Goal: Task Accomplishment & Management: Use online tool/utility

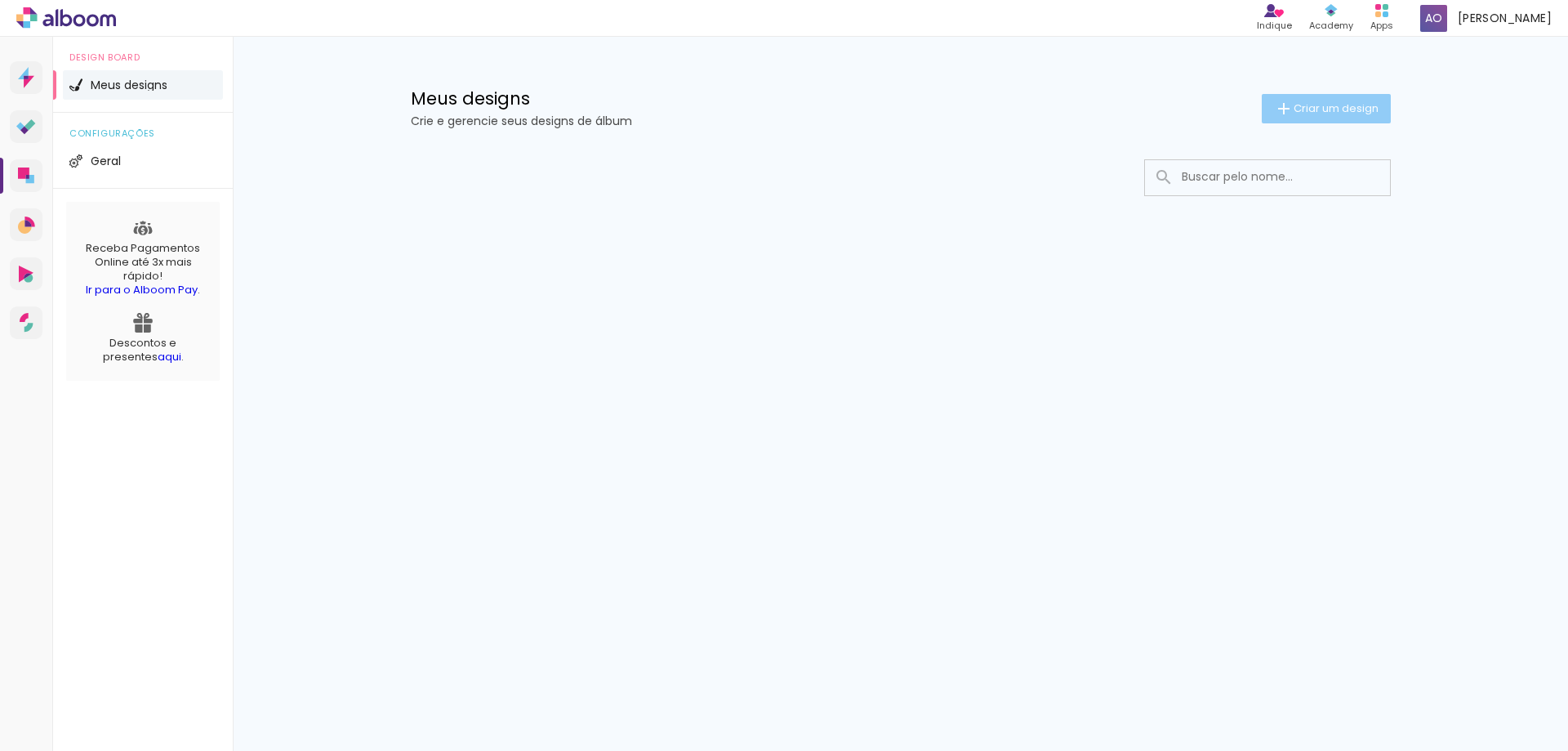
click at [1308, 111] on span "Criar um design" at bounding box center [1335, 108] width 85 height 10
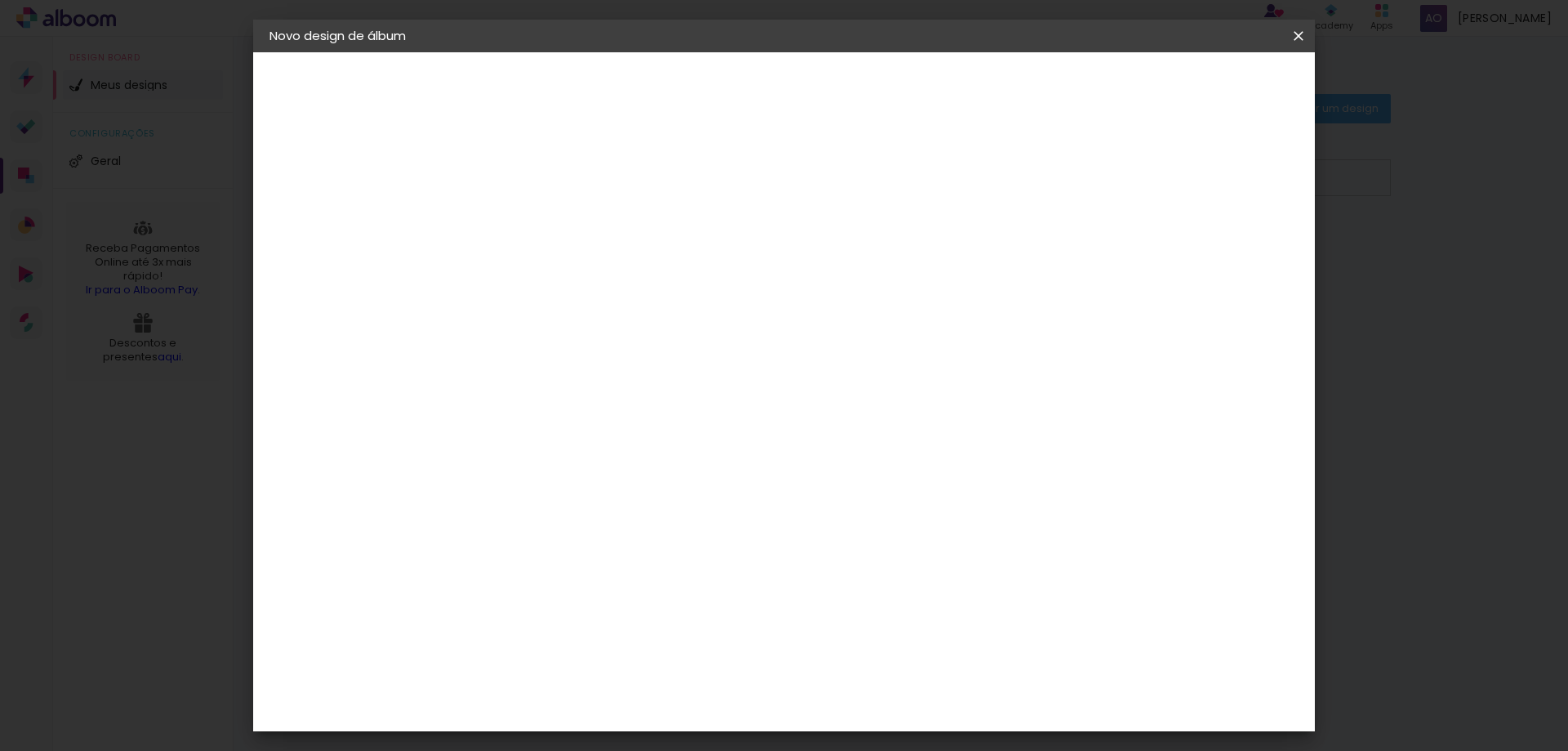
click at [542, 235] on paper-input-container "Título do álbum" at bounding box center [536, 221] width 11 height 42
type input "[PERSON_NAME]"
type paper-input "[PERSON_NAME]"
click at [0, 0] on slot "Avançar" at bounding box center [0, 0] width 0 height 0
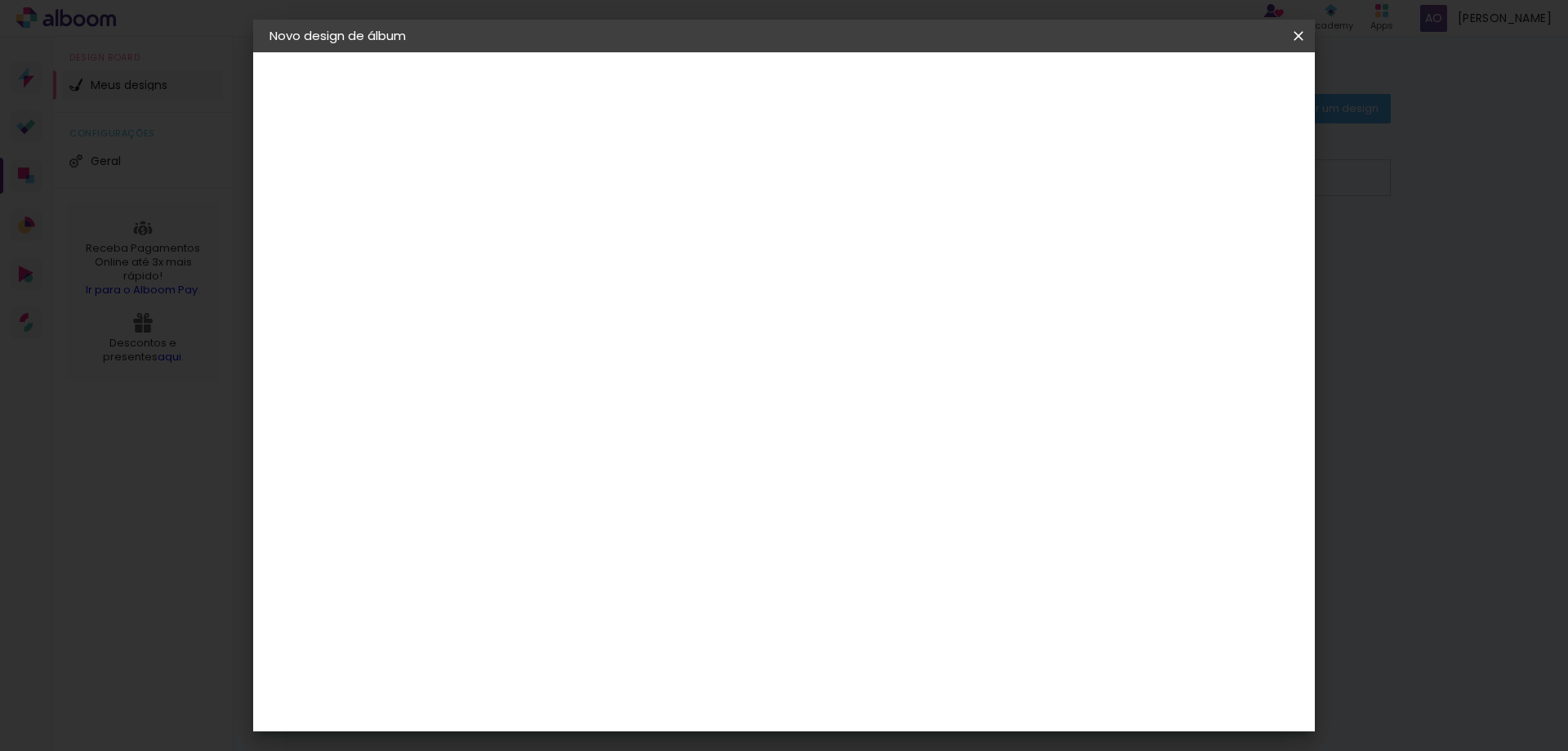
click at [624, 227] on input at bounding box center [577, 229] width 165 height 20
click at [648, 183] on input "[GEOGRAPHIC_DATA]" at bounding box center [571, 179] width 152 height 20
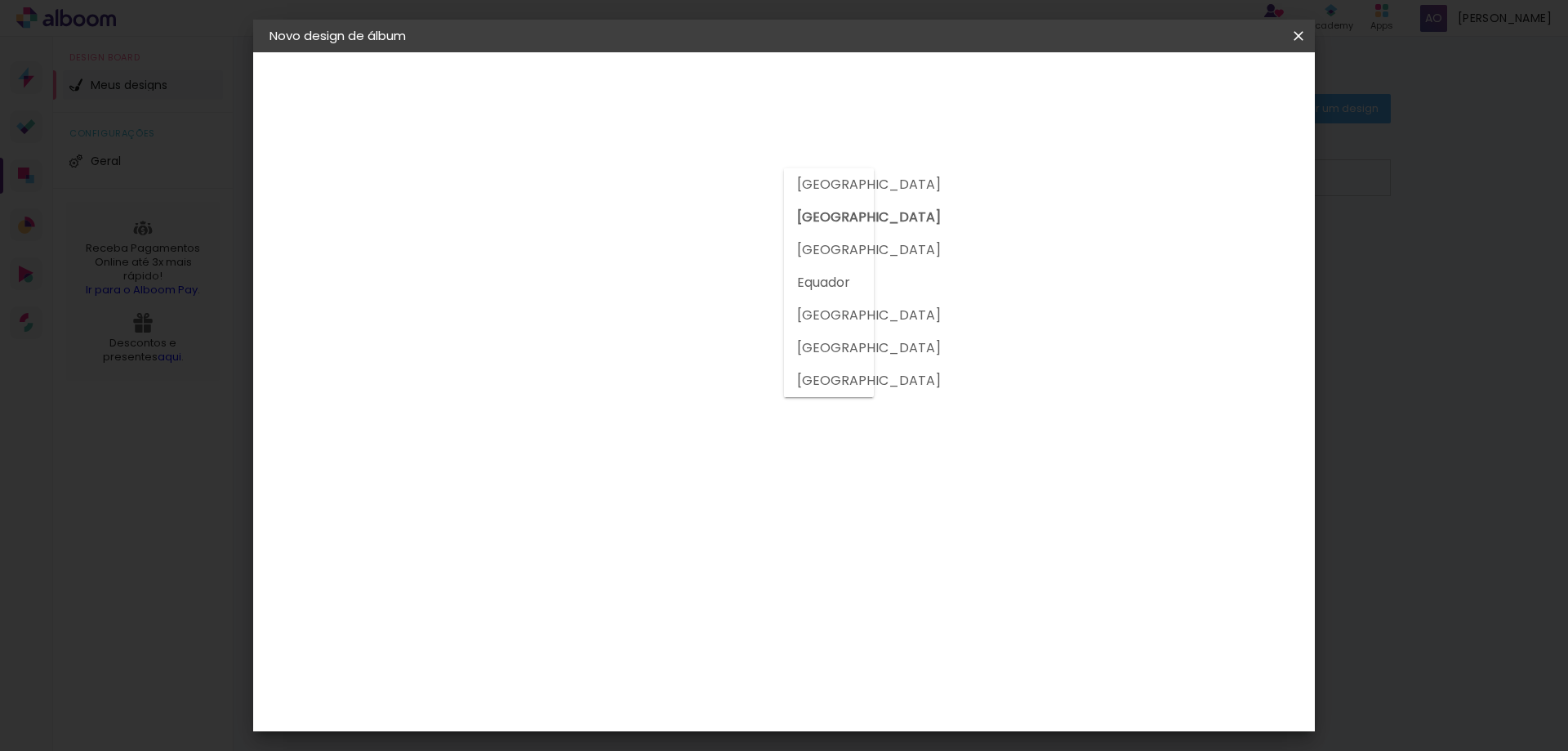
click at [646, 181] on input "[GEOGRAPHIC_DATA]" at bounding box center [571, 179] width 152 height 20
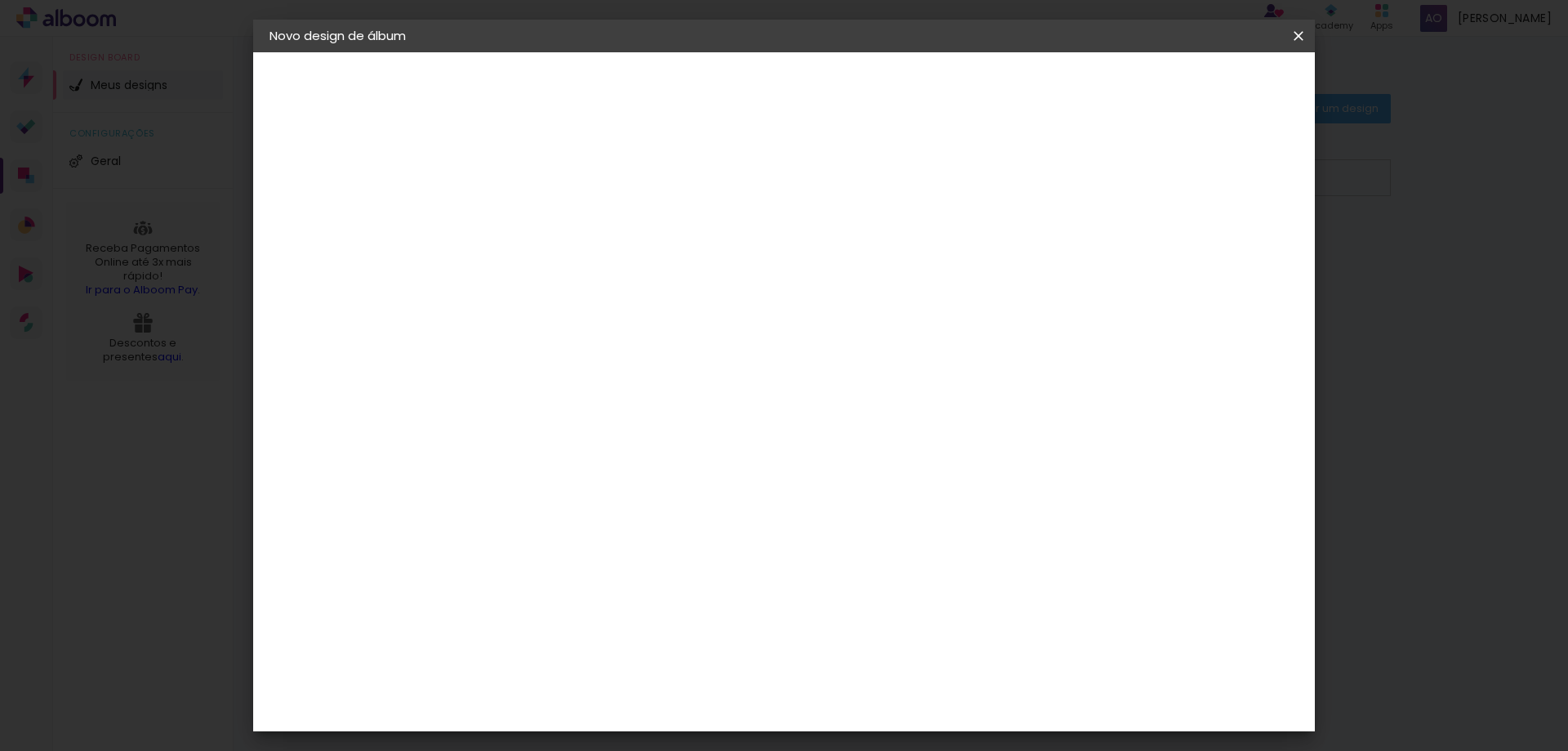
scroll to position [0, 0]
click at [572, 315] on input at bounding box center [577, 311] width 165 height 20
type input "Via"
type paper-input "Via"
drag, startPoint x: 535, startPoint y: 318, endPoint x: 322, endPoint y: 317, distance: 213.0
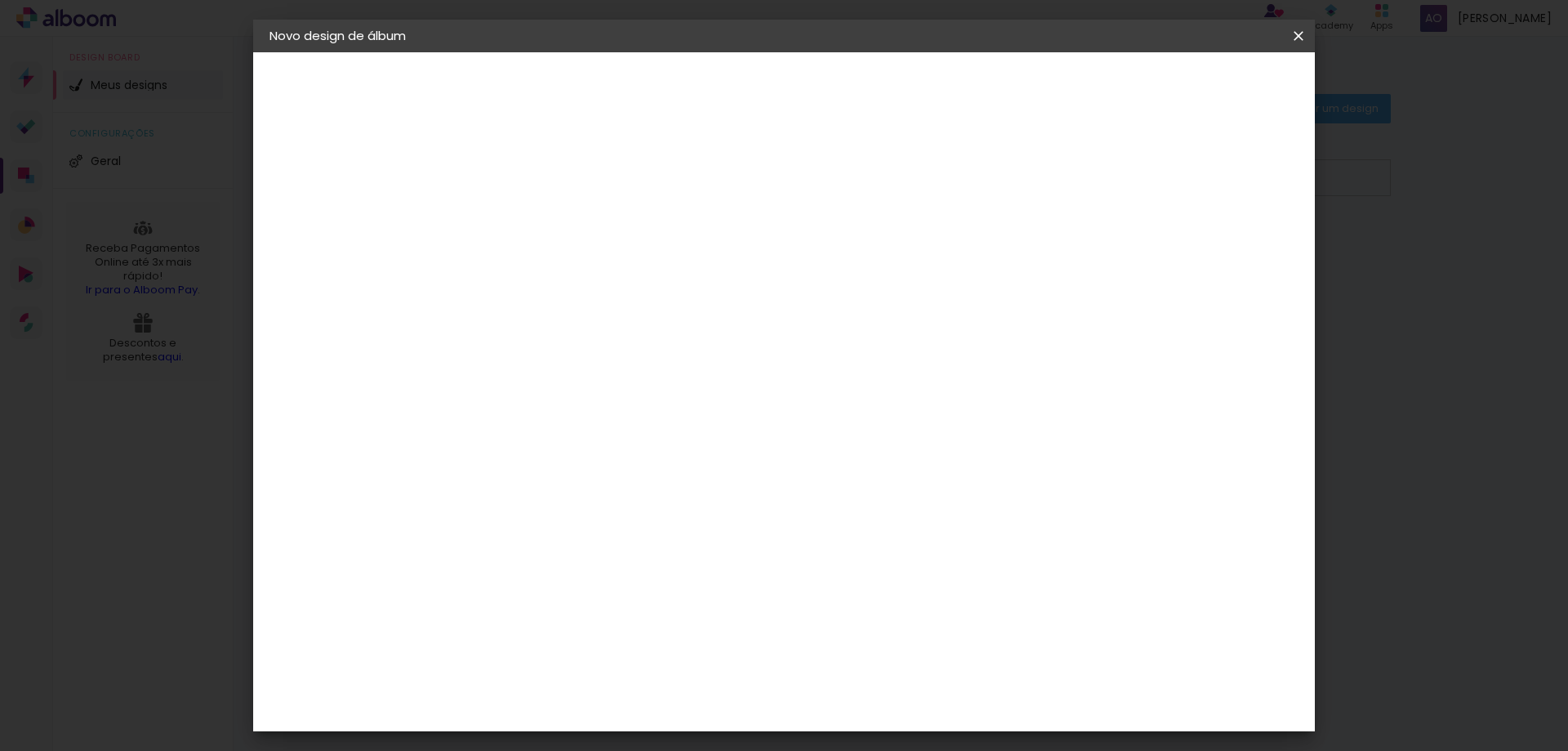
click at [358, 52] on quentale-album-spec "Iniciar design Iniciar design" at bounding box center [783, 52] width 1061 height 0
click at [597, 305] on input "Via" at bounding box center [562, 311] width 133 height 20
drag, startPoint x: 596, startPoint y: 305, endPoint x: 477, endPoint y: 306, distance: 119.0
click at [477, 191] on div "Fornecedor Escolha um fornecedor ou avance com o tamanho livre. Voltar Avançar" at bounding box center [644, 121] width 358 height 139
drag, startPoint x: 550, startPoint y: 306, endPoint x: 460, endPoint y: 315, distance: 90.4
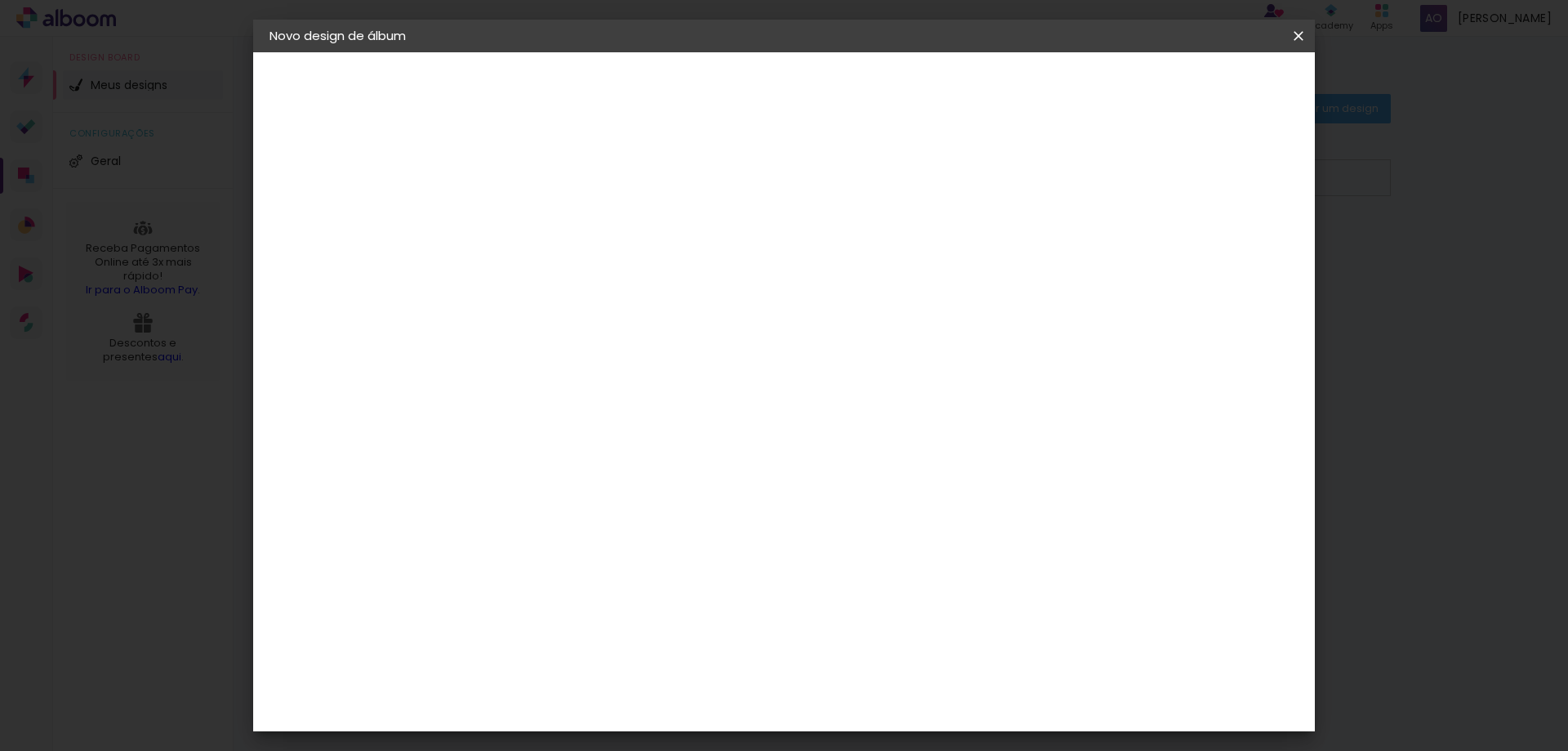
click at [460, 52] on quentale-album-spec "Iniciar design Iniciar design" at bounding box center [783, 52] width 1061 height 0
type input "Via"
click at [562, 358] on paper-item "Viacolor" at bounding box center [562, 369] width 144 height 36
click at [559, 358] on paper-item "Viacolor" at bounding box center [562, 369] width 144 height 36
click at [0, 0] on slot "Tamanho Livre" at bounding box center [0, 0] width 0 height 0
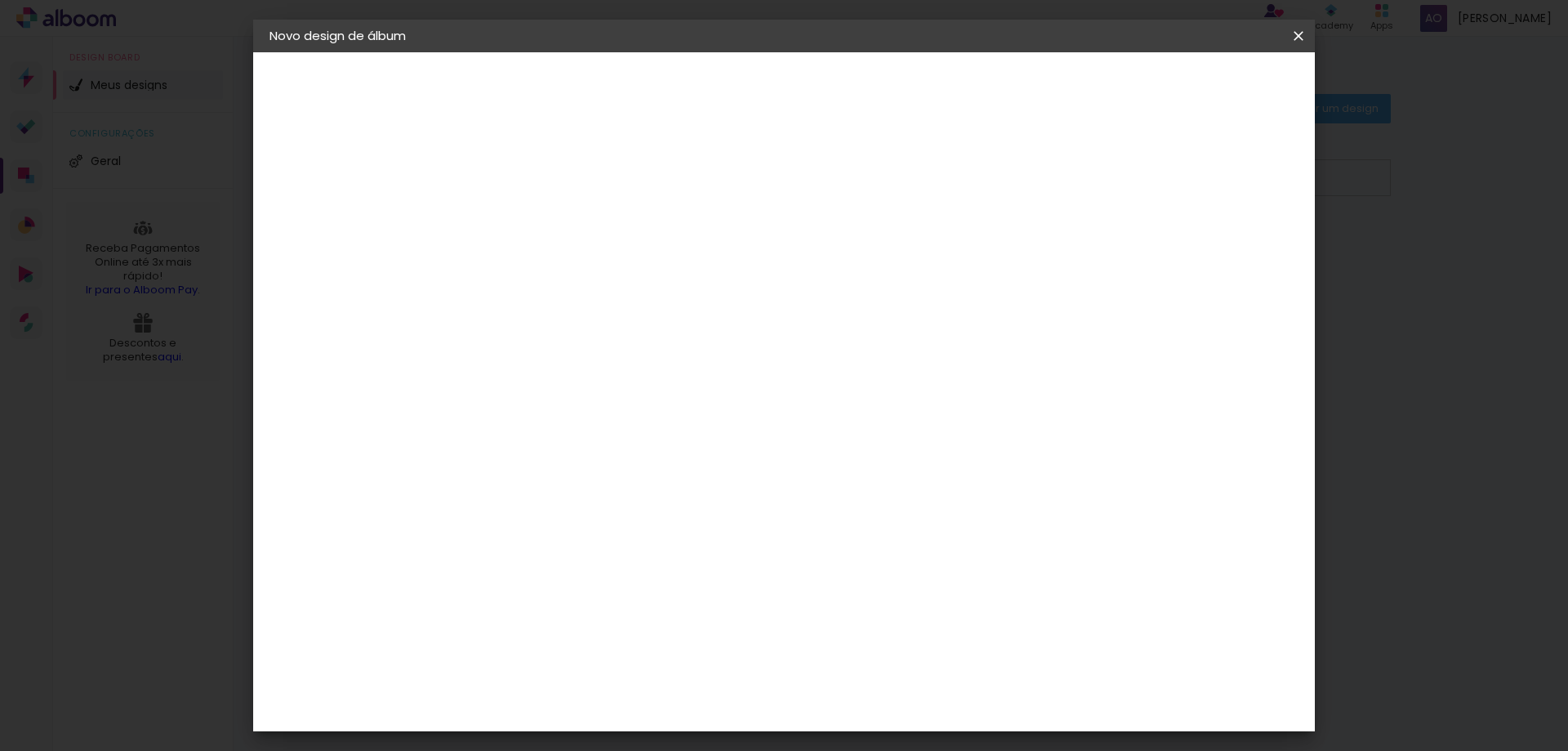
click at [0, 0] on slot "Avançar" at bounding box center [0, 0] width 0 height 0
click at [1244, 249] on div "mm" at bounding box center [1241, 247] width 24 height 24
type input "6"
type paper-input "6"
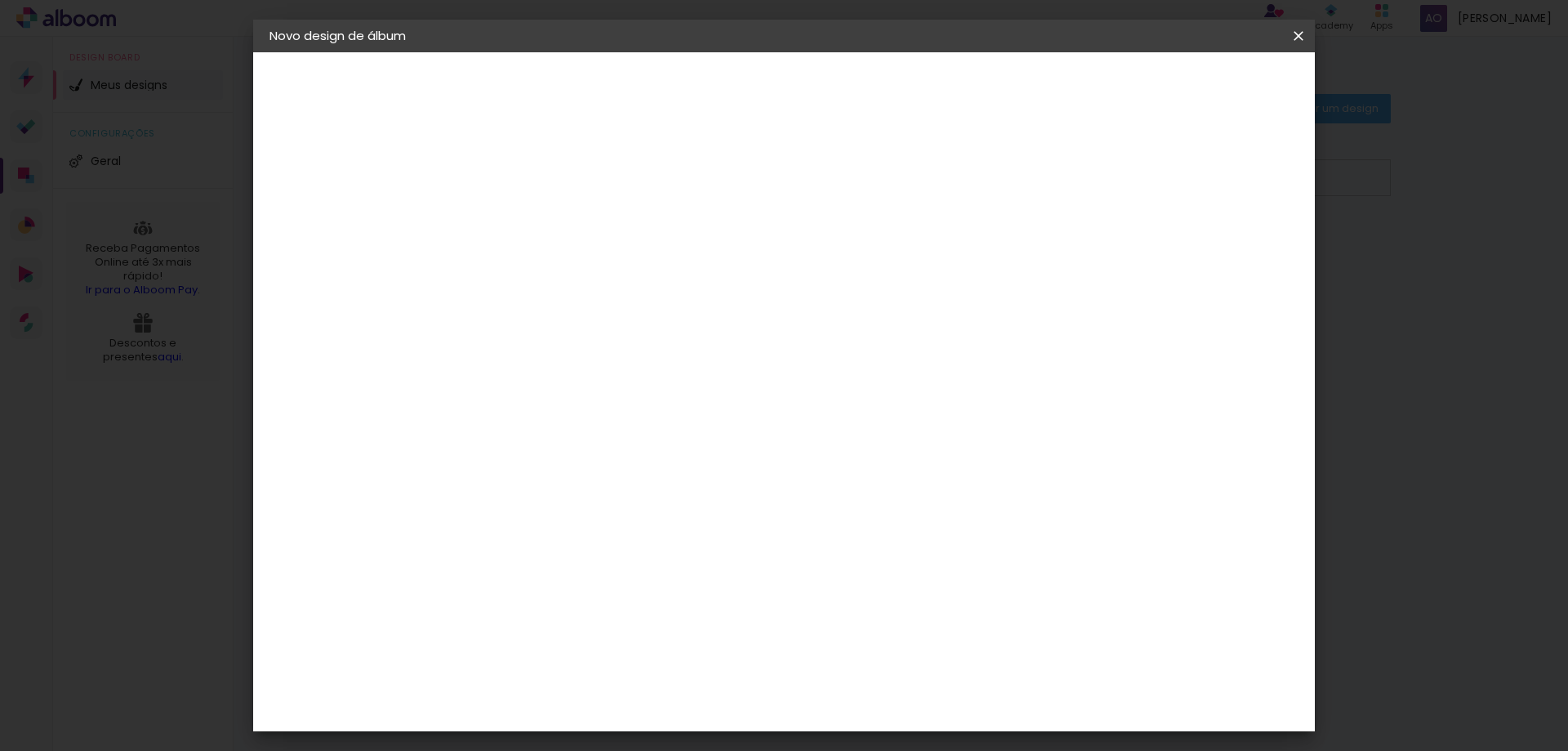
click at [1221, 235] on input "6" at bounding box center [1212, 247] width 30 height 24
type input "5"
type paper-input "5"
click at [1223, 256] on input "5" at bounding box center [1215, 247] width 30 height 24
type input "4"
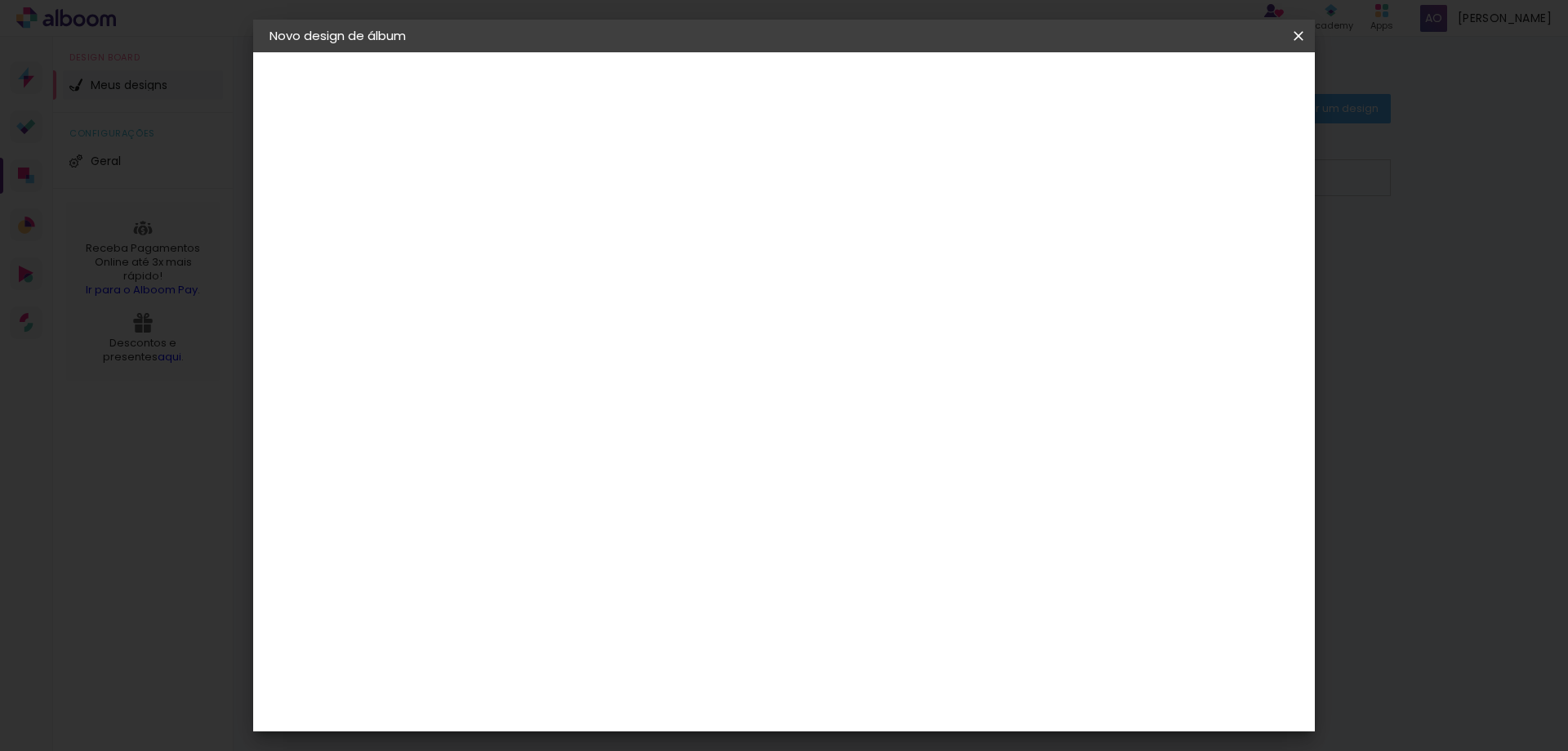
type paper-input "4"
click at [1223, 256] on input "4" at bounding box center [1217, 247] width 30 height 24
type input "3"
type paper-input "3"
click at [1223, 256] on input "3" at bounding box center [1217, 247] width 30 height 24
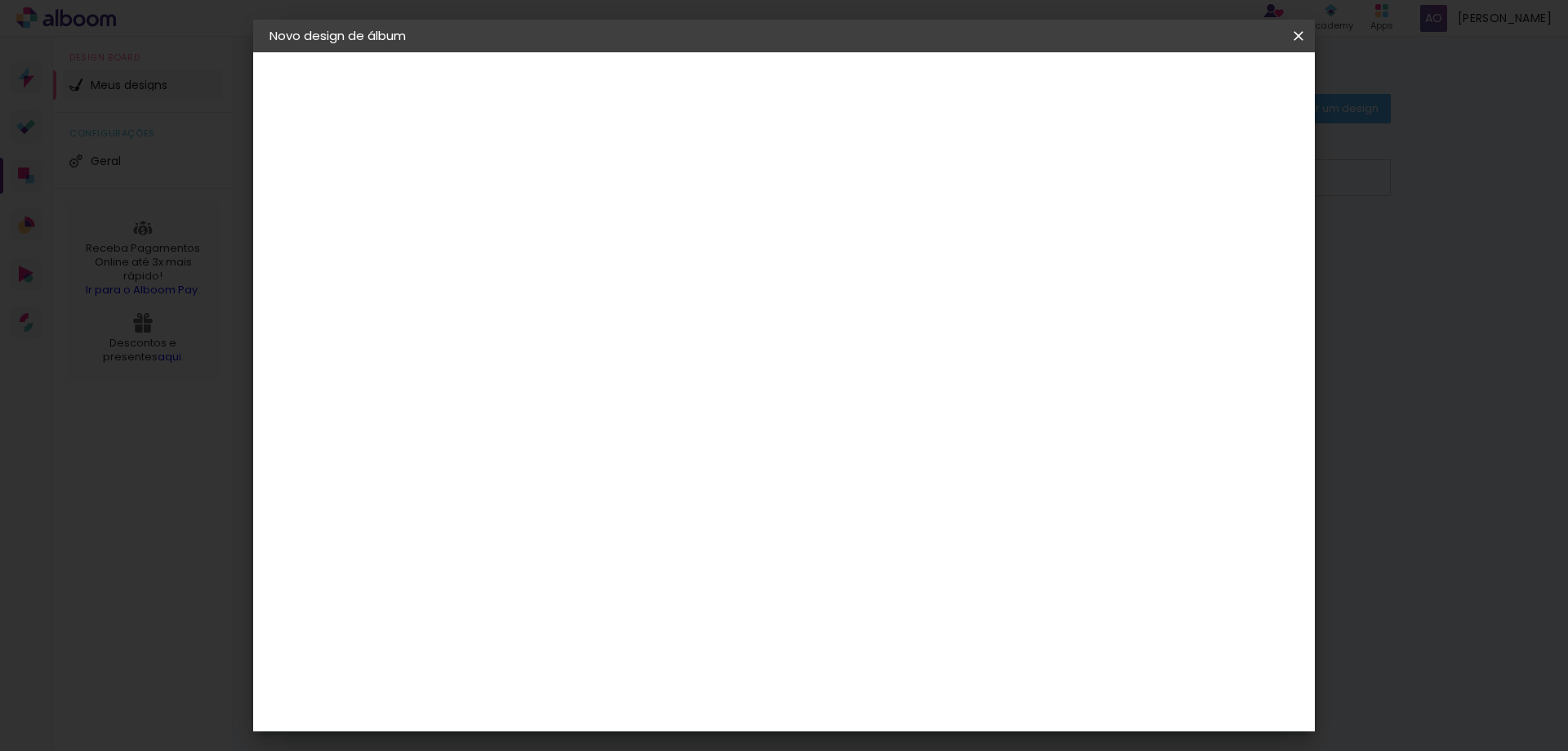
type input "2"
type paper-input "2"
click at [1223, 256] on input "2" at bounding box center [1221, 247] width 30 height 24
type input "3"
type paper-input "3"
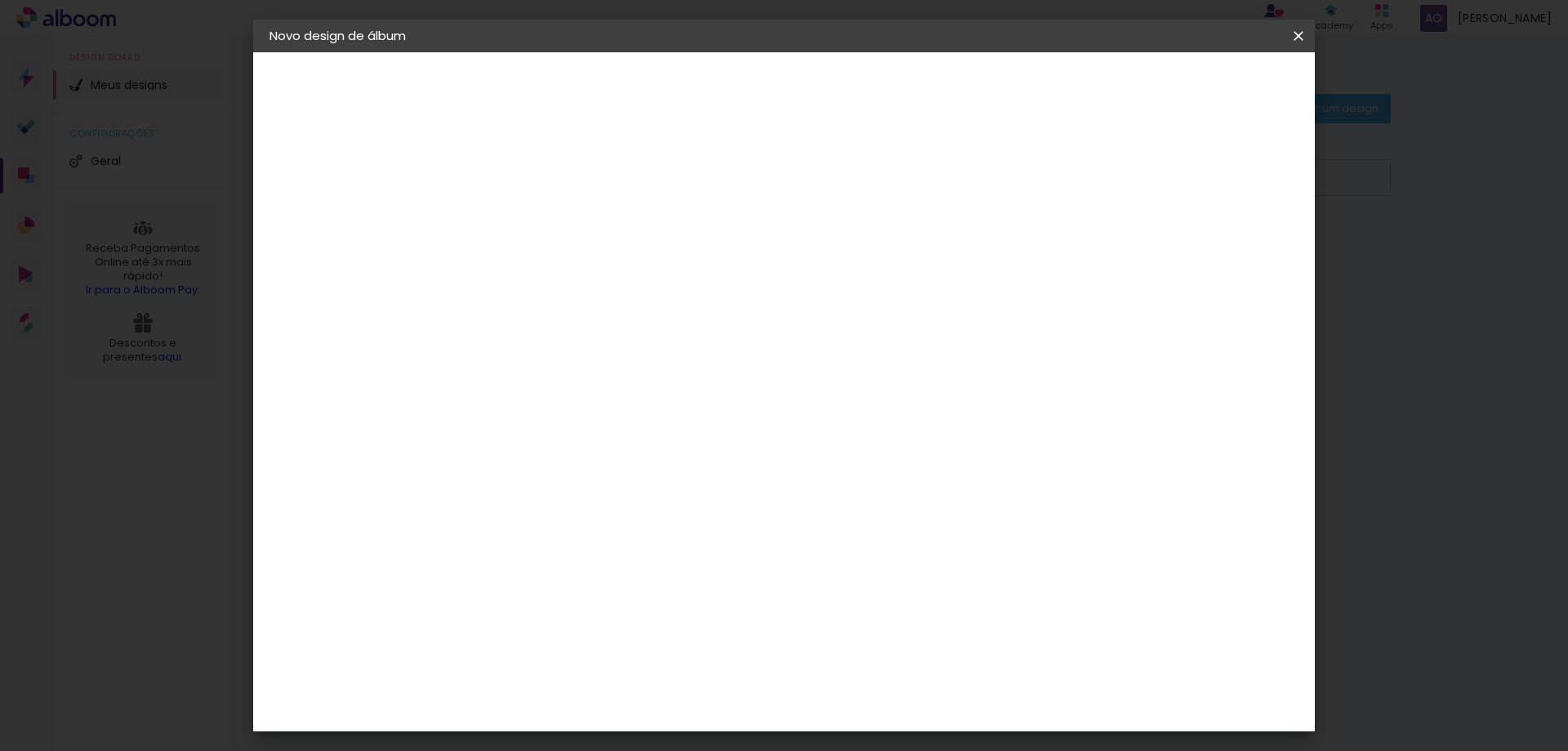
click at [1233, 239] on input "3" at bounding box center [1221, 247] width 30 height 24
click at [1236, 239] on div "mm" at bounding box center [1248, 247] width 24 height 24
click at [1233, 239] on div "mm" at bounding box center [1245, 247] width 24 height 24
click at [1233, 240] on div "mm" at bounding box center [1245, 247] width 24 height 24
type input "4"
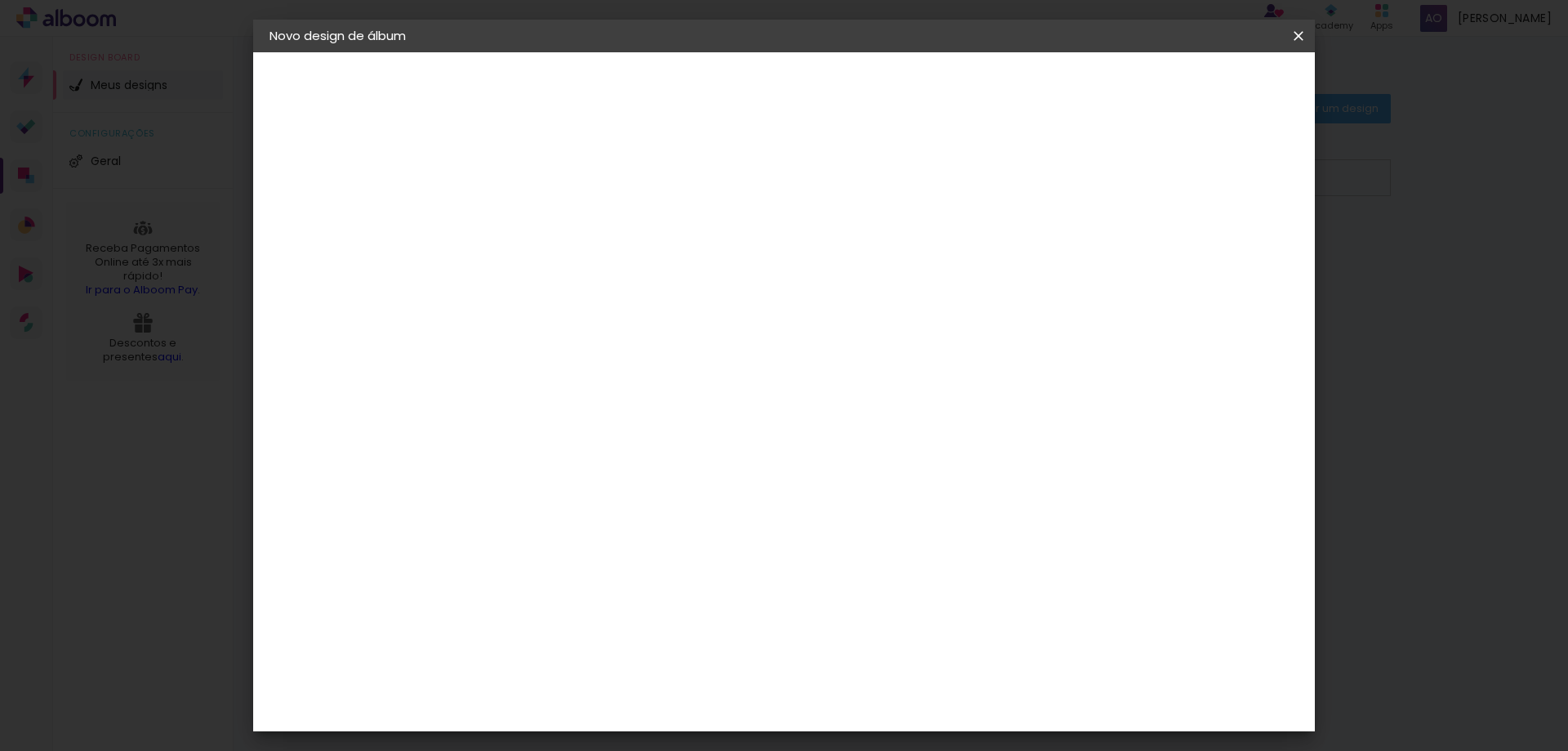
type paper-input "4"
click at [1225, 240] on input "4" at bounding box center [1218, 247] width 30 height 24
type input "5"
type paper-input "5"
click at [1225, 240] on input "5" at bounding box center [1215, 247] width 30 height 24
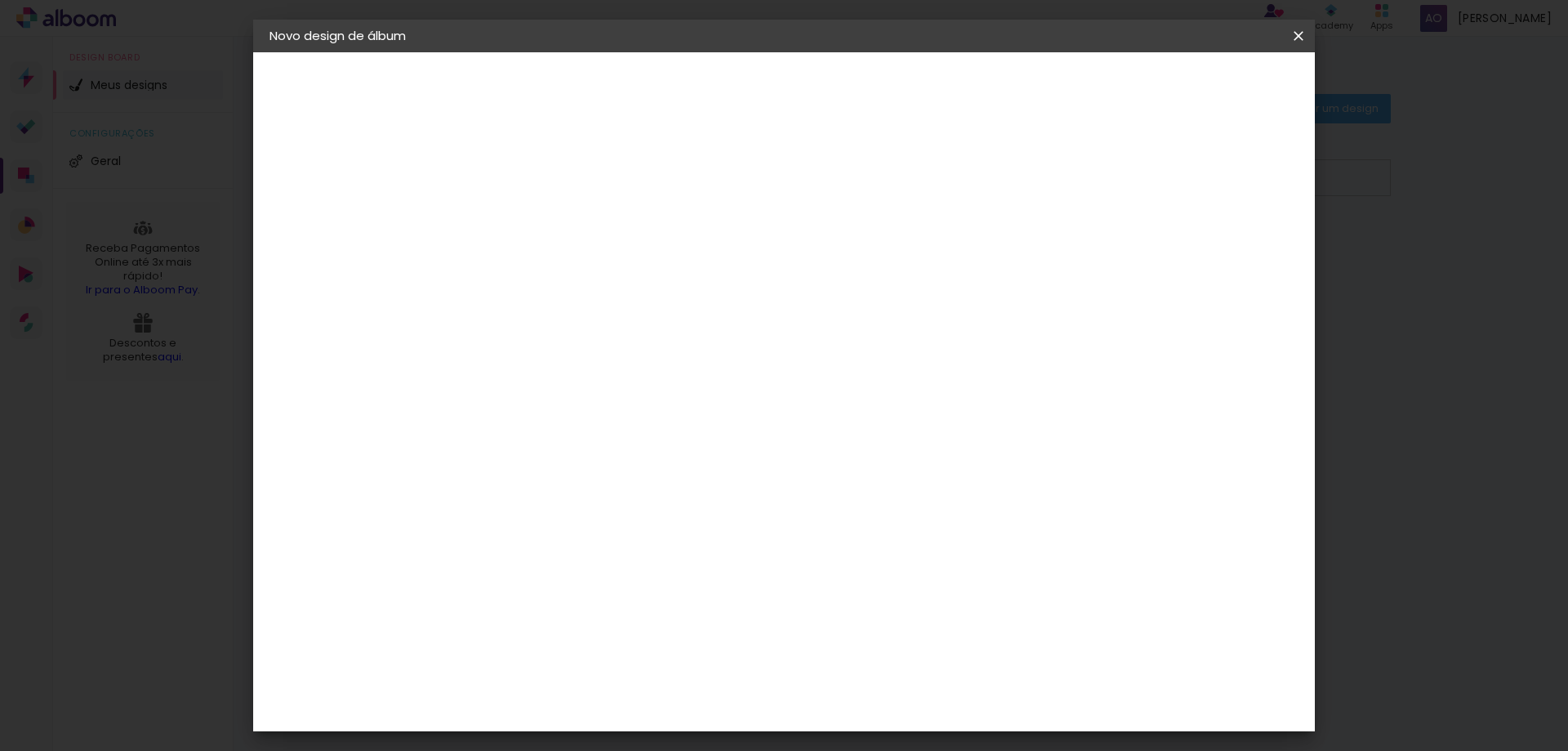
type input "6"
type paper-input "6"
click at [1225, 241] on input "6" at bounding box center [1215, 247] width 30 height 24
click at [881, 618] on input "60" at bounding box center [875, 609] width 43 height 24
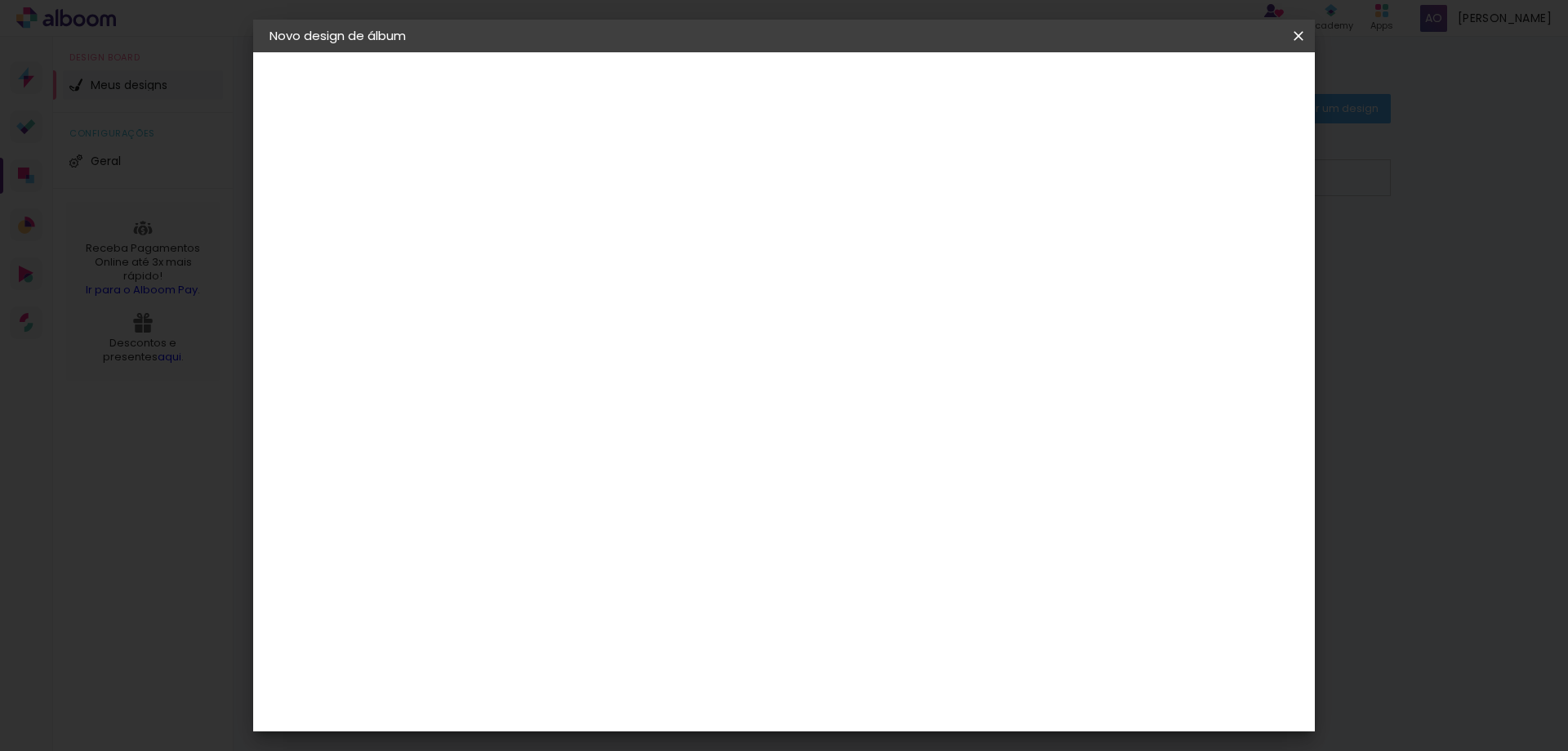
click at [872, 612] on input "60" at bounding box center [875, 609] width 43 height 24
click at [875, 612] on input "60" at bounding box center [875, 609] width 43 height 24
click at [1115, 186] on div at bounding box center [1108, 188] width 15 height 15
type paper-checkbox "on"
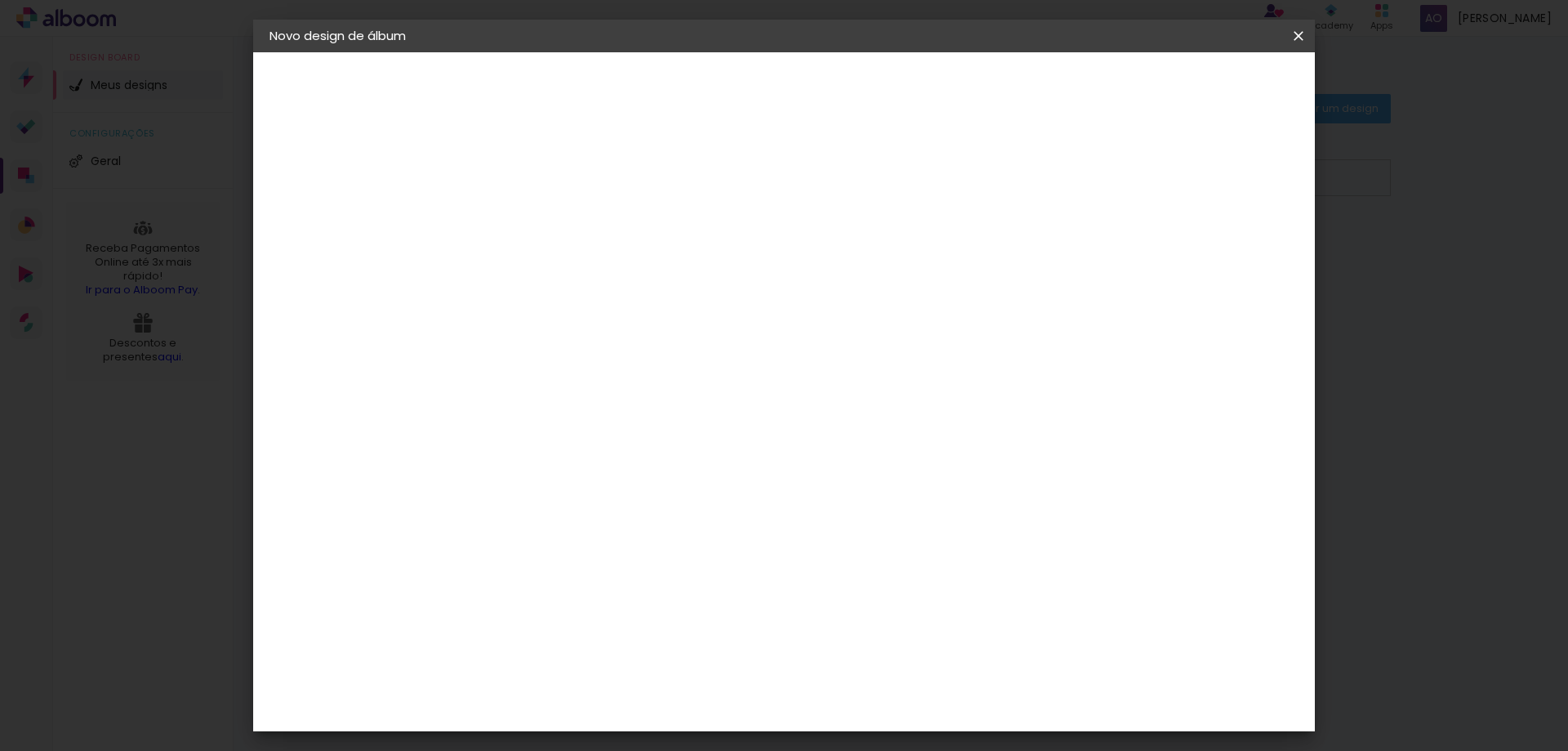
click at [1115, 186] on div at bounding box center [1108, 188] width 15 height 15
type input "5"
type paper-input "5"
click at [1222, 332] on input "5" at bounding box center [1212, 328] width 30 height 24
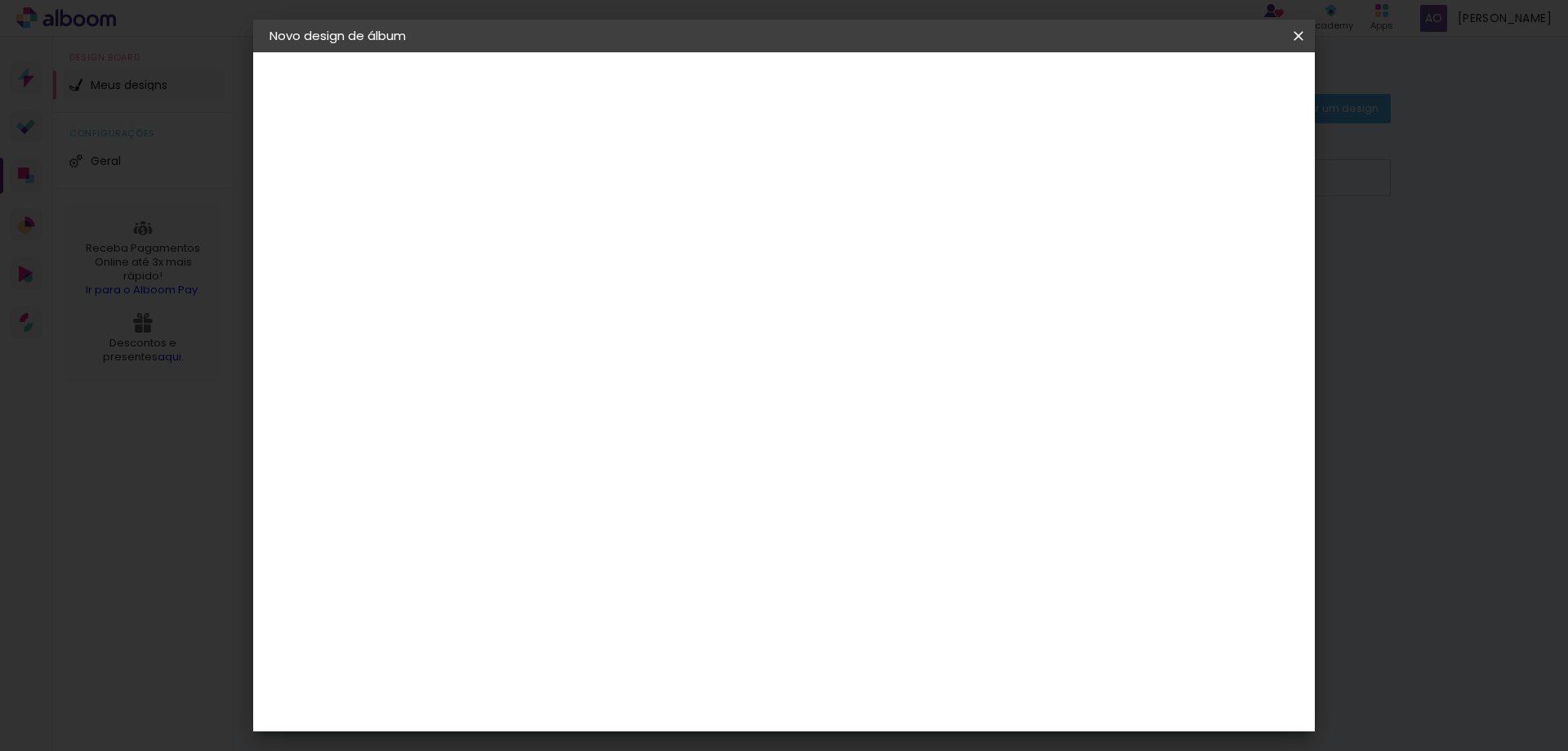
type input "4"
type paper-input "4"
click at [1224, 253] on input "4" at bounding box center [1217, 247] width 30 height 24
type input "3"
type paper-input "3"
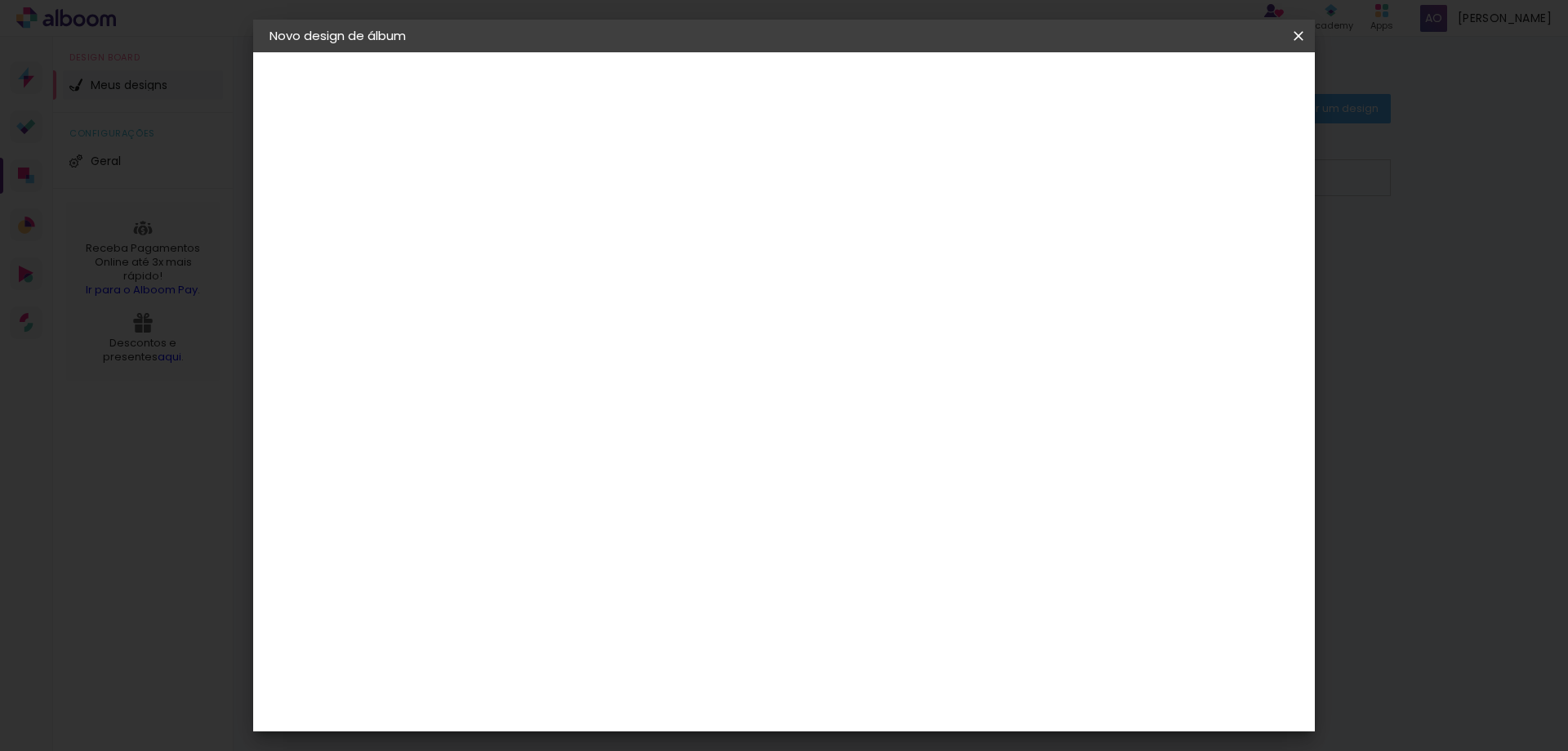
click at [1224, 253] on input "3" at bounding box center [1217, 247] width 30 height 24
type input "2"
type paper-input "2"
click at [1224, 253] on input "2" at bounding box center [1221, 247] width 30 height 24
type input "3"
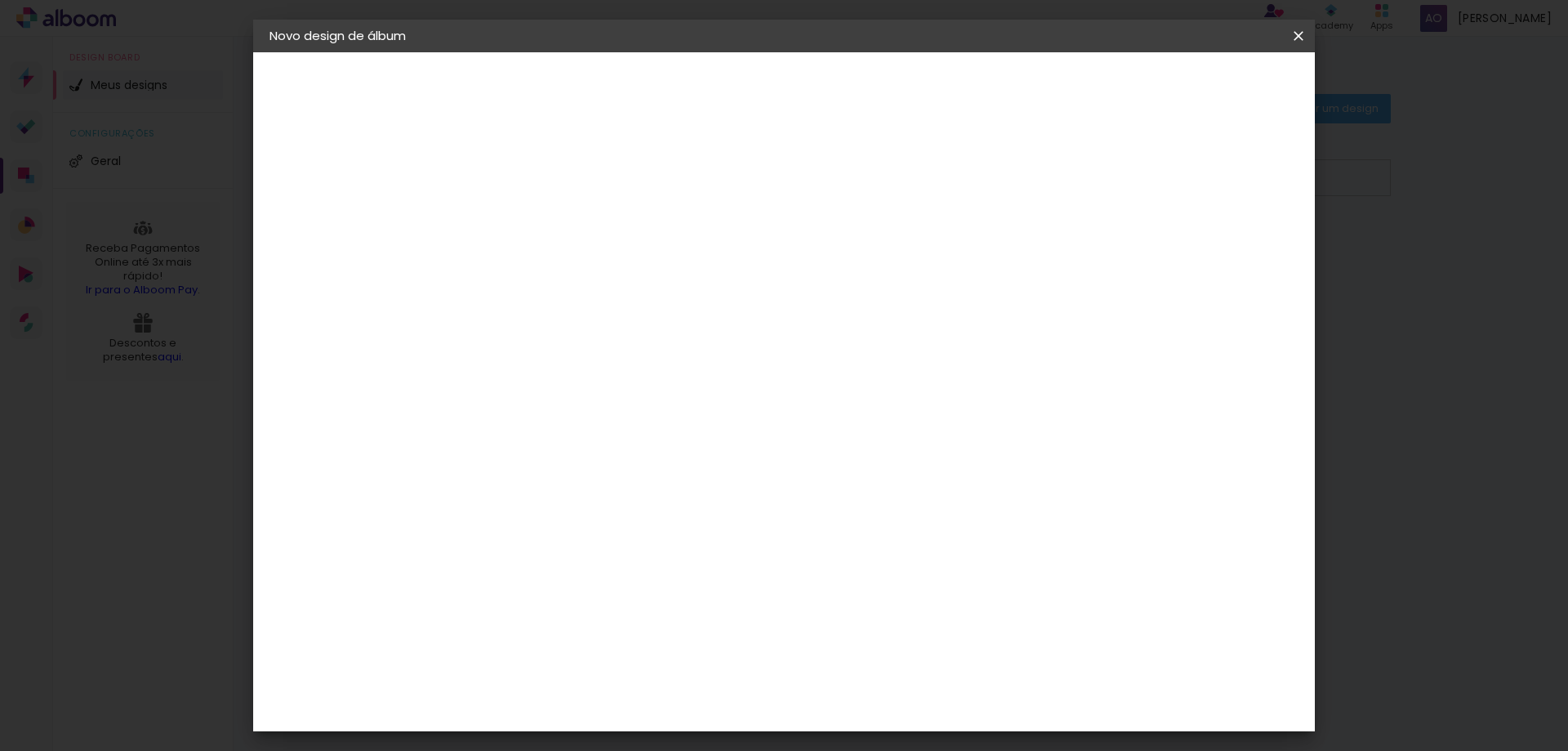
type paper-input "3"
click at [1228, 239] on input "3" at bounding box center [1221, 247] width 30 height 24
type input "4"
type paper-input "4"
click at [1228, 239] on input "4" at bounding box center [1218, 247] width 30 height 24
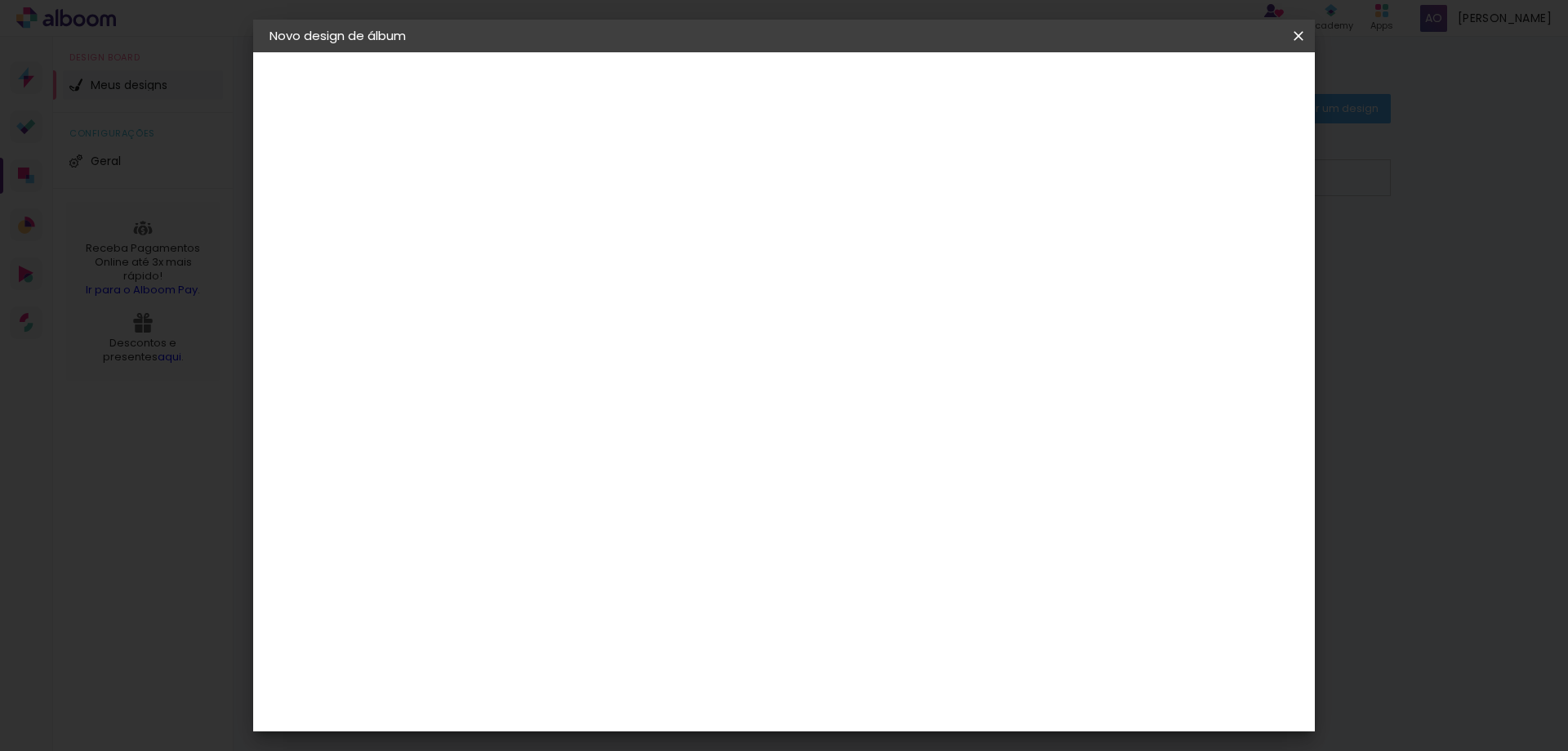
type input "5"
type paper-input "5"
click at [1228, 239] on input "5" at bounding box center [1218, 247] width 30 height 24
type input "6"
type paper-input "6"
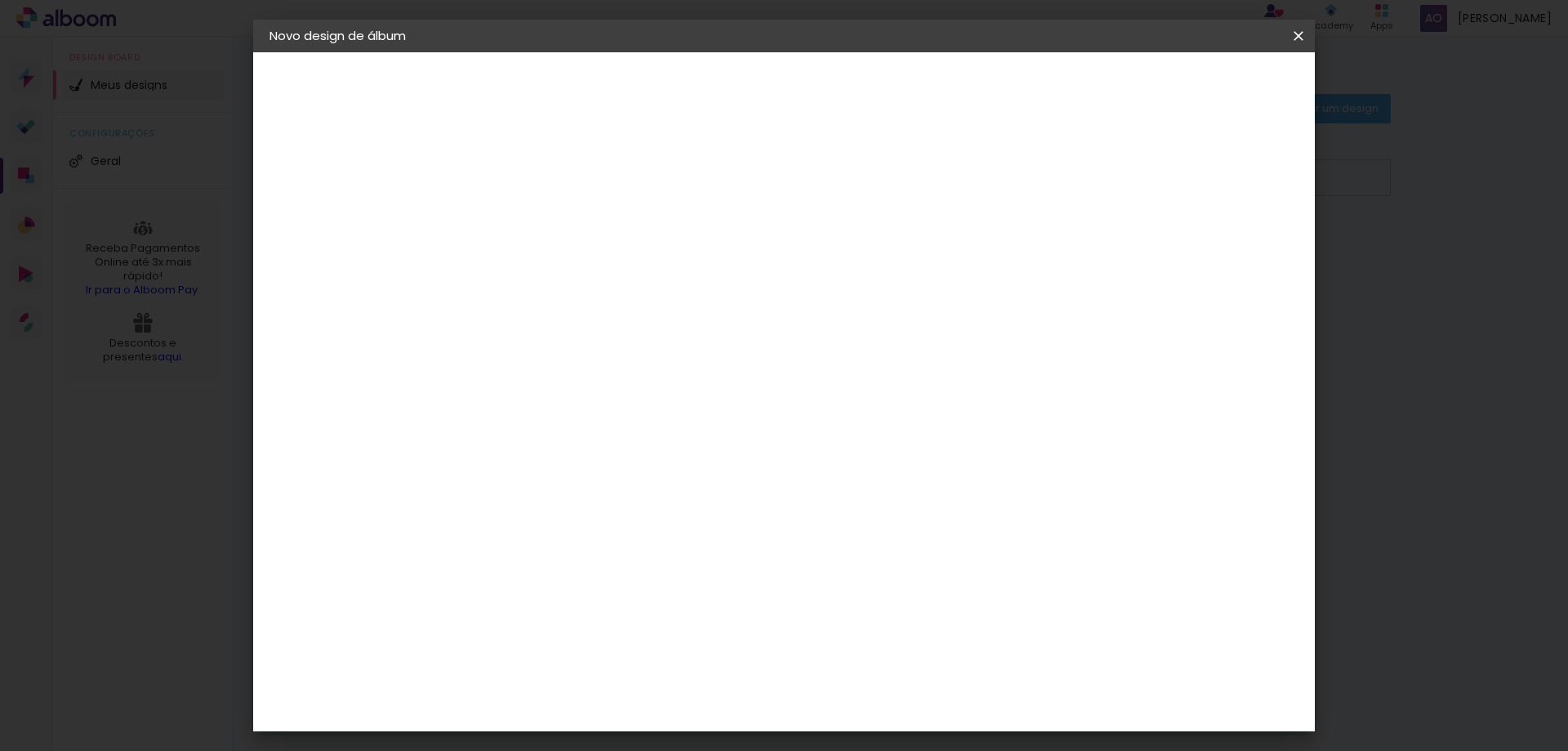
click at [1228, 239] on input "6" at bounding box center [1215, 247] width 30 height 24
click at [1228, 239] on div "mm" at bounding box center [1239, 247] width 24 height 24
drag, startPoint x: 1217, startPoint y: 235, endPoint x: 1212, endPoint y: 251, distance: 16.8
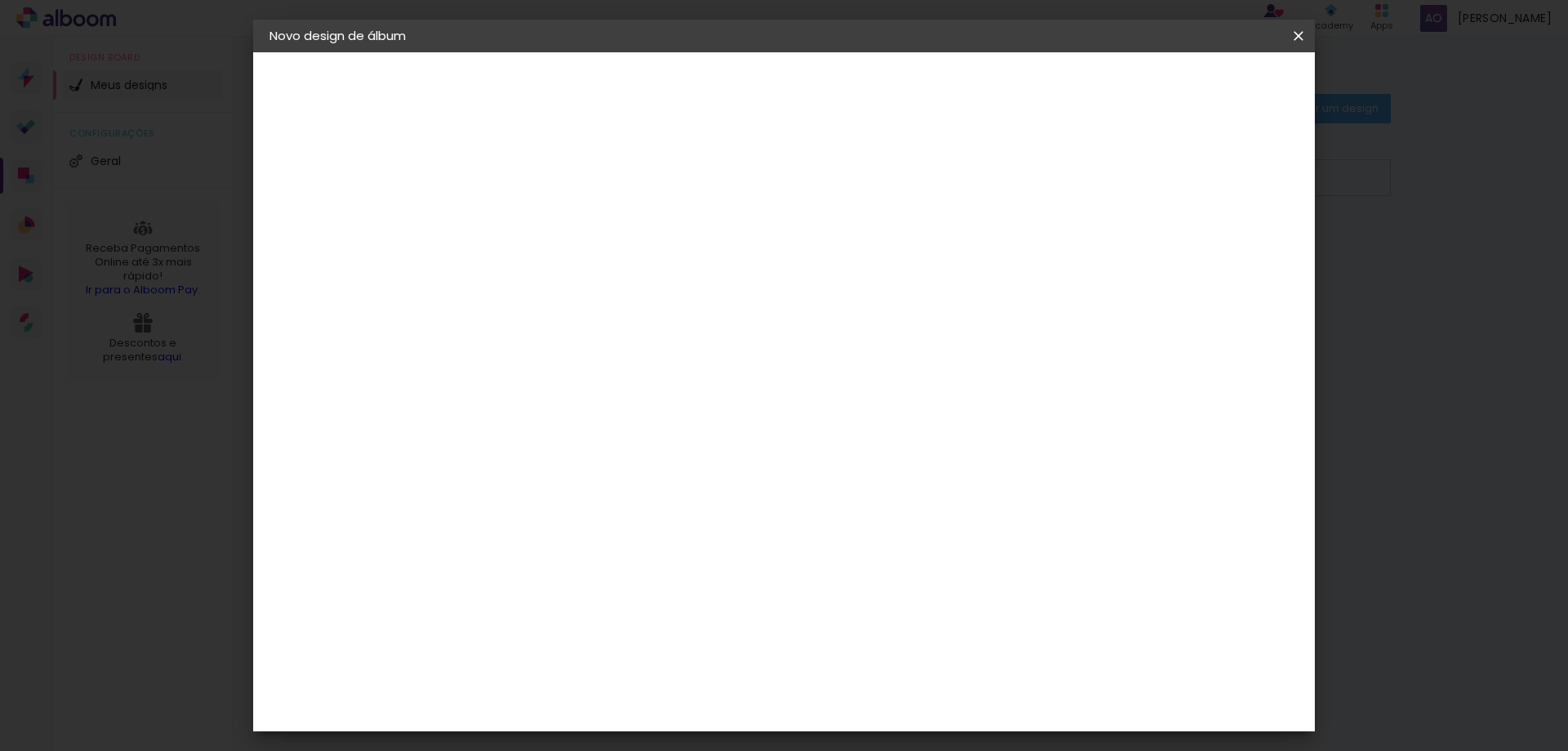
type input "7"
type paper-input "7"
click at [1217, 237] on input "7" at bounding box center [1212, 247] width 30 height 24
type input "6"
type paper-input "6"
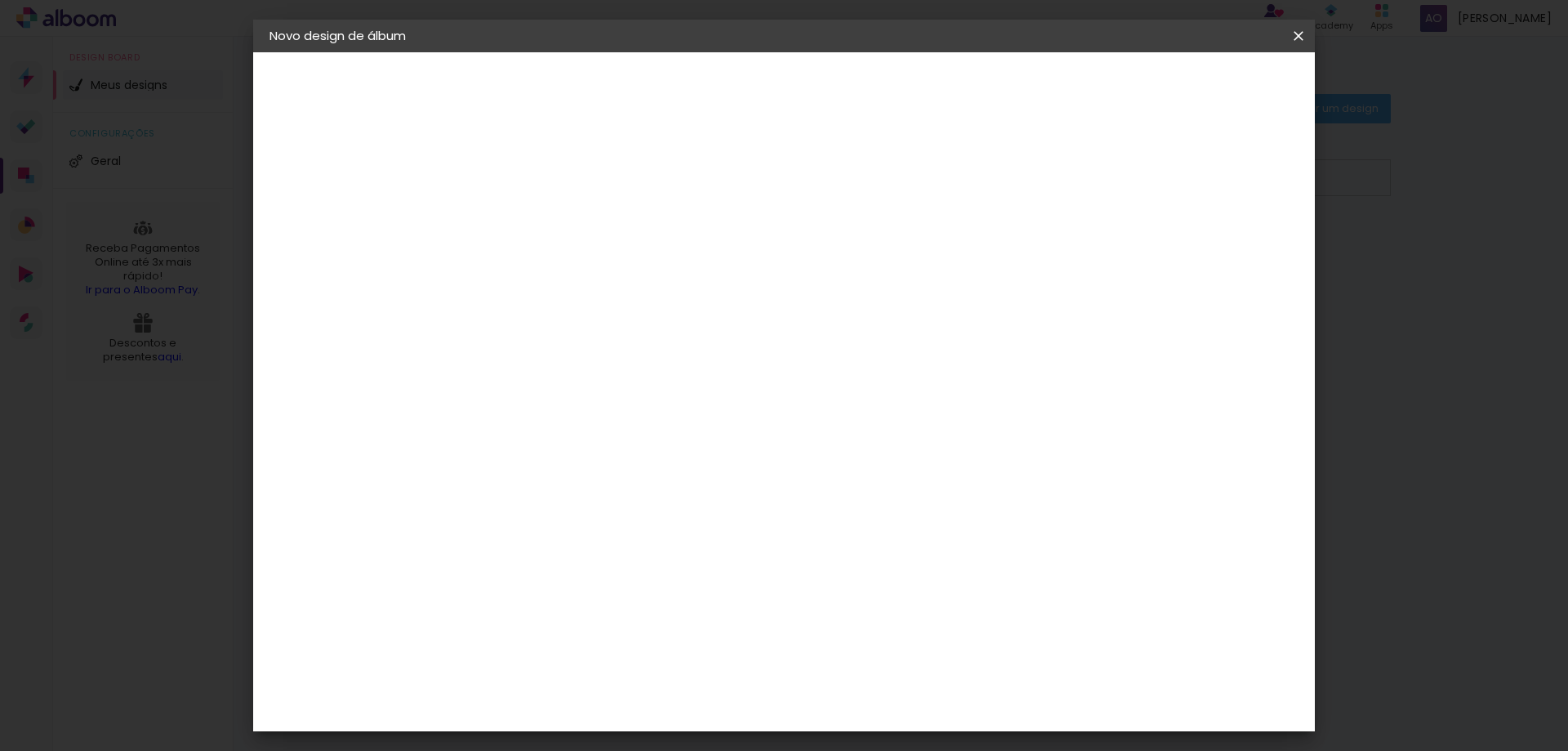
click at [1218, 253] on input "6" at bounding box center [1210, 247] width 30 height 24
type input "5"
type paper-input "5"
click at [1218, 253] on input "5" at bounding box center [1215, 247] width 30 height 24
type input "4"
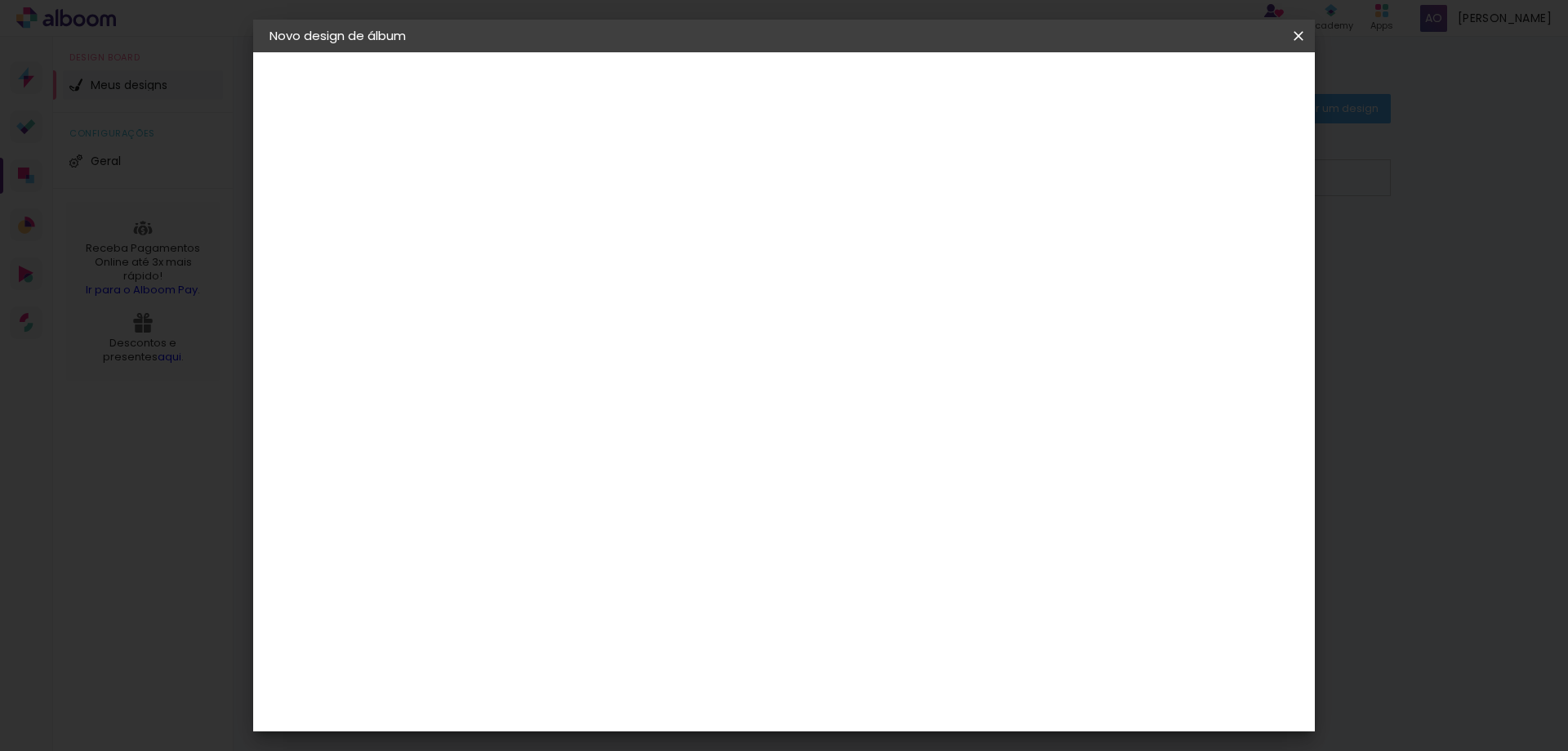
type paper-input "4"
click at [1218, 253] on input "4" at bounding box center [1215, 247] width 30 height 24
click at [859, 529] on input "60" at bounding box center [875, 527] width 43 height 24
type input "0"
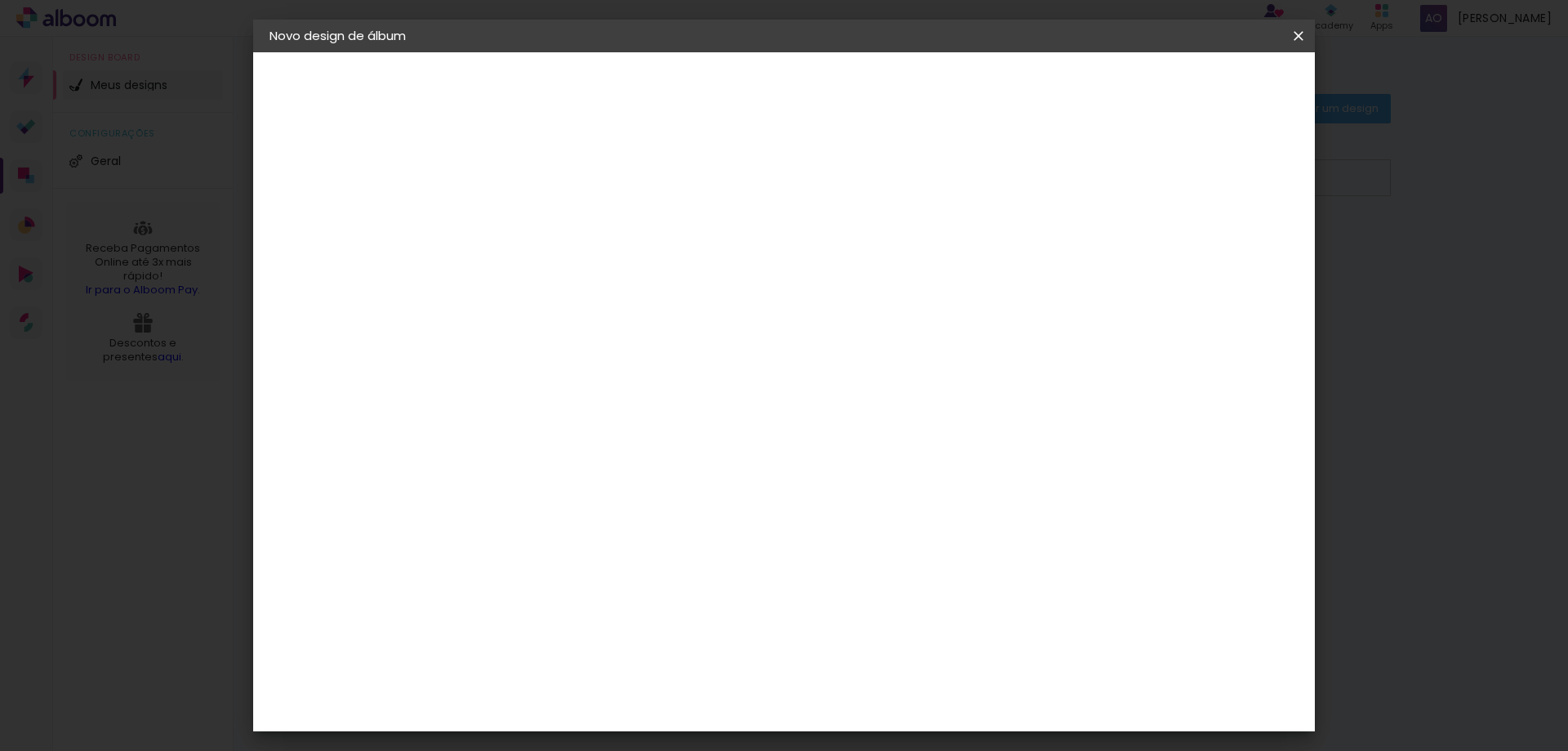
scroll to position [0, 0]
type input "30"
type paper-input "30"
click at [922, 52] on div "mm Mostrar sangria 15 cm cm cm mm A maioria das encadernadoras sugere 5mm de sa…" at bounding box center [772, 52] width 613 height 0
click at [958, 187] on div at bounding box center [950, 188] width 15 height 15
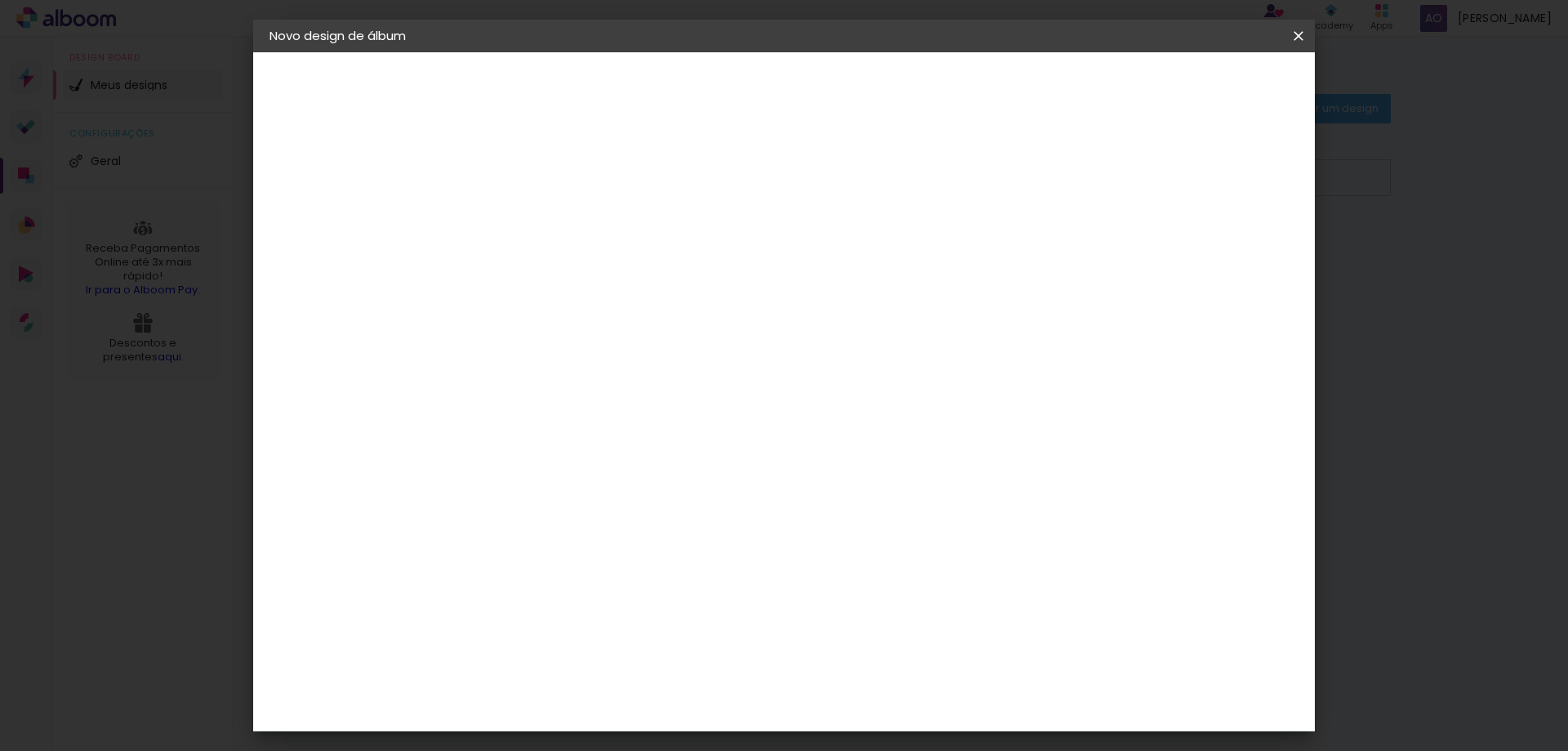
click at [958, 188] on div at bounding box center [950, 188] width 15 height 15
type input "1"
type paper-input "1"
click at [547, 194] on input "1" at bounding box center [525, 187] width 57 height 20
type input "2"
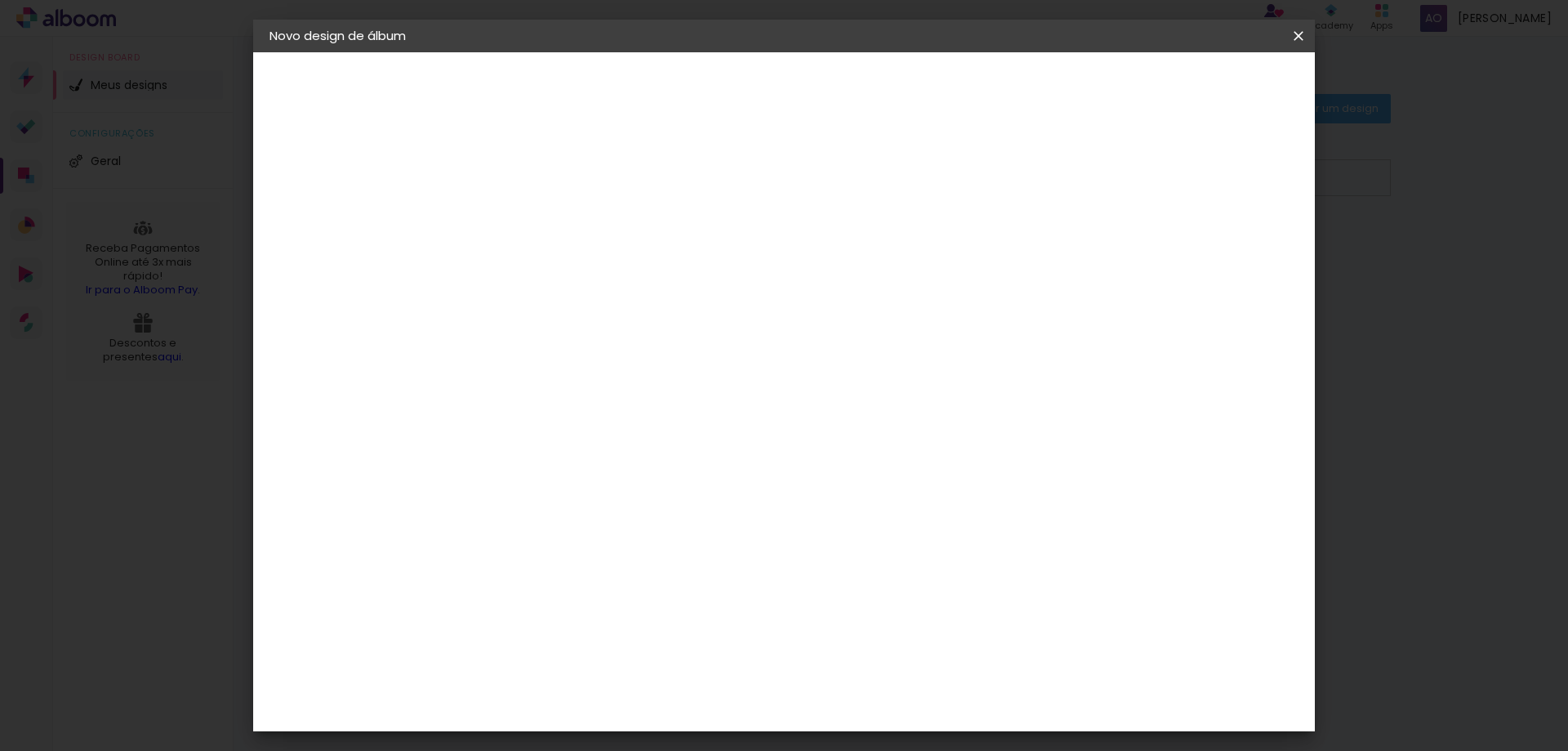
type paper-input "2"
click at [542, 181] on input "2" at bounding box center [525, 187] width 57 height 20
type input "5"
type paper-input "5"
click at [1135, 520] on input "5" at bounding box center [1133, 525] width 30 height 24
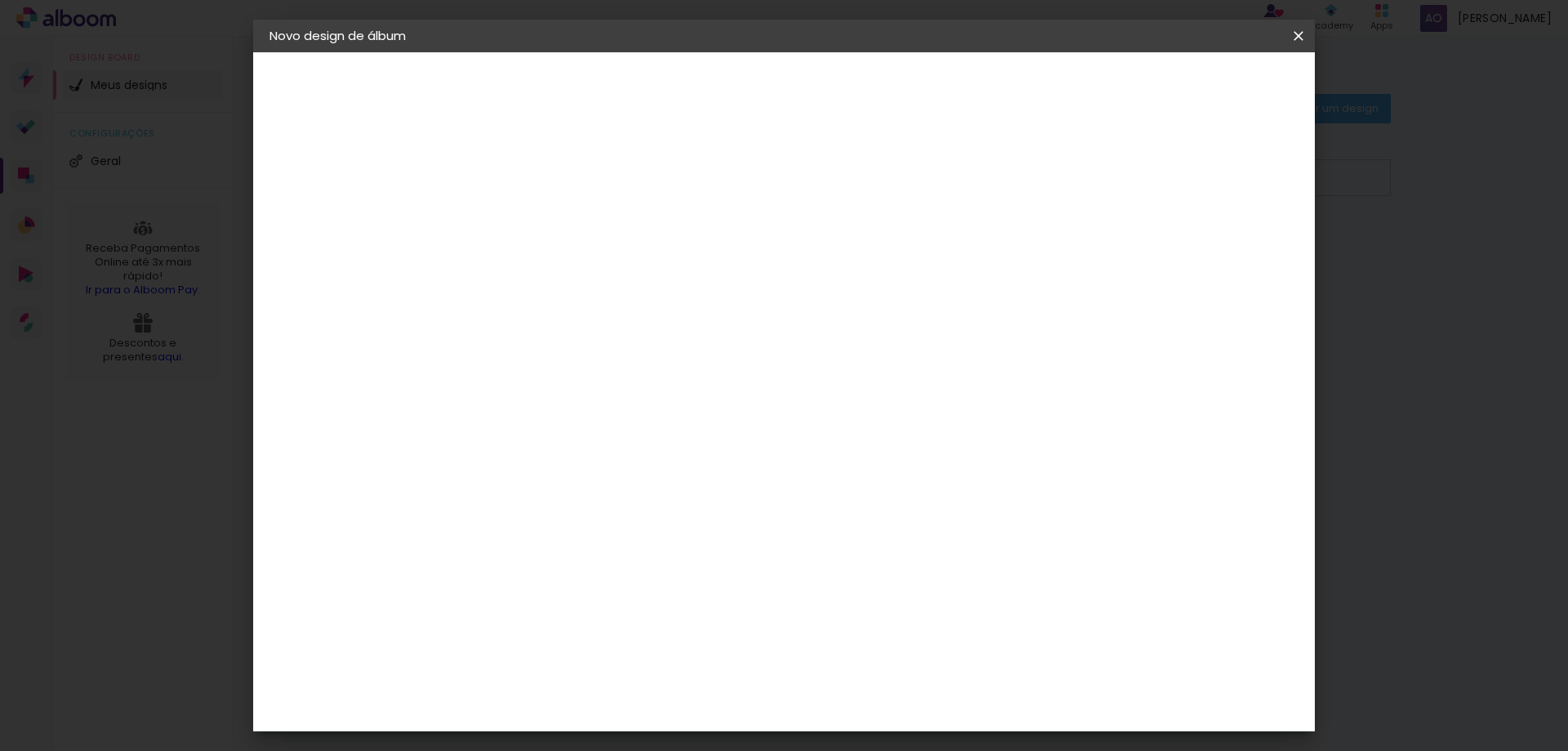
click at [1079, 338] on div "15 cm cm cm mm A maioria das encadernadoras sugere 5mm de sangria." at bounding box center [772, 272] width 613 height 131
type input "6"
type paper-input "6"
click at [1138, 240] on input "6" at bounding box center [1129, 247] width 30 height 24
type input "7"
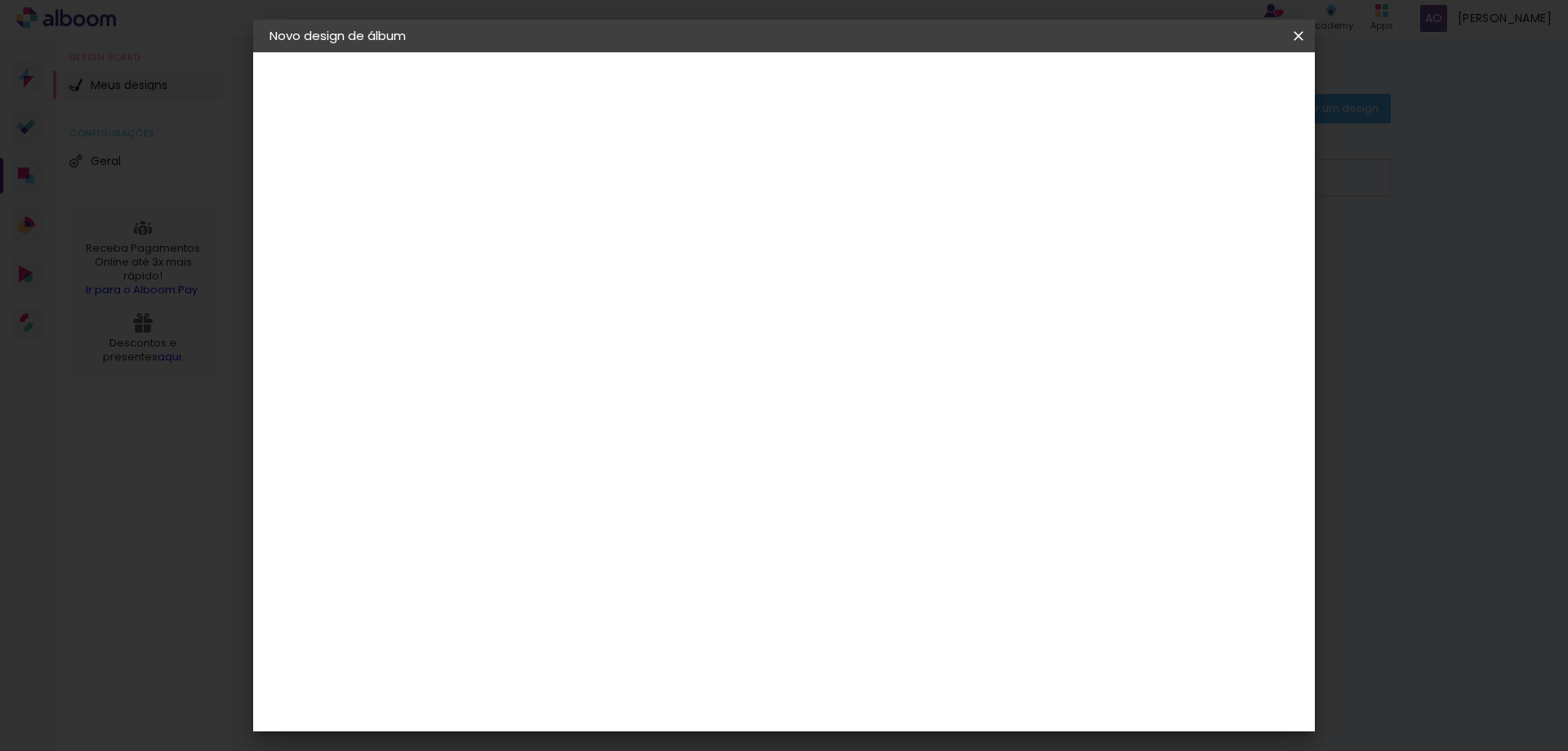
type paper-input "7"
click at [1138, 240] on input "7" at bounding box center [1127, 247] width 30 height 24
type input "6"
type paper-input "6"
click at [1130, 256] on input "6" at bounding box center [1123, 247] width 30 height 24
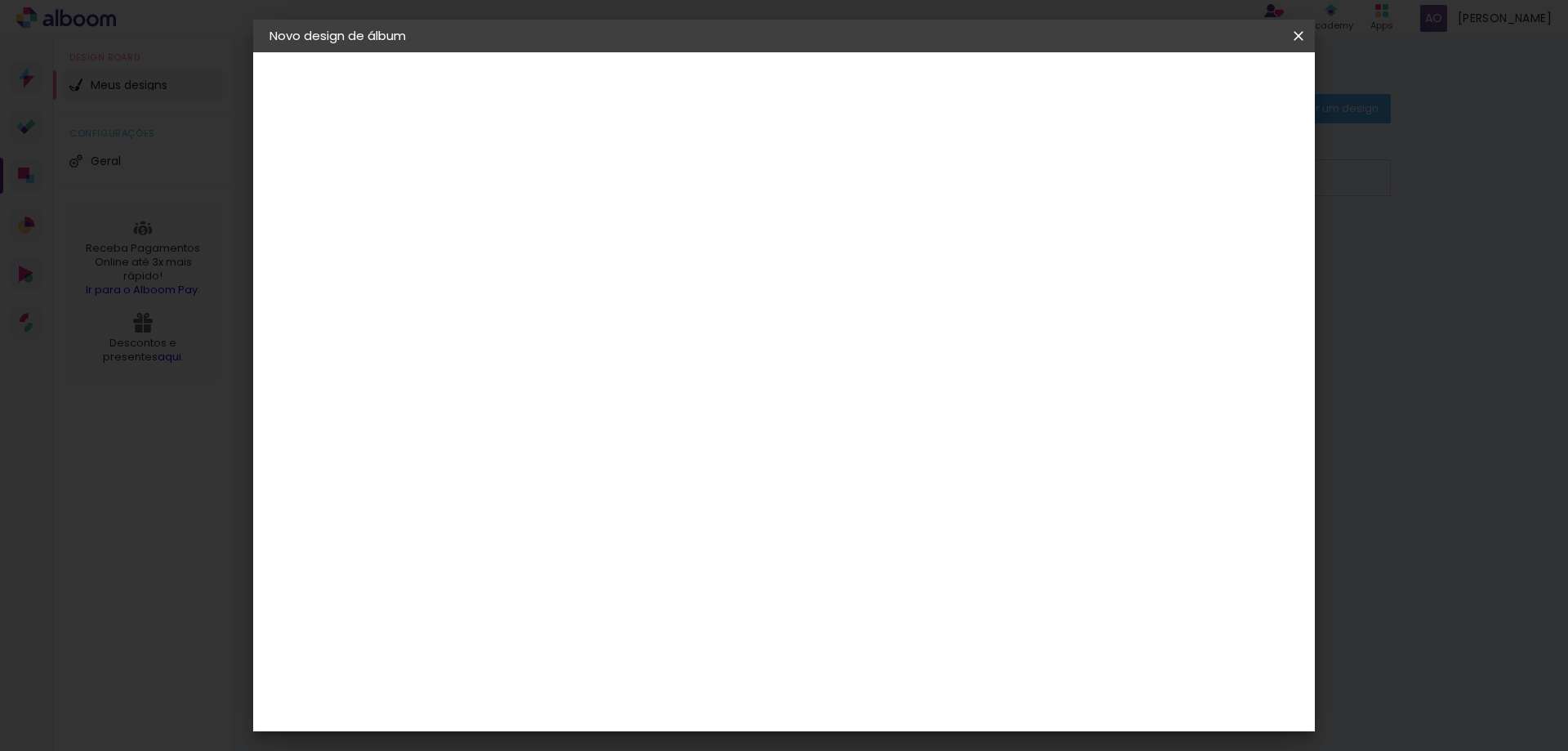
type input "5"
type paper-input "5"
click at [1129, 256] on input "5" at bounding box center [1129, 247] width 30 height 24
click at [356, 173] on div "2. Especificações" at bounding box center [358, 167] width 179 height 19
click at [0, 0] on slot "[PERSON_NAME] e Familia" at bounding box center [0, 0] width 0 height 0
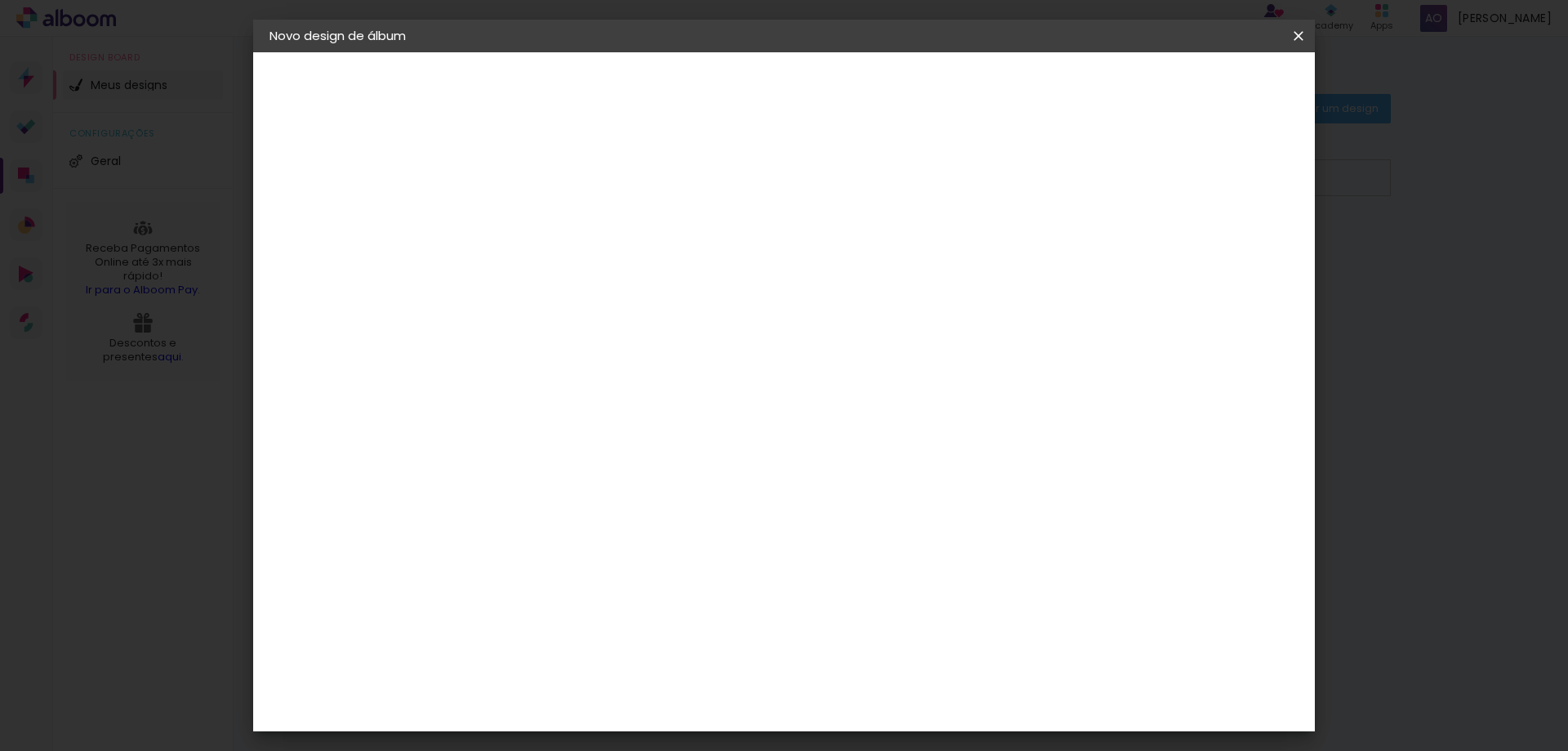
click at [0, 0] on slot "Avançar" at bounding box center [0, 0] width 0 height 0
click at [579, 366] on div "Viacolor" at bounding box center [552, 369] width 53 height 13
click at [0, 0] on slot "Avançar" at bounding box center [0, 0] width 0 height 0
click at [600, 272] on input "text" at bounding box center [568, 284] width 64 height 25
click at [1009, 263] on paper-item "Padrão" at bounding box center [890, 270] width 327 height 32
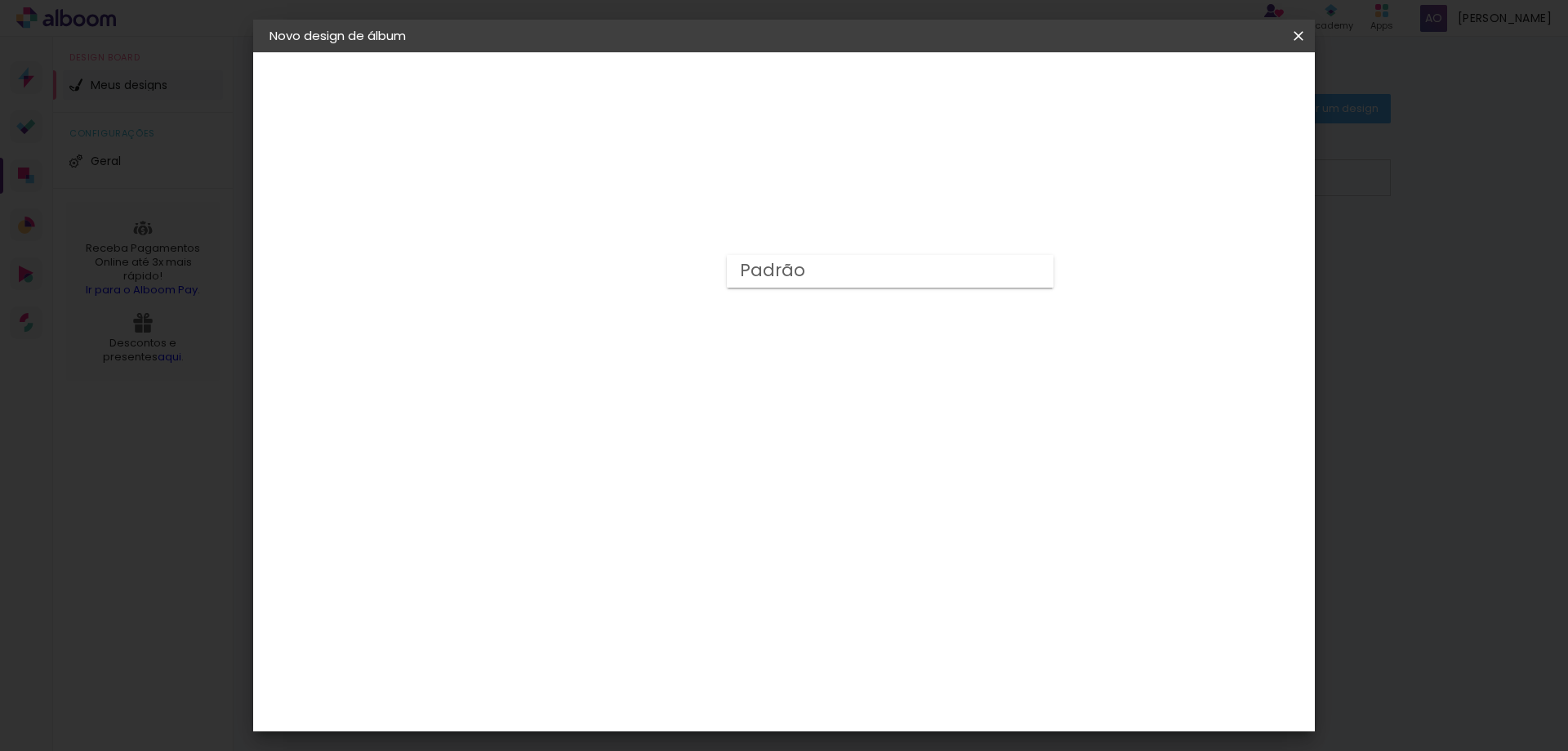
type input "Padrão"
click at [647, 469] on span "30 × 30" at bounding box center [609, 491] width 76 height 44
click at [0, 0] on slot "Avançar" at bounding box center [0, 0] width 0 height 0
click at [862, 639] on span "60.6" at bounding box center [875, 639] width 41 height 24
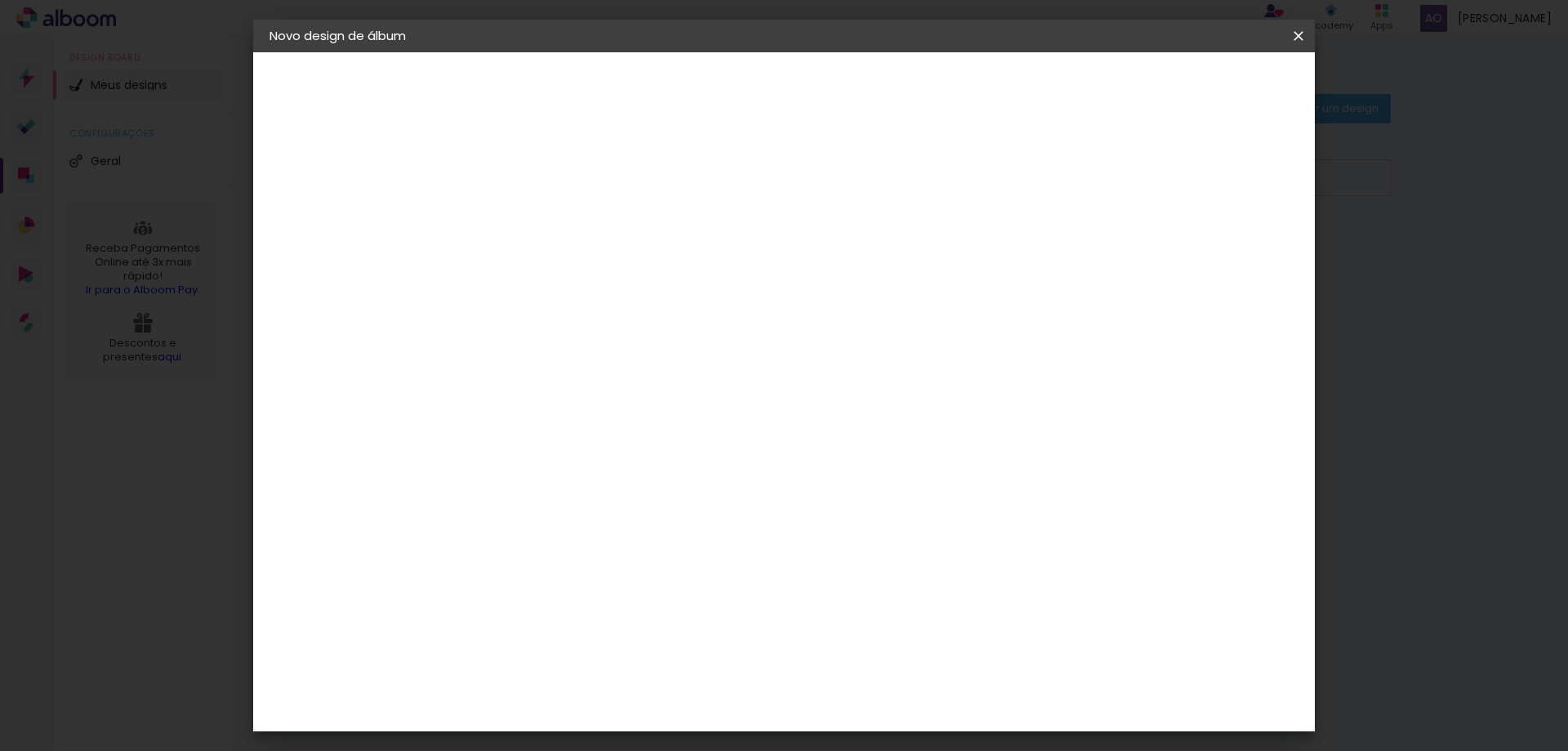
scroll to position [37, 0]
click at [1196, 82] on span "Iniciar design" at bounding box center [1159, 86] width 74 height 11
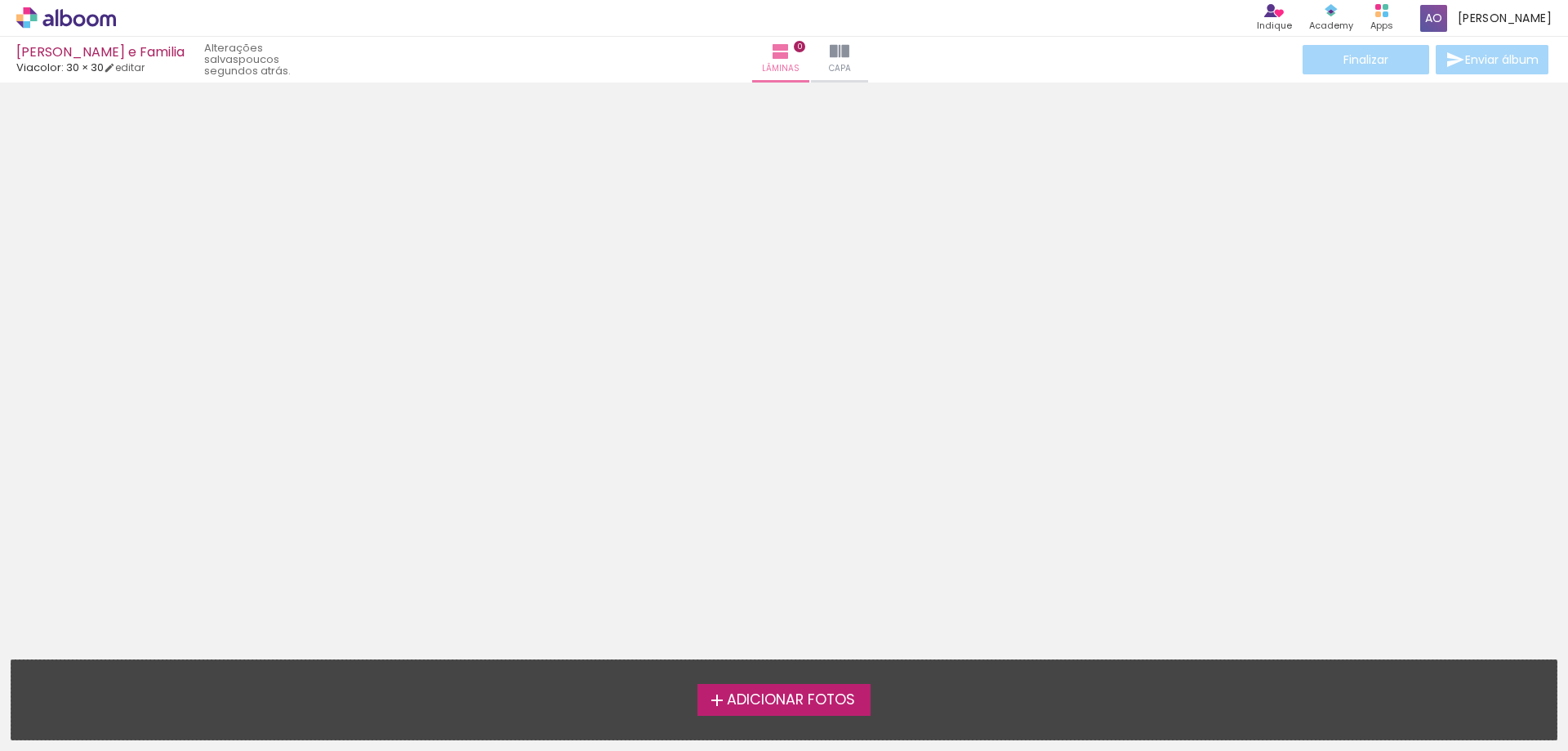
click at [801, 700] on span "Adicionar Fotos" at bounding box center [790, 700] width 128 height 15
click at [0, 0] on input "file" at bounding box center [0, 0] width 0 height 0
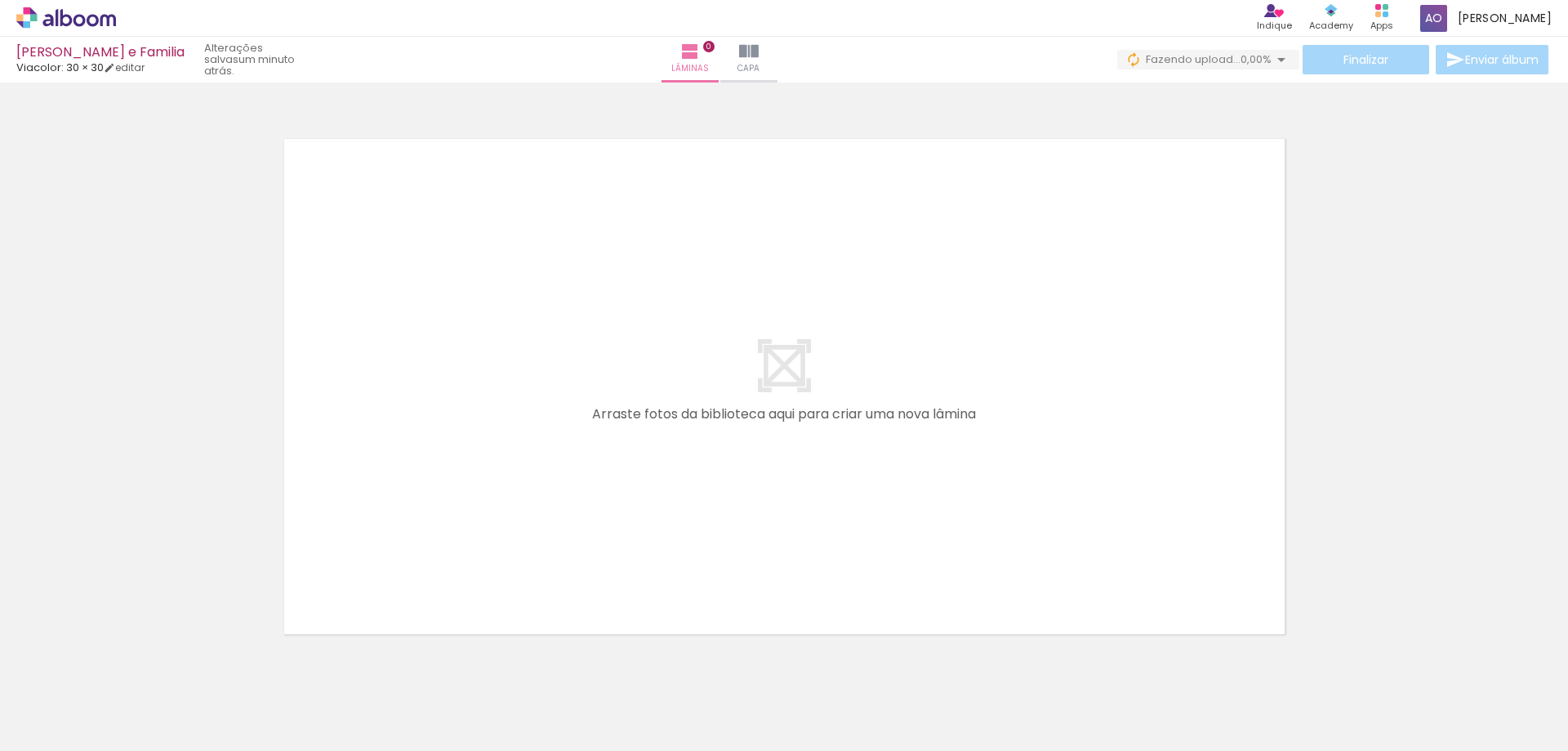
click at [1271, 58] on iron-icon at bounding box center [1281, 59] width 19 height 19
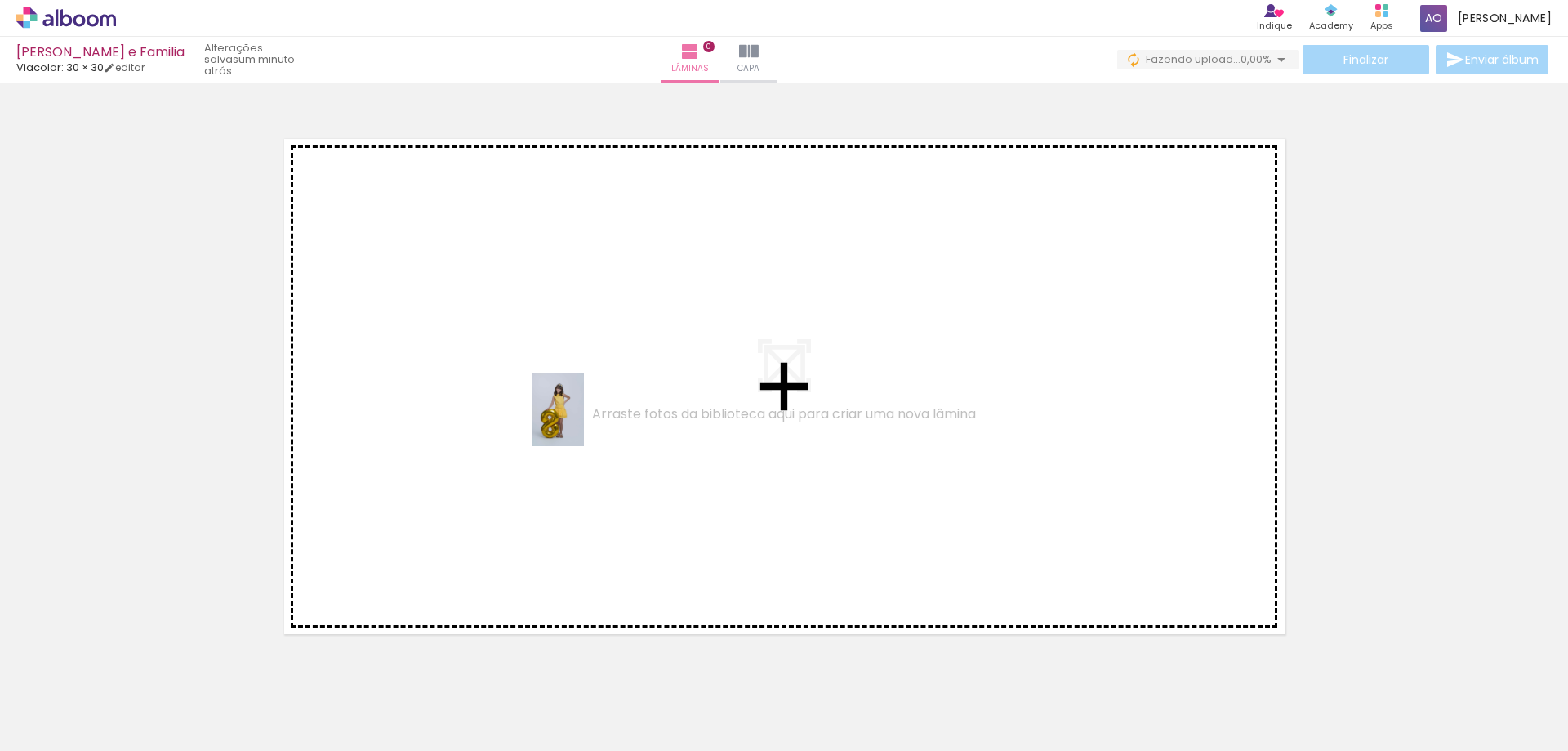
drag, startPoint x: 173, startPoint y: 711, endPoint x: 554, endPoint y: 447, distance: 463.5
click at [581, 422] on quentale-workspace at bounding box center [784, 375] width 1568 height 751
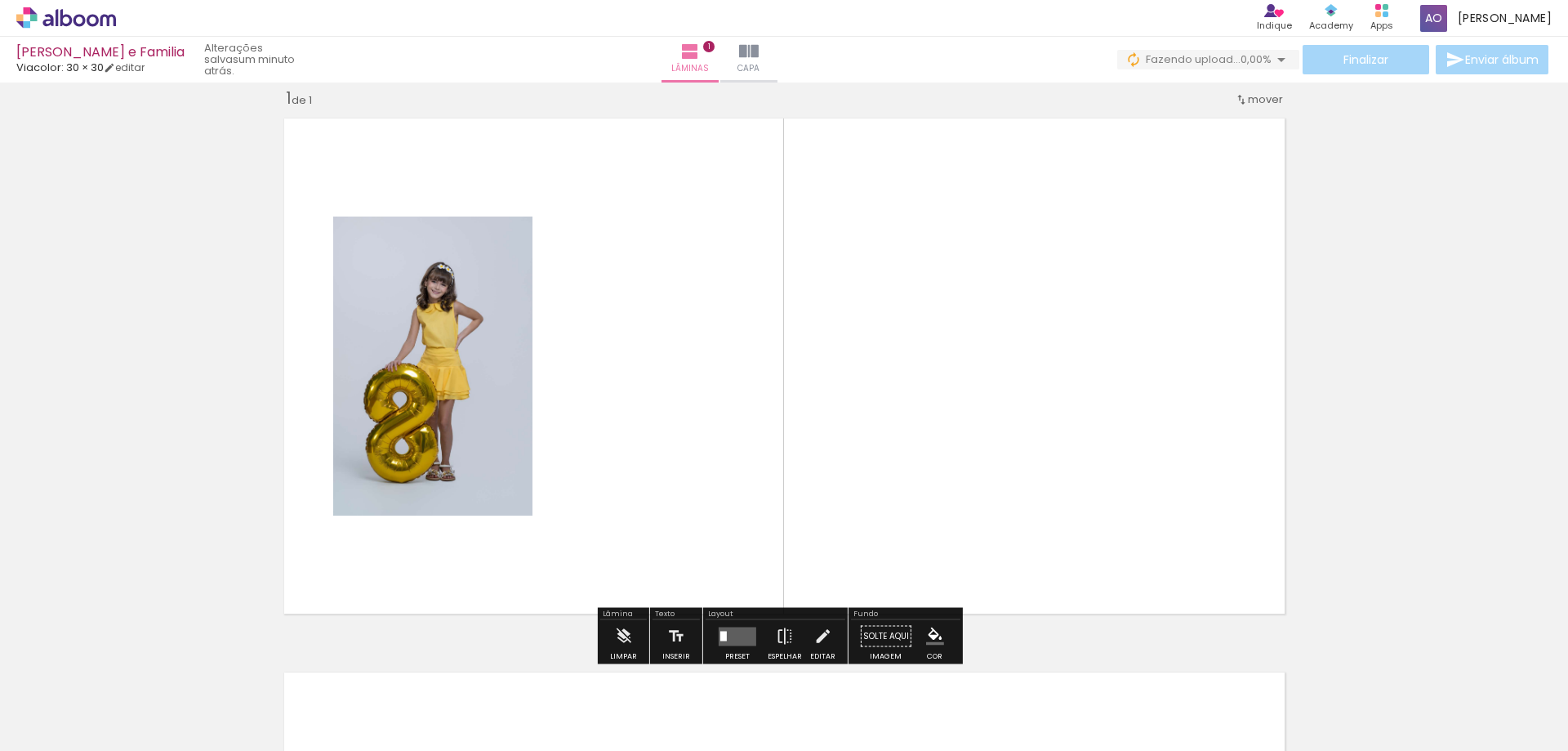
scroll to position [21, 0]
drag, startPoint x: 262, startPoint y: 709, endPoint x: 668, endPoint y: 416, distance: 500.7
click at [668, 416] on quentale-workspace at bounding box center [784, 375] width 1568 height 751
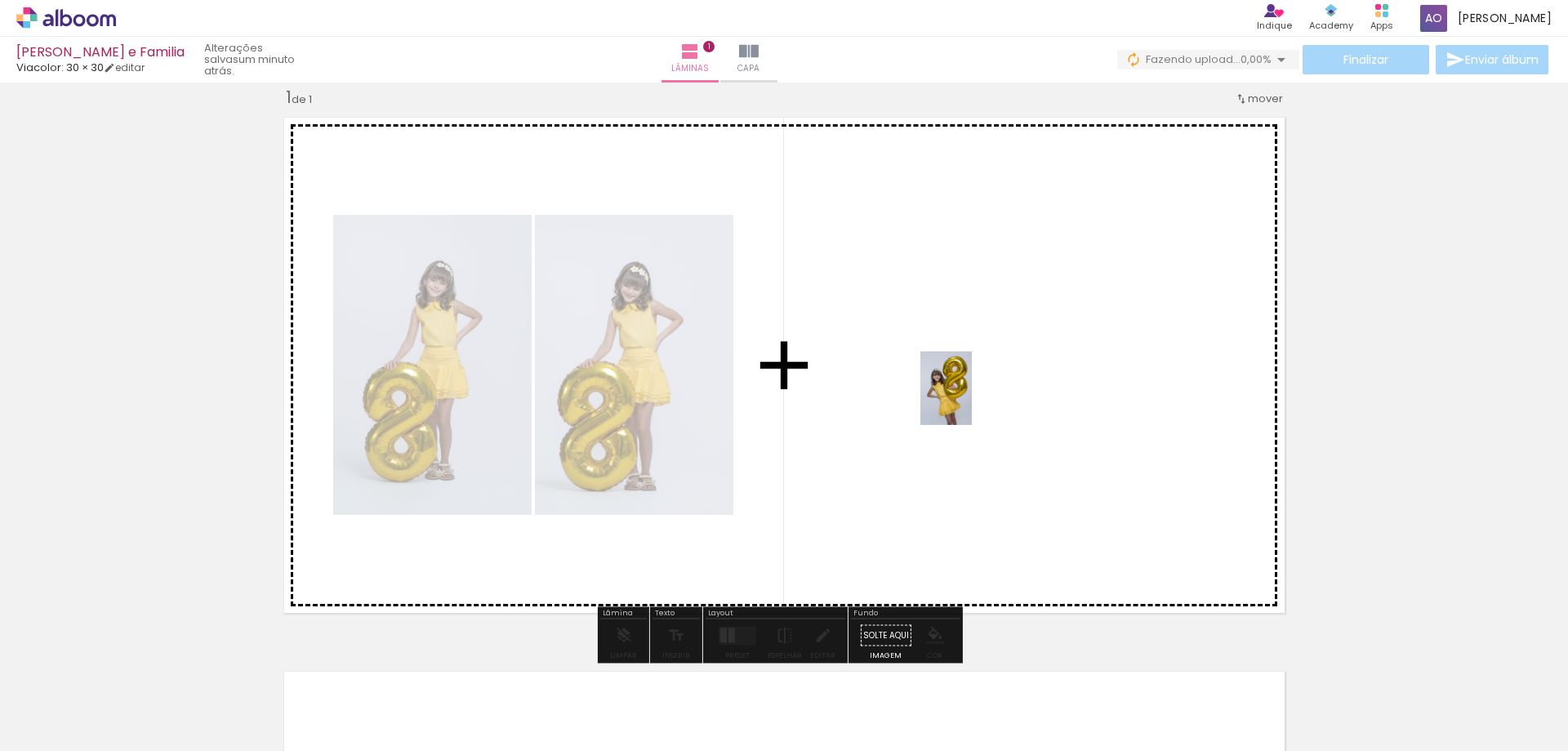
drag, startPoint x: 353, startPoint y: 701, endPoint x: 970, endPoint y: 400, distance: 686.5
click at [970, 400] on quentale-workspace at bounding box center [784, 375] width 1568 height 751
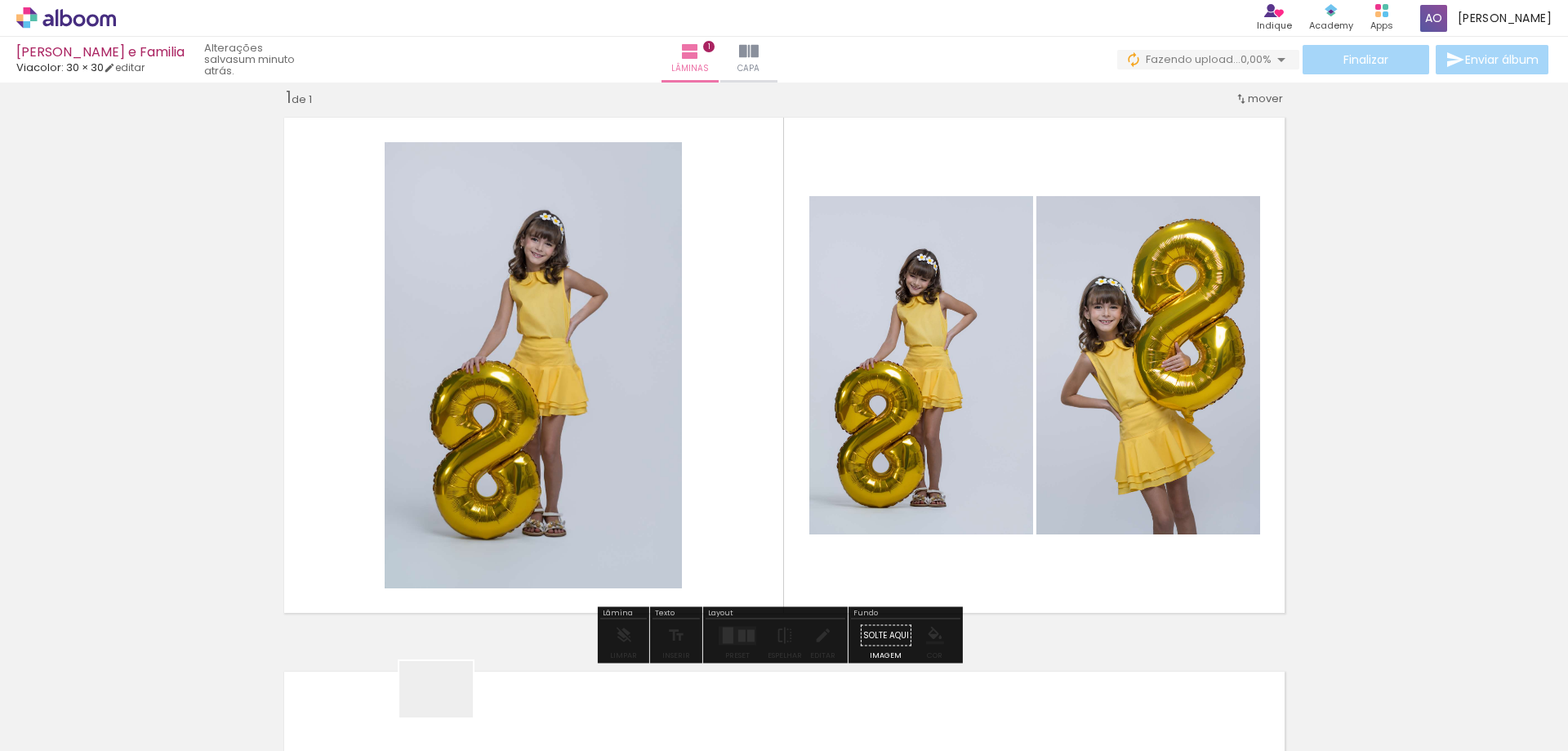
drag, startPoint x: 448, startPoint y: 710, endPoint x: 493, endPoint y: 586, distance: 131.9
click at [571, 430] on quentale-workspace at bounding box center [784, 375] width 1568 height 751
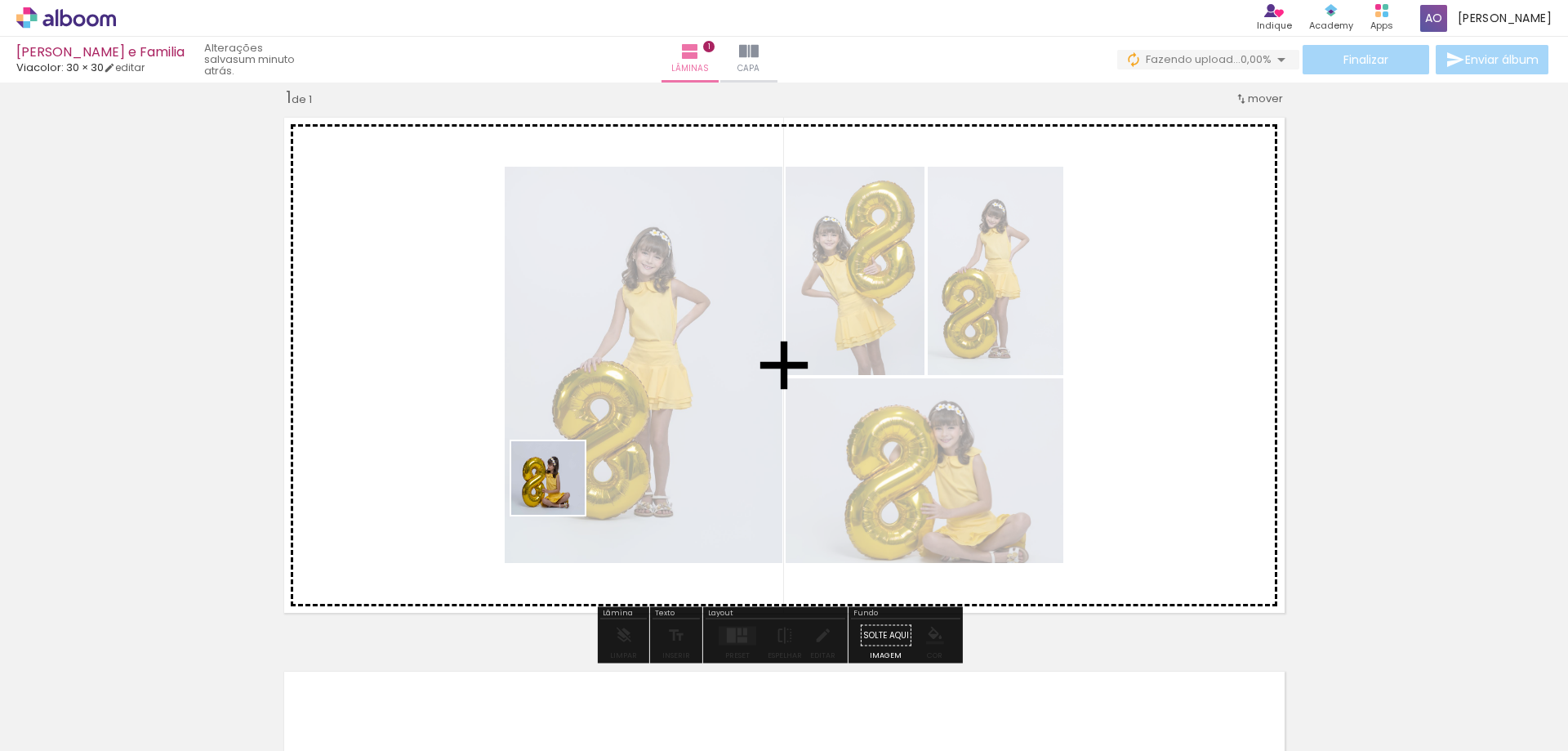
drag, startPoint x: 535, startPoint y: 638, endPoint x: 567, endPoint y: 539, distance: 104.0
click at [563, 362] on quentale-workspace at bounding box center [784, 375] width 1568 height 751
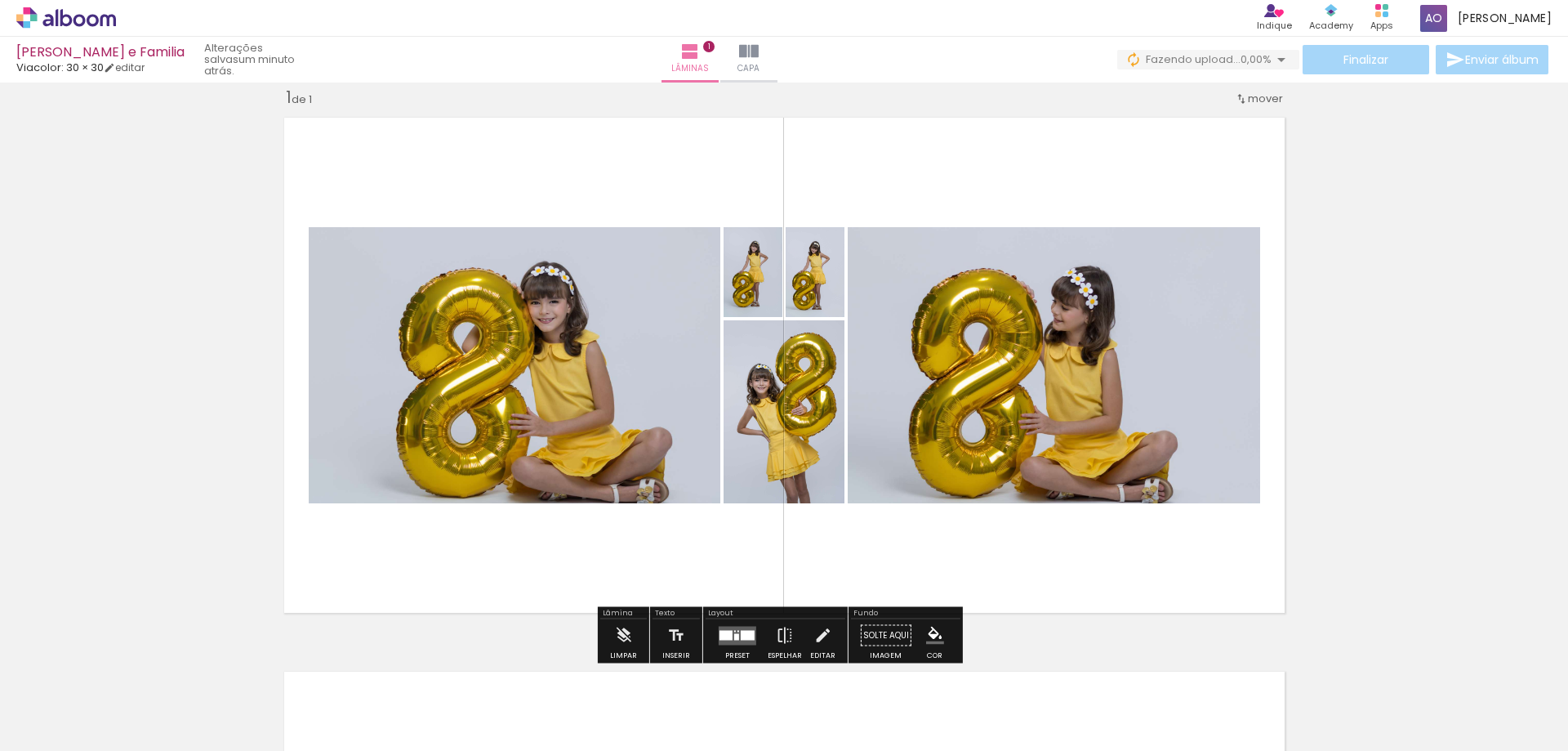
drag, startPoint x: 624, startPoint y: 413, endPoint x: 625, endPoint y: 572, distance: 159.0
click at [624, 386] on quentale-workspace at bounding box center [784, 375] width 1568 height 751
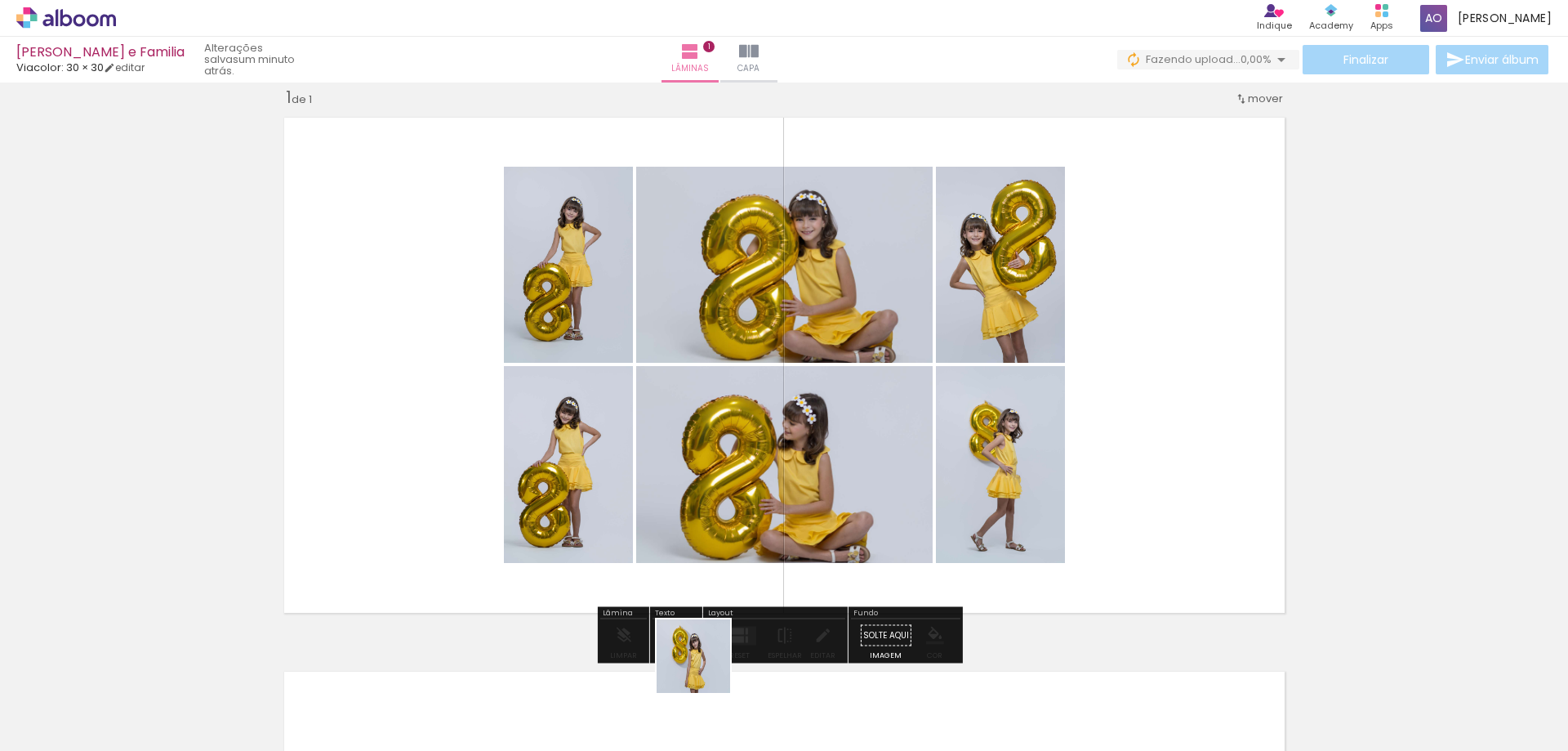
drag, startPoint x: 706, startPoint y: 668, endPoint x: 692, endPoint y: 529, distance: 139.7
click at [696, 372] on quentale-workspace at bounding box center [784, 375] width 1568 height 751
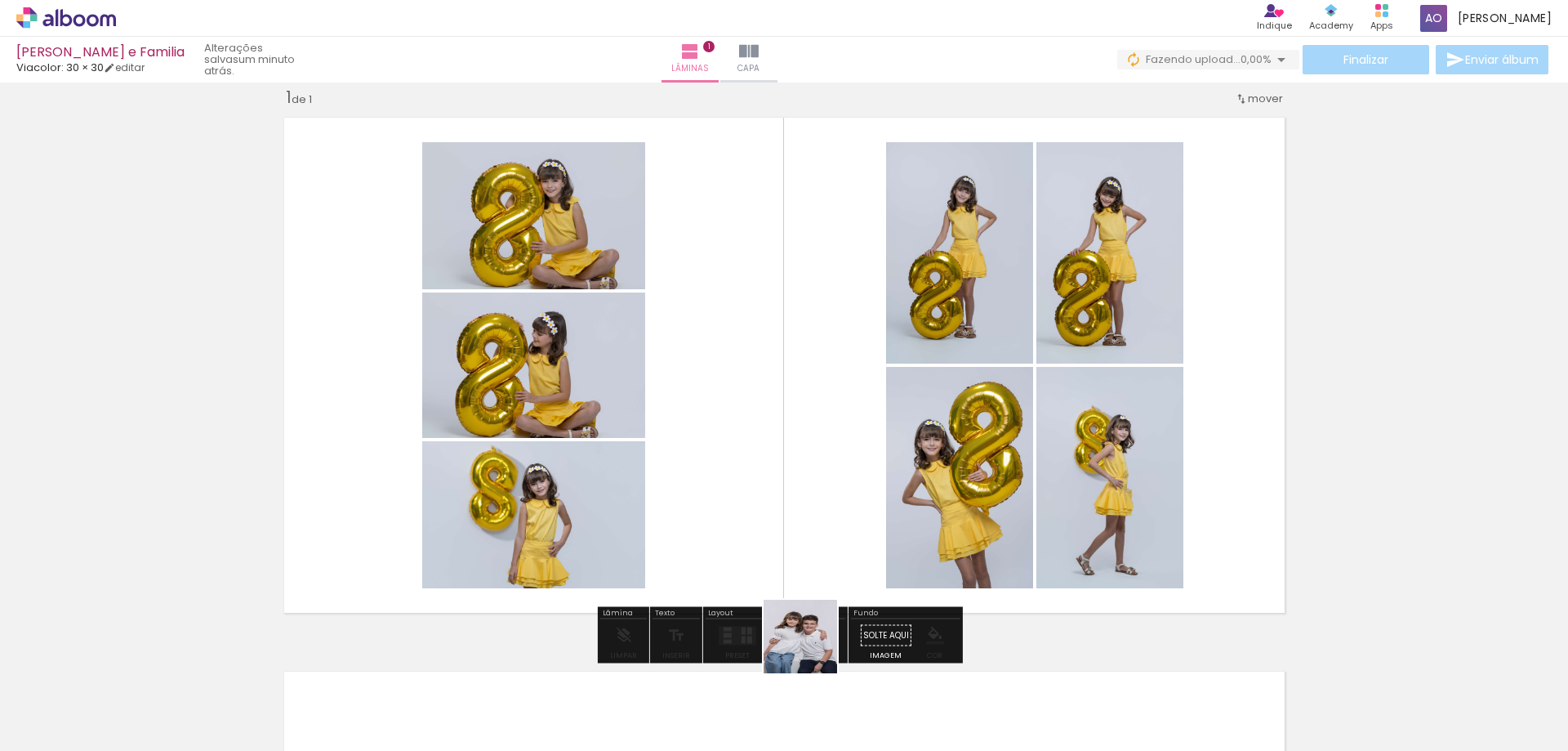
drag, startPoint x: 813, startPoint y: 651, endPoint x: 817, endPoint y: 320, distance: 331.0
click at [820, 396] on quentale-workspace at bounding box center [784, 375] width 1568 height 751
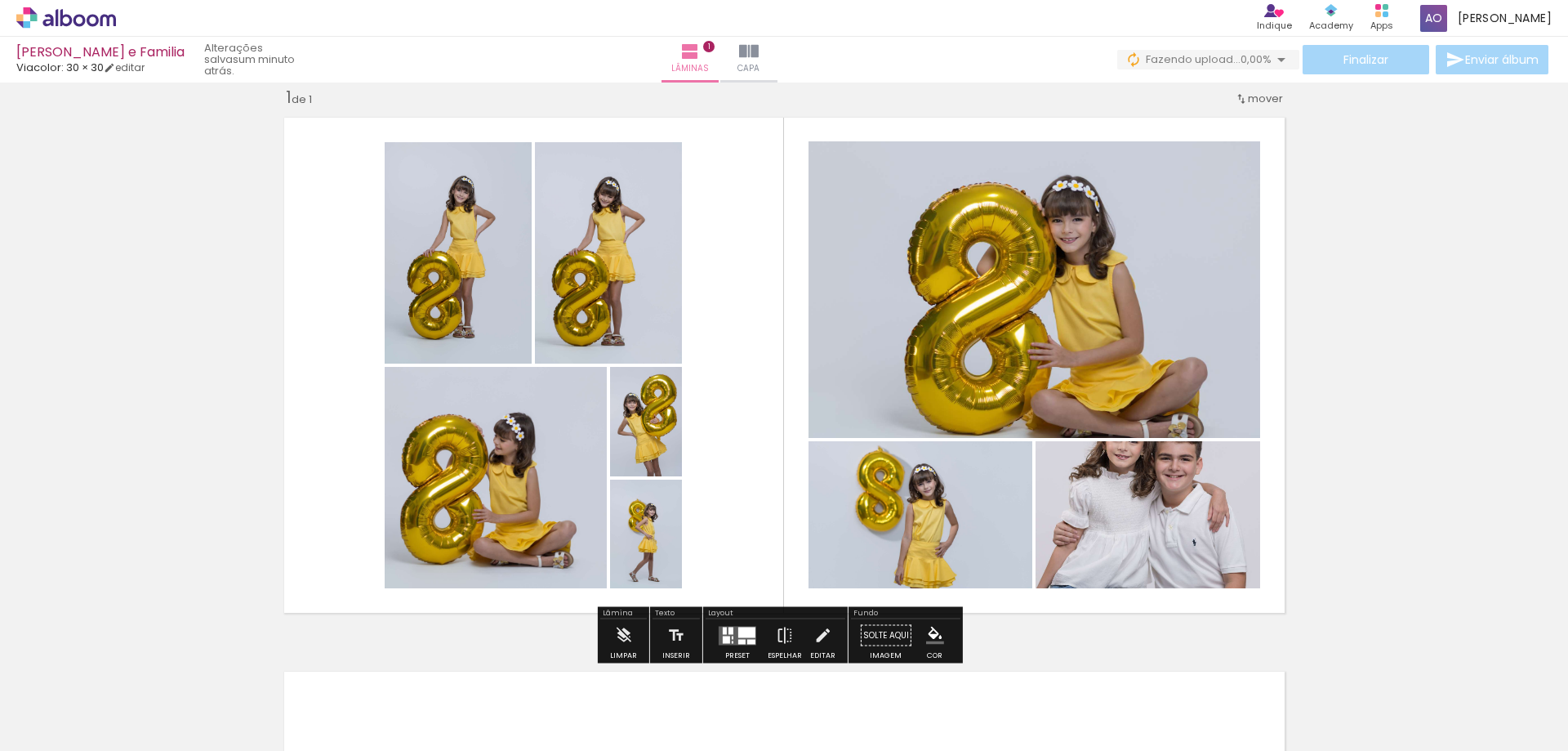
drag, startPoint x: 896, startPoint y: 445, endPoint x: 903, endPoint y: 418, distance: 27.9
click at [894, 434] on quentale-workspace at bounding box center [784, 375] width 1568 height 751
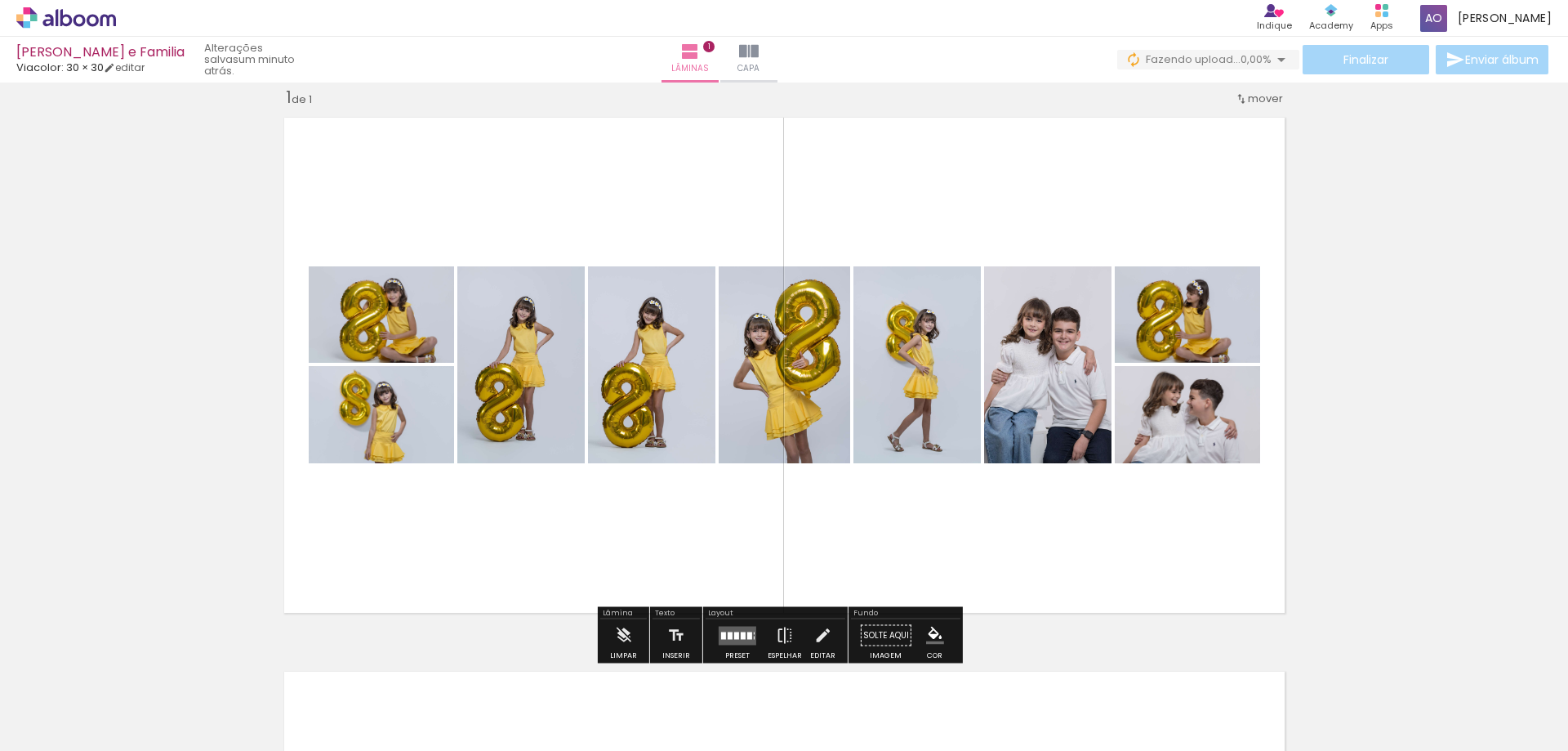
drag, startPoint x: 1007, startPoint y: 570, endPoint x: 992, endPoint y: 386, distance: 184.6
click at [999, 464] on quentale-workspace at bounding box center [784, 375] width 1568 height 751
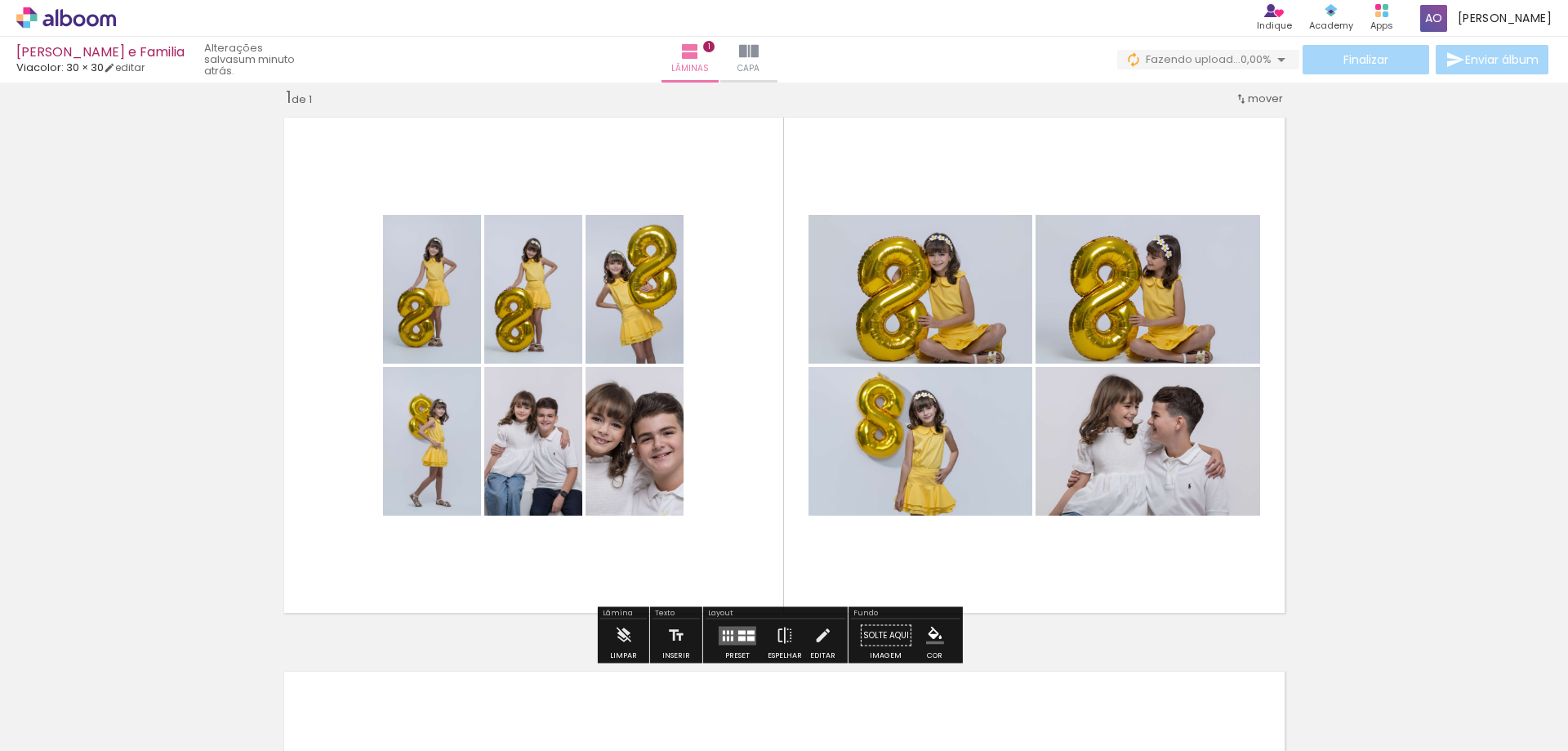
drag, startPoint x: 1087, startPoint y: 692, endPoint x: 1073, endPoint y: 525, distance: 167.6
click at [1035, 405] on quentale-workspace at bounding box center [784, 375] width 1568 height 751
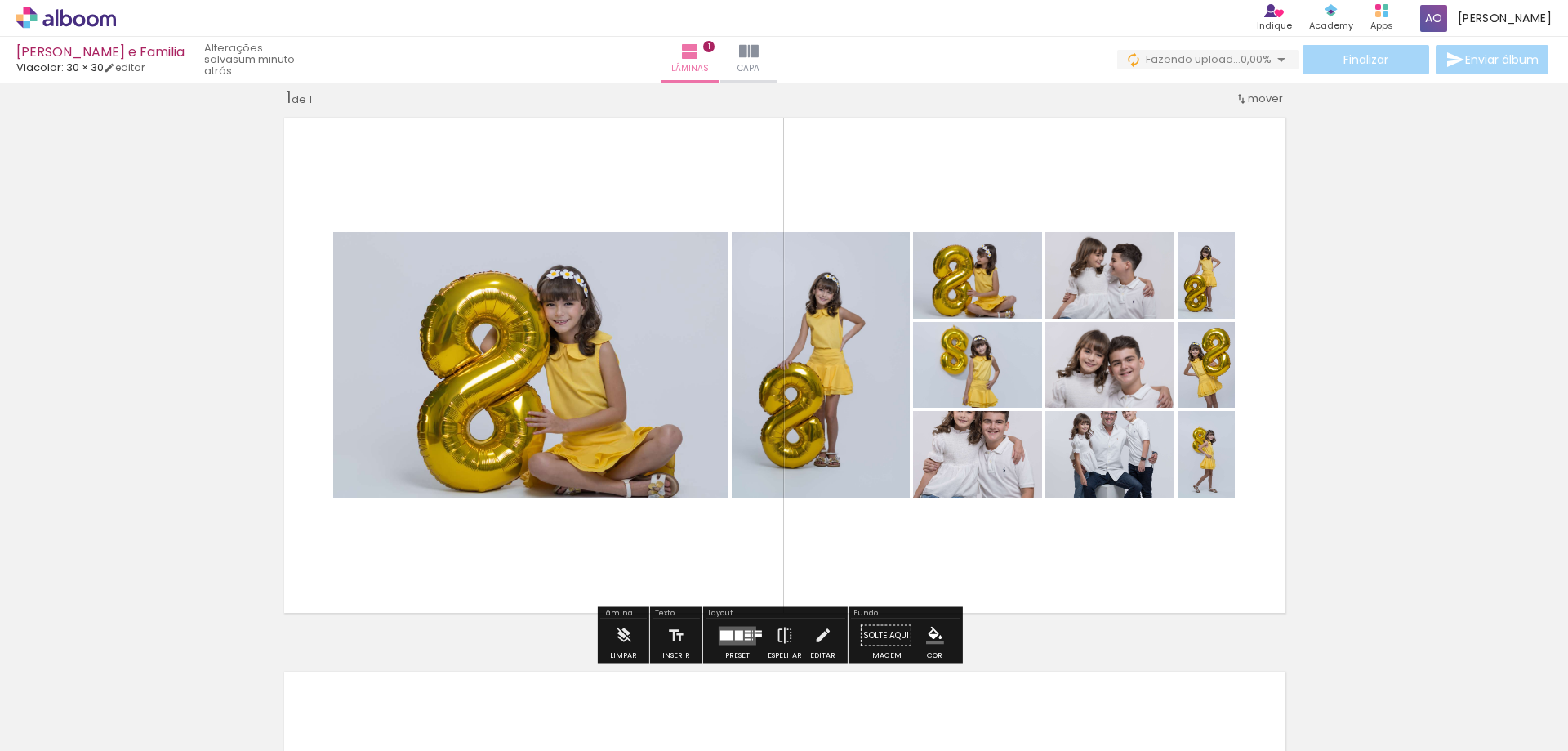
drag, startPoint x: 1174, startPoint y: 710, endPoint x: 1185, endPoint y: 543, distance: 167.4
click at [1119, 432] on quentale-workspace at bounding box center [784, 375] width 1568 height 751
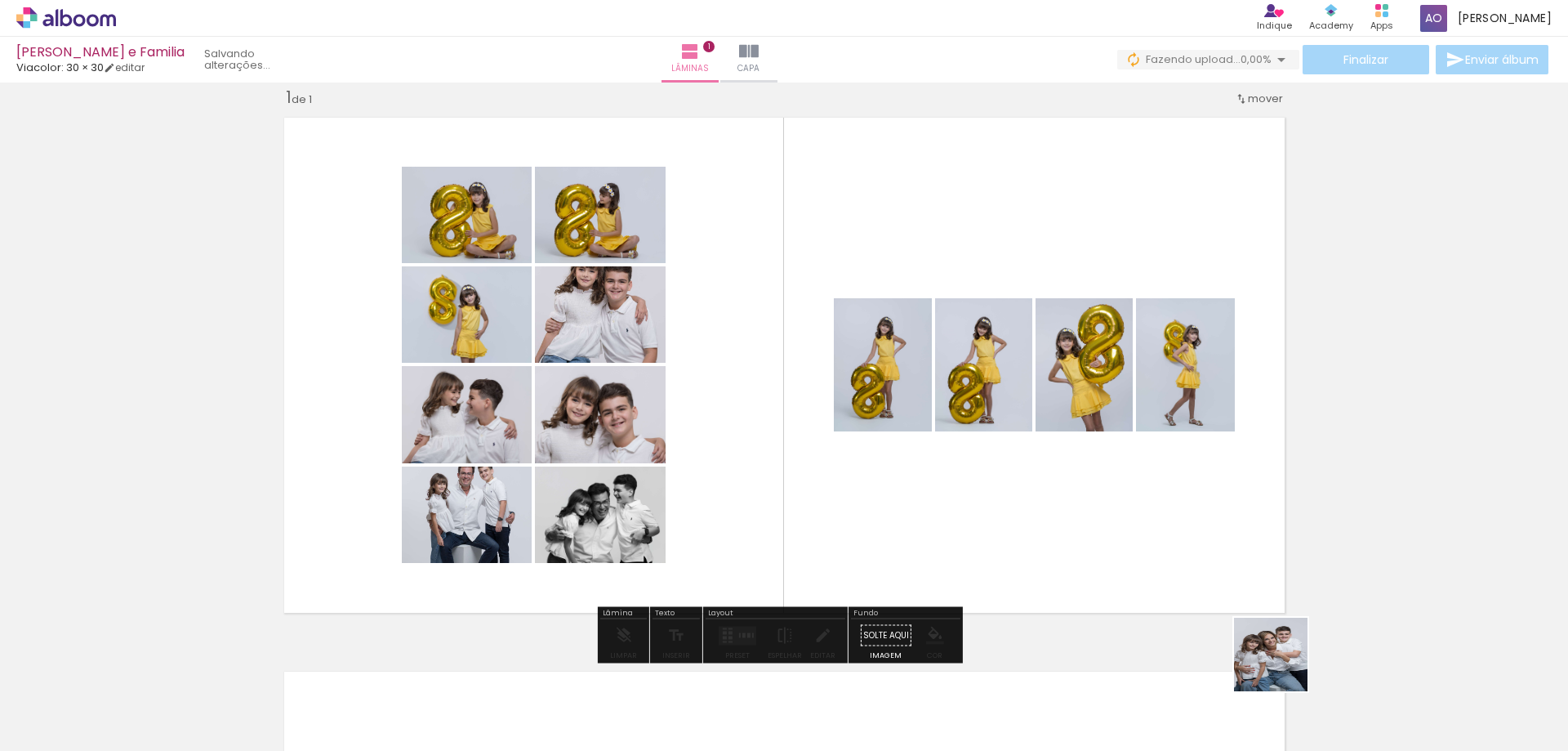
drag, startPoint x: 1283, startPoint y: 666, endPoint x: 1275, endPoint y: 575, distance: 91.4
click at [1221, 429] on quentale-workspace at bounding box center [784, 375] width 1568 height 751
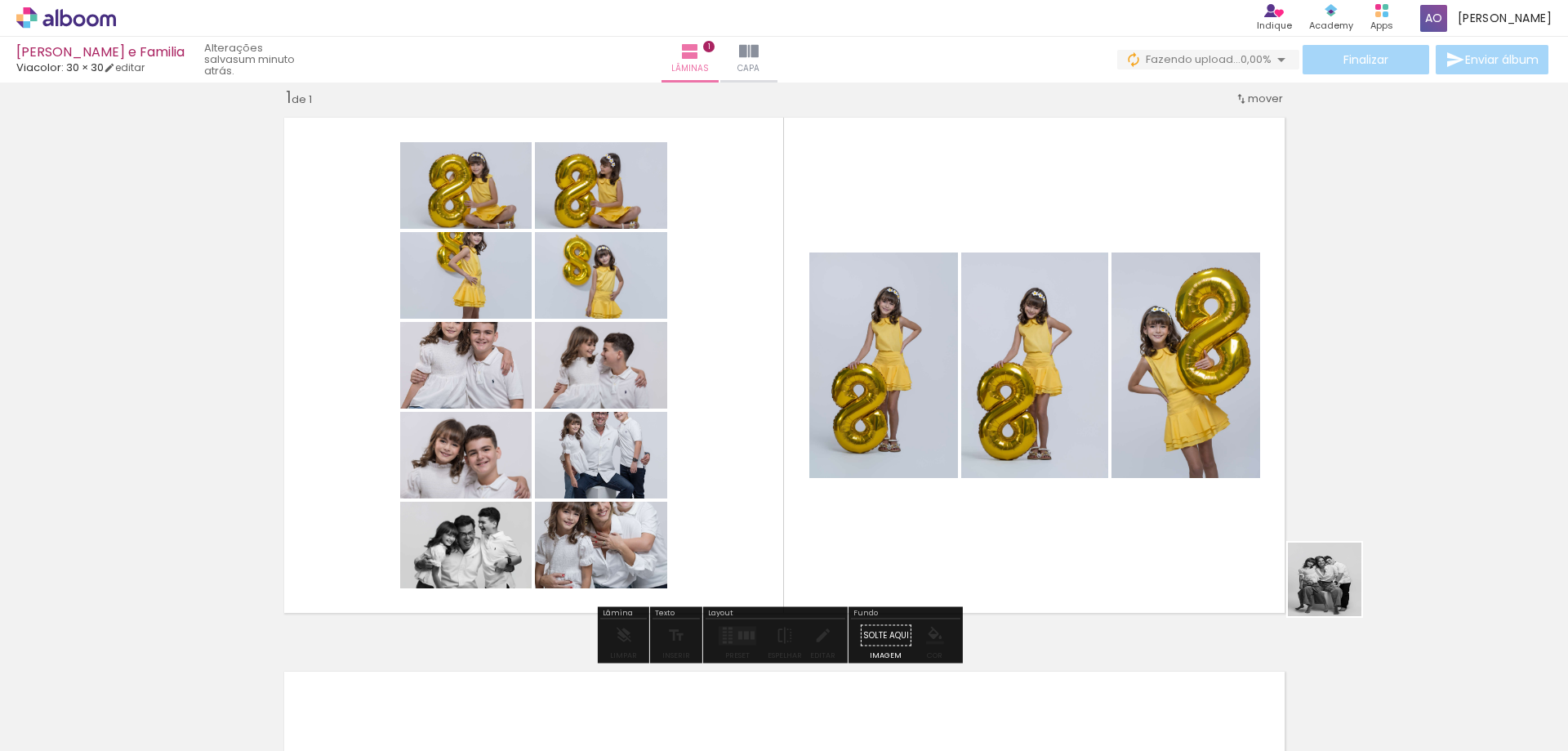
drag, startPoint x: 1347, startPoint y: 621, endPoint x: 1172, endPoint y: 428, distance: 260.5
click at [1217, 447] on quentale-workspace at bounding box center [784, 375] width 1568 height 751
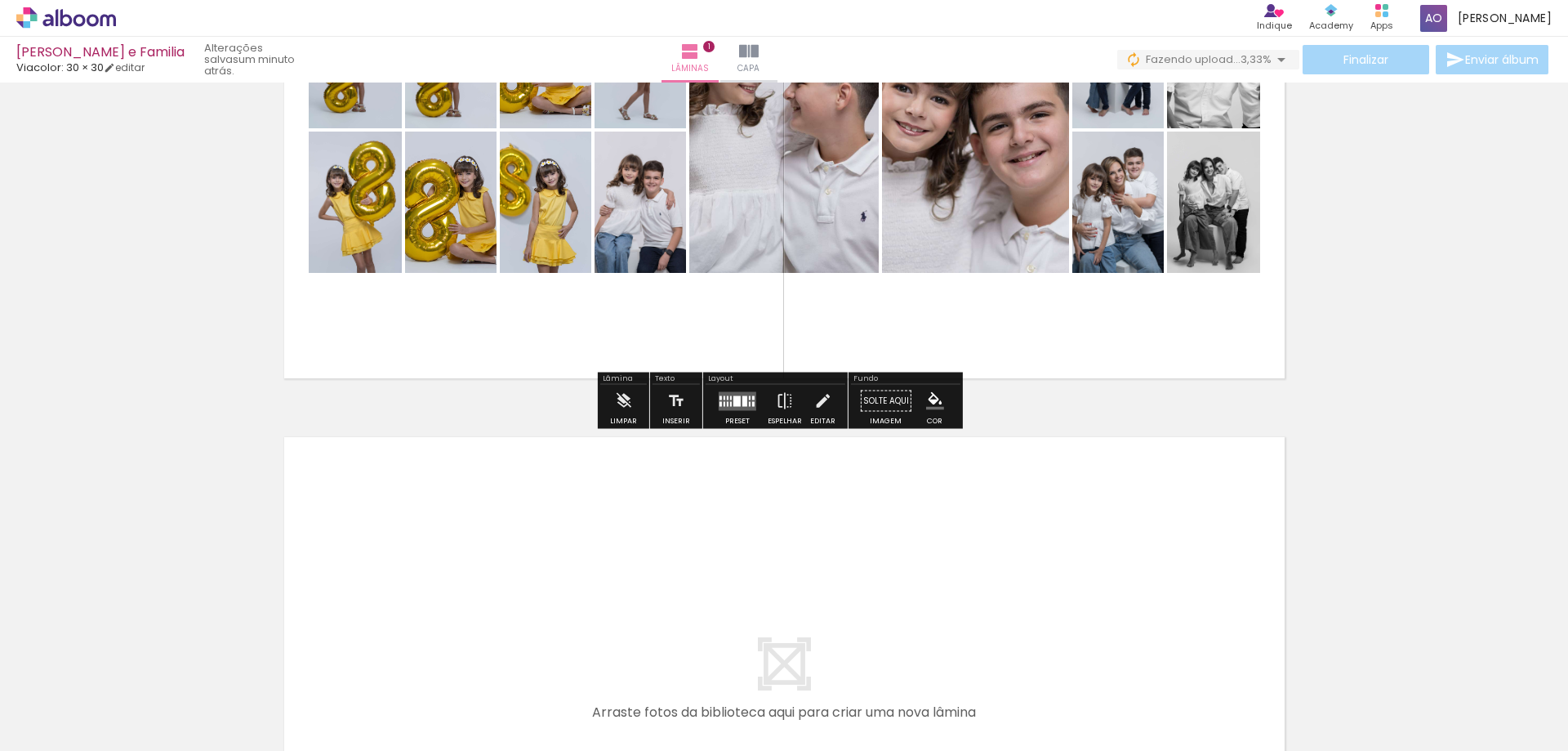
scroll to position [266, 0]
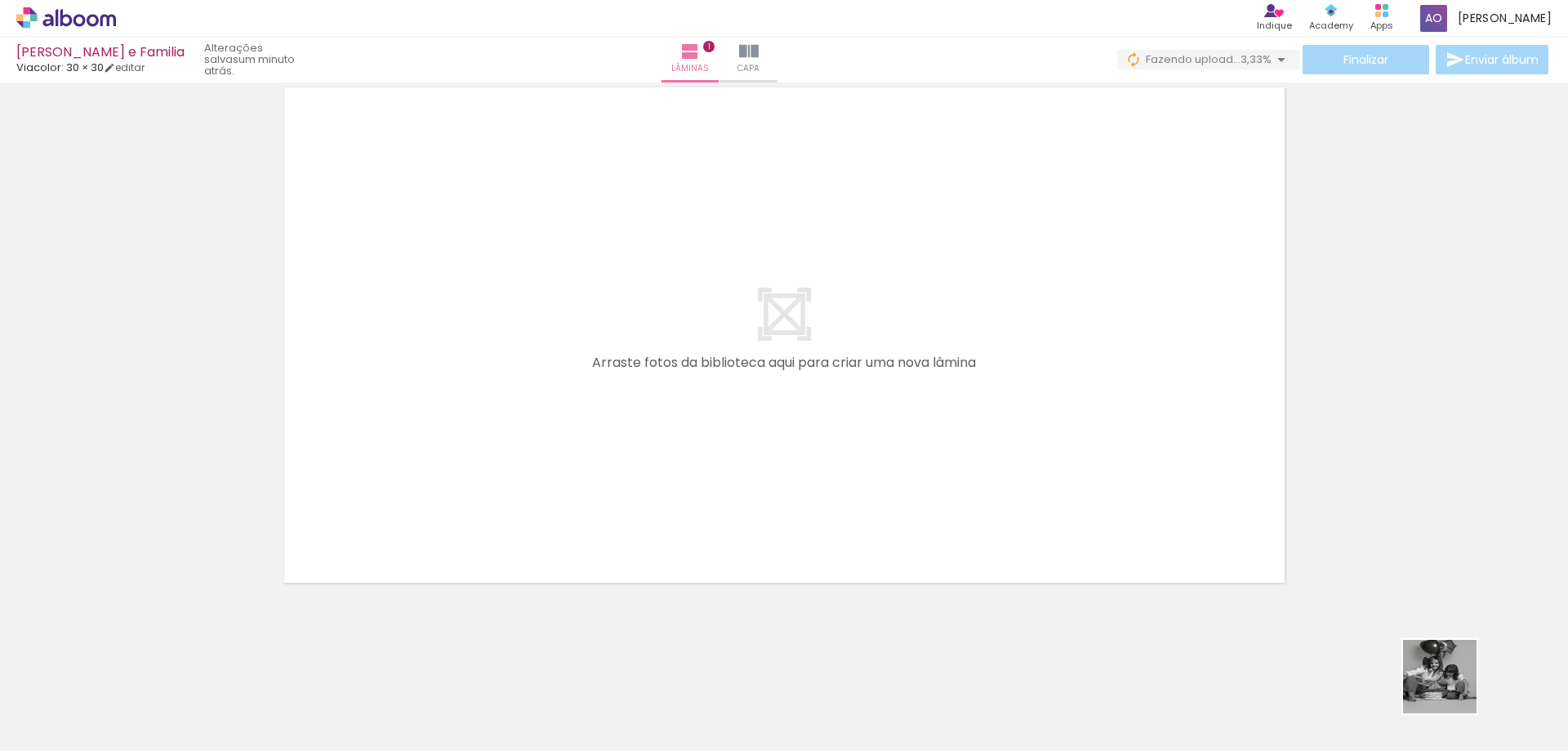
drag, startPoint x: 1452, startPoint y: 688, endPoint x: 1281, endPoint y: 468, distance: 278.6
click at [1229, 390] on quentale-workspace at bounding box center [784, 375] width 1568 height 751
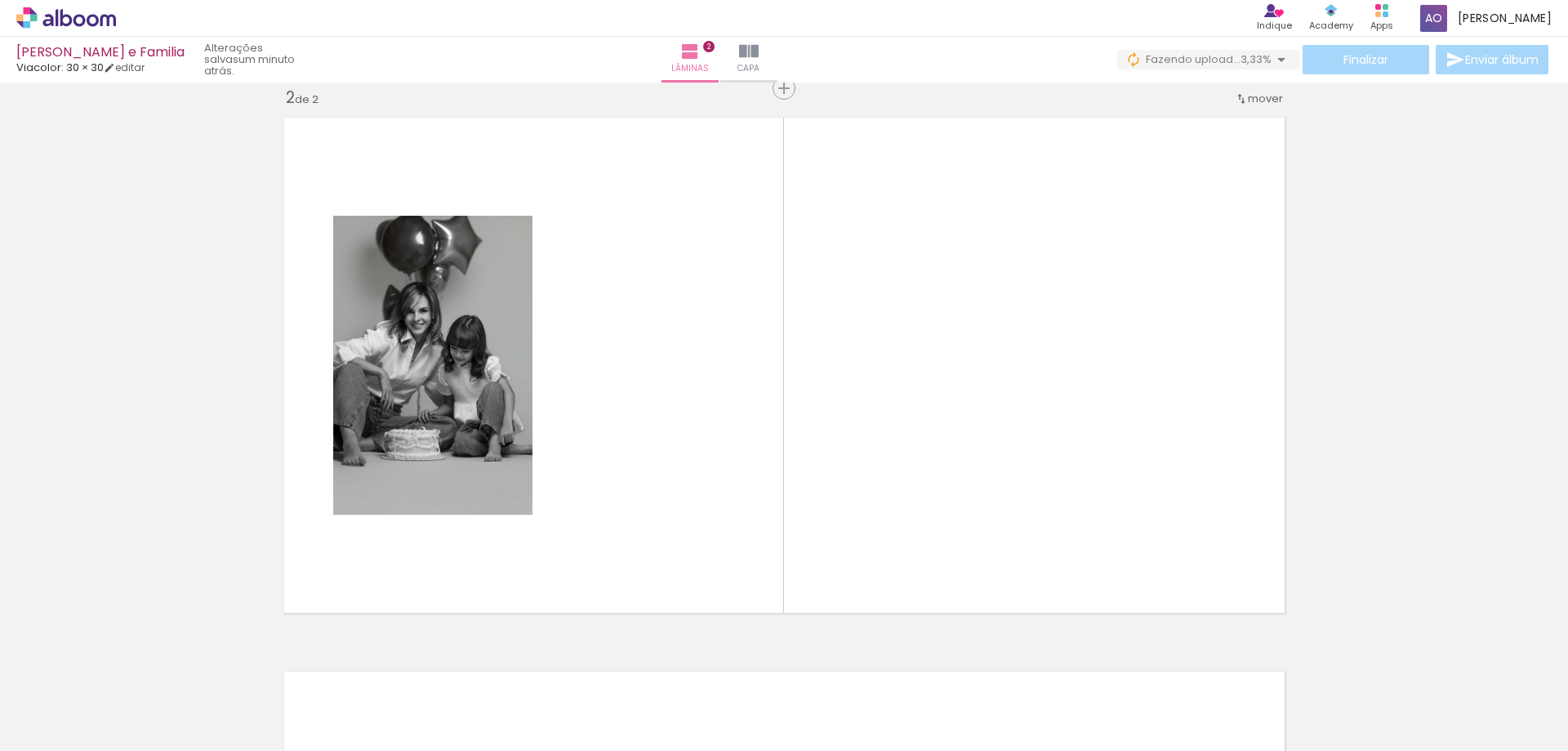
scroll to position [0, 999]
drag, startPoint x: 550, startPoint y: 685, endPoint x: 637, endPoint y: 380, distance: 317.2
click at [637, 380] on quentale-workspace at bounding box center [784, 375] width 1568 height 751
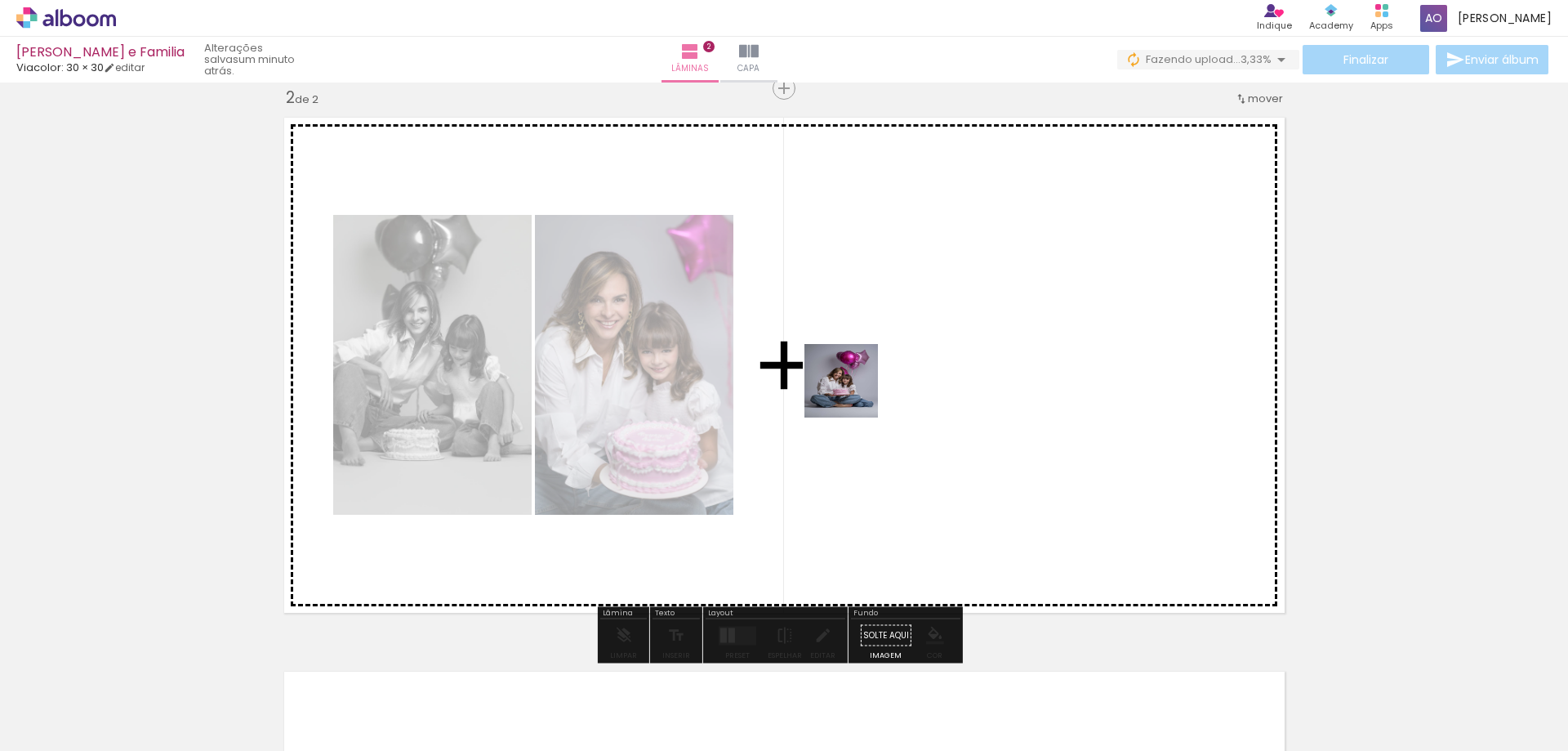
drag, startPoint x: 653, startPoint y: 664, endPoint x: 872, endPoint y: 380, distance: 358.6
click at [872, 380] on quentale-workspace at bounding box center [784, 375] width 1568 height 751
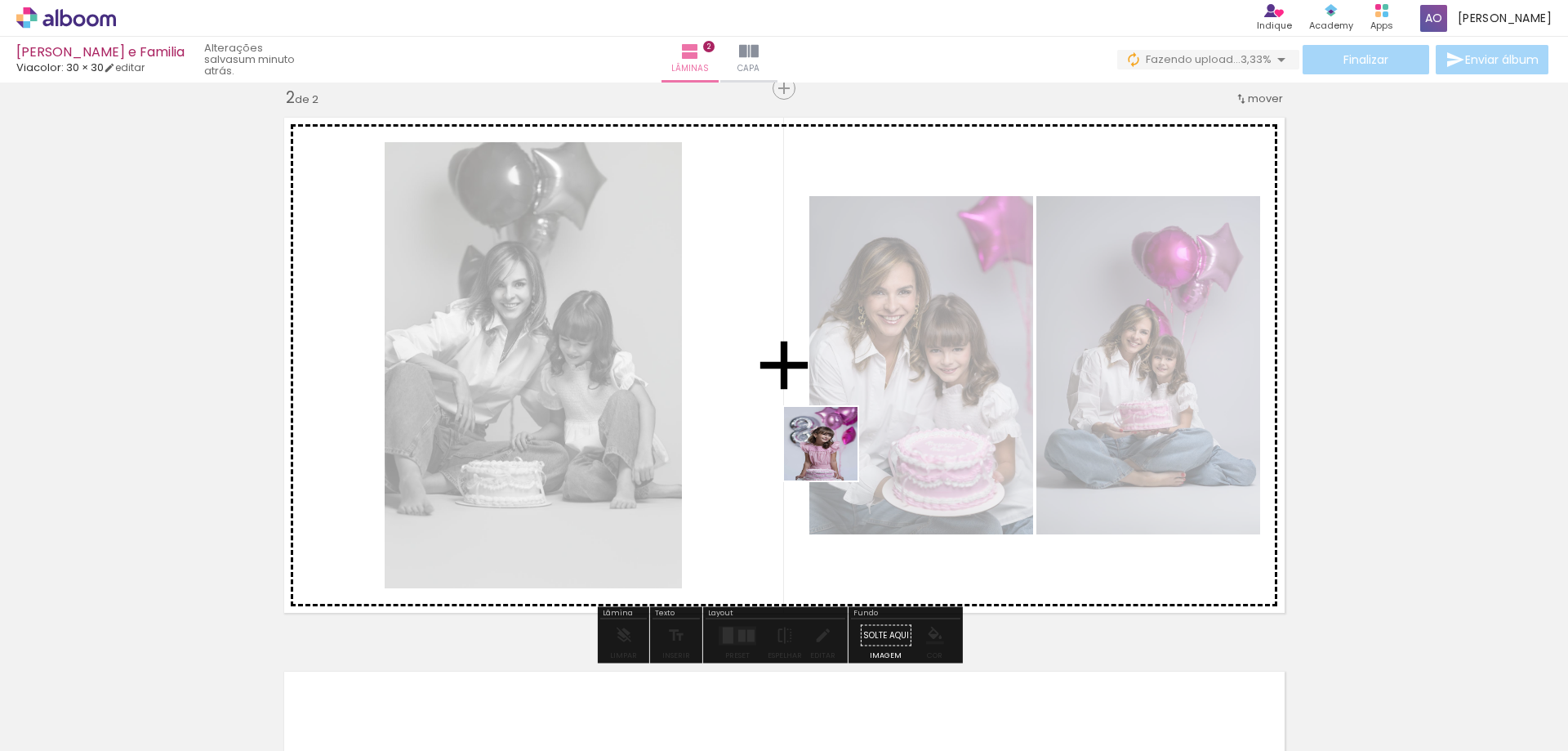
drag, startPoint x: 833, startPoint y: 456, endPoint x: 848, endPoint y: 496, distance: 42.7
click at [881, 385] on quentale-workspace at bounding box center [784, 375] width 1568 height 751
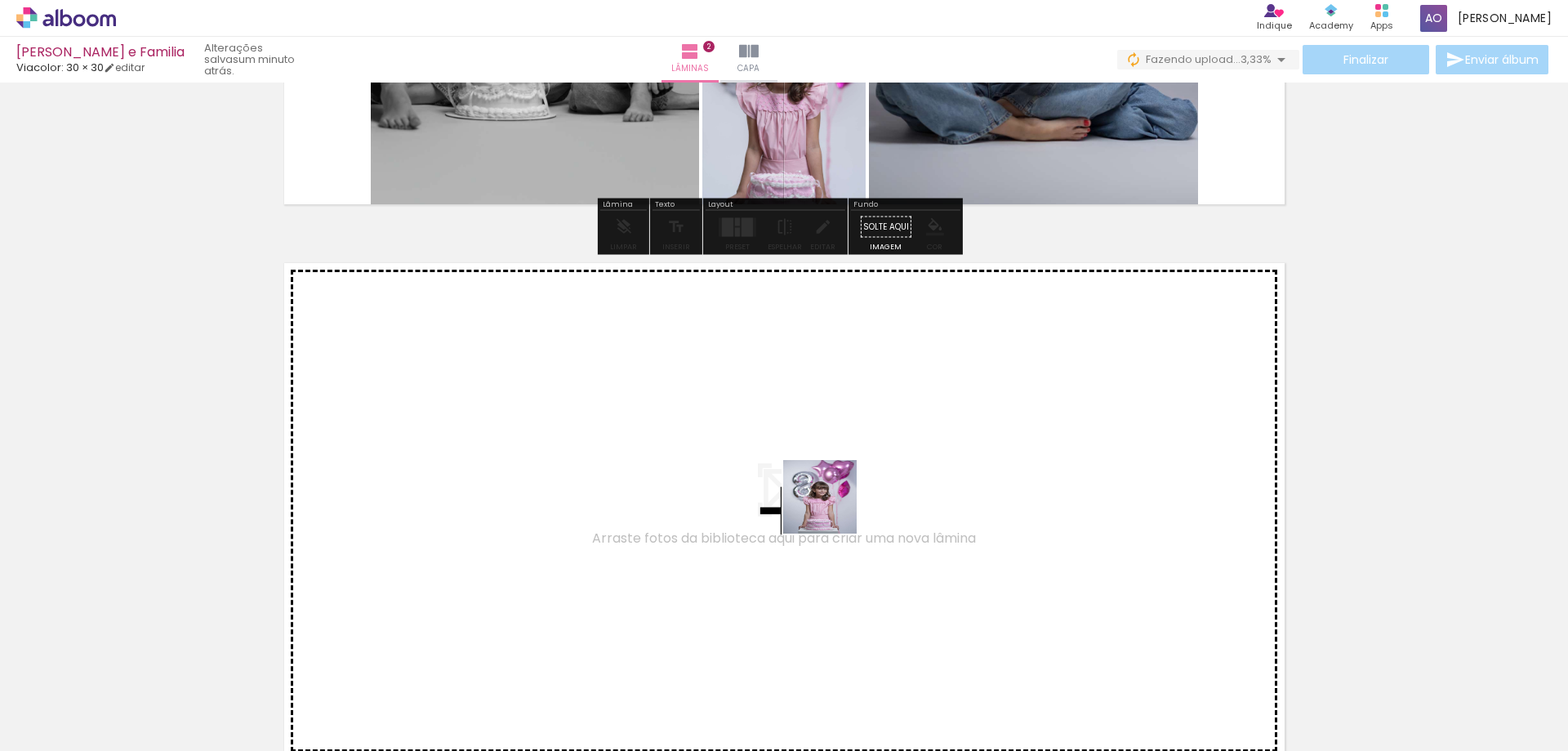
drag, startPoint x: 827, startPoint y: 624, endPoint x: 846, endPoint y: 433, distance: 191.9
click at [846, 433] on quentale-workspace at bounding box center [784, 375] width 1568 height 751
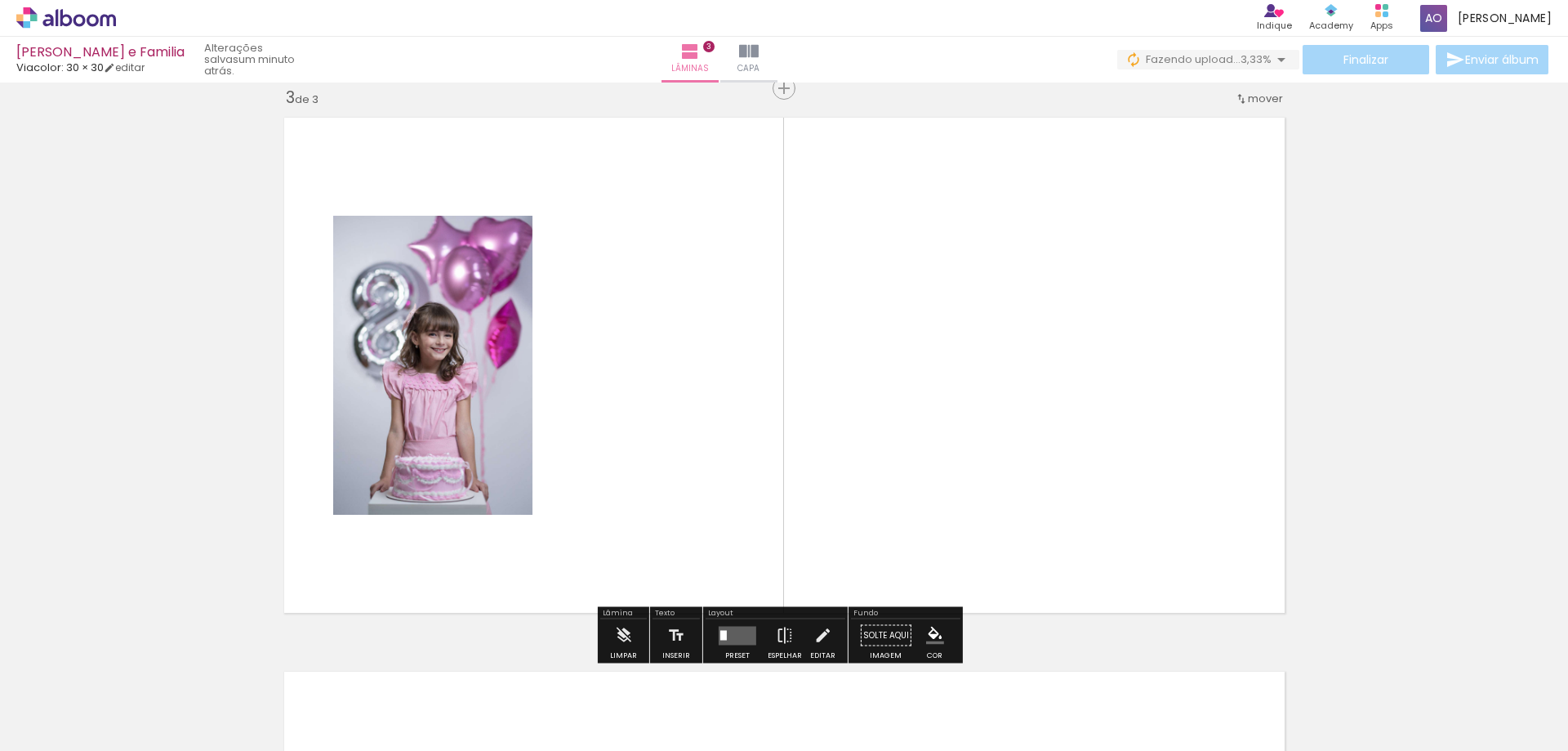
drag, startPoint x: 971, startPoint y: 463, endPoint x: 954, endPoint y: 488, distance: 30.2
click at [970, 421] on quentale-workspace at bounding box center [784, 375] width 1568 height 751
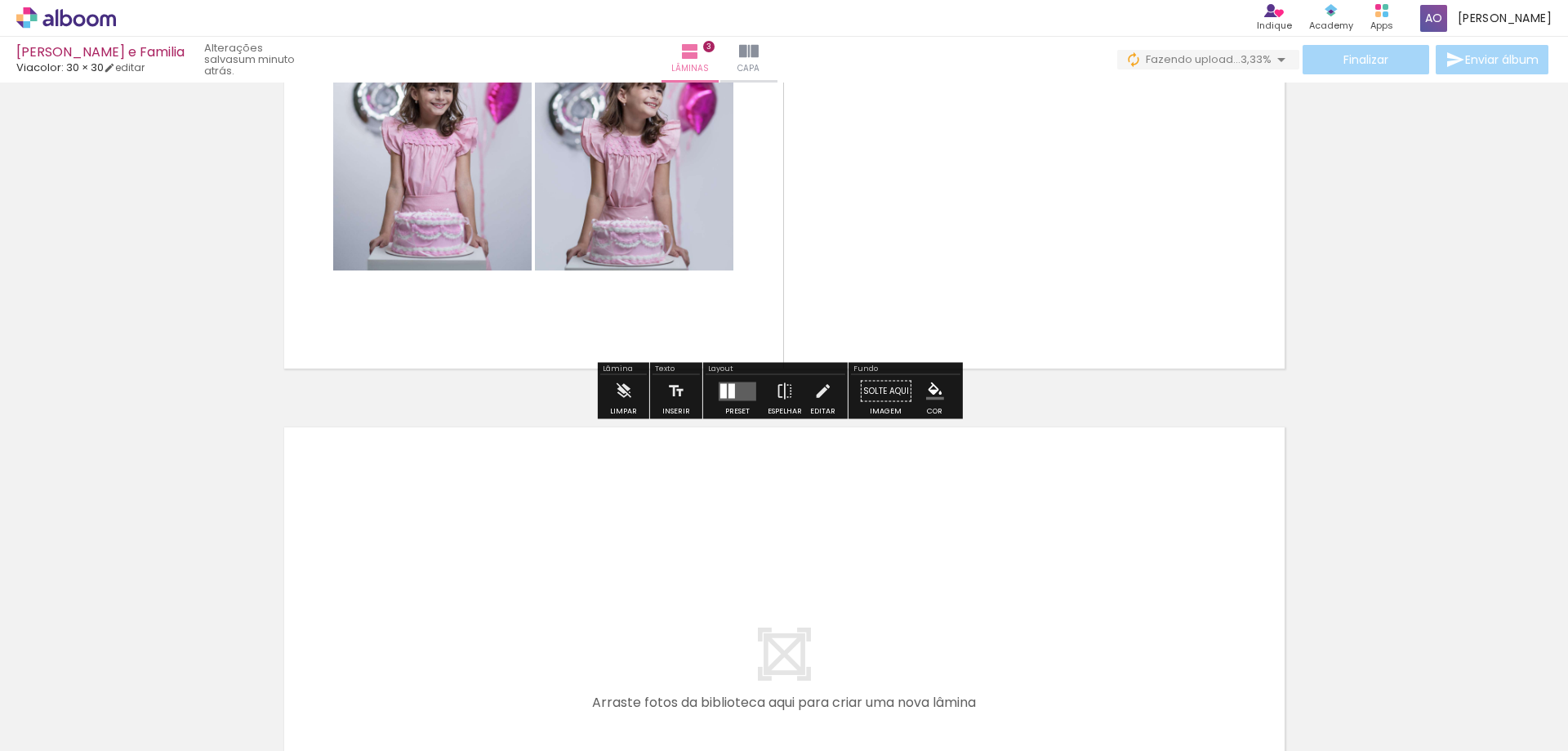
scroll to position [1374, 0]
drag, startPoint x: 1007, startPoint y: 686, endPoint x: 1063, endPoint y: 352, distance: 338.7
click at [1063, 352] on quentale-workspace at bounding box center [784, 375] width 1568 height 751
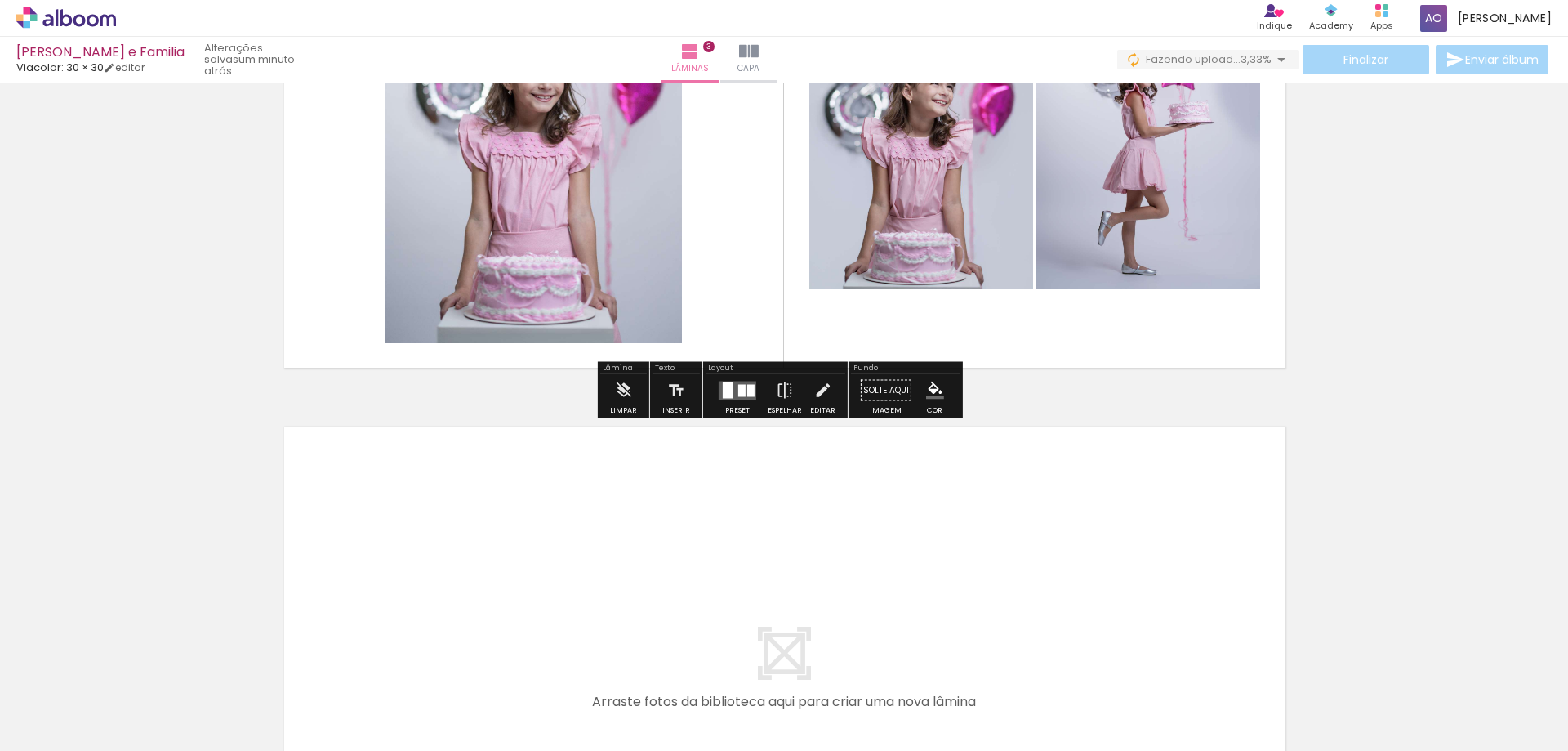
click at [1035, 525] on quentale-workspace at bounding box center [784, 375] width 1568 height 751
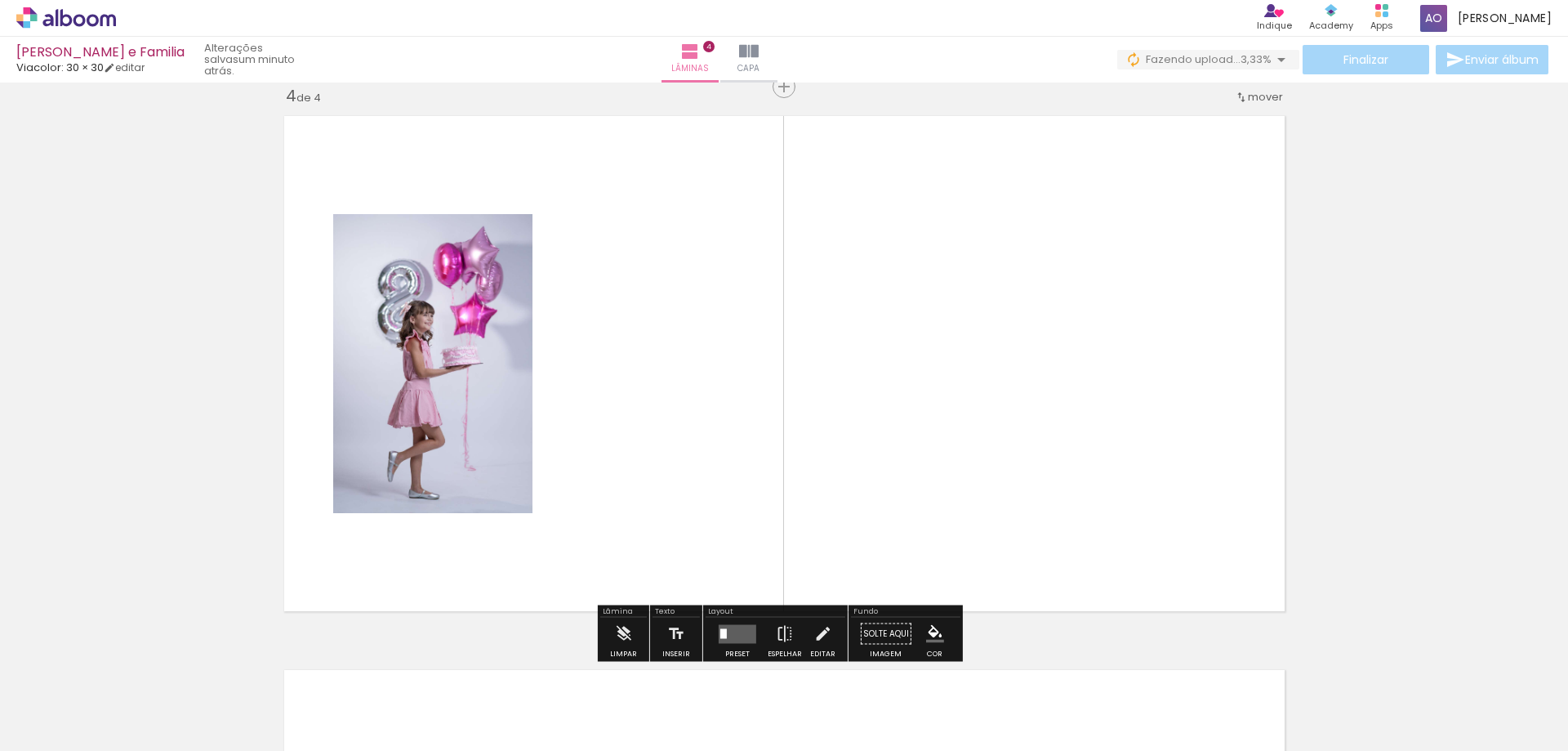
scroll to position [1699, 0]
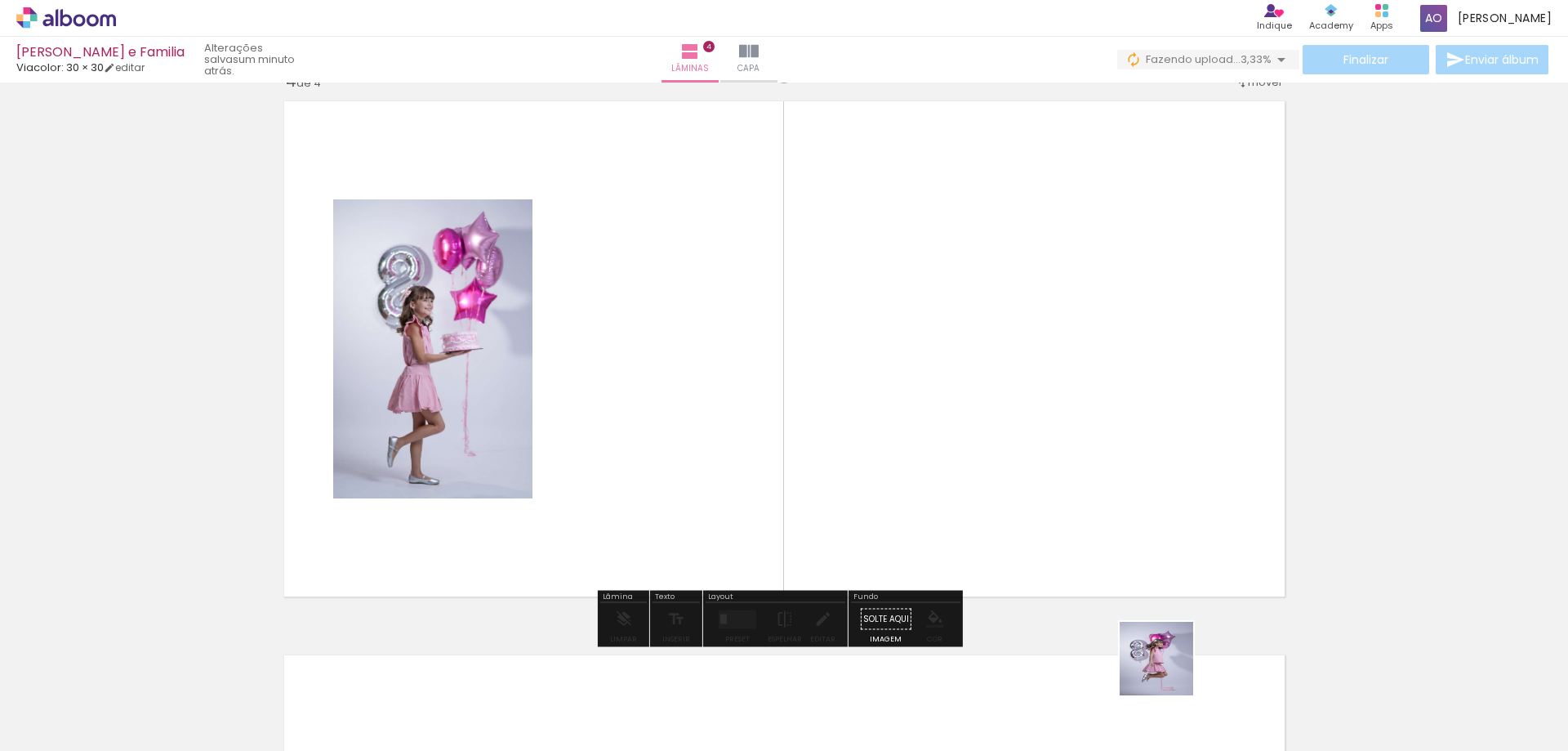
drag, startPoint x: 1169, startPoint y: 671, endPoint x: 1074, endPoint y: 342, distance: 342.4
click at [1101, 385] on quentale-workspace at bounding box center [784, 375] width 1568 height 751
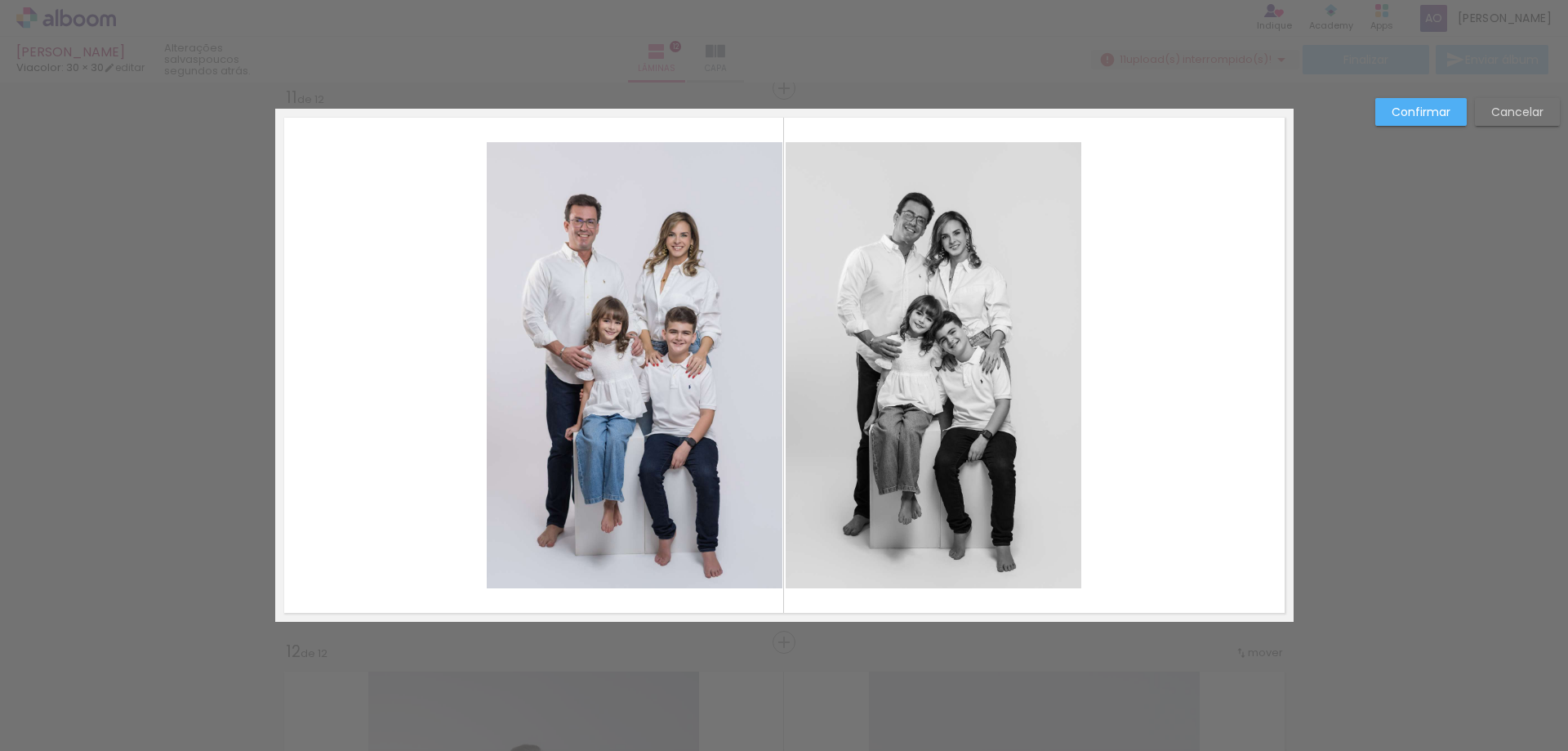
scroll to position [98, 0]
click at [525, 358] on quentale-photo at bounding box center [634, 365] width 296 height 446
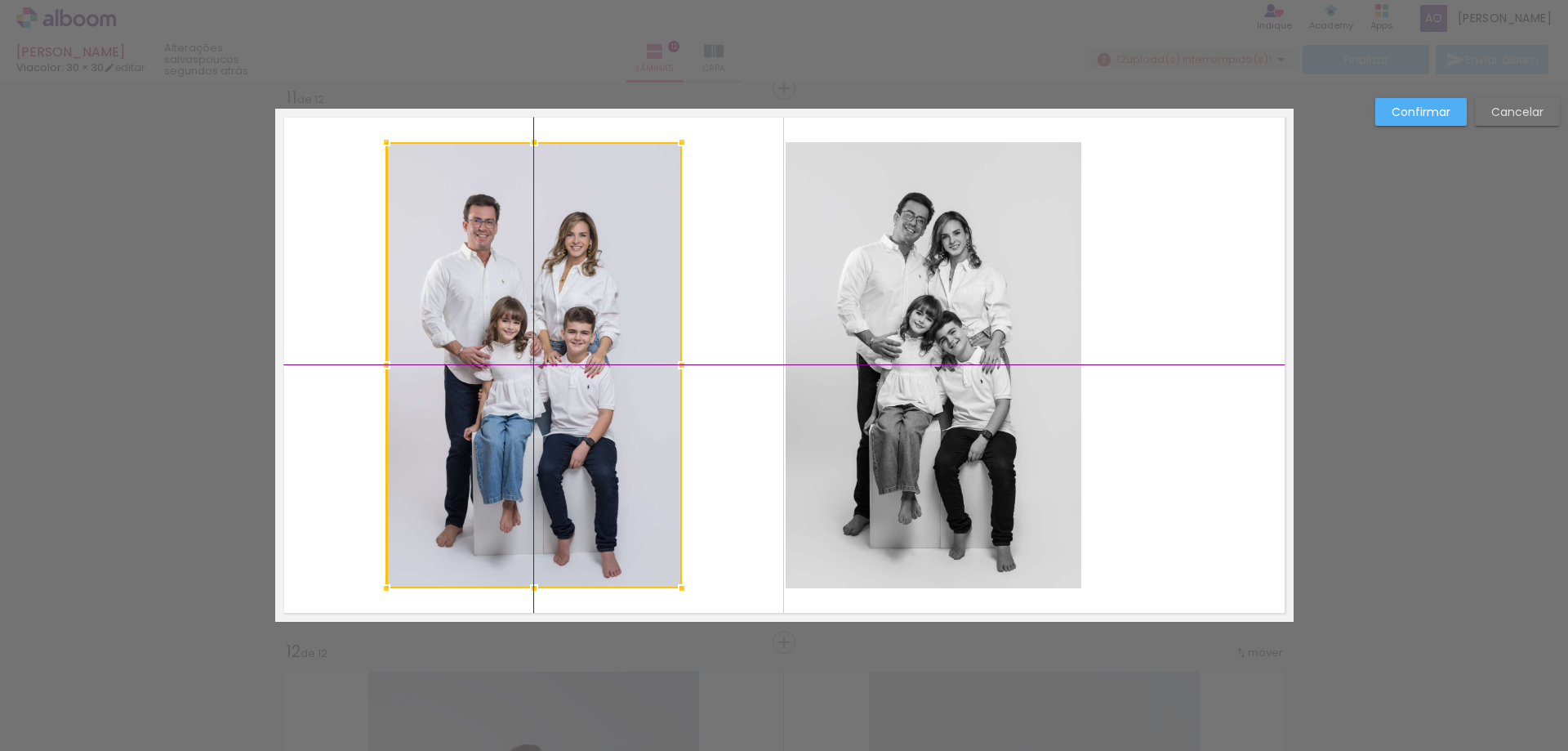
drag, startPoint x: 606, startPoint y: 340, endPoint x: 504, endPoint y: 339, distance: 102.0
click at [504, 339] on div at bounding box center [534, 365] width 296 height 446
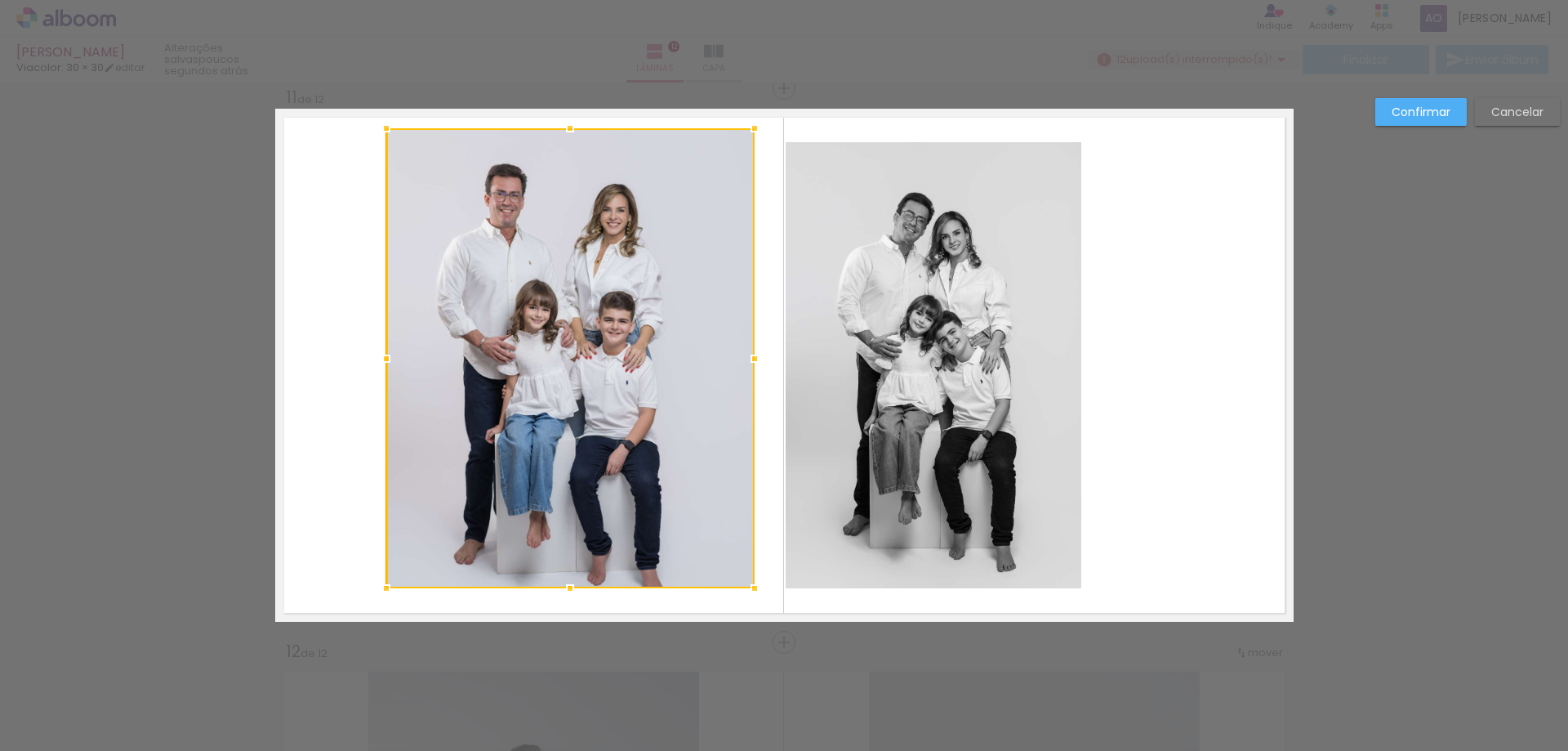
drag, startPoint x: 681, startPoint y: 140, endPoint x: 700, endPoint y: 178, distance: 42.5
click at [753, 127] on div at bounding box center [754, 127] width 32 height 32
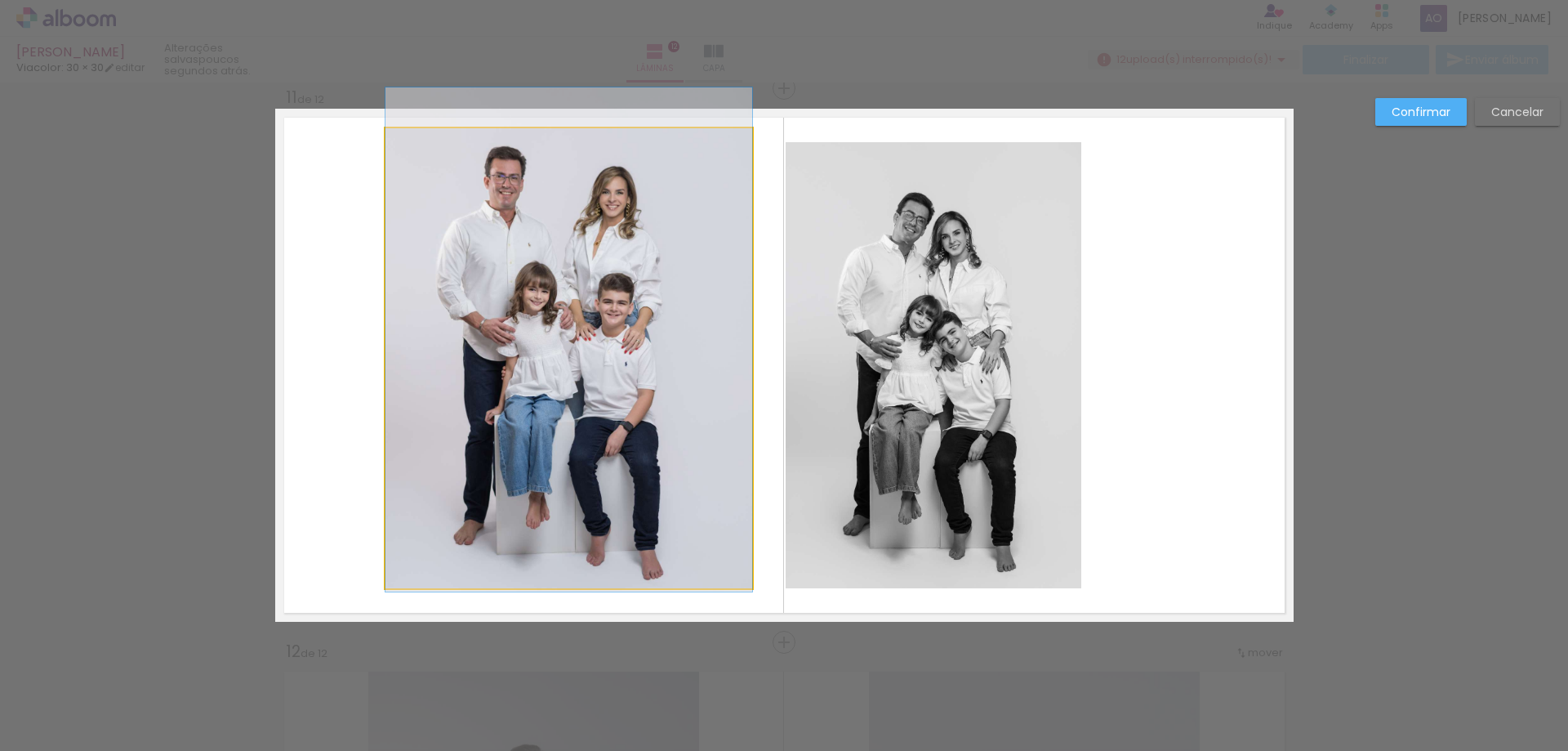
drag, startPoint x: 655, startPoint y: 296, endPoint x: 658, endPoint y: 279, distance: 17.3
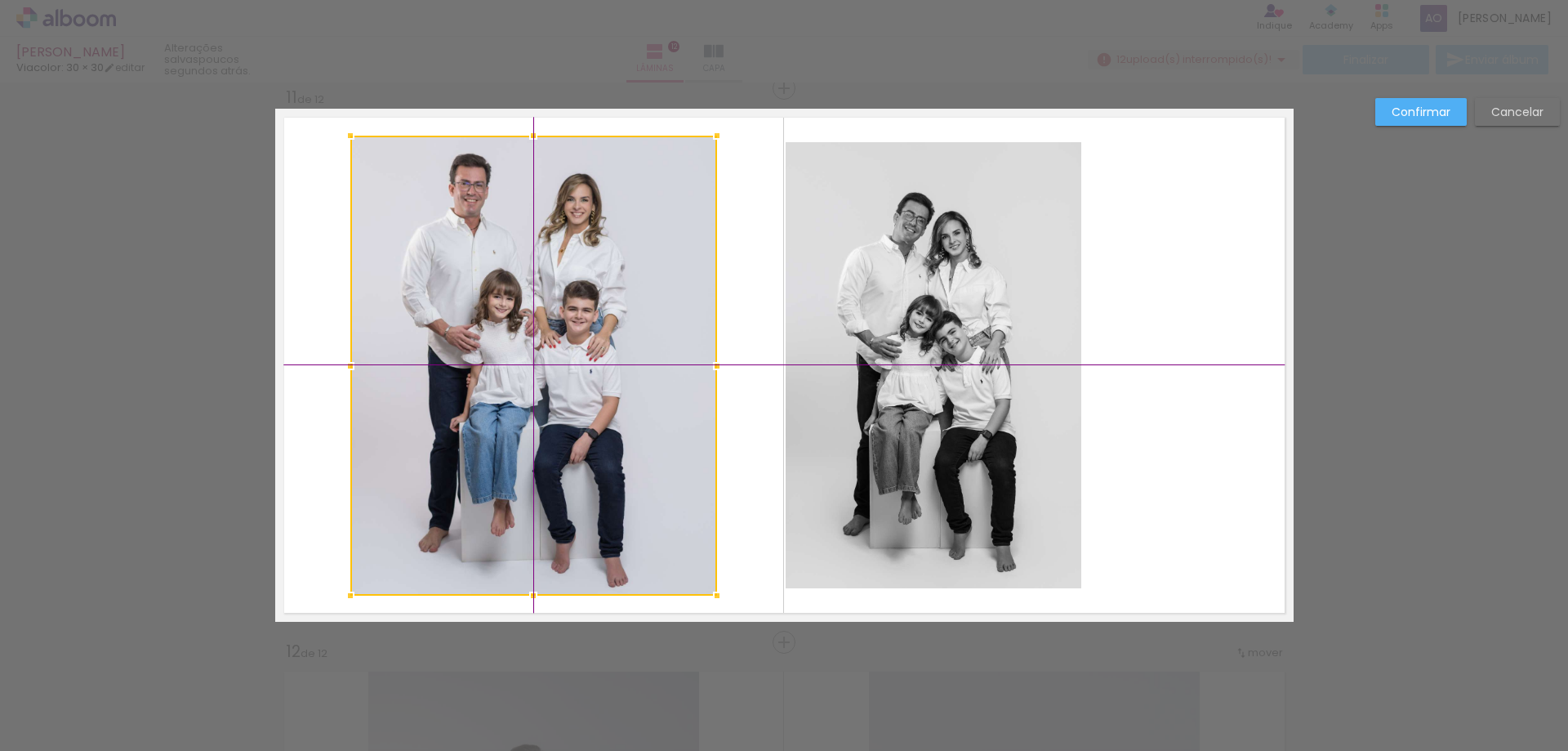
drag, startPoint x: 630, startPoint y: 280, endPoint x: 598, endPoint y: 279, distance: 32.0
click at [598, 279] on div at bounding box center [534, 365] width 366 height 460
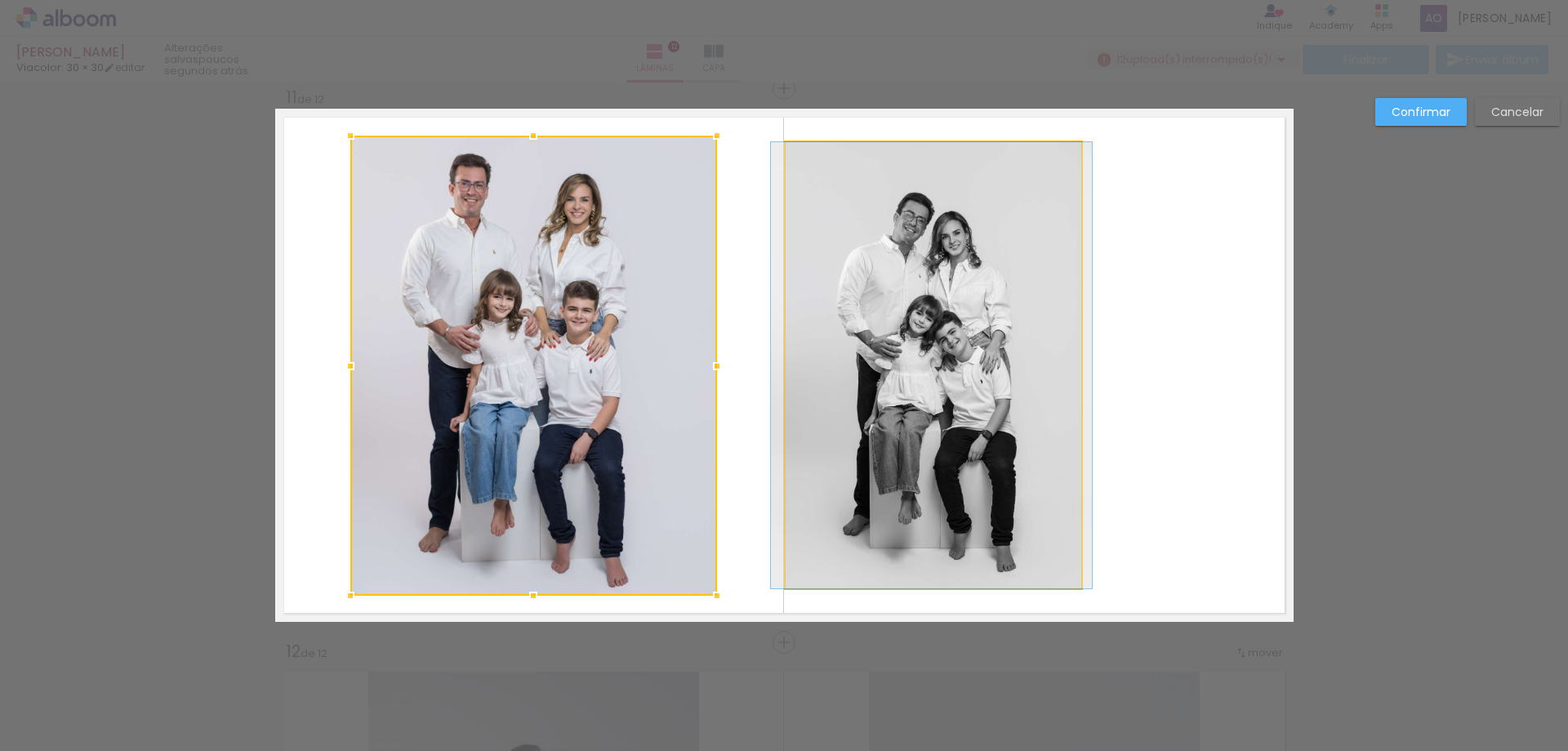
click at [891, 305] on quentale-photo at bounding box center [933, 365] width 296 height 446
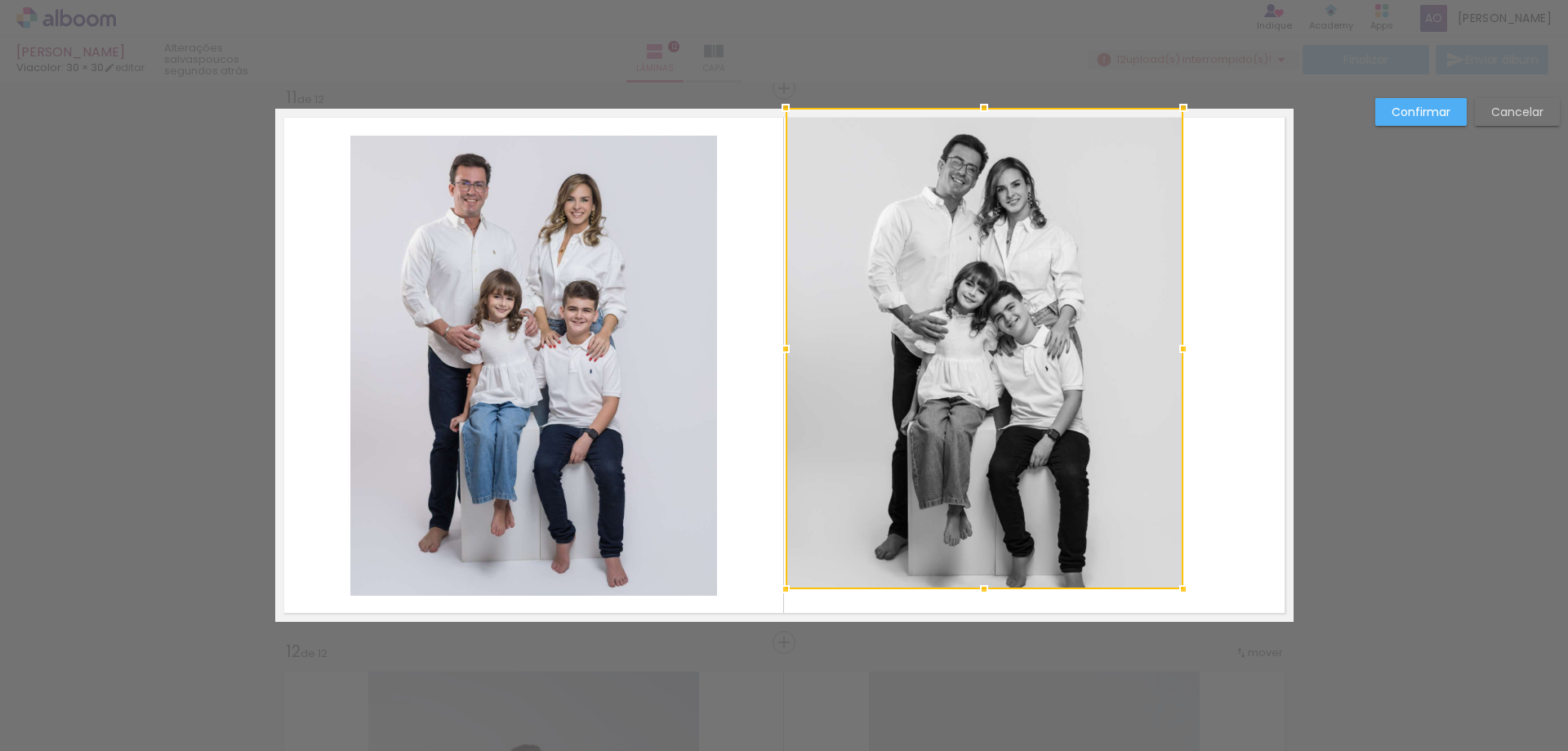
drag, startPoint x: 1083, startPoint y: 135, endPoint x: 1135, endPoint y: 147, distance: 53.4
click at [1175, 115] on div at bounding box center [1183, 107] width 32 height 32
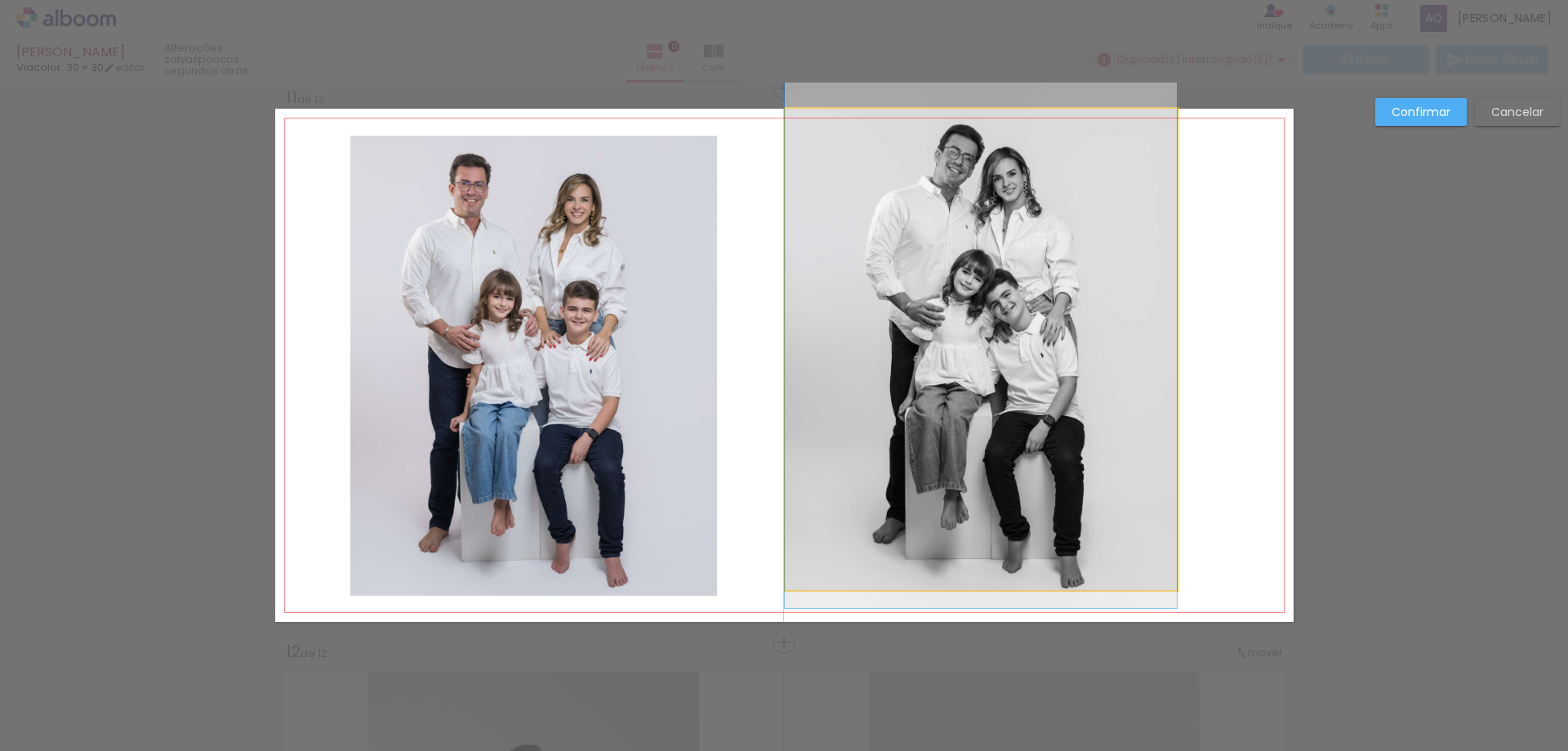
drag, startPoint x: 1001, startPoint y: 270, endPoint x: 993, endPoint y: 256, distance: 16.1
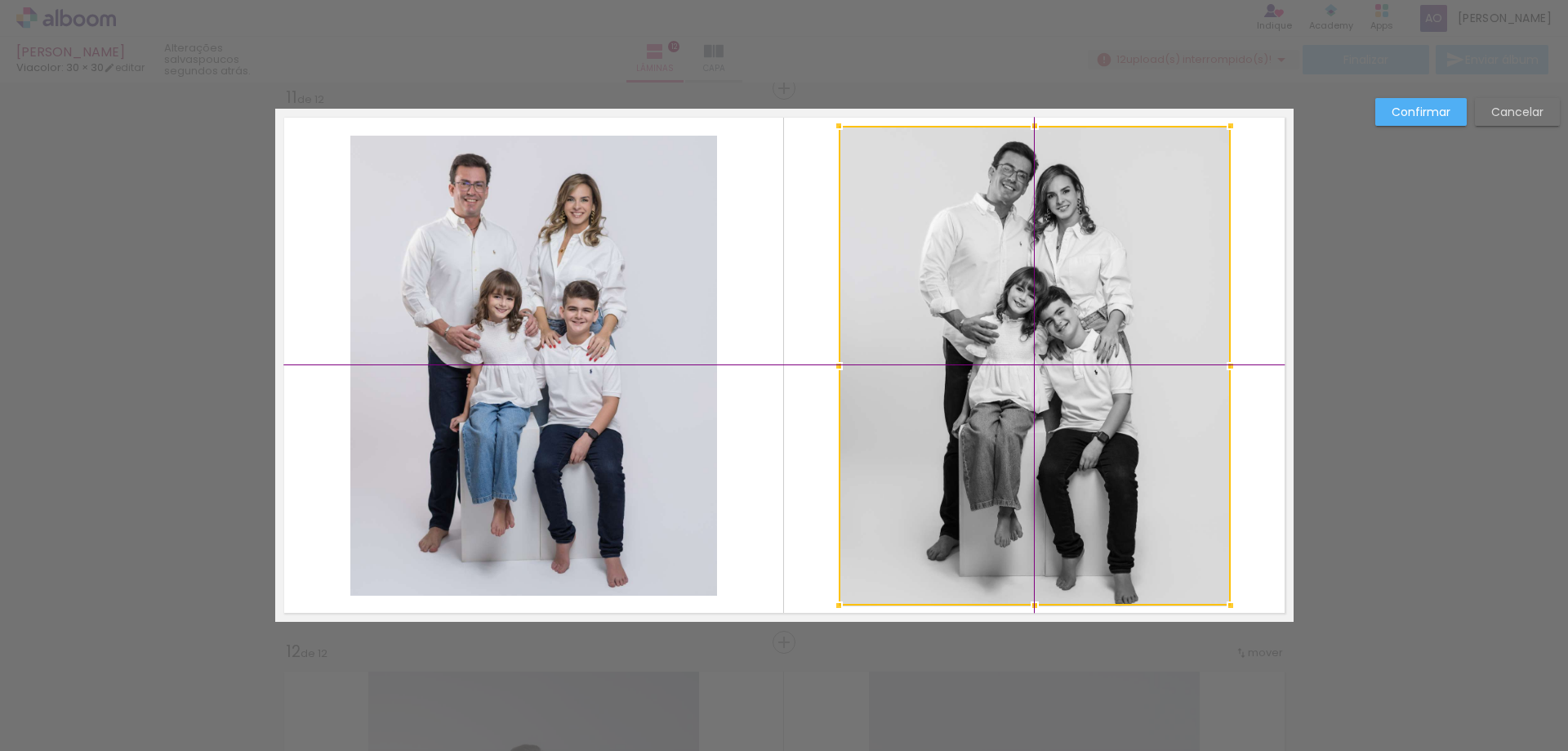
drag, startPoint x: 974, startPoint y: 267, endPoint x: 1041, endPoint y: 283, distance: 68.9
click at [1041, 283] on div at bounding box center [1035, 365] width 392 height 480
click at [1133, 312] on div at bounding box center [1035, 365] width 392 height 480
click at [1114, 305] on div at bounding box center [1035, 365] width 392 height 480
click at [1269, 288] on quentale-layouter at bounding box center [785, 365] width 1019 height 513
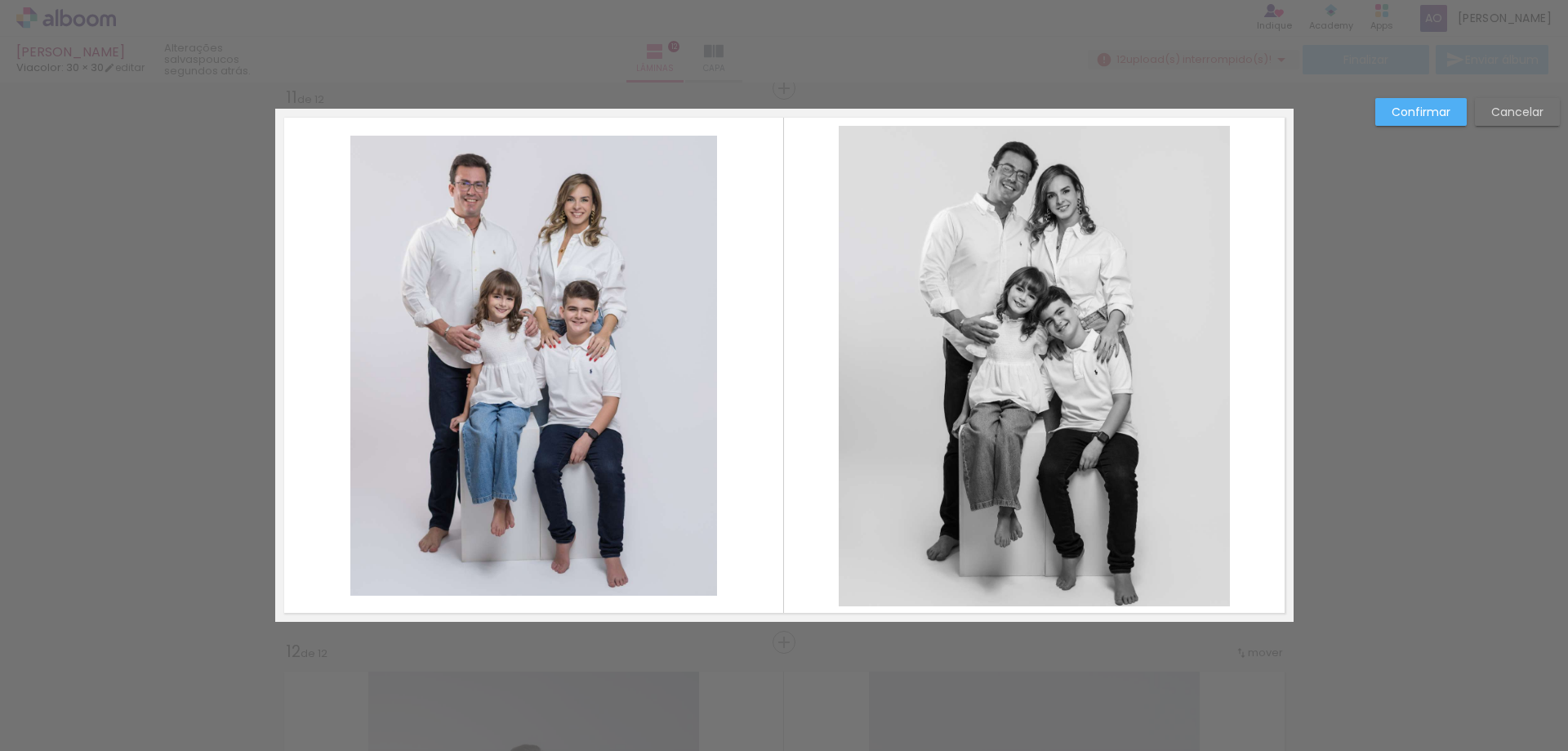
click at [0, 0] on slot "Confirmar" at bounding box center [0, 0] width 0 height 0
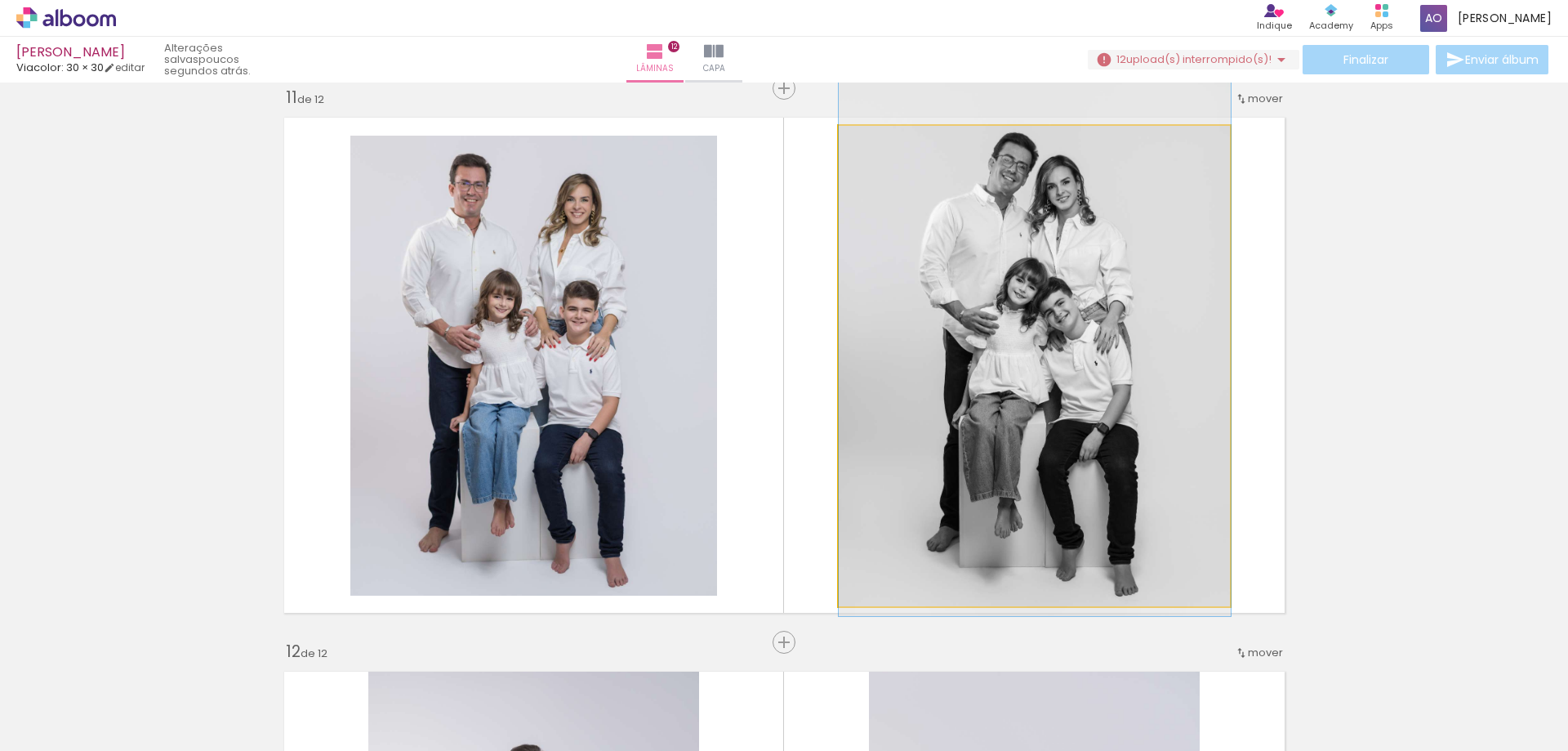
drag, startPoint x: 1054, startPoint y: 343, endPoint x: 1060, endPoint y: 334, distance: 10.8
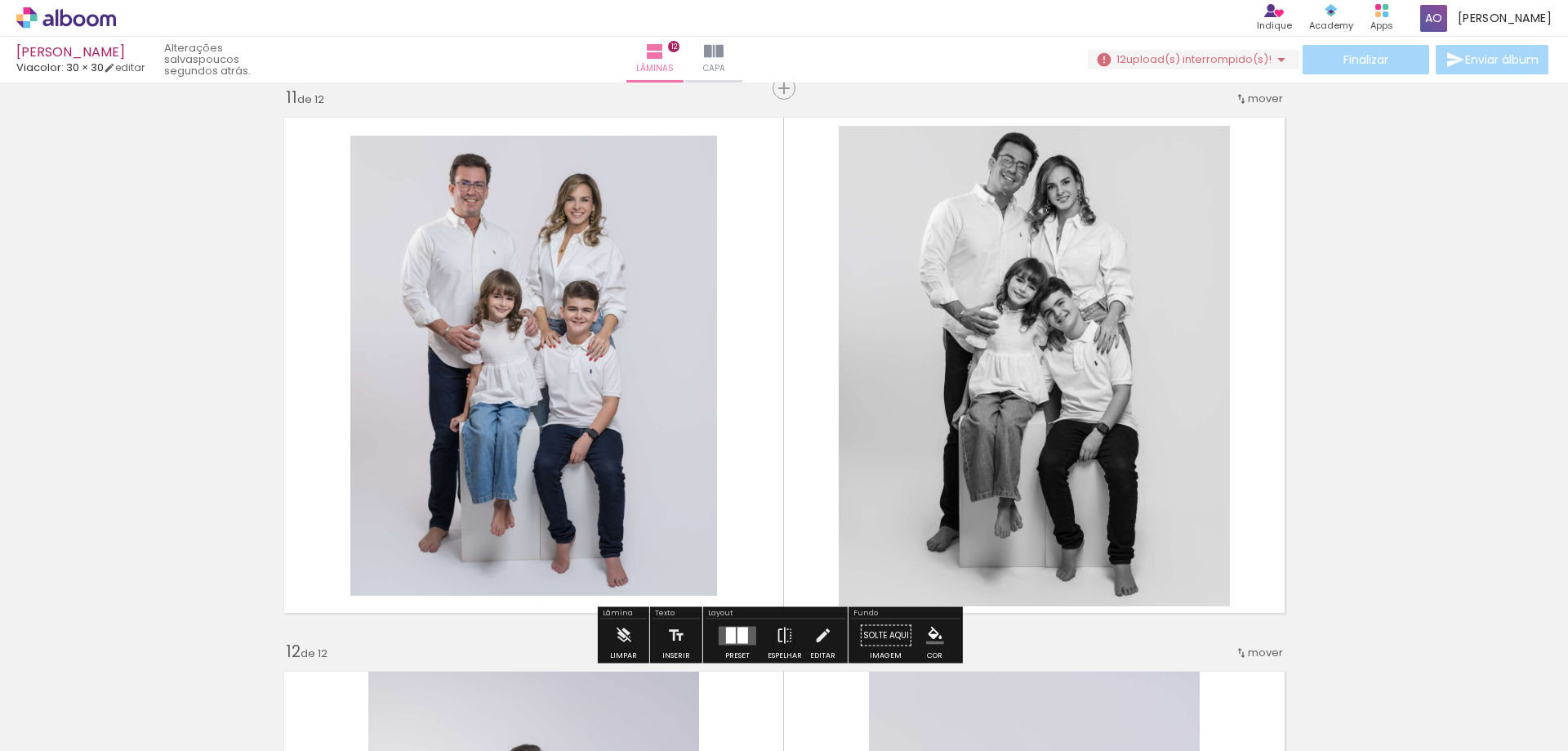
click at [1270, 266] on quentale-layouter at bounding box center [785, 365] width 1019 height 513
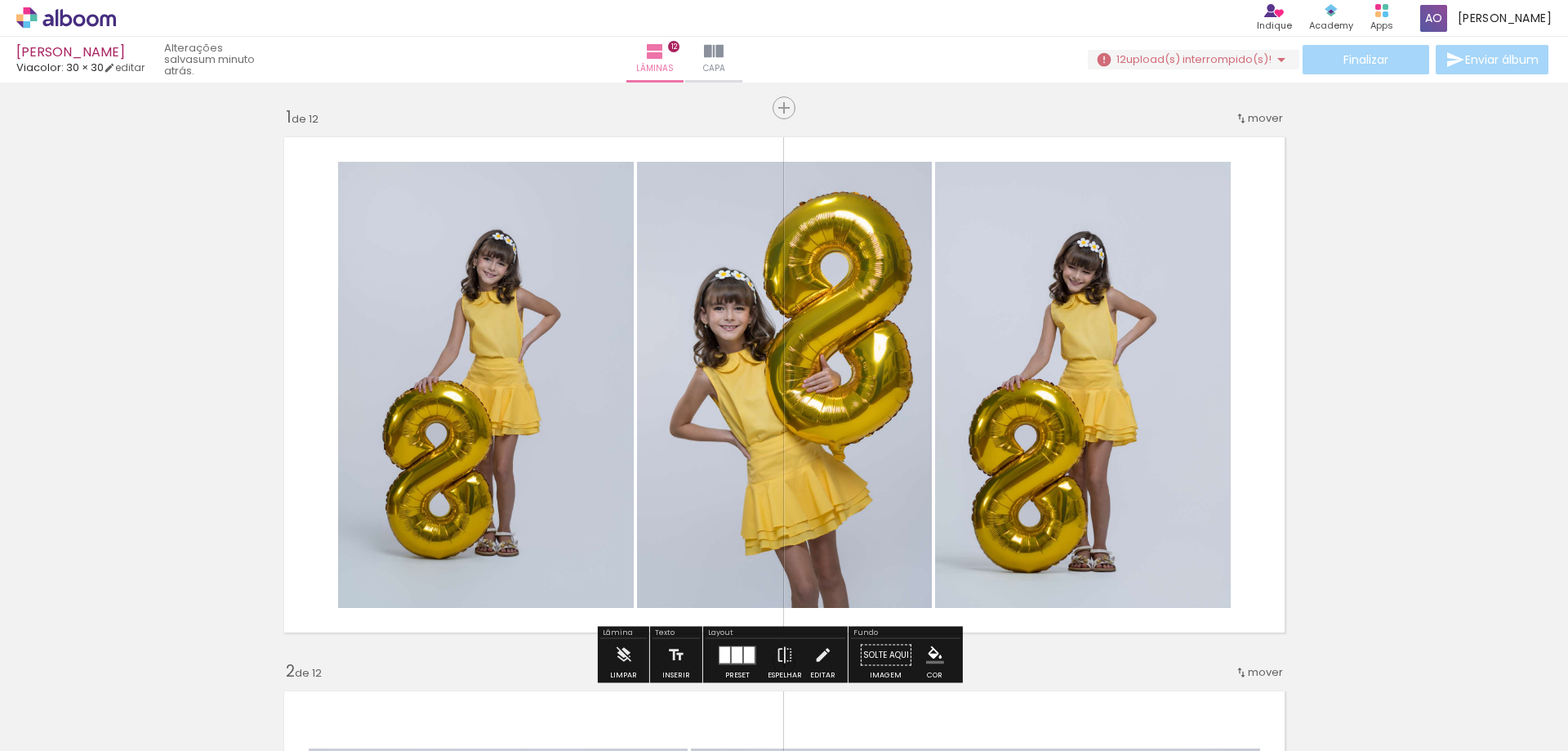
scroll to position [0, 0]
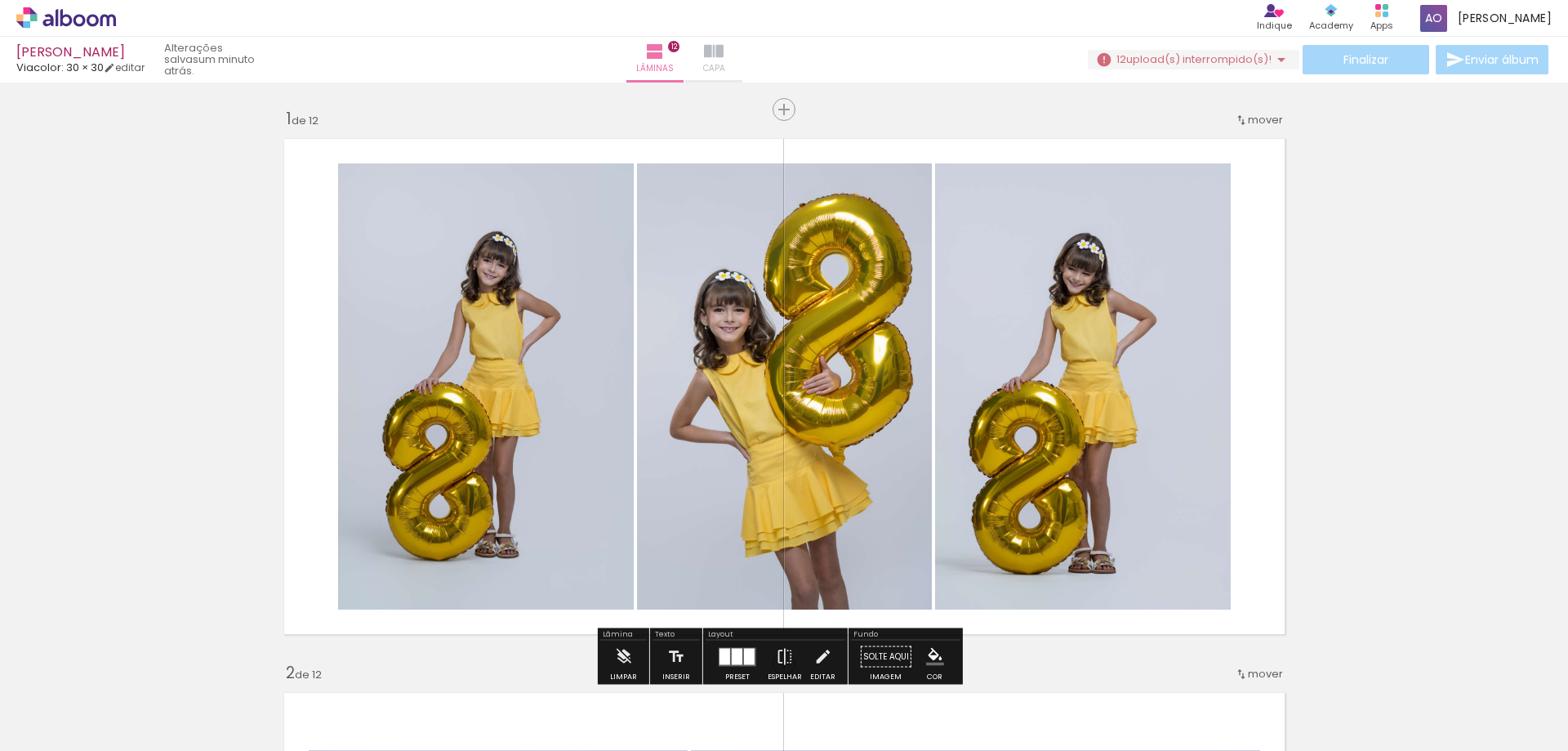
click at [726, 62] on span "Capa" at bounding box center [713, 68] width 22 height 15
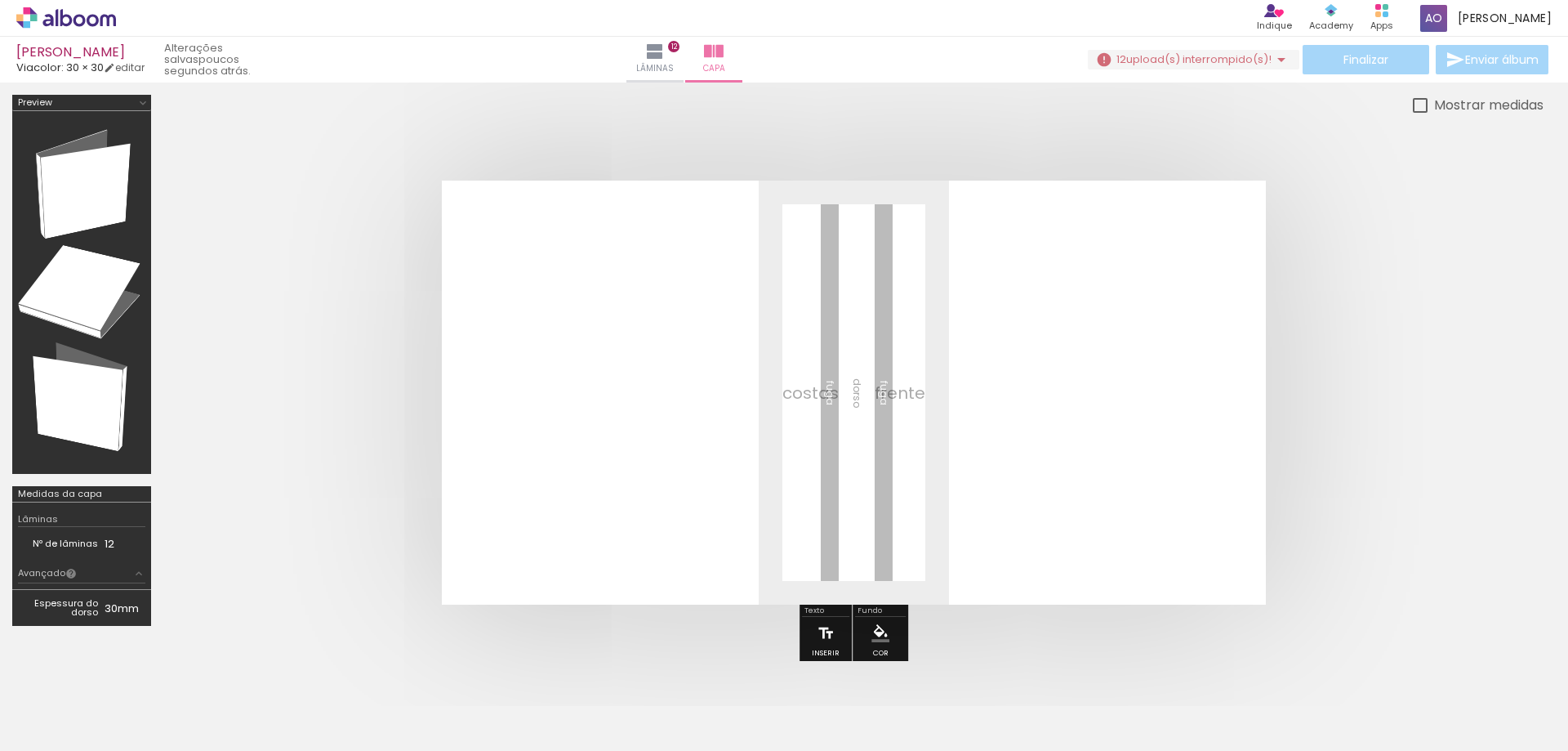
click at [823, 631] on iron-icon at bounding box center [825, 632] width 18 height 32
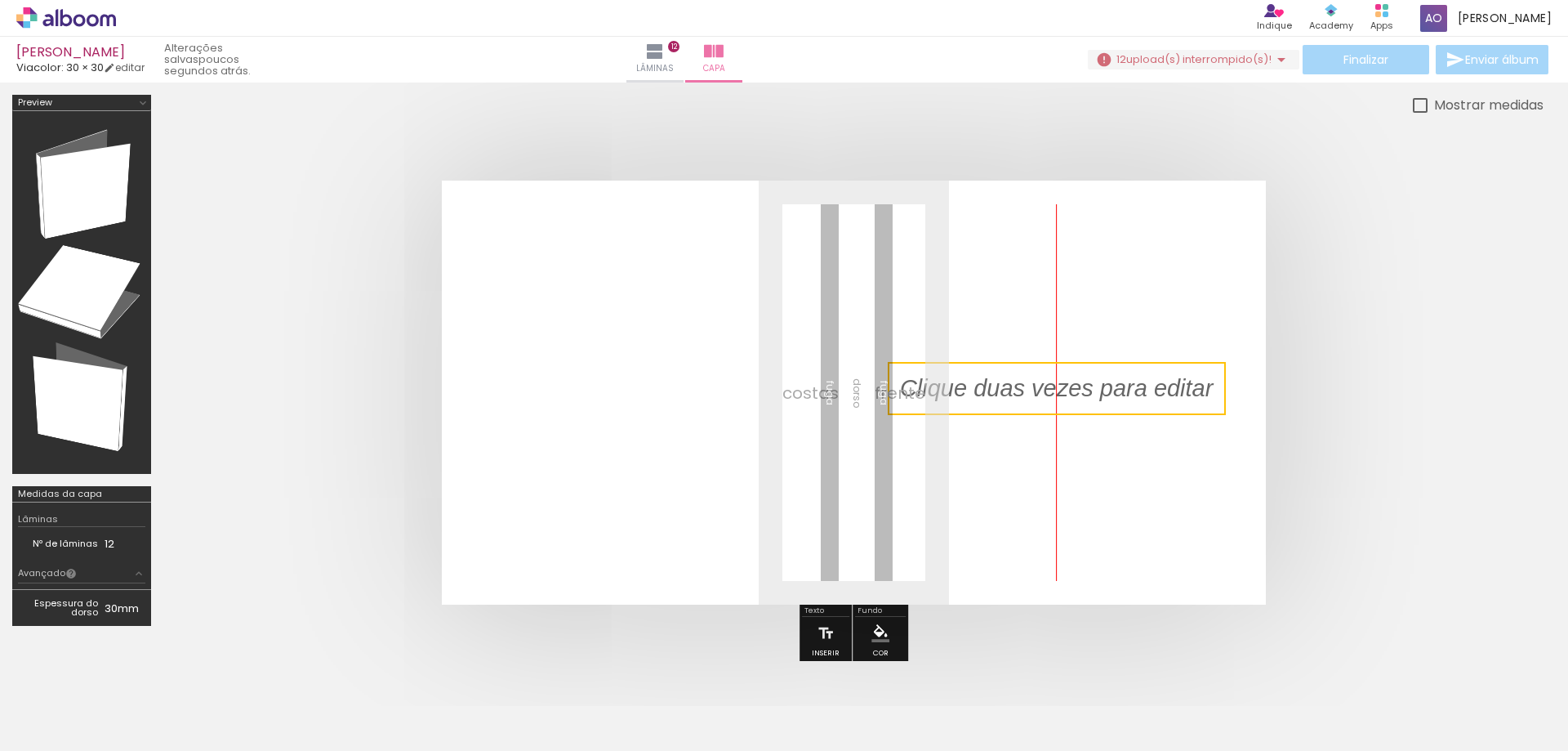
drag, startPoint x: 917, startPoint y: 376, endPoint x: 1135, endPoint y: 380, distance: 218.0
click at [1135, 380] on quentale-selection at bounding box center [1057, 388] width 338 height 53
click at [1094, 400] on quentale-selection at bounding box center [1057, 388] width 338 height 53
type input "Sans Serif"
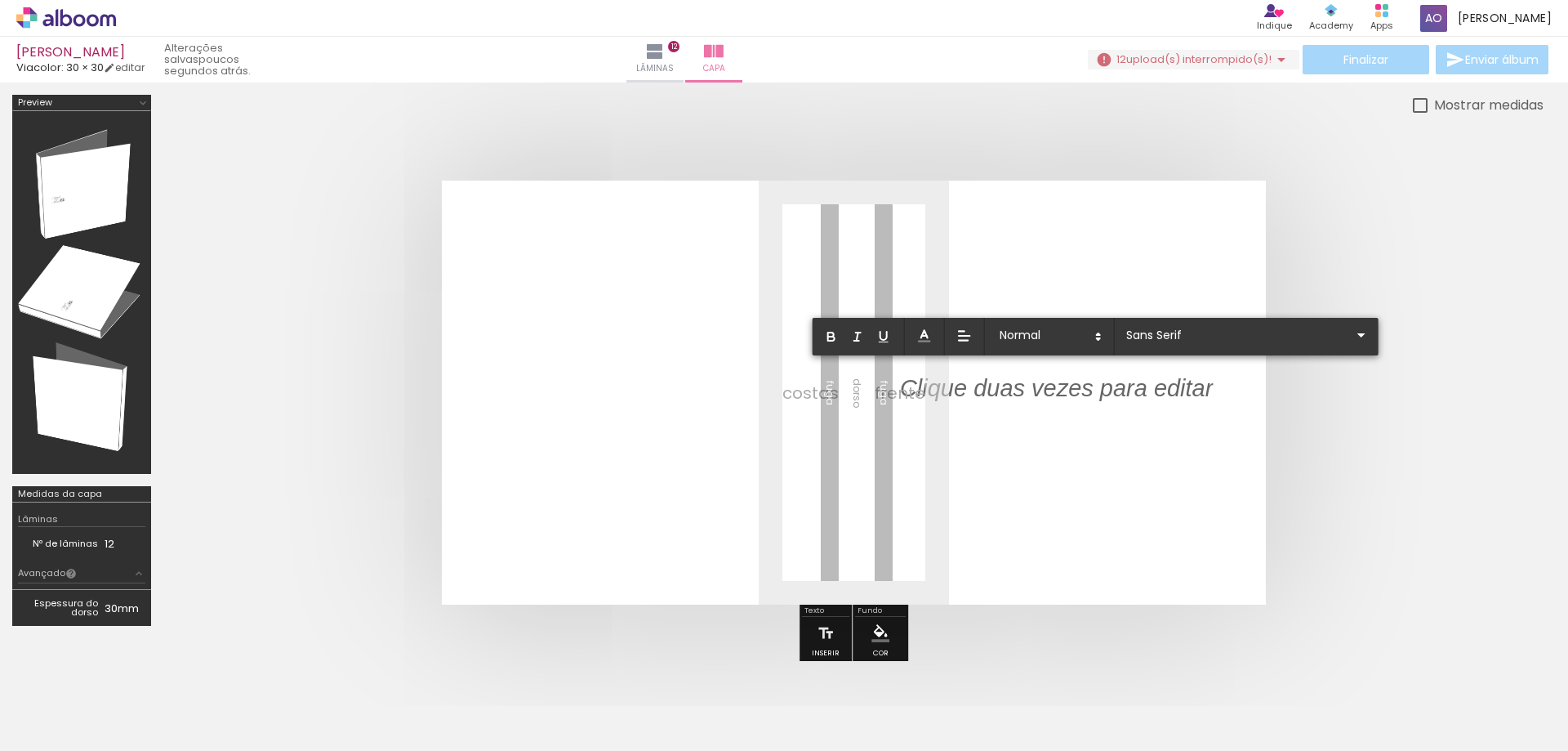
click at [1094, 400] on p at bounding box center [1056, 398] width 313 height 33
click at [1009, 411] on quentale-layouter at bounding box center [854, 393] width 824 height 424
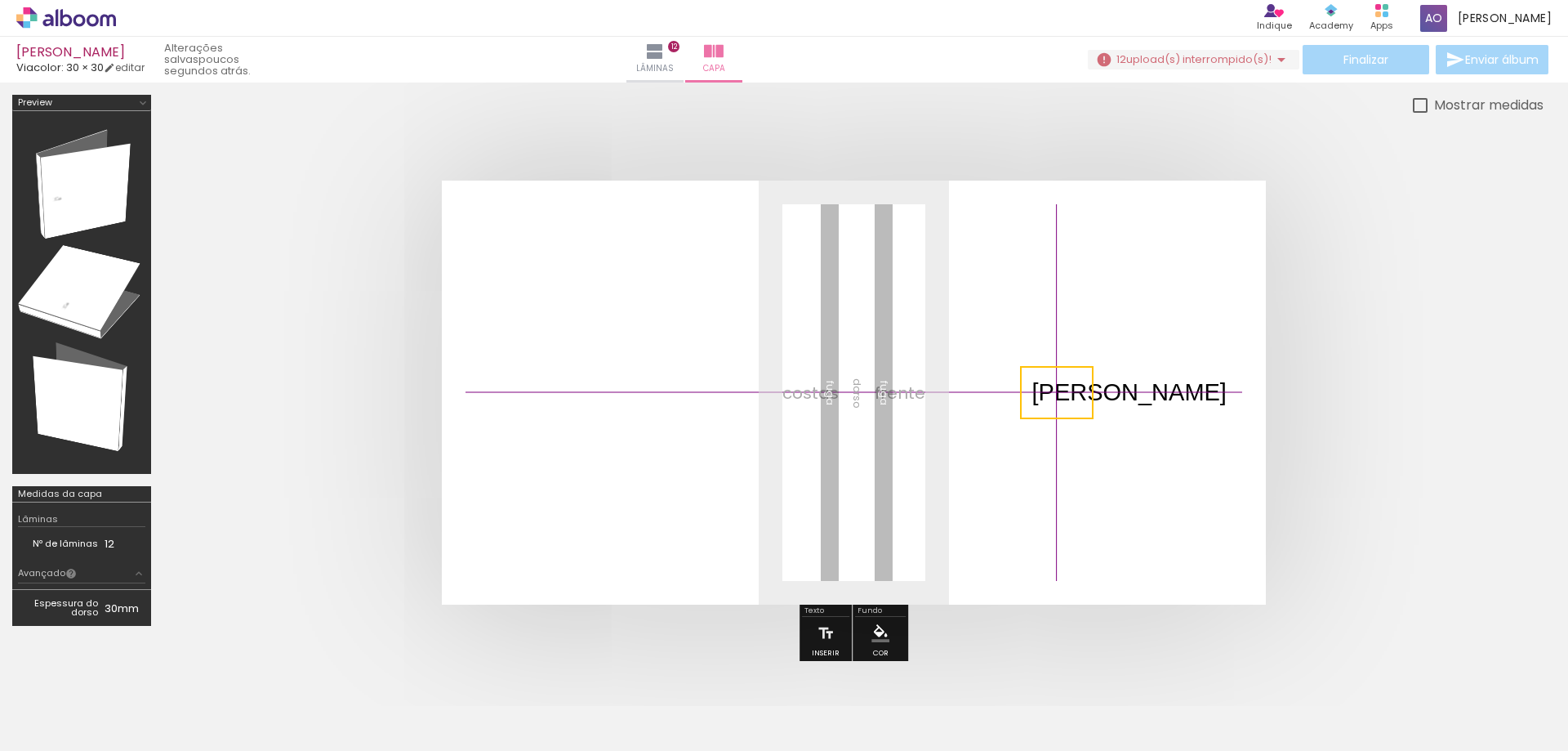
drag, startPoint x: 932, startPoint y: 399, endPoint x: 1044, endPoint y: 393, distance: 112.2
click at [1044, 393] on quentale-selection at bounding box center [1057, 393] width 73 height 53
drag, startPoint x: 1093, startPoint y: 366, endPoint x: 1131, endPoint y: 338, distance: 47.2
click at [1093, 366] on quentale-selection at bounding box center [1056, 393] width 73 height 53
drag, startPoint x: 1106, startPoint y: 365, endPoint x: 1073, endPoint y: 384, distance: 38.1
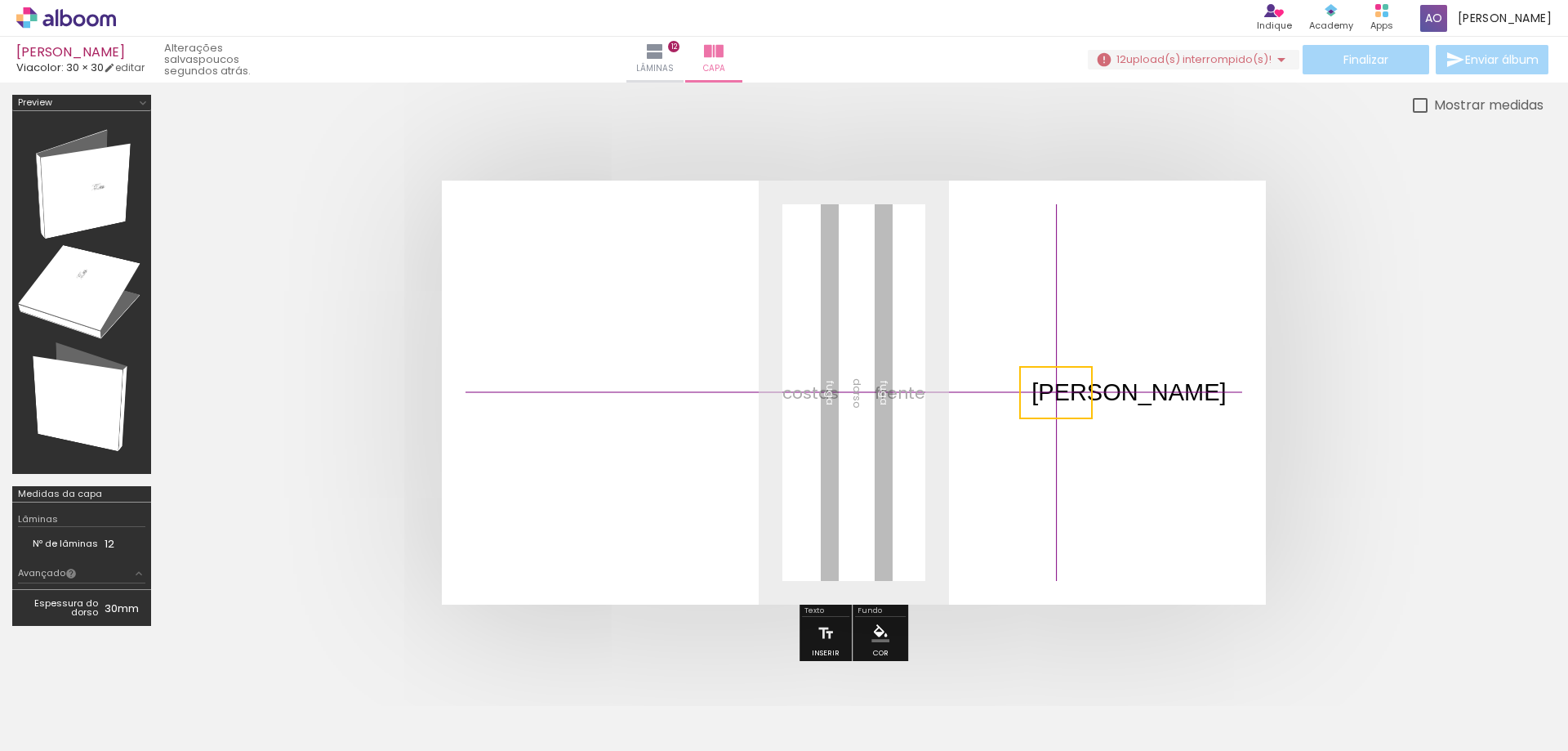
click at [1073, 384] on quentale-selection at bounding box center [1056, 393] width 73 height 53
click at [1057, 395] on quentale-selection at bounding box center [1056, 393] width 73 height 53
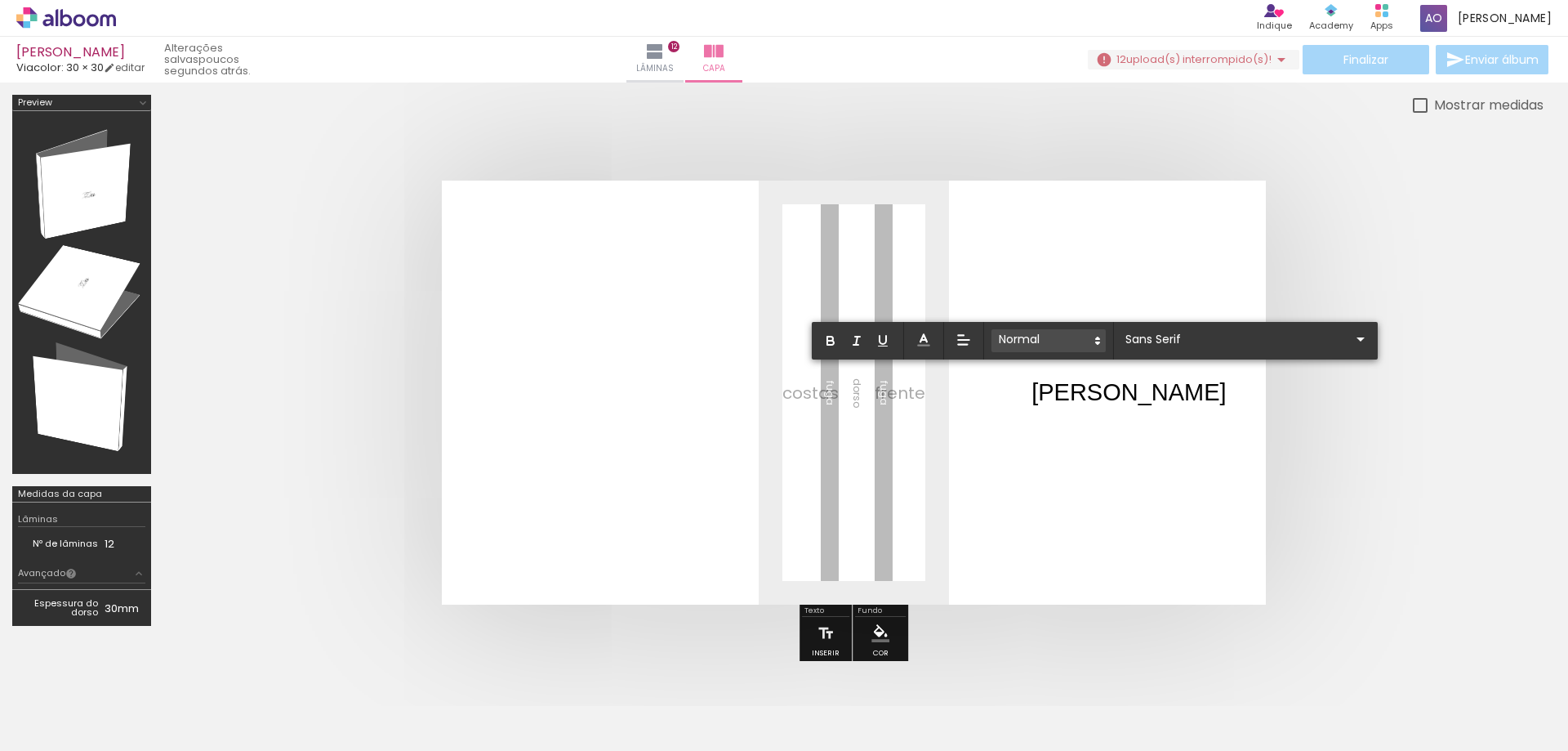
click at [1089, 336] on span at bounding box center [1048, 340] width 114 height 23
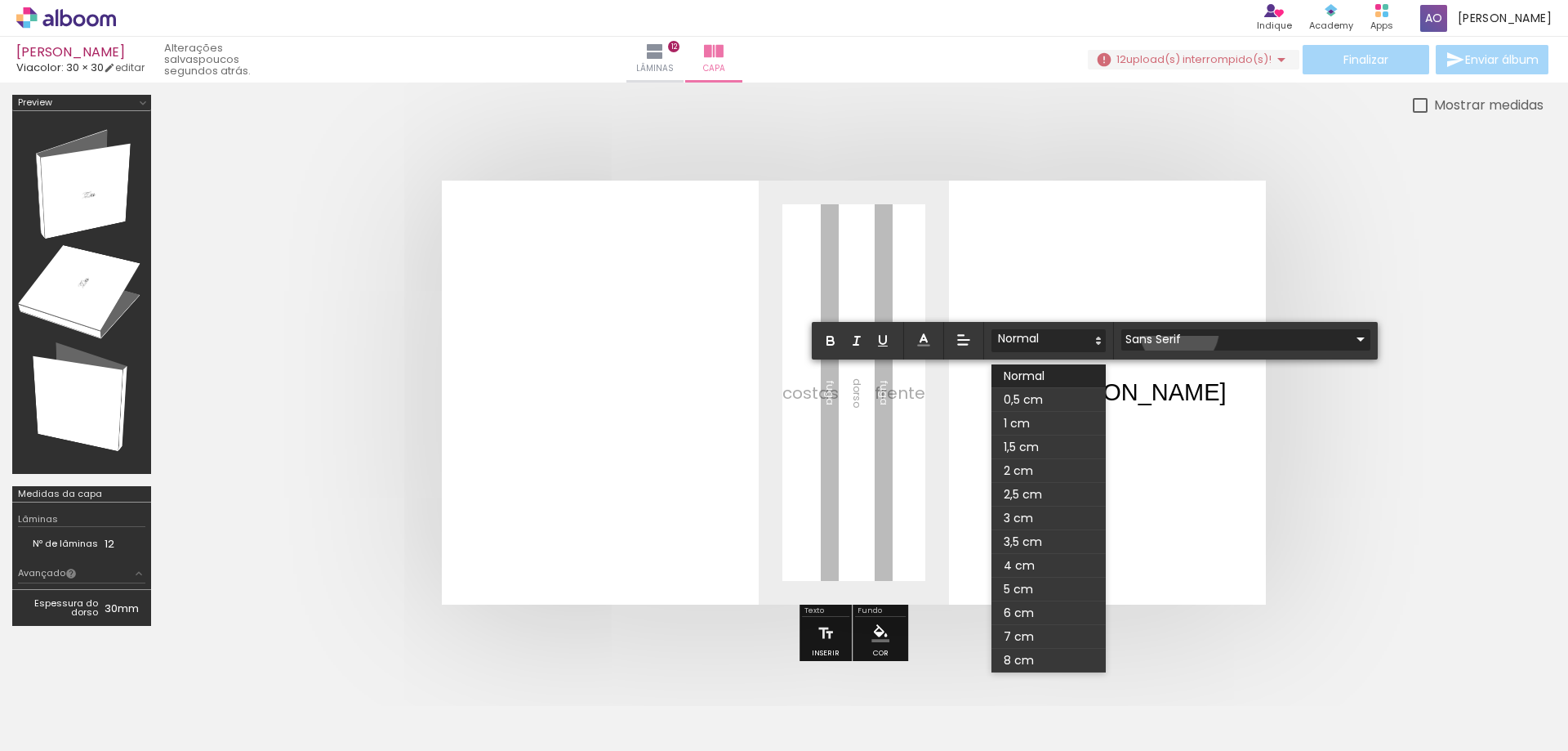
click at [1179, 331] on input "Sans Serif" at bounding box center [1236, 339] width 229 height 17
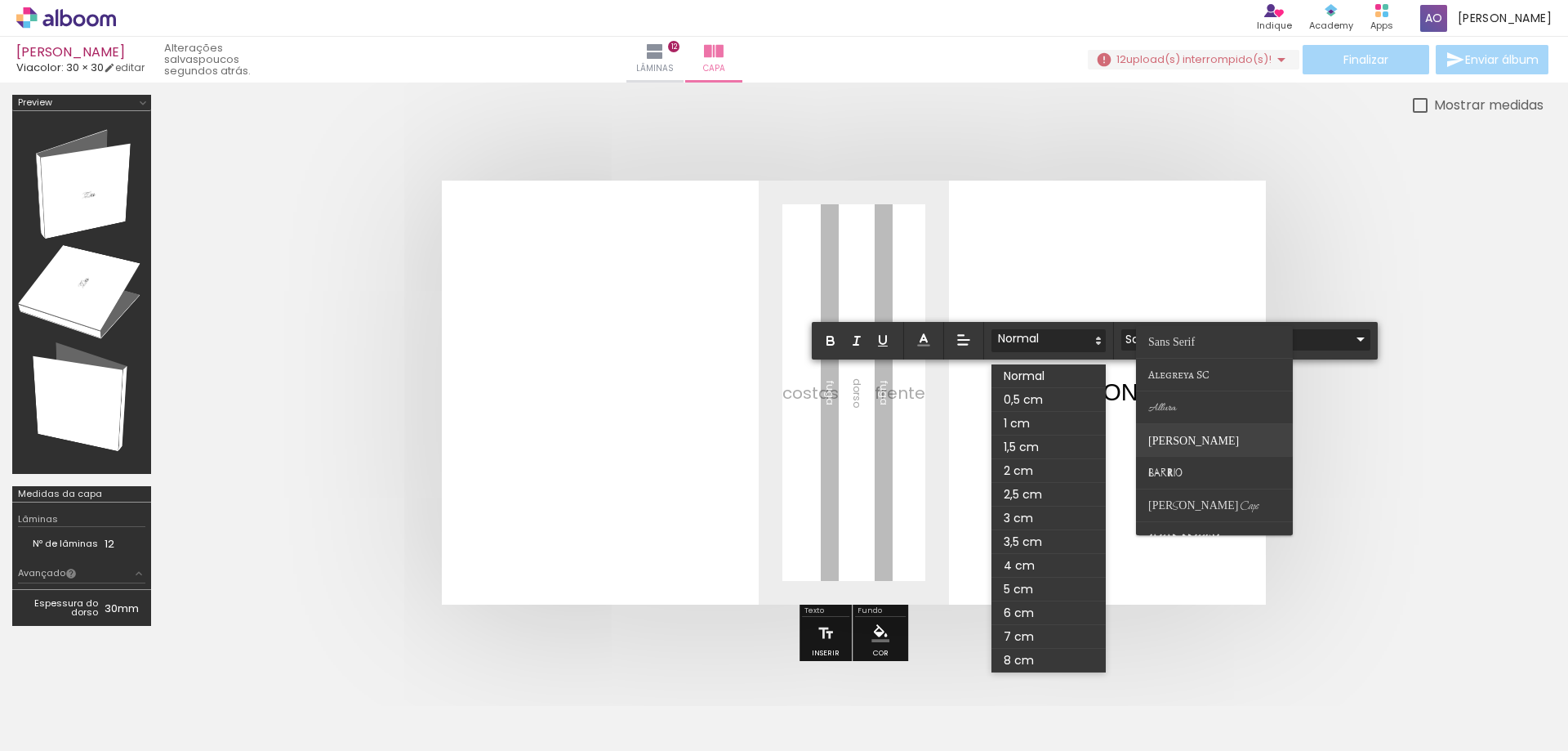
click at [1180, 448] on paper-item at bounding box center [1215, 440] width 157 height 32
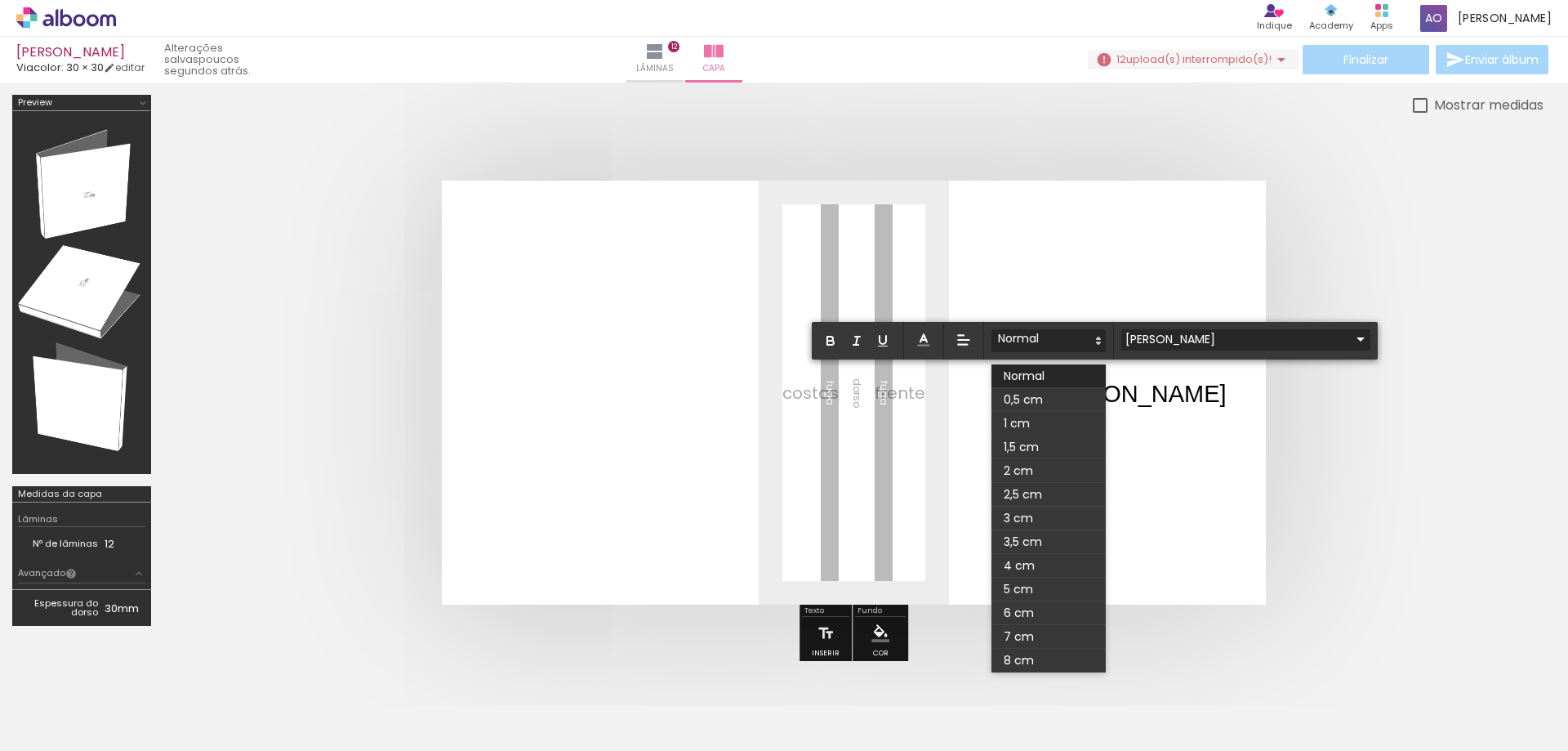
click at [1210, 336] on input "Barlow" at bounding box center [1236, 339] width 229 height 17
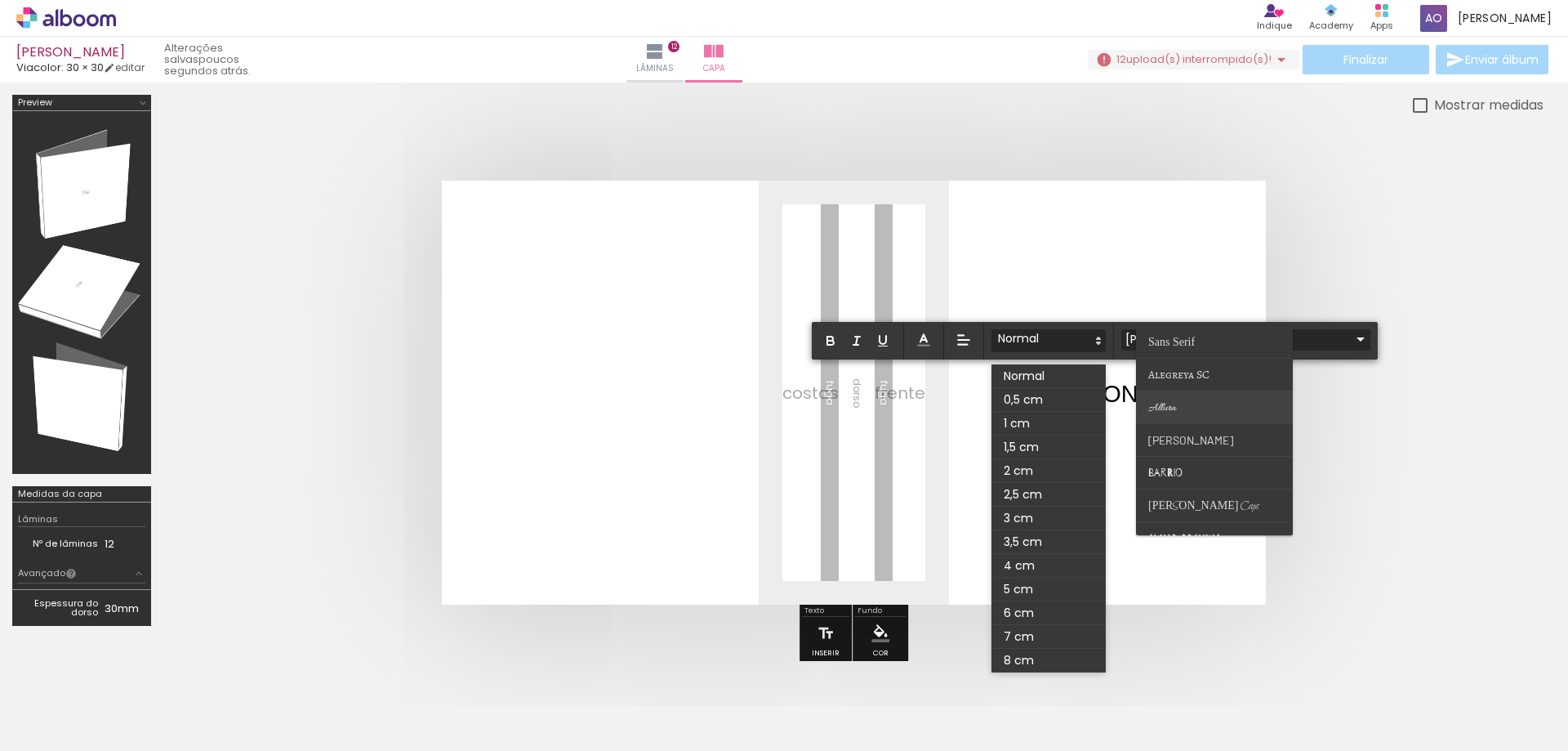
click at [1200, 403] on paper-item at bounding box center [1215, 407] width 157 height 32
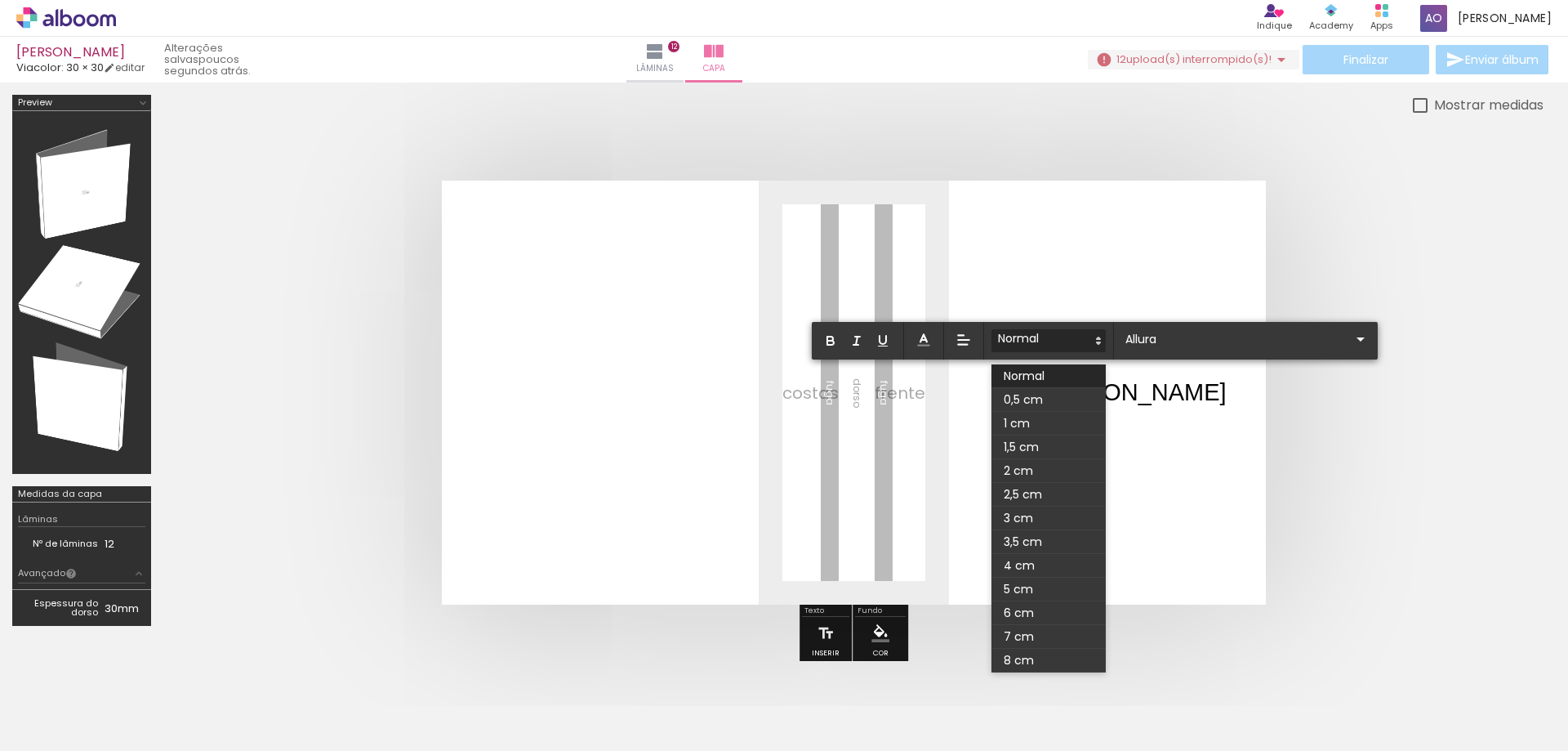
click at [1156, 267] on quentale-layouter at bounding box center [854, 393] width 824 height 424
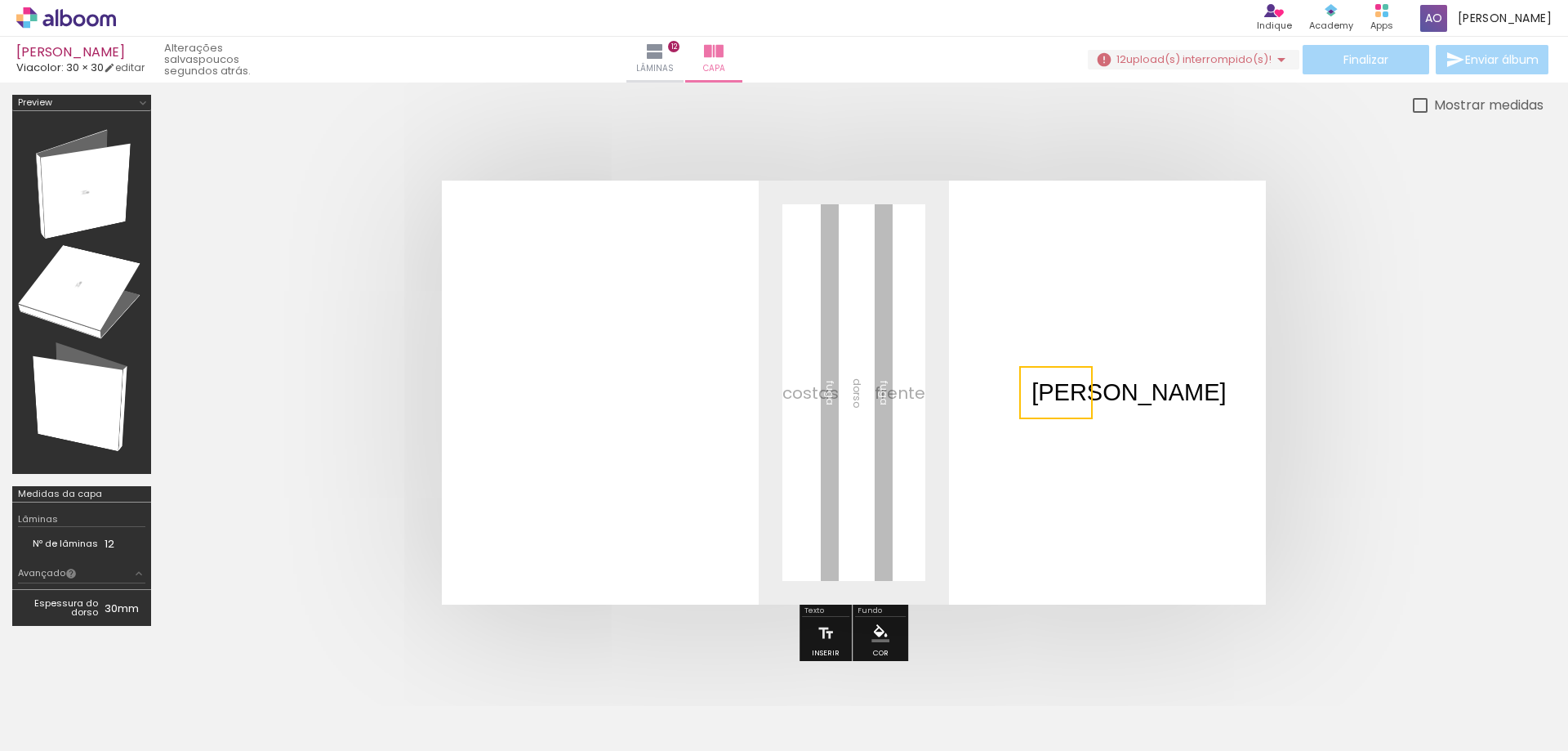
click at [1074, 388] on quentale-selection at bounding box center [1056, 393] width 73 height 53
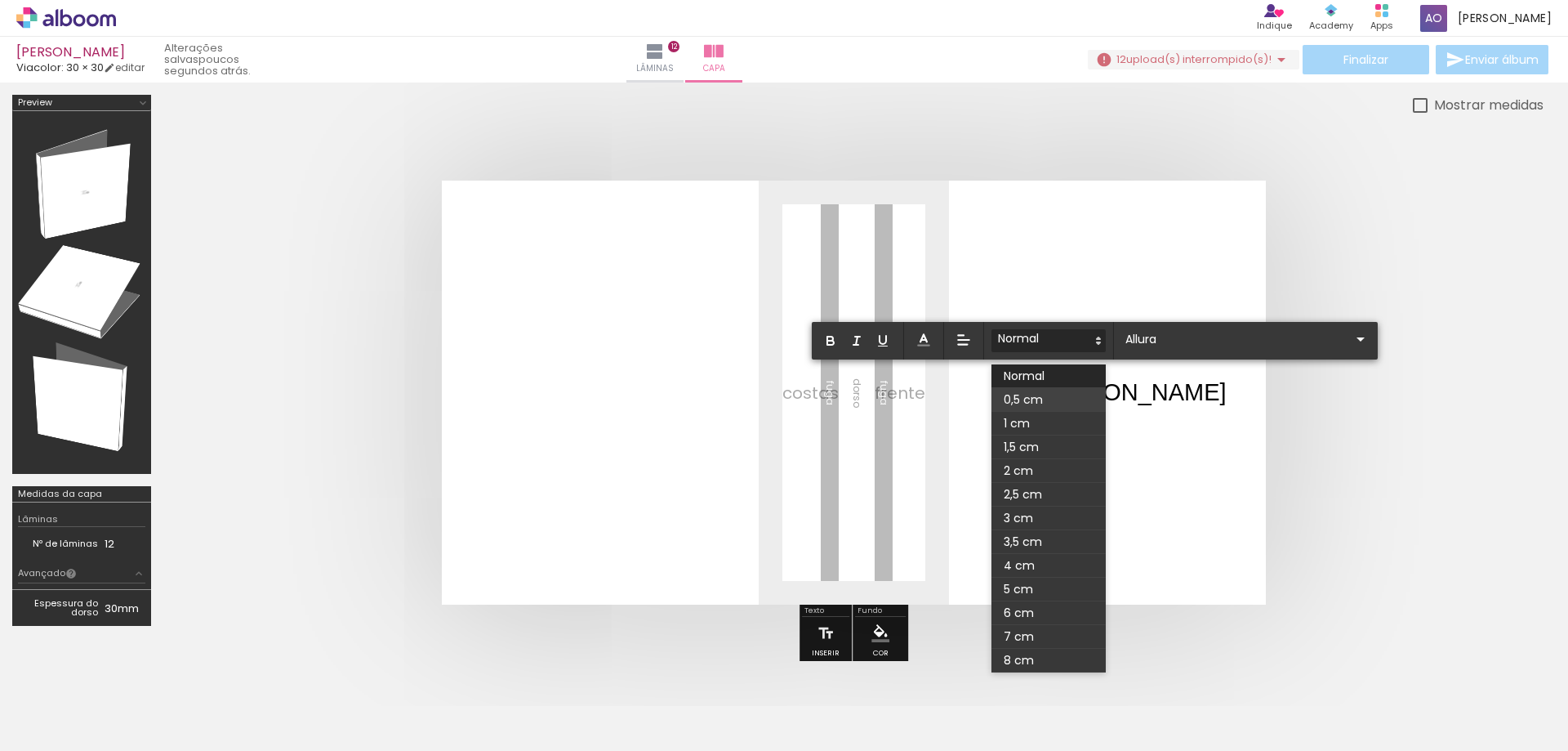
drag, startPoint x: 1188, startPoint y: 392, endPoint x: 1082, endPoint y: 389, distance: 106.0
click at [1185, 393] on quentale-layouter at bounding box center [854, 393] width 824 height 424
click at [1191, 388] on quentale-layouter at bounding box center [854, 393] width 824 height 424
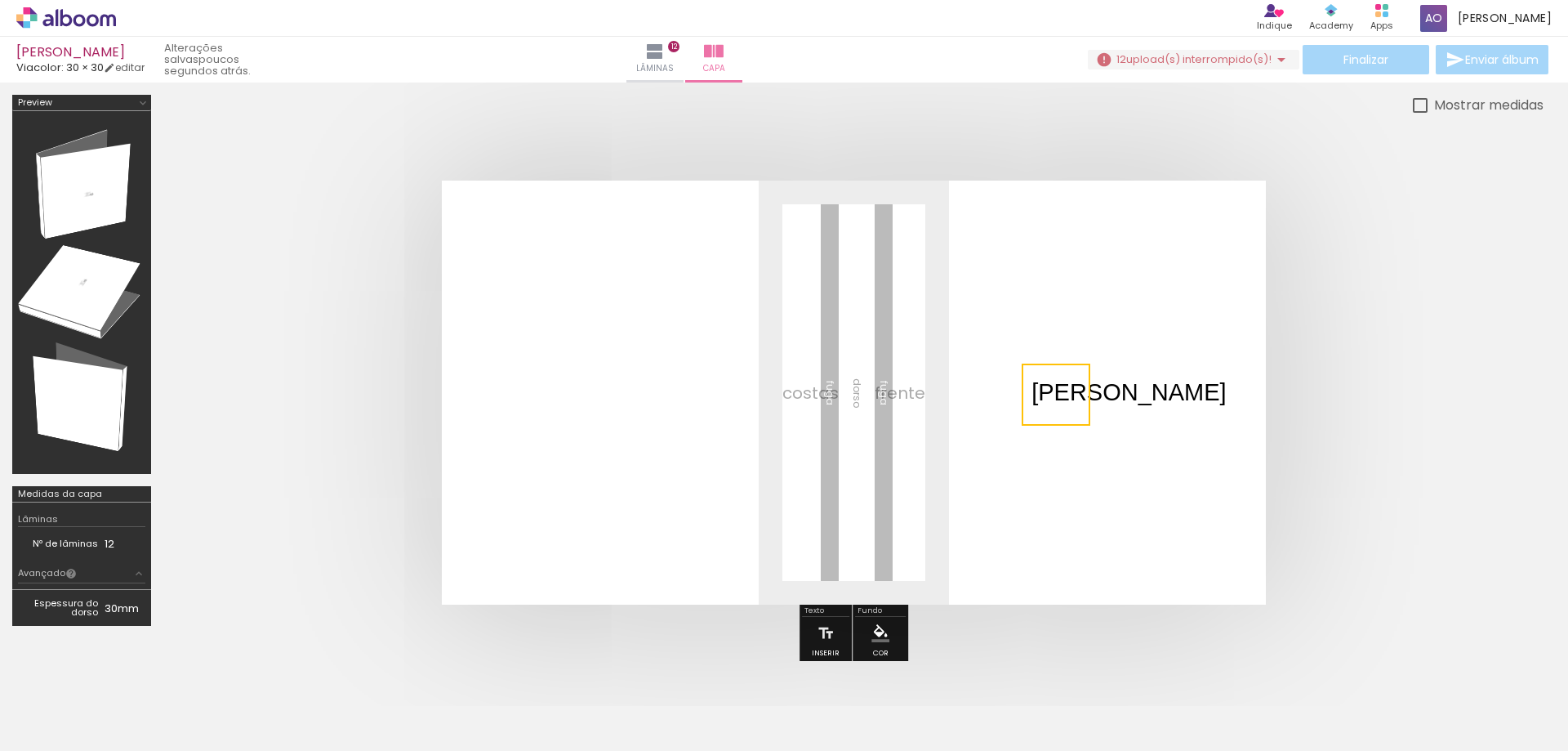
click at [1053, 386] on quentale-selection at bounding box center [1056, 394] width 69 height 62
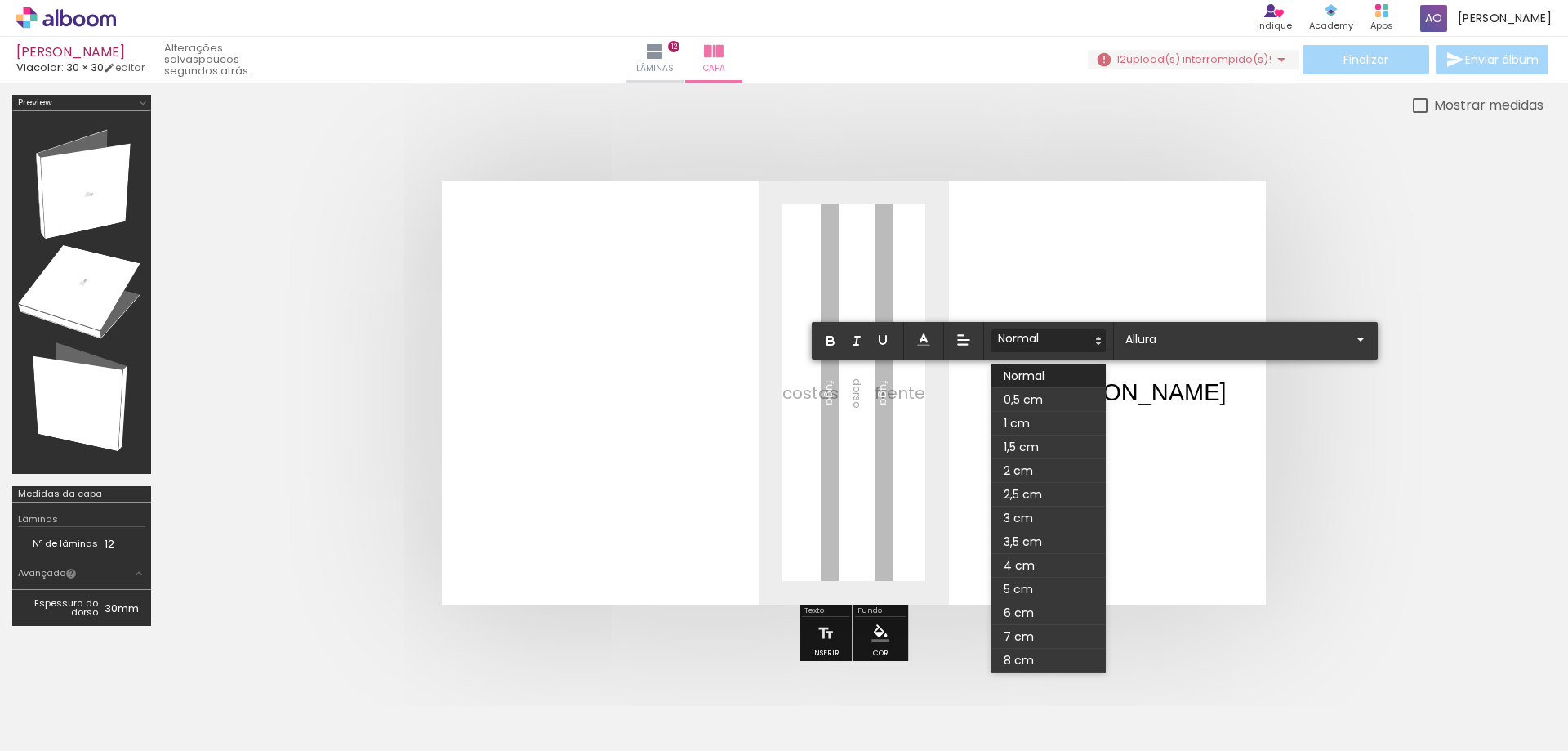
click at [1053, 386] on span at bounding box center [1048, 376] width 114 height 24
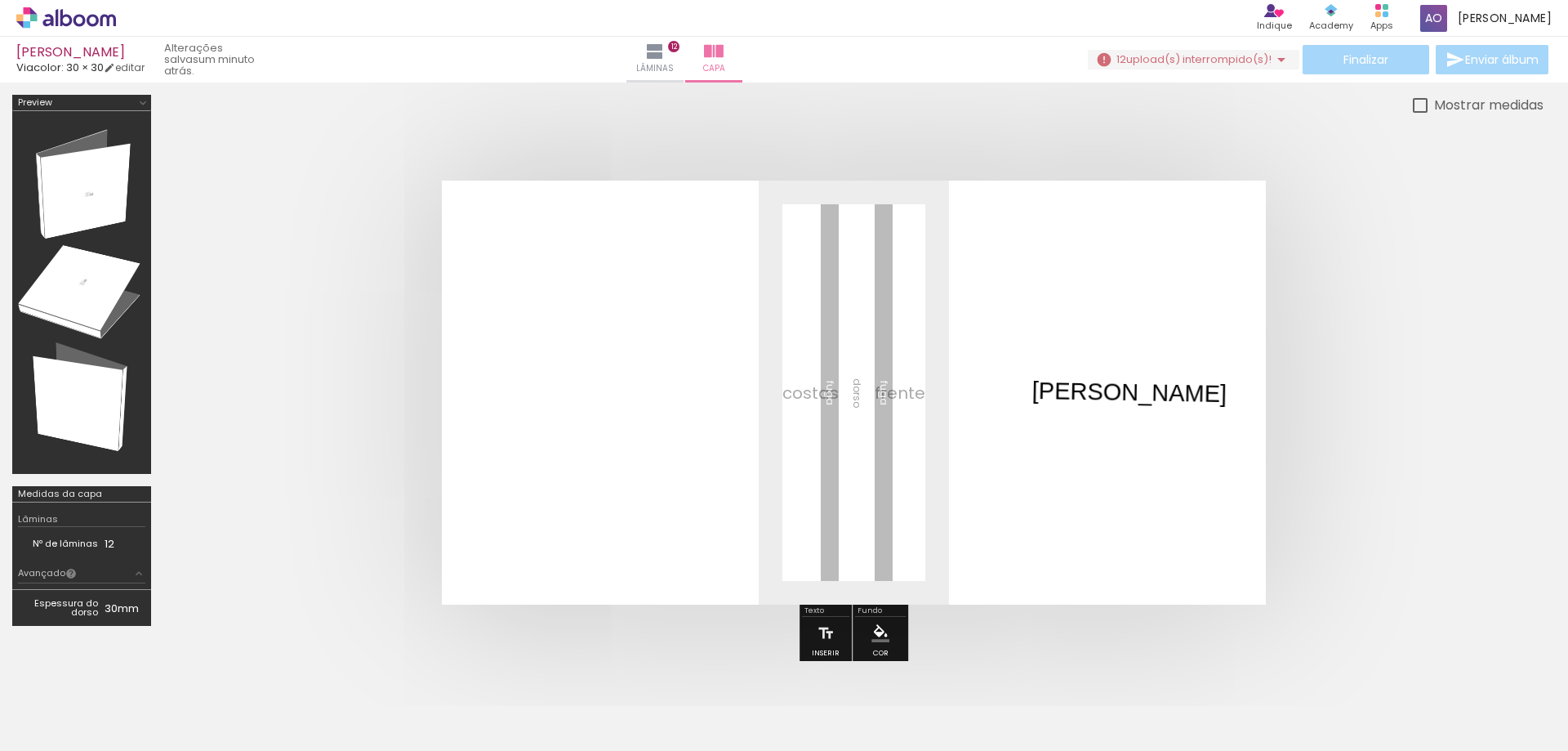
drag, startPoint x: 861, startPoint y: 305, endPoint x: 890, endPoint y: 238, distance: 73.0
click at [887, 235] on quentale-cover-editor at bounding box center [853, 382] width 1381 height 575
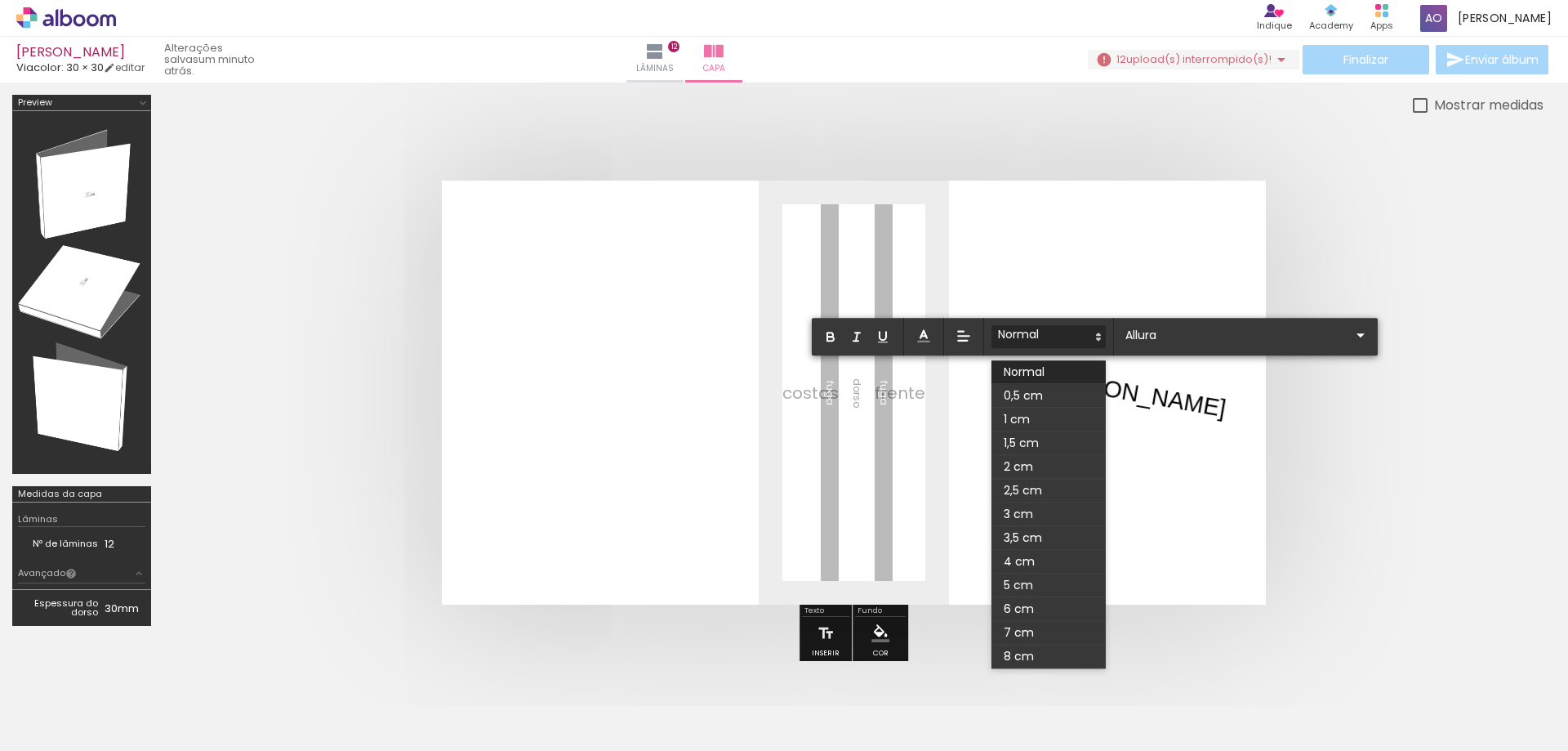
click at [1257, 405] on quentale-layouter at bounding box center [854, 393] width 824 height 424
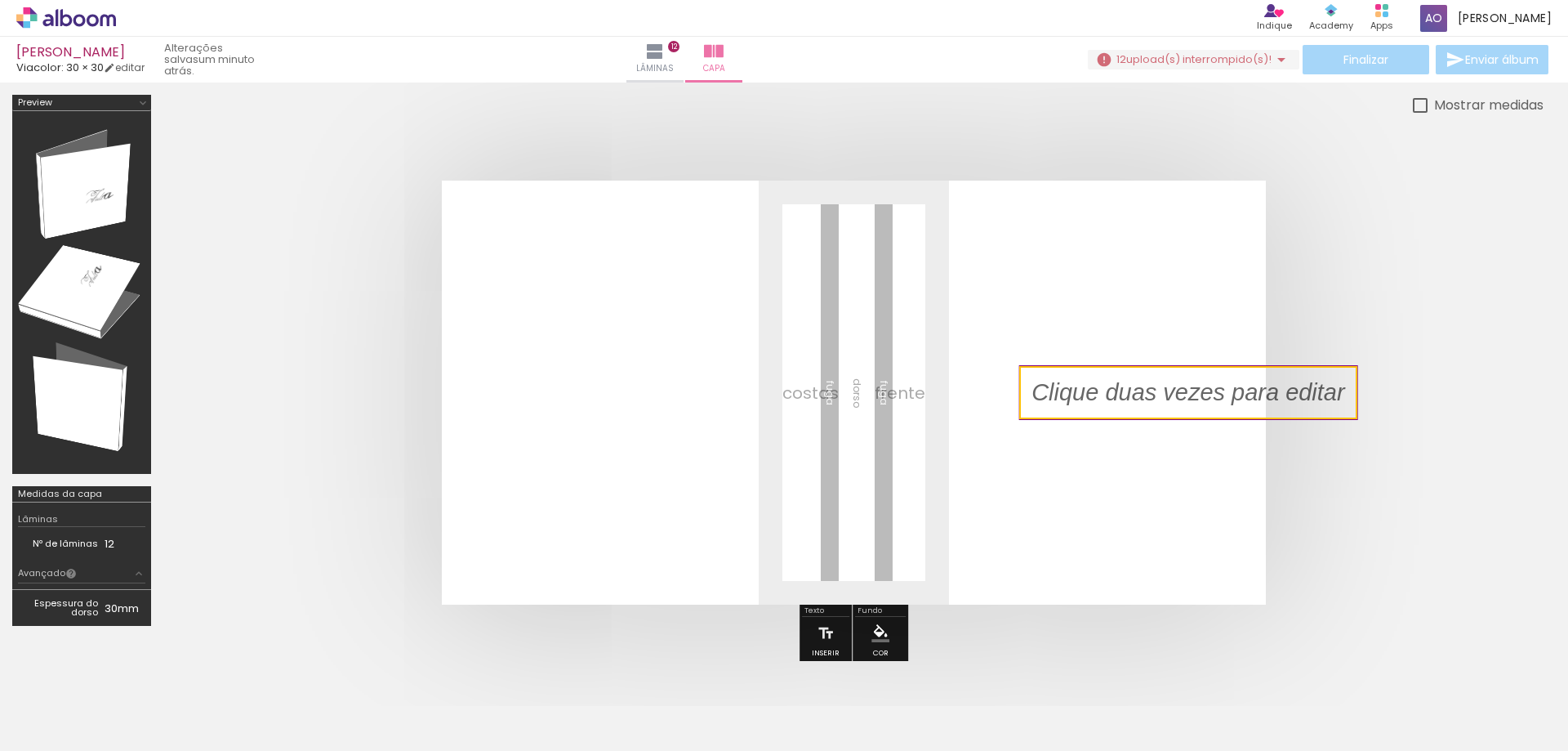
drag, startPoint x: 1003, startPoint y: 414, endPoint x: 1019, endPoint y: 427, distance: 20.6
click at [1011, 454] on quentale-layouter at bounding box center [854, 393] width 824 height 424
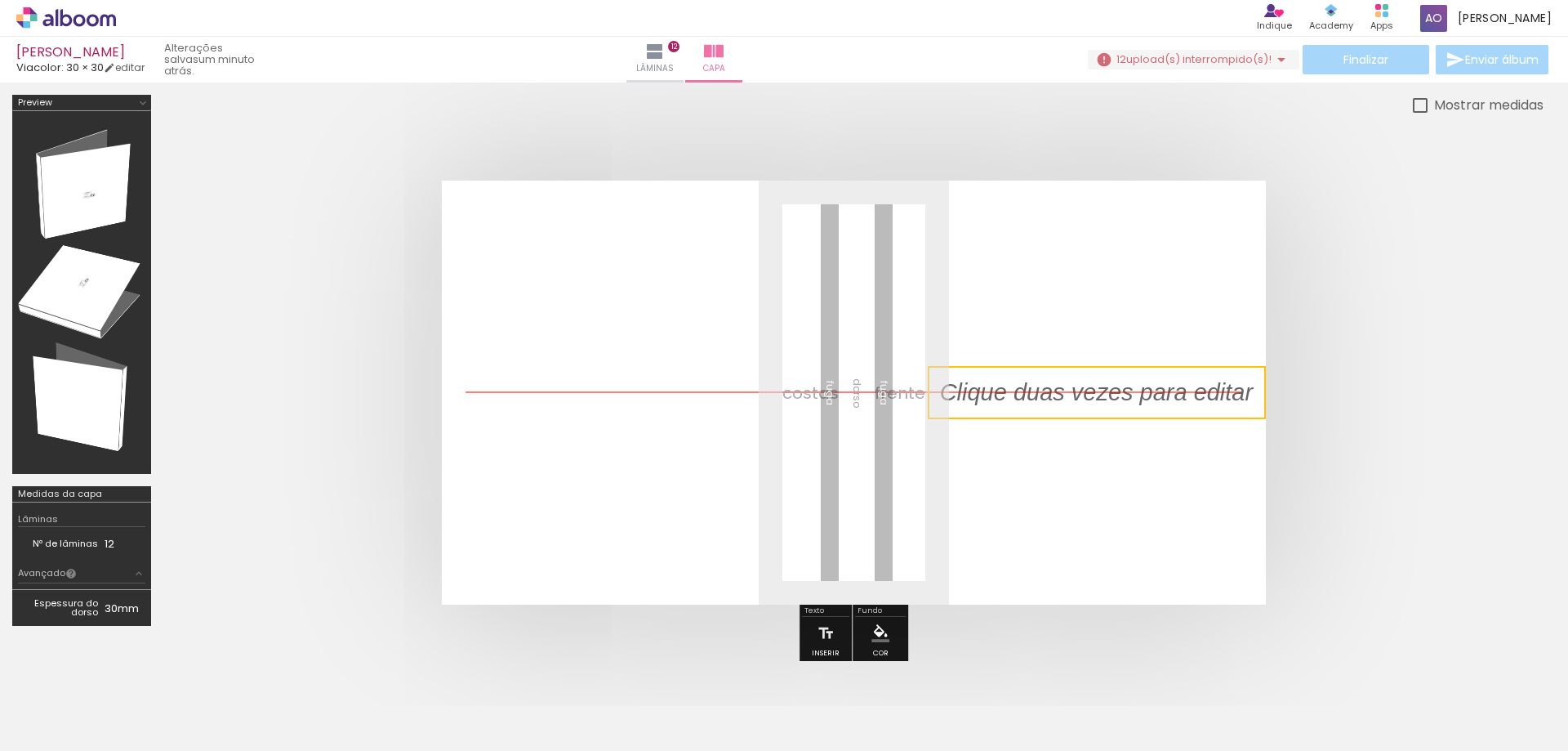
drag, startPoint x: 1140, startPoint y: 386, endPoint x: 1074, endPoint y: 399, distance: 67.3
click at [1074, 379] on quentale-selection at bounding box center [1097, 393] width 338 height 53
click at [1077, 413] on quentale-selection at bounding box center [1097, 393] width 338 height 53
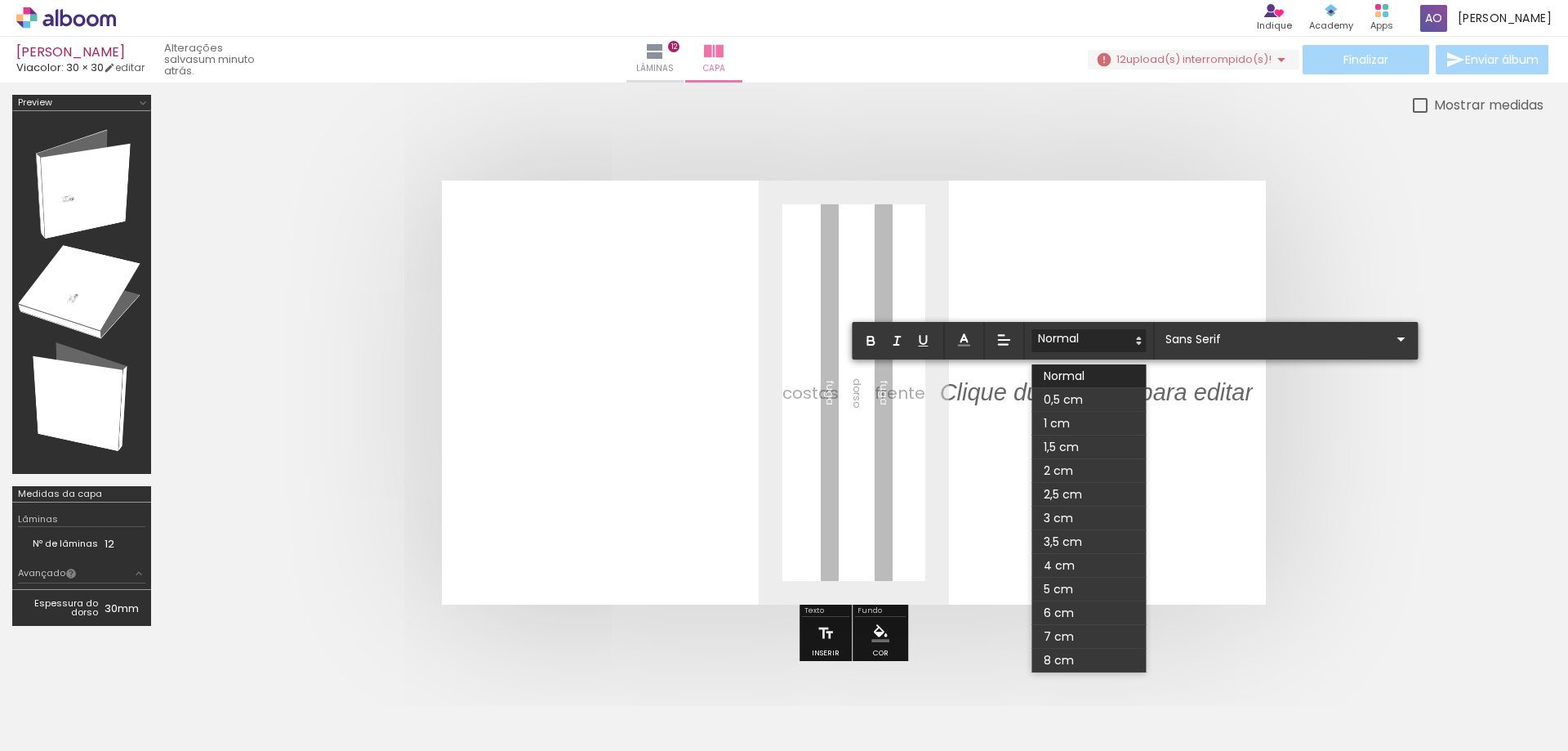
click at [1077, 413] on span at bounding box center [1088, 423] width 114 height 24
click at [1115, 339] on span at bounding box center [1088, 340] width 114 height 23
click at [1093, 397] on span at bounding box center [1088, 399] width 114 height 24
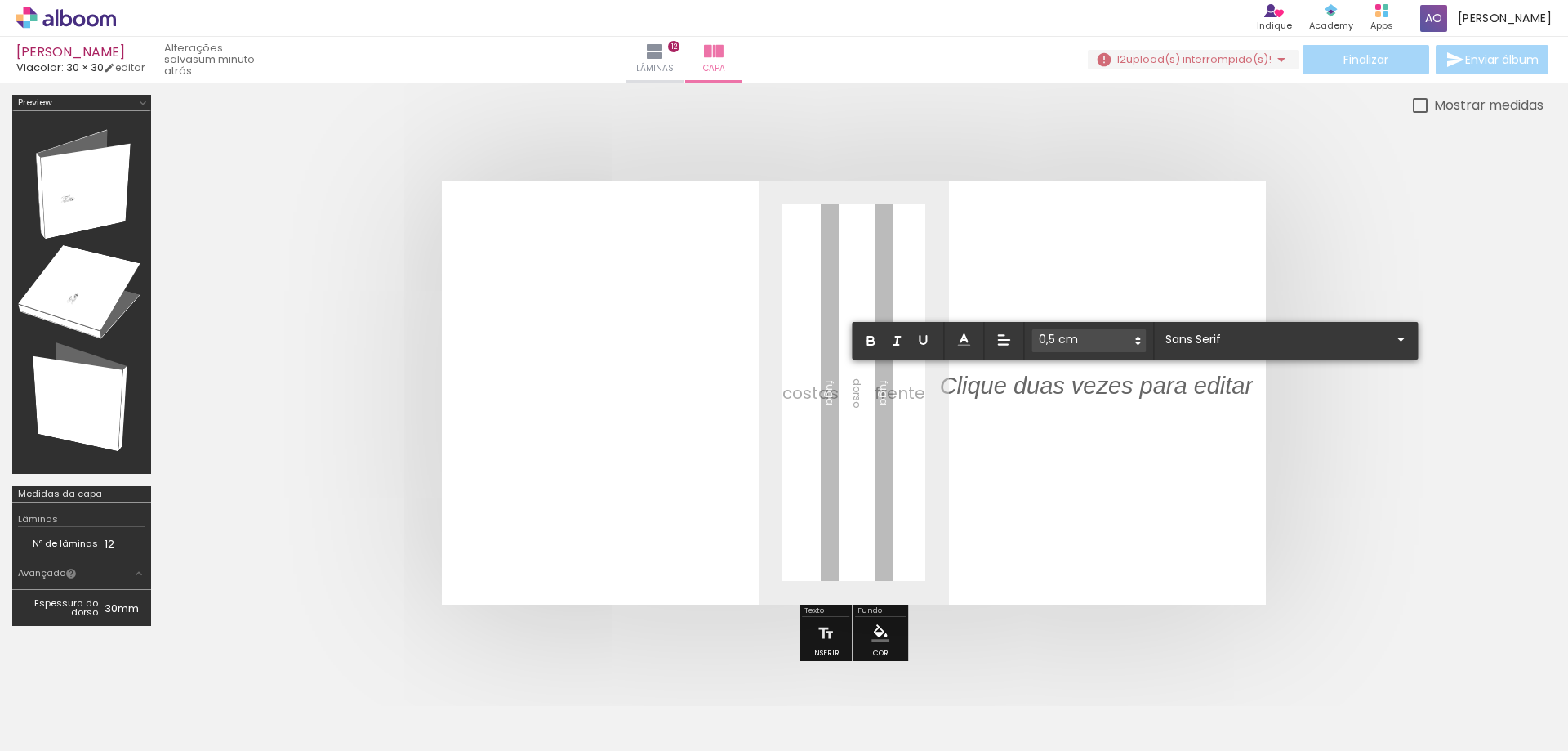
click at [1128, 378] on div "﻿" at bounding box center [1096, 386] width 313 height 33
click at [1124, 391] on p "﻿" at bounding box center [1096, 396] width 313 height 33
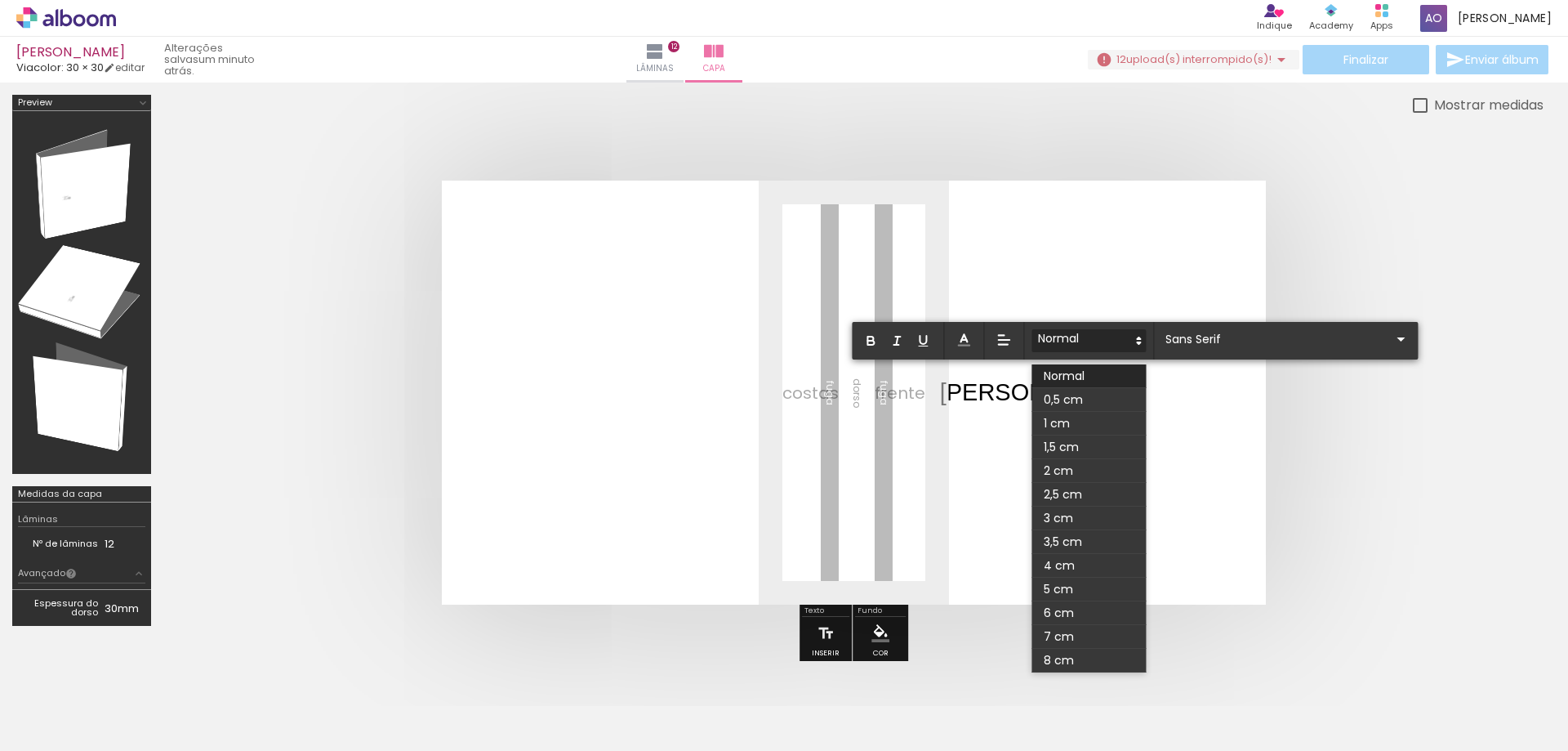
click at [1098, 343] on span at bounding box center [1088, 340] width 114 height 23
click at [1089, 404] on span at bounding box center [1088, 399] width 114 height 24
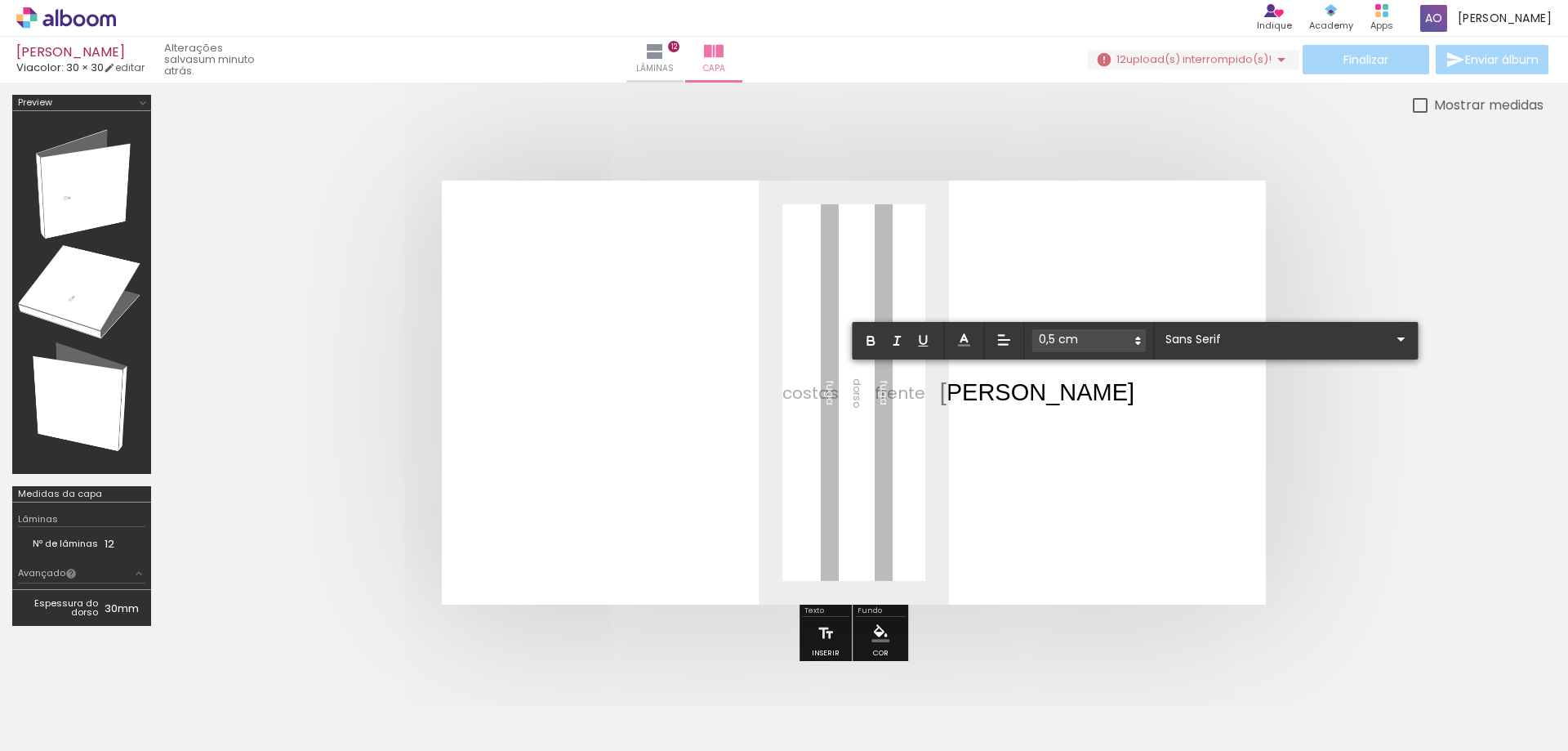
drag, startPoint x: 989, startPoint y: 391, endPoint x: 941, endPoint y: 393, distance: 48.0
click at [937, 393] on quentale-layouter at bounding box center [854, 393] width 824 height 424
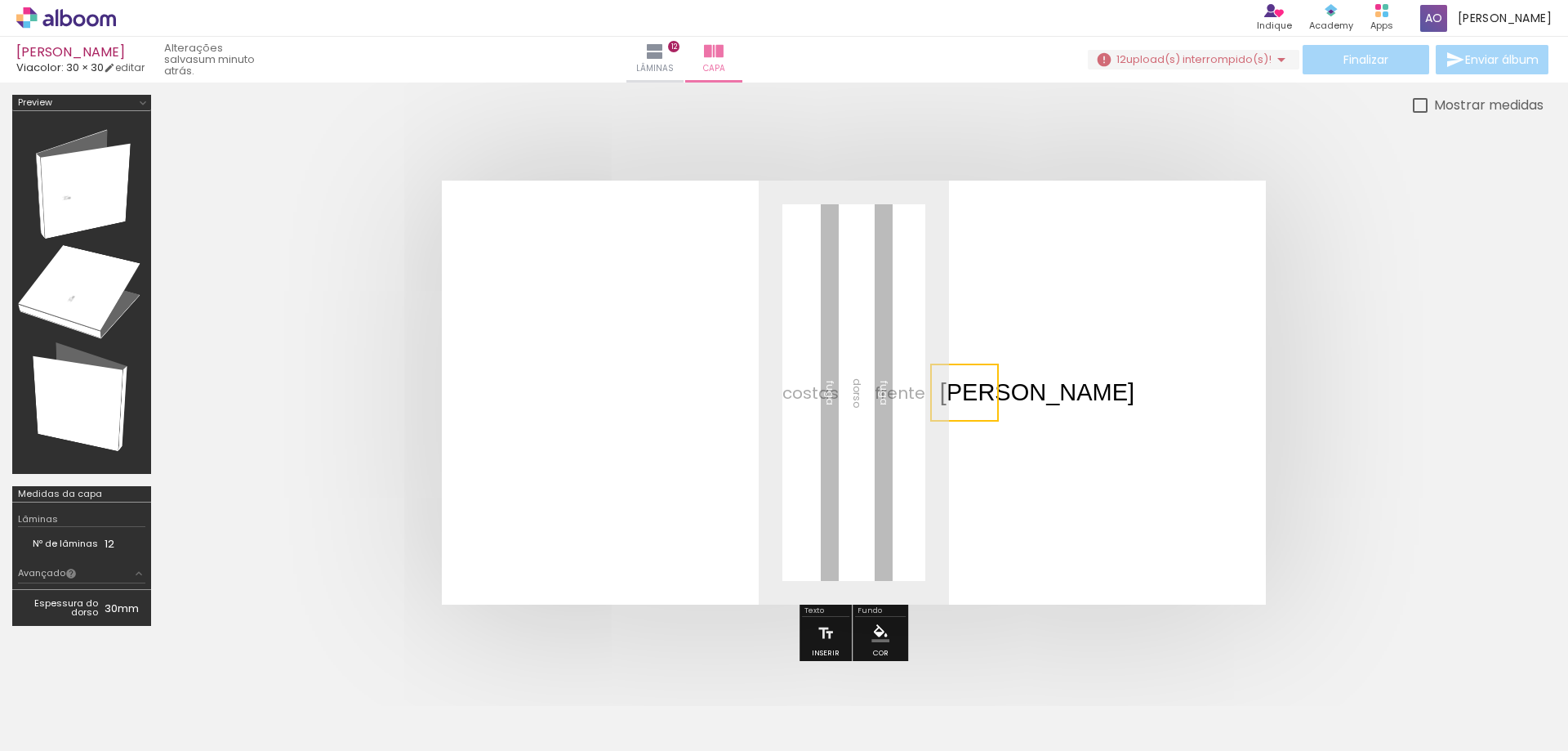
click at [972, 393] on quentale-selection at bounding box center [965, 393] width 69 height 58
click at [971, 393] on quentale-selection at bounding box center [963, 393] width 73 height 53
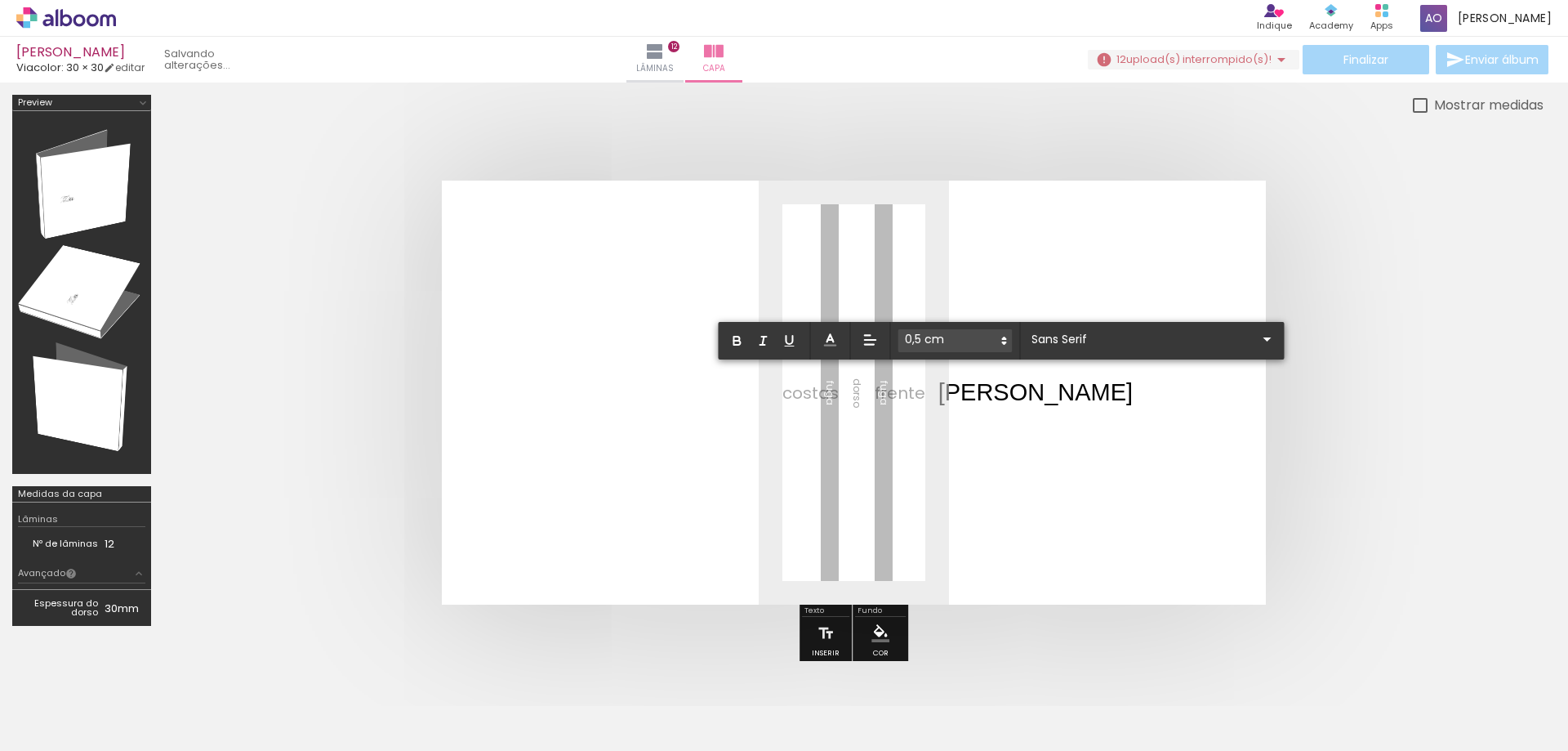
click at [1009, 448] on quentale-layouter at bounding box center [854, 393] width 824 height 424
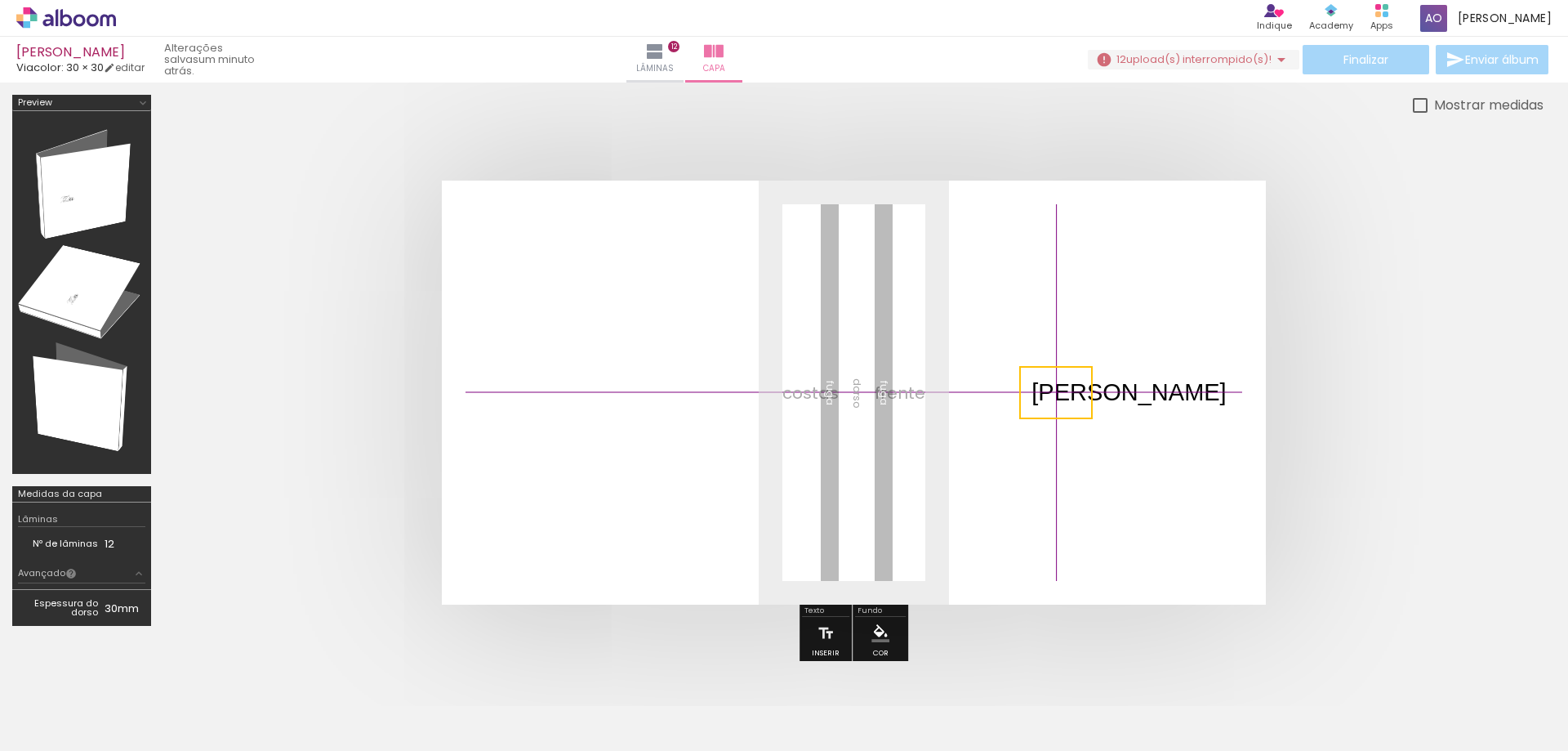
drag, startPoint x: 971, startPoint y: 398, endPoint x: 1060, endPoint y: 393, distance: 89.1
click at [1060, 393] on quentale-selection at bounding box center [1056, 393] width 73 height 53
click at [1060, 392] on quentale-selection at bounding box center [1056, 393] width 73 height 53
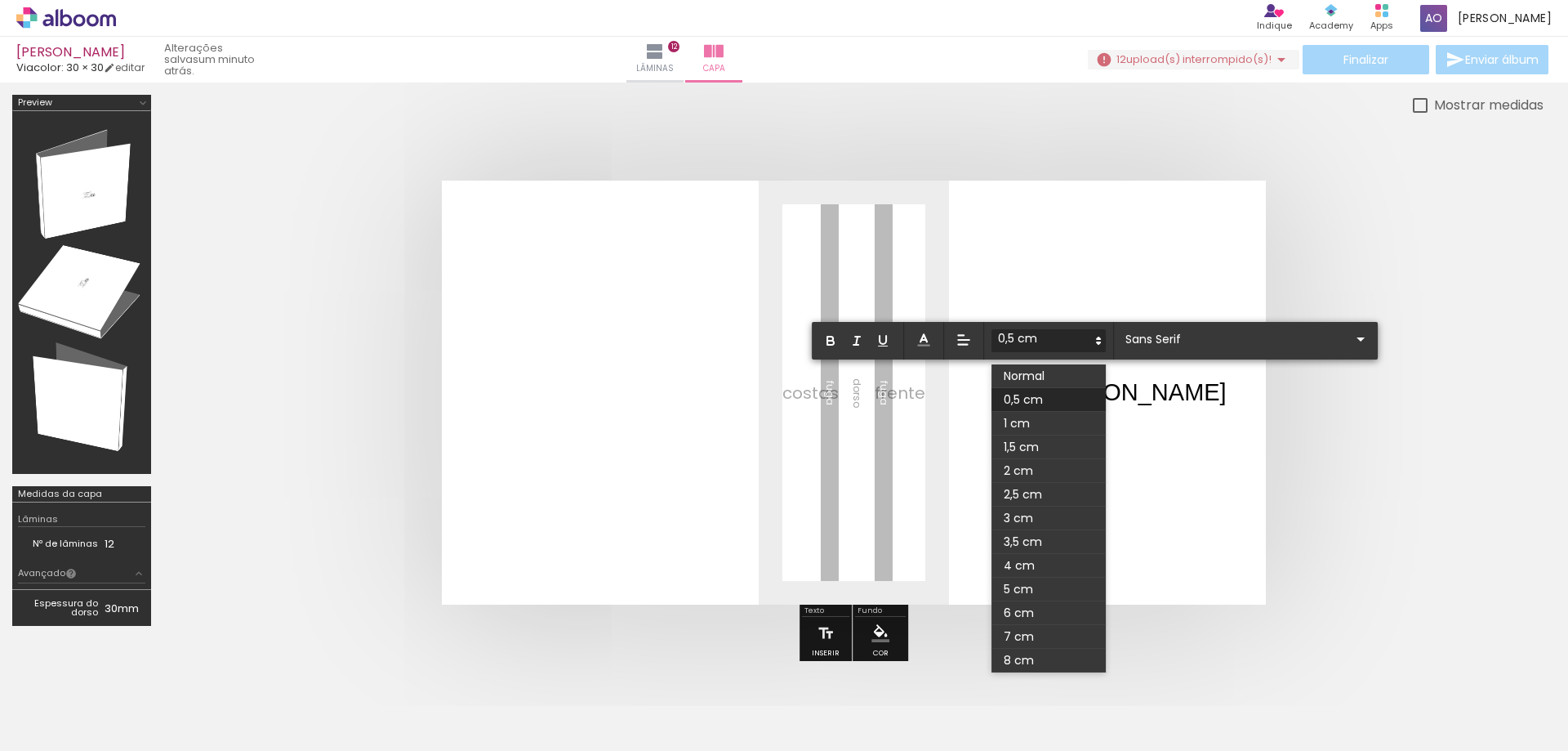
click at [1104, 339] on icon at bounding box center [1098, 340] width 15 height 15
click at [1044, 525] on span at bounding box center [1048, 518] width 114 height 24
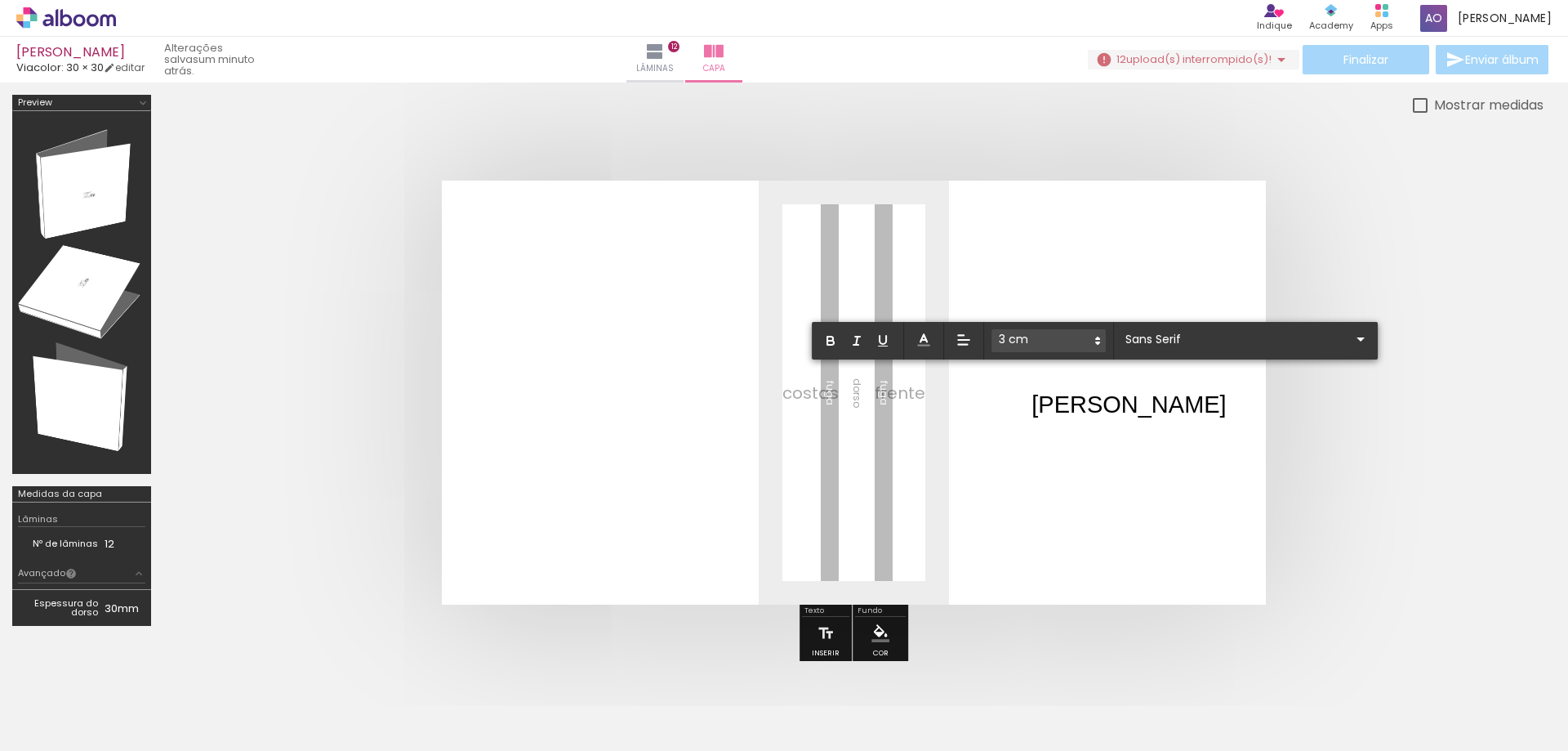
click at [1091, 341] on icon at bounding box center [1097, 340] width 15 height 15
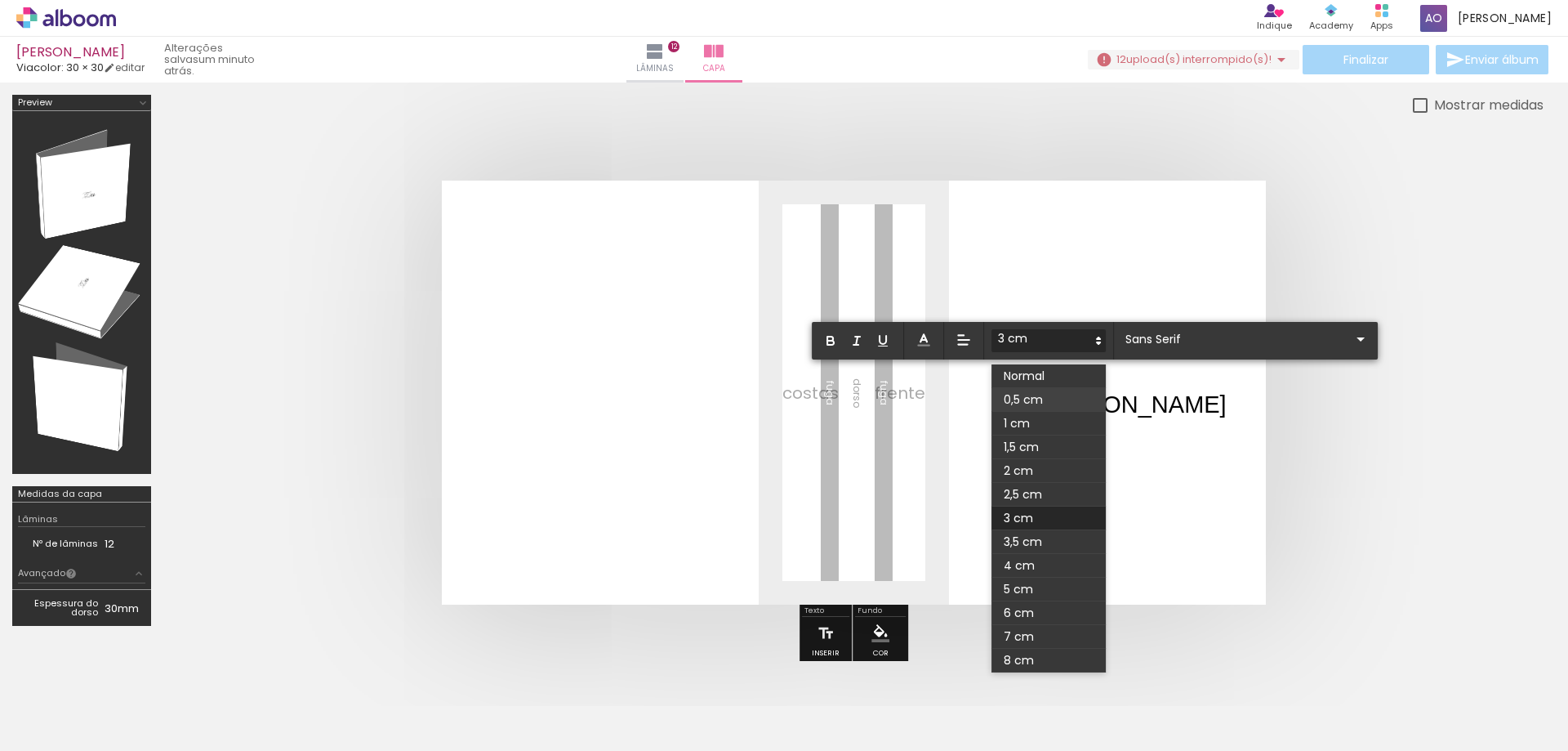
click at [1064, 410] on span at bounding box center [1048, 399] width 114 height 24
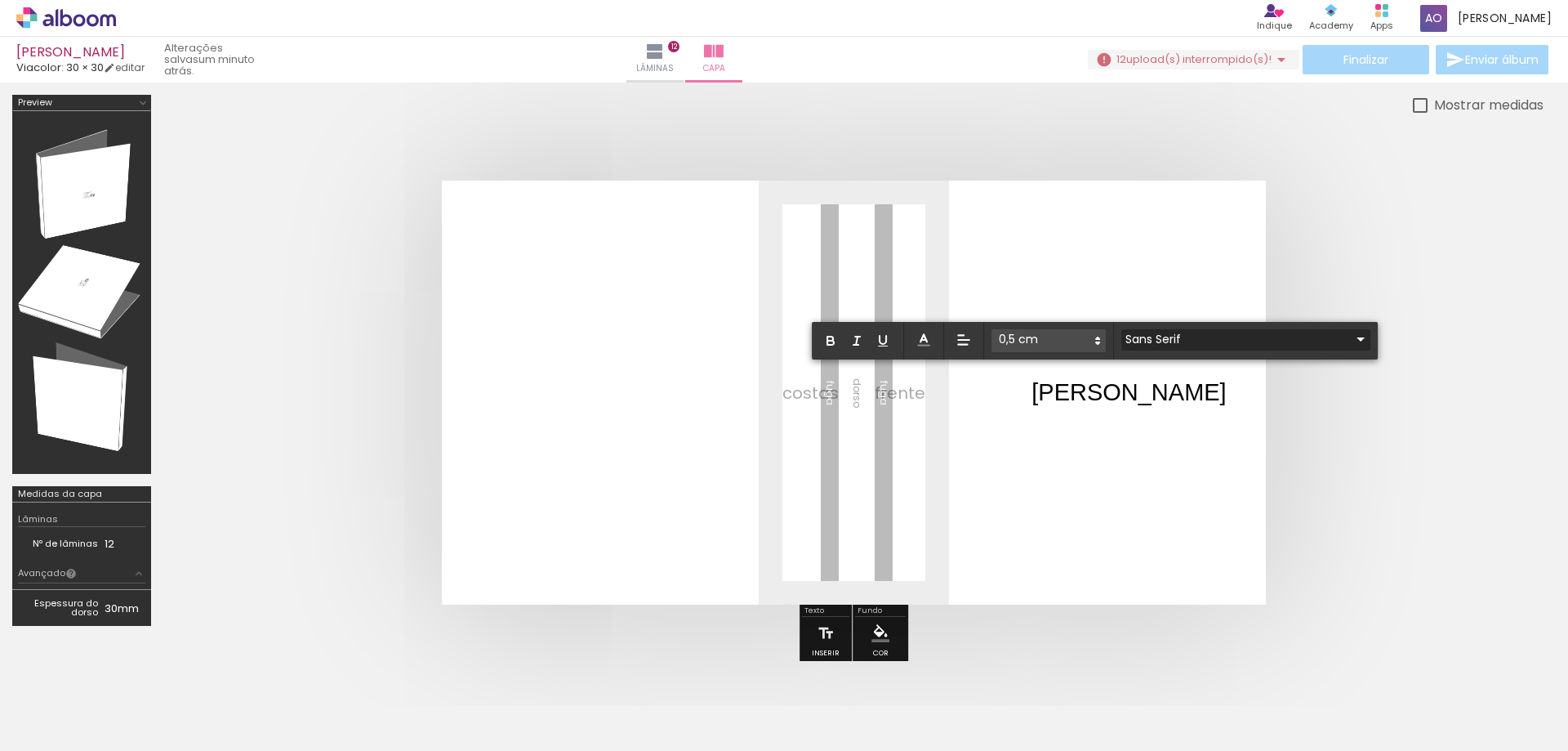
click at [1192, 331] on input "Sans Serif" at bounding box center [1236, 339] width 229 height 17
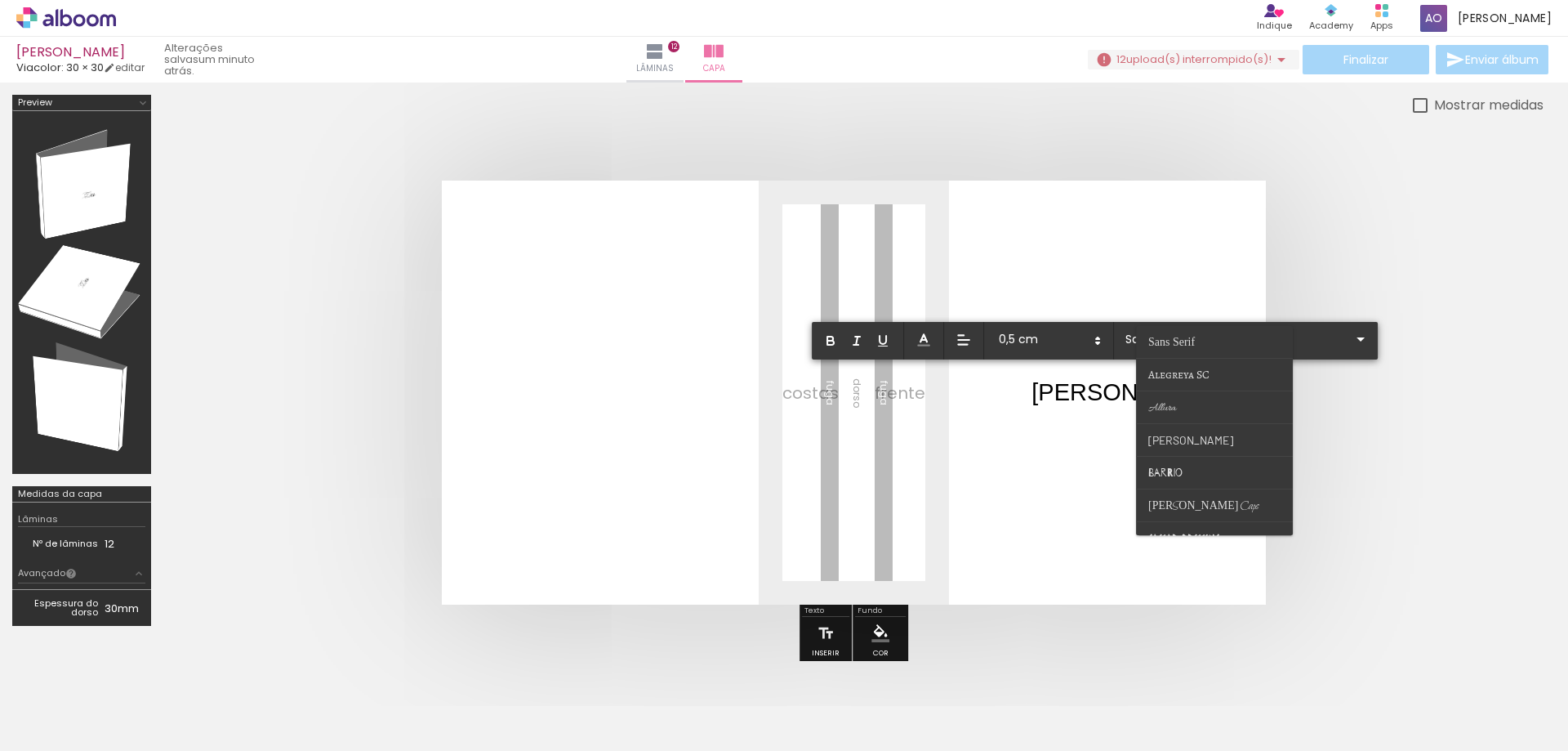
click at [1074, 386] on p "Julia ﻿" at bounding box center [1128, 393] width 194 height 33
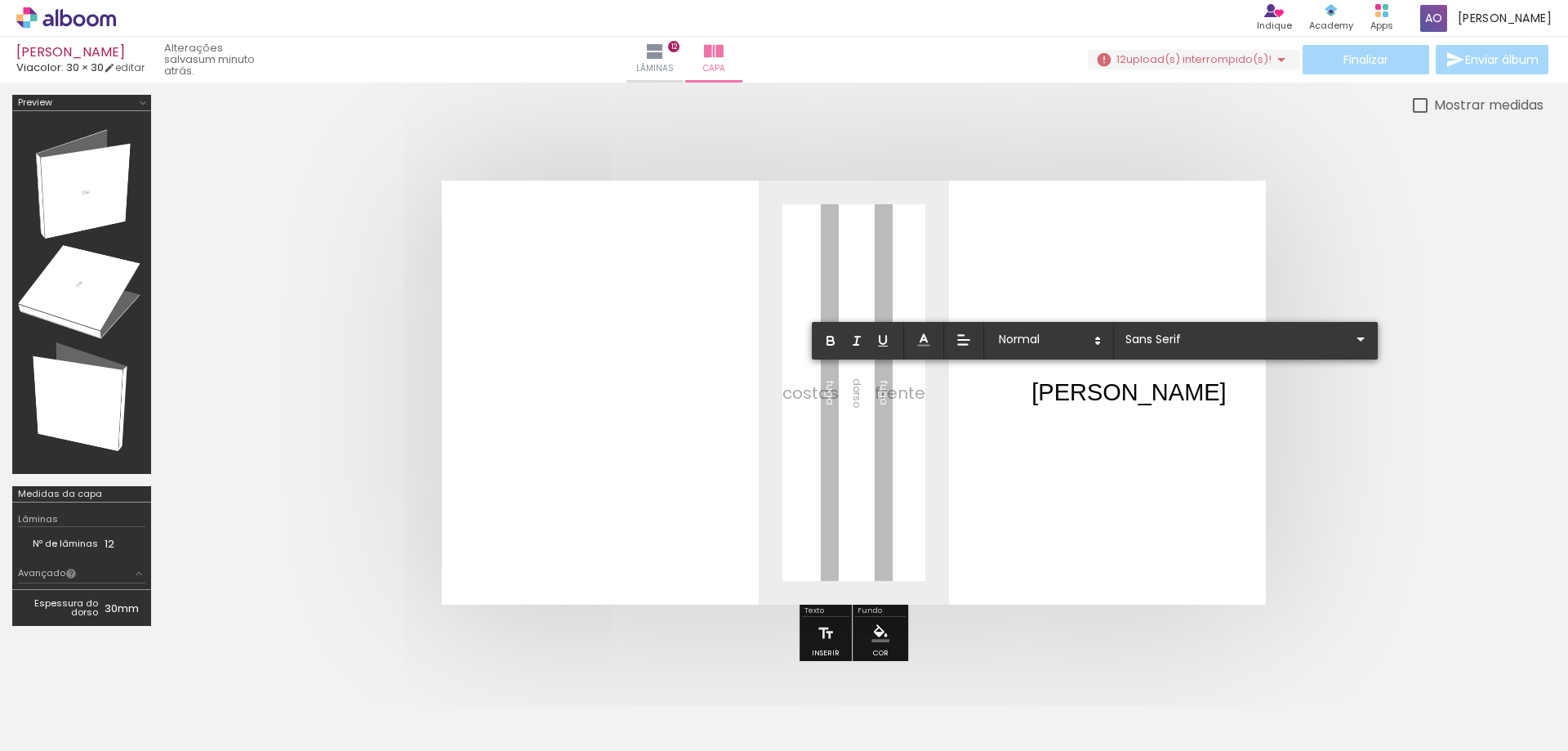
drag, startPoint x: 1066, startPoint y: 393, endPoint x: 958, endPoint y: 393, distance: 108.0
click at [958, 393] on album-spread at bounding box center [854, 393] width 824 height 424
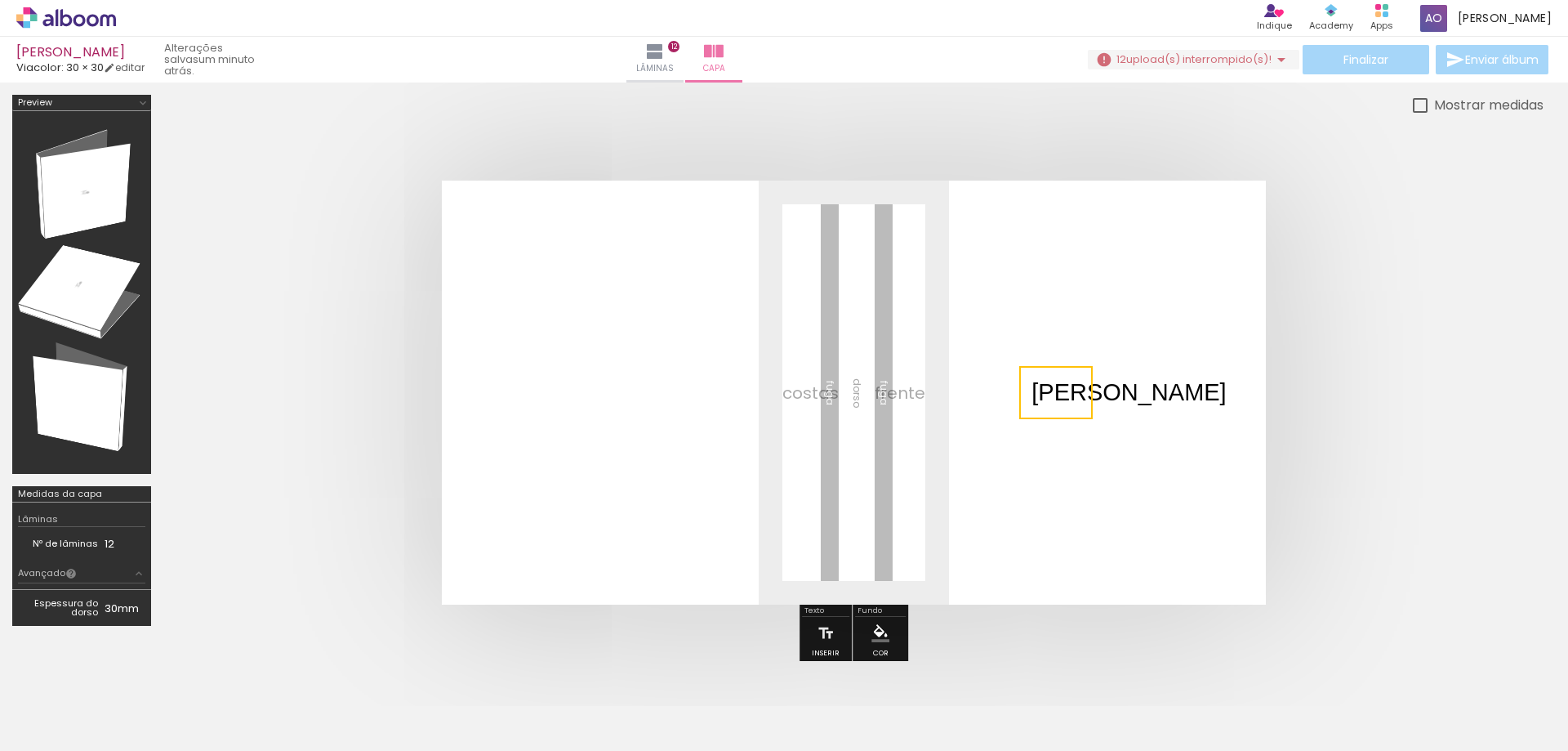
drag, startPoint x: 1103, startPoint y: 397, endPoint x: 1081, endPoint y: 395, distance: 22.1
click at [1099, 397] on quentale-layouter at bounding box center [854, 393] width 824 height 424
click at [1071, 393] on quentale-selection at bounding box center [1056, 393] width 73 height 53
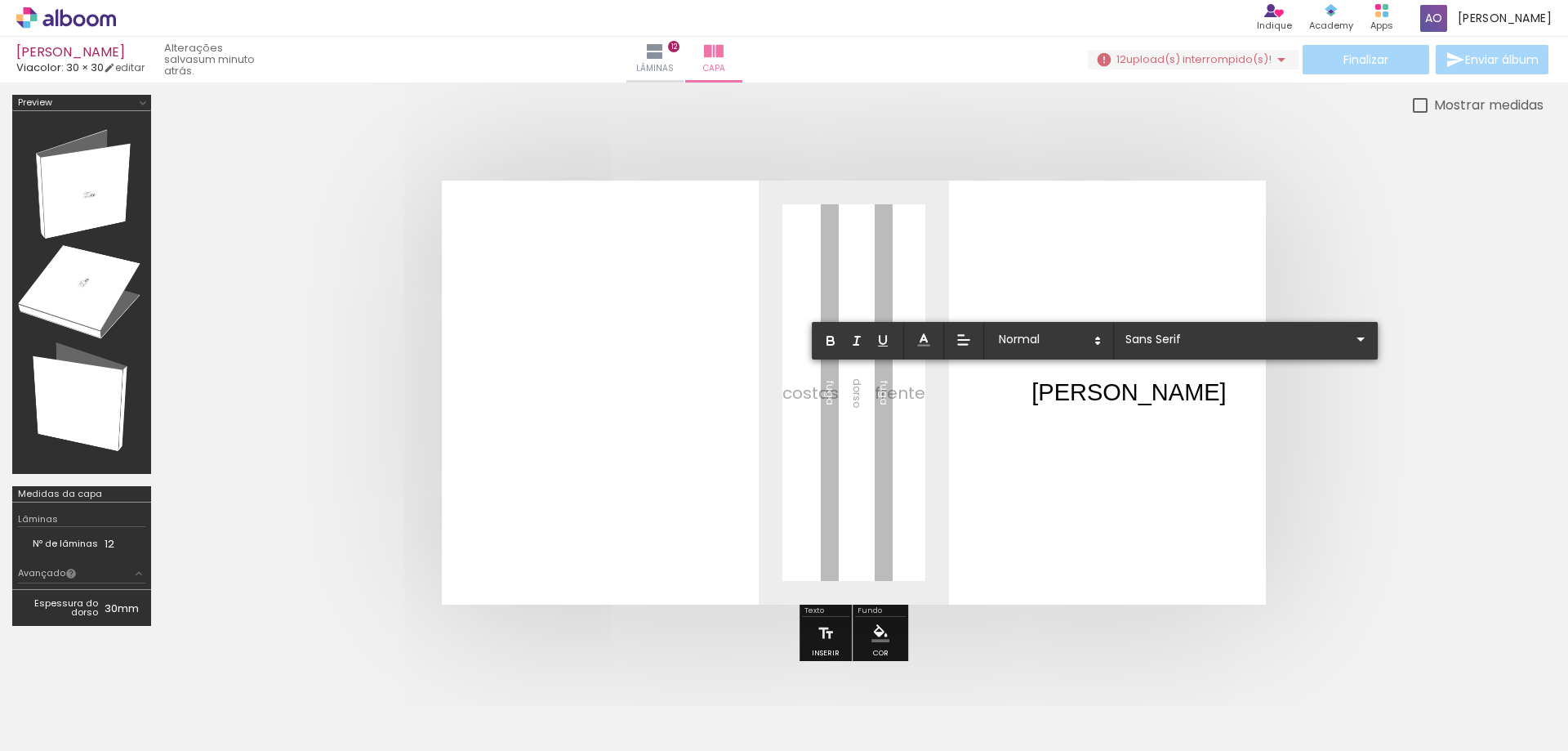
click at [1071, 393] on p "Julia" at bounding box center [1128, 393] width 194 height 33
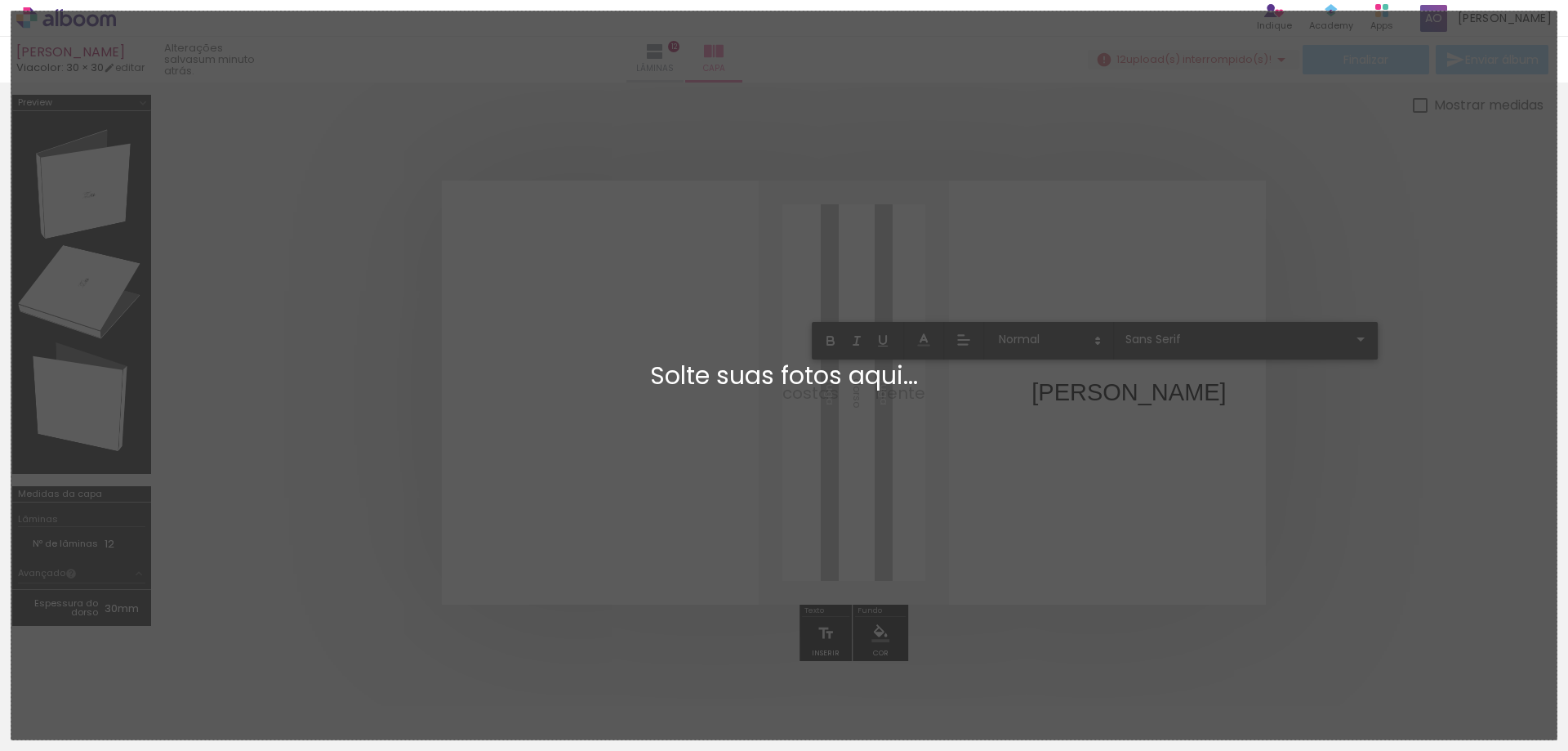
click at [1055, 395] on div "Adicionar Fotos Solte suas fotos aqui..." at bounding box center [784, 375] width 1545 height 727
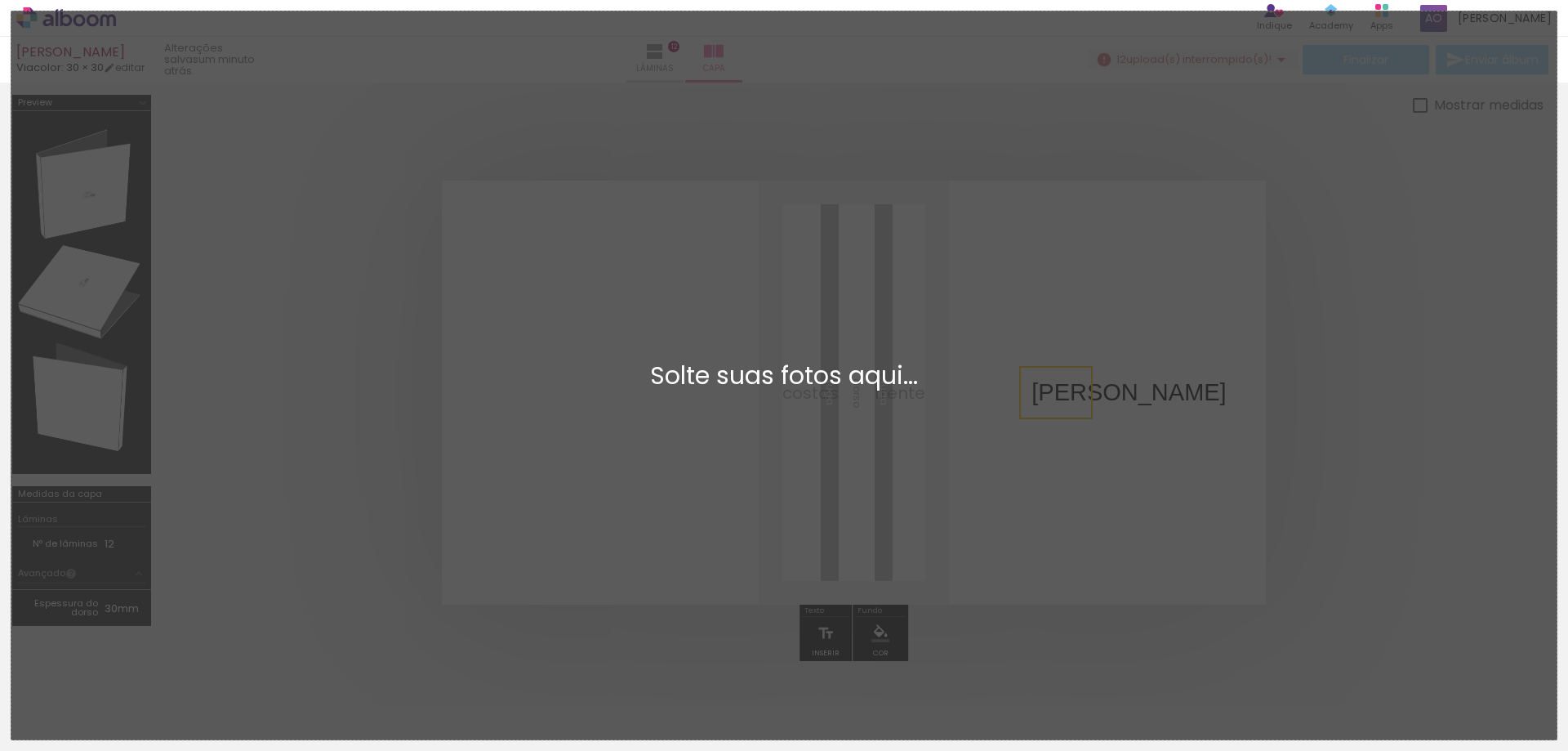
click at [1066, 393] on quentale-selection at bounding box center [1056, 393] width 73 height 53
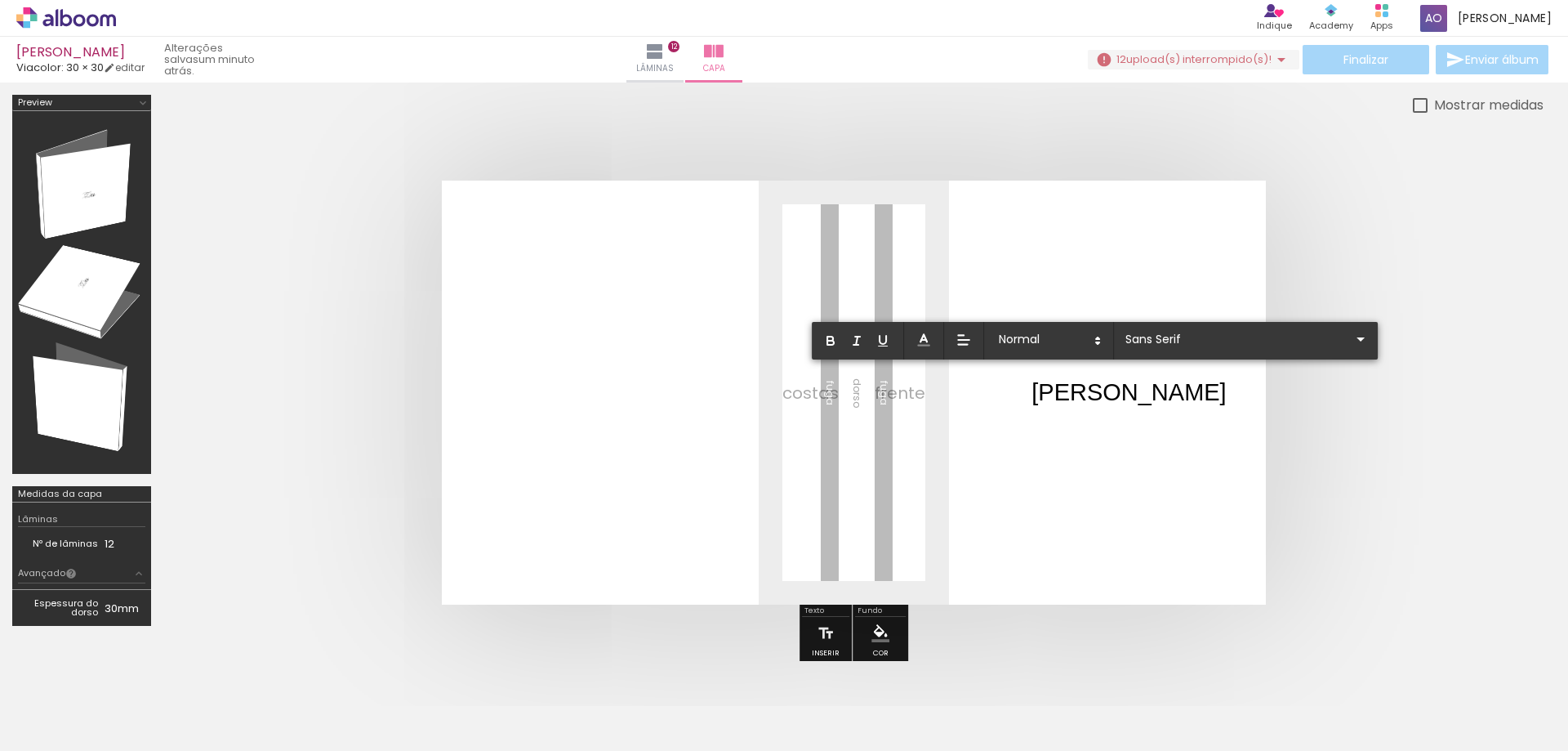
click at [1064, 393] on p "Julia" at bounding box center [1128, 393] width 194 height 33
click at [1121, 426] on quentale-layouter at bounding box center [854, 393] width 824 height 424
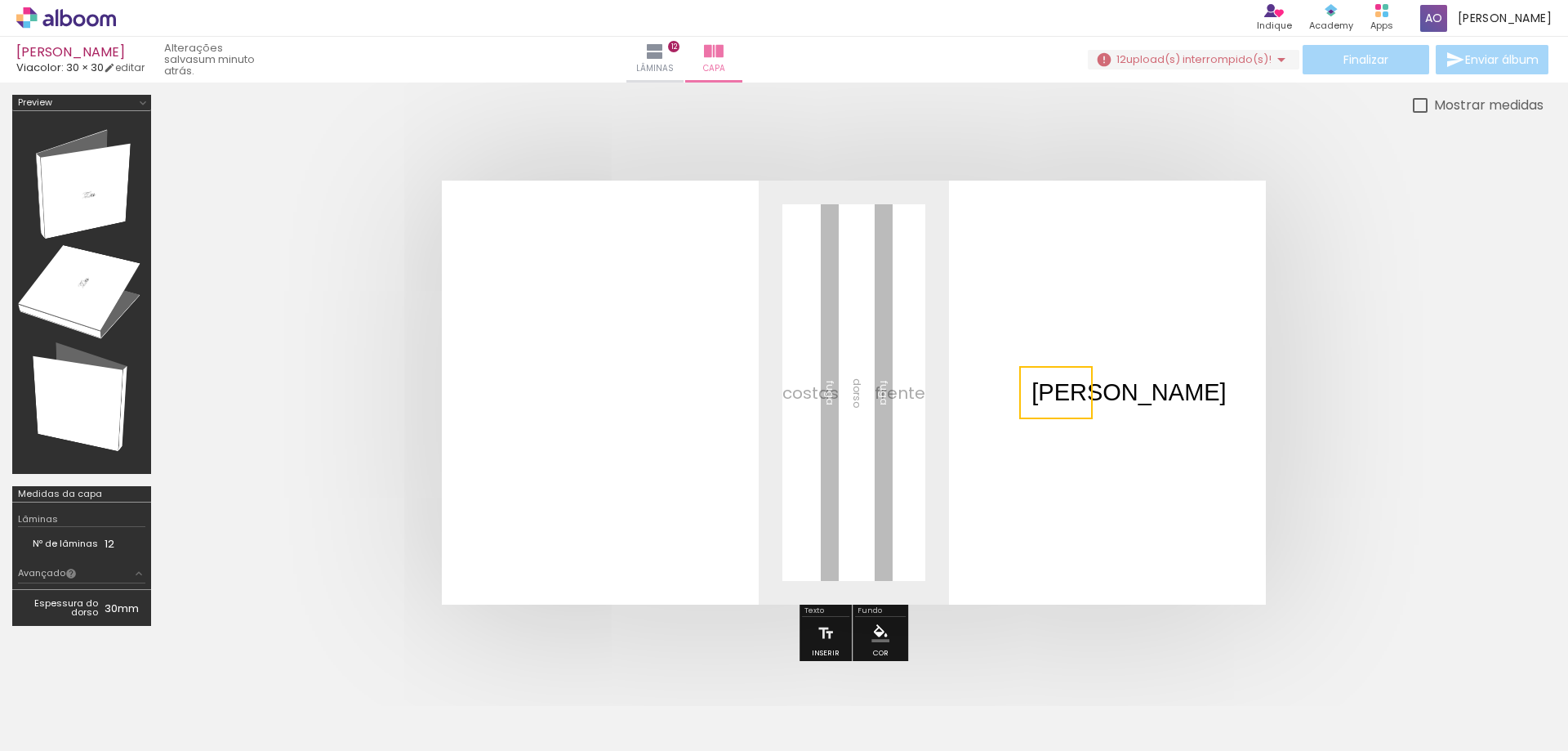
click at [1070, 395] on quentale-selection at bounding box center [1056, 393] width 73 height 53
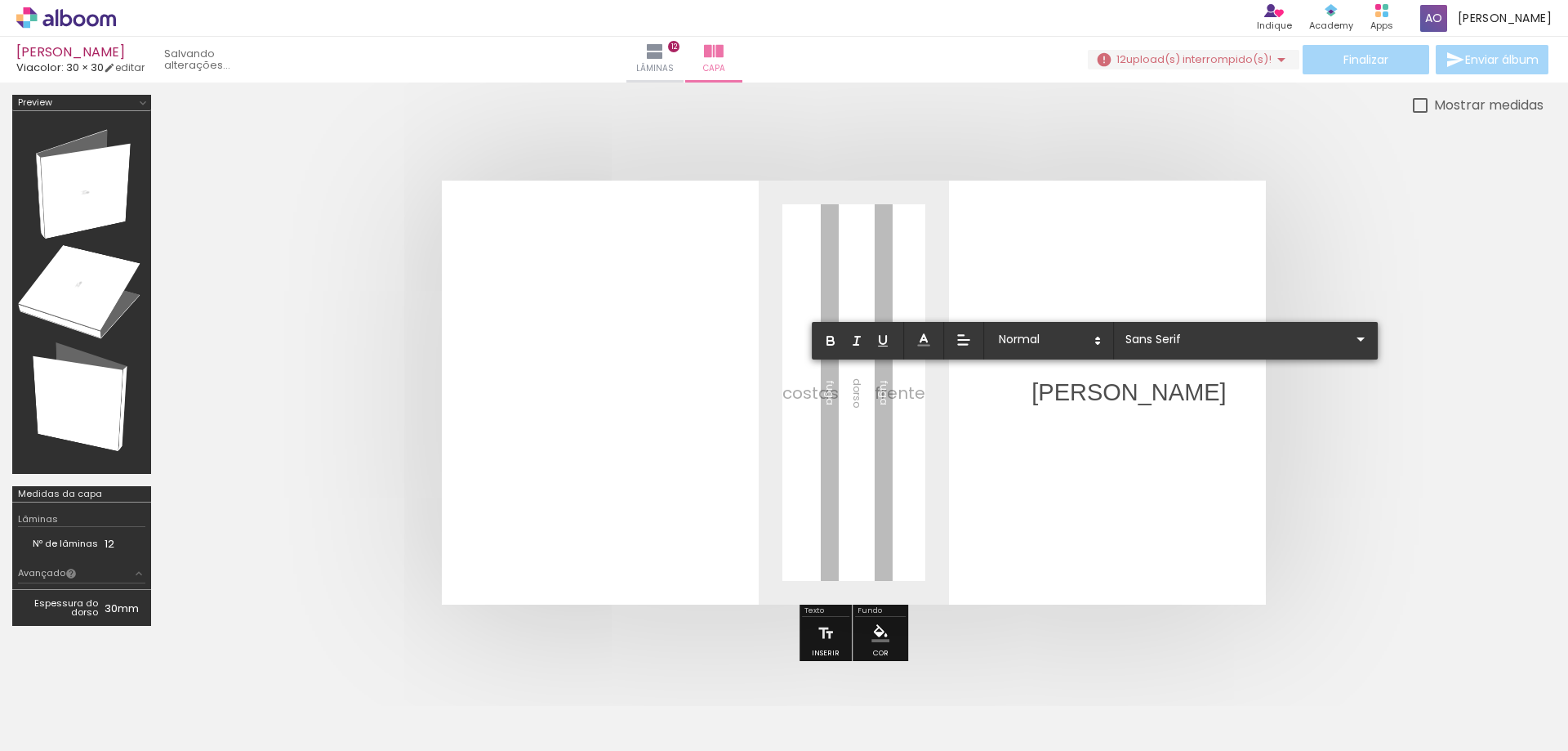
click at [1069, 396] on p "Julia" at bounding box center [1128, 393] width 194 height 33
click at [1095, 409] on quentale-layouter at bounding box center [854, 393] width 824 height 424
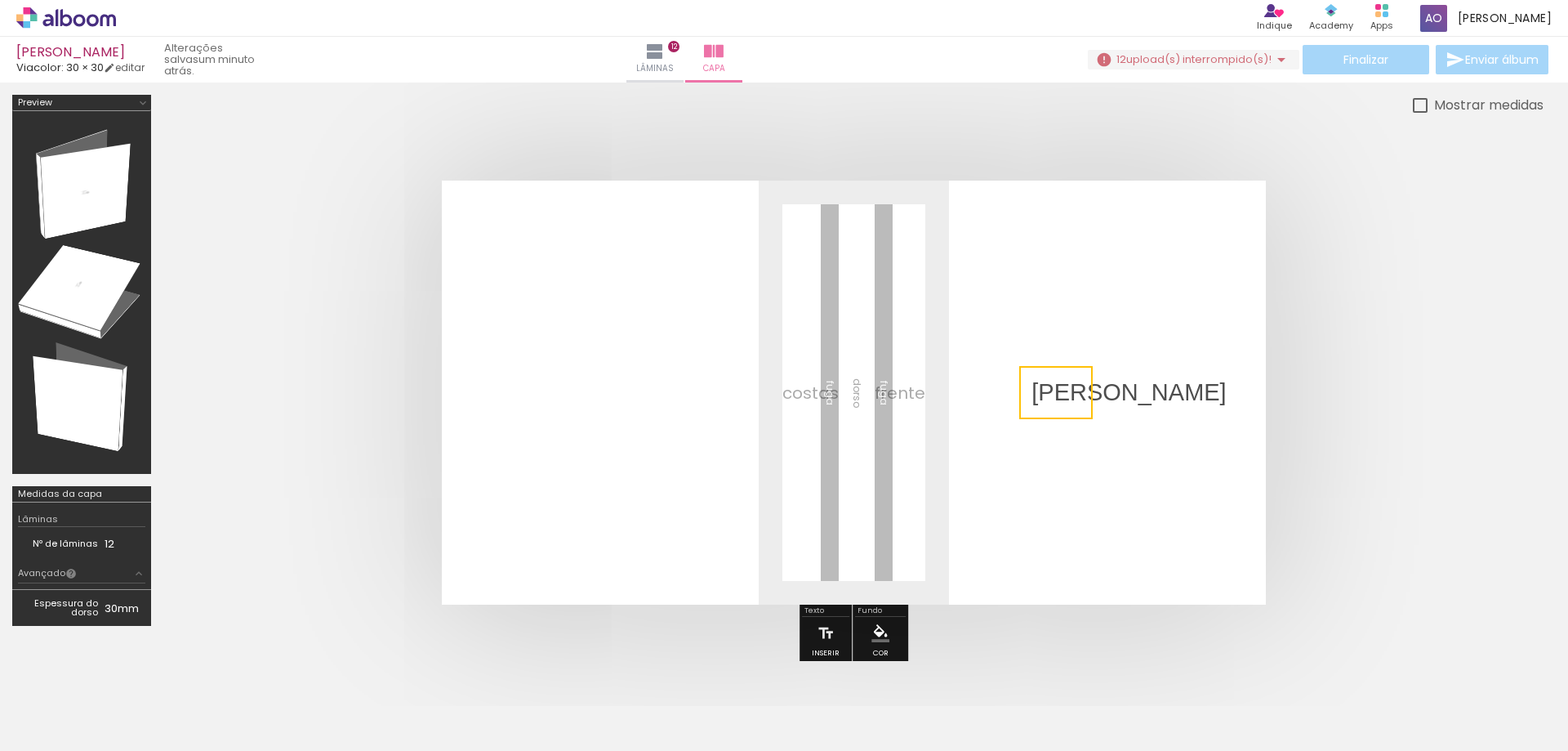
click at [1061, 387] on quentale-selection at bounding box center [1056, 393] width 73 height 53
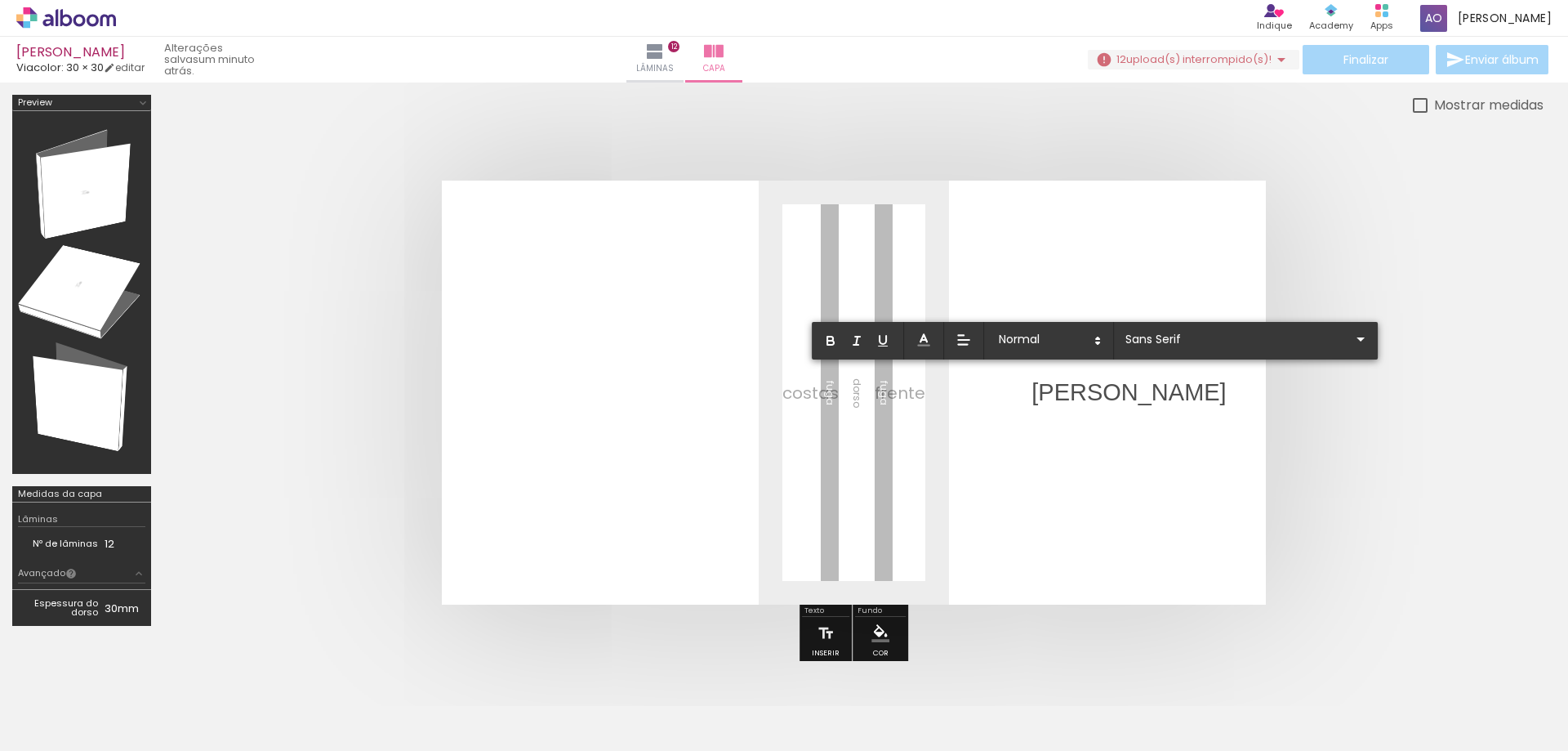
drag, startPoint x: 1063, startPoint y: 393, endPoint x: 1061, endPoint y: 441, distance: 48.0
click at [1061, 441] on album-spread at bounding box center [854, 393] width 824 height 424
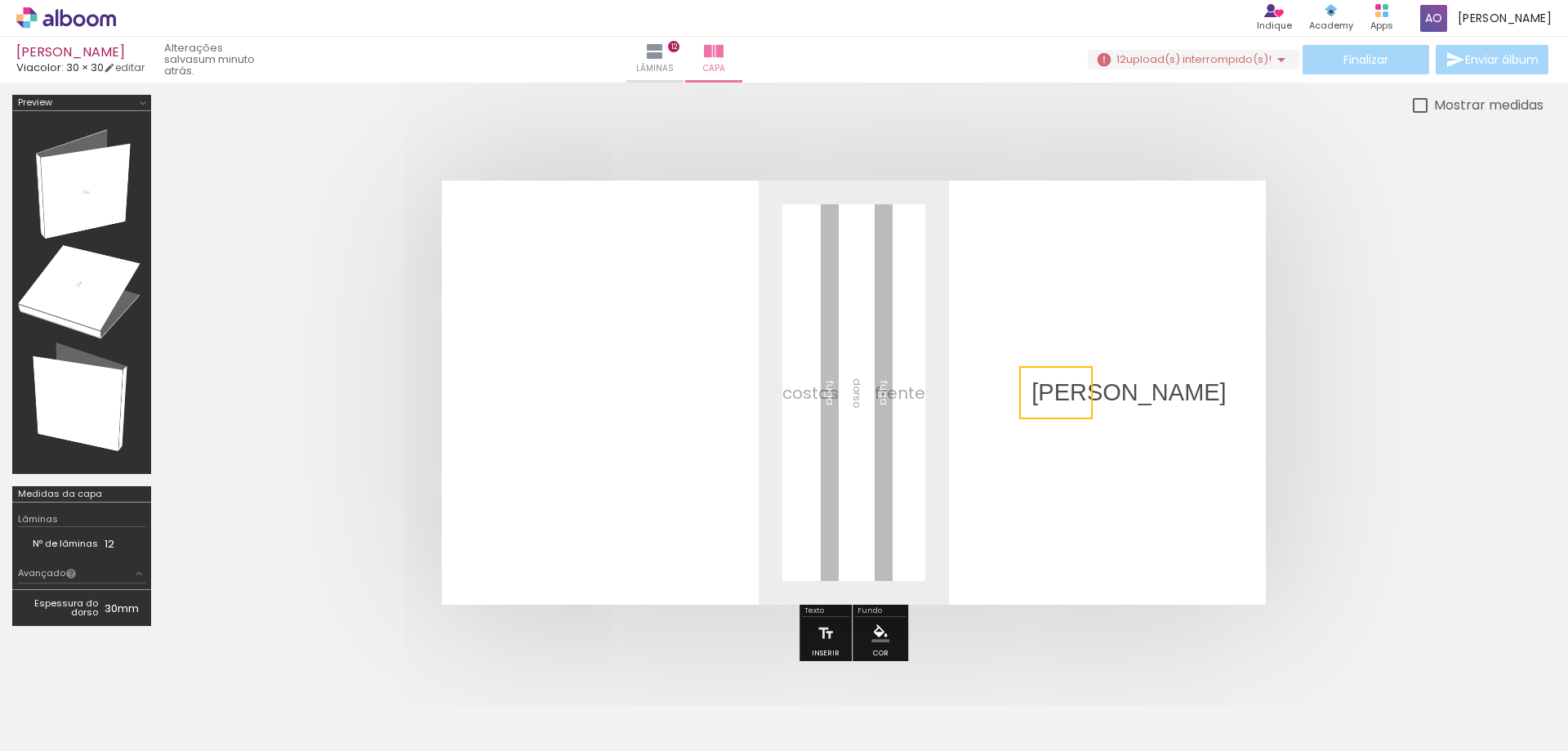
drag, startPoint x: 1092, startPoint y: 466, endPoint x: 1067, endPoint y: 433, distance: 41.4
click at [1088, 461] on quentale-layouter at bounding box center [854, 393] width 824 height 424
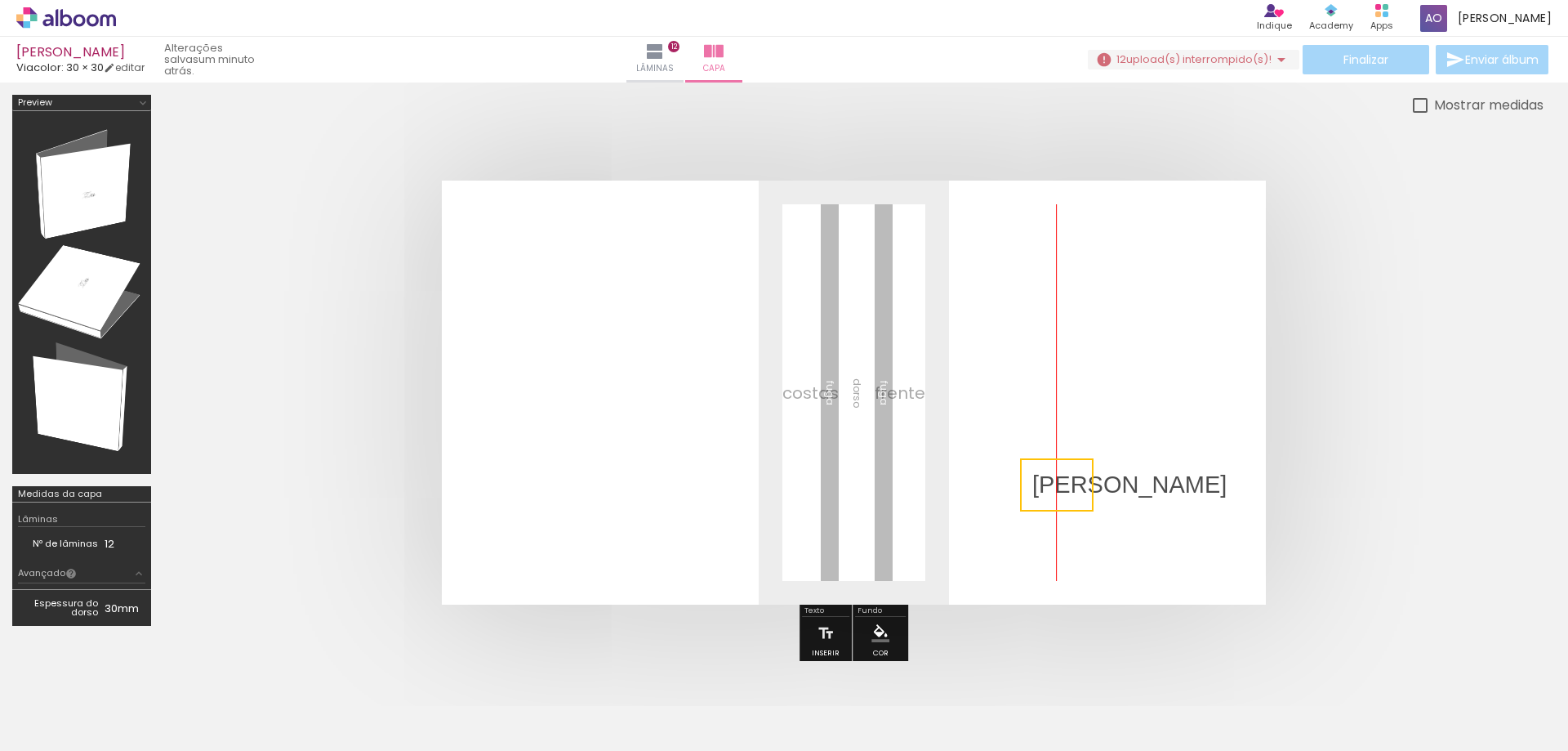
drag, startPoint x: 1049, startPoint y: 399, endPoint x: 1060, endPoint y: 489, distance: 90.7
click at [1060, 489] on quentale-selection at bounding box center [1057, 484] width 73 height 53
click at [1062, 483] on quentale-selection at bounding box center [1057, 482] width 73 height 53
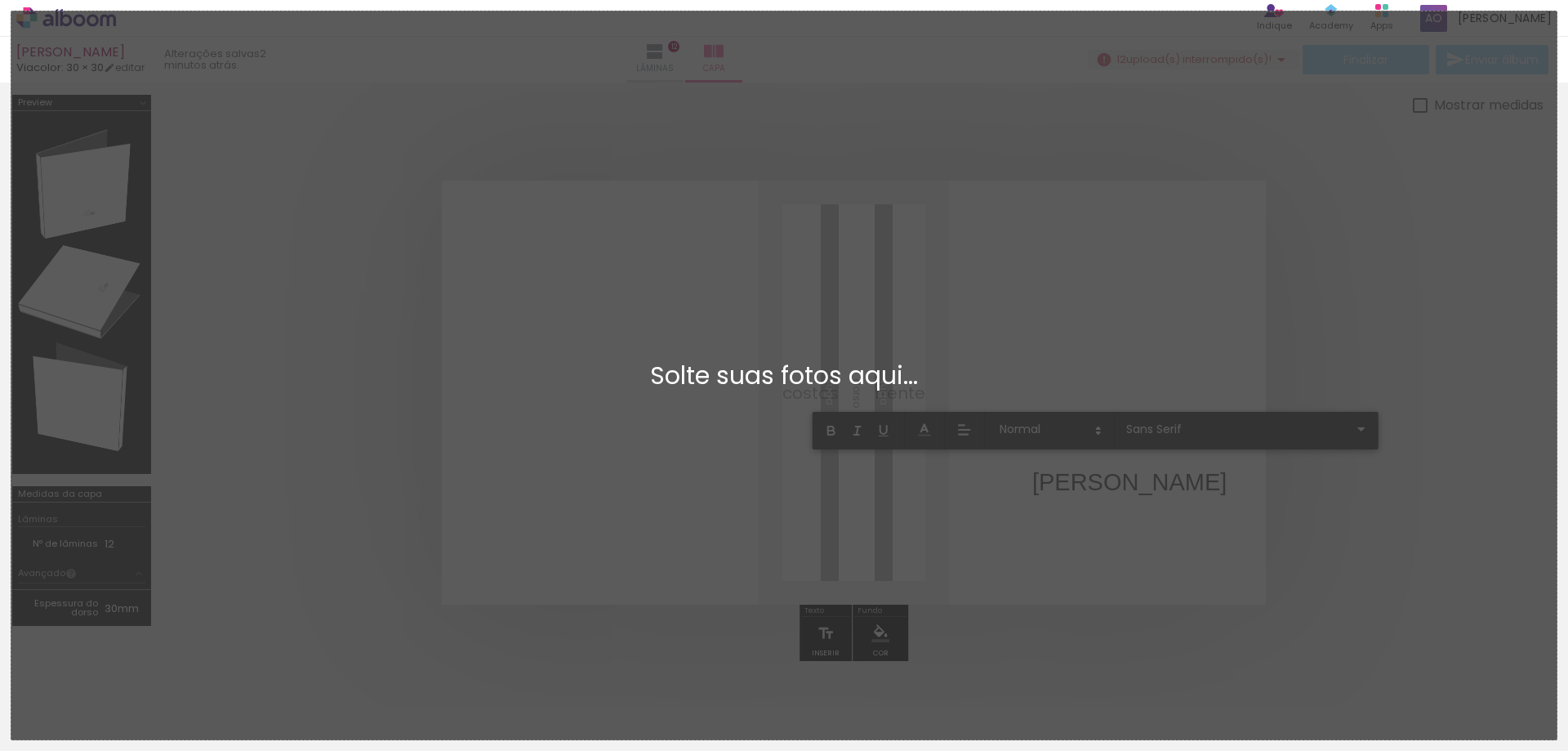
click at [1098, 410] on div "Adicionar Fotos Solte suas fotos aqui..." at bounding box center [784, 375] width 1545 height 727
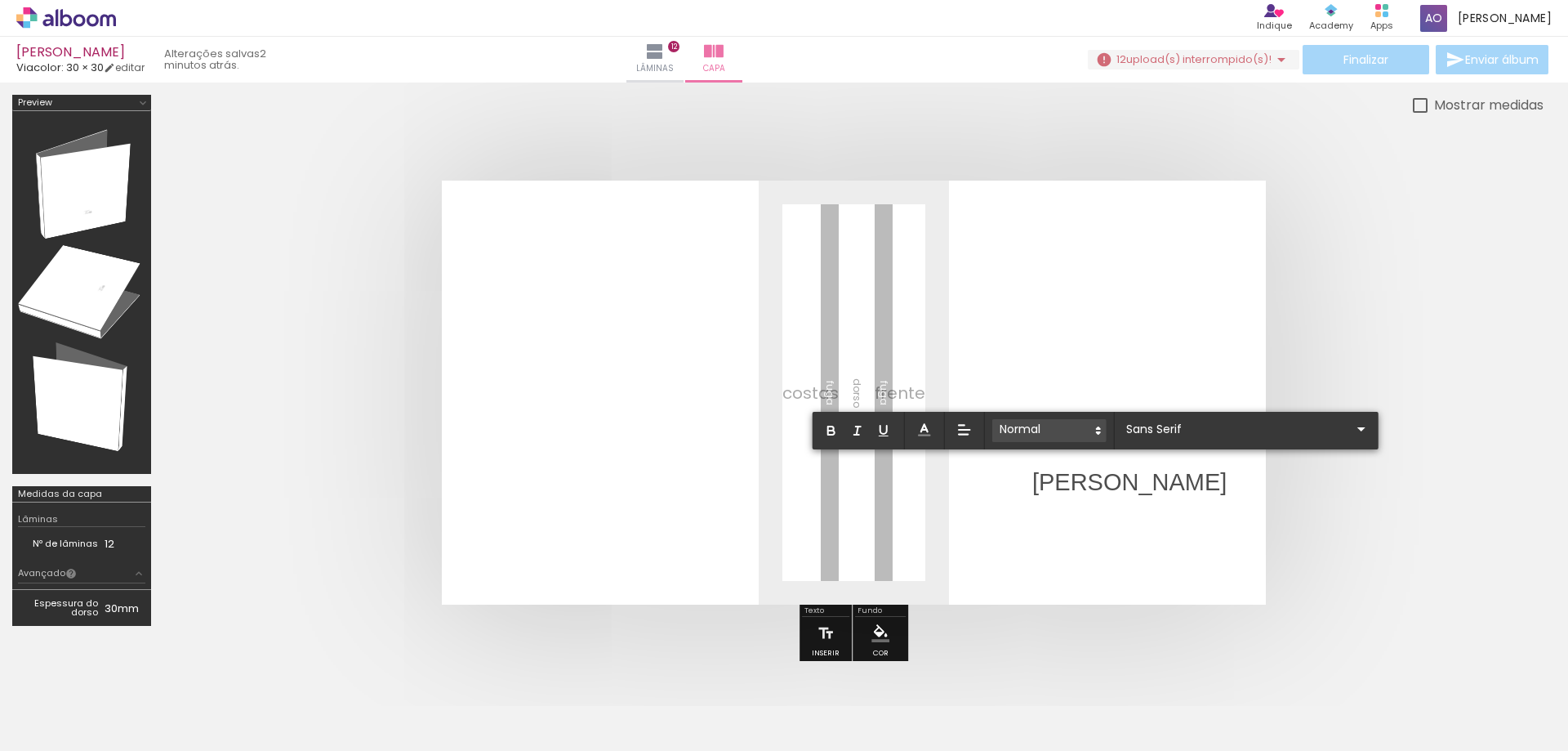
click at [1091, 432] on icon at bounding box center [1098, 430] width 15 height 15
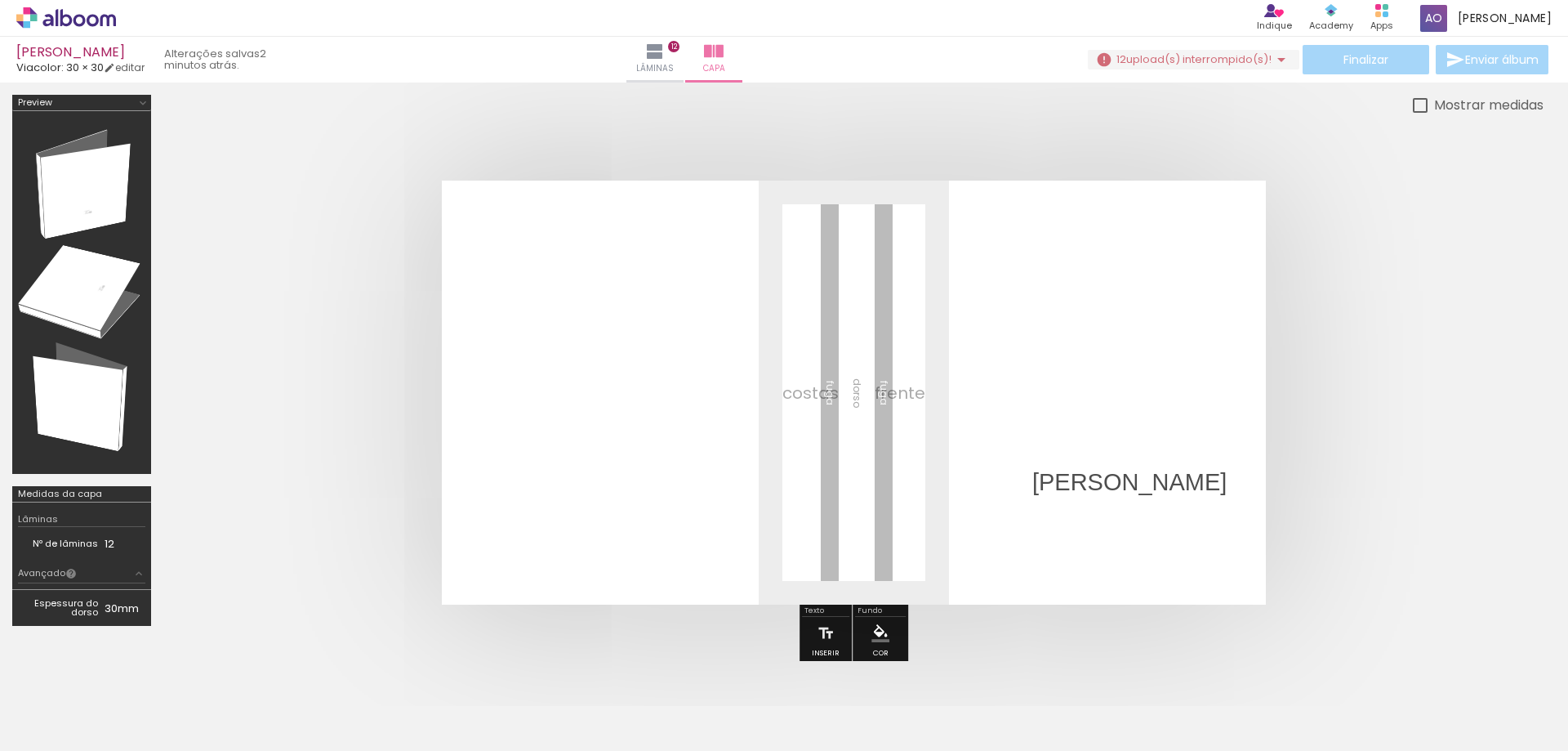
drag, startPoint x: 1077, startPoint y: 520, endPoint x: 1096, endPoint y: 502, distance: 26.2
click at [1079, 519] on quentale-cover-editor at bounding box center [853, 382] width 1381 height 575
click at [1189, 431] on quentale-cover-editor at bounding box center [853, 382] width 1381 height 575
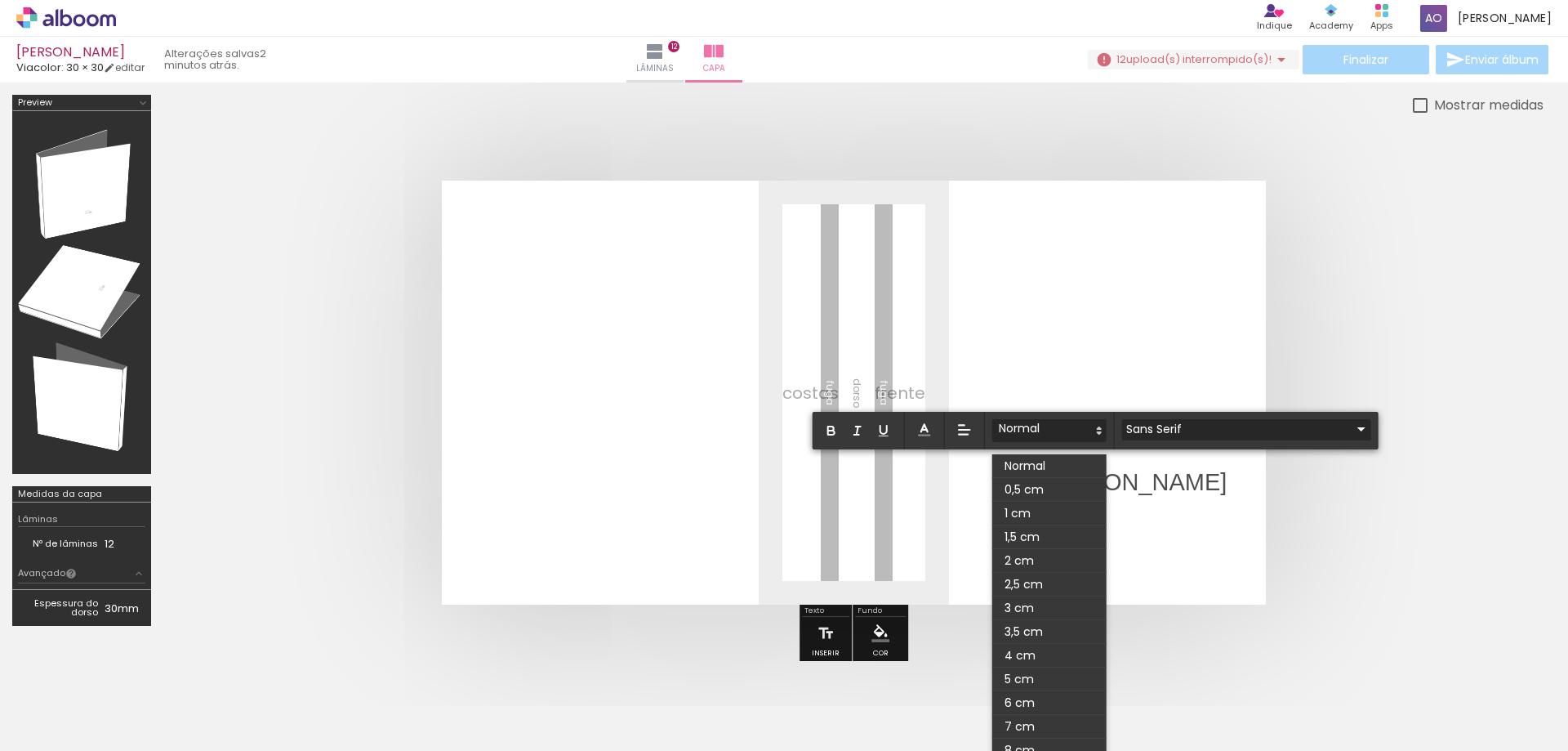
click at [1180, 428] on input "Sans Serif" at bounding box center [1237, 429] width 229 height 17
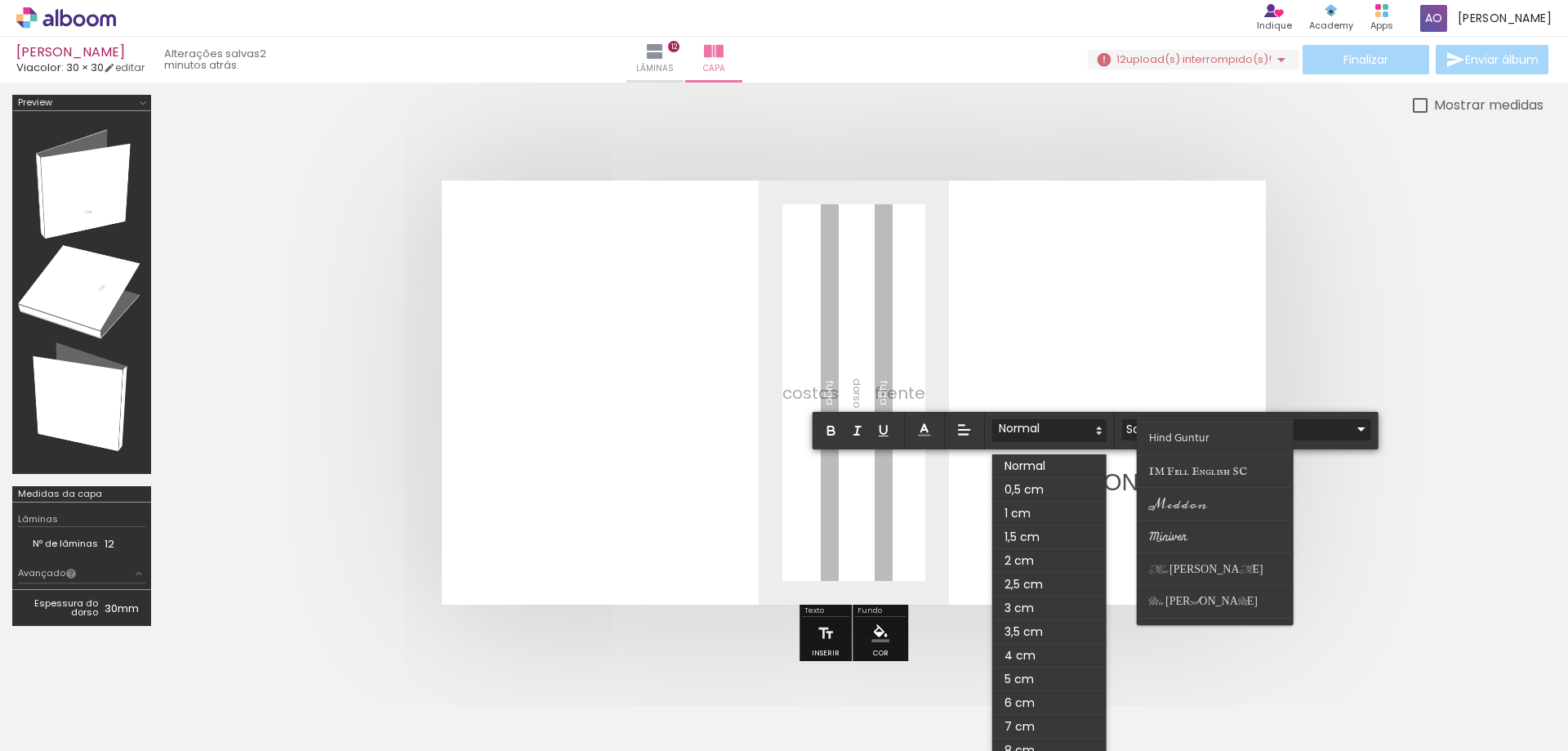
scroll to position [327, 0]
click at [1202, 497] on span "Meddon" at bounding box center [1178, 497] width 58 height 24
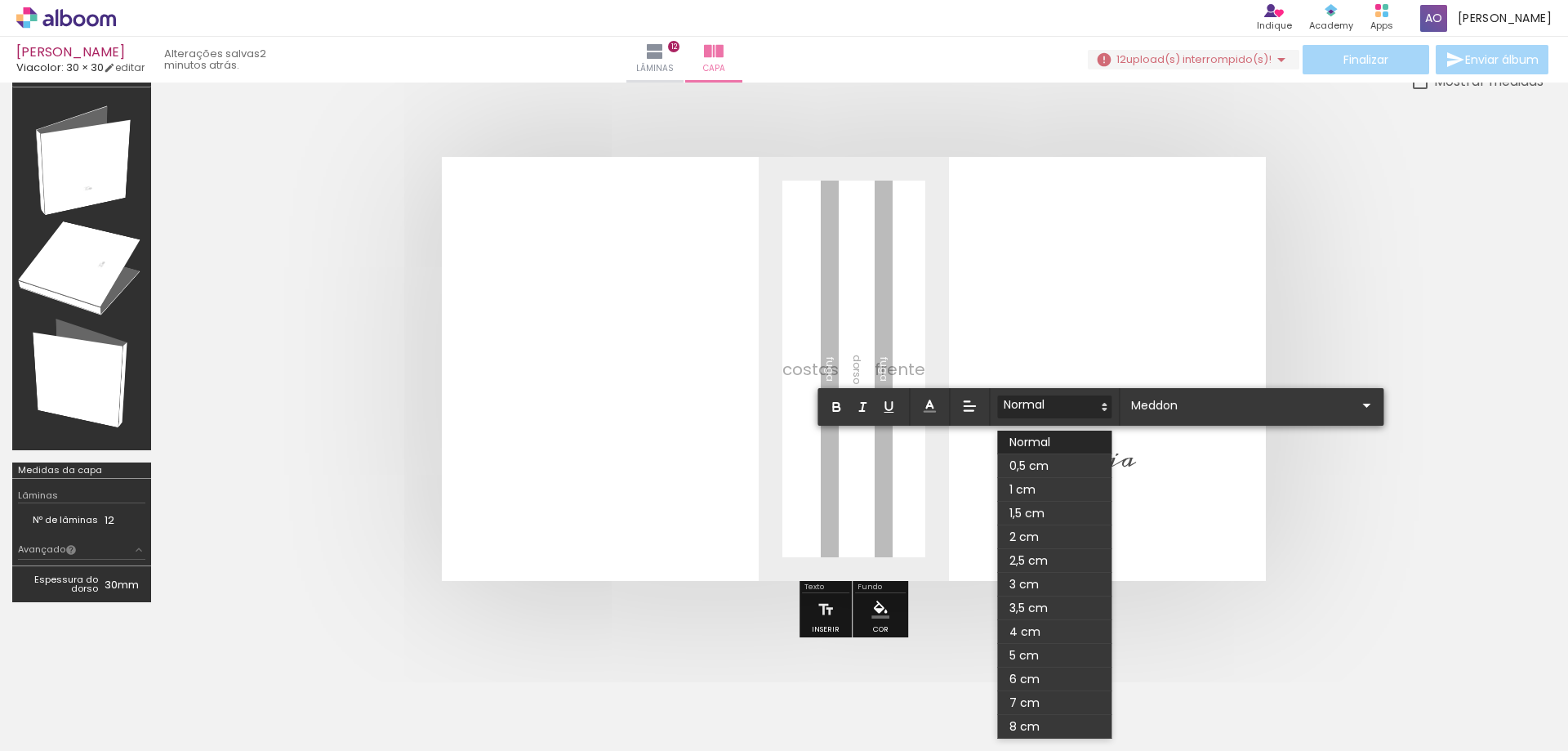
scroll to position [82, 0]
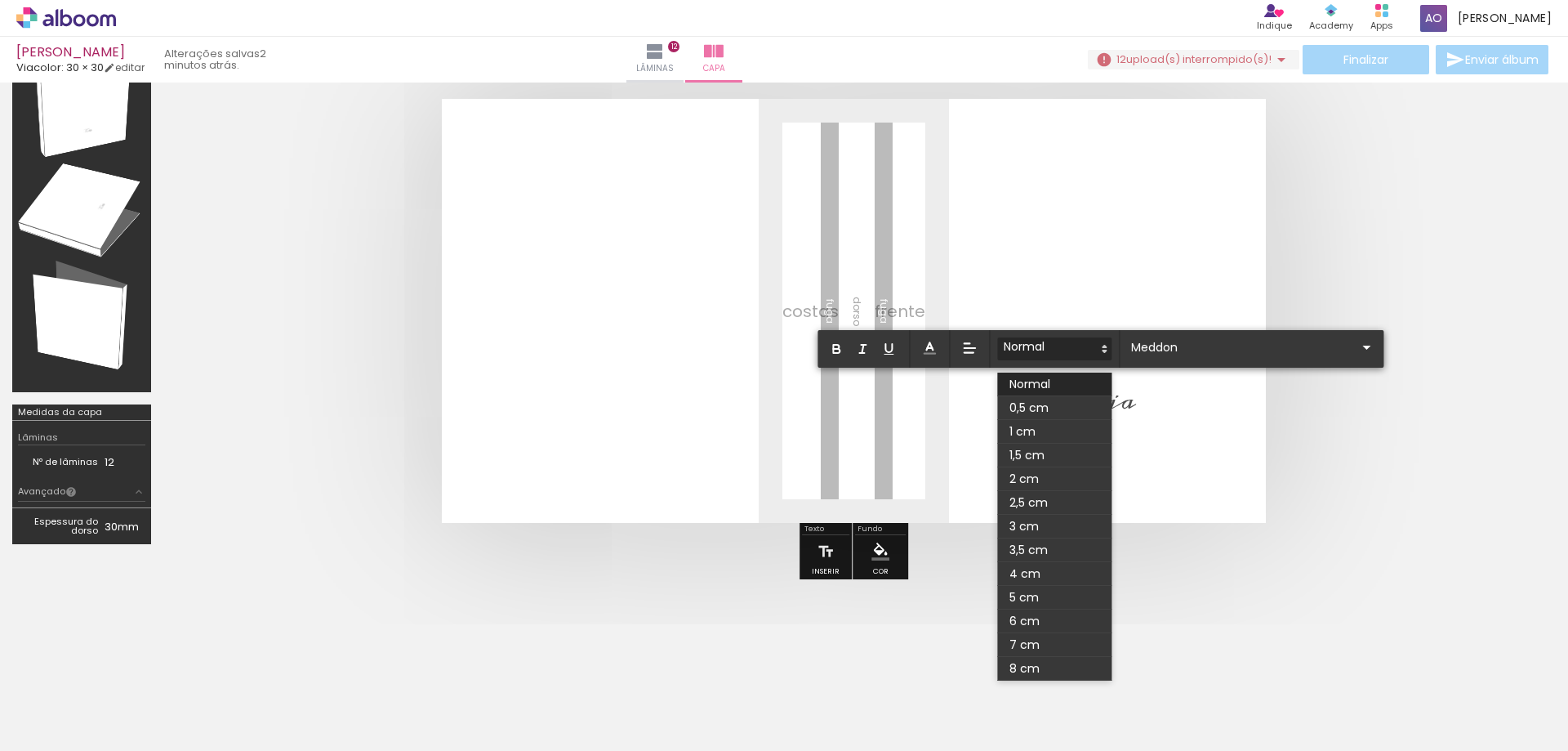
click at [1183, 418] on quentale-layouter at bounding box center [854, 311] width 824 height 424
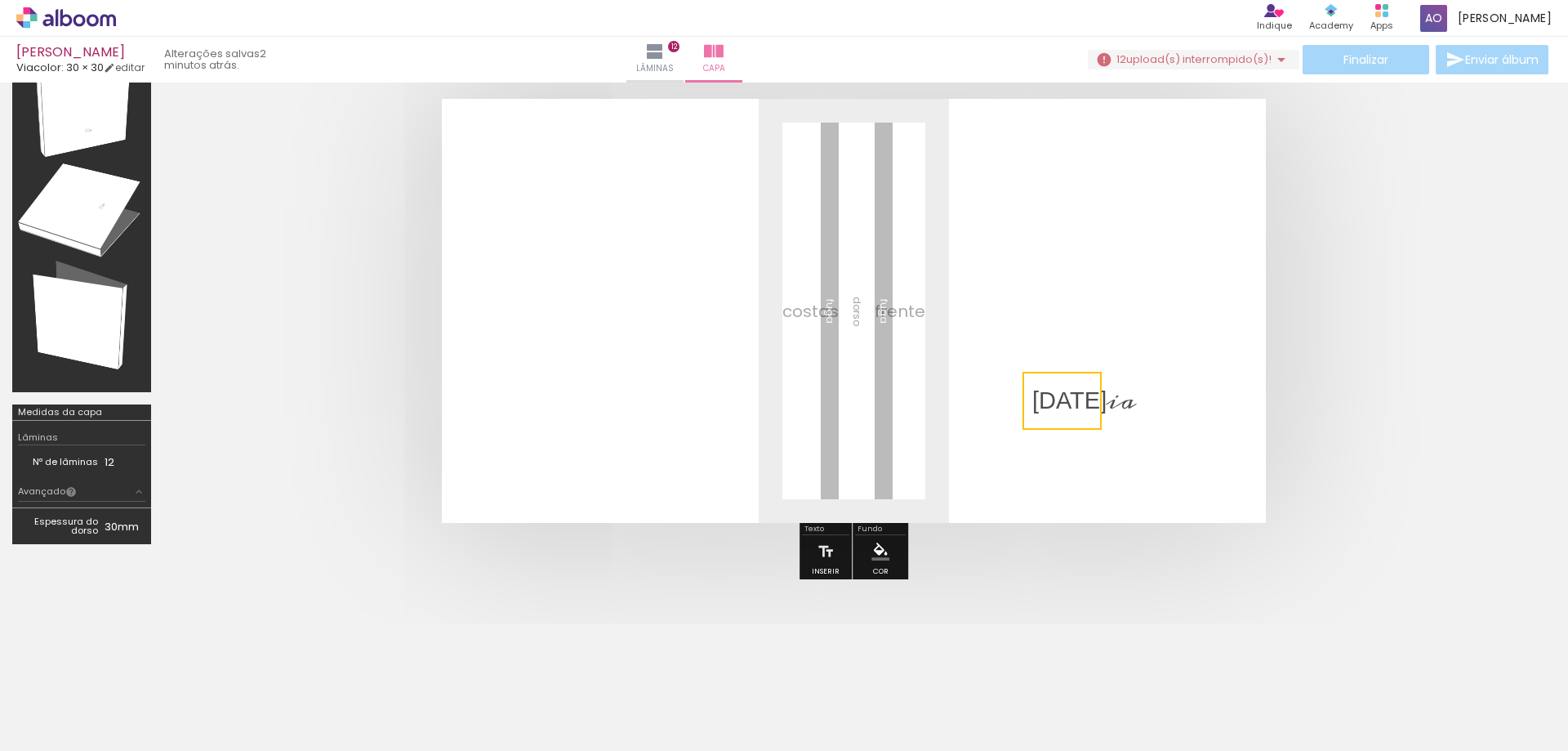
click at [1079, 395] on quentale-selection at bounding box center [1061, 400] width 79 height 58
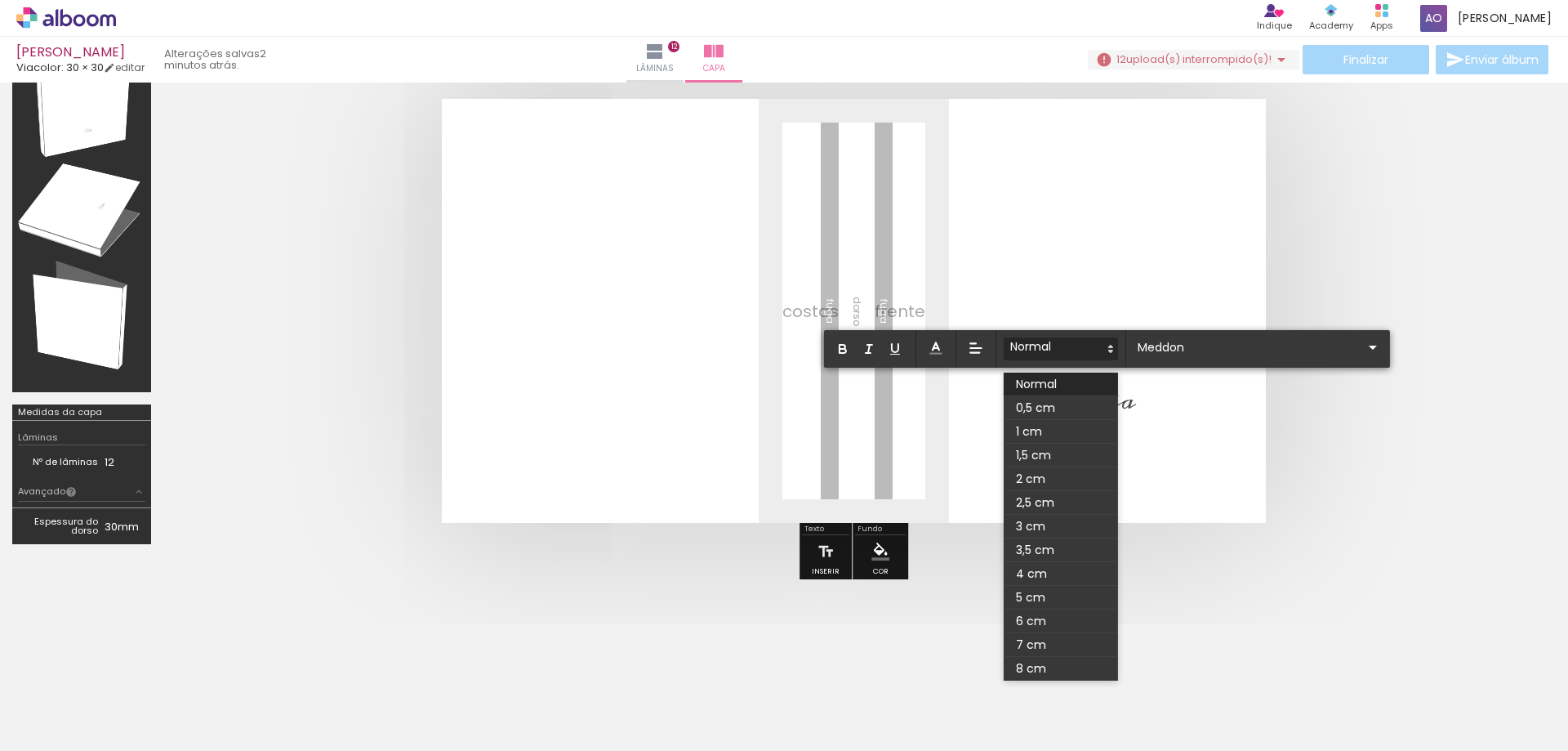
click at [1217, 430] on quentale-layouter at bounding box center [854, 311] width 824 height 424
click at [1154, 422] on quentale-layouter at bounding box center [854, 311] width 824 height 424
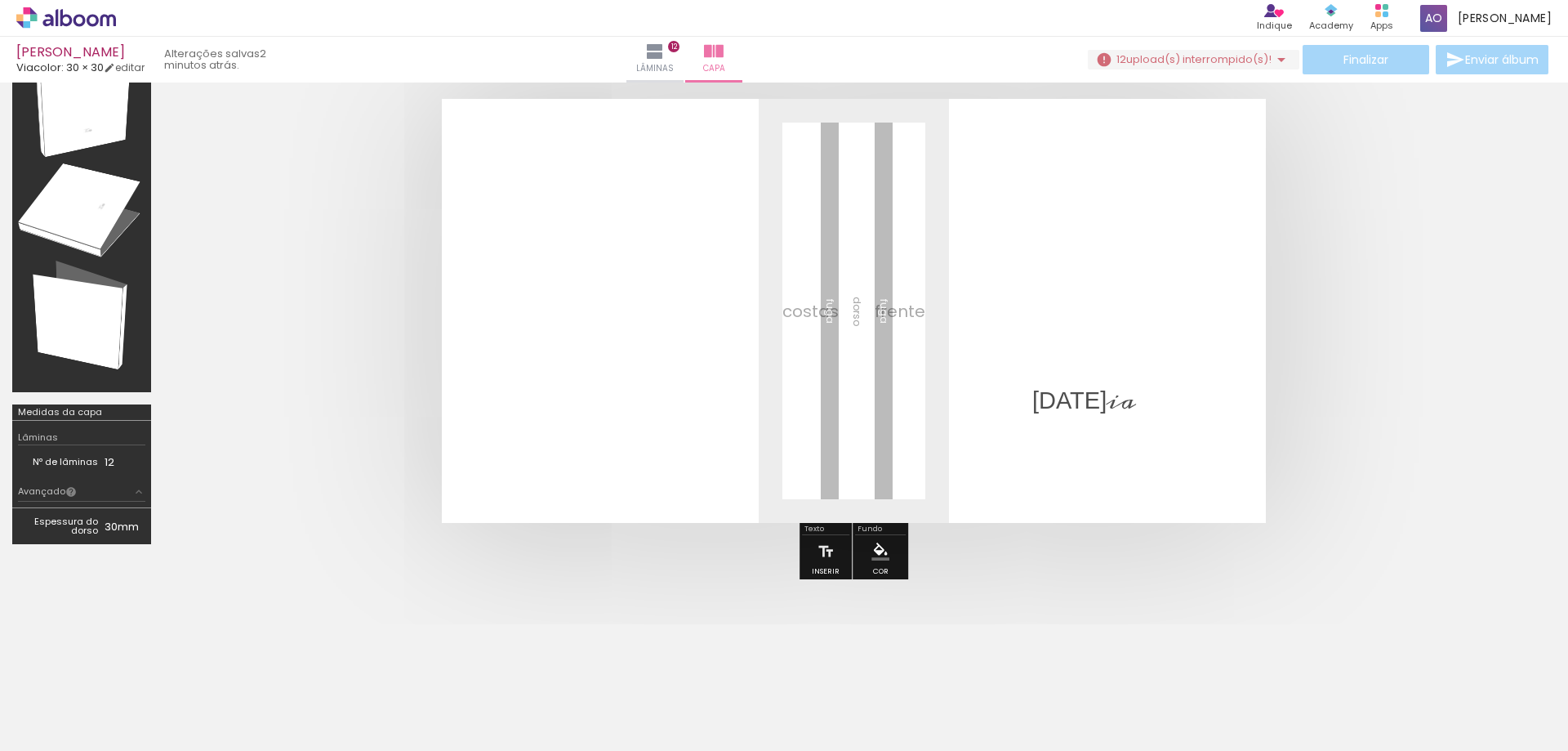
click at [1229, 411] on quentale-layouter at bounding box center [854, 311] width 824 height 424
click at [1251, 188] on quentale-layouter at bounding box center [854, 311] width 824 height 424
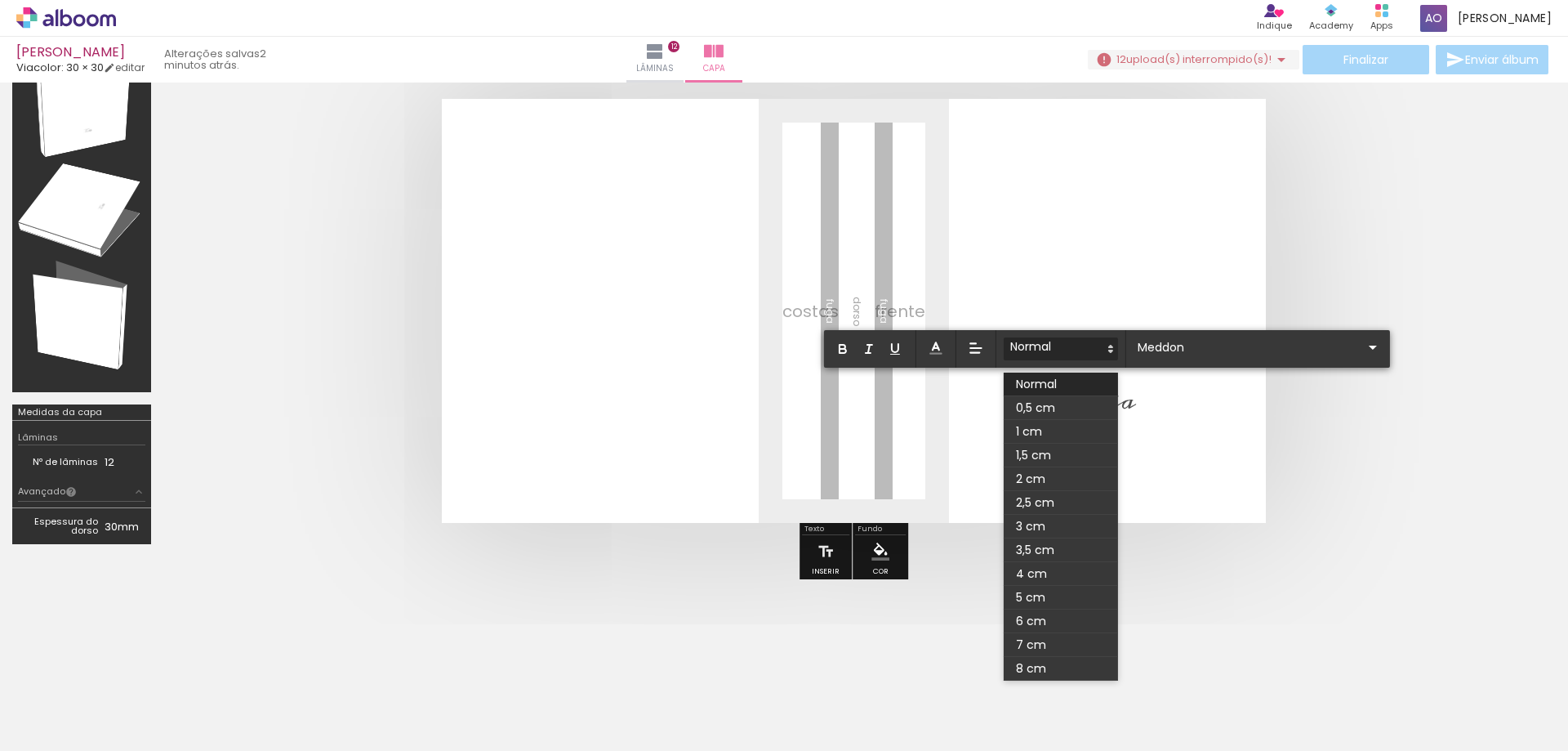
click at [1434, 184] on quentale-cover at bounding box center [853, 311] width 1250 height 424
click at [1044, 431] on span at bounding box center [1060, 431] width 114 height 24
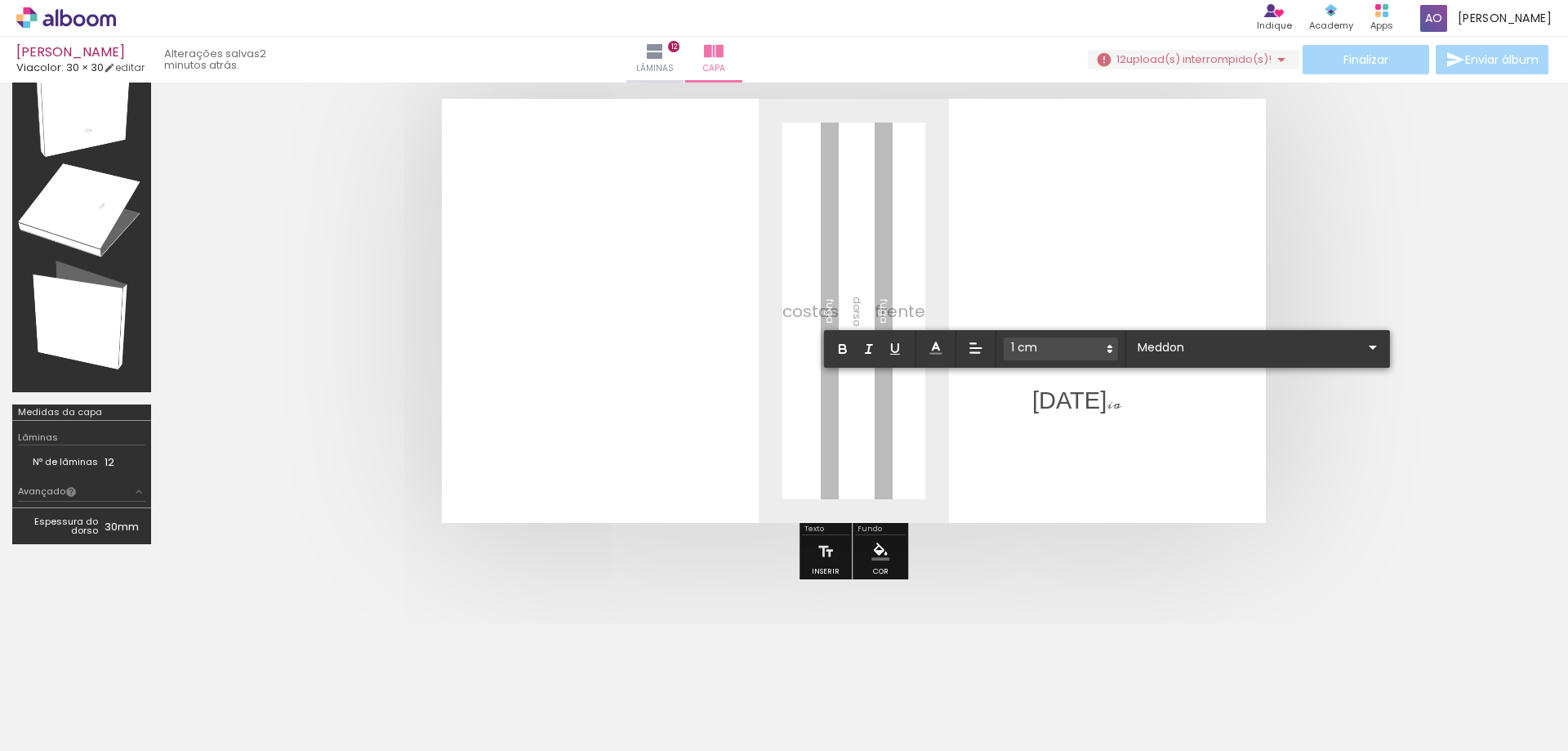
click at [1058, 406] on p "Jul ia" at bounding box center [1077, 400] width 89 height 33
click at [1030, 400] on quentale-layouter at bounding box center [854, 311] width 824 height 424
click at [1030, 400] on quentale-selection at bounding box center [1054, 400] width 65 height 58
click at [1177, 350] on input "Sans Serif" at bounding box center [1234, 348] width 229 height 17
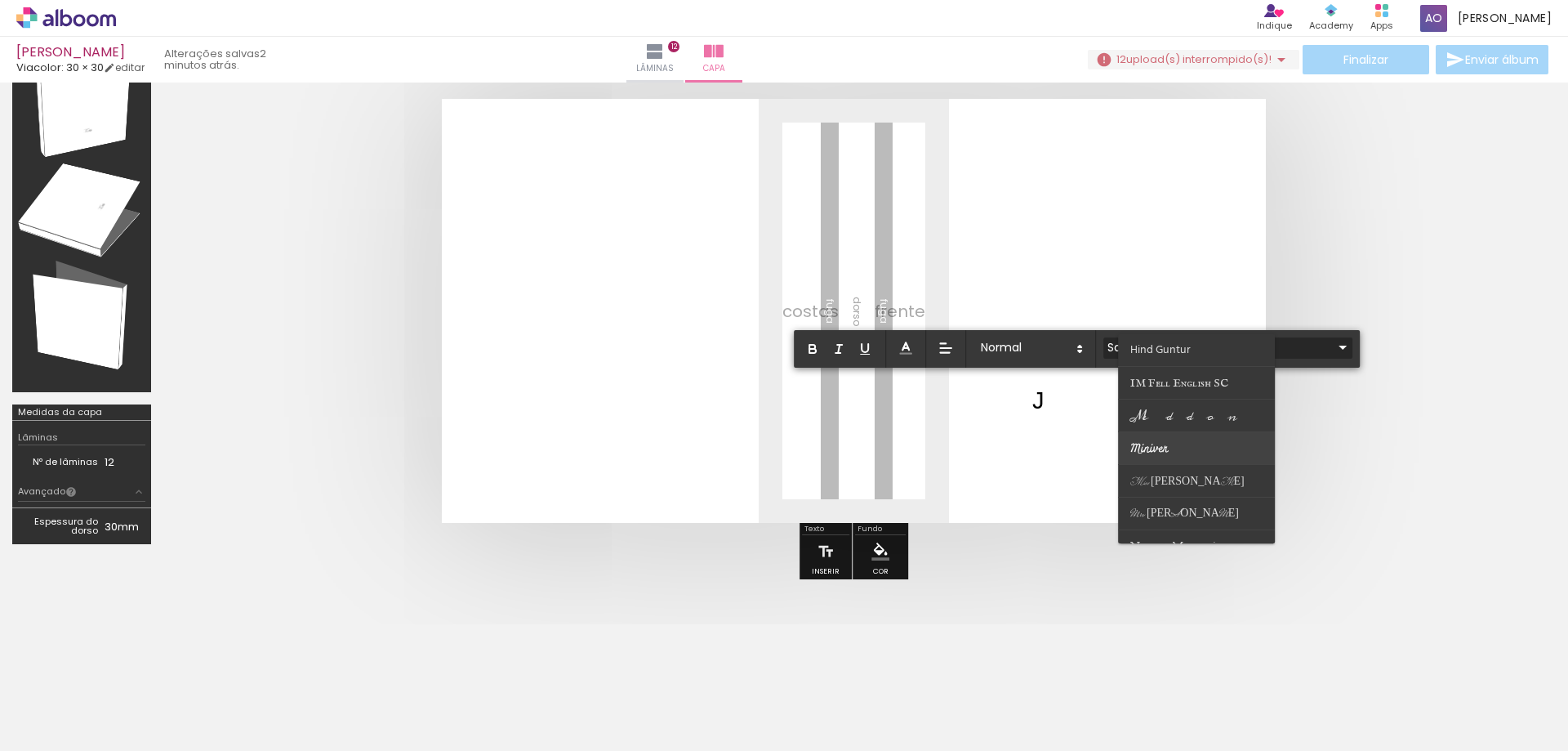
click at [1176, 433] on paper-item at bounding box center [1196, 447] width 157 height 32
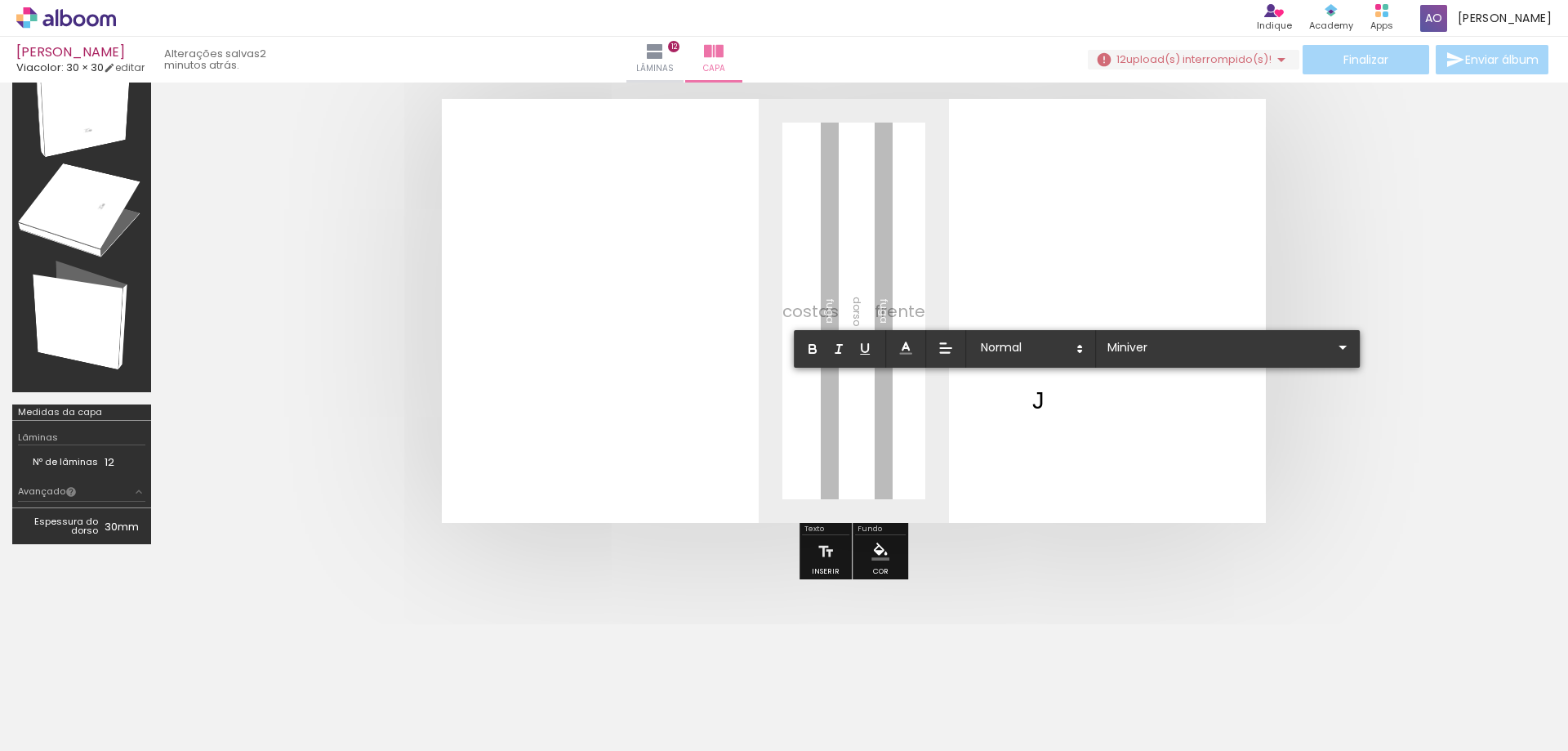
click at [1176, 360] on div "0,5 cm 1 cm 1,5 cm 2 cm 2,5 cm 3 cm 3,5 cm 4 cm 5 cm 6 cm 7 cm 8 cm" at bounding box center [1076, 348] width 566 height 38
click at [1176, 351] on input "Miniver" at bounding box center [1217, 348] width 229 height 17
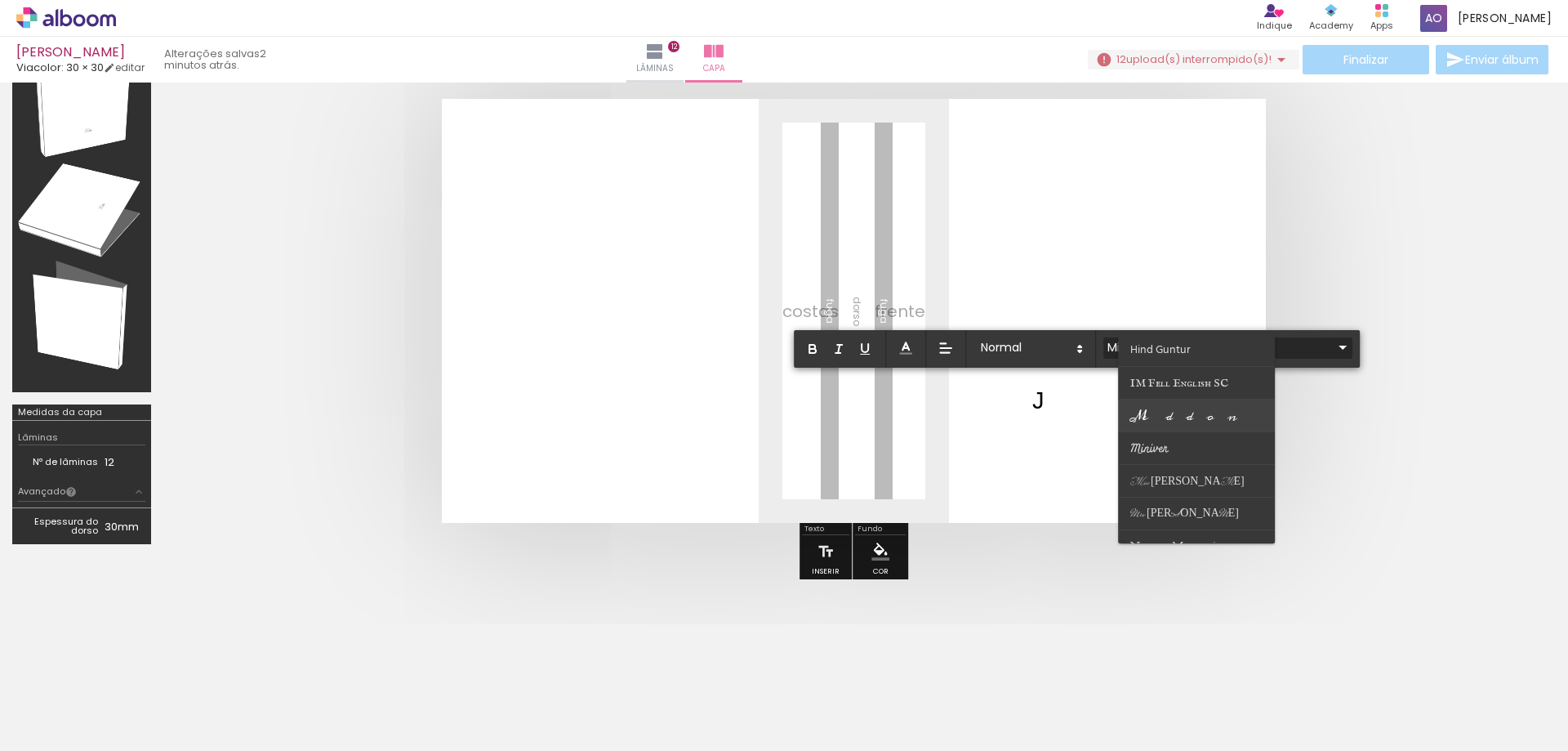
click at [1174, 418] on span "Meddon" at bounding box center [1186, 416] width 112 height 24
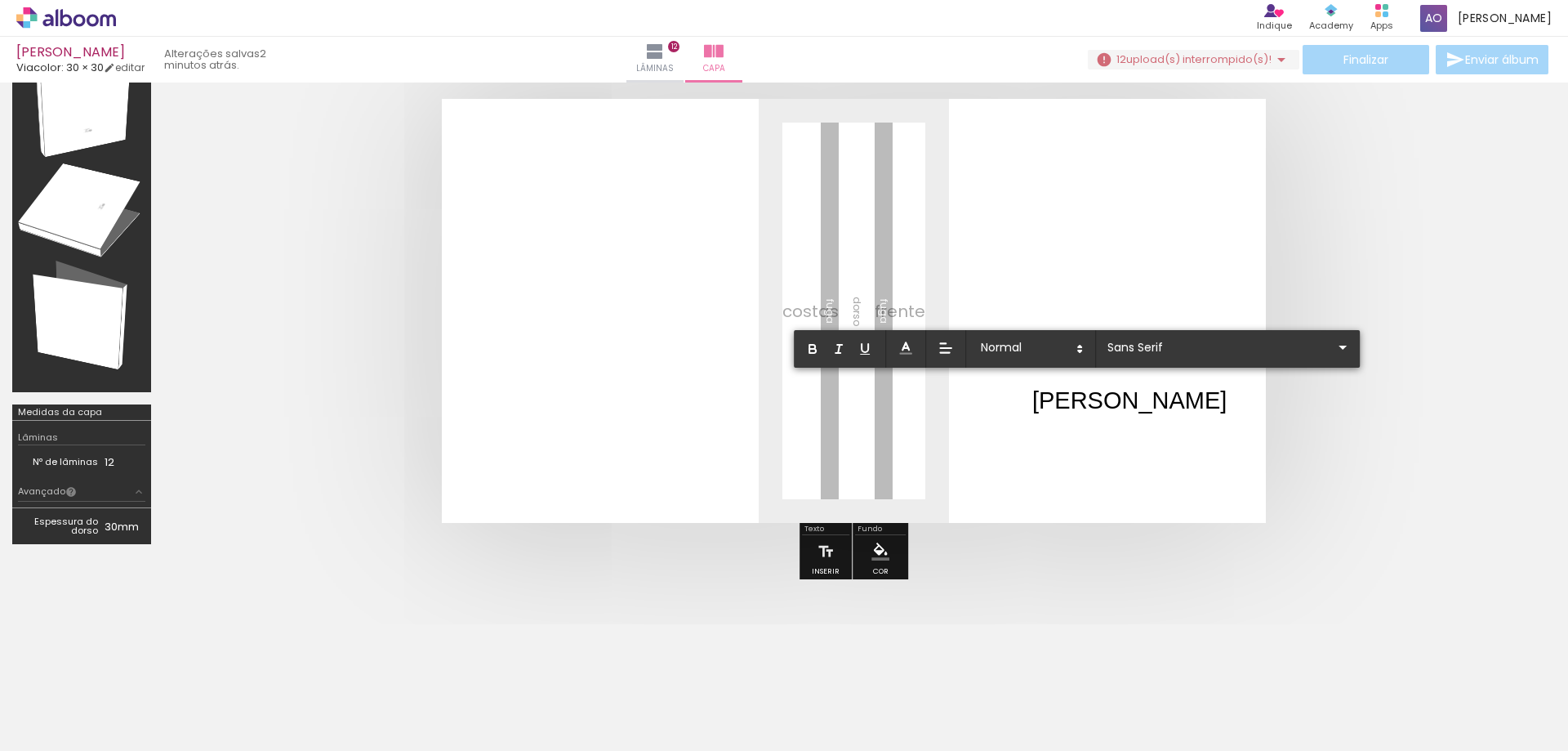
scroll to position [84, 0]
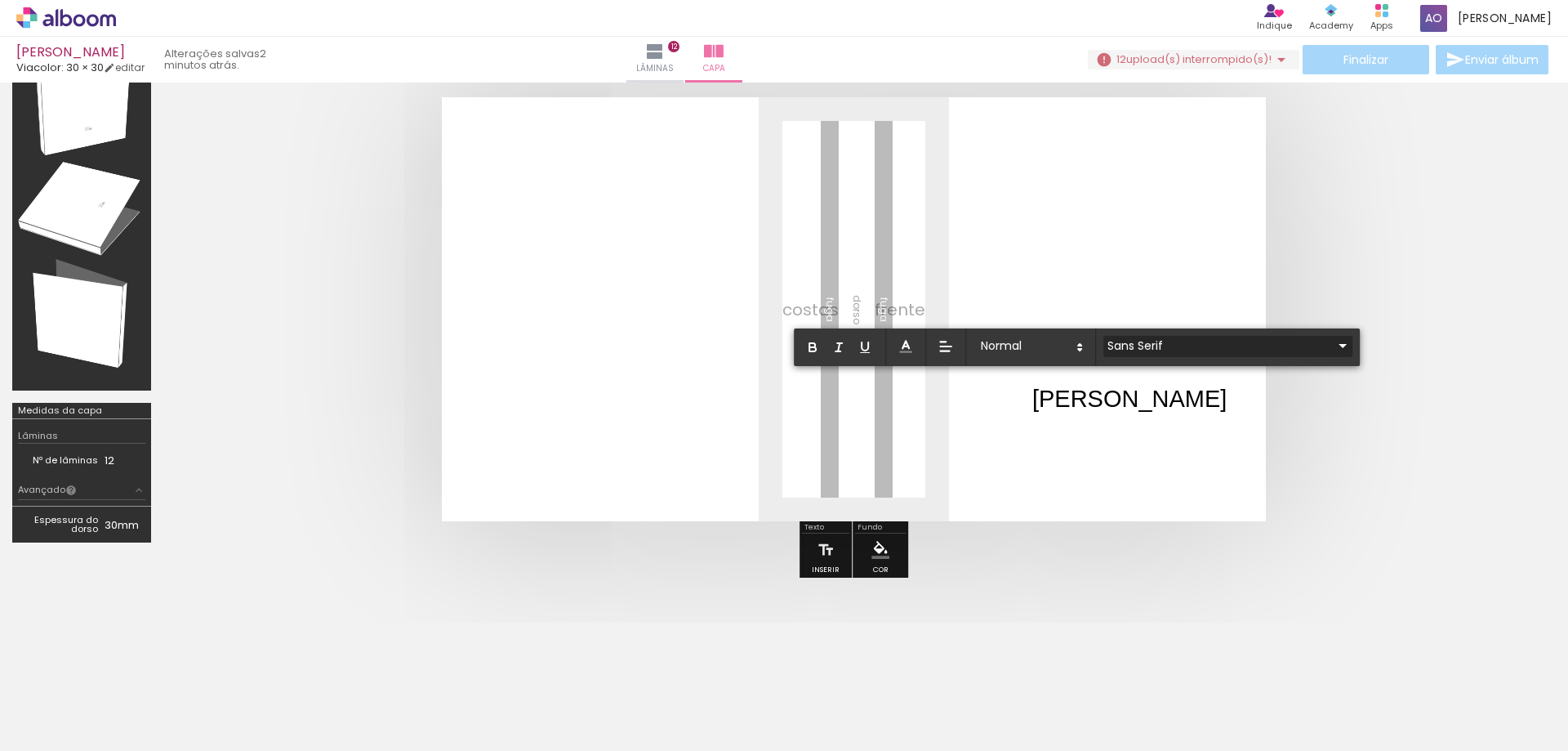
click at [1200, 353] on input "Sans Serif" at bounding box center [1217, 346] width 229 height 17
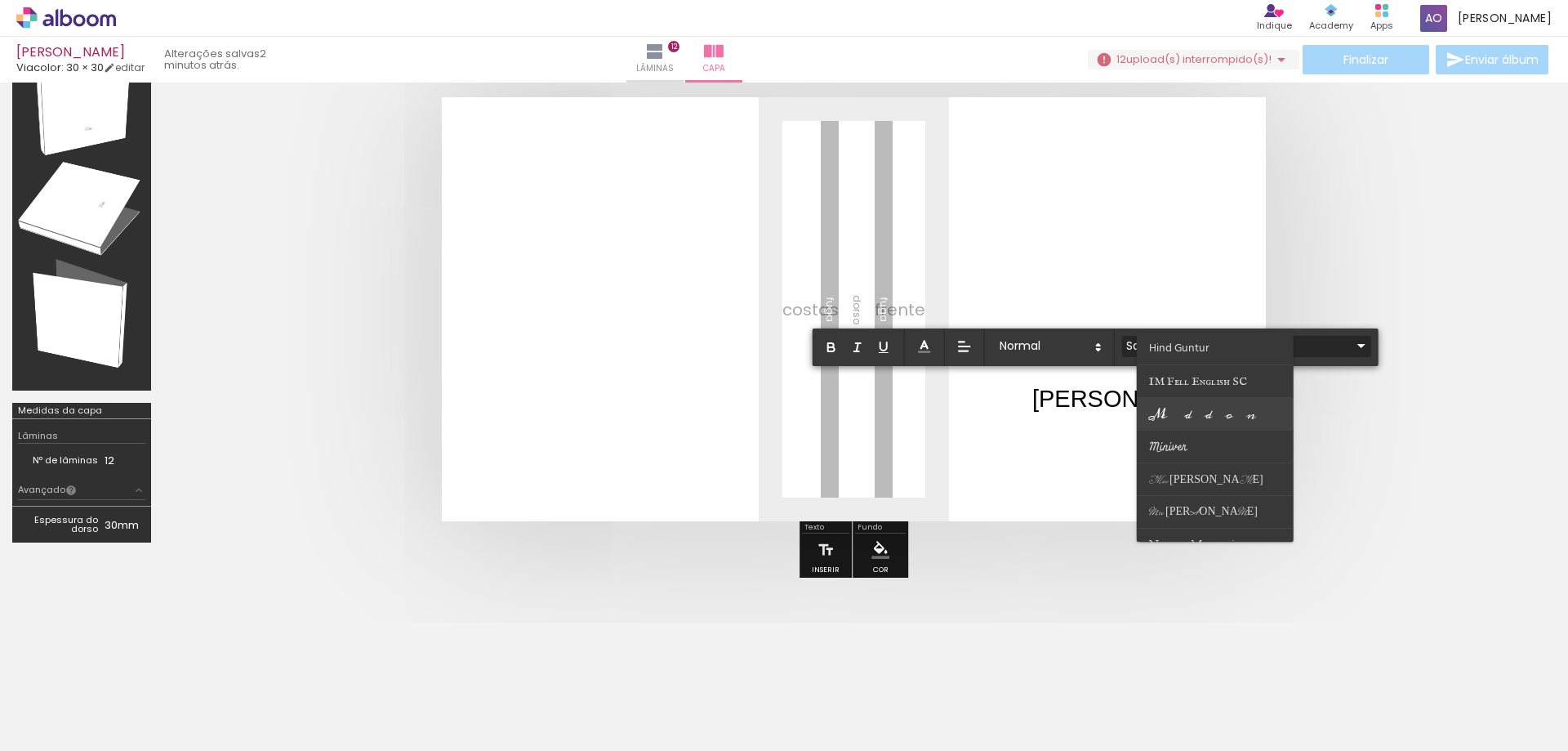
click at [1203, 404] on span "Meddon" at bounding box center [1205, 414] width 112 height 24
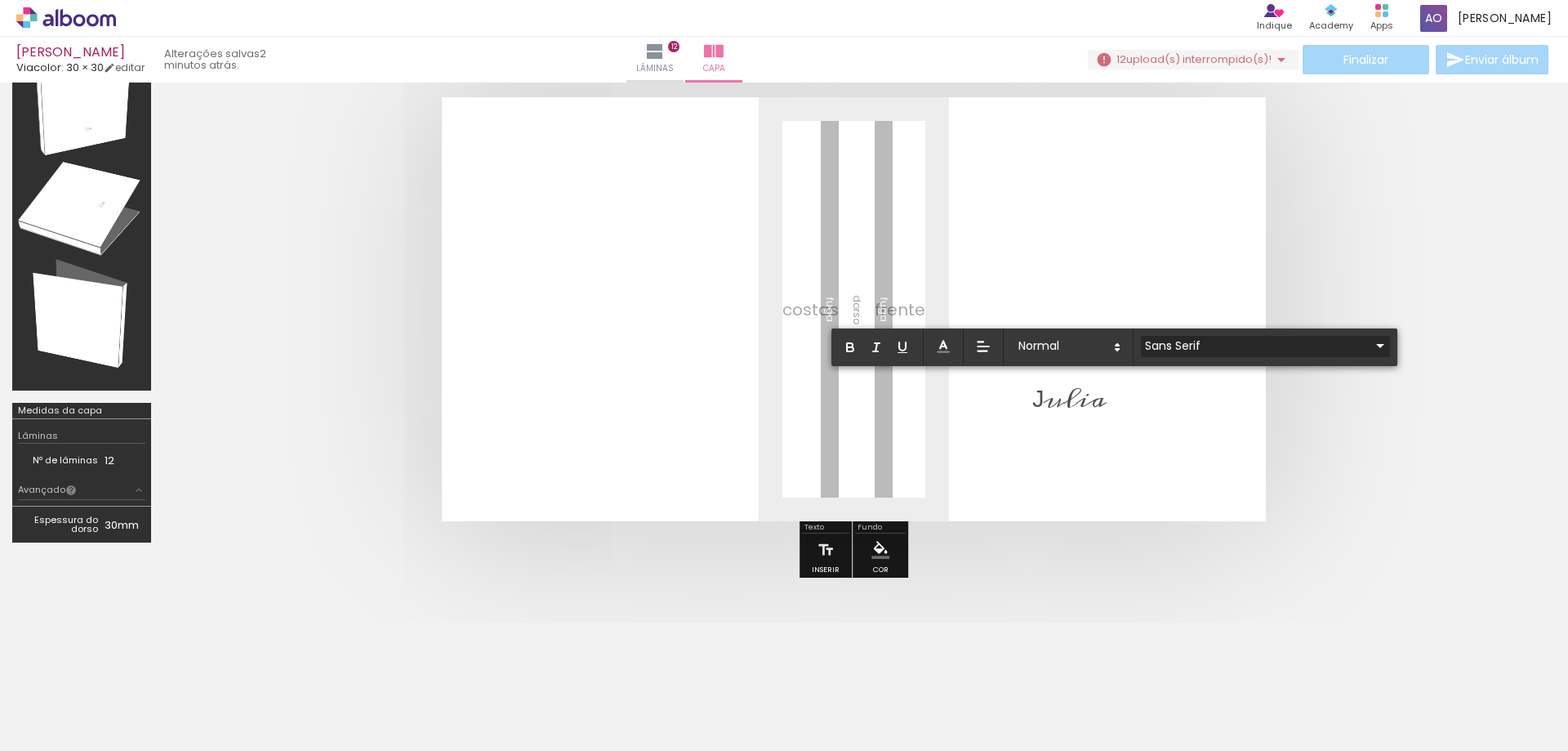
click at [1242, 352] on input "Sans Serif" at bounding box center [1255, 346] width 229 height 17
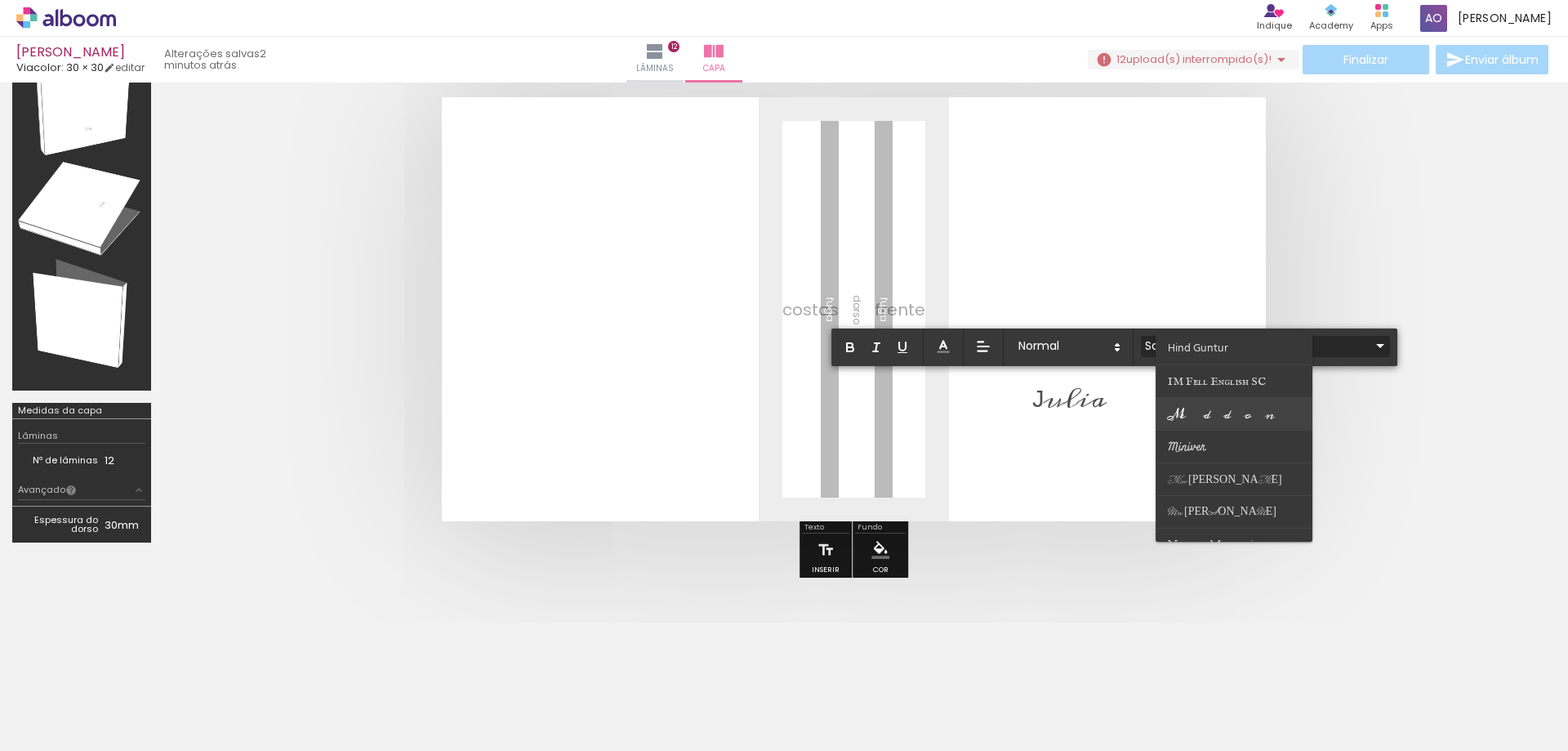
click at [1209, 420] on span "Meddon" at bounding box center [1224, 414] width 112 height 24
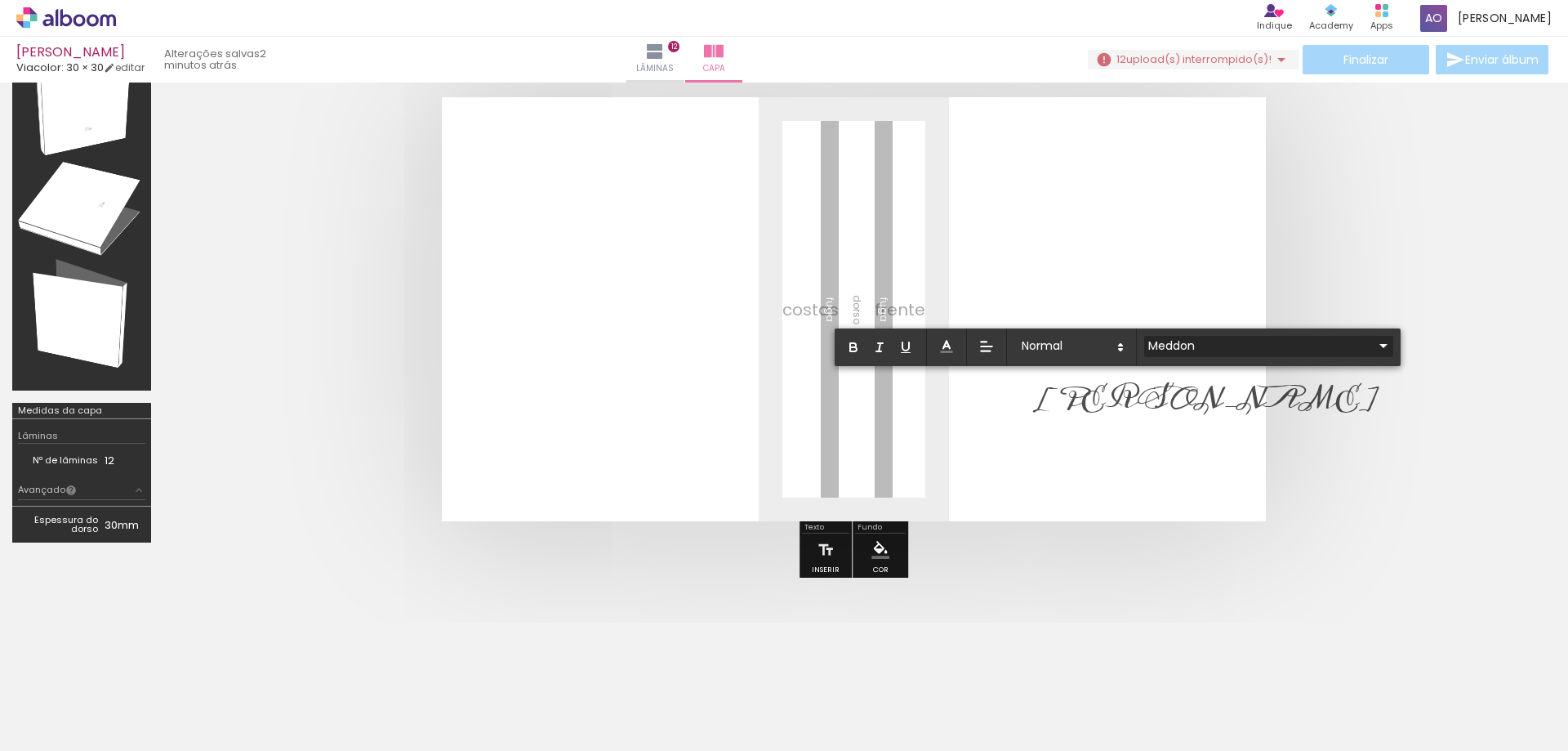
click at [1230, 347] on input "Meddon" at bounding box center [1258, 346] width 229 height 17
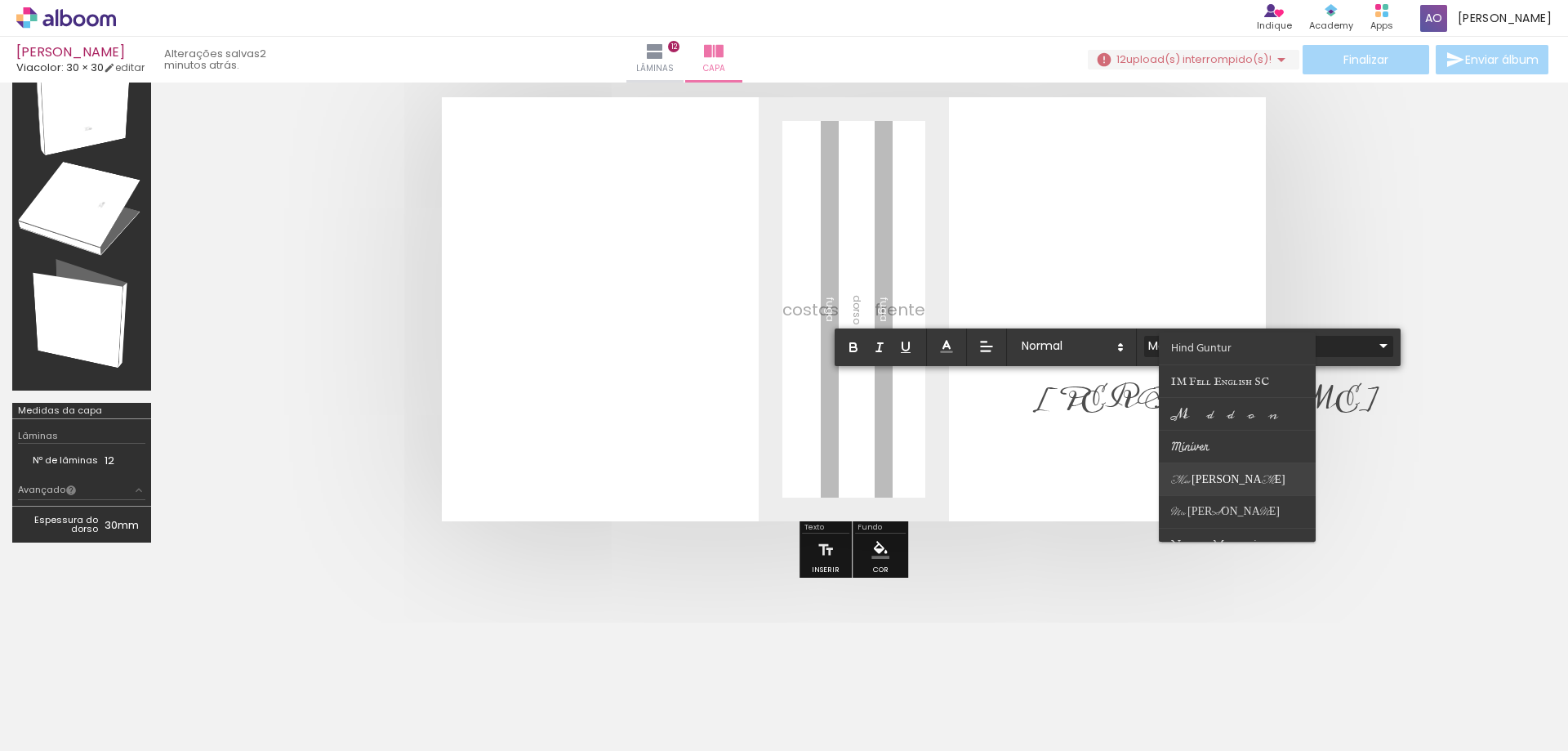
click at [1217, 483] on span "Miss Fajardose" at bounding box center [1228, 480] width 114 height 14
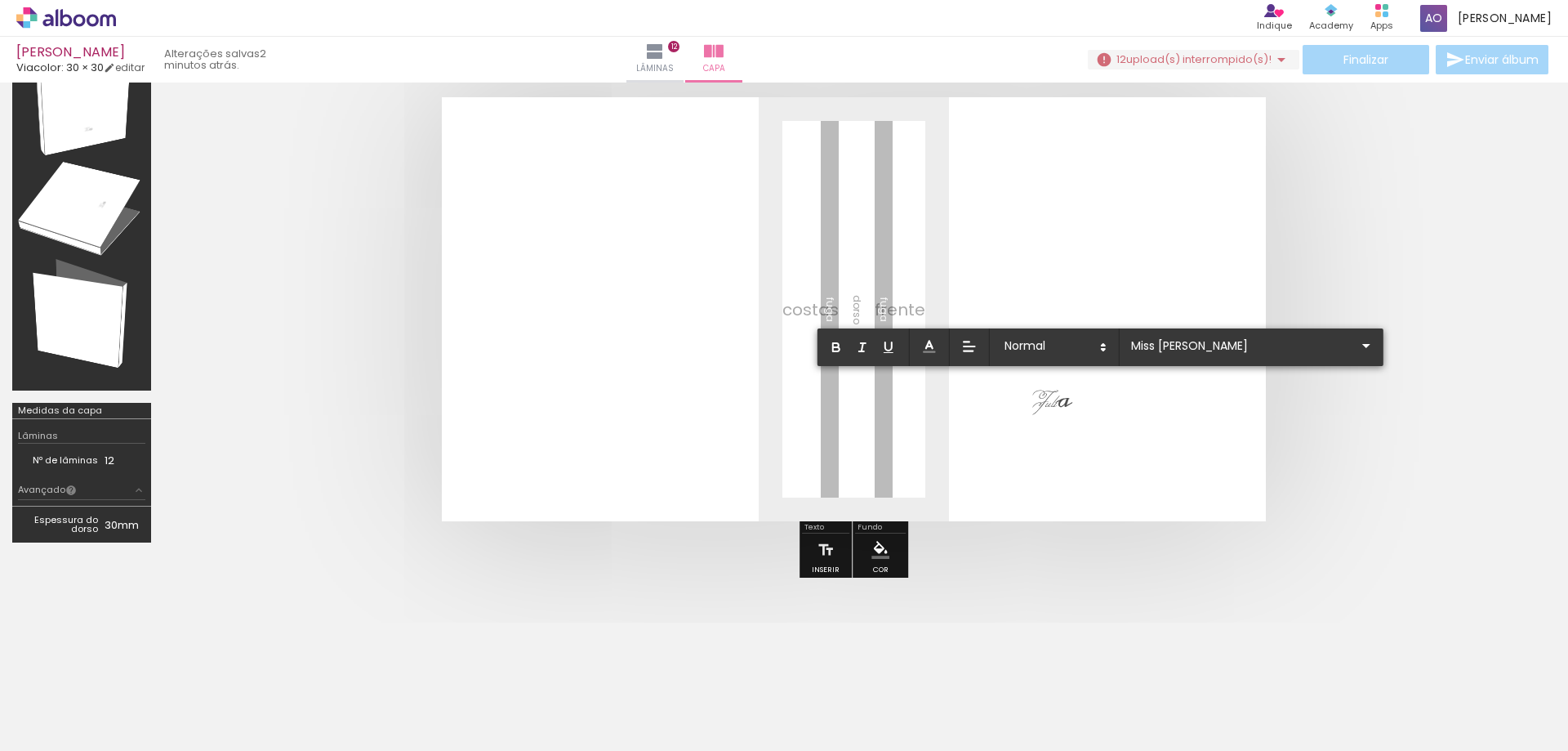
scroll to position [144, 0]
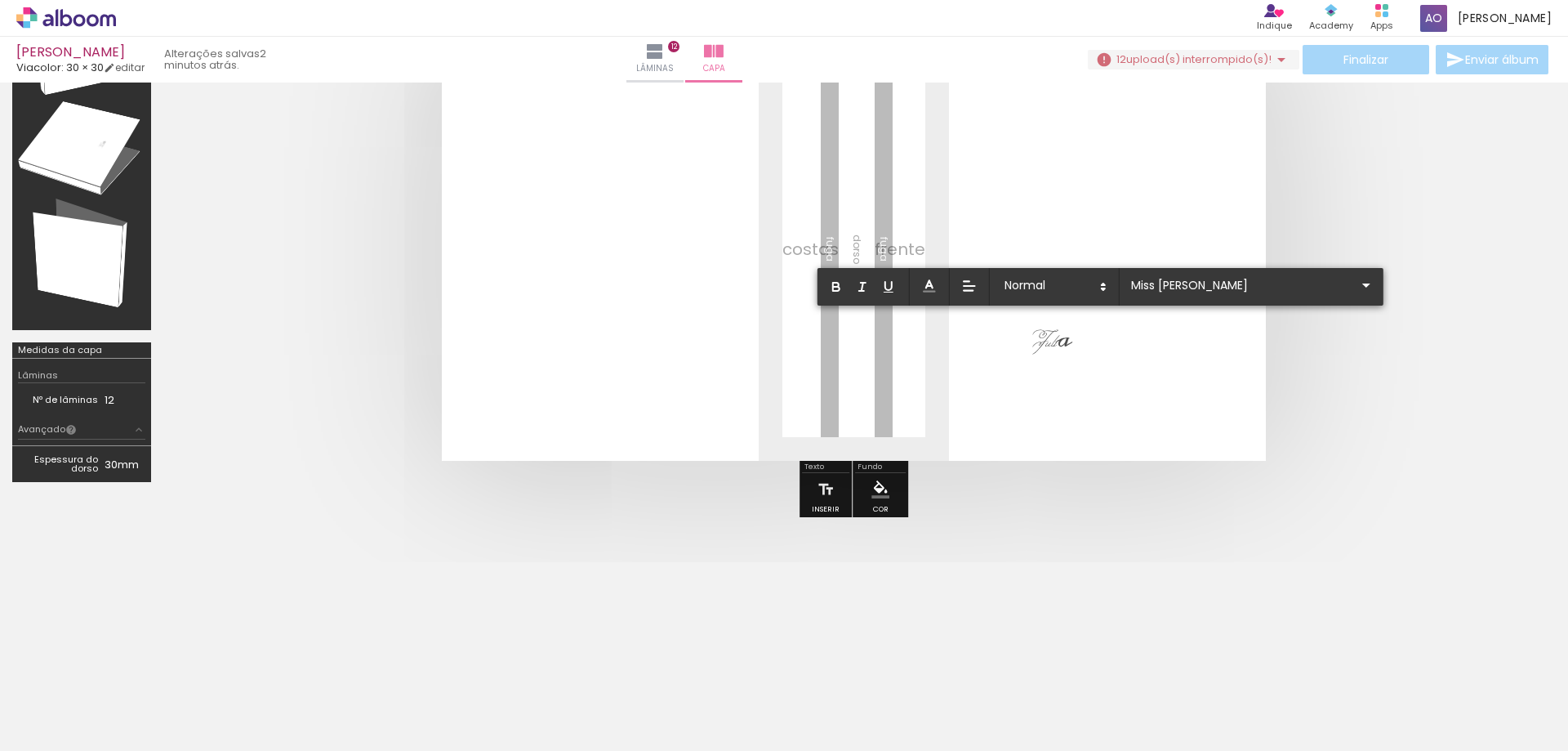
click at [1380, 392] on quentale-cover at bounding box center [853, 249] width 1250 height 424
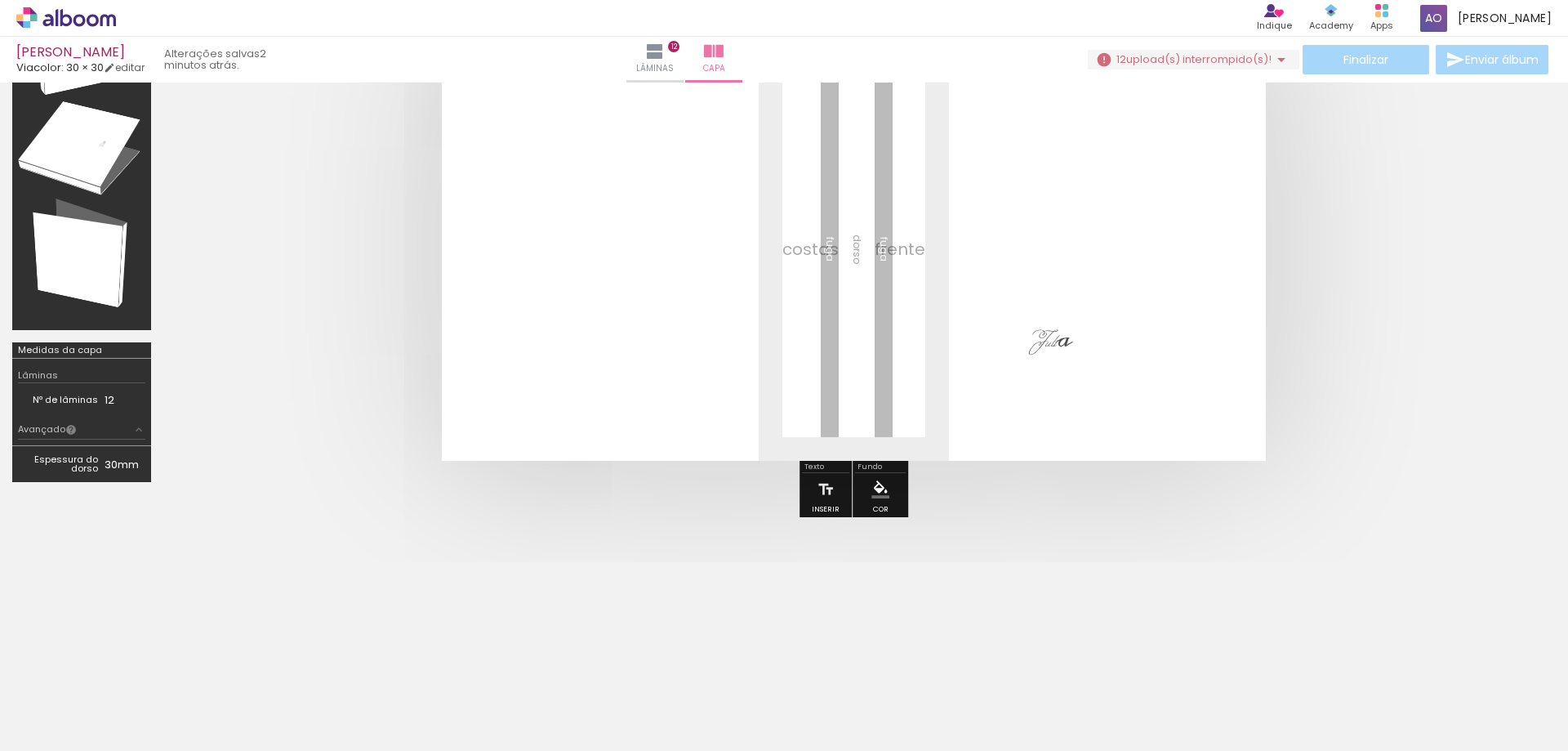
click at [1250, 336] on quentale-layouter at bounding box center [854, 249] width 824 height 424
click at [1065, 347] on span "a" at bounding box center [1064, 338] width 17 height 51
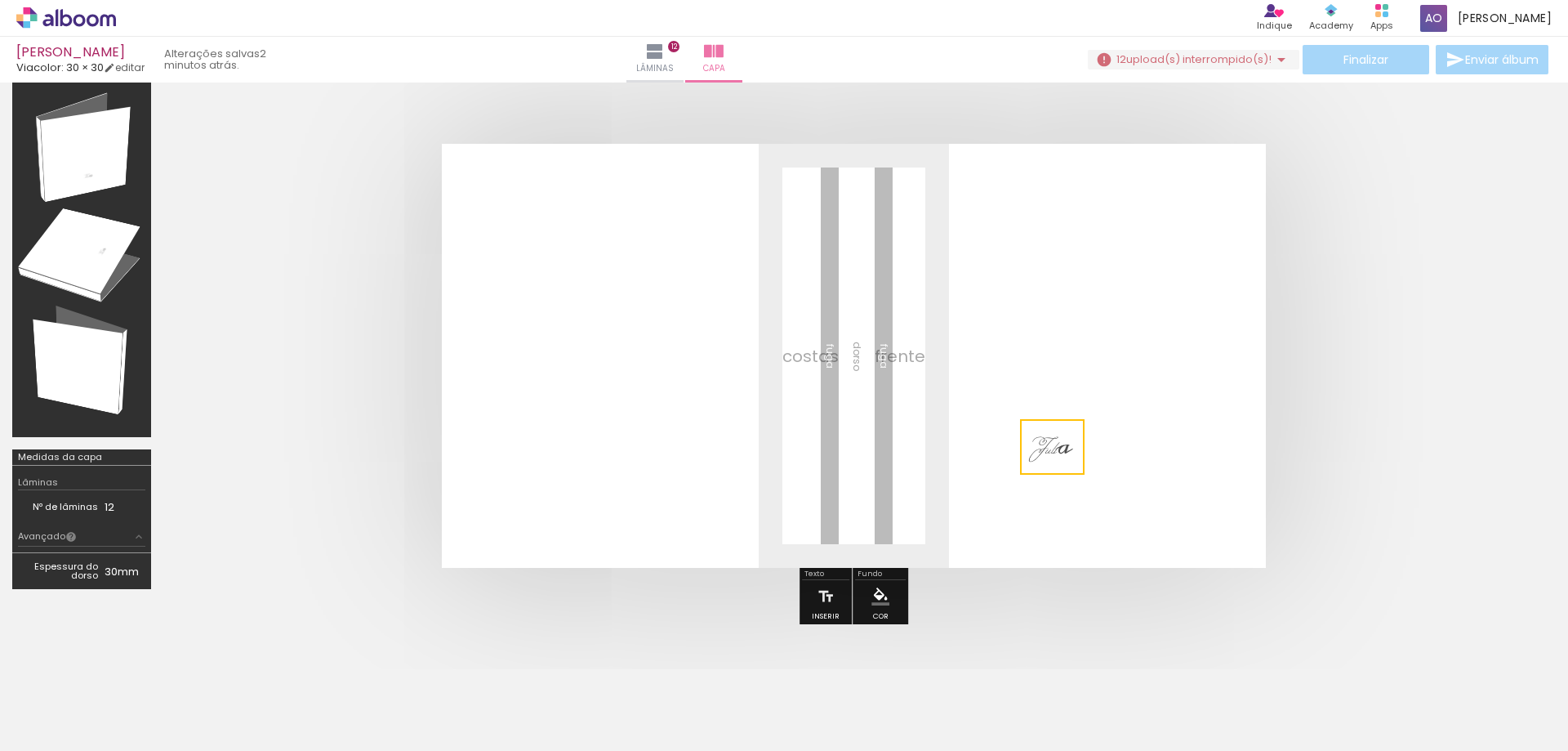
scroll to position [0, 0]
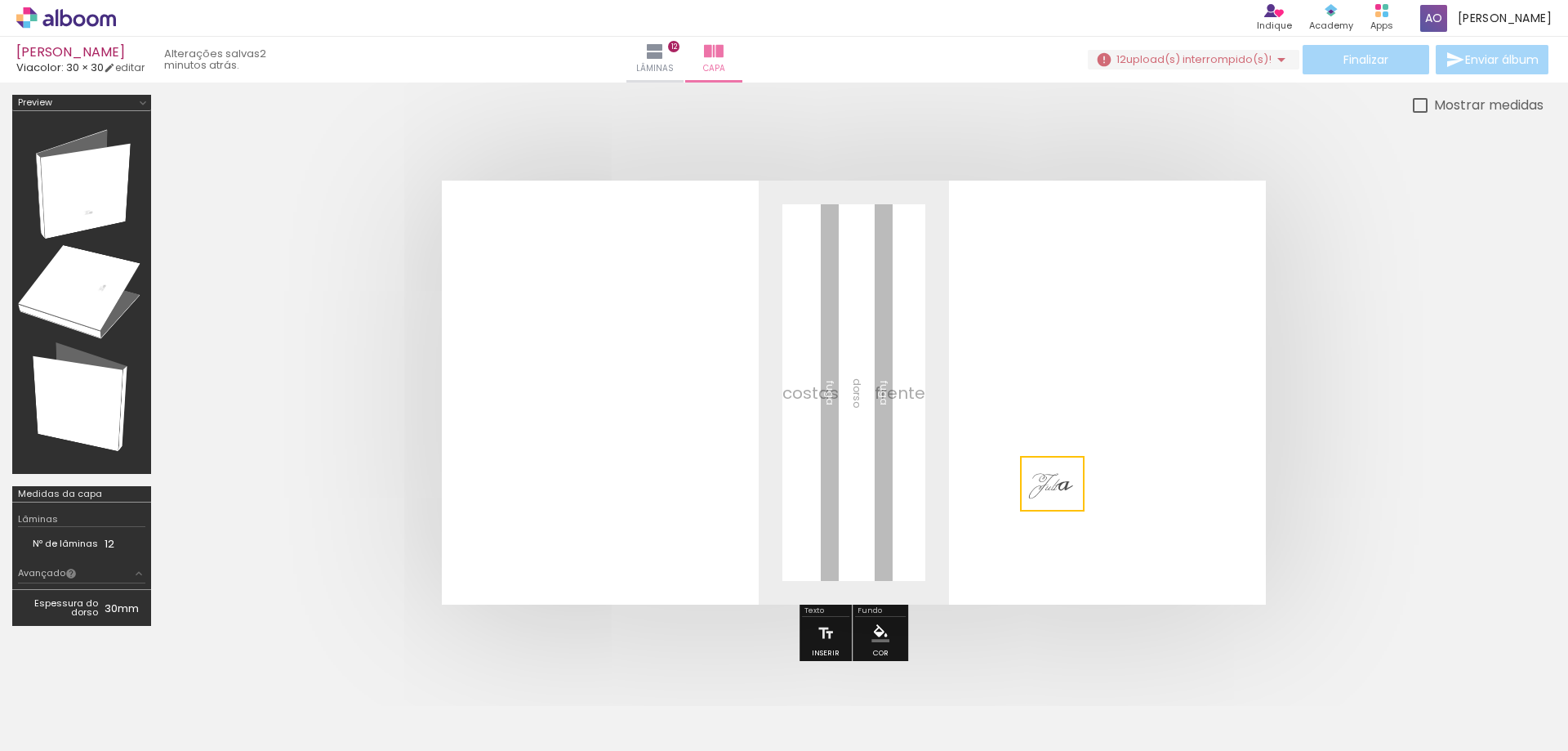
click at [1073, 489] on quentale-selection at bounding box center [1053, 484] width 65 height 56
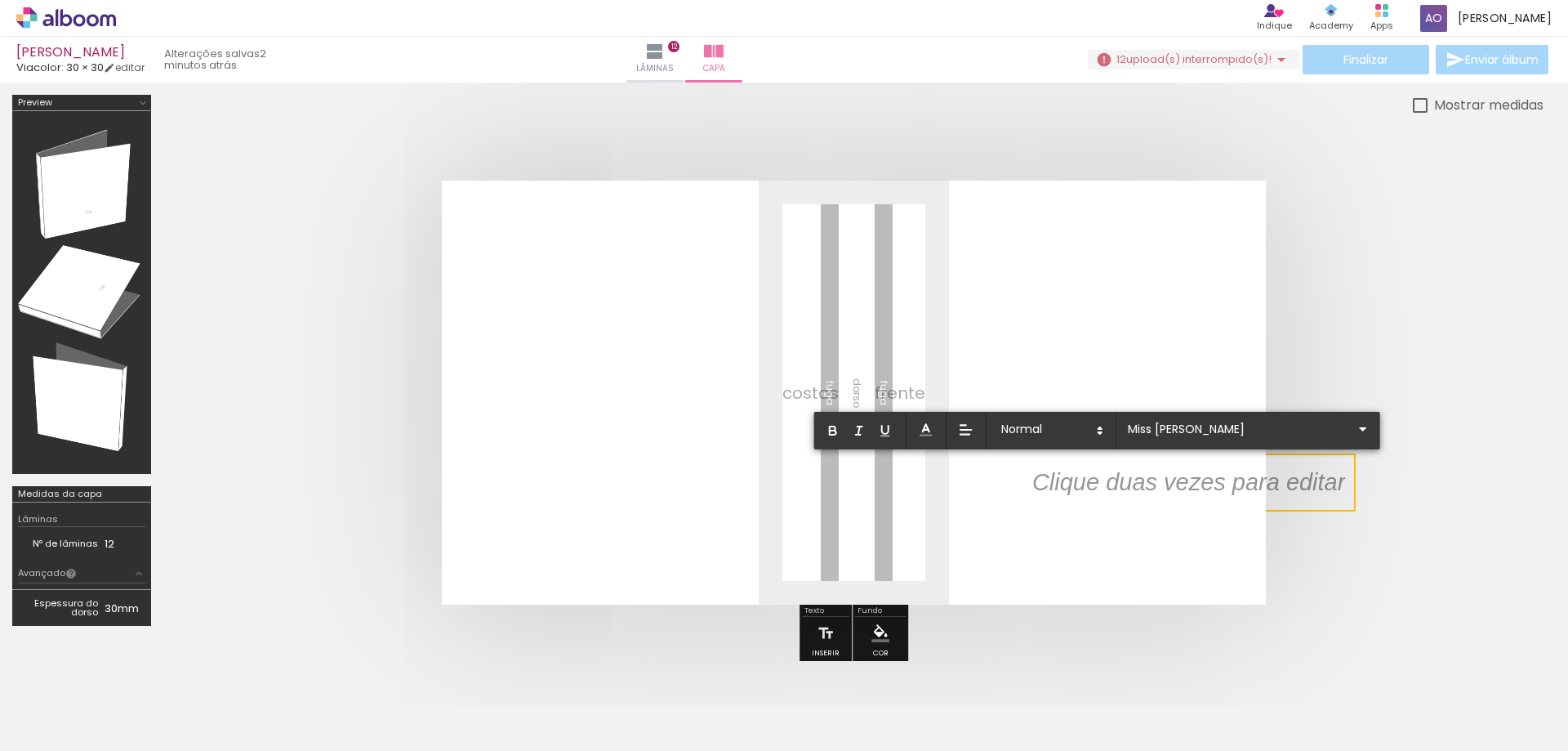
click at [1336, 307] on quentale-cover at bounding box center [853, 393] width 1250 height 424
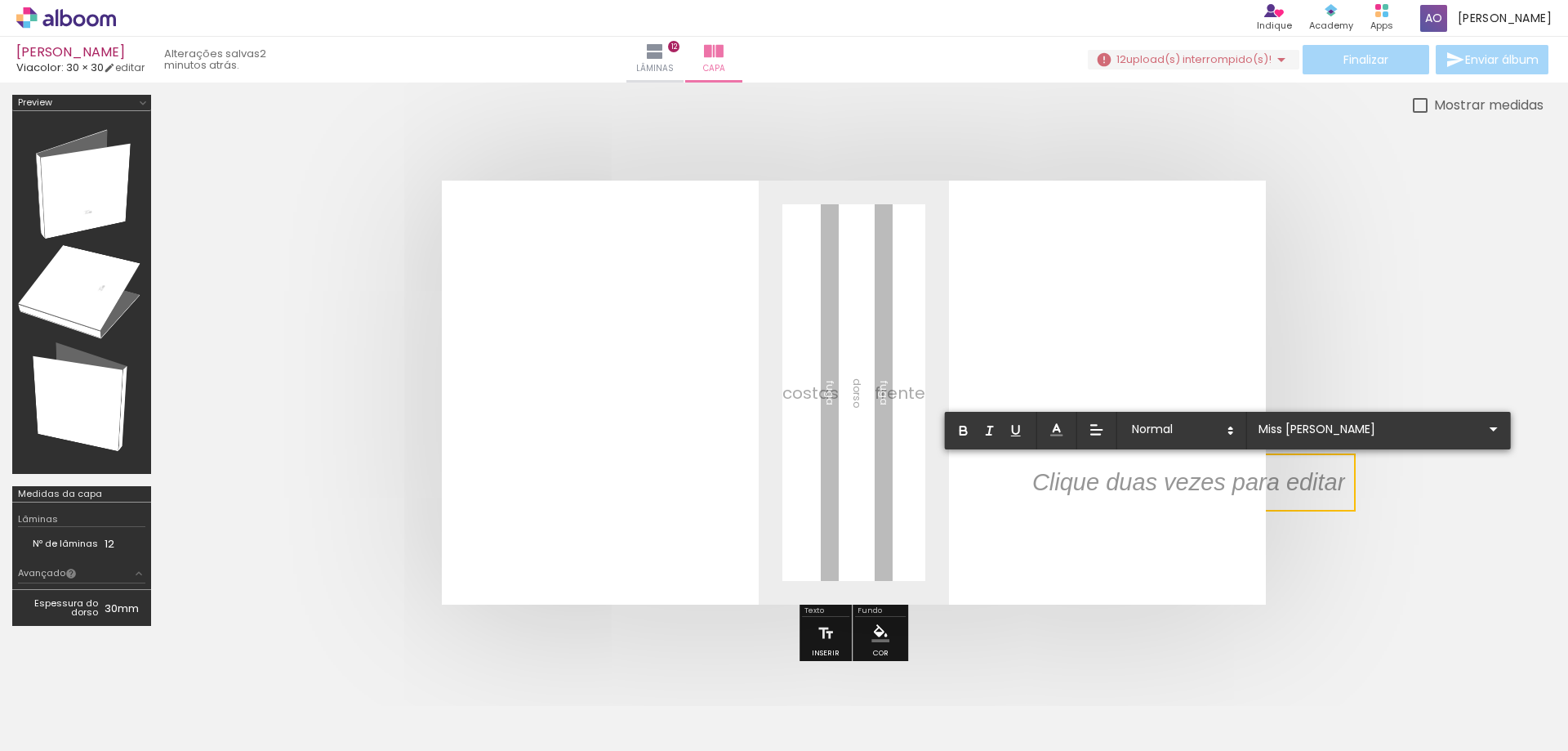
click at [1375, 294] on quentale-cover at bounding box center [853, 393] width 1250 height 424
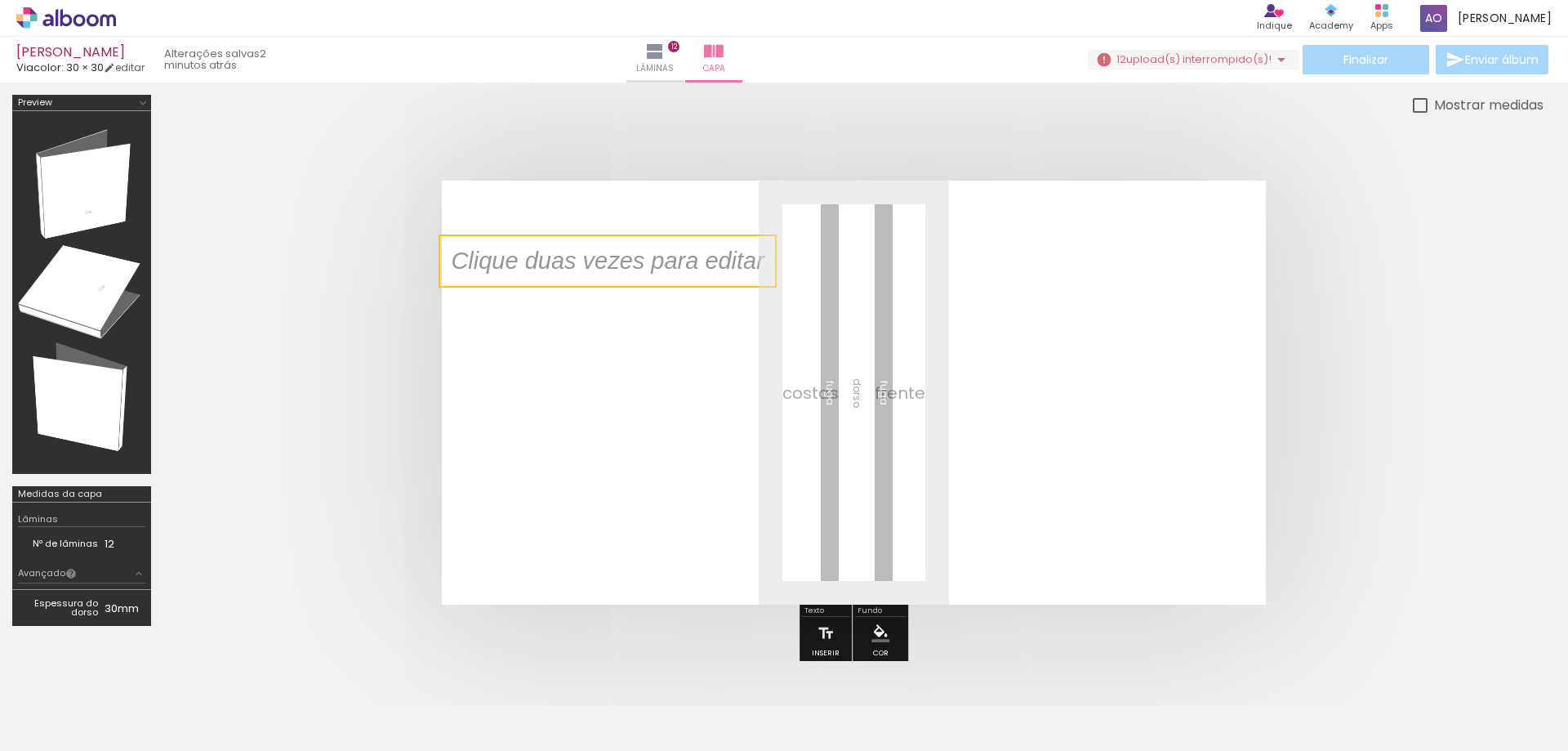
drag, startPoint x: 1300, startPoint y: 484, endPoint x: 607, endPoint y: 316, distance: 713.1
click at [600, 288] on quentale-selection at bounding box center [608, 261] width 338 height 53
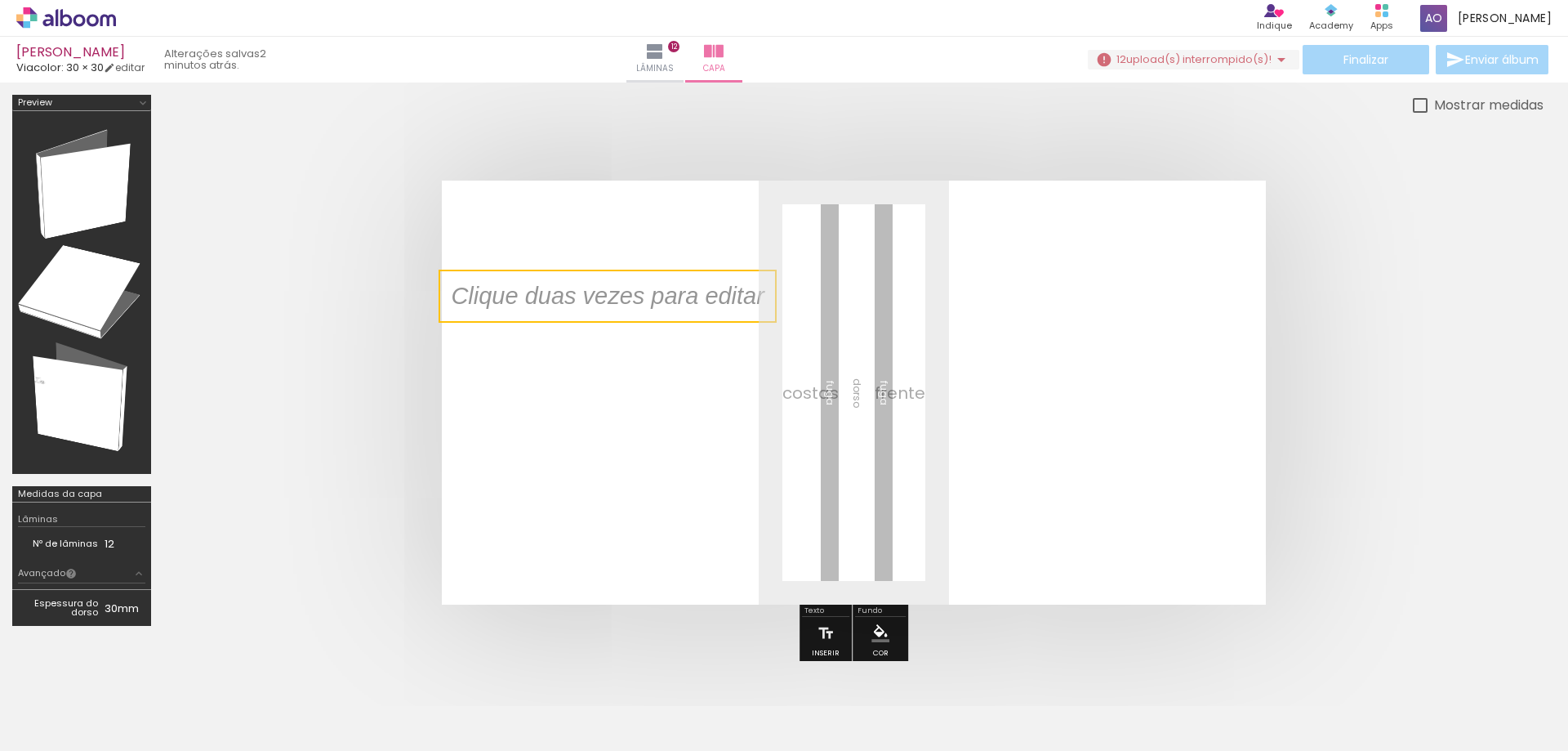
click at [610, 305] on quentale-selection at bounding box center [608, 296] width 338 height 53
type input "Sans Serif"
click at [1455, 297] on quentale-cover at bounding box center [853, 393] width 1250 height 424
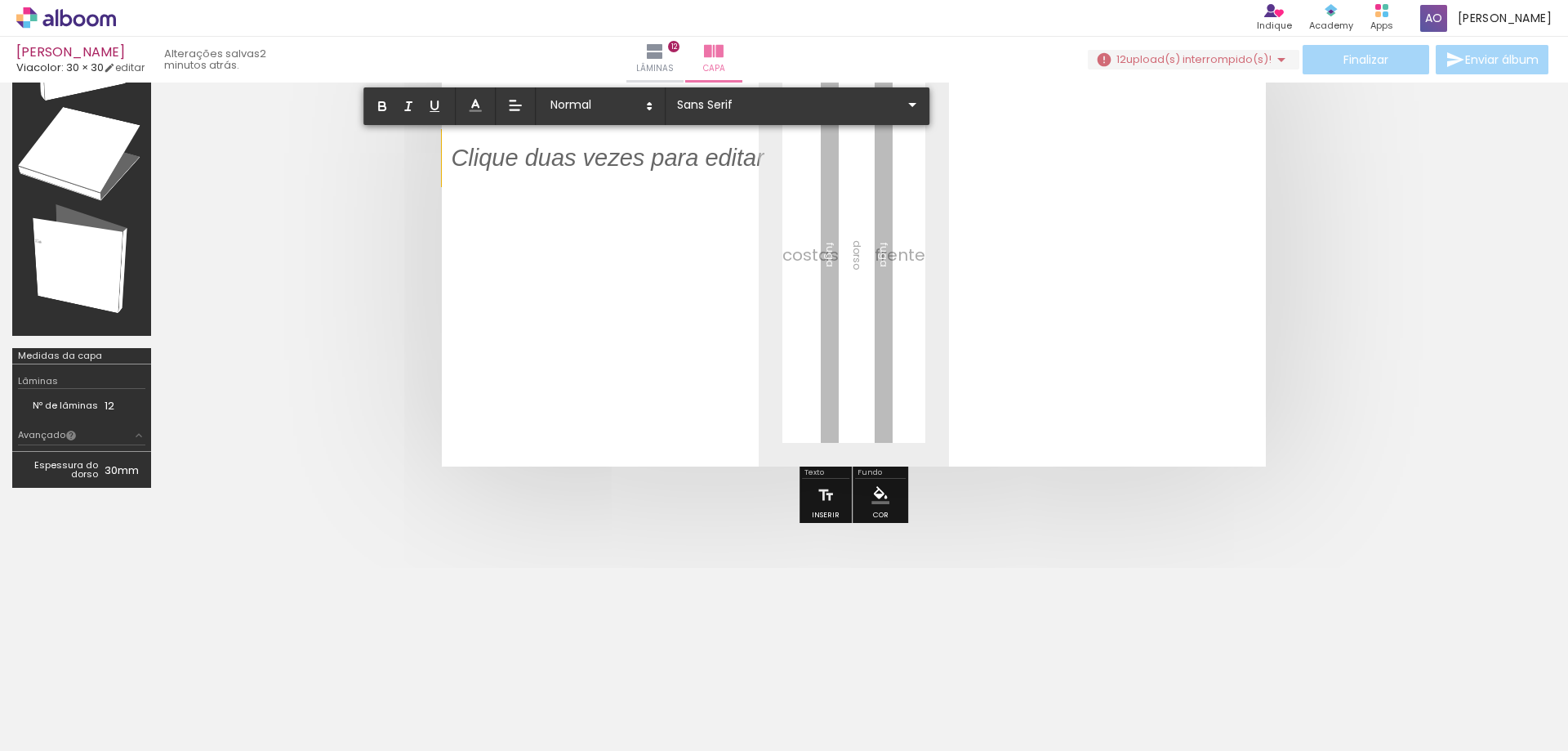
scroll to position [144, 0]
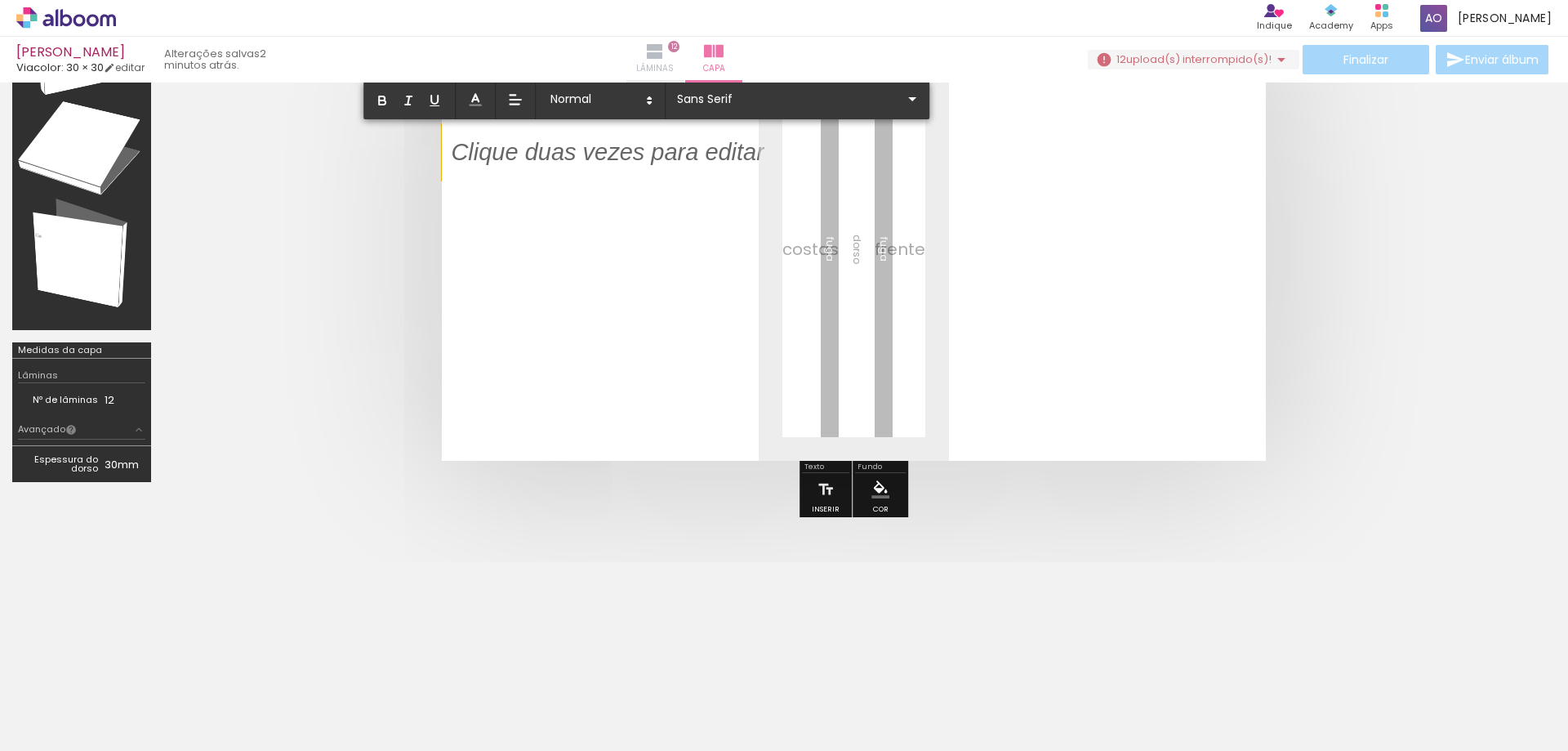
click at [684, 41] on paper-button "Lâminas 12" at bounding box center [655, 59] width 58 height 45
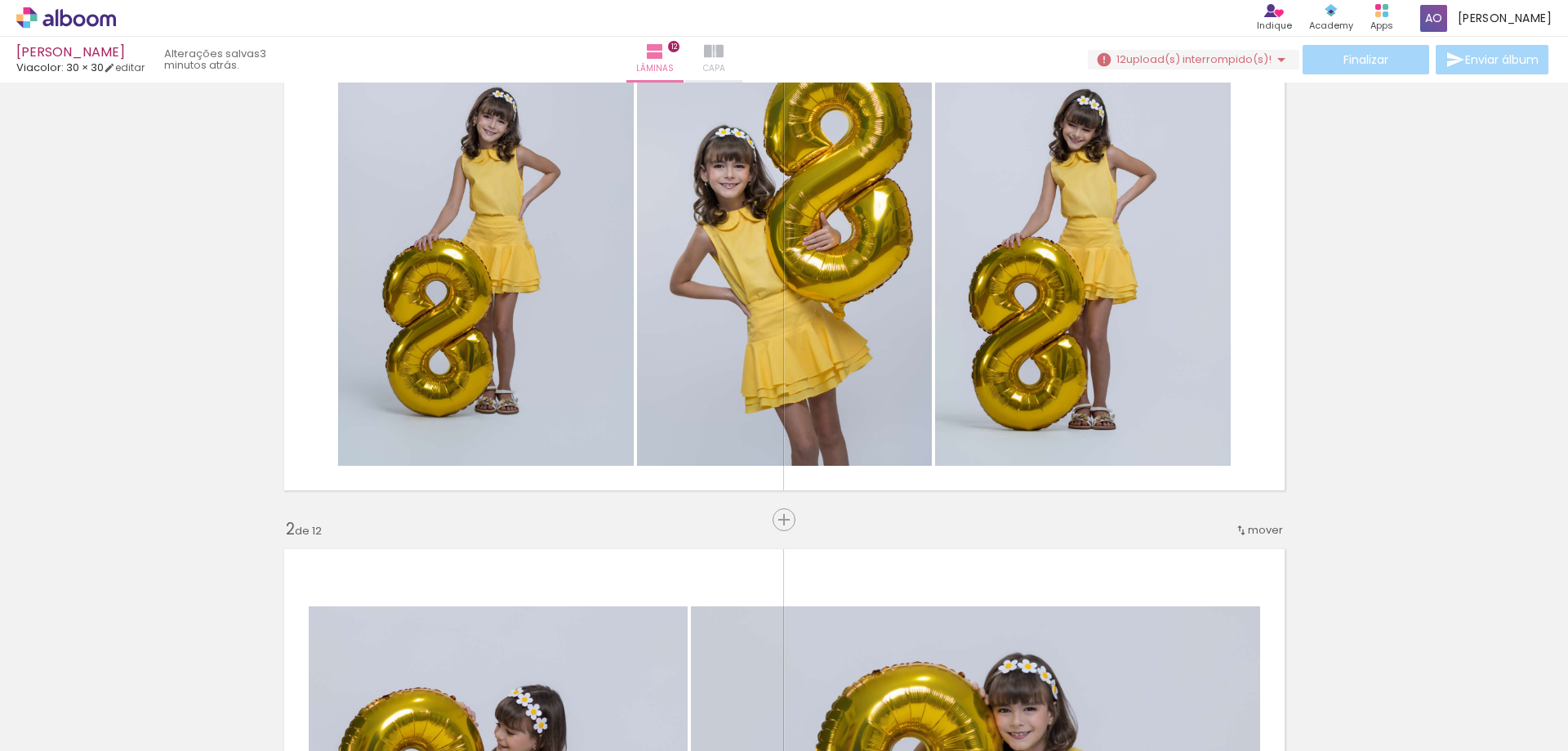
click at [724, 53] on iron-icon at bounding box center [713, 51] width 19 height 19
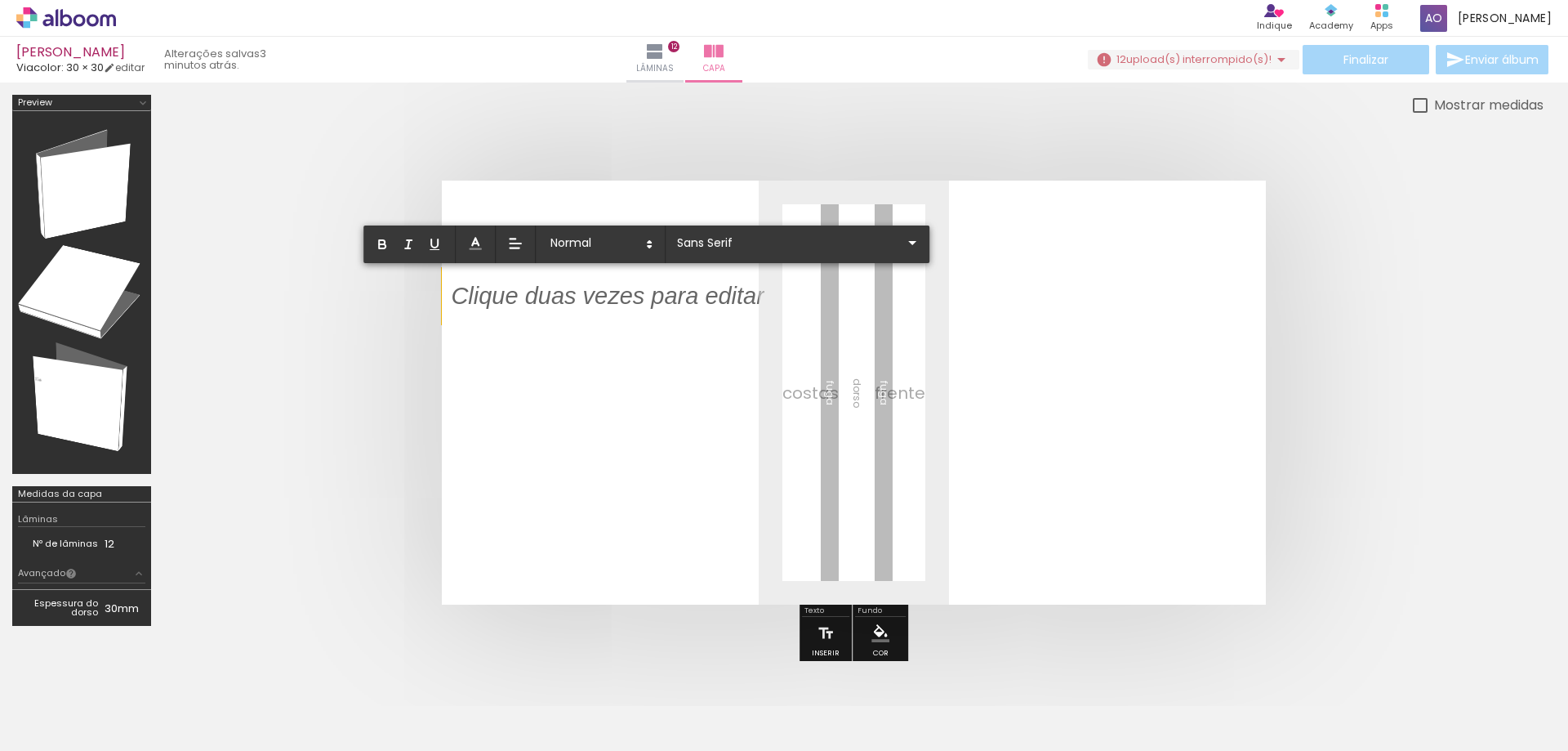
click at [1158, 60] on span "upload(s) interrompido(s)!" at bounding box center [1198, 59] width 146 height 16
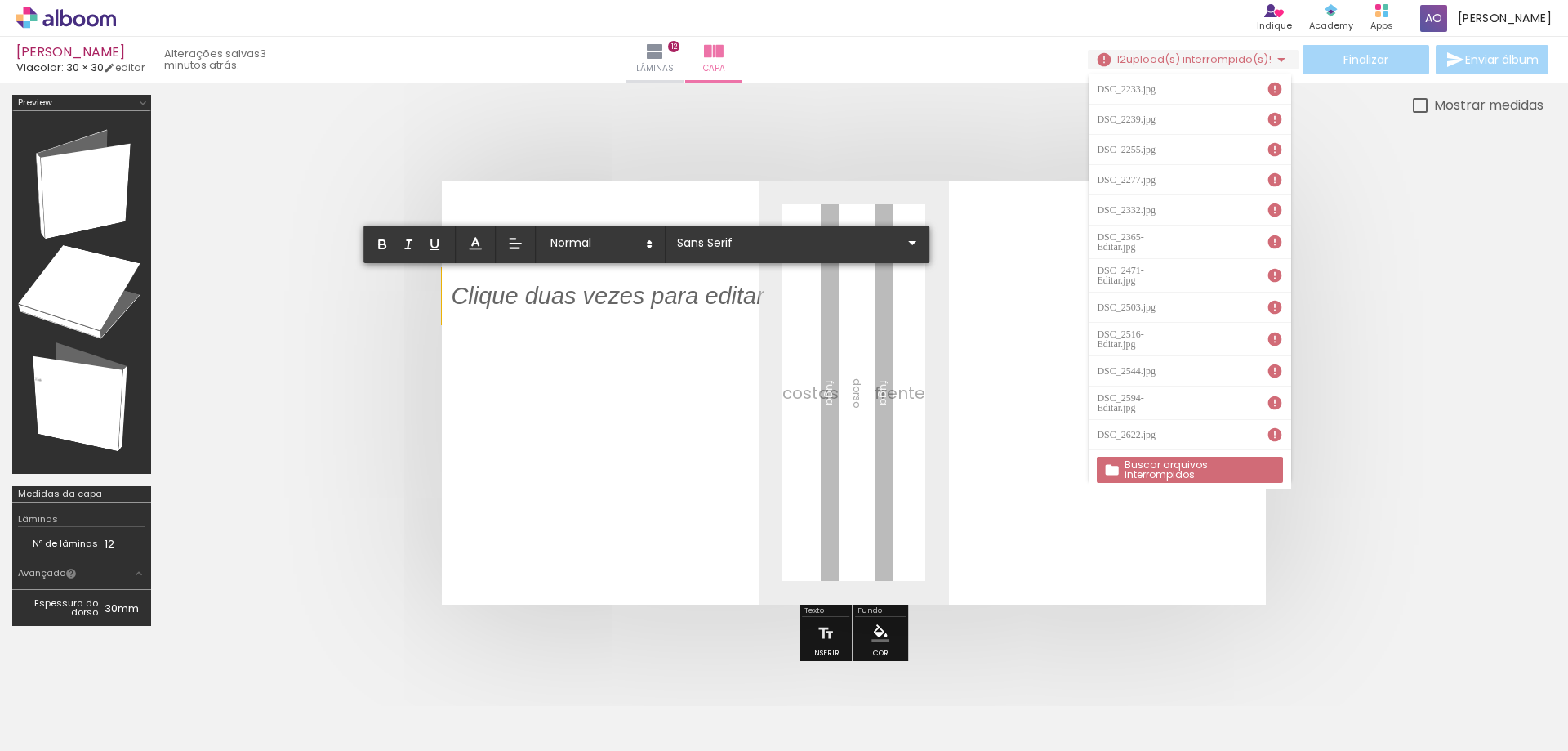
click at [1212, 58] on span "upload(s) interrompido(s)!" at bounding box center [1198, 59] width 146 height 16
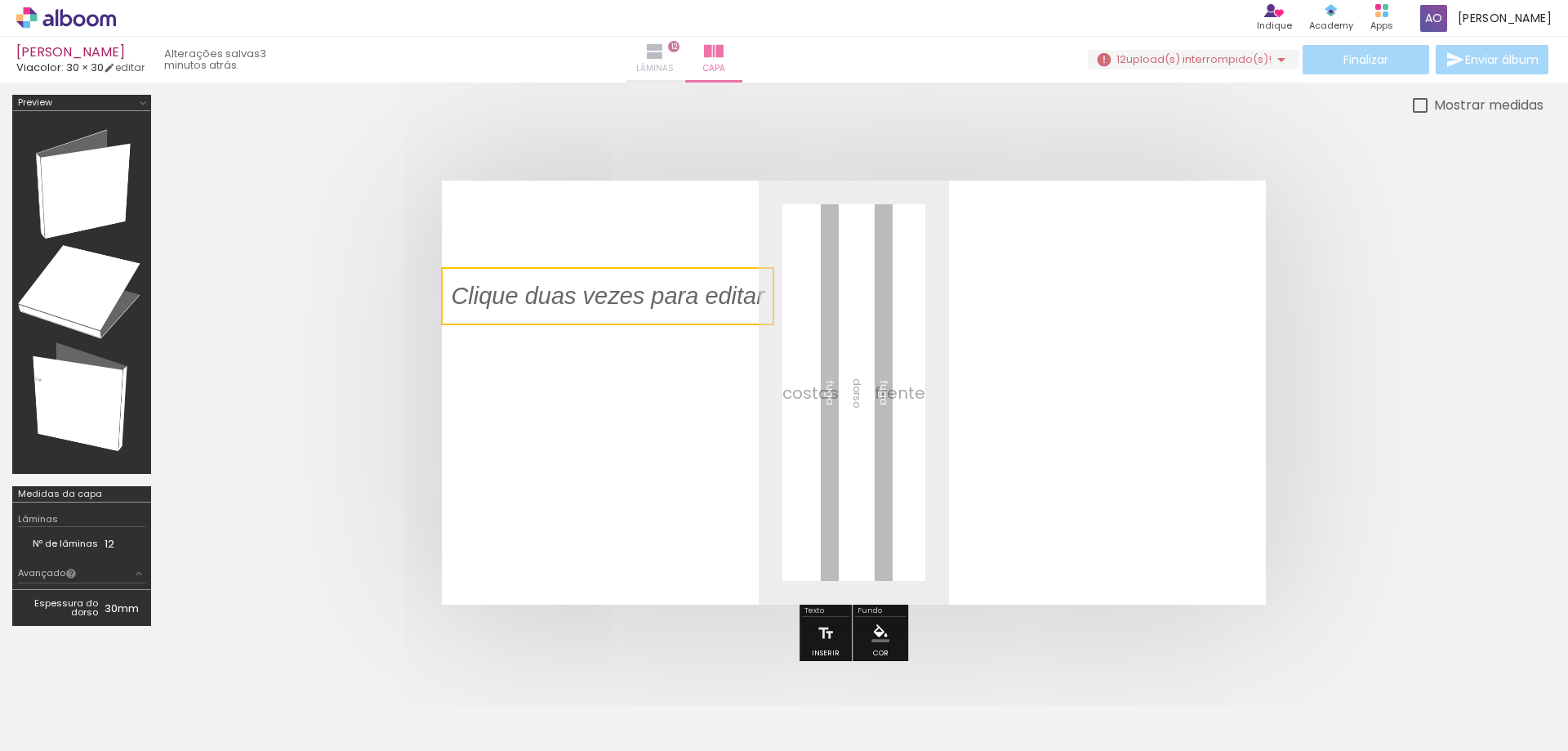
click at [684, 65] on paper-button "Lâminas 12" at bounding box center [655, 59] width 58 height 45
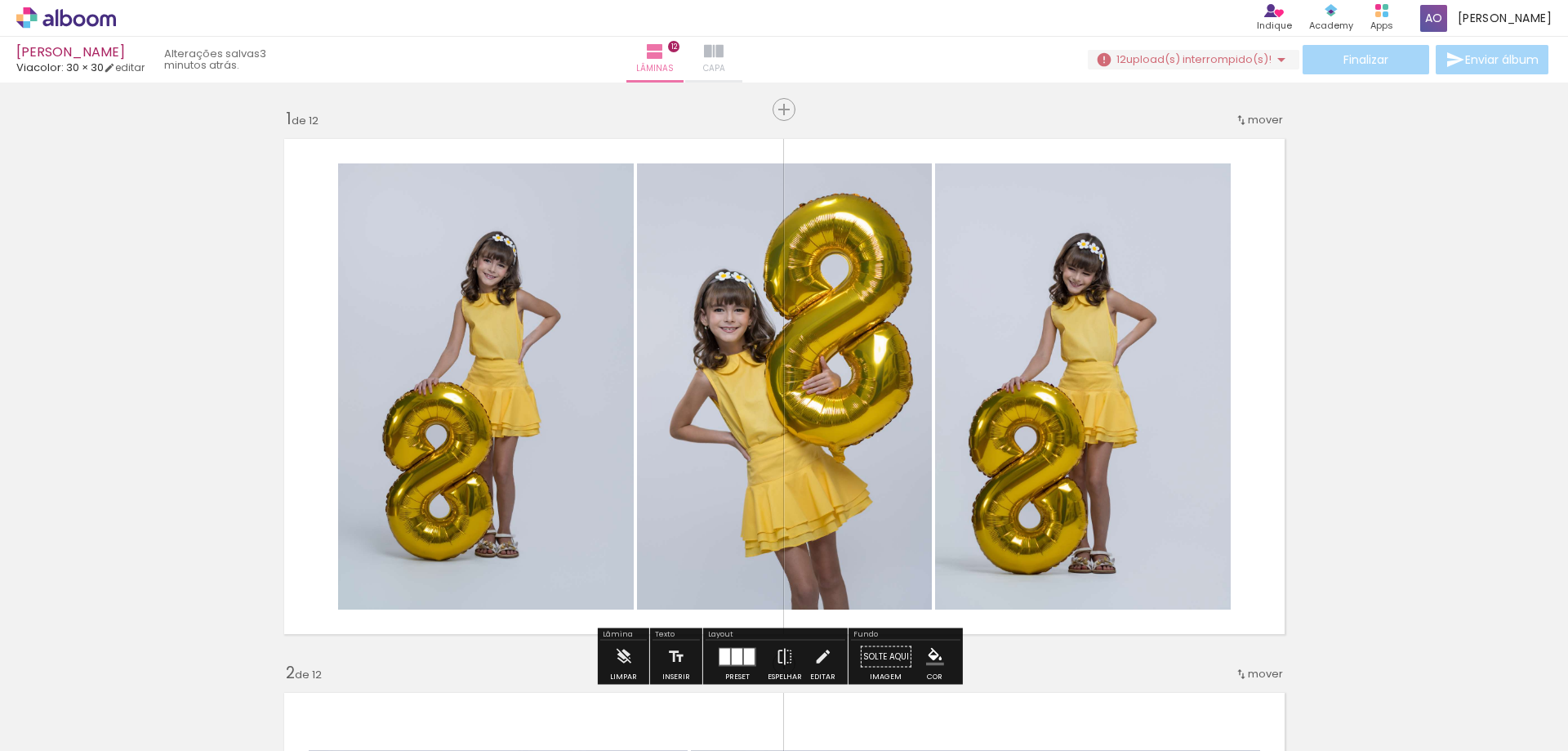
click at [724, 47] on iron-icon at bounding box center [713, 51] width 19 height 19
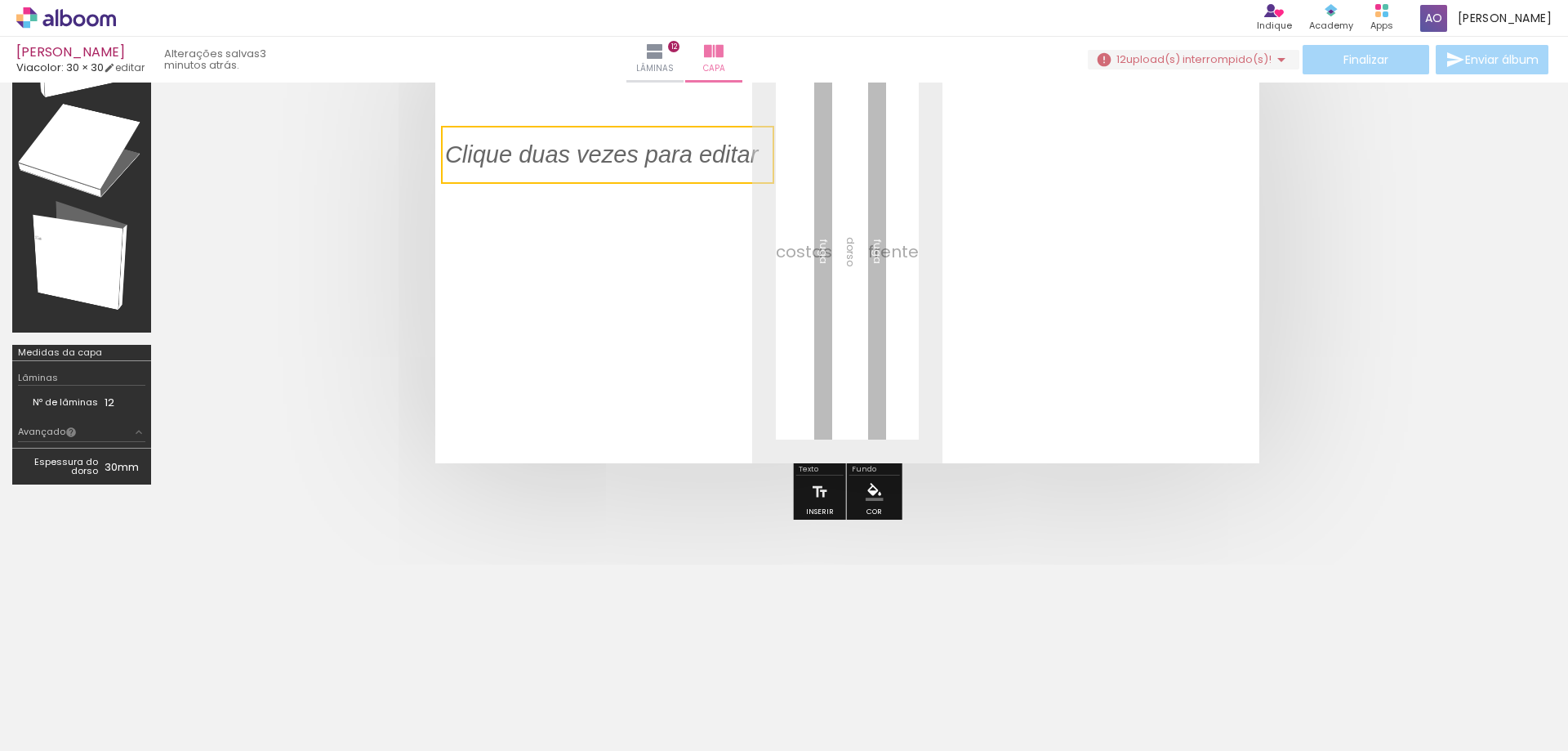
scroll to position [144, 0]
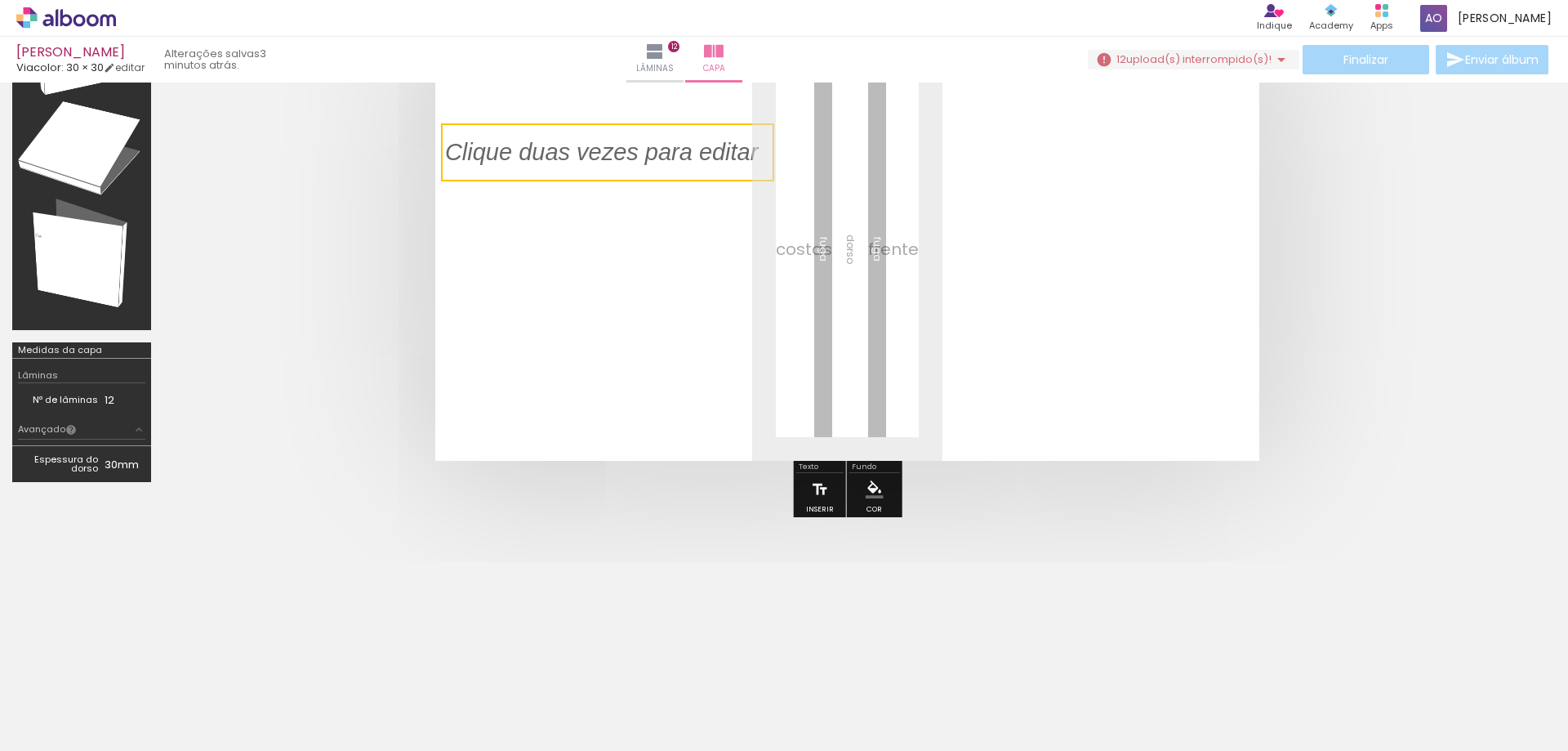
click at [803, 477] on paper-button "Inserir" at bounding box center [820, 494] width 36 height 42
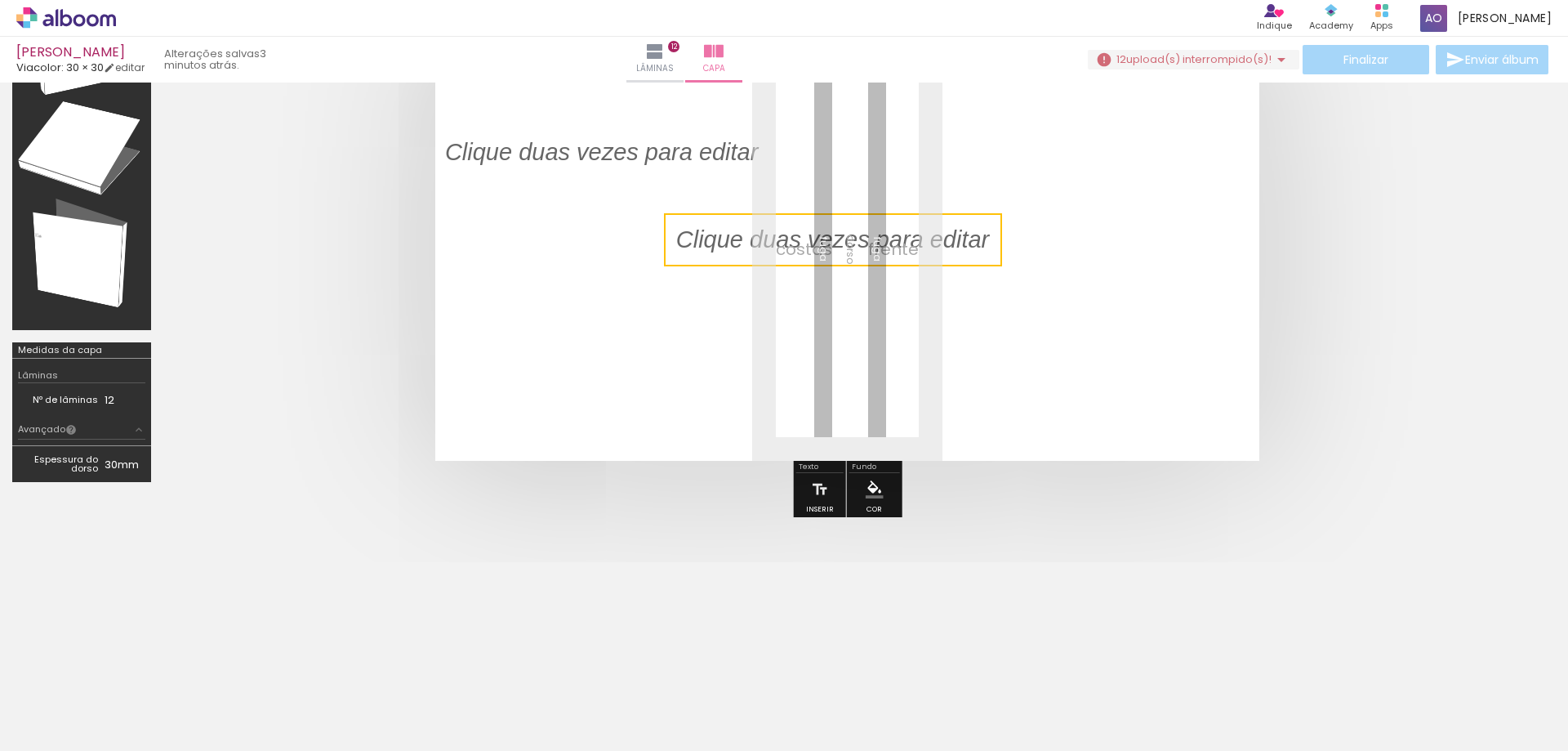
click at [701, 379] on quentale-layouter at bounding box center [847, 249] width 824 height 424
click at [780, 244] on quentale-selection at bounding box center [833, 239] width 338 height 53
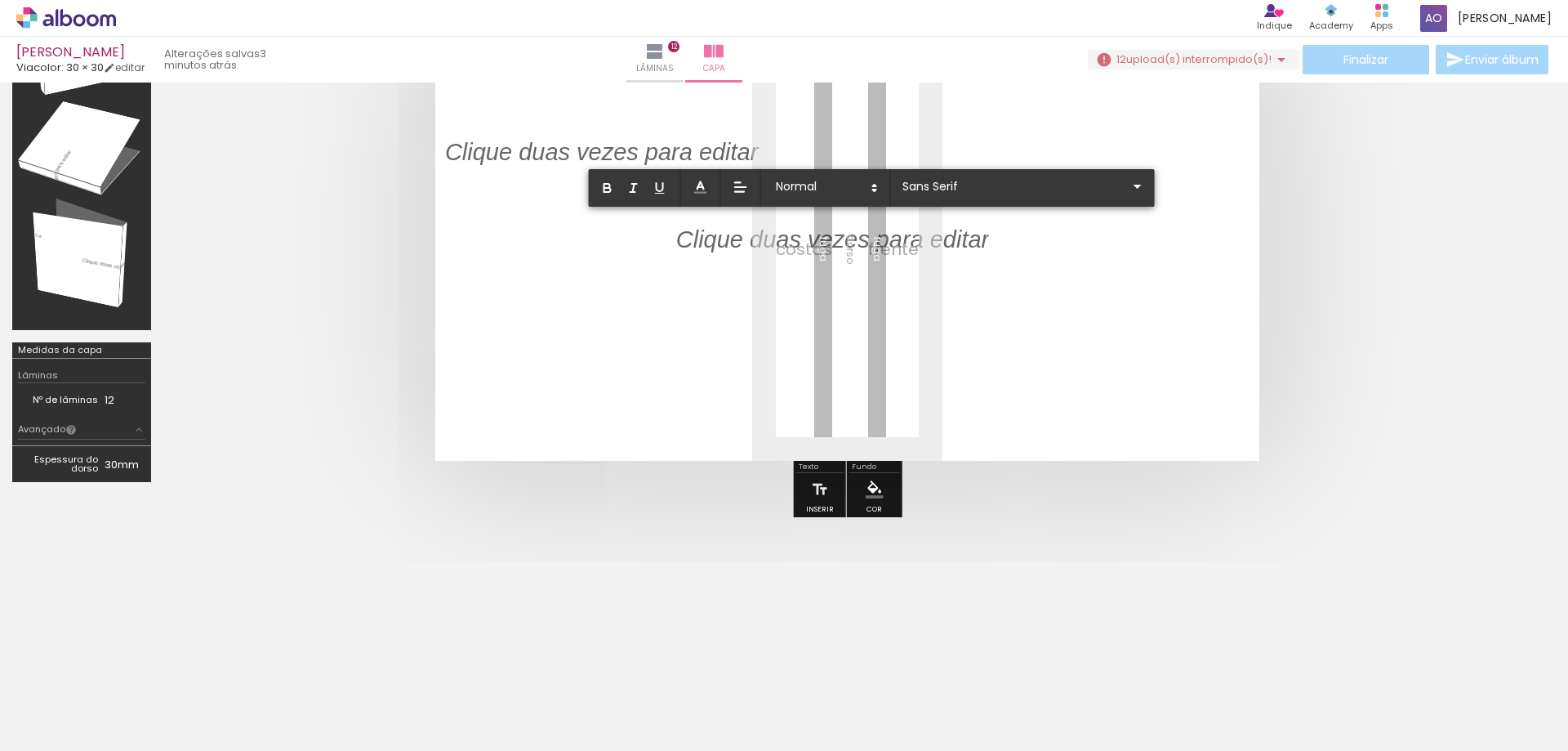
click at [705, 363] on quentale-layouter at bounding box center [847, 249] width 824 height 424
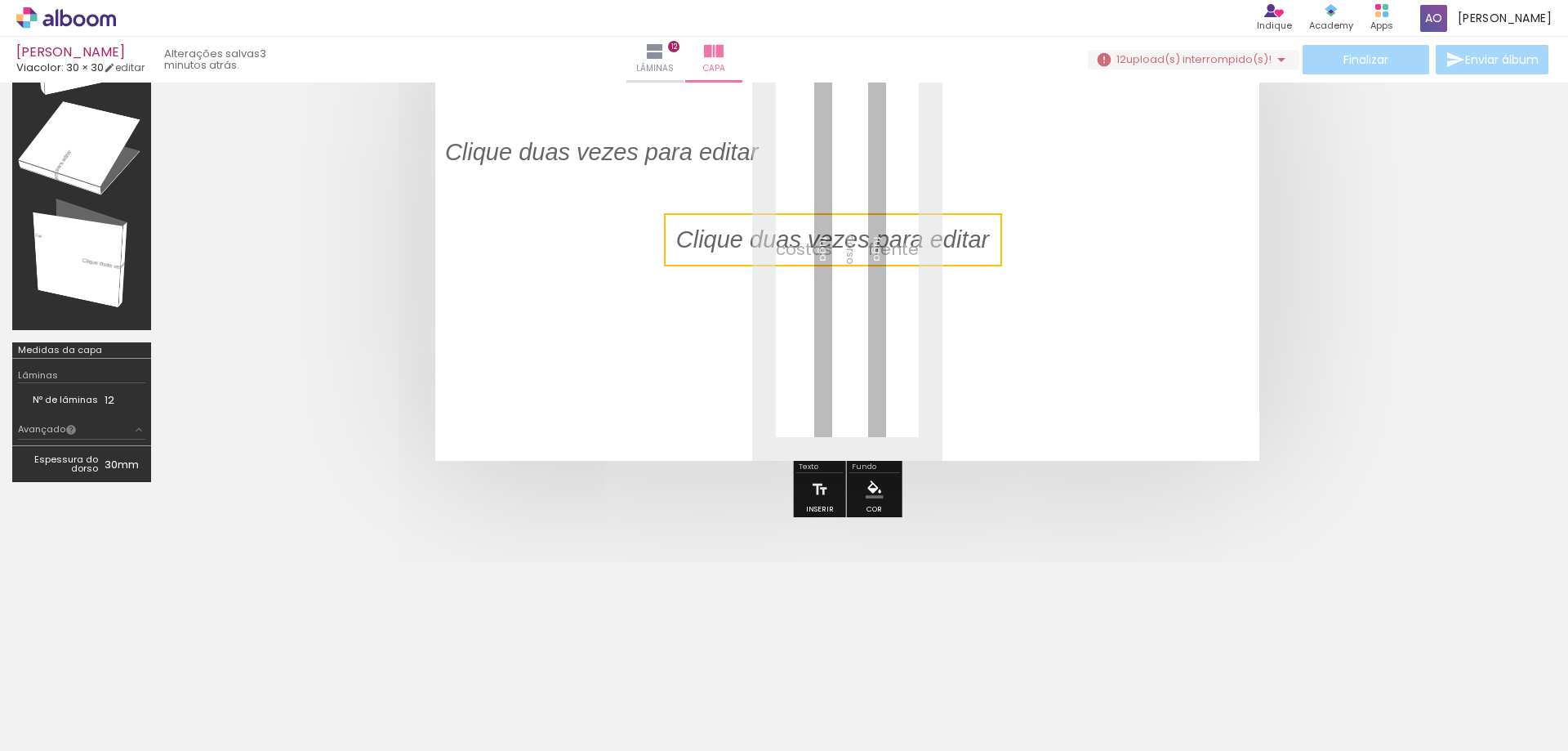
drag, startPoint x: 672, startPoint y: 246, endPoint x: 599, endPoint y: 257, distance: 73.8
click at [600, 257] on quentale-layouter at bounding box center [847, 249] width 824 height 424
drag, startPoint x: 119, startPoint y: 461, endPoint x: 122, endPoint y: 443, distance: 18.2
click at [119, 461] on td "30mm" at bounding box center [125, 464] width 41 height 24
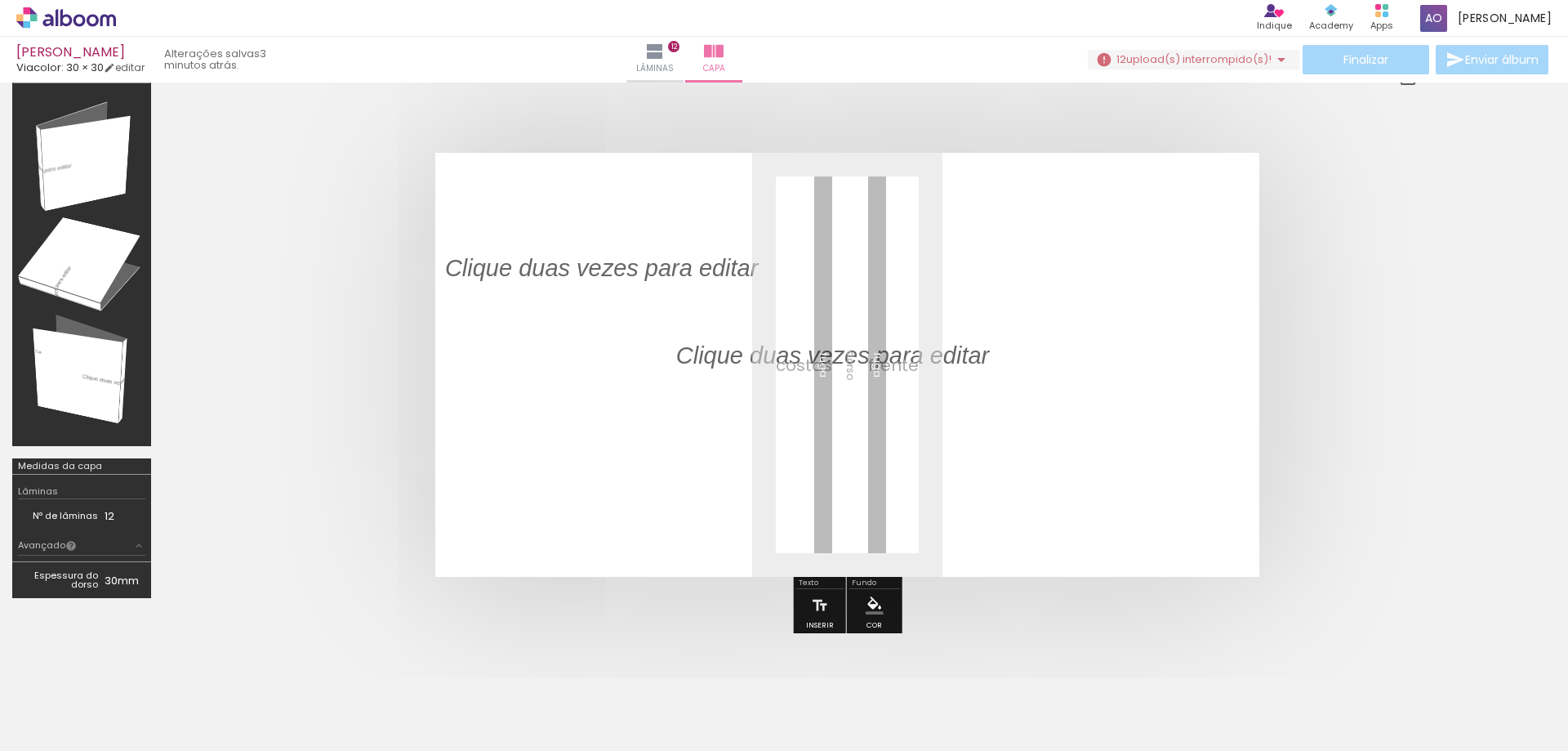
scroll to position [0, 0]
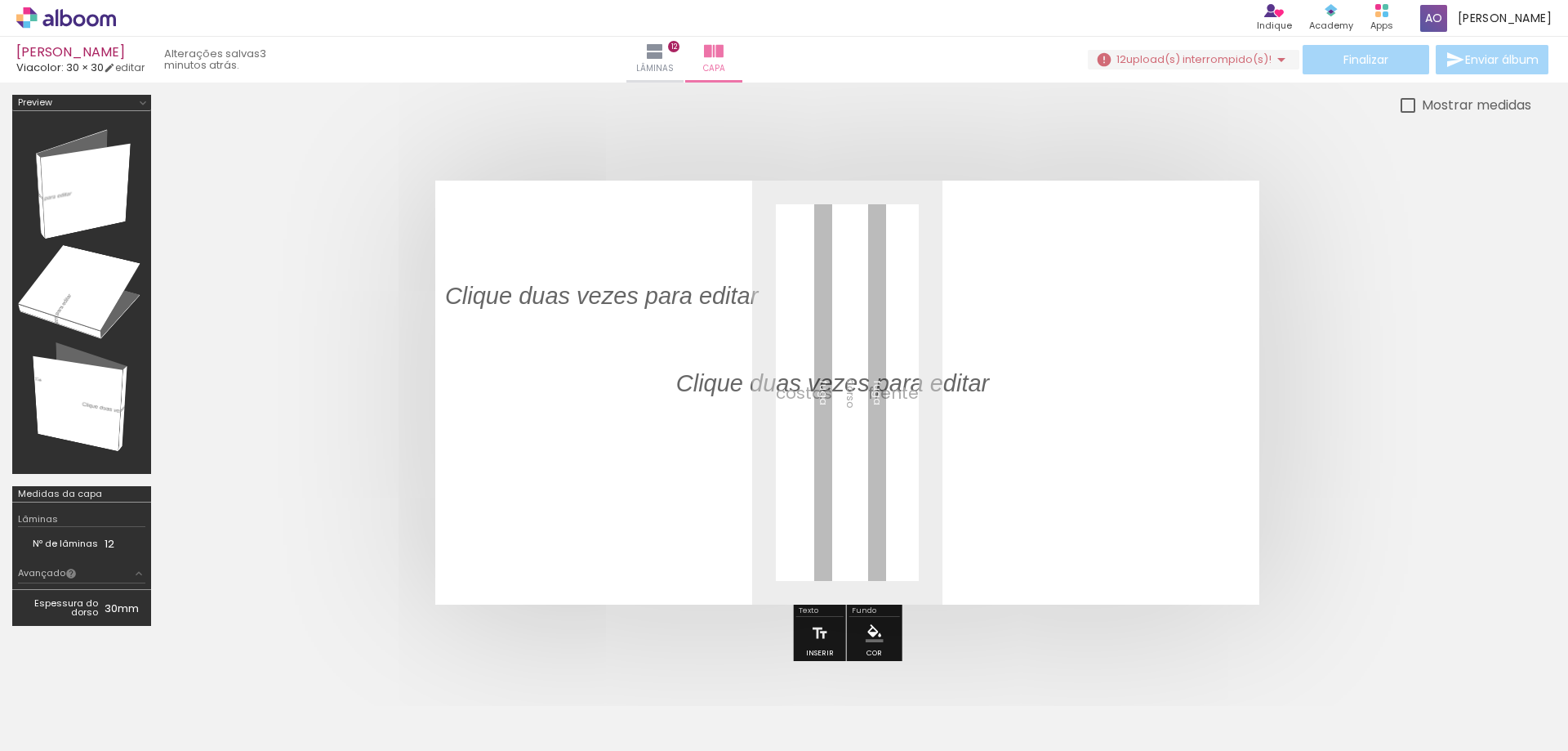
click at [115, 407] on div at bounding box center [82, 292] width 127 height 352
drag, startPoint x: 773, startPoint y: 386, endPoint x: 350, endPoint y: 390, distance: 423.0
click at [350, 390] on quentale-cover at bounding box center [847, 393] width 1237 height 424
click at [618, 311] on p at bounding box center [613, 296] width 337 height 33
click at [86, 165] on div at bounding box center [82, 292] width 127 height 352
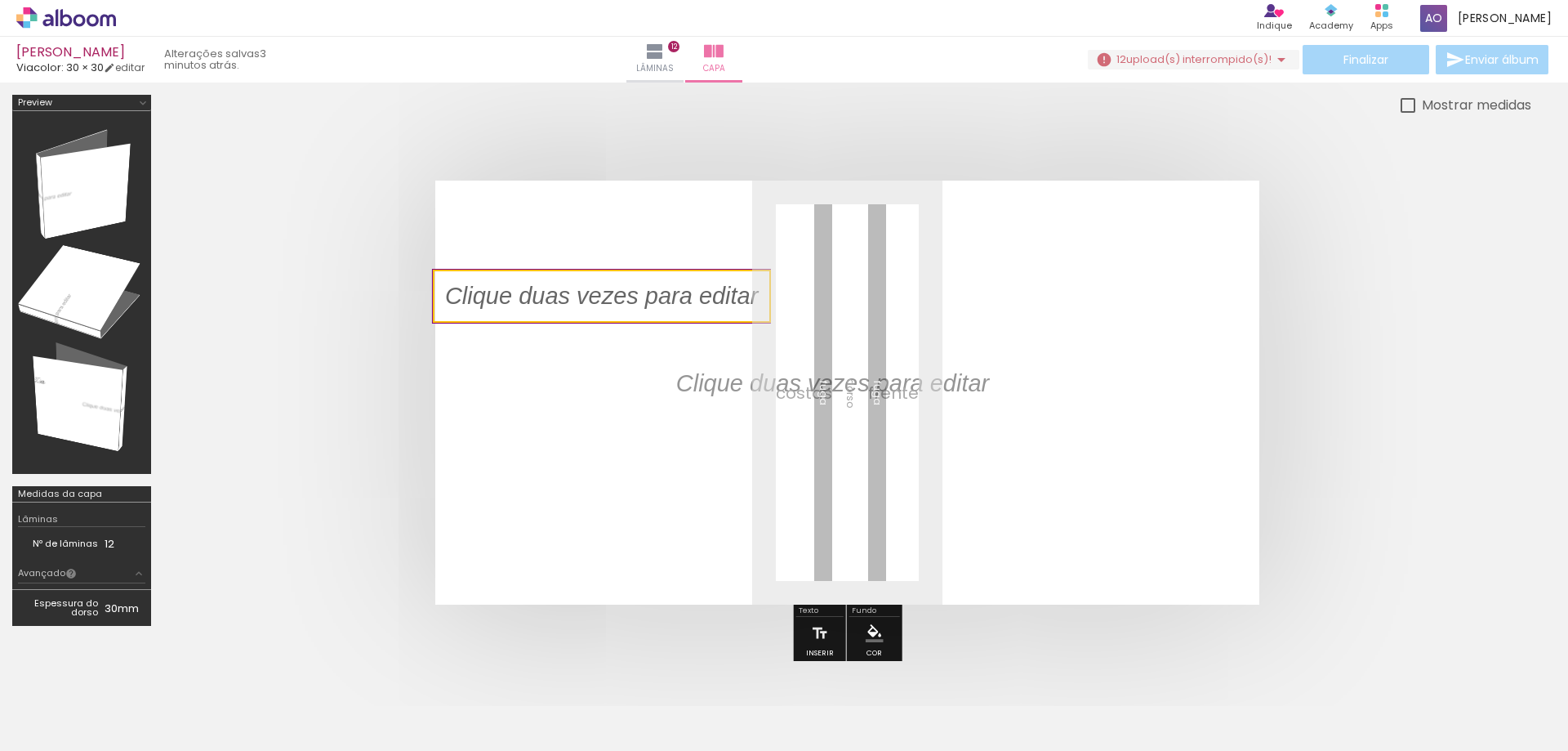
drag, startPoint x: 72, startPoint y: 174, endPoint x: 111, endPoint y: 195, distance: 44.3
click at [111, 195] on div at bounding box center [82, 292] width 127 height 352
click at [634, 116] on div at bounding box center [847, 393] width 1368 height 555
click at [598, 300] on quentale-selection at bounding box center [602, 296] width 338 height 53
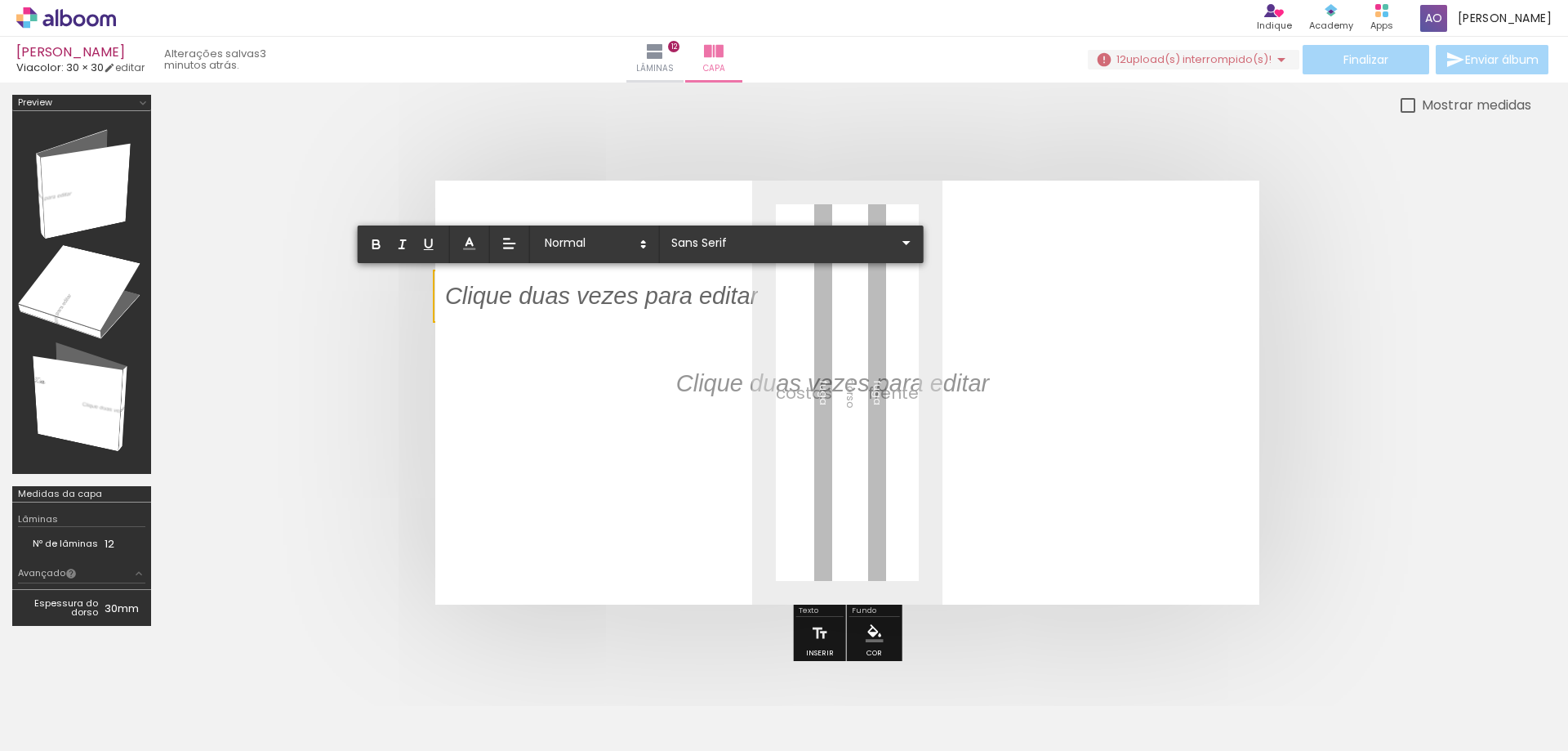
click at [355, 350] on quentale-cover at bounding box center [847, 393] width 1237 height 424
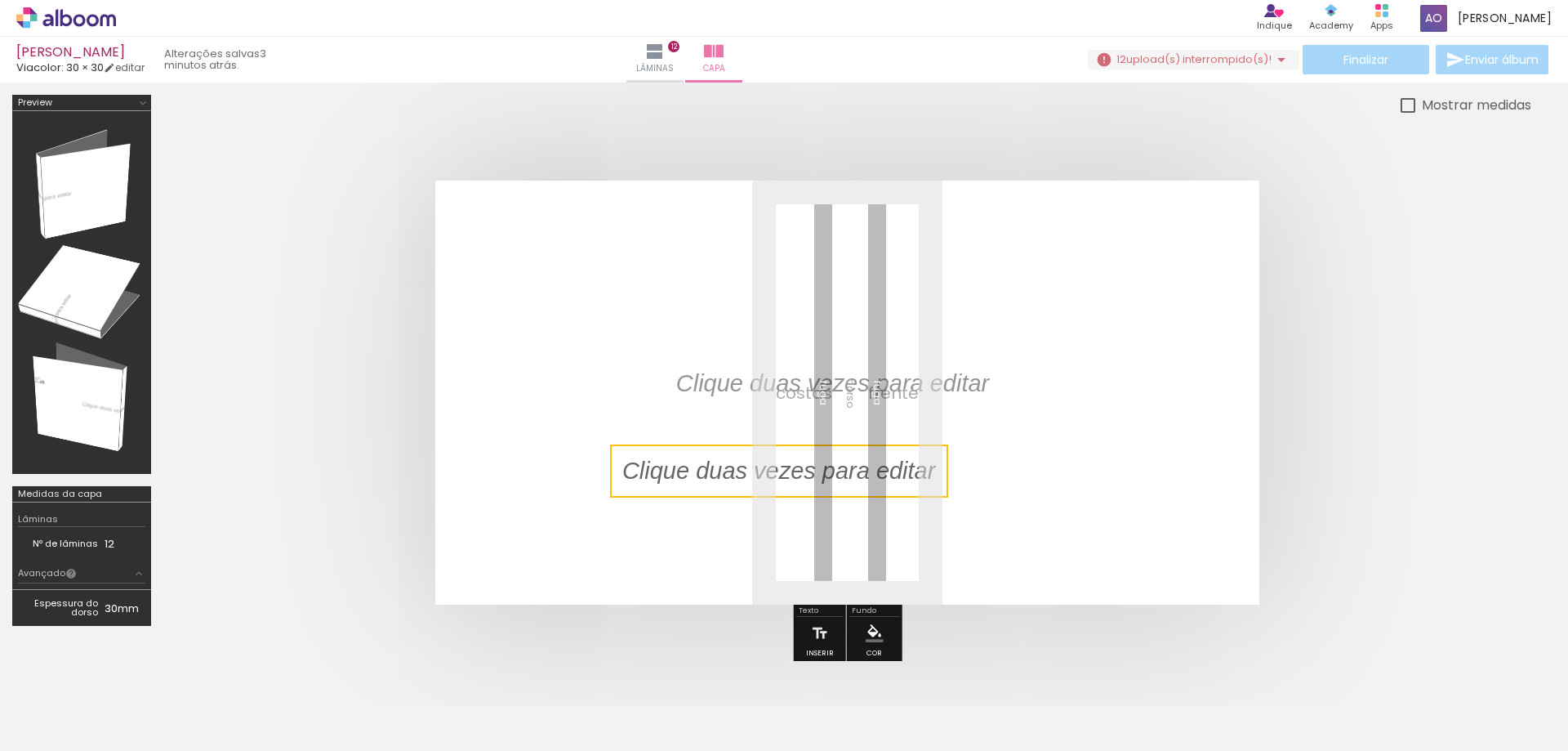
drag, startPoint x: 642, startPoint y: 312, endPoint x: 815, endPoint y: 499, distance: 254.8
click at [806, 484] on quentale-selection at bounding box center [780, 470] width 338 height 53
click at [665, 56] on iron-icon at bounding box center [655, 51] width 19 height 19
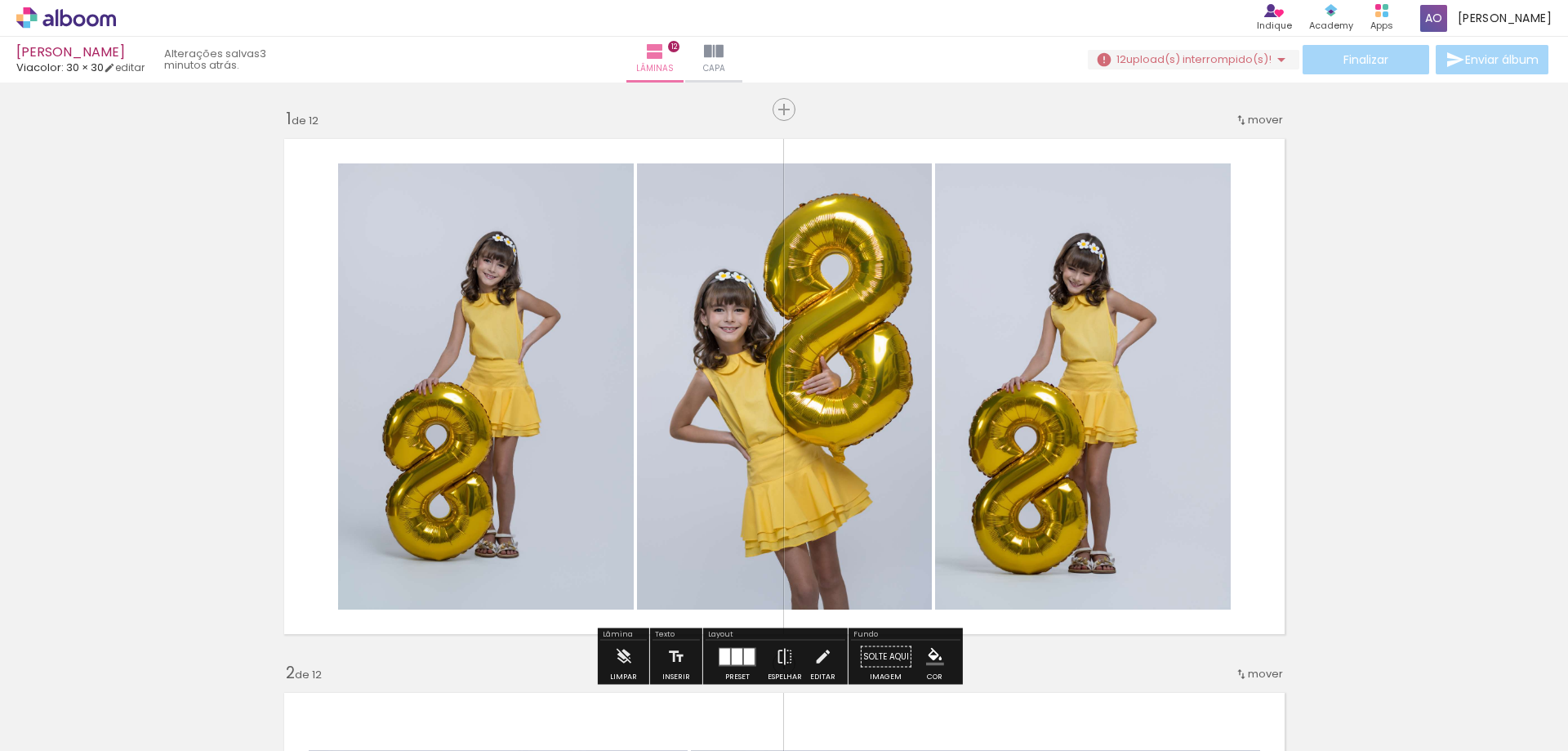
click at [1381, 58] on div "Finalizar Enviar álbum" at bounding box center [1319, 60] width 464 height 30
click at [1248, 58] on span "upload(s) interrompido(s)!" at bounding box center [1198, 59] width 146 height 16
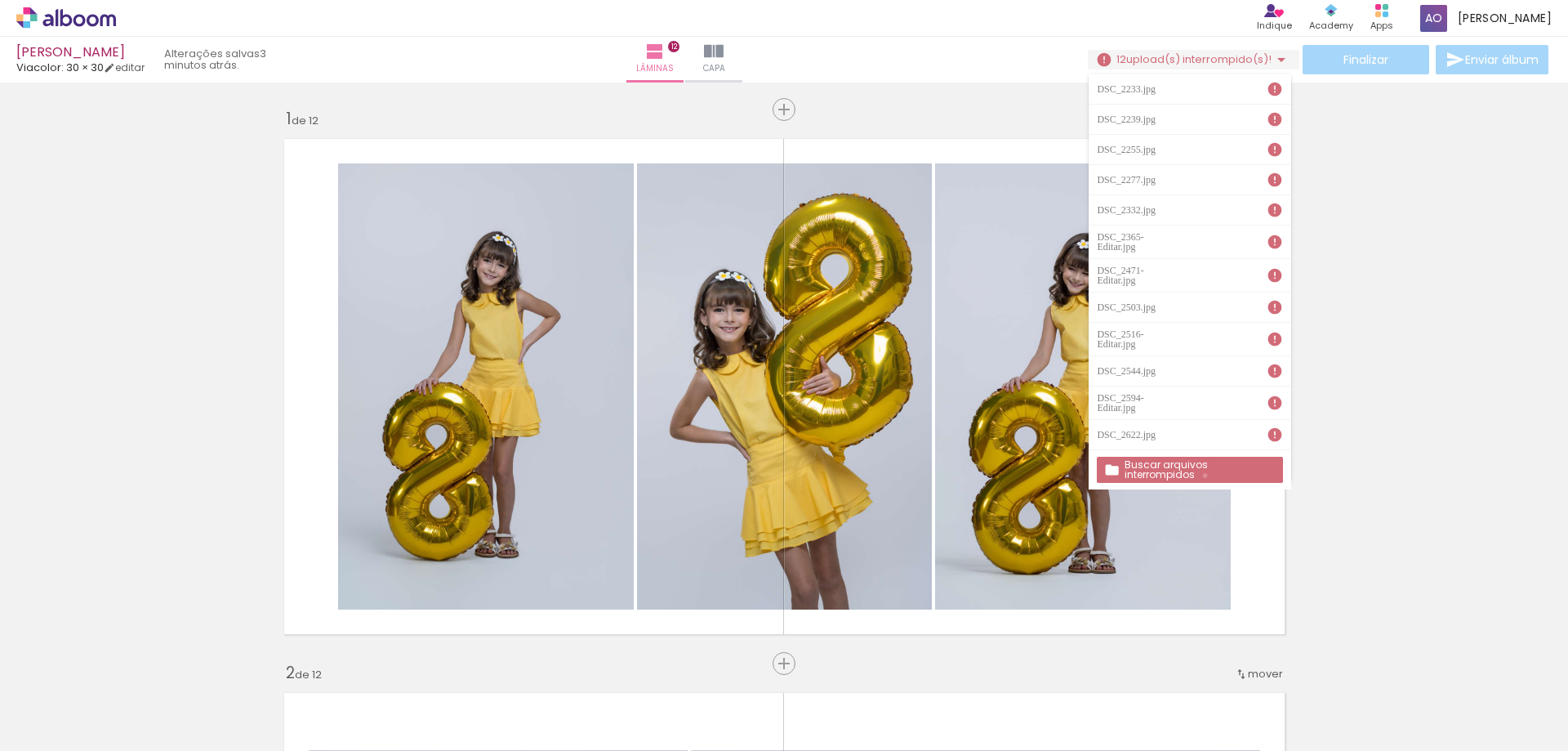
click at [1205, 462] on paper-button "Buscar arquivos interrompidos" at bounding box center [1190, 469] width 186 height 26
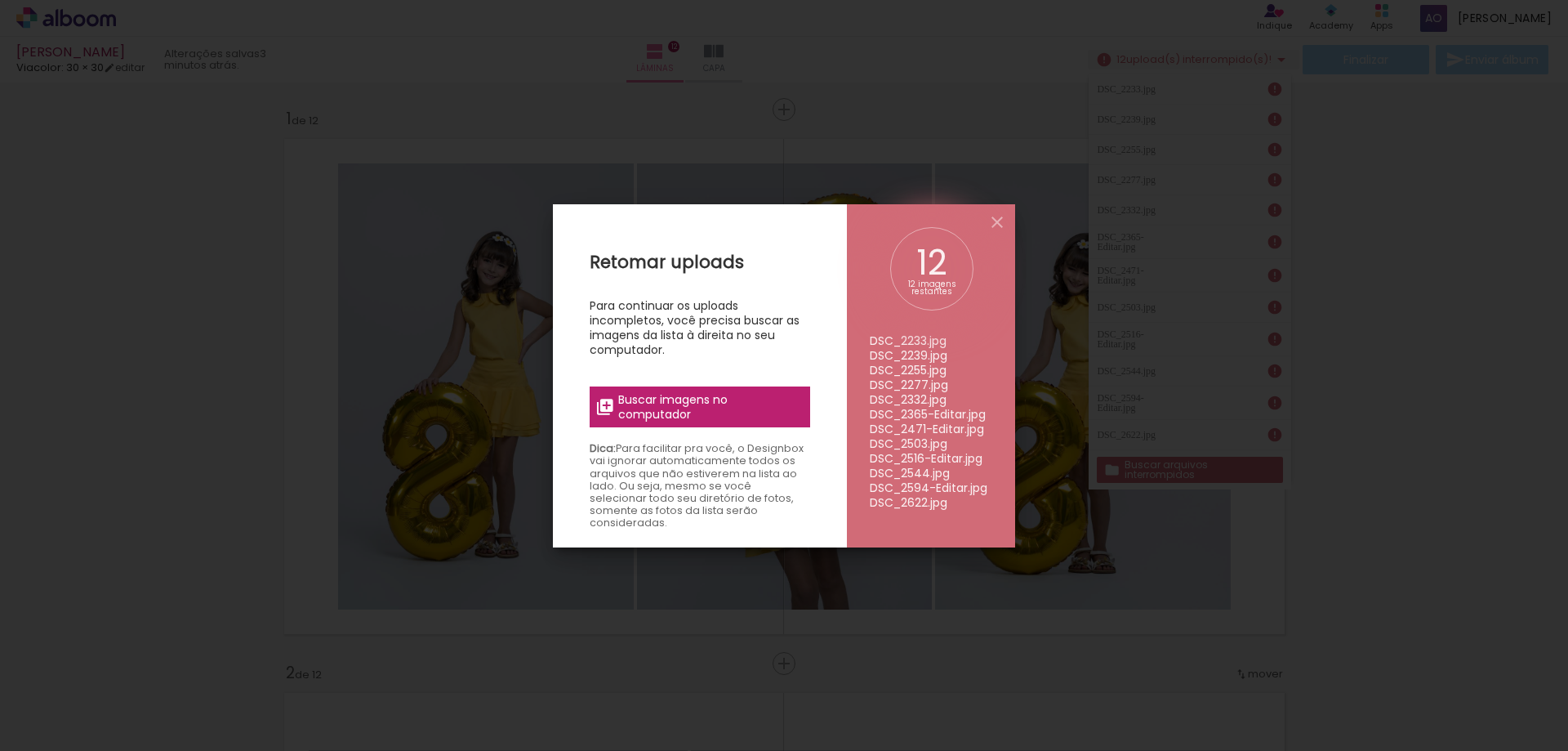
click at [661, 412] on span "Buscar imagens no computador" at bounding box center [709, 407] width 182 height 30
click at [0, 0] on input "file" at bounding box center [0, 0] width 0 height 0
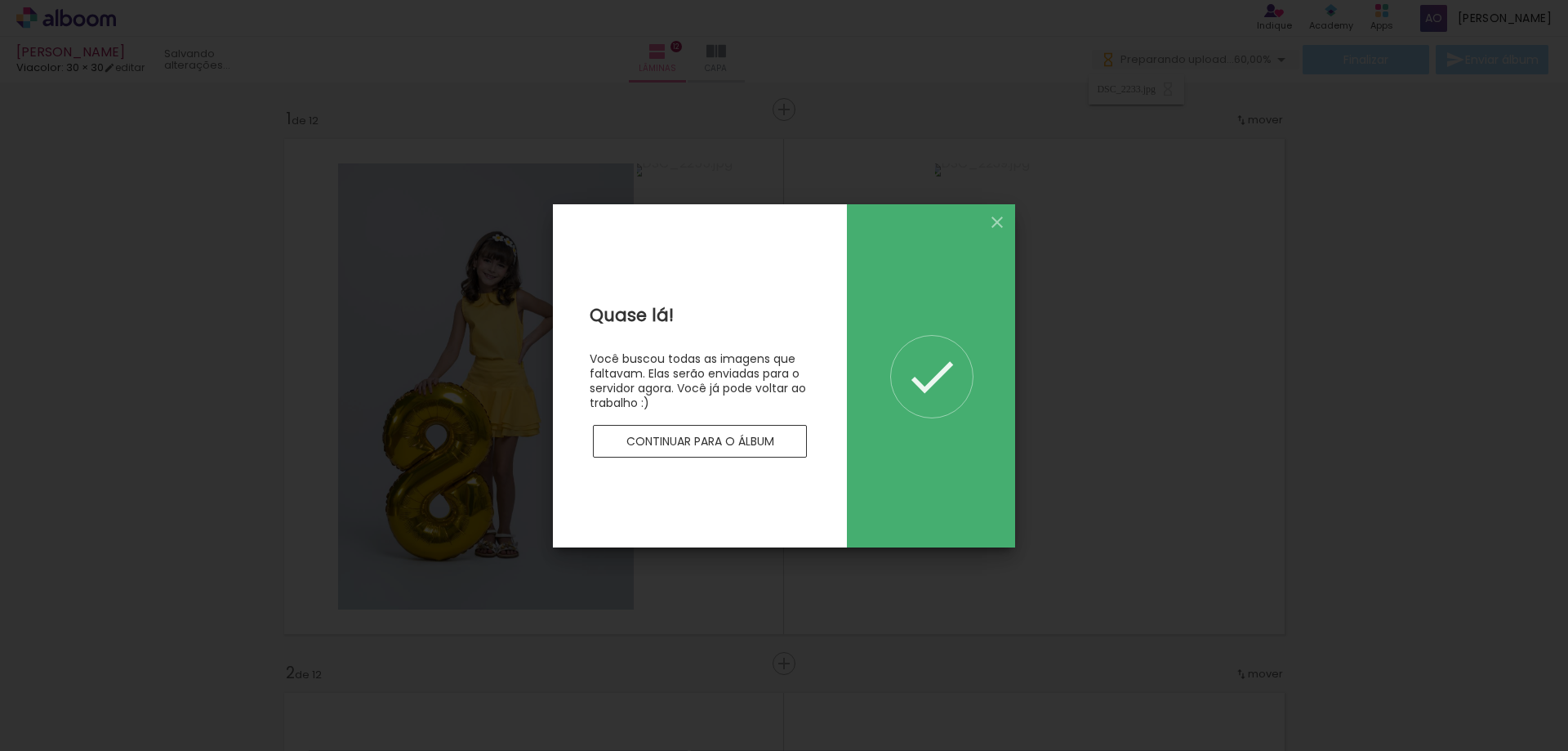
click at [739, 450] on paper-button "Continuar para o álbum" at bounding box center [699, 440] width 214 height 32
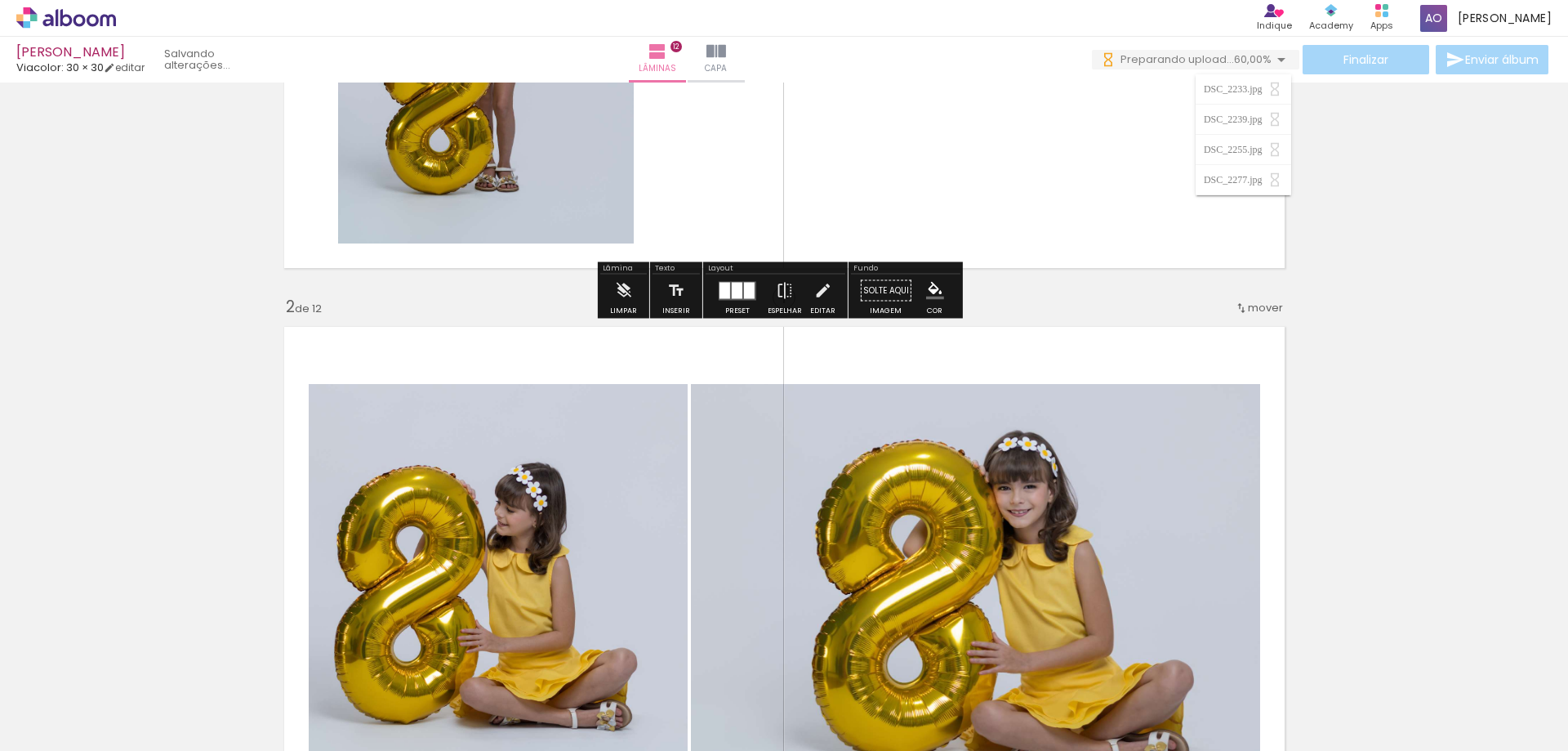
scroll to position [735, 0]
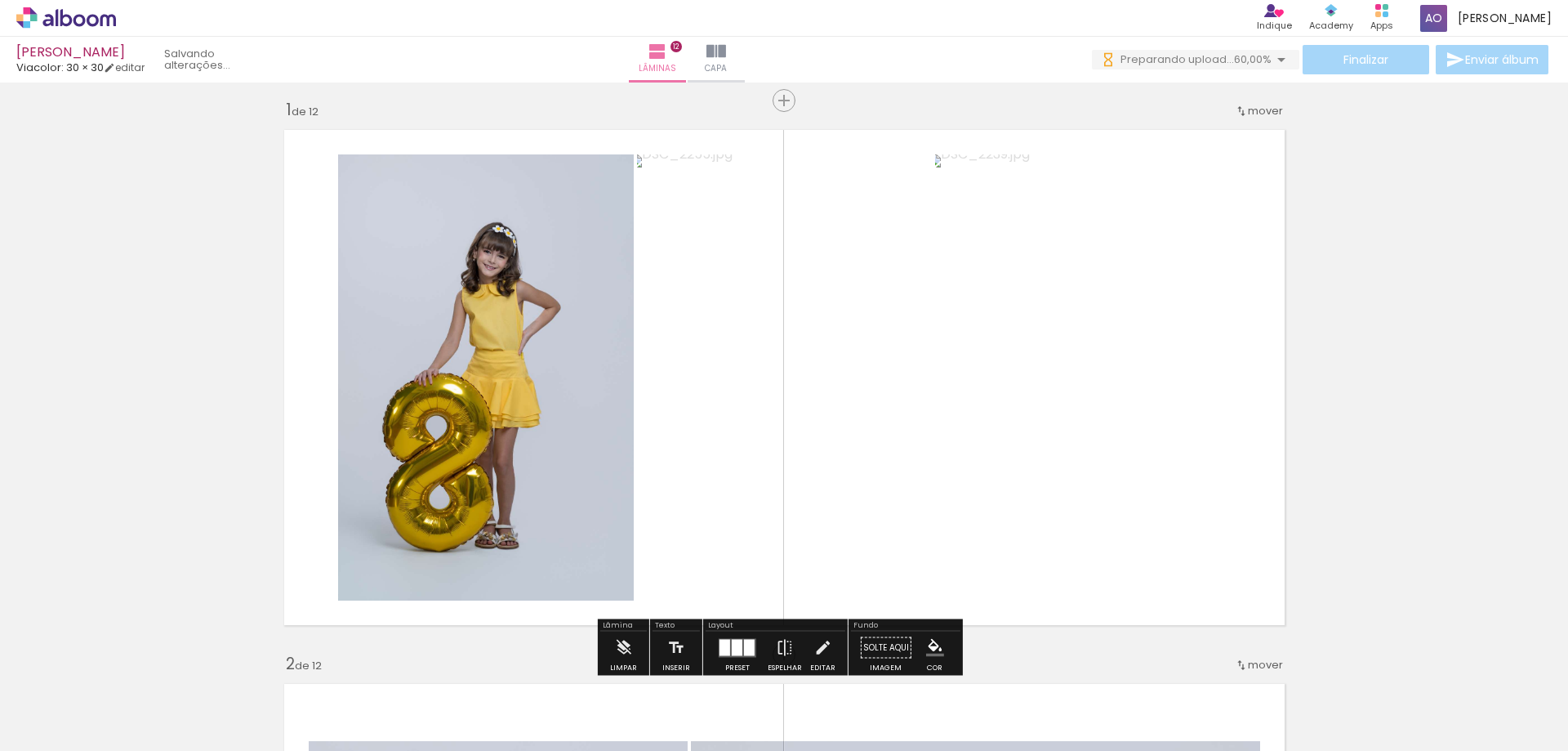
scroll to position [0, 0]
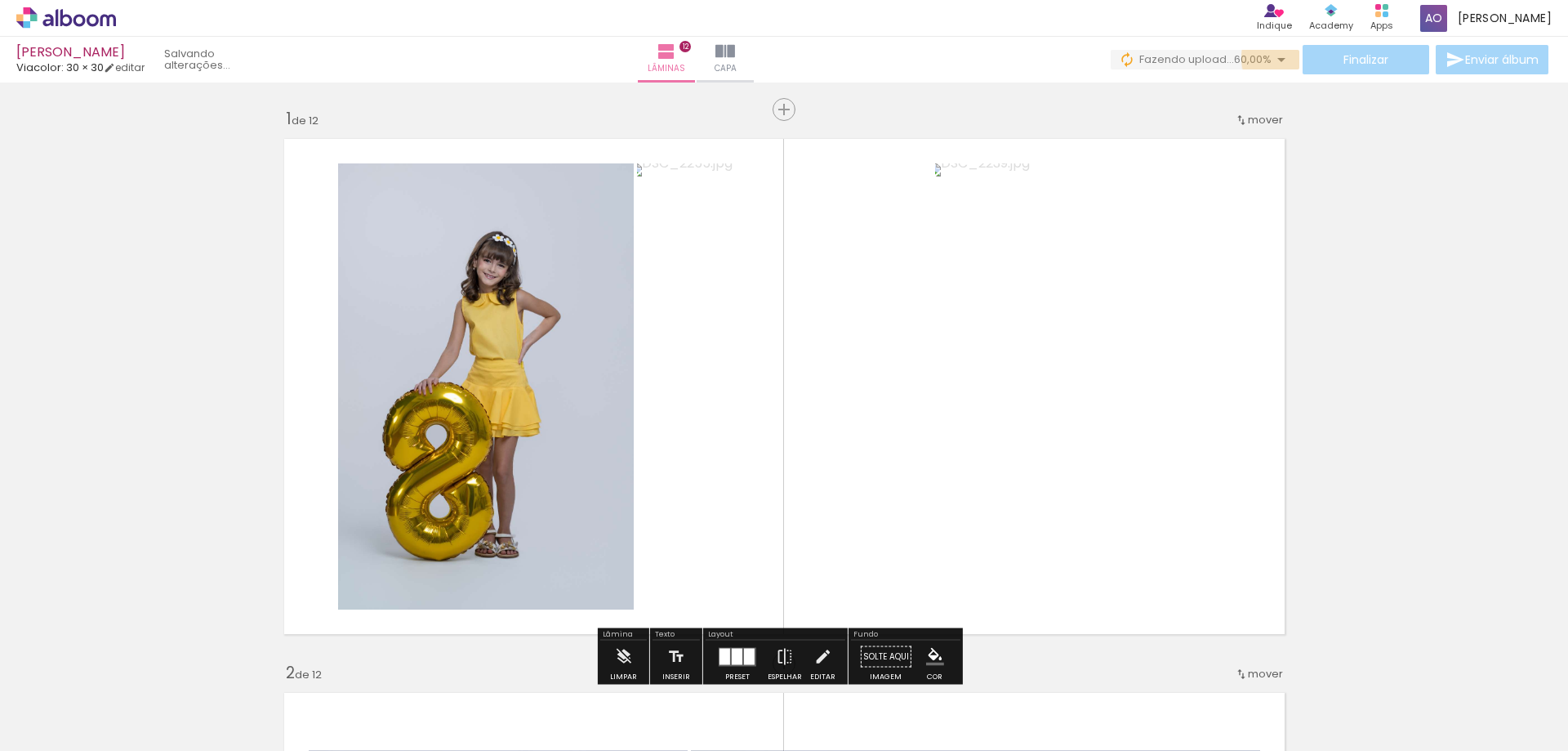
click at [1285, 58] on iron-icon at bounding box center [1281, 59] width 19 height 19
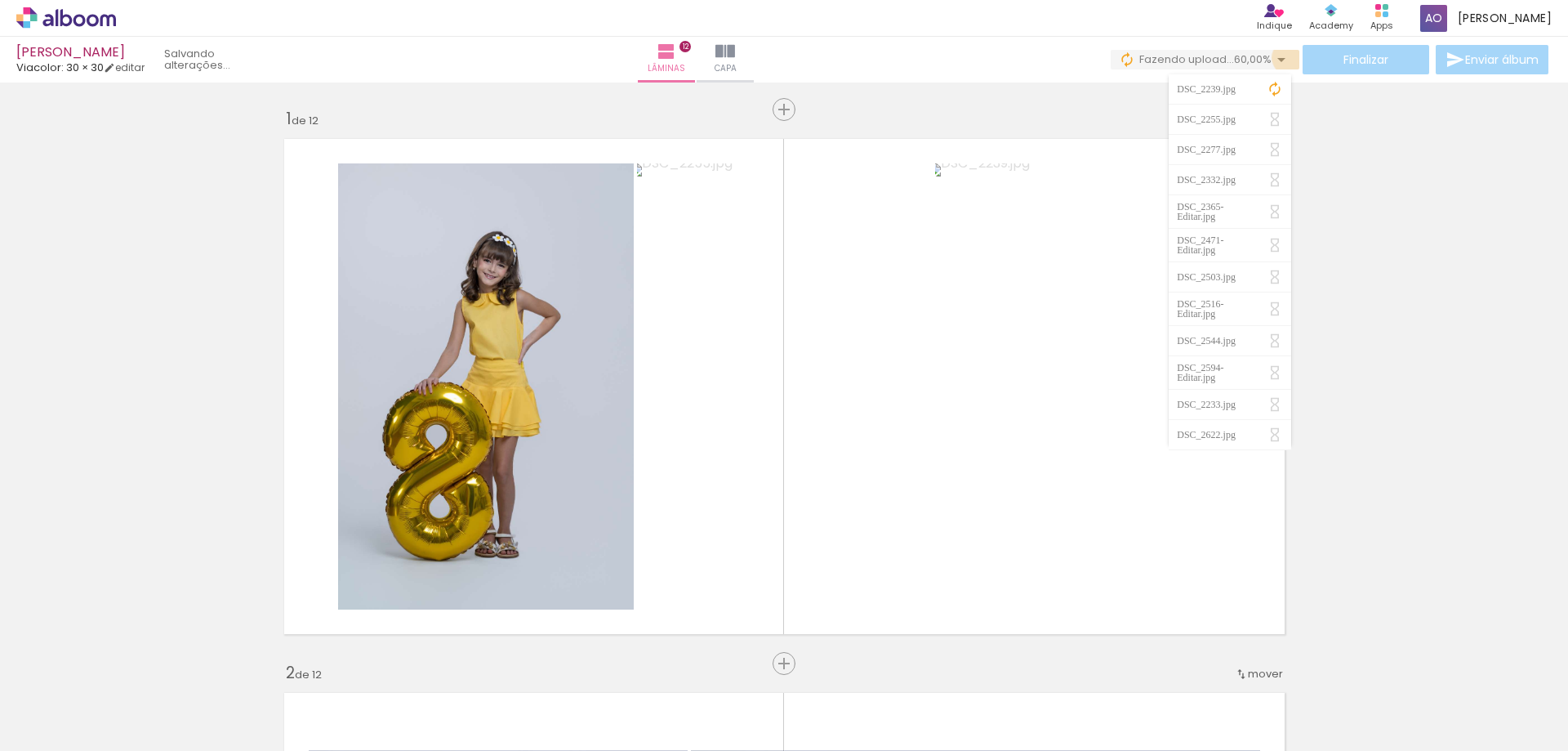
click at [1285, 58] on iron-icon at bounding box center [1281, 59] width 19 height 19
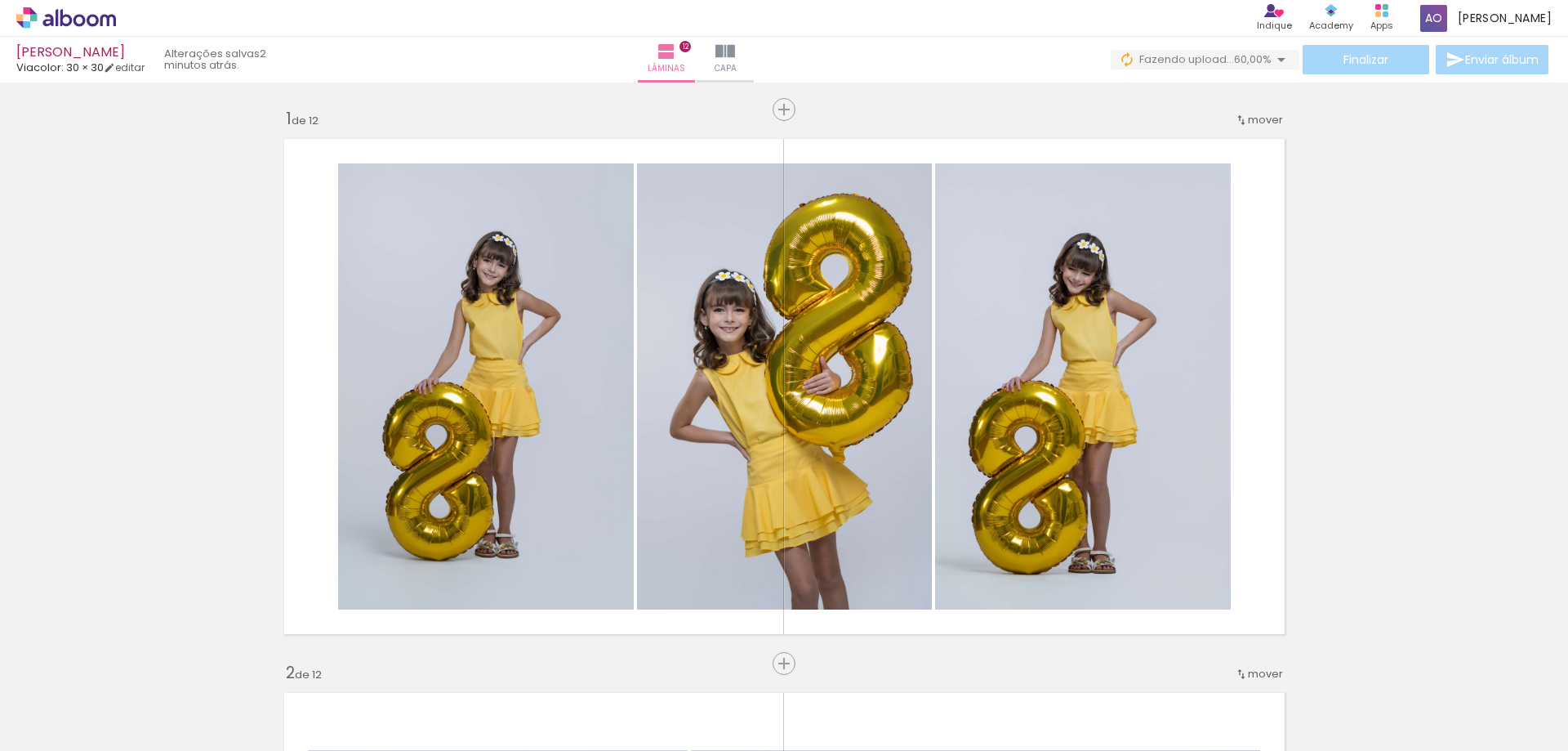
scroll to position [98, 0]
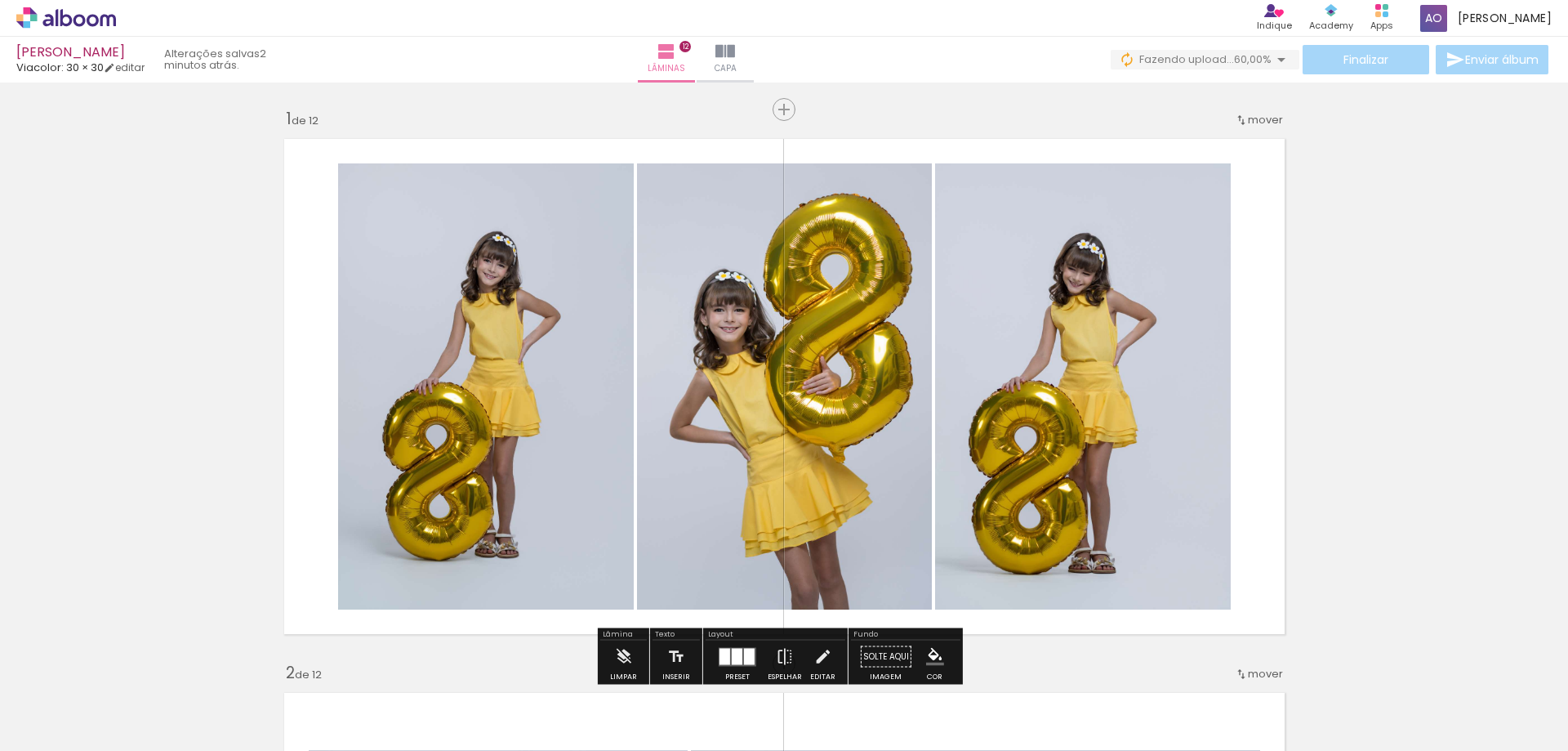
click at [1234, 61] on span "60,00%" at bounding box center [1252, 59] width 37 height 16
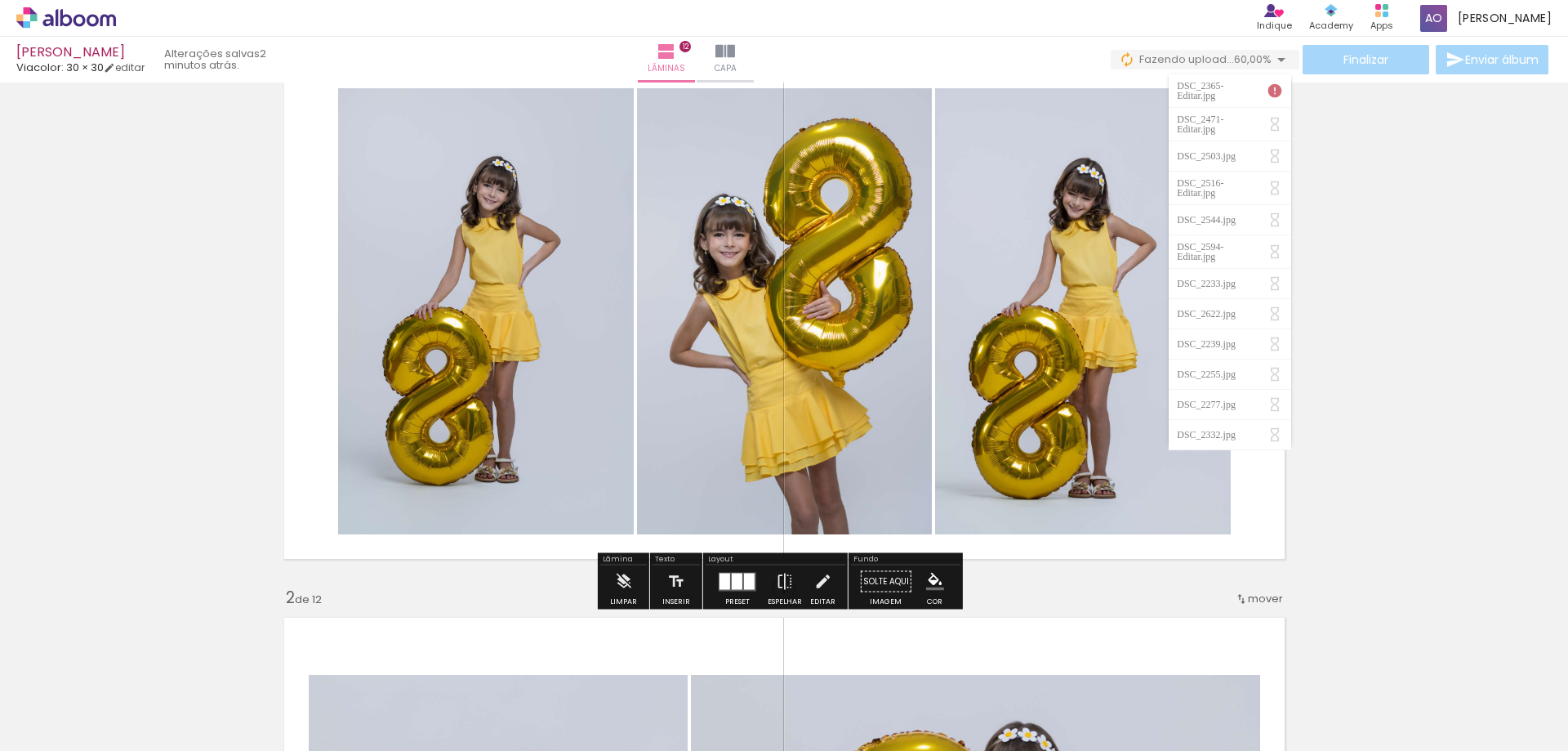
scroll to position [82, 0]
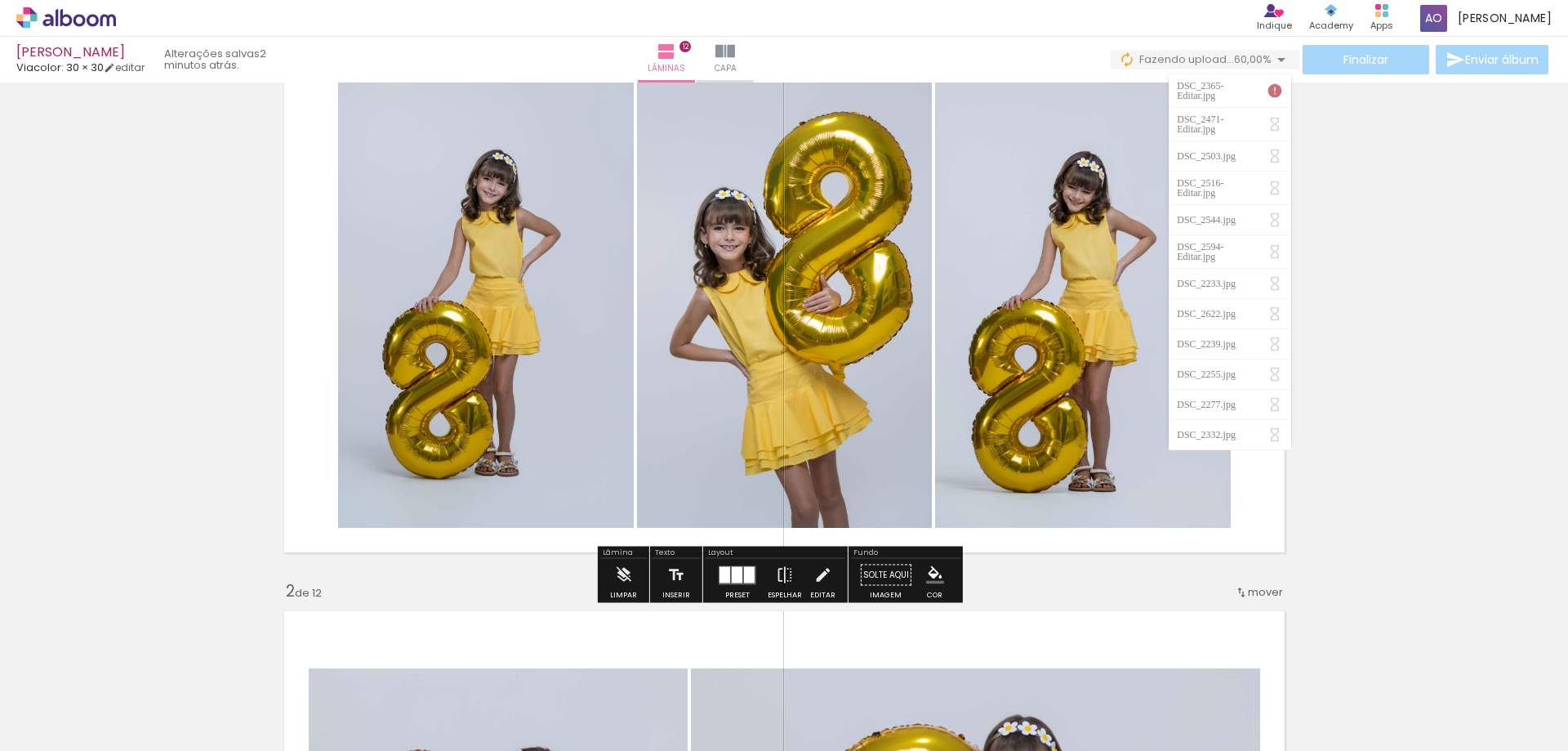
click at [1277, 88] on iron-icon at bounding box center [1274, 91] width 17 height 17
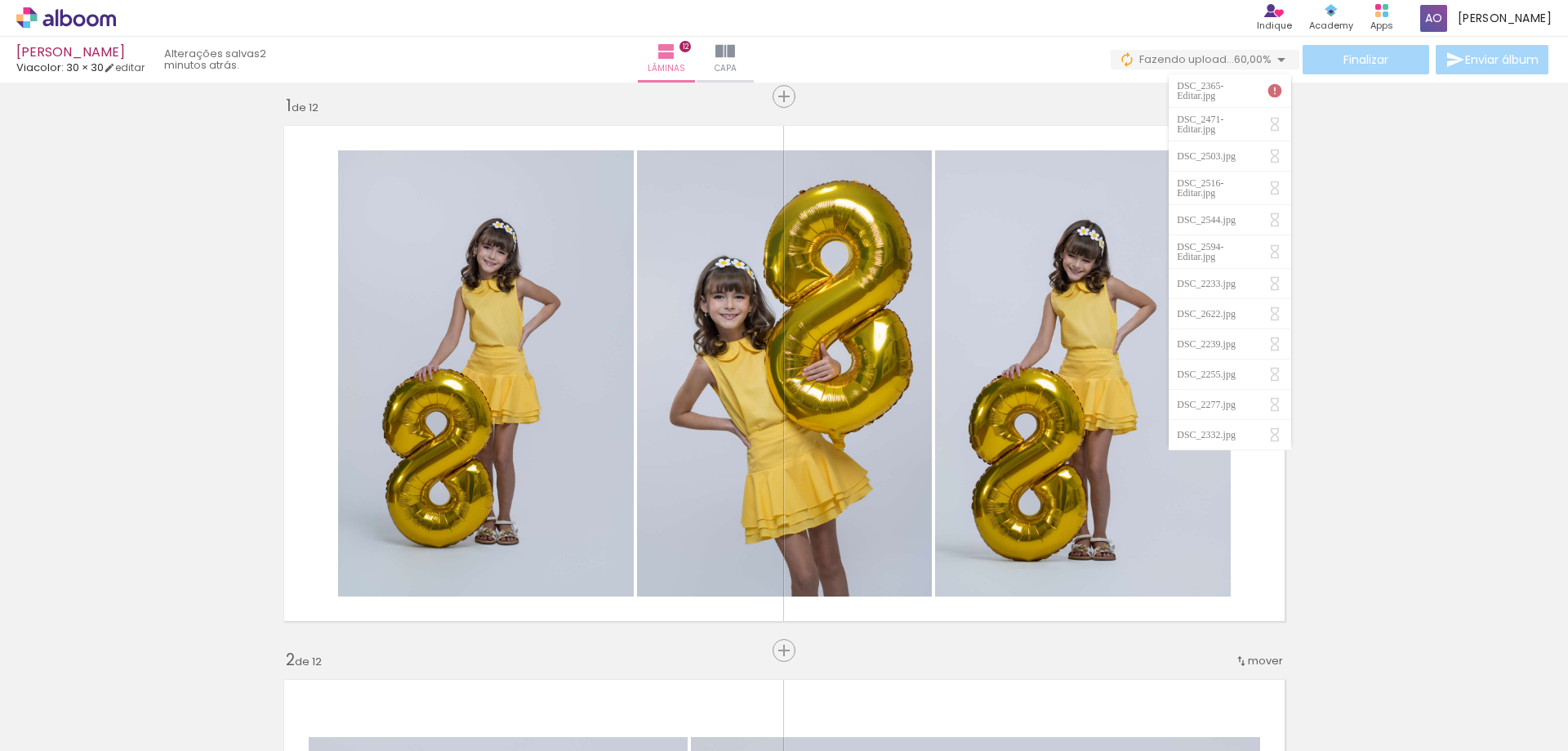
scroll to position [0, 0]
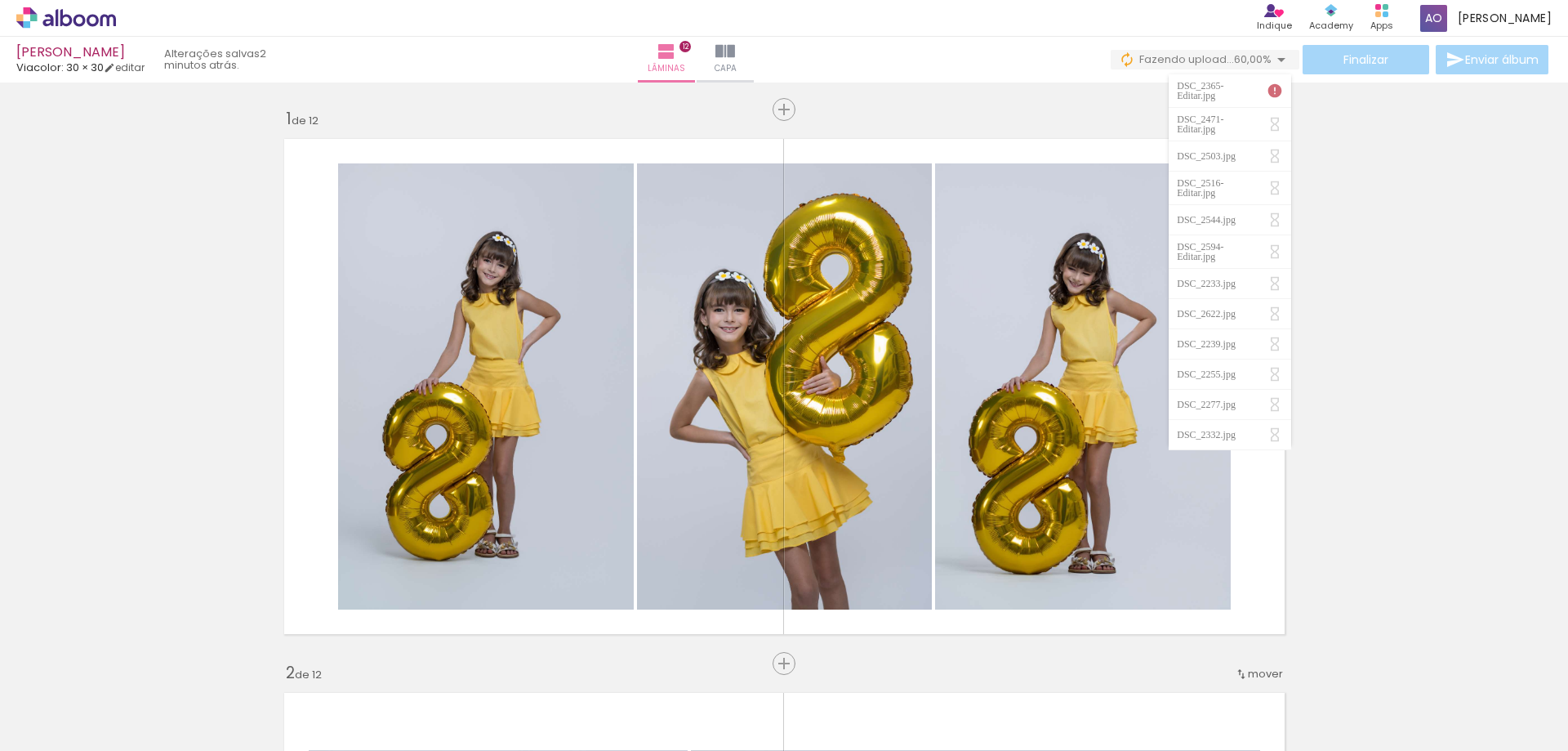
click at [1271, 61] on iron-icon at bounding box center [1281, 59] width 19 height 19
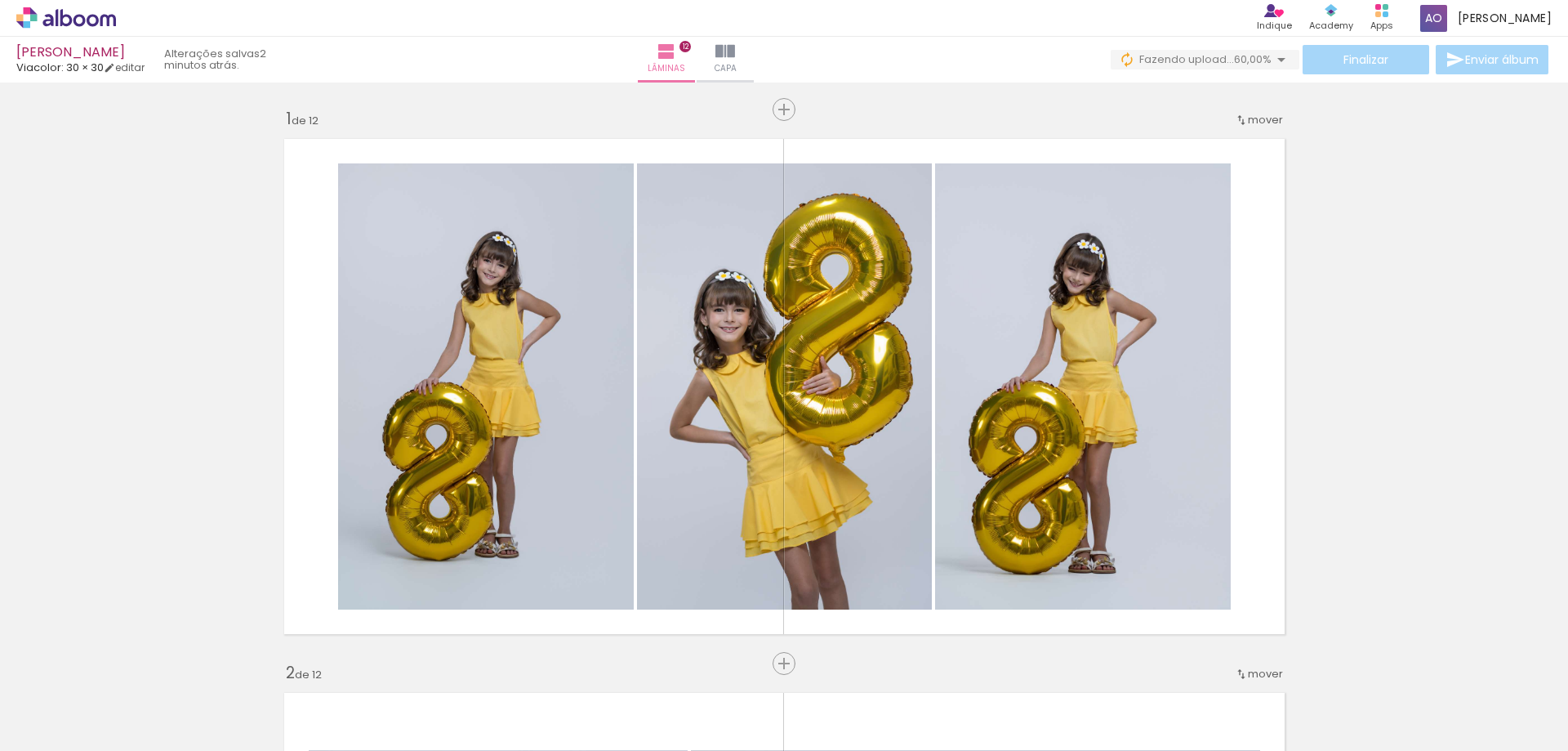
click at [1271, 61] on iron-icon at bounding box center [1281, 59] width 19 height 19
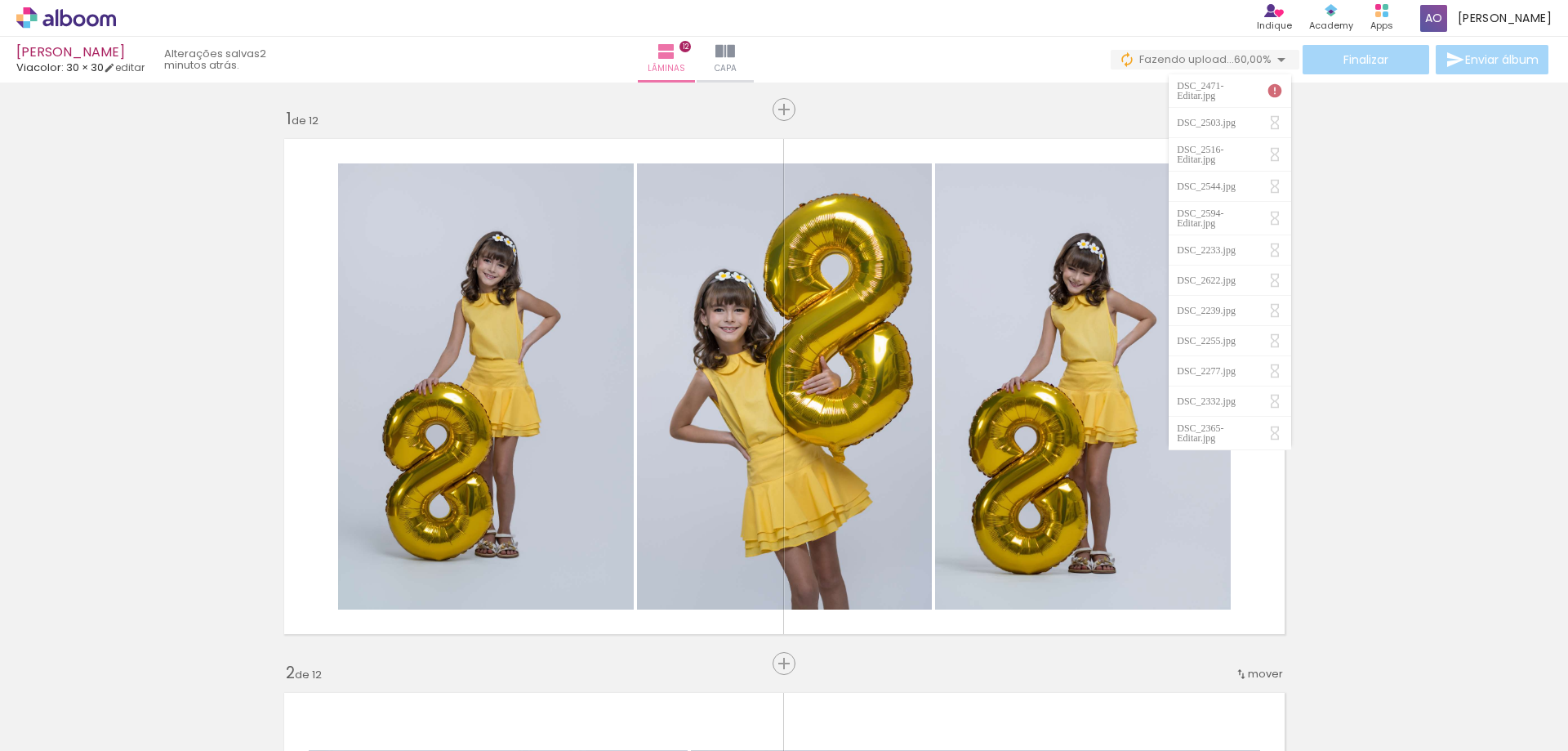
click at [1271, 63] on iron-icon at bounding box center [1281, 59] width 19 height 19
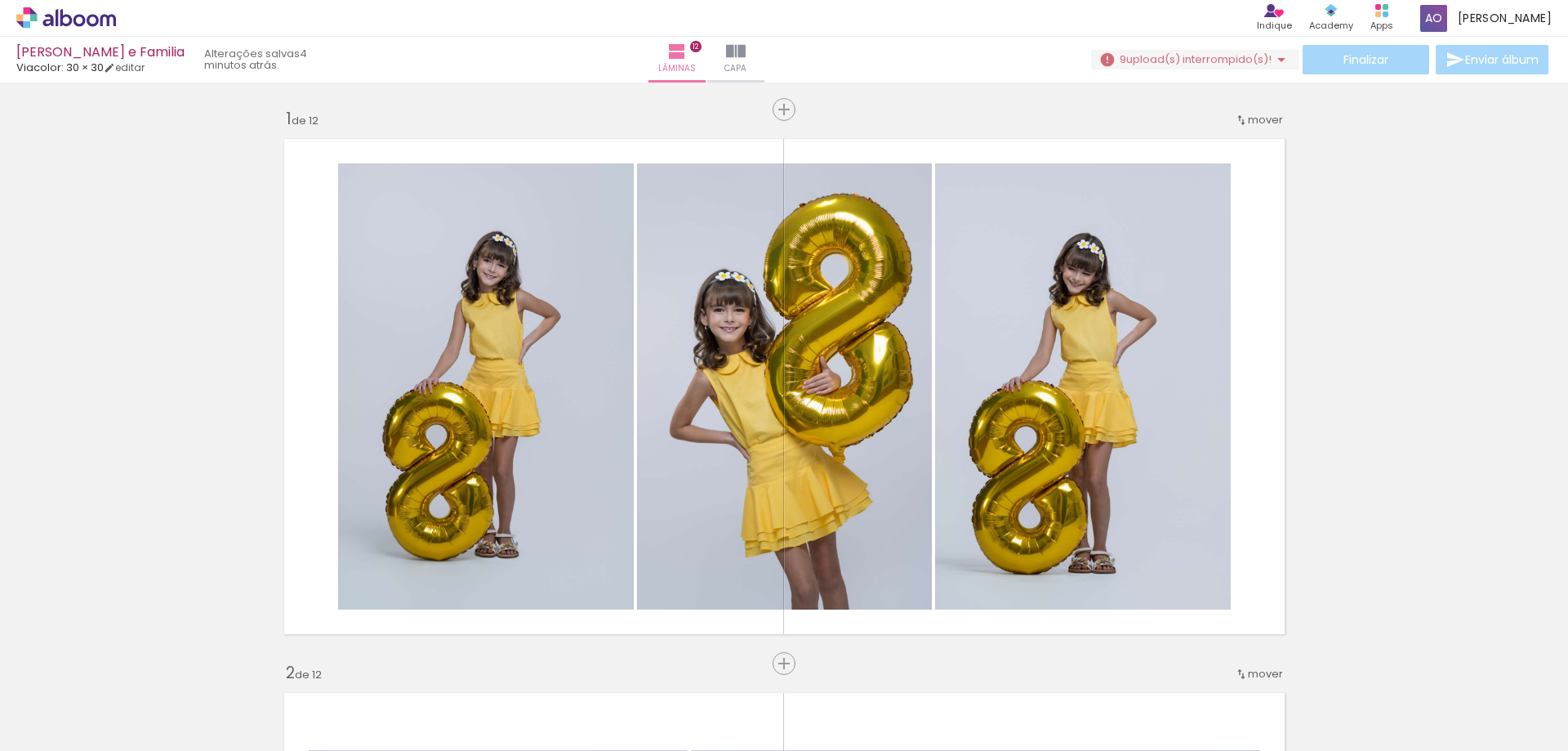
scroll to position [98, 0]
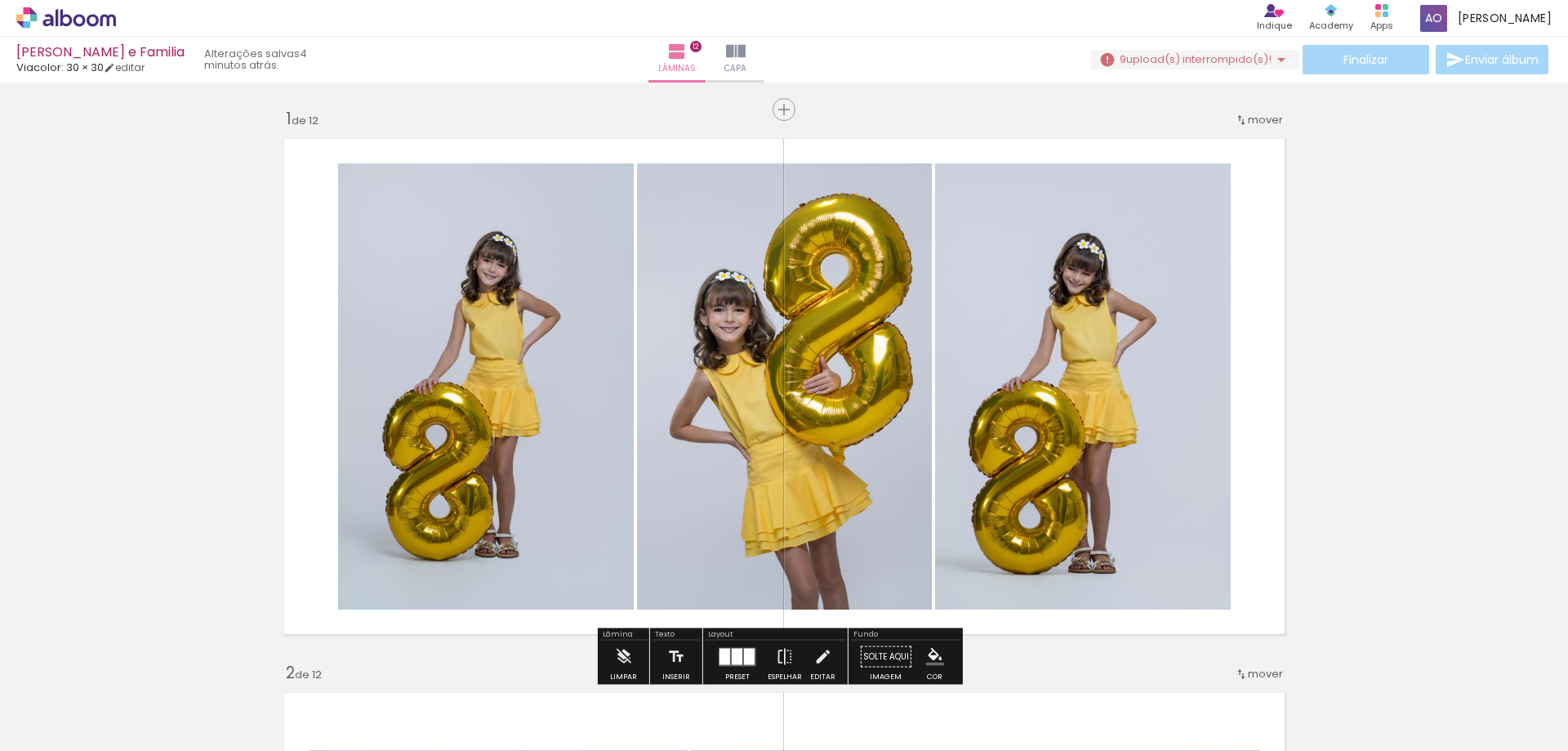
click at [1271, 60] on iron-icon at bounding box center [1281, 59] width 19 height 19
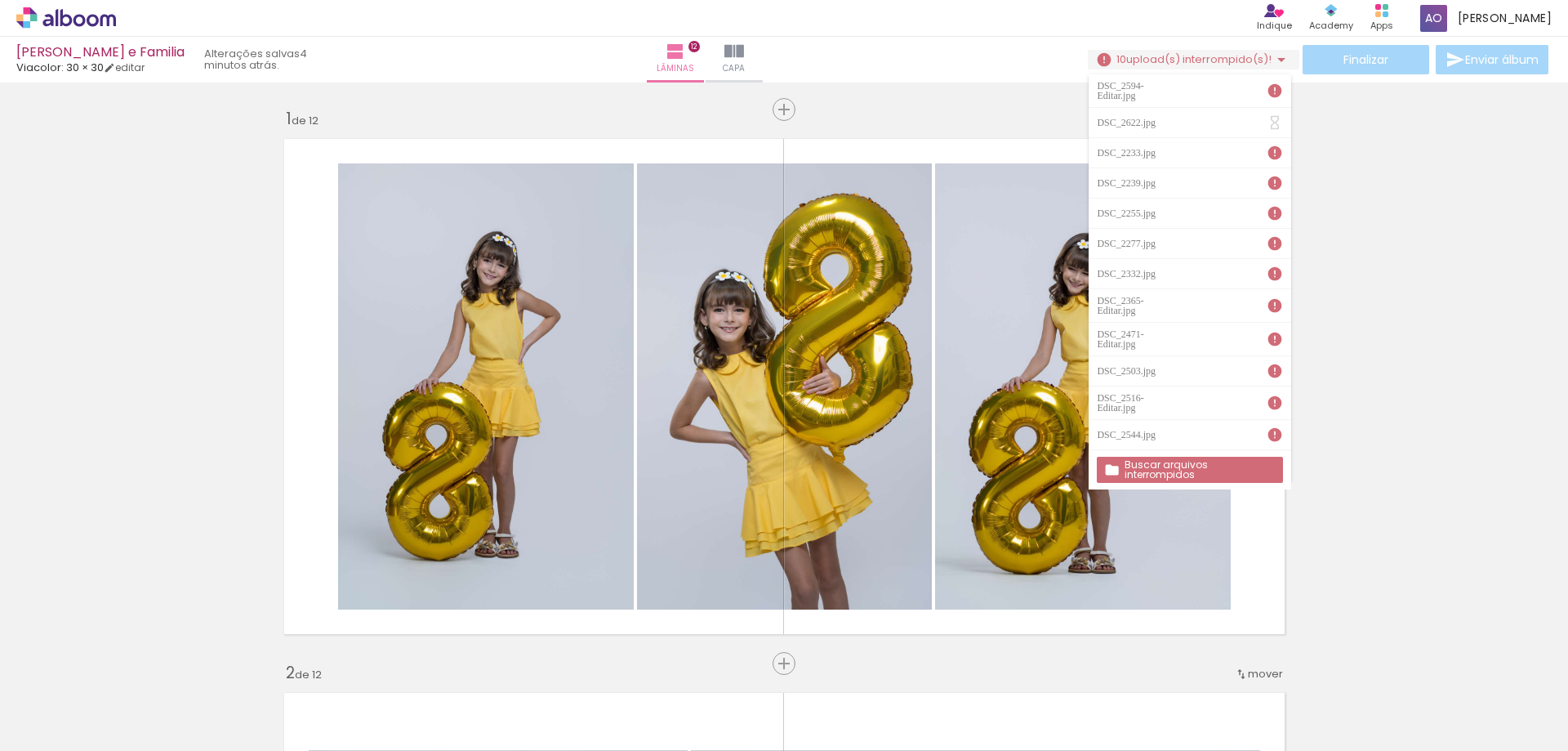
click at [0, 0] on slot "Buscar arquivos interrompidos" at bounding box center [0, 0] width 0 height 0
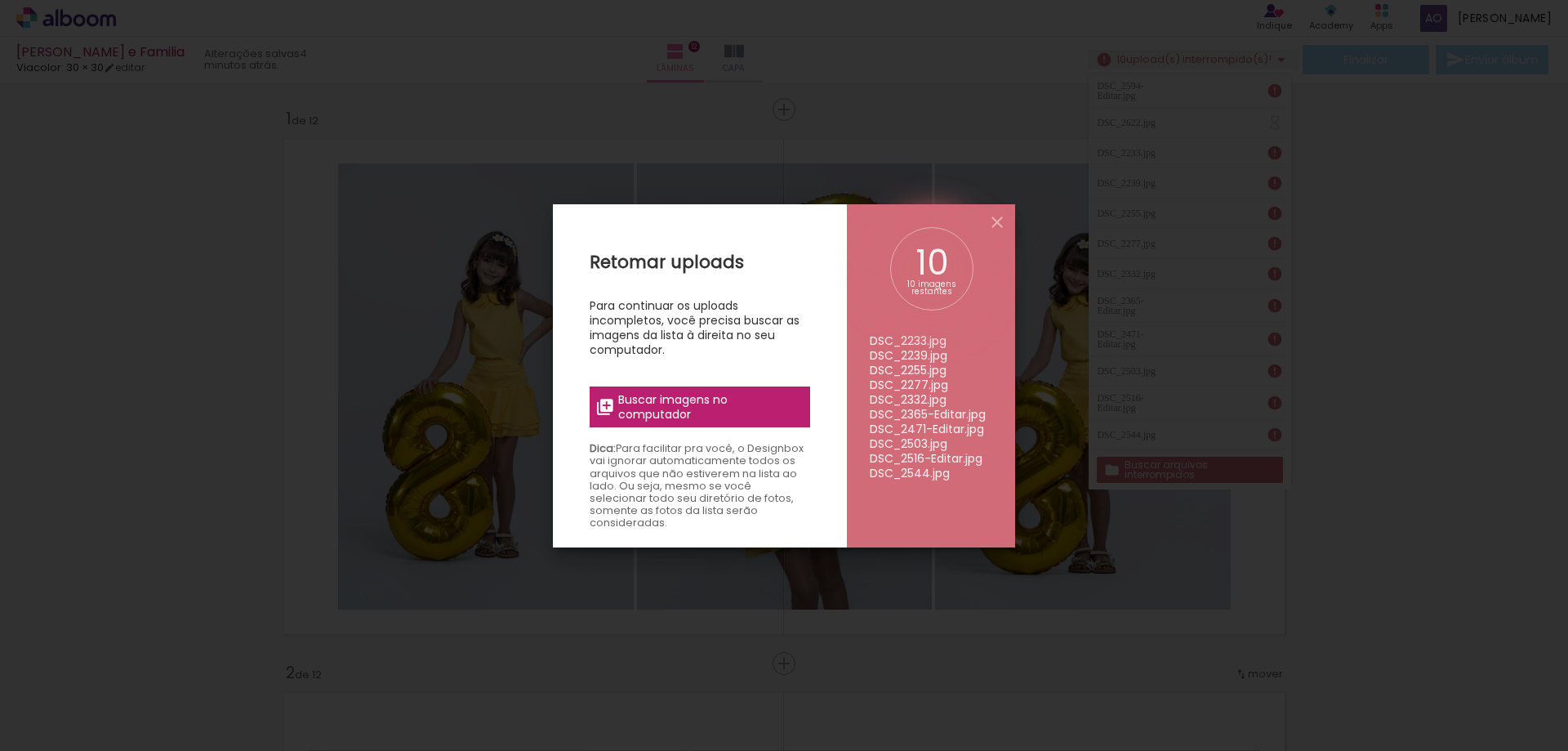
click at [680, 406] on span "Buscar imagens no computador" at bounding box center [709, 407] width 182 height 30
click at [0, 0] on input "file" at bounding box center [0, 0] width 0 height 0
click at [699, 401] on span "Buscar imagens no computador" at bounding box center [709, 407] width 182 height 30
click at [0, 0] on input "file" at bounding box center [0, 0] width 0 height 0
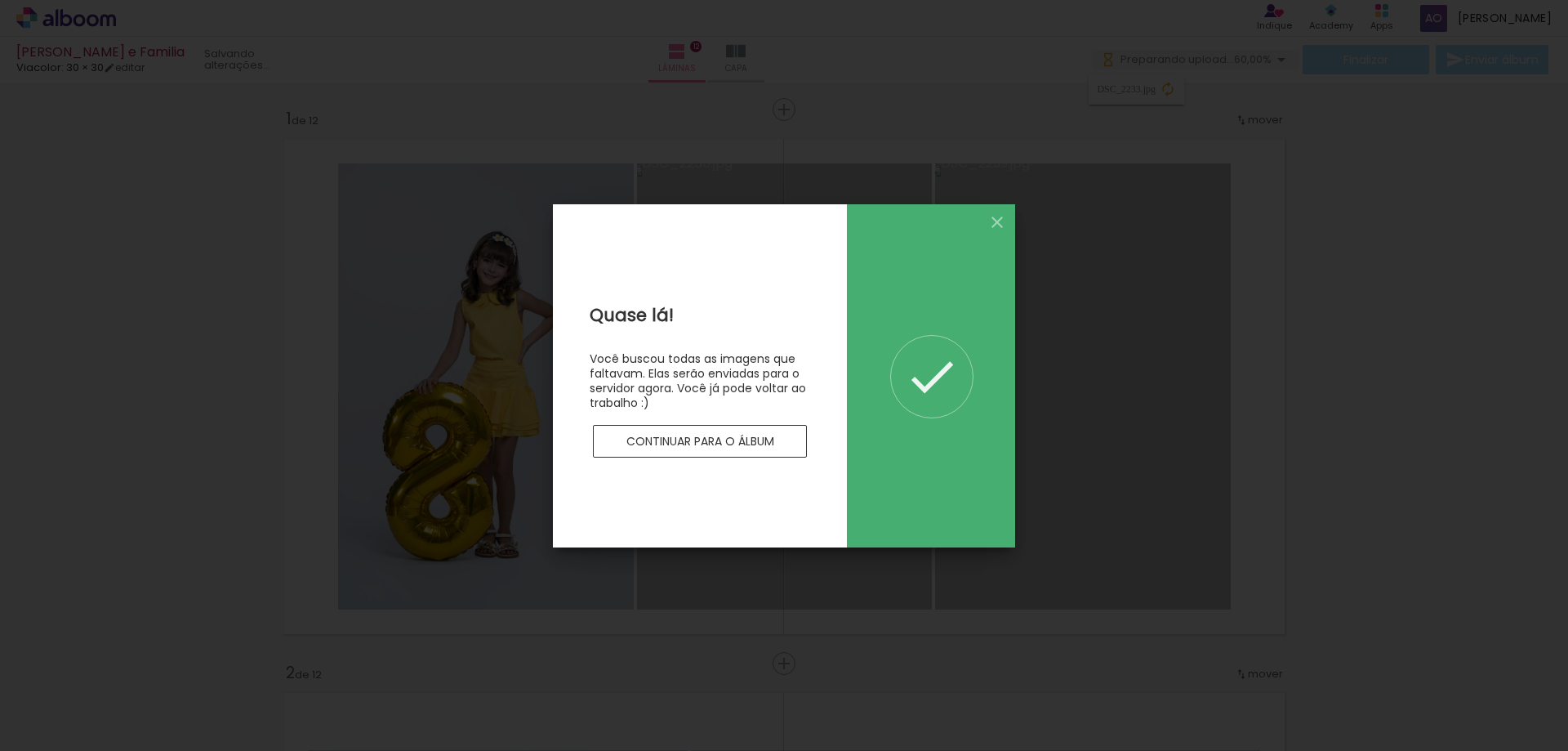
click at [0, 0] on slot "Continuar para o álbum" at bounding box center [0, 0] width 0 height 0
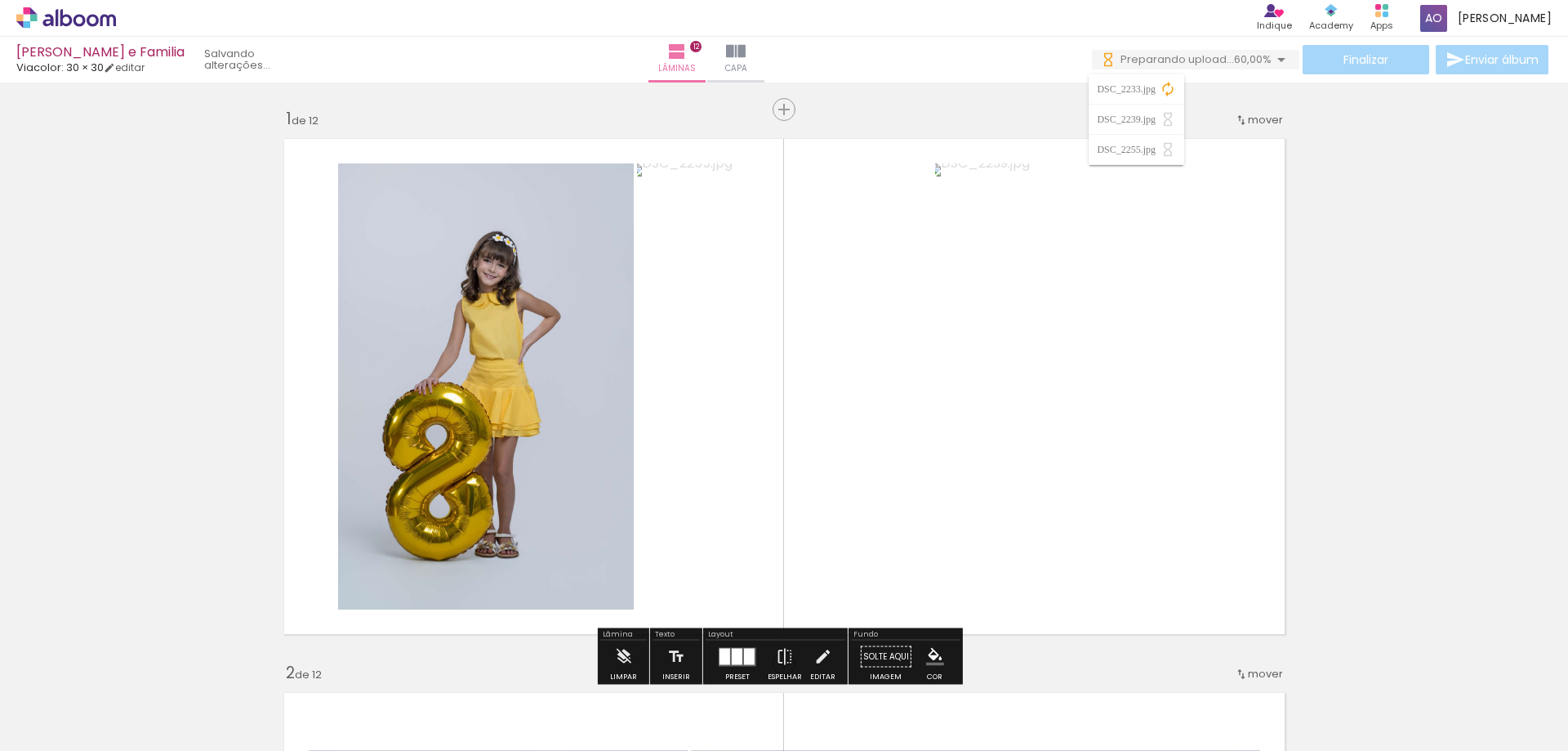
click at [1168, 122] on iron-icon at bounding box center [1168, 119] width 17 height 17
click at [1223, 58] on span "Preparando upload..." at bounding box center [1177, 59] width 113 height 16
click at [1249, 61] on span "60,00%" at bounding box center [1252, 59] width 37 height 16
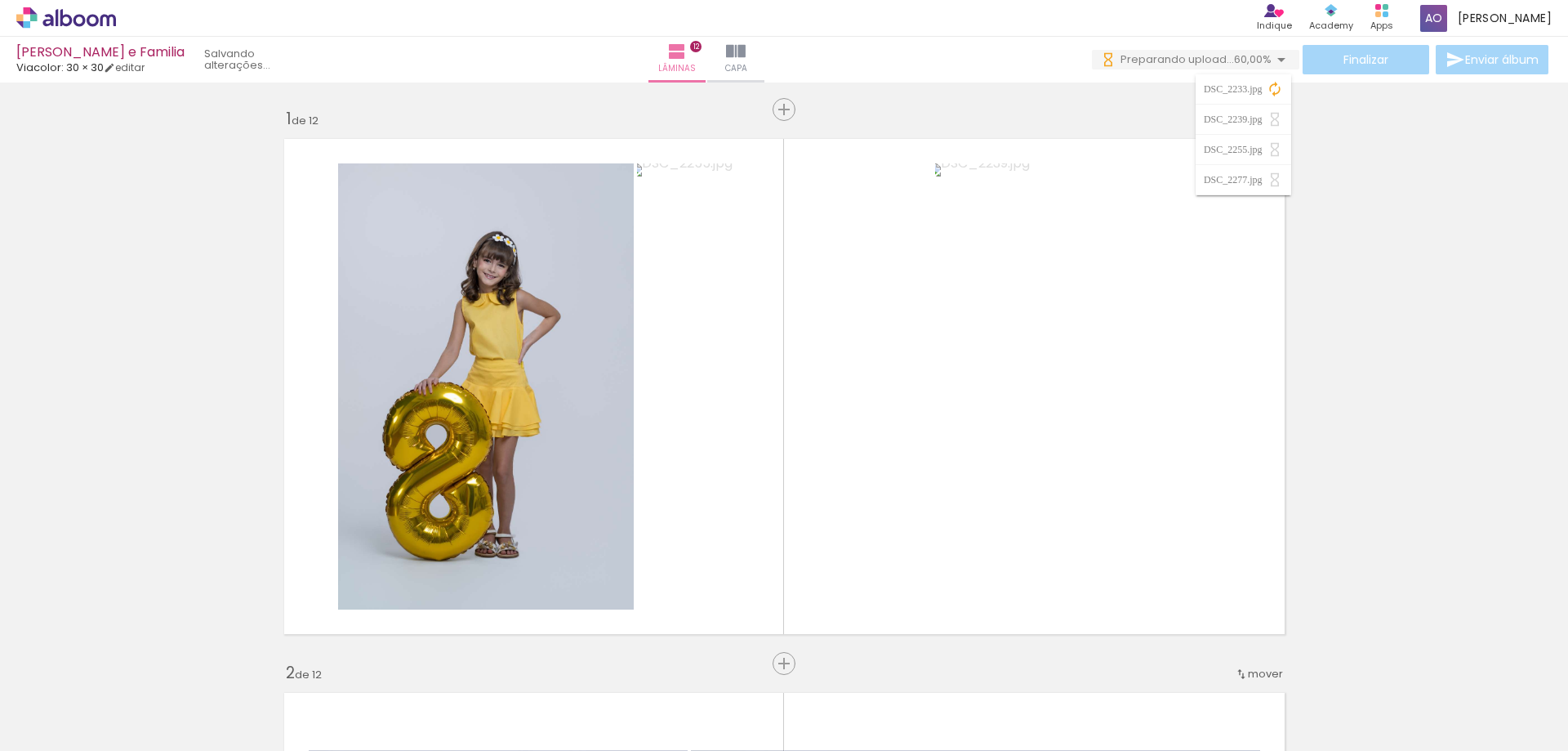
click at [1242, 176] on div "DSC_2277.jpg" at bounding box center [1235, 179] width 63 height 10
click at [1276, 89] on iron-icon at bounding box center [1274, 89] width 17 height 17
click at [1383, 67] on div "Finalizar Enviar álbum" at bounding box center [1321, 60] width 460 height 30
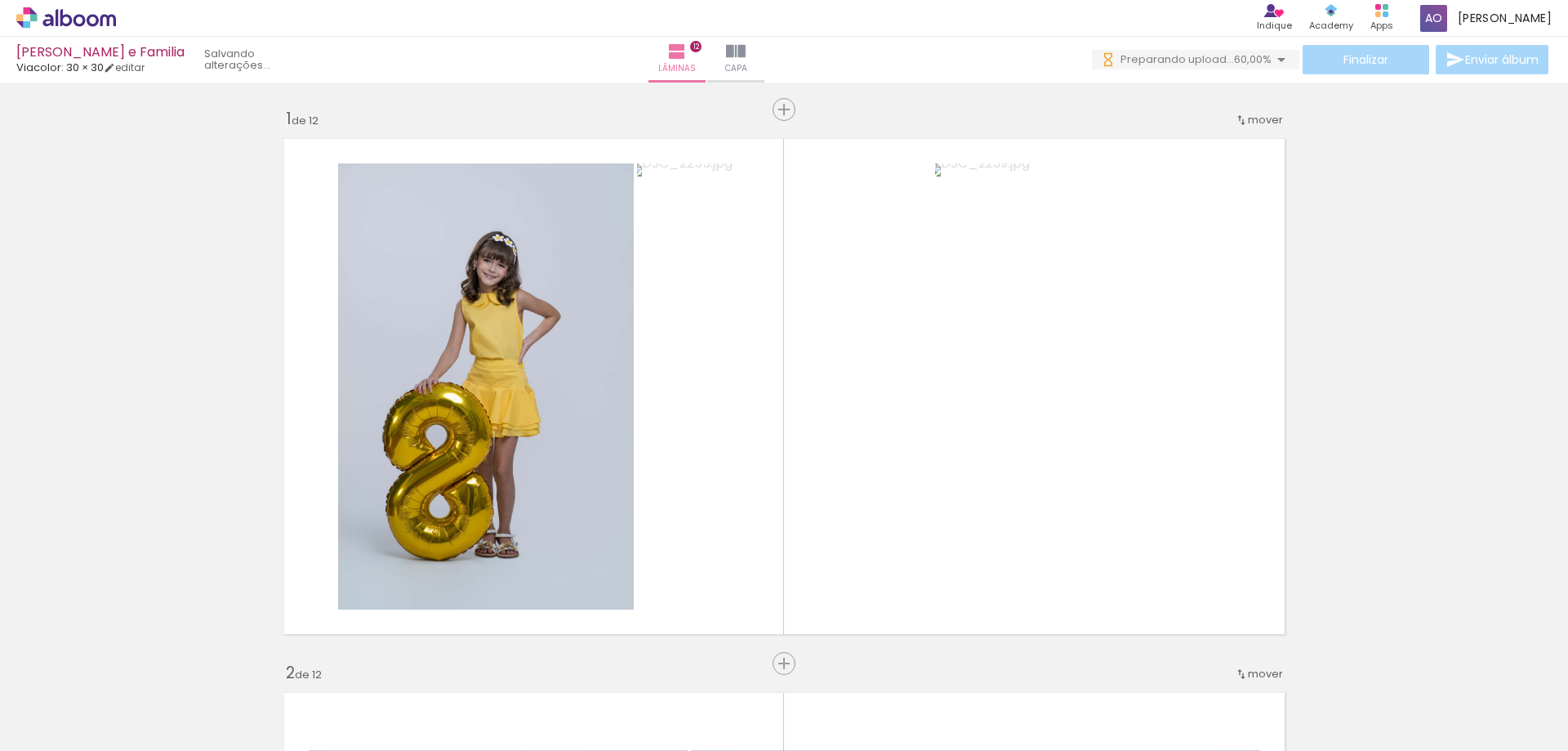
click at [1405, 65] on div "Finalizar Enviar álbum" at bounding box center [1321, 60] width 460 height 30
click at [1402, 65] on div "Finalizar Enviar álbum" at bounding box center [1321, 60] width 460 height 30
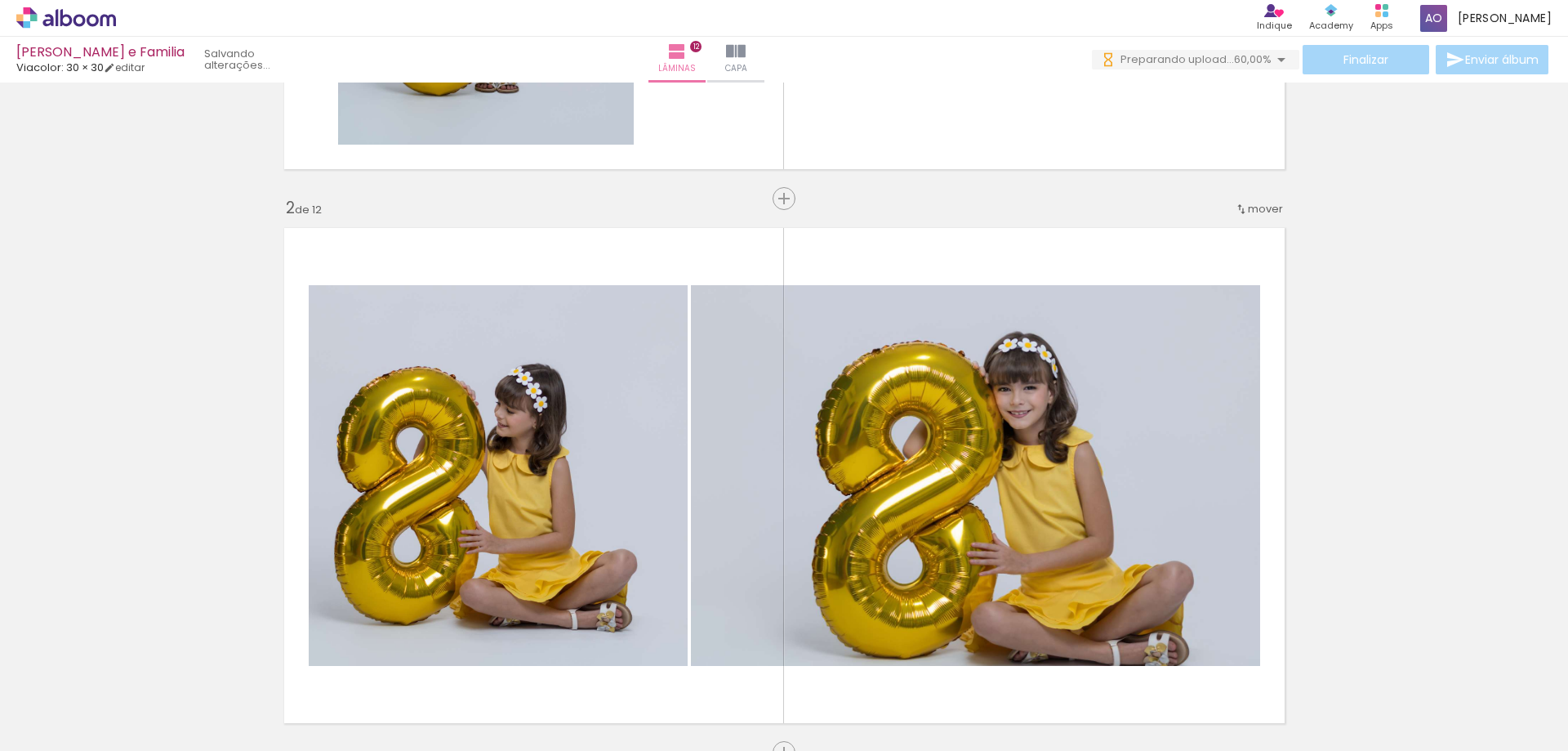
scroll to position [0, 0]
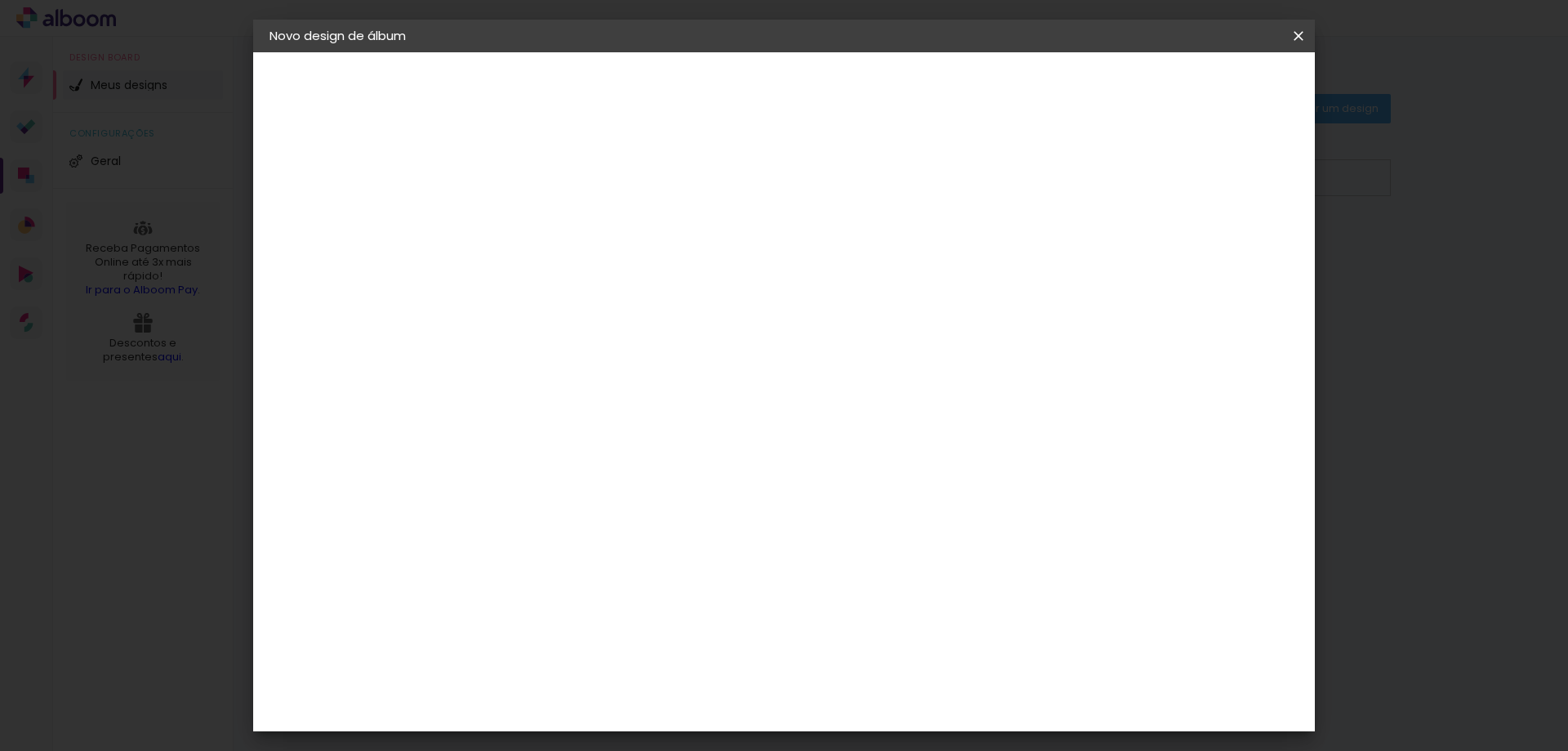
click at [1299, 37] on iron-icon at bounding box center [1299, 36] width 19 height 17
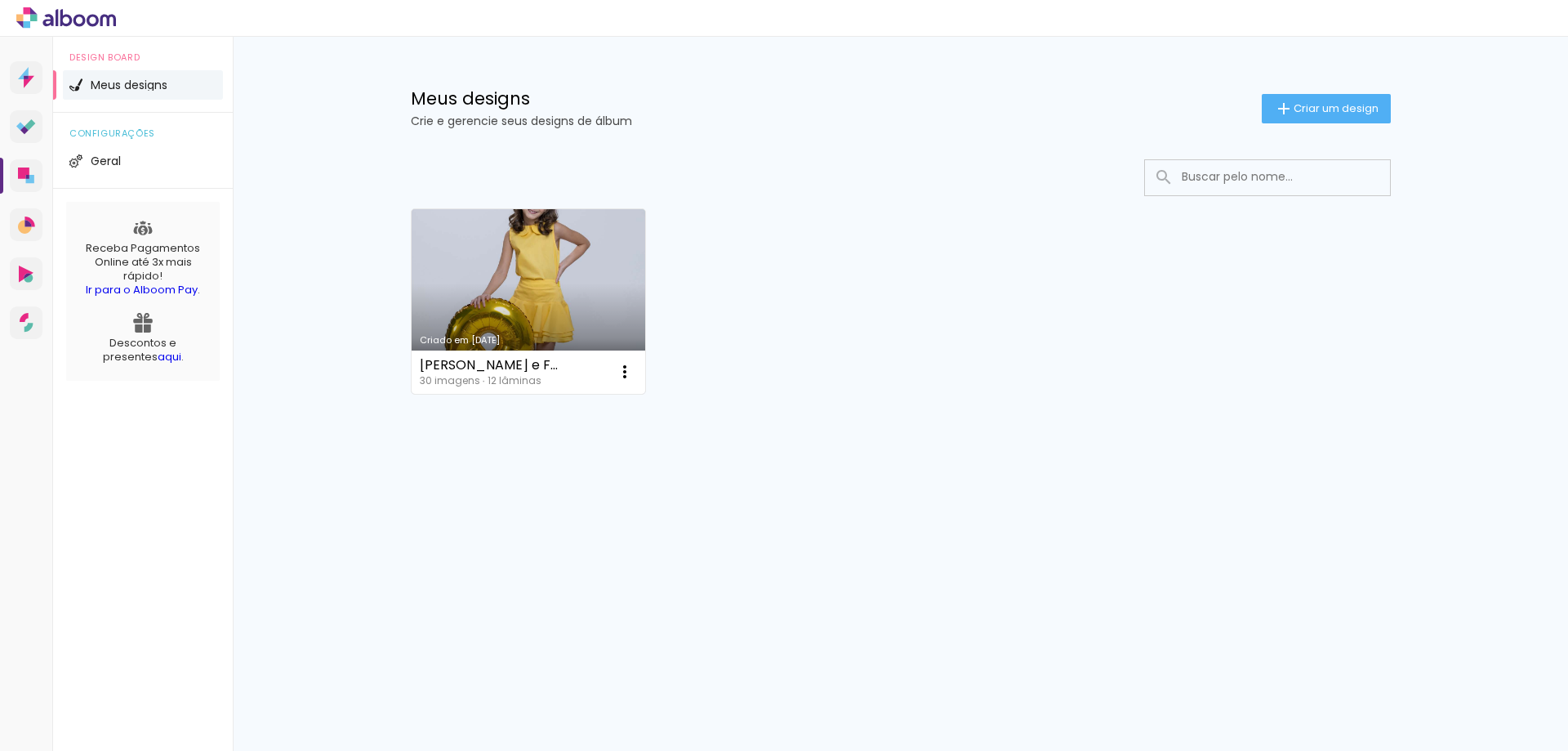
click at [469, 336] on div "Criado em [DATE]" at bounding box center [528, 340] width 218 height 9
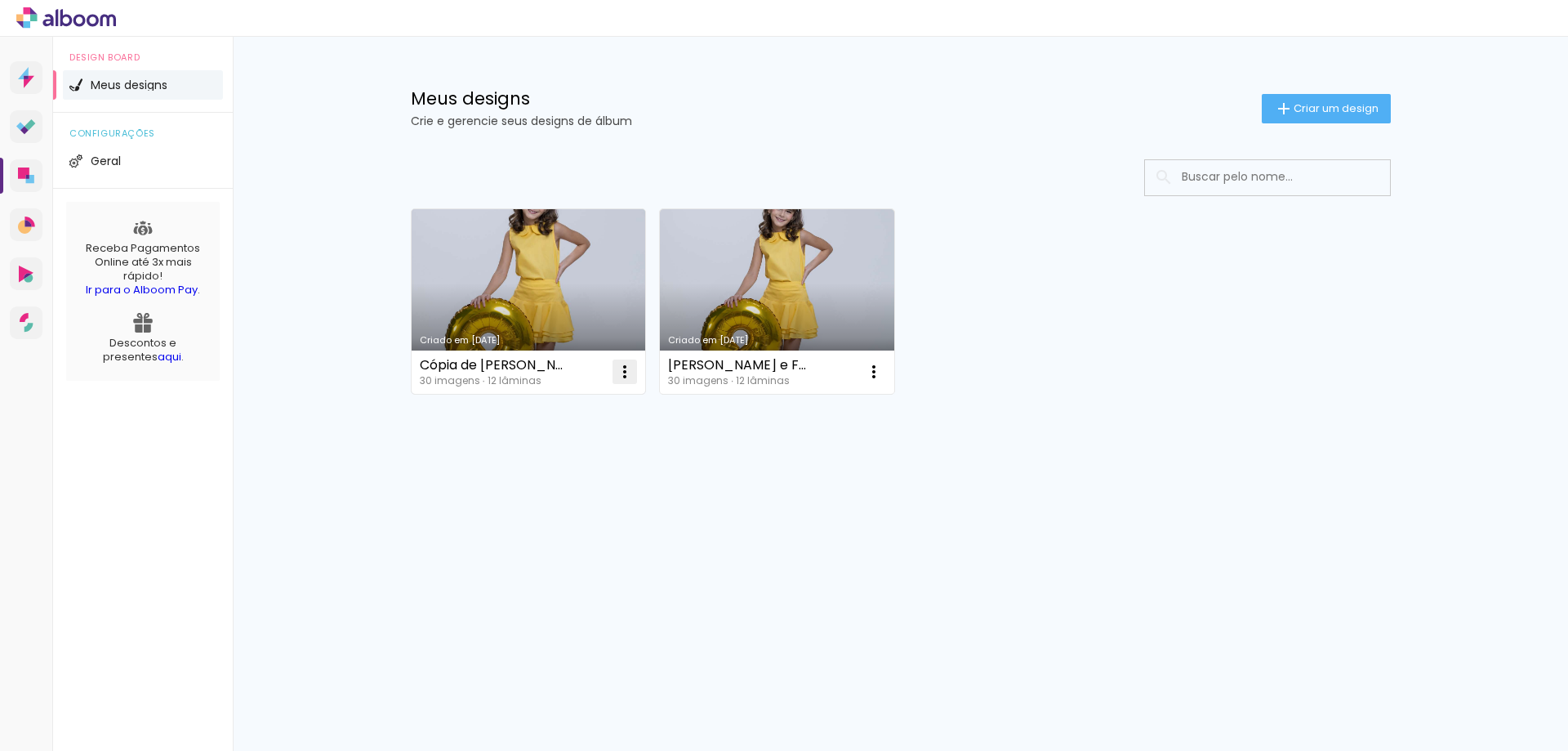
click at [626, 372] on iron-icon at bounding box center [624, 372] width 19 height 19
click at [528, 481] on span "Excluir" at bounding box center [533, 479] width 35 height 11
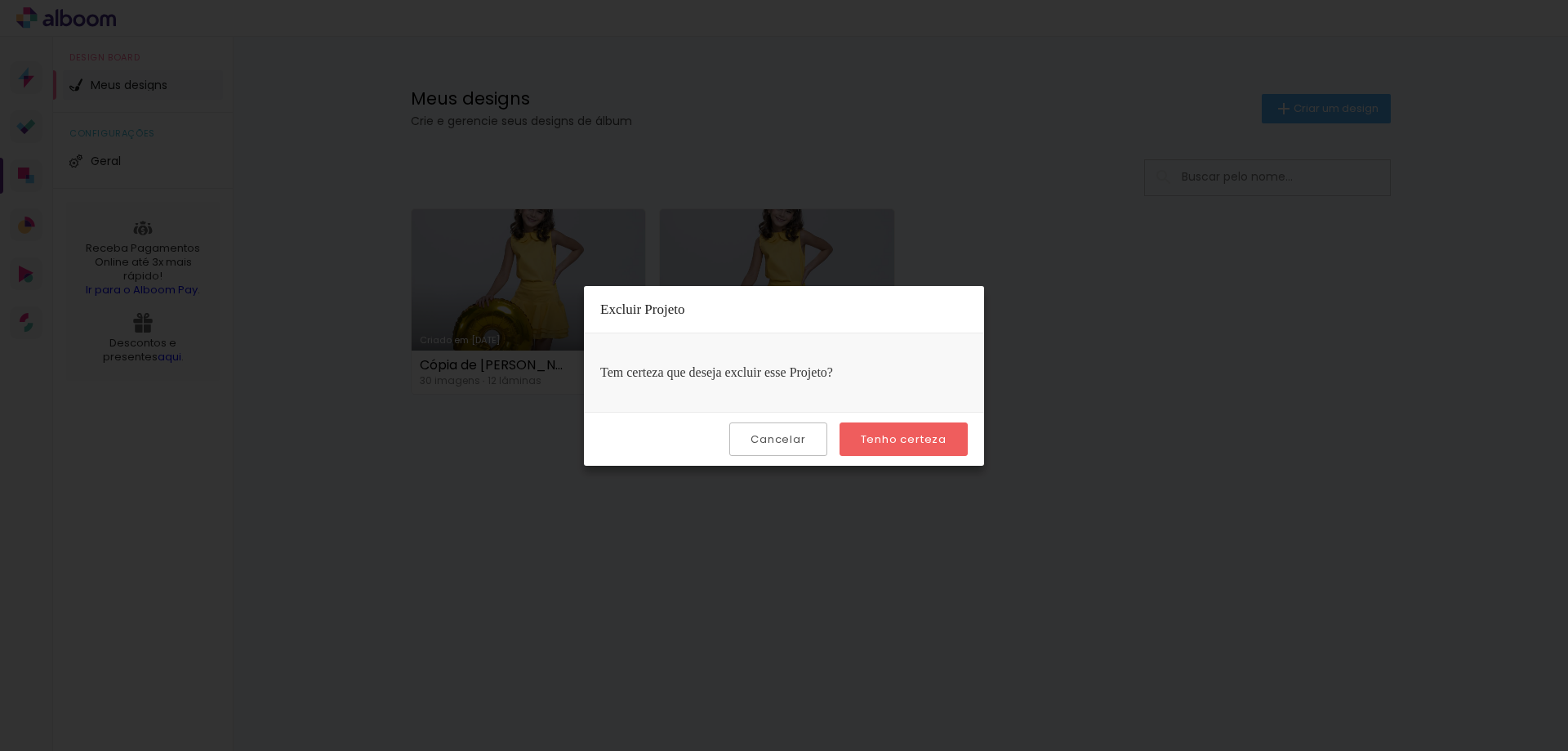
click at [0, 0] on slot "Tenho certeza" at bounding box center [0, 0] width 0 height 0
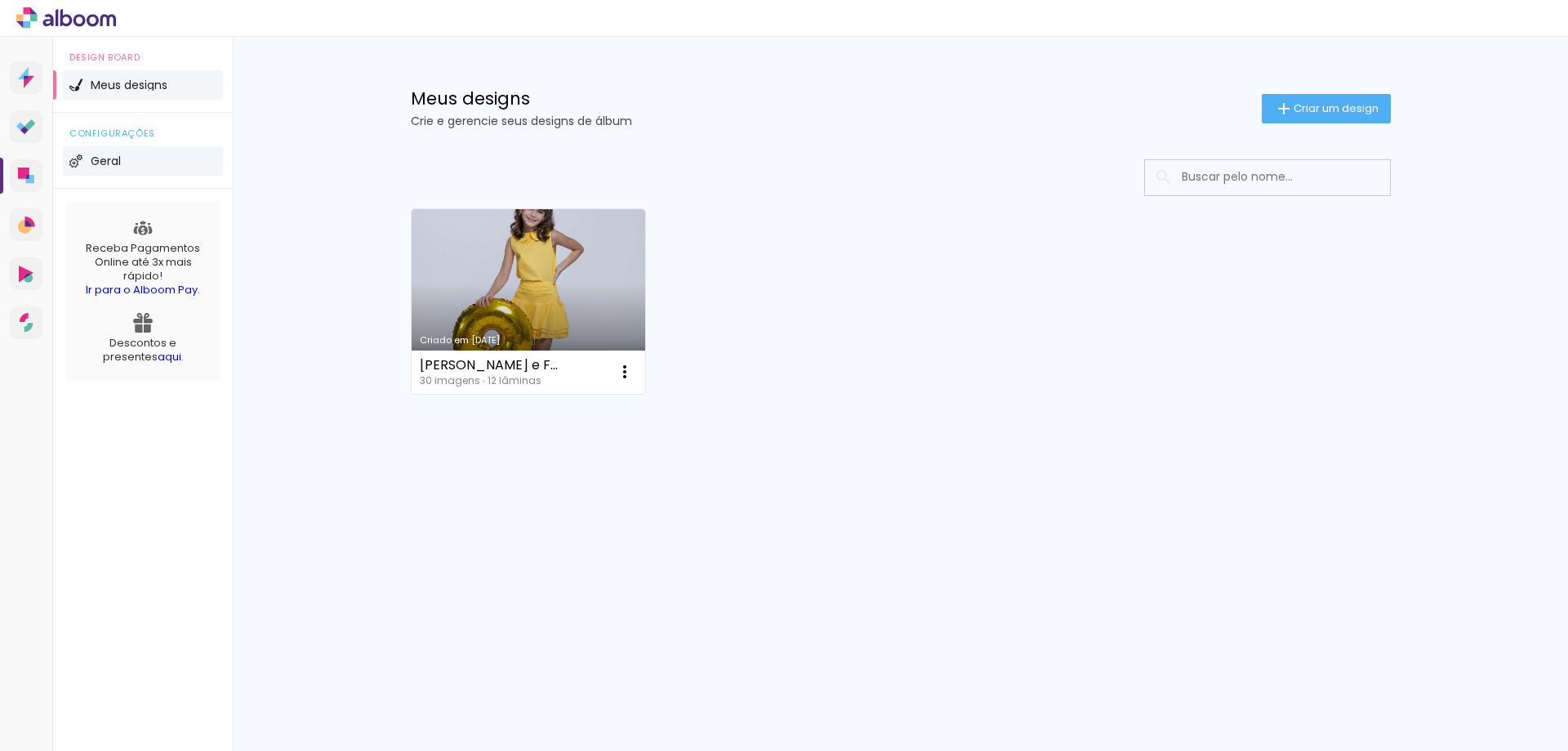
click at [99, 160] on span "Geral" at bounding box center [106, 160] width 31 height 11
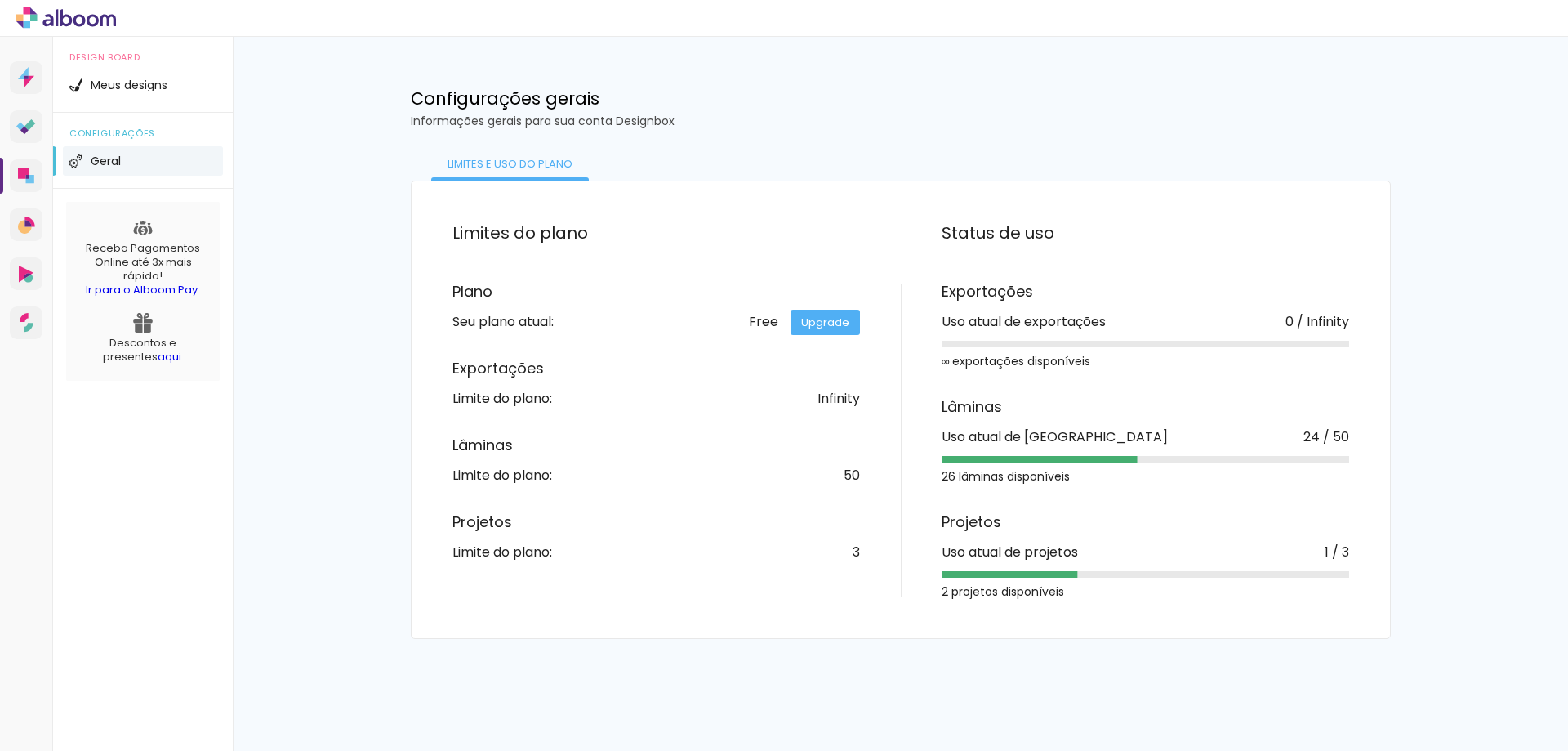
click at [141, 175] on div "configurações Geral" at bounding box center [143, 150] width 180 height 76
drag, startPoint x: 509, startPoint y: 164, endPoint x: 249, endPoint y: 168, distance: 260.0
click at [504, 166] on div "Limites e uso do Plano" at bounding box center [509, 164] width 158 height 32
click at [30, 160] on link "Designbox Diagramação de álbuns" at bounding box center [25, 175] width 32 height 32
click at [116, 159] on span "Geral" at bounding box center [106, 160] width 31 height 11
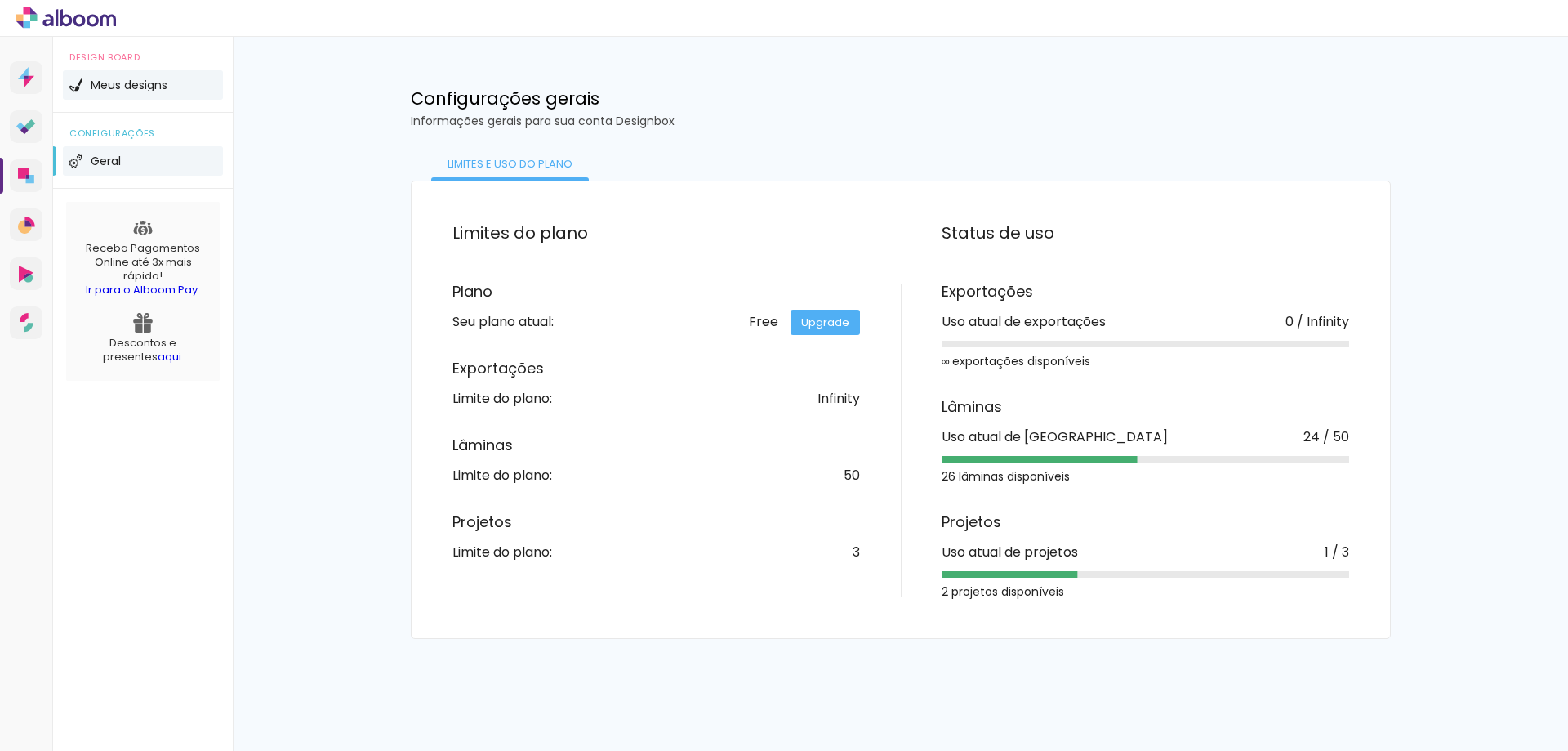
click at [126, 78] on li "Meus designs" at bounding box center [143, 85] width 160 height 30
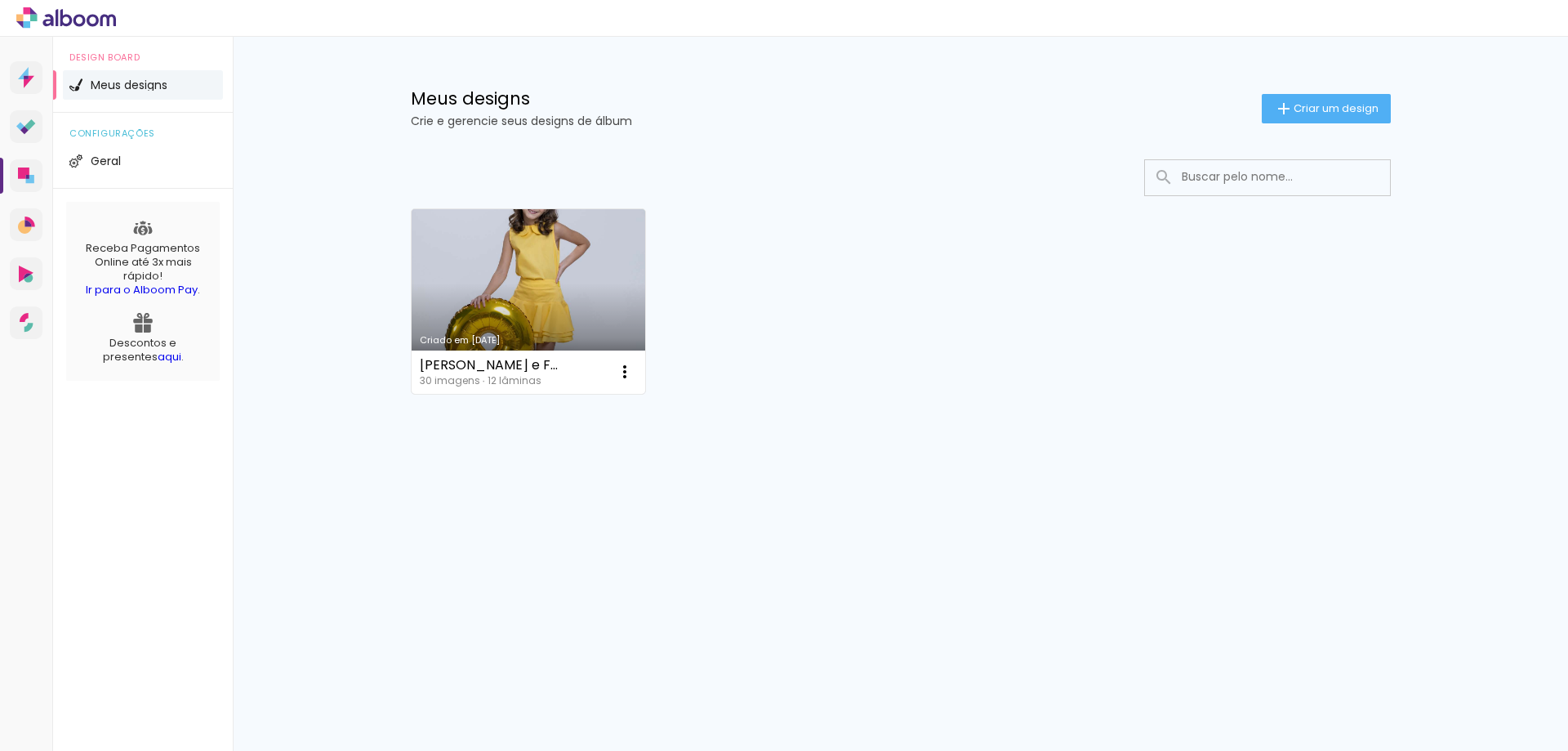
click at [524, 324] on link "Criado em [DATE]" at bounding box center [528, 302] width 235 height 185
click at [612, 365] on paper-icon-button at bounding box center [624, 371] width 32 height 32
click at [543, 447] on span "Fazer uma cópia" at bounding box center [563, 441] width 96 height 11
type input "Cópia de [PERSON_NAME] e Familia"
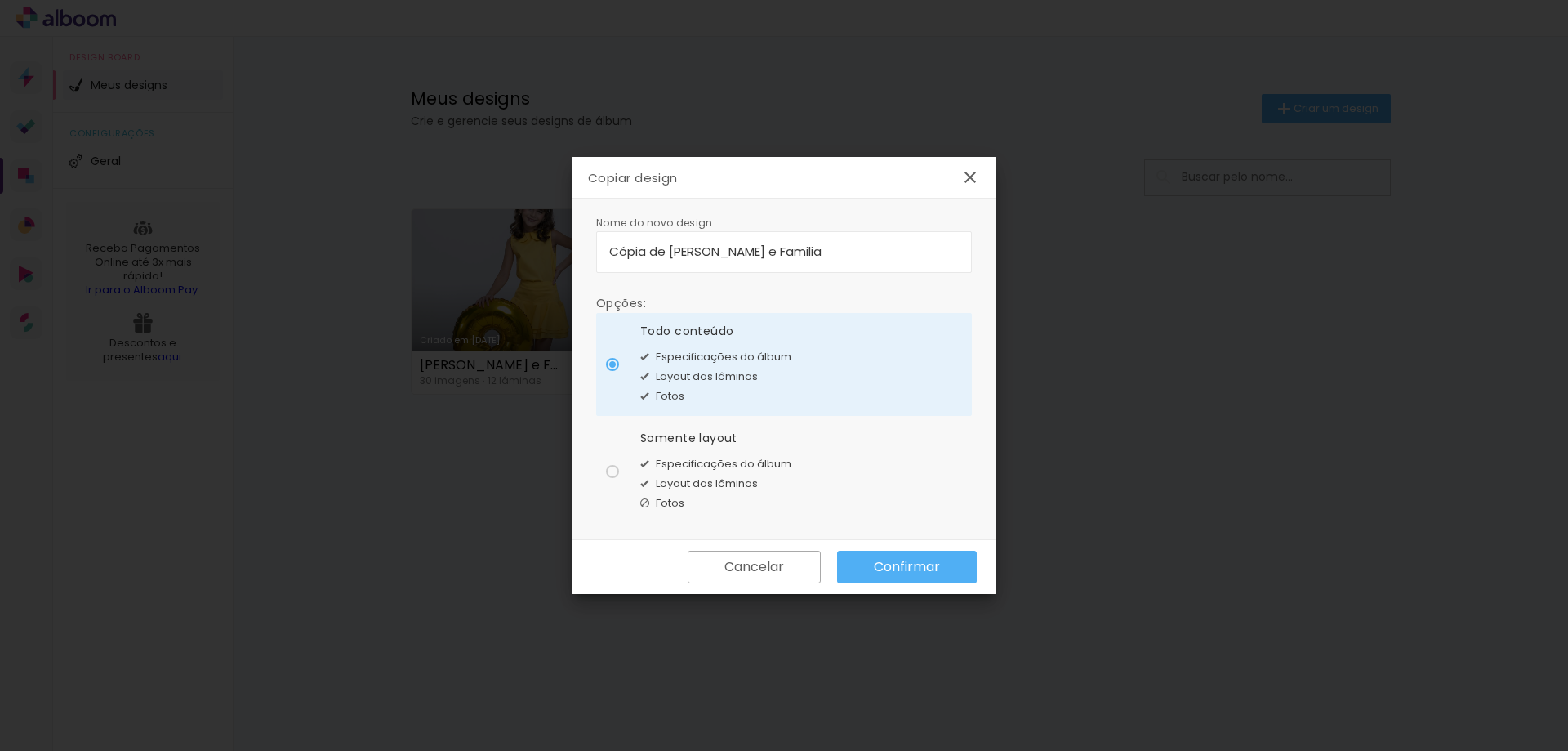
click at [692, 474] on div "Layout das lâminas" at bounding box center [715, 483] width 151 height 19
type paper-radio-button "on"
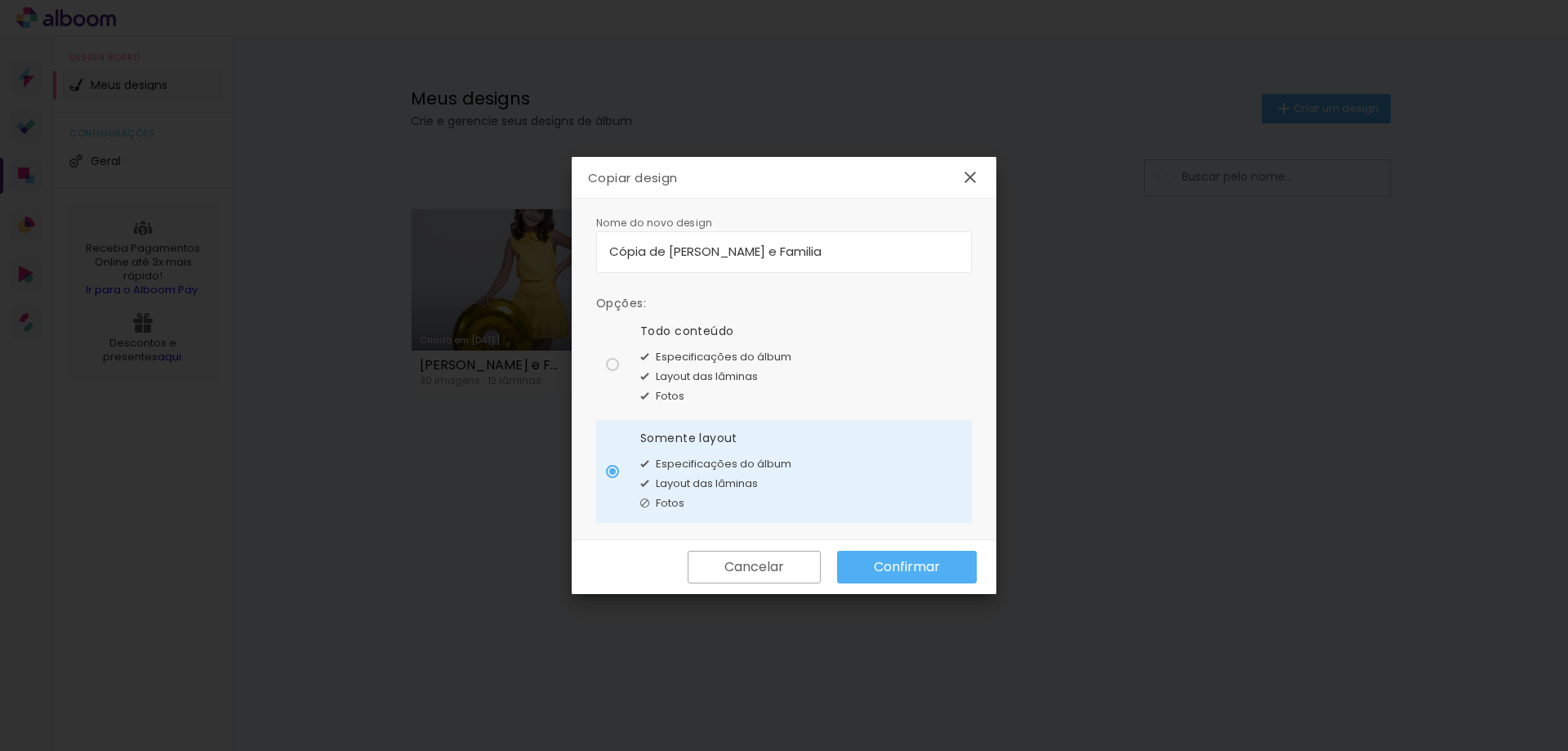
click at [961, 564] on paper-button "Confirmar" at bounding box center [907, 566] width 140 height 32
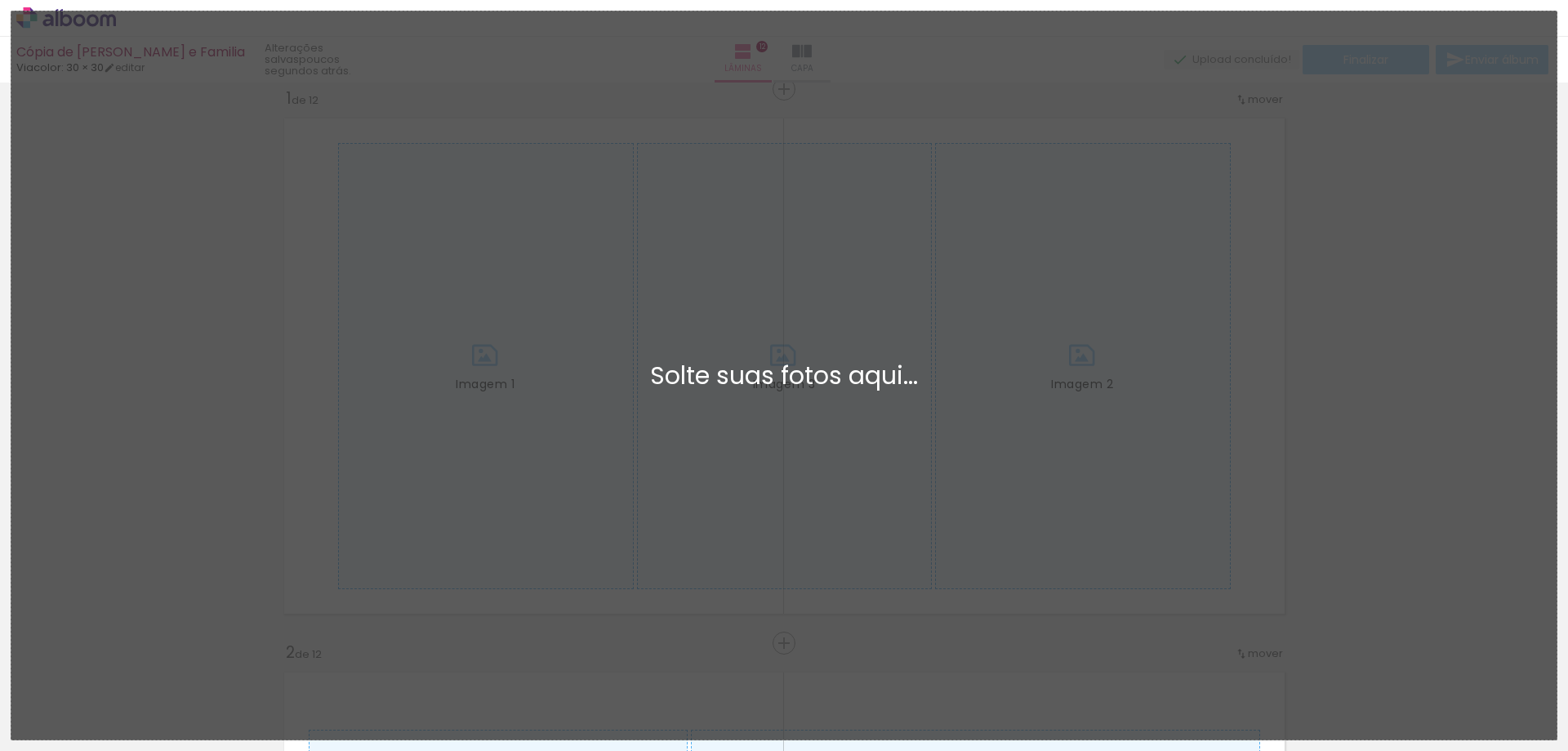
scroll to position [21, 0]
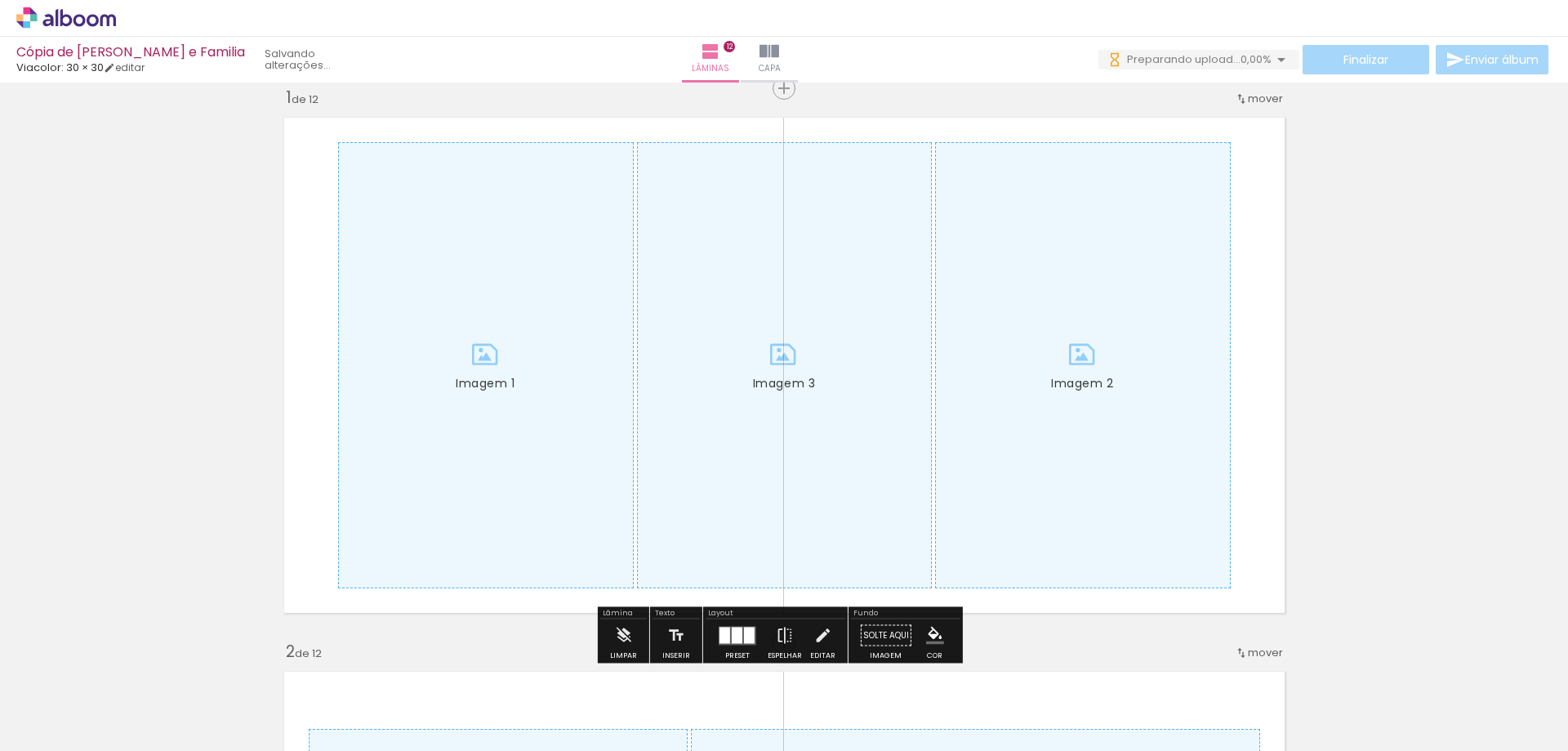
click at [1271, 66] on iron-icon at bounding box center [1281, 59] width 19 height 19
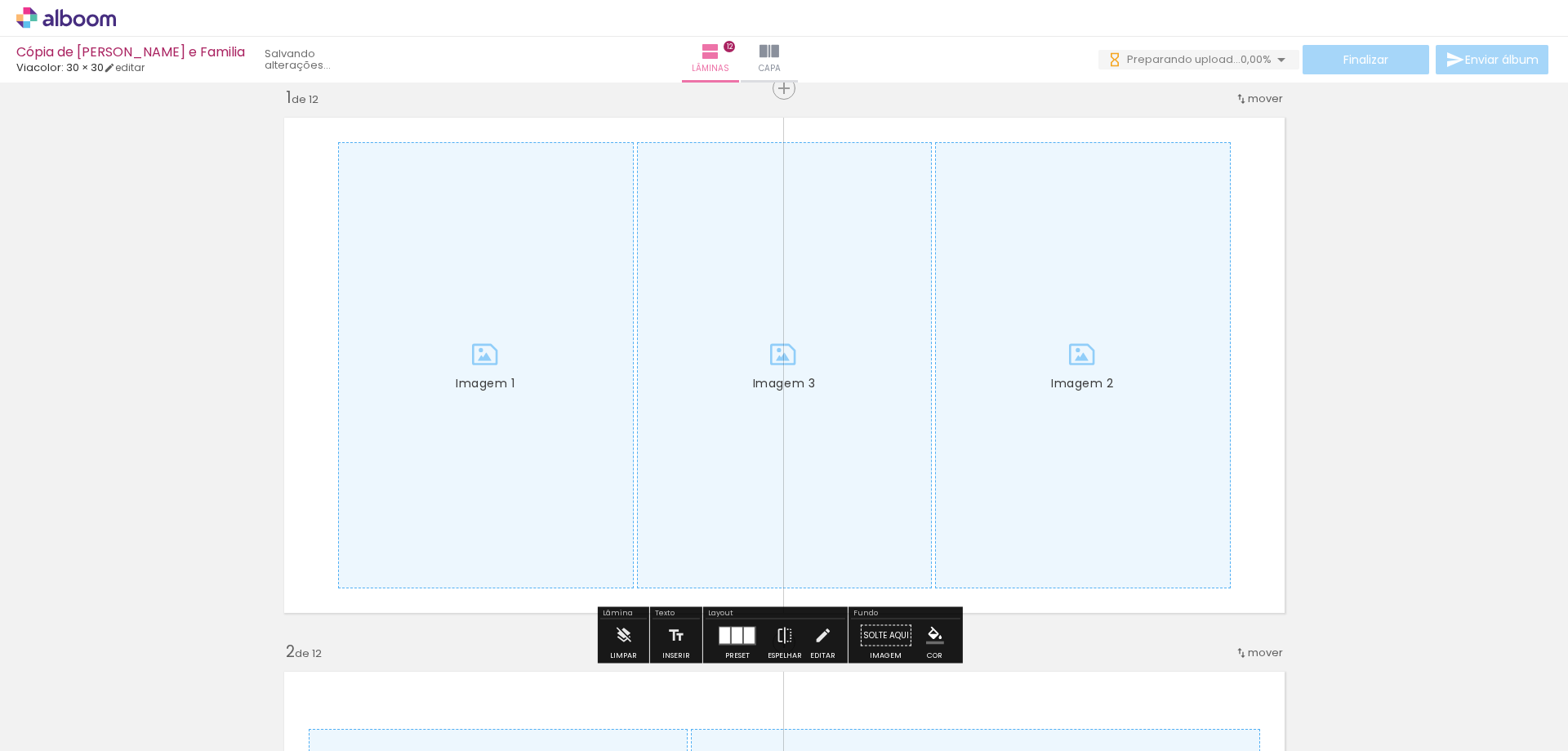
click at [1274, 70] on div "0 Preparando upload... 0,00%" at bounding box center [1199, 59] width 201 height 20
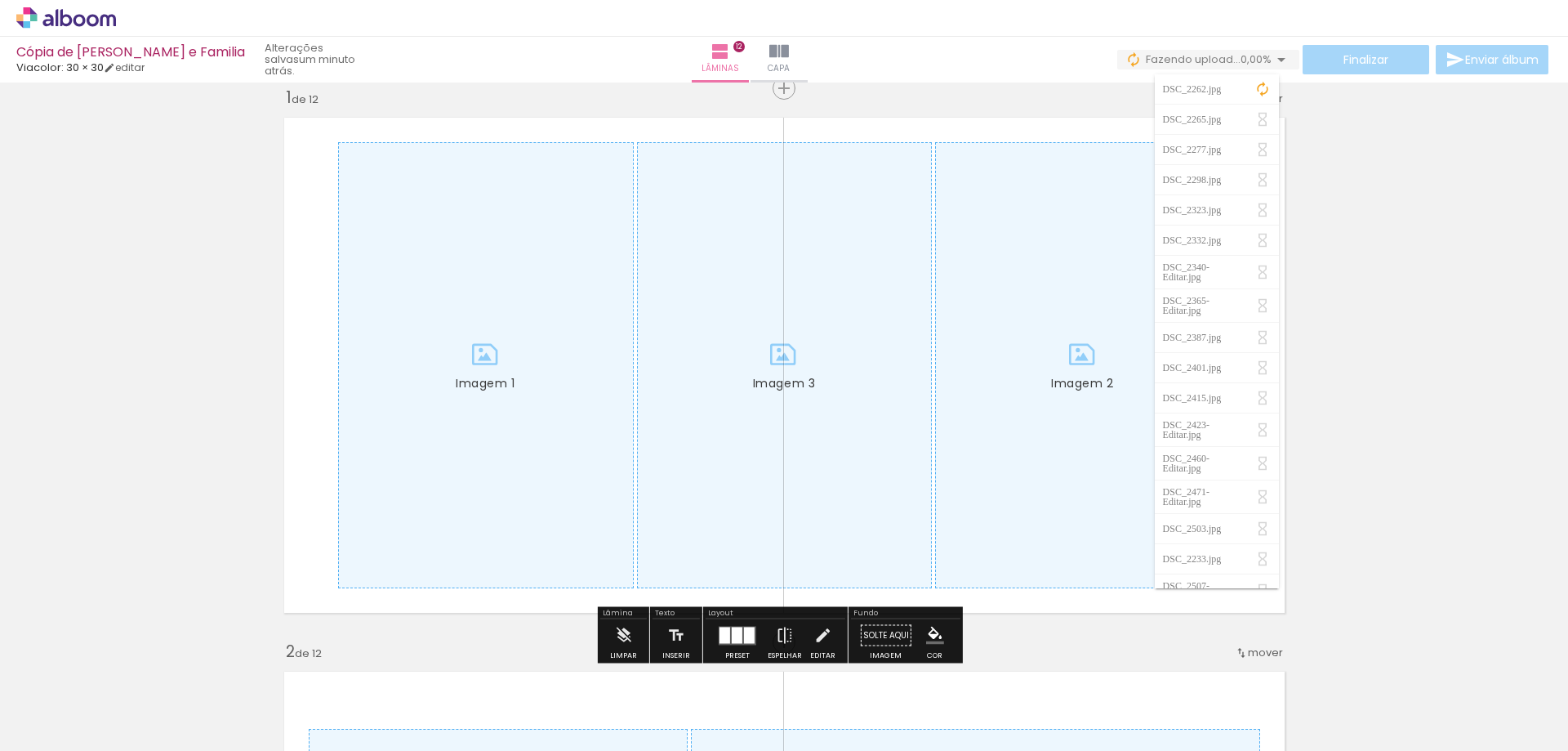
click at [1269, 68] on div "DSC_2262.jpg DSC_2265.jpg DSC_2277.jpg DSC_2298.jpg DSC_2323.jpg DSC_2332.jpg D…" at bounding box center [1217, 323] width 124 height 514
click at [1269, 66] on div "DSC_2262.jpg DSC_2265.jpg DSC_2277.jpg DSC_2298.jpg DSC_2323.jpg DSC_2332.jpg D…" at bounding box center [1217, 323] width 124 height 514
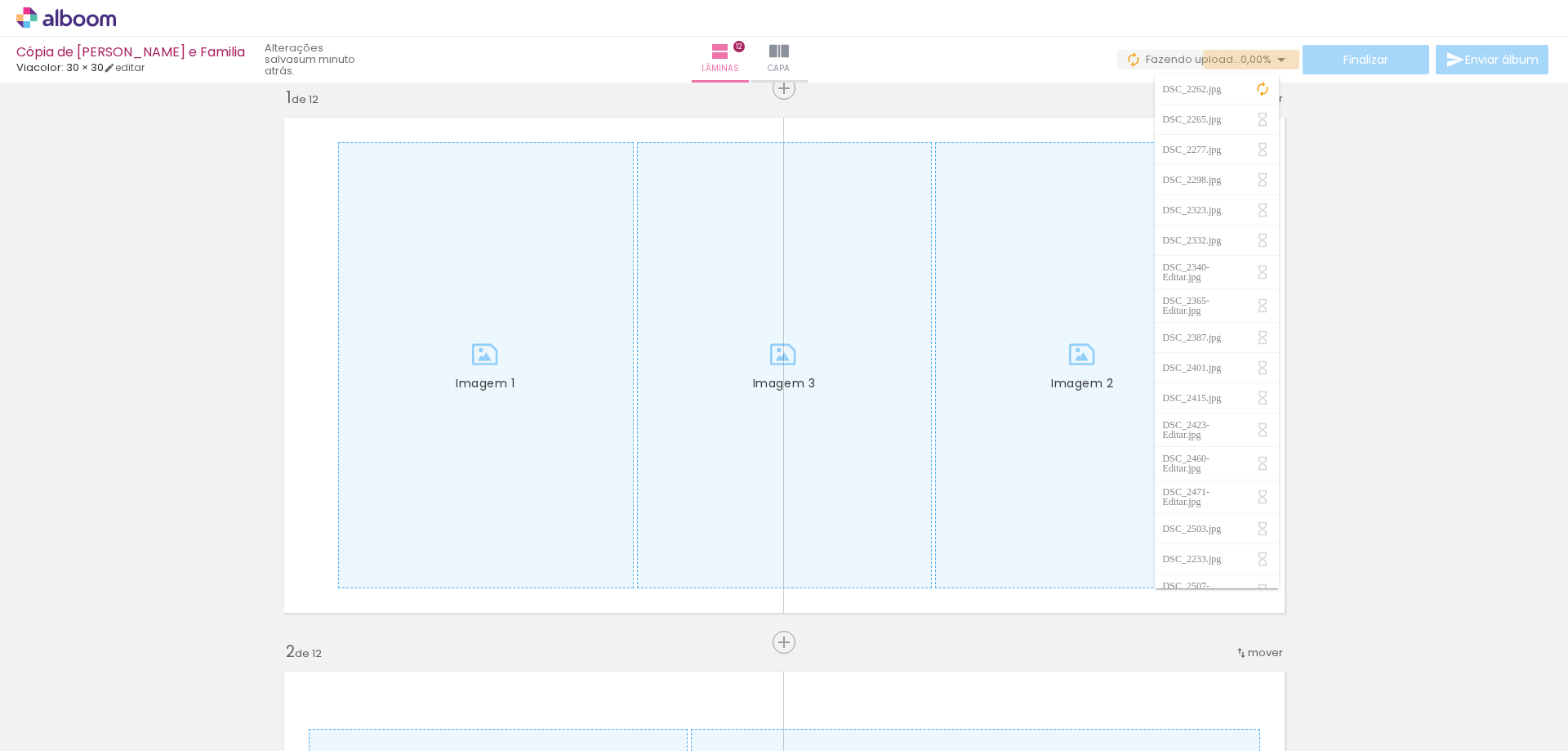
click at [1271, 58] on iron-icon at bounding box center [1281, 59] width 19 height 19
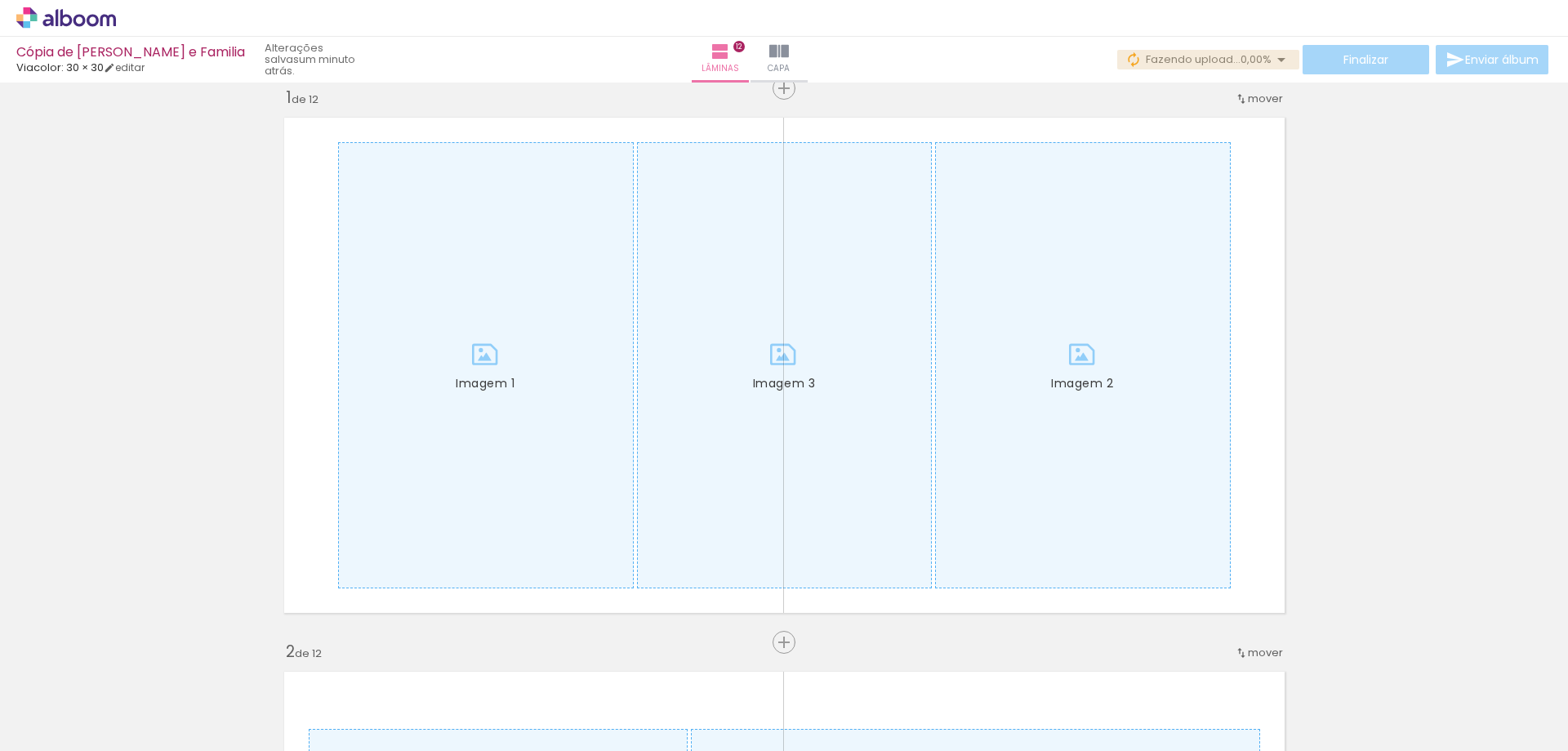
click at [1271, 58] on iron-icon at bounding box center [1281, 59] width 19 height 19
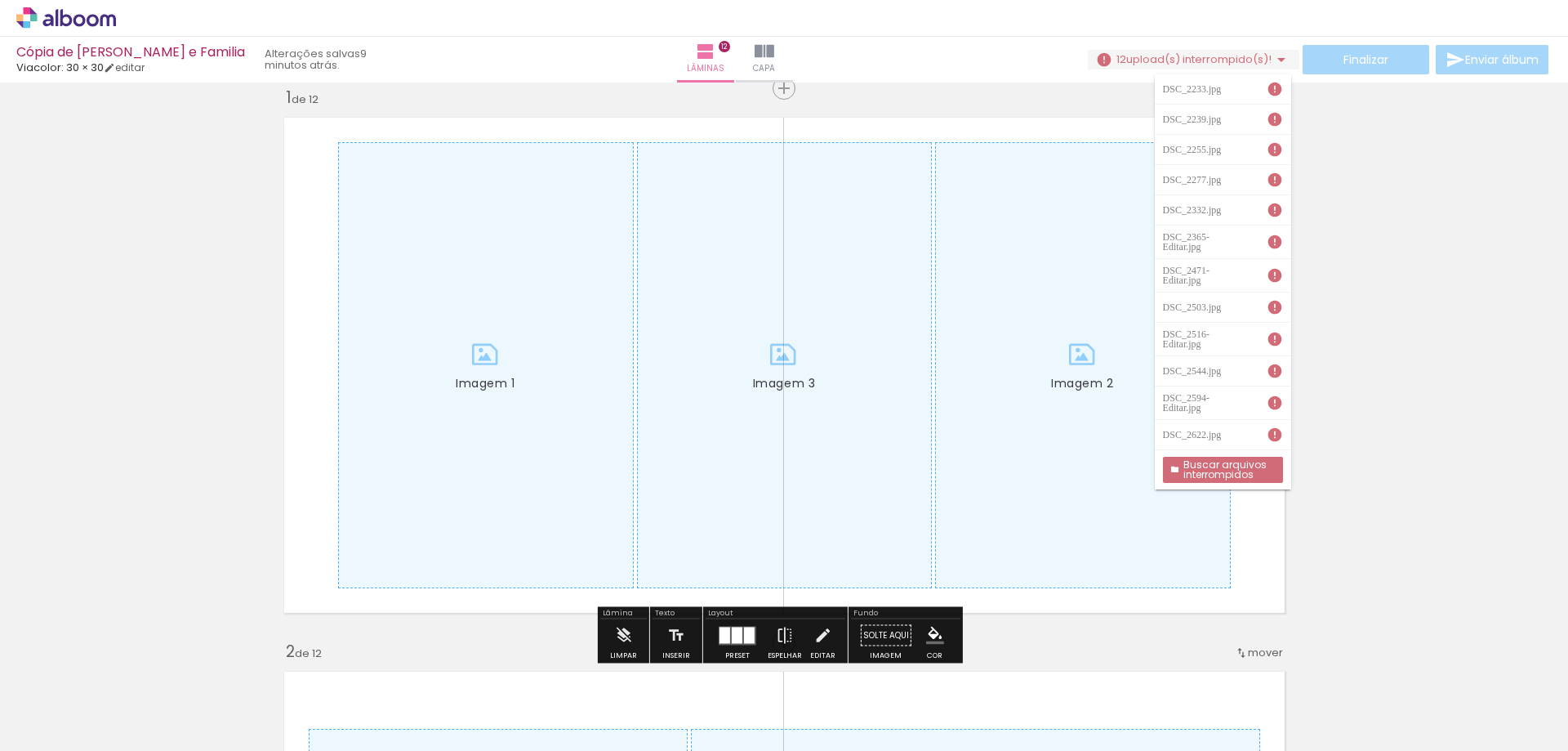
click at [0, 0] on slot "Buscar arquivos interrompidos" at bounding box center [0, 0] width 0 height 0
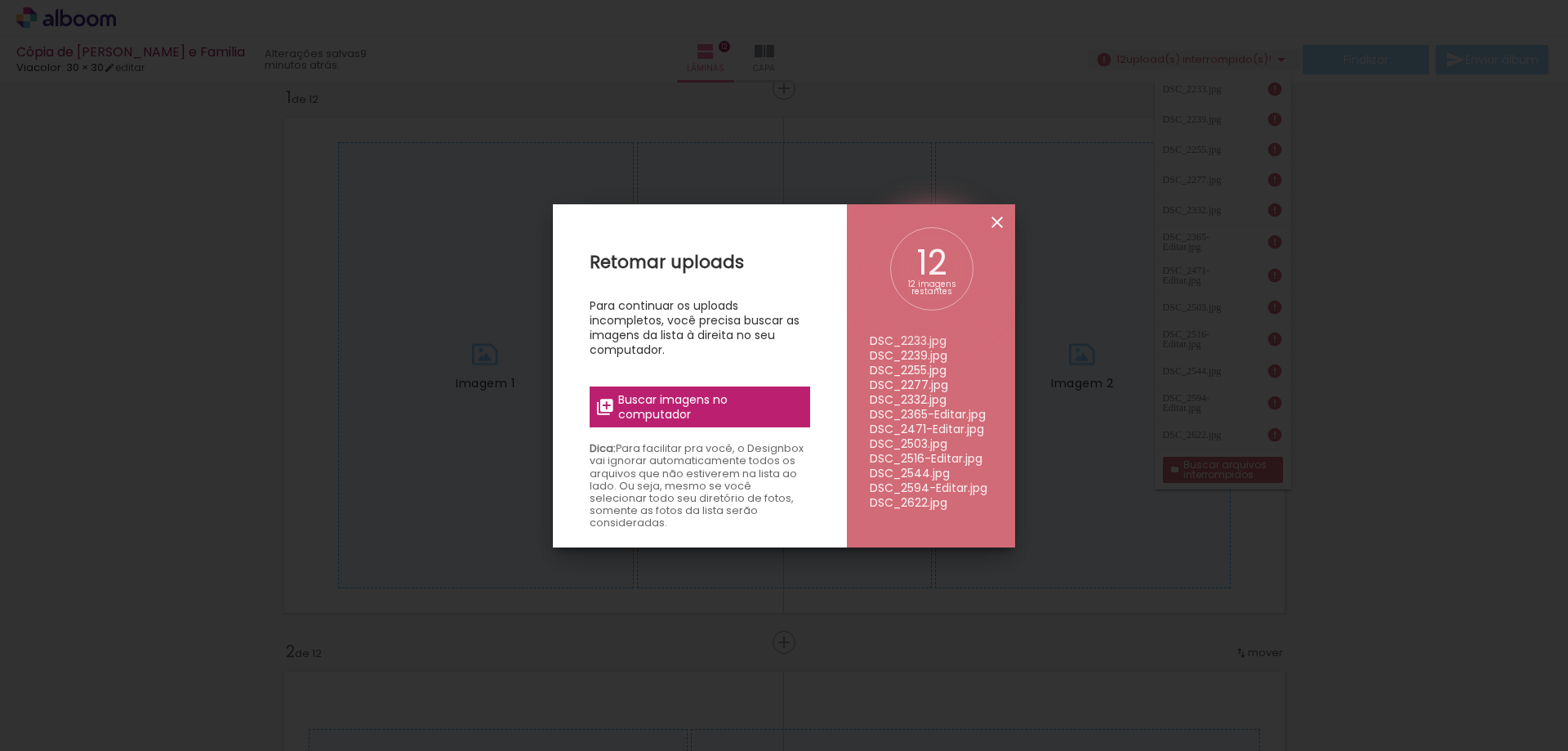
click at [993, 223] on iron-icon at bounding box center [997, 222] width 19 height 19
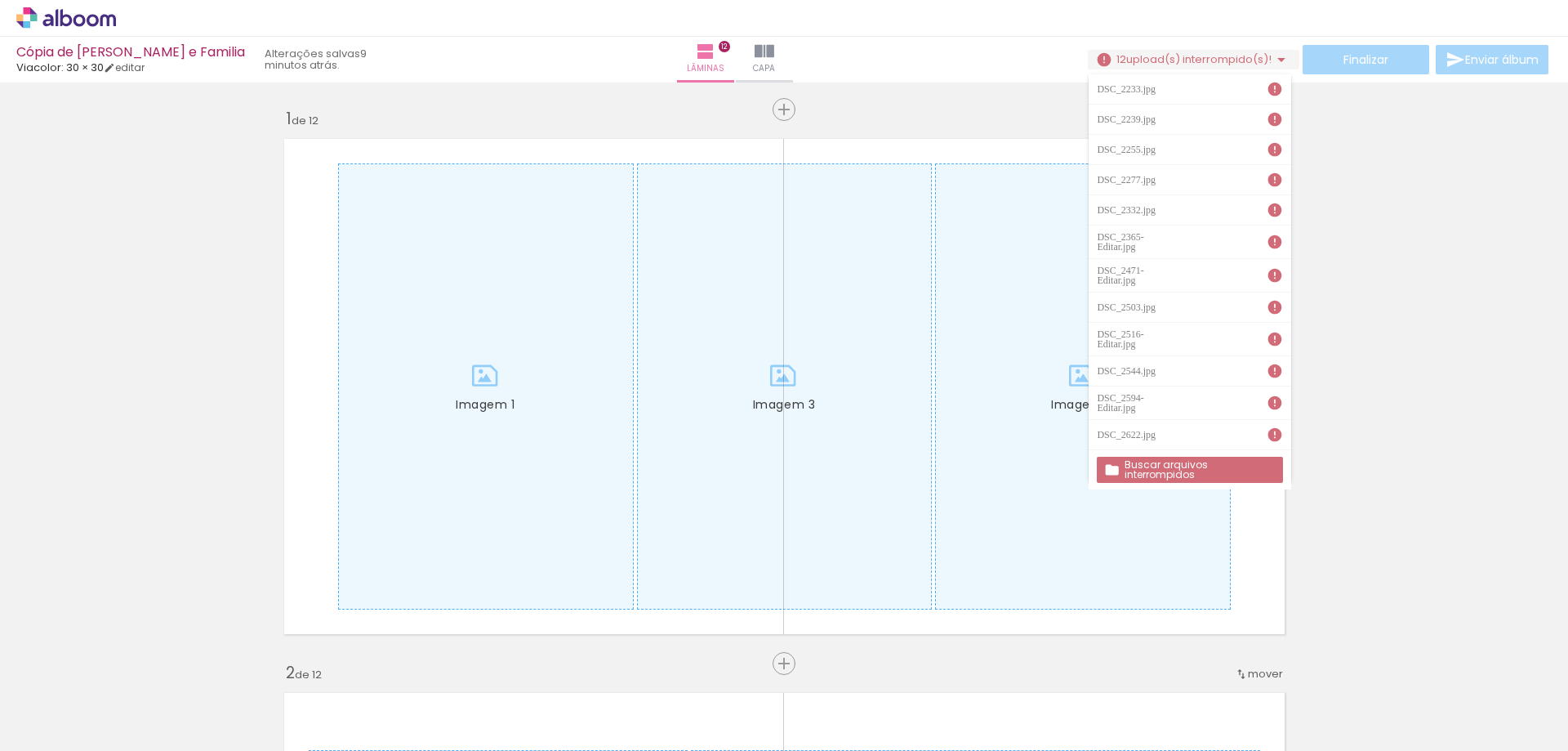
click at [71, 31] on div "› Editor de álbum" at bounding box center [784, 18] width 1568 height 37
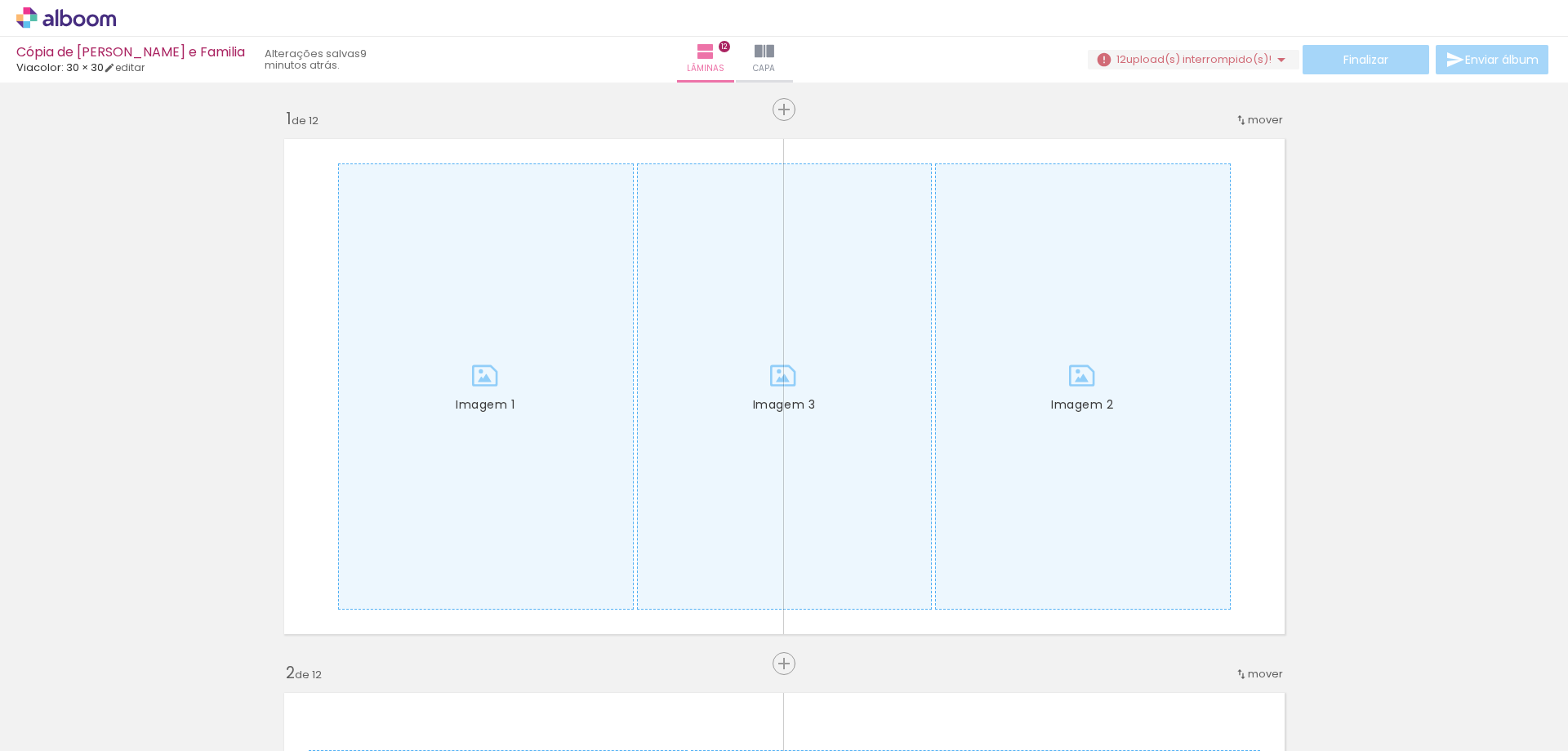
click at [72, 23] on icon at bounding box center [66, 17] width 99 height 21
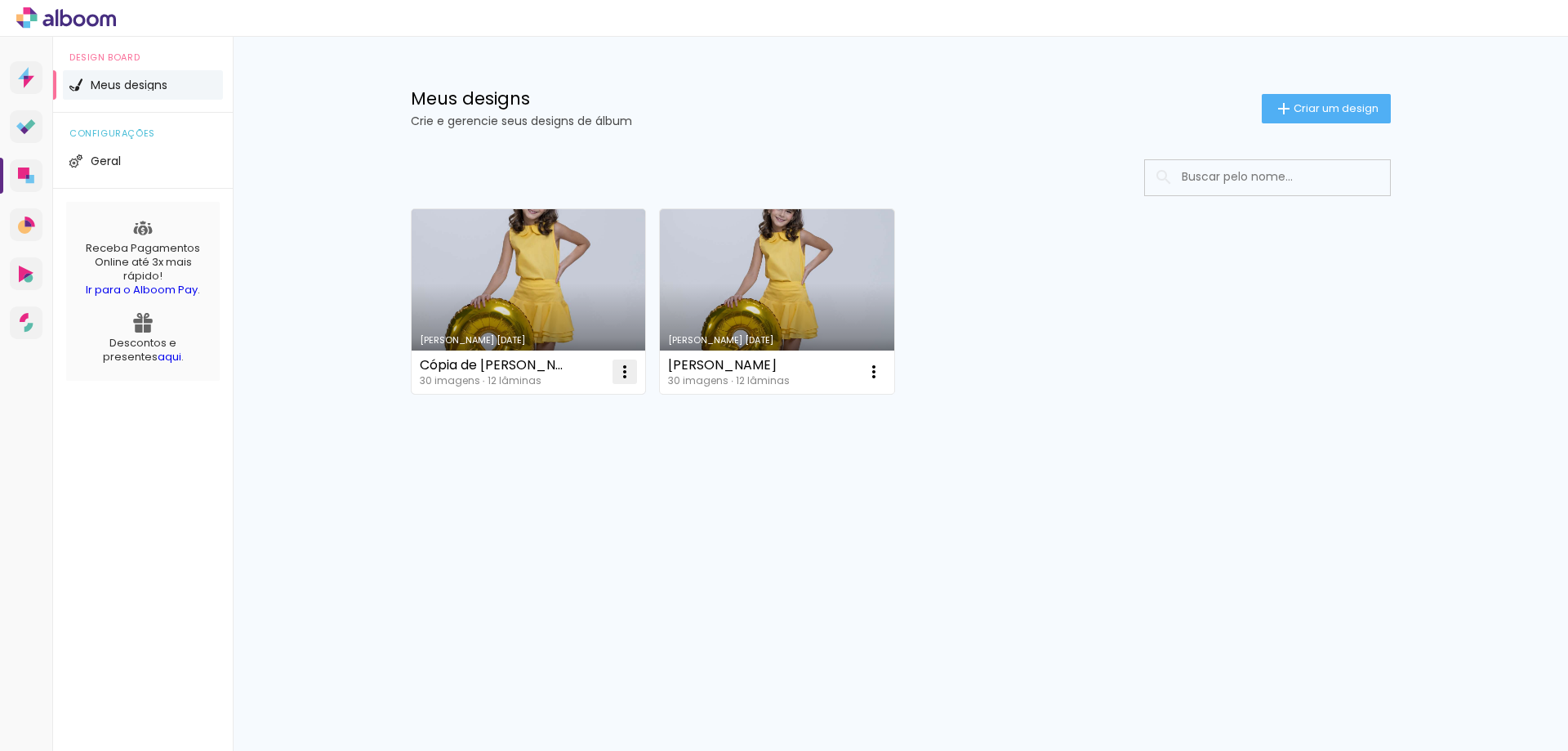
click at [623, 371] on iron-icon at bounding box center [624, 372] width 19 height 19
click at [578, 468] on paper-item "Excluir" at bounding box center [560, 479] width 160 height 32
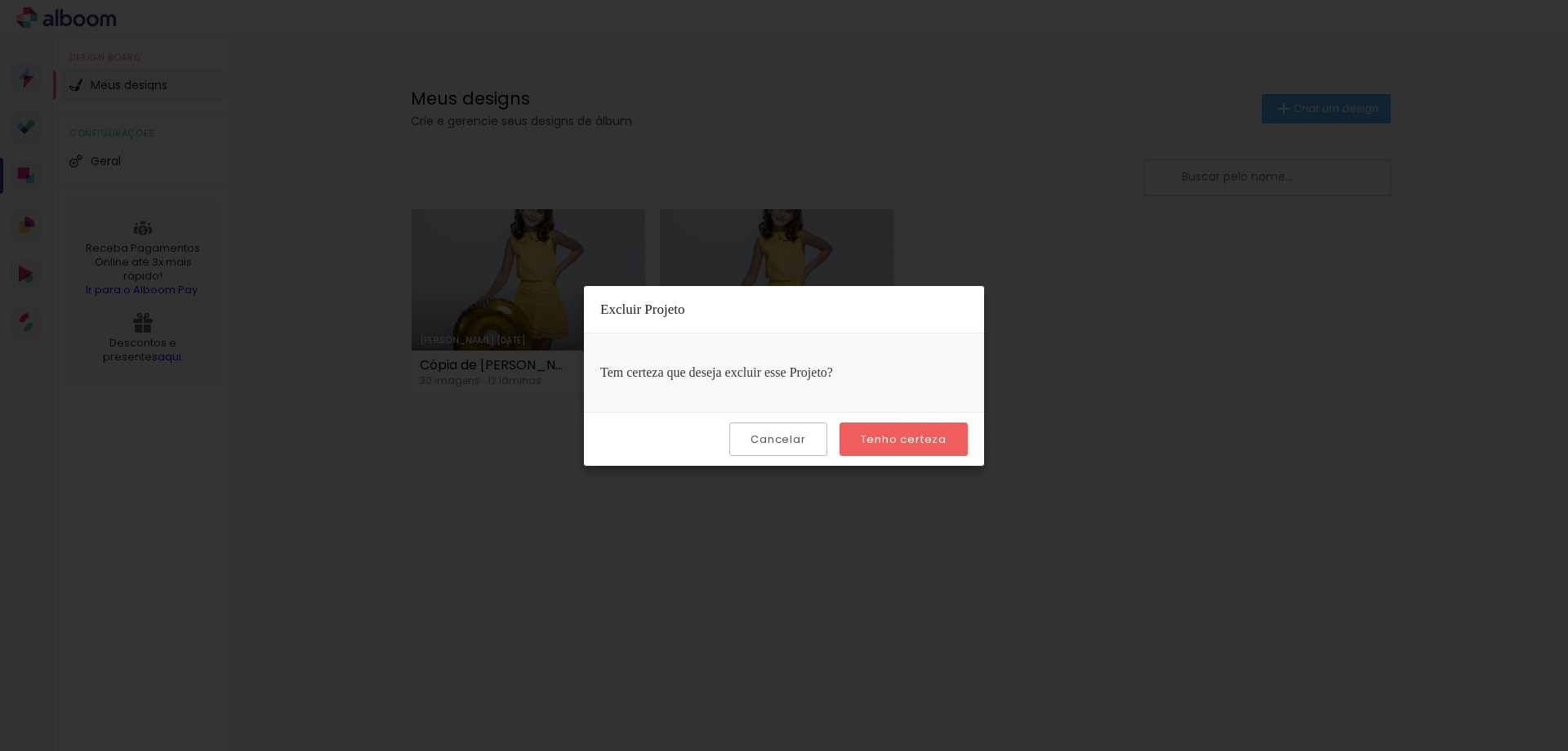
click at [904, 455] on paper-button "Tenho certeza" at bounding box center [903, 439] width 128 height 33
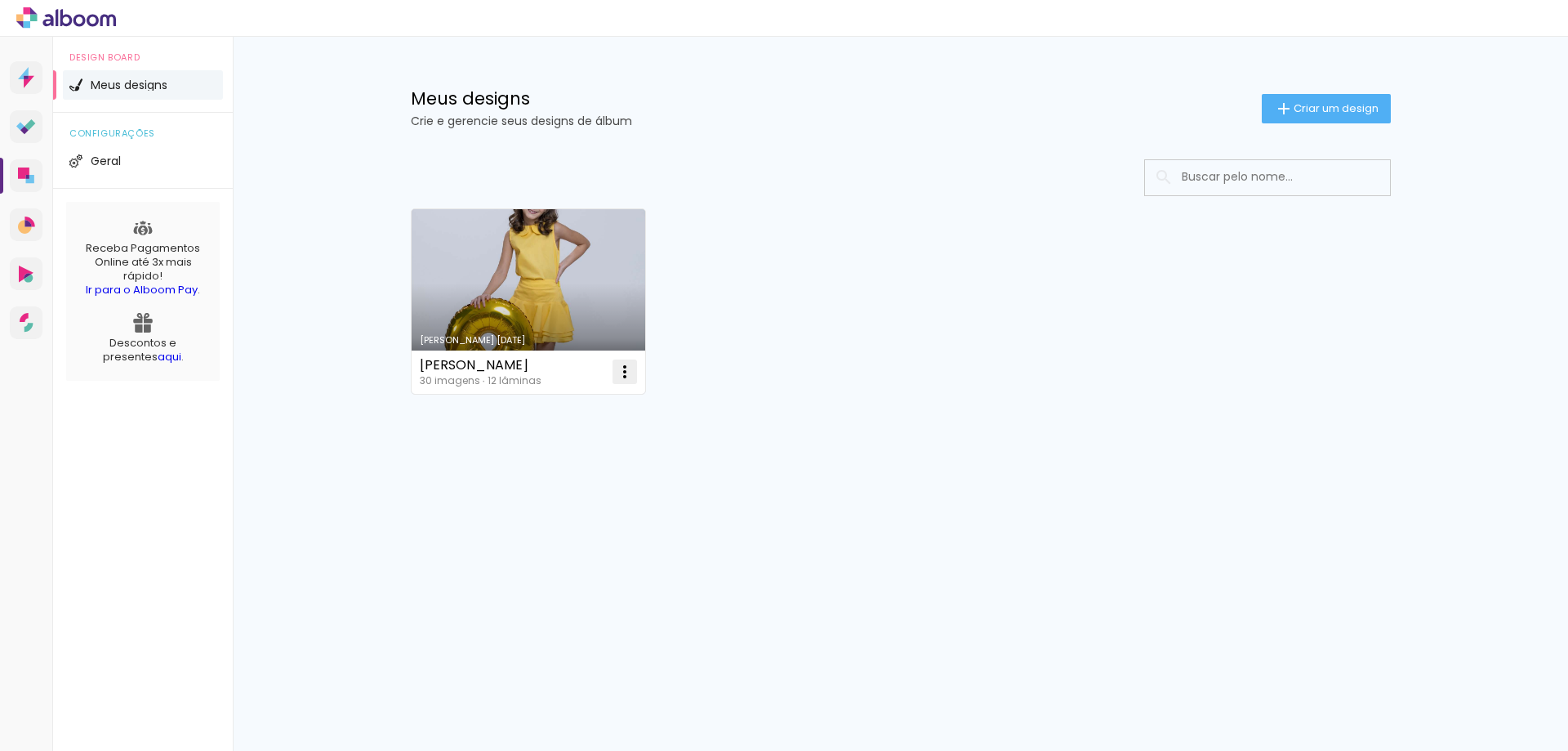
click at [628, 367] on iron-icon at bounding box center [624, 372] width 19 height 19
click at [588, 445] on span "Fazer uma cópia" at bounding box center [563, 441] width 96 height 11
type input "Cópia de [PERSON_NAME]"
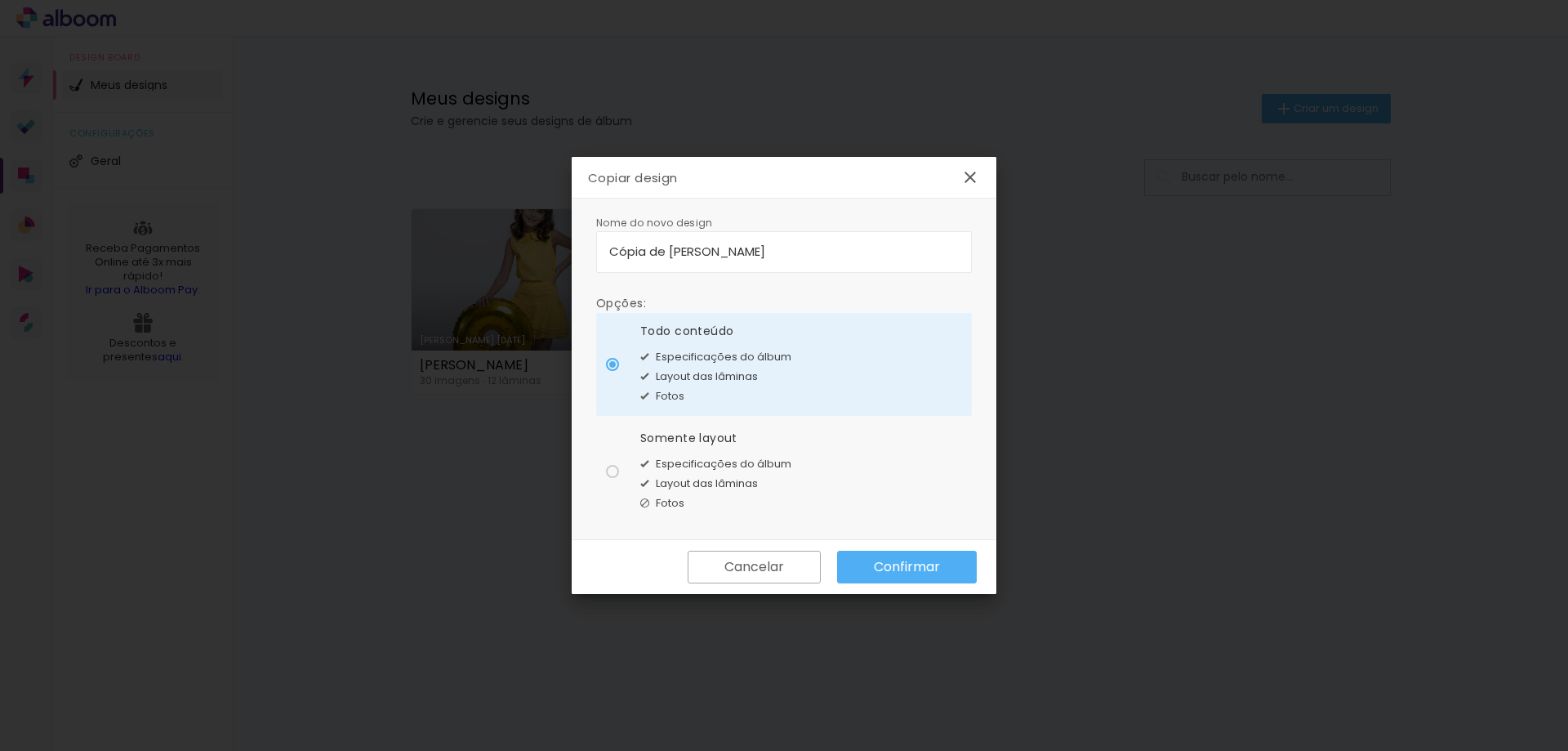
drag, startPoint x: 598, startPoint y: 447, endPoint x: 613, endPoint y: 468, distance: 25.8
click at [599, 452] on paper-radio-button "Somente layout Especificações do álbum Layout das lâminas Fotos" at bounding box center [784, 471] width 376 height 103
type paper-radio-button "on"
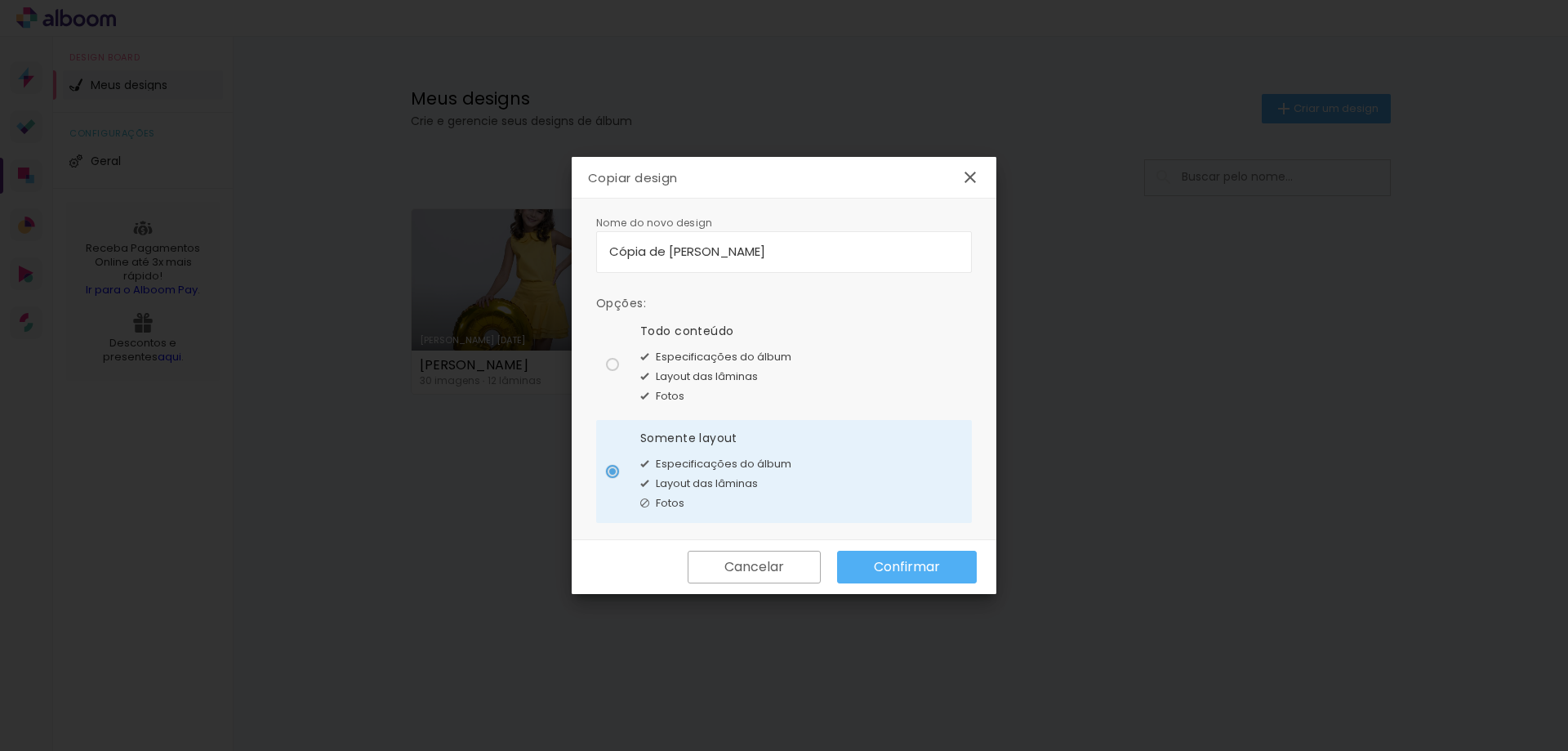
click at [614, 468] on div at bounding box center [612, 471] width 13 height 13
click at [0, 0] on slot "Confirmar" at bounding box center [0, 0] width 0 height 0
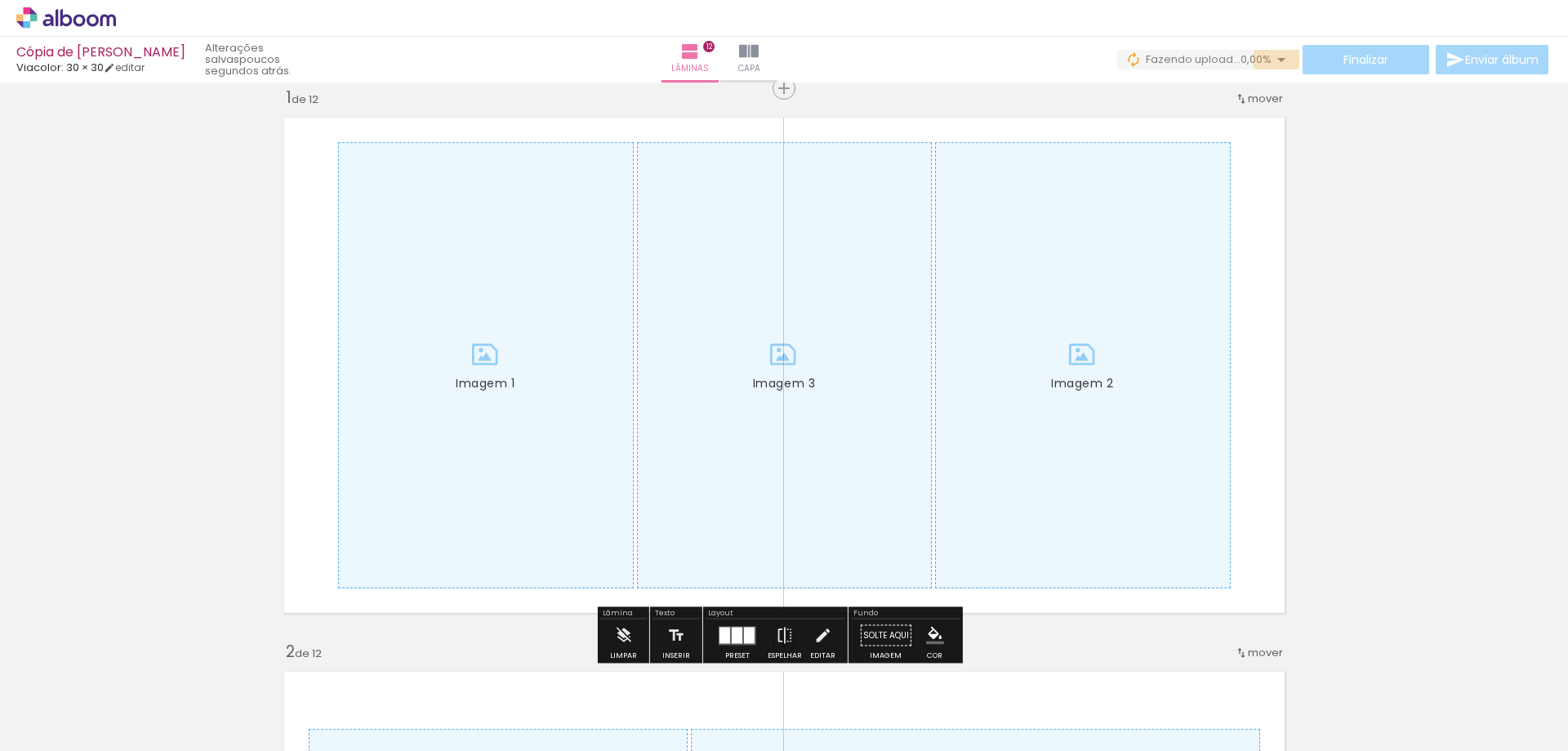
click at [1272, 58] on iron-icon at bounding box center [1281, 59] width 19 height 19
click at [1276, 88] on iron-icon at bounding box center [1274, 89] width 17 height 17
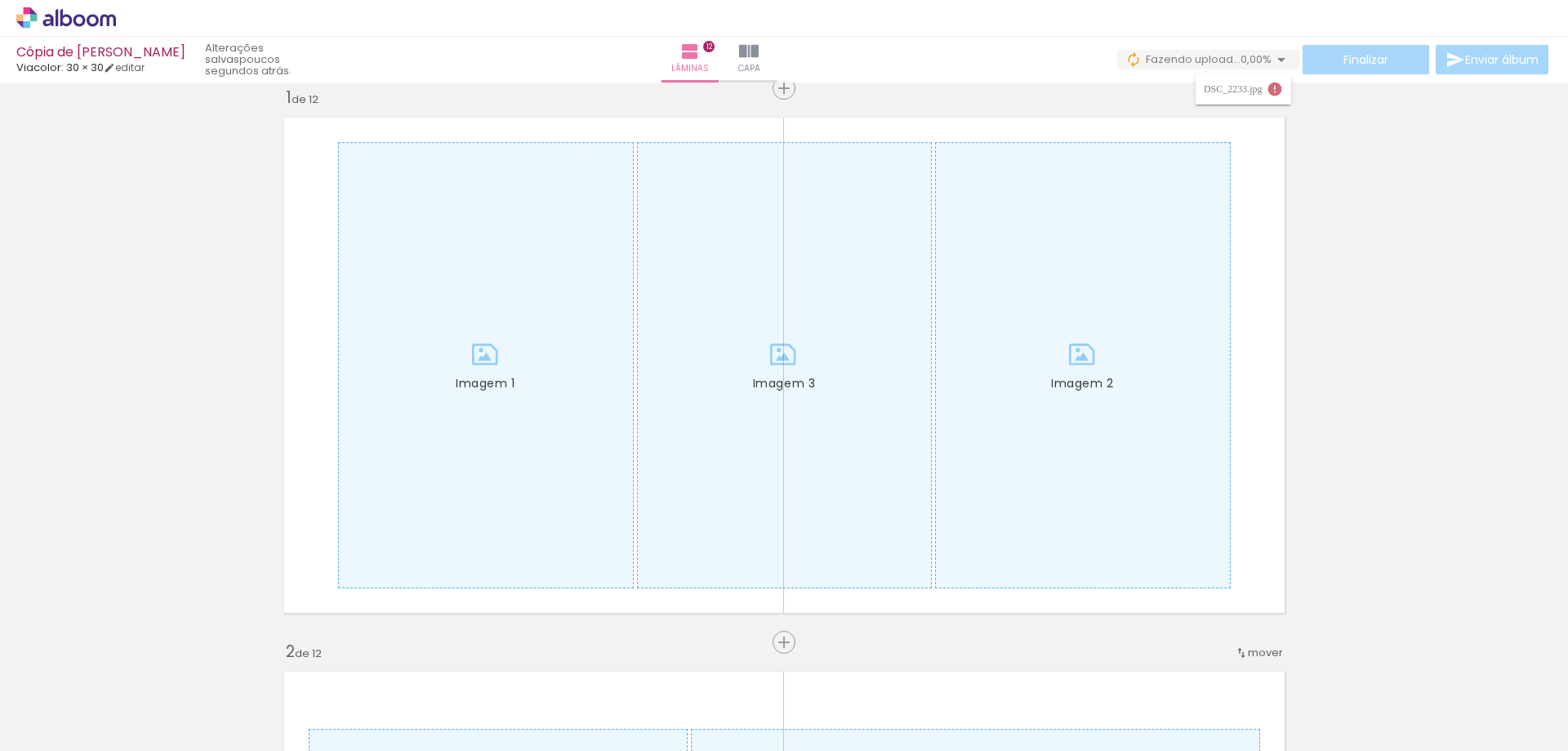
click at [1276, 88] on iron-icon at bounding box center [1274, 89] width 17 height 17
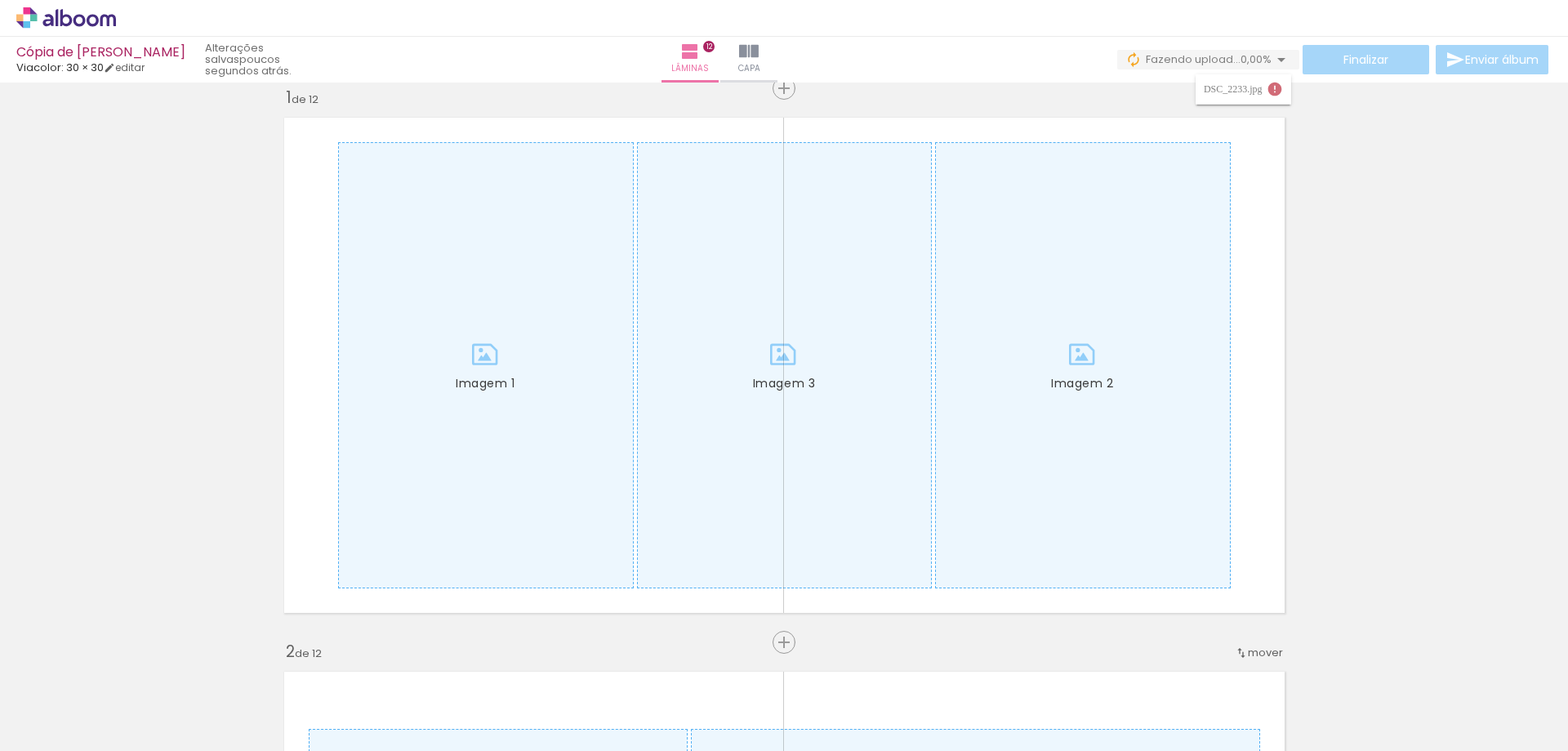
click at [1276, 88] on iron-icon at bounding box center [1274, 89] width 17 height 17
click at [1253, 88] on div "DSC_2233.jpg" at bounding box center [1235, 88] width 63 height 10
click at [1253, 89] on div "DSC_2233.jpg" at bounding box center [1235, 88] width 63 height 10
click at [1254, 88] on div "DSC_2233.jpg" at bounding box center [1235, 88] width 63 height 10
click at [1129, 58] on paper-button "0 Fazendo upload... 0,00%" at bounding box center [1208, 59] width 182 height 19
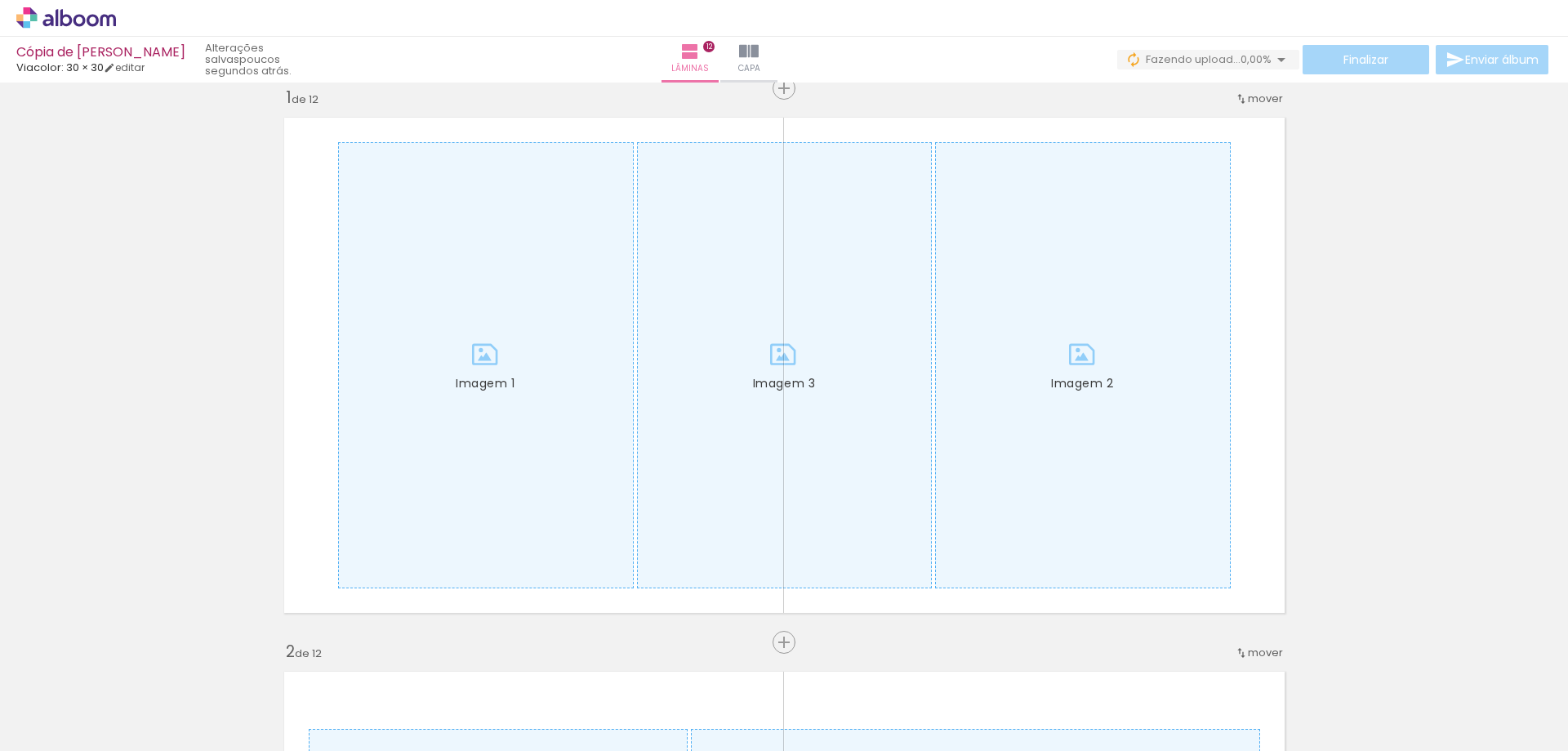
click at [1129, 58] on iron-icon at bounding box center [1133, 59] width 17 height 17
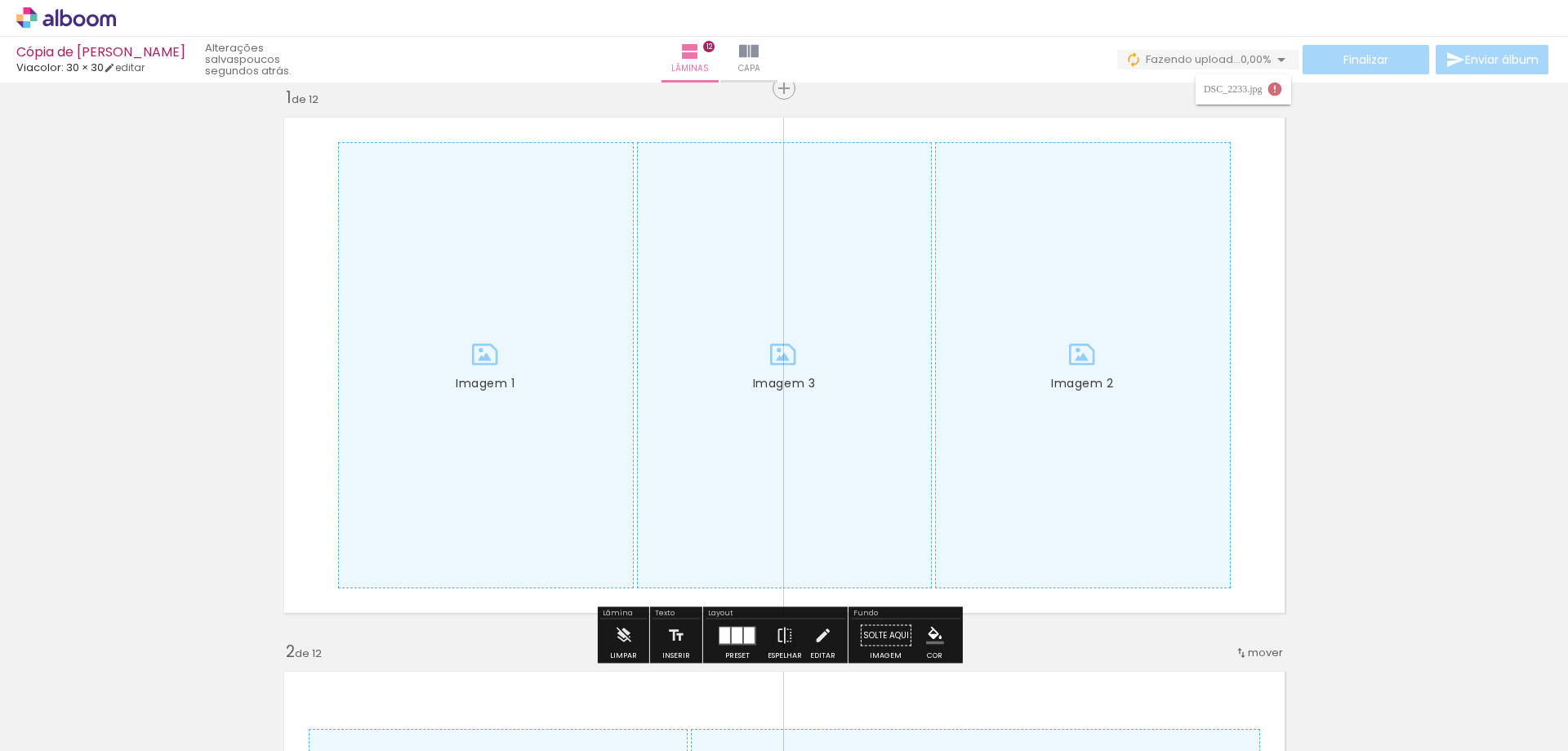
drag, startPoint x: 361, startPoint y: 713, endPoint x: 341, endPoint y: 713, distance: 20.0
click at [134, 713] on iron-horizontal-list at bounding box center [117, 700] width 32 height 102
click at [169, 699] on div at bounding box center [164, 695] width 58 height 81
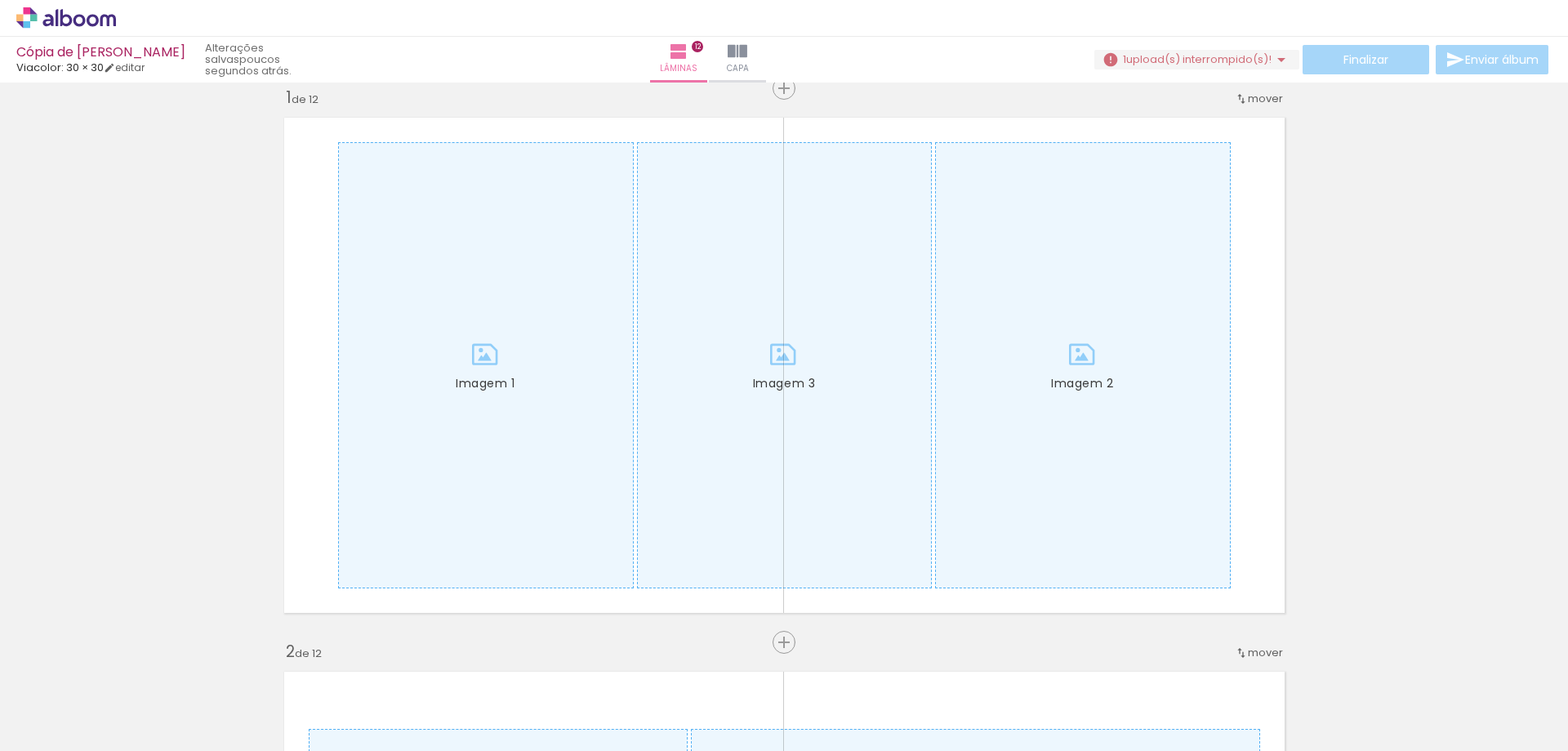
click at [135, 665] on iron-icon at bounding box center [128, 663] width 17 height 17
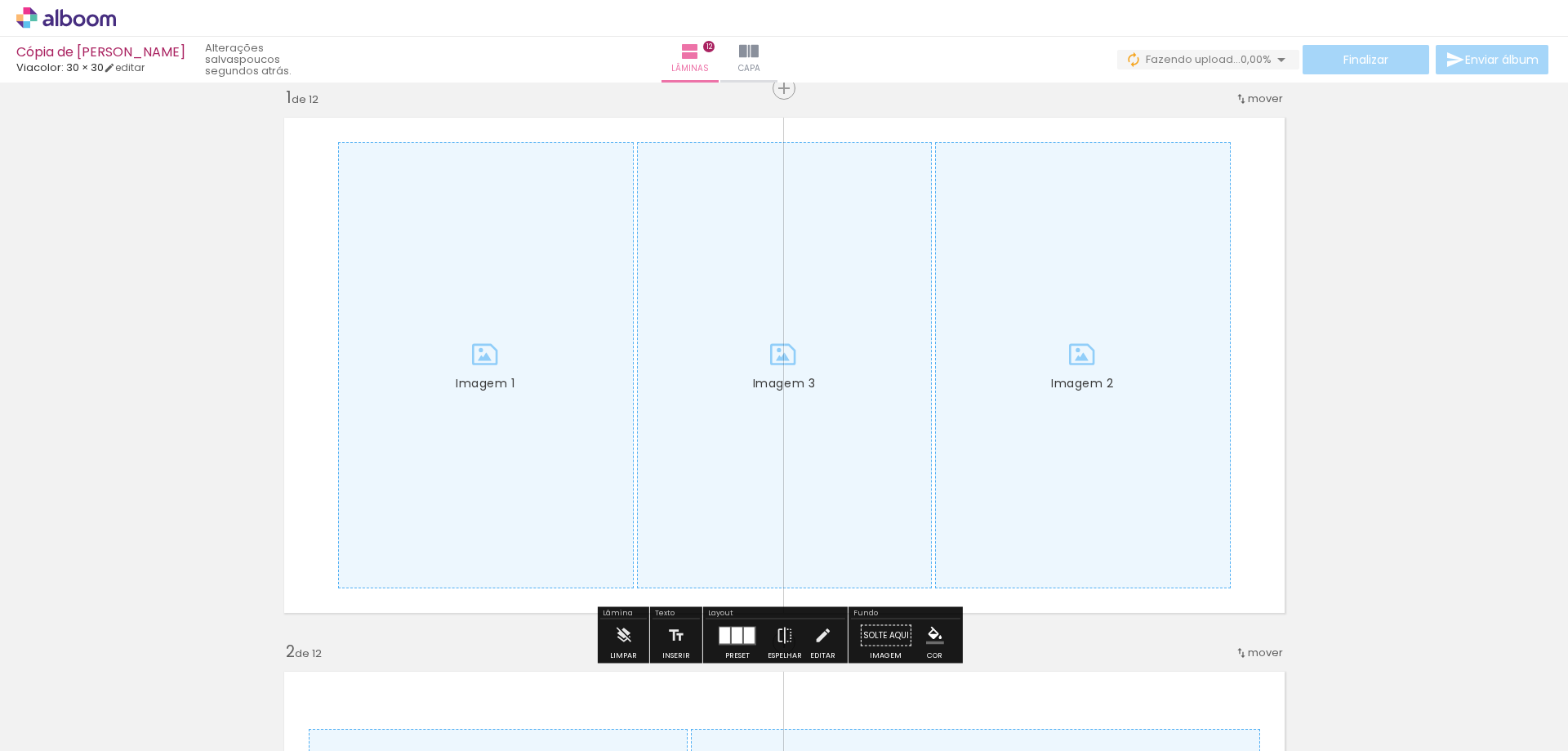
click at [1250, 63] on span "0,00%" at bounding box center [1257, 59] width 31 height 16
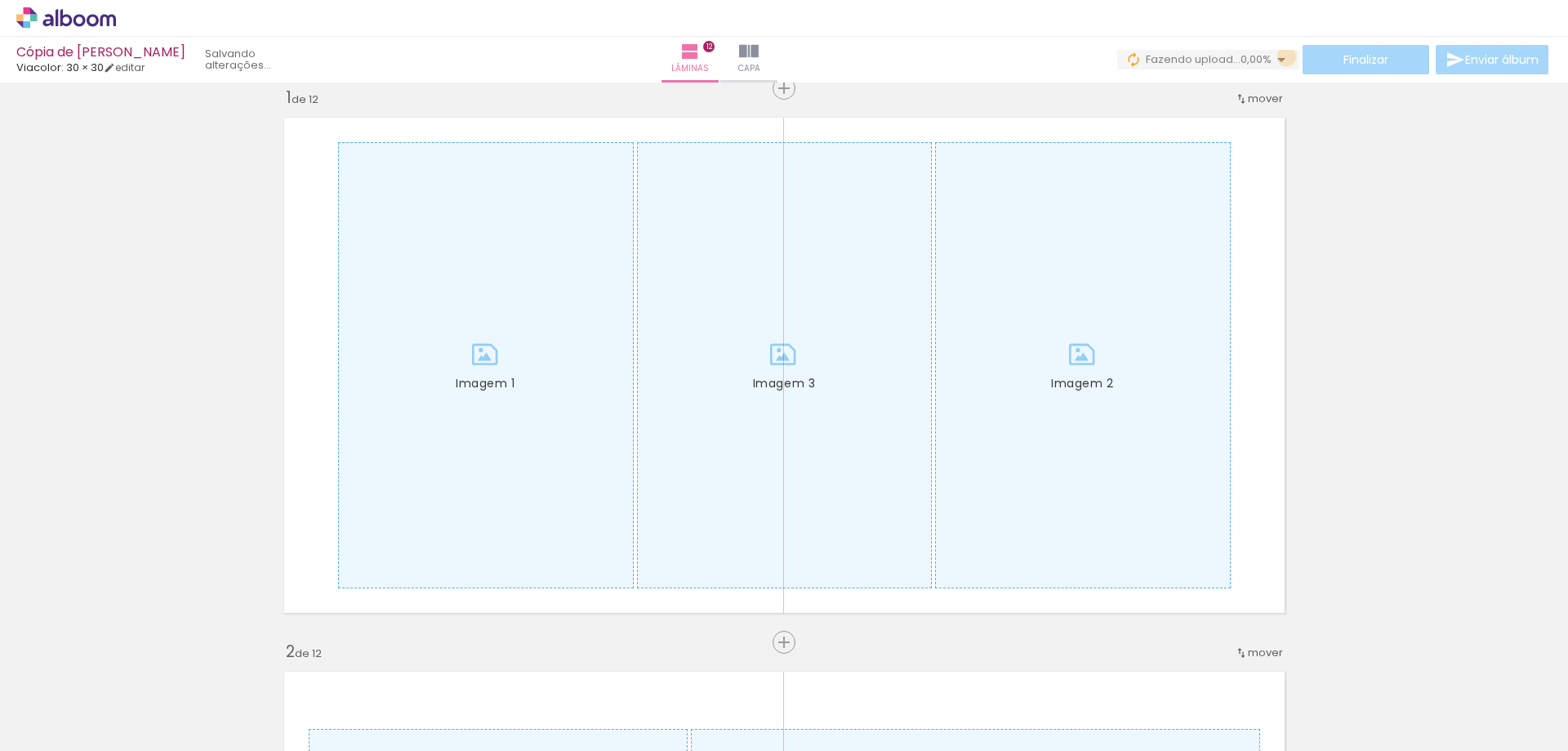
click at [1281, 57] on iron-icon at bounding box center [1281, 59] width 19 height 19
click at [1278, 57] on iron-icon at bounding box center [1281, 59] width 19 height 19
click at [1227, 58] on span "Fazendo upload..." at bounding box center [1193, 59] width 95 height 16
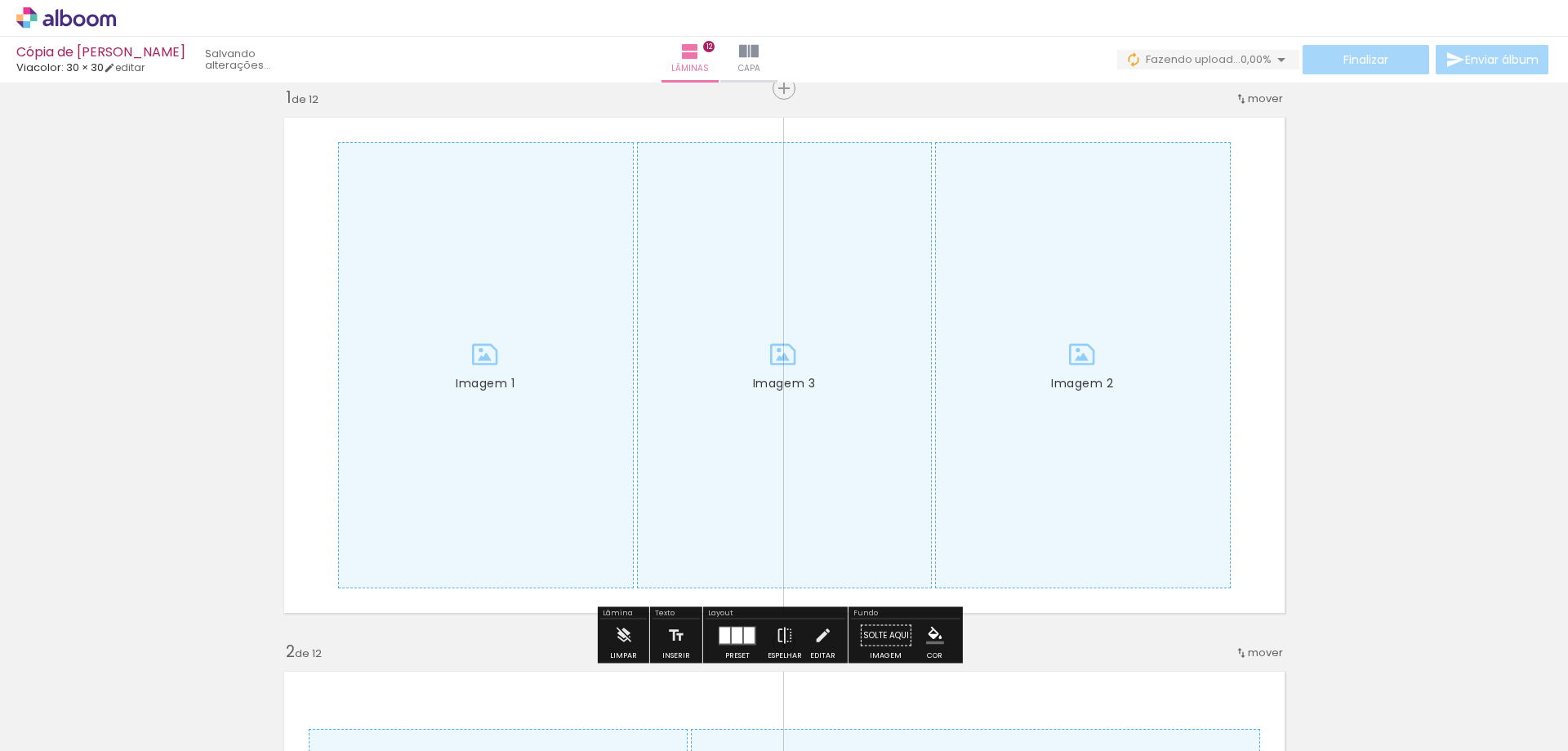
click at [134, 707] on iron-horizontal-list at bounding box center [117, 700] width 32 height 102
click at [134, 711] on iron-horizontal-list at bounding box center [117, 700] width 32 height 102
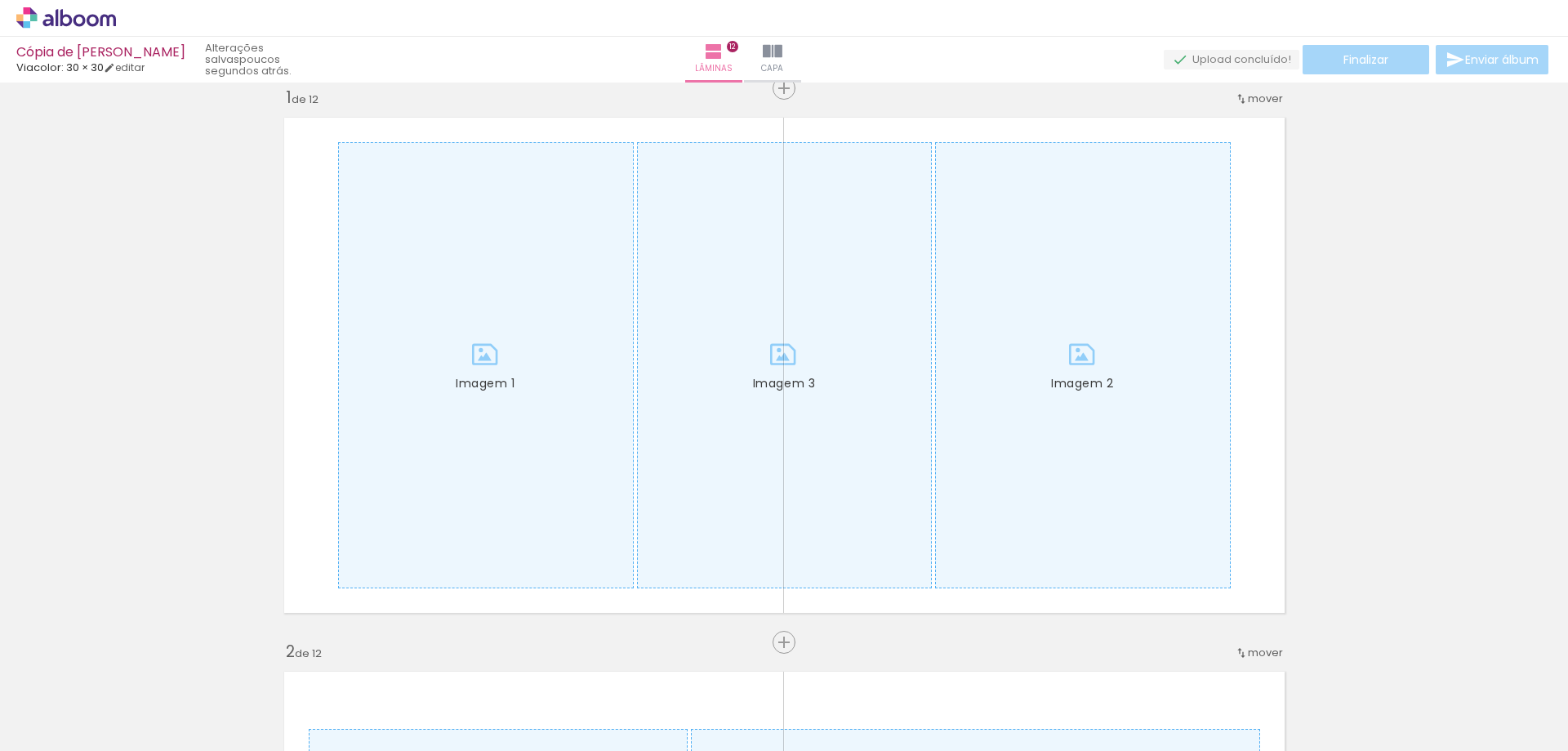
click at [1228, 58] on quentale-upload-monitor at bounding box center [1231, 59] width 135 height 20
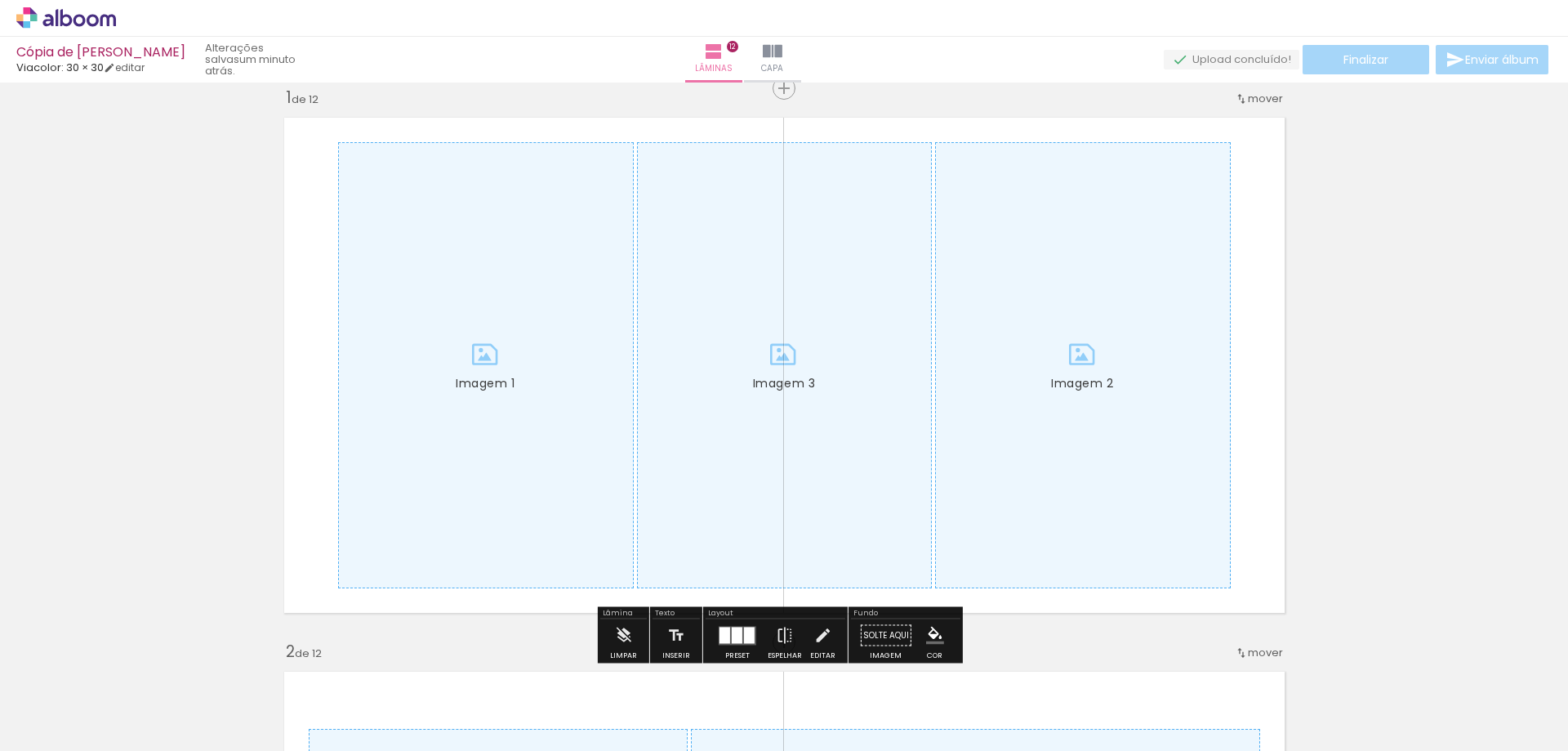
click at [99, 11] on icon at bounding box center [66, 17] width 99 height 21
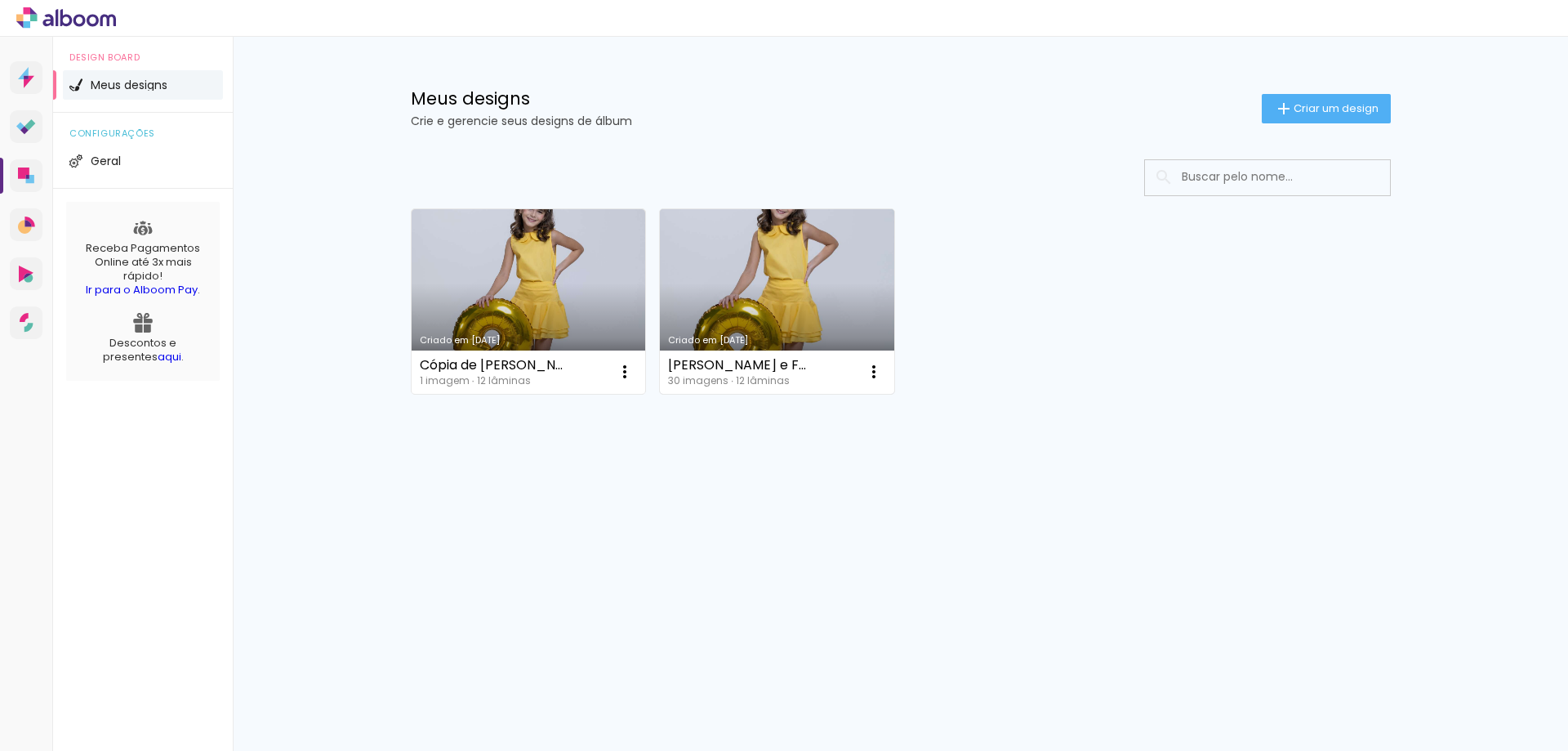
click at [791, 270] on link "Criado em [DATE]" at bounding box center [777, 302] width 235 height 185
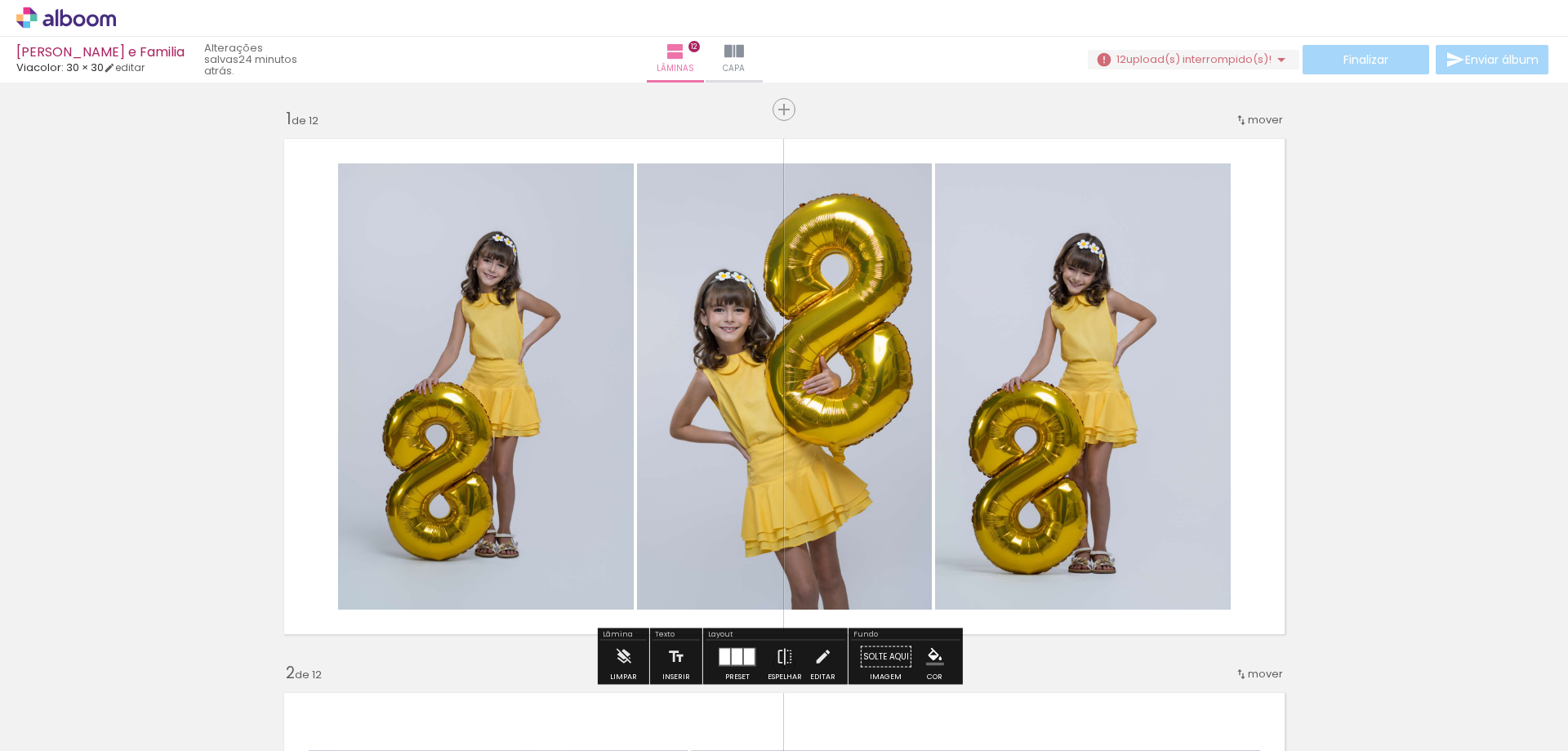
click at [1200, 53] on span "upload(s) interrompido(s)!" at bounding box center [1198, 59] width 146 height 16
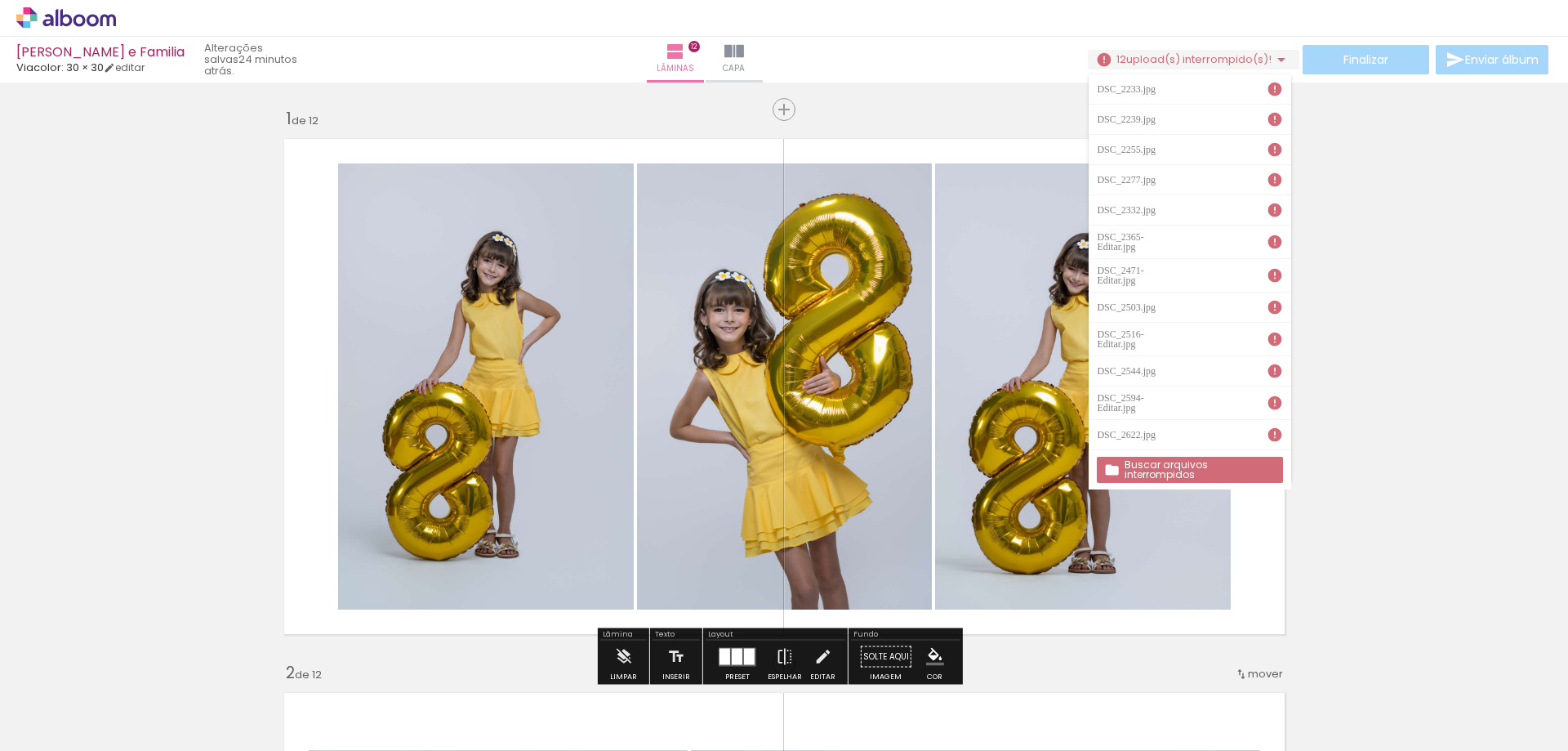
click at [0, 0] on slot "Buscar arquivos interrompidos" at bounding box center [0, 0] width 0 height 0
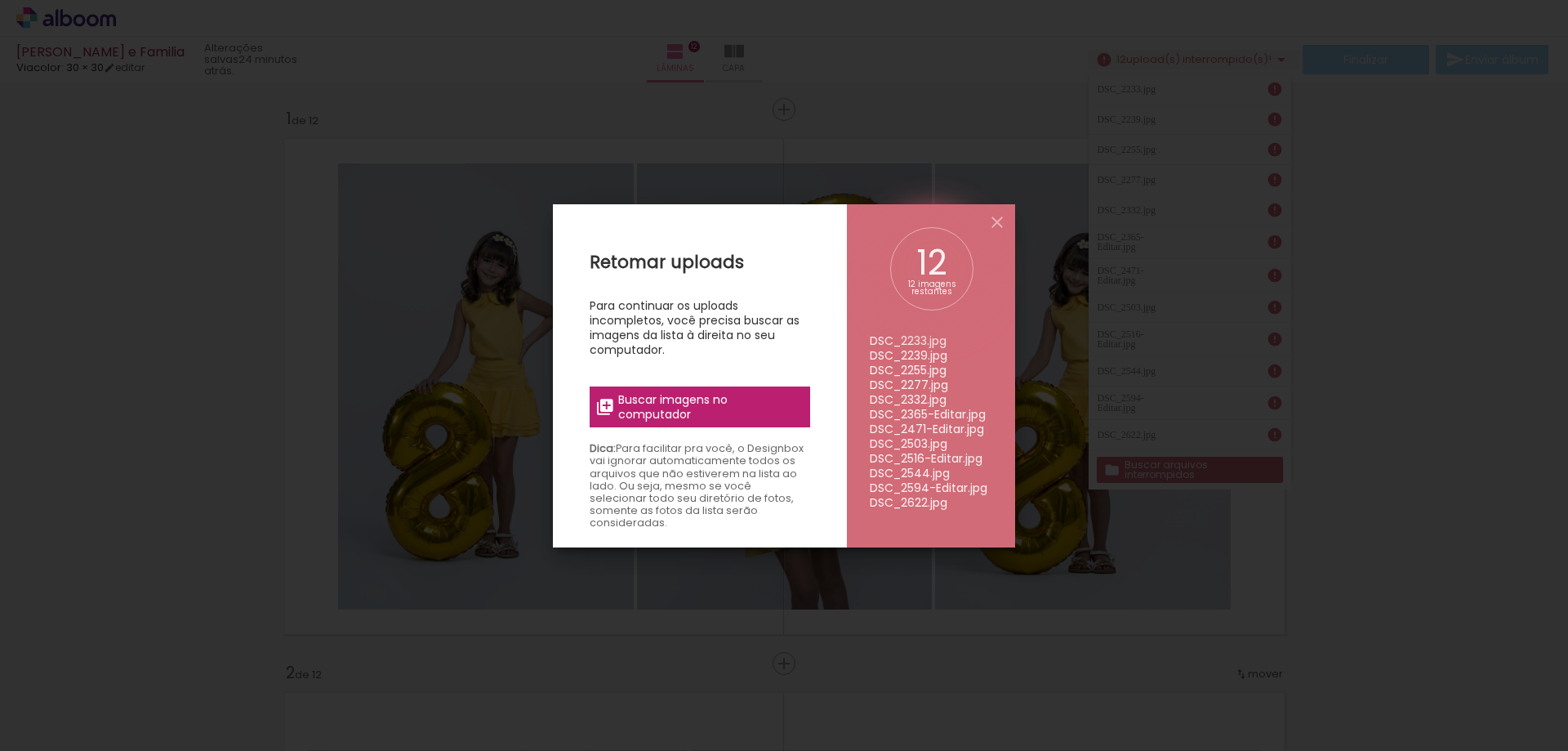
click at [719, 402] on span "Buscar imagens no computador" at bounding box center [709, 407] width 182 height 30
click at [0, 0] on input "file" at bounding box center [0, 0] width 0 height 0
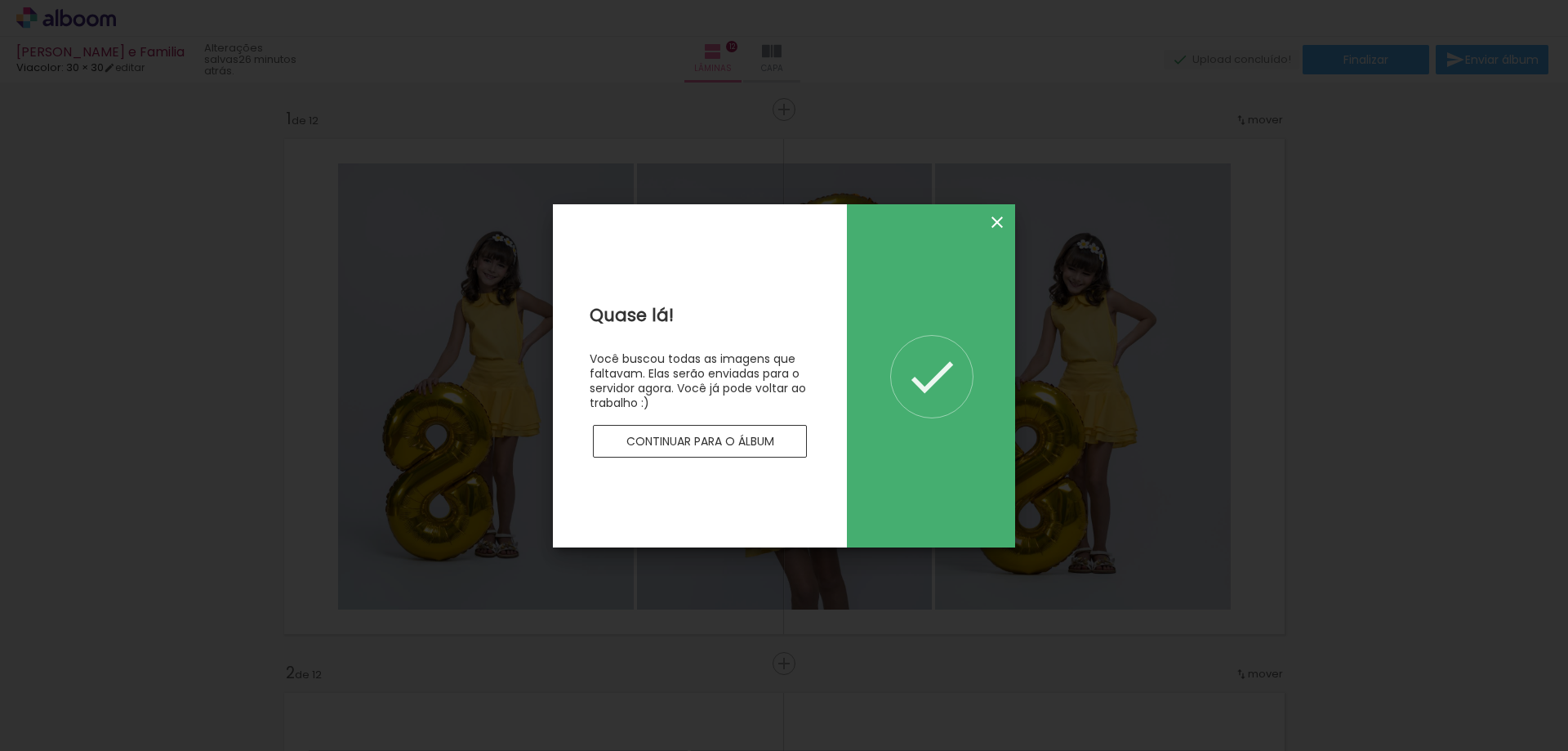
click at [1004, 220] on iron-icon at bounding box center [997, 222] width 19 height 19
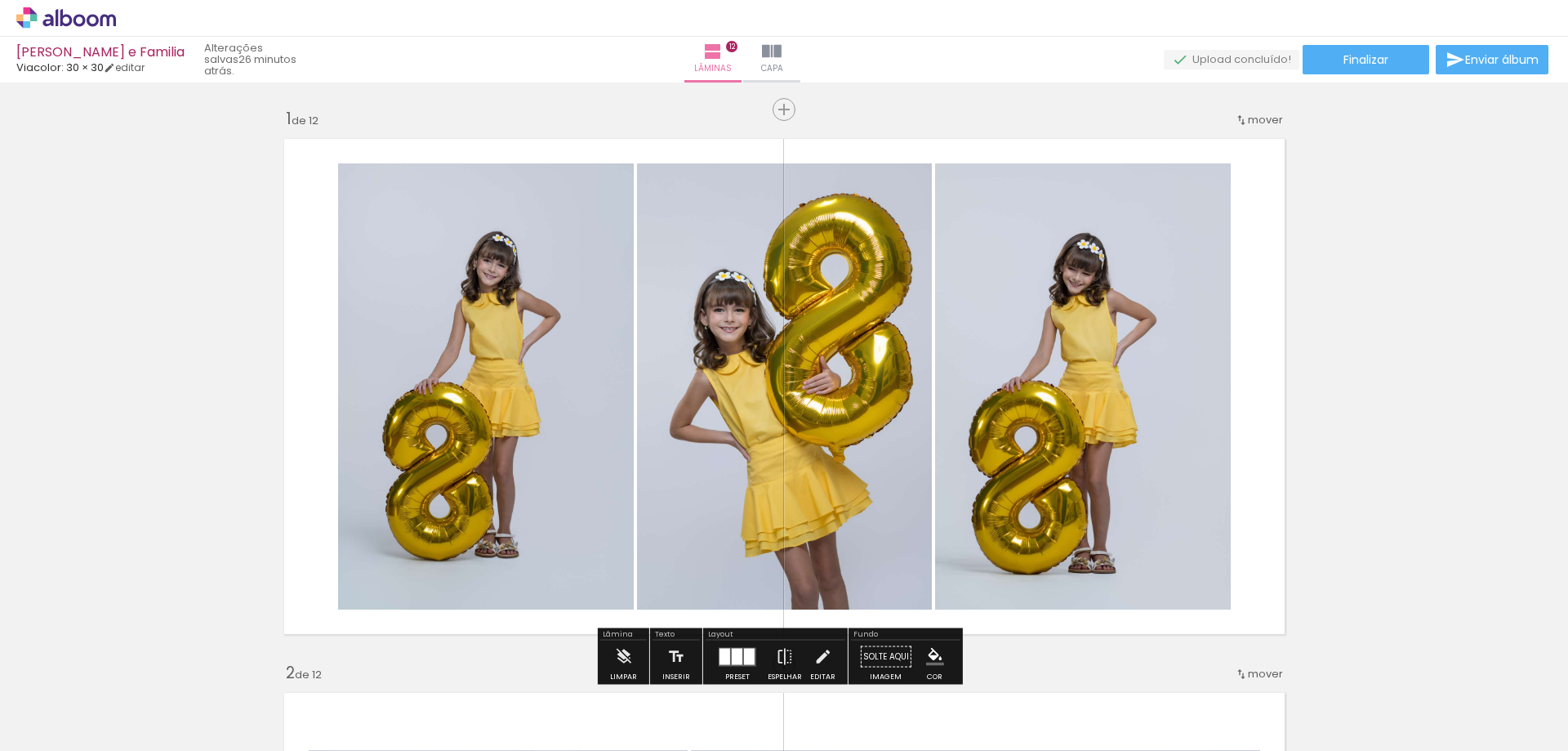
click at [1216, 55] on quentale-upload-monitor at bounding box center [1231, 59] width 135 height 20
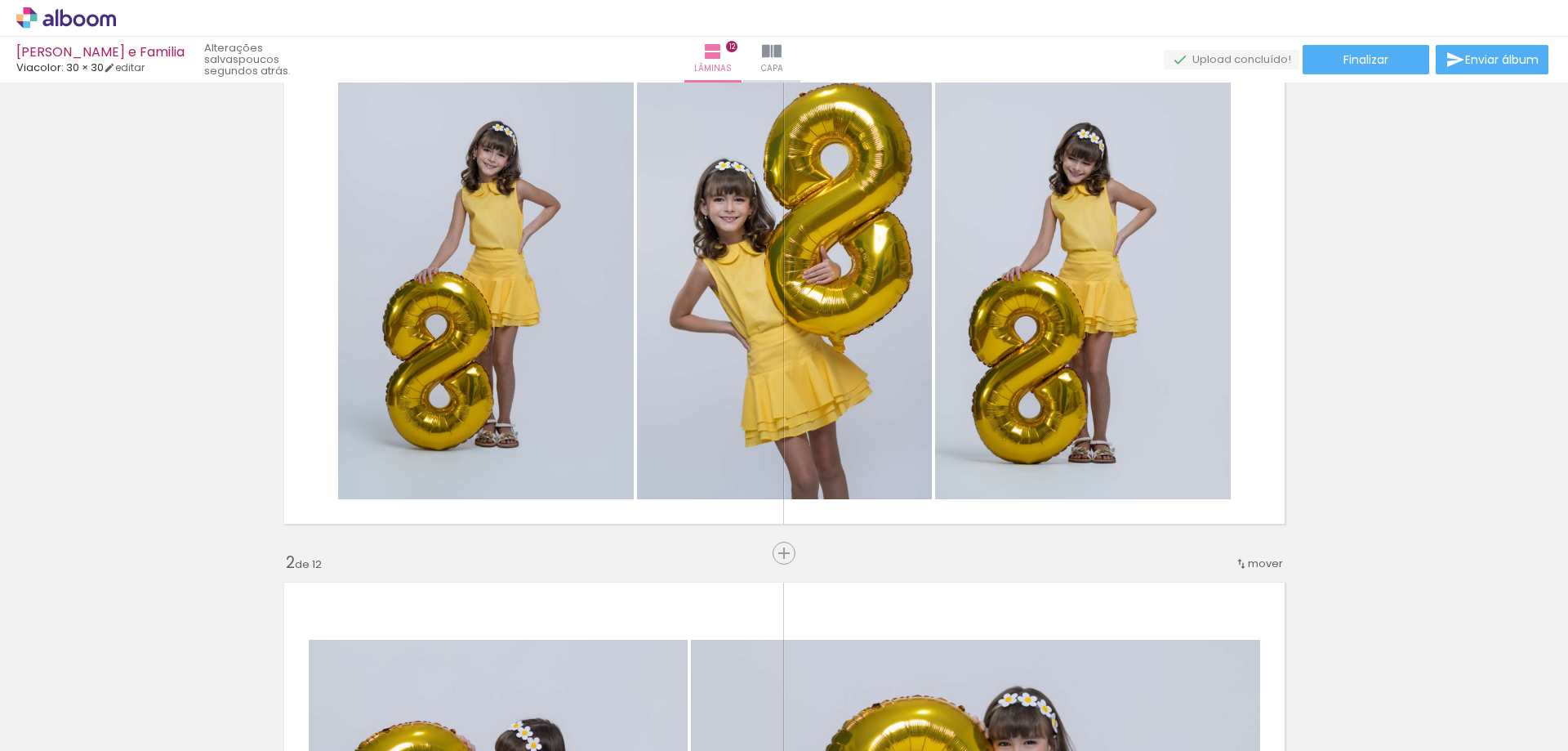
scroll to position [490, 0]
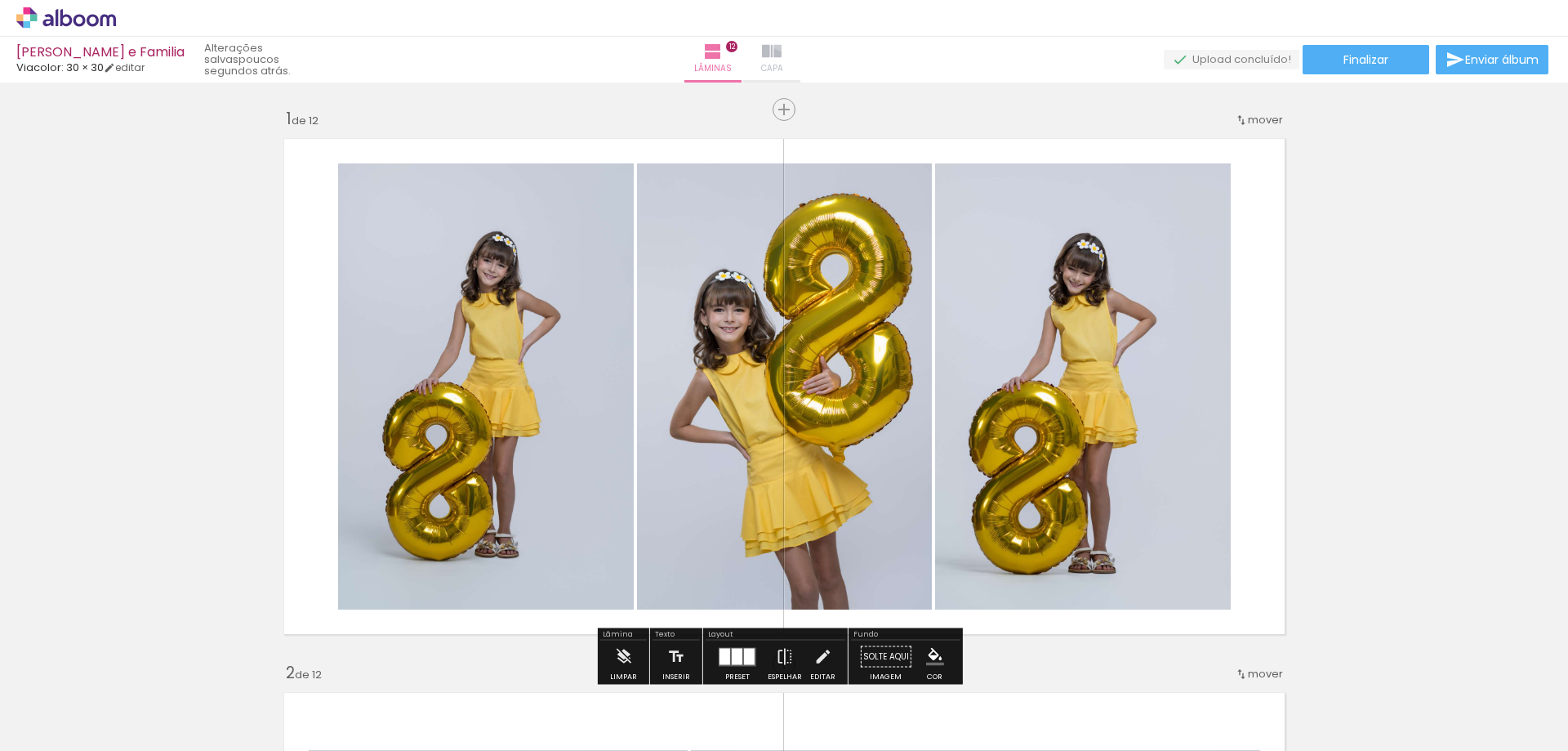
click at [781, 42] on iron-icon at bounding box center [772, 51] width 19 height 19
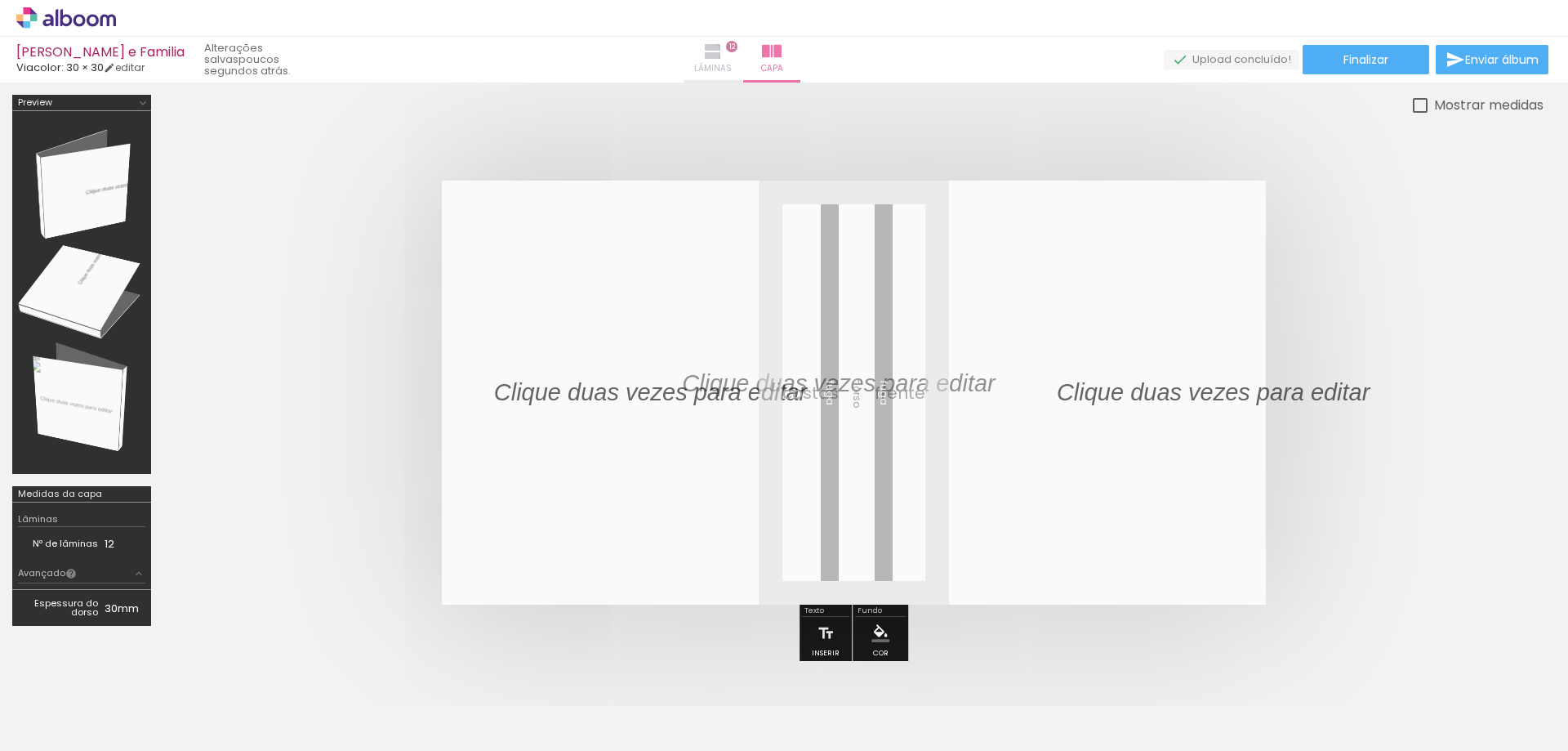
click at [723, 51] on iron-icon at bounding box center [712, 51] width 19 height 19
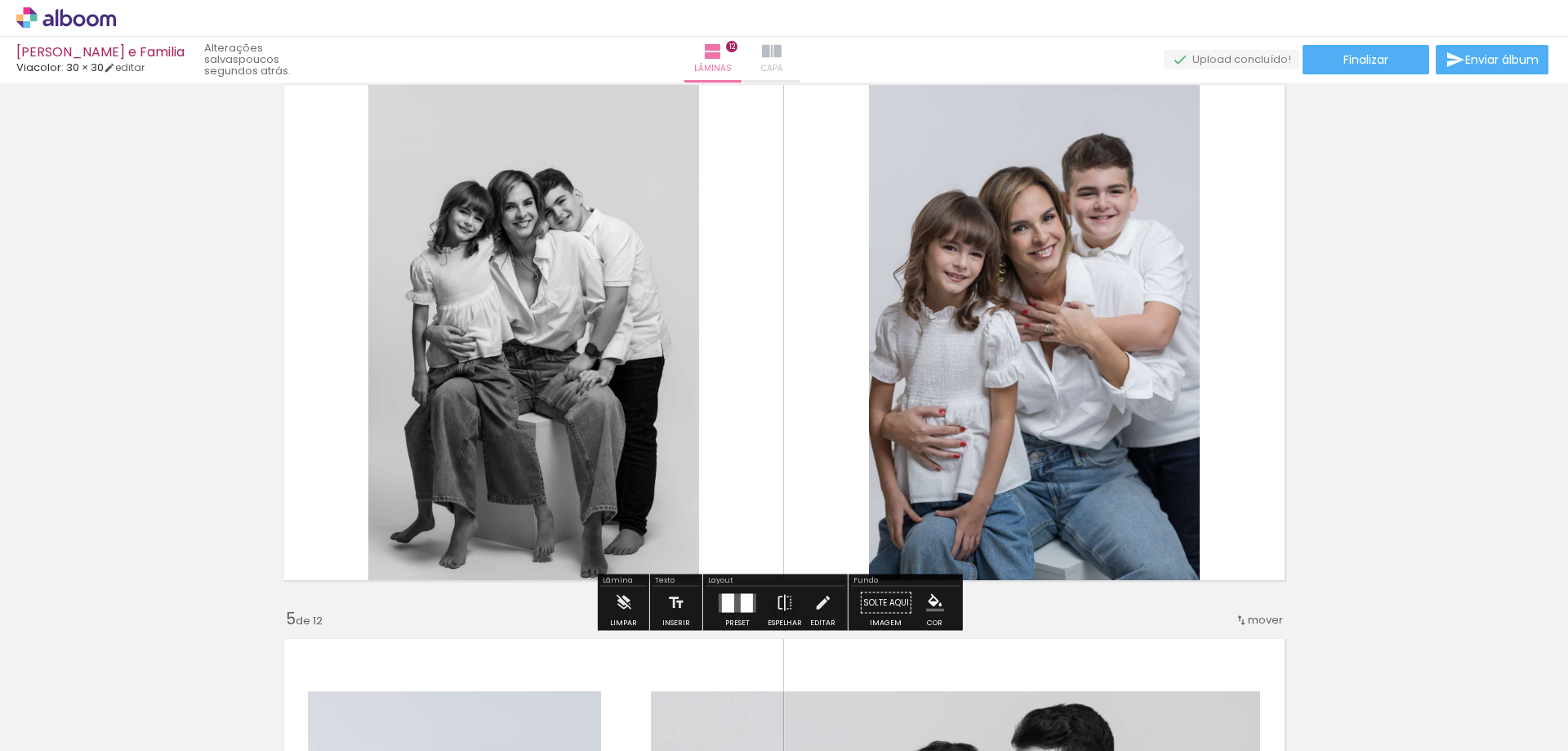
click at [781, 54] on iron-icon at bounding box center [772, 51] width 19 height 19
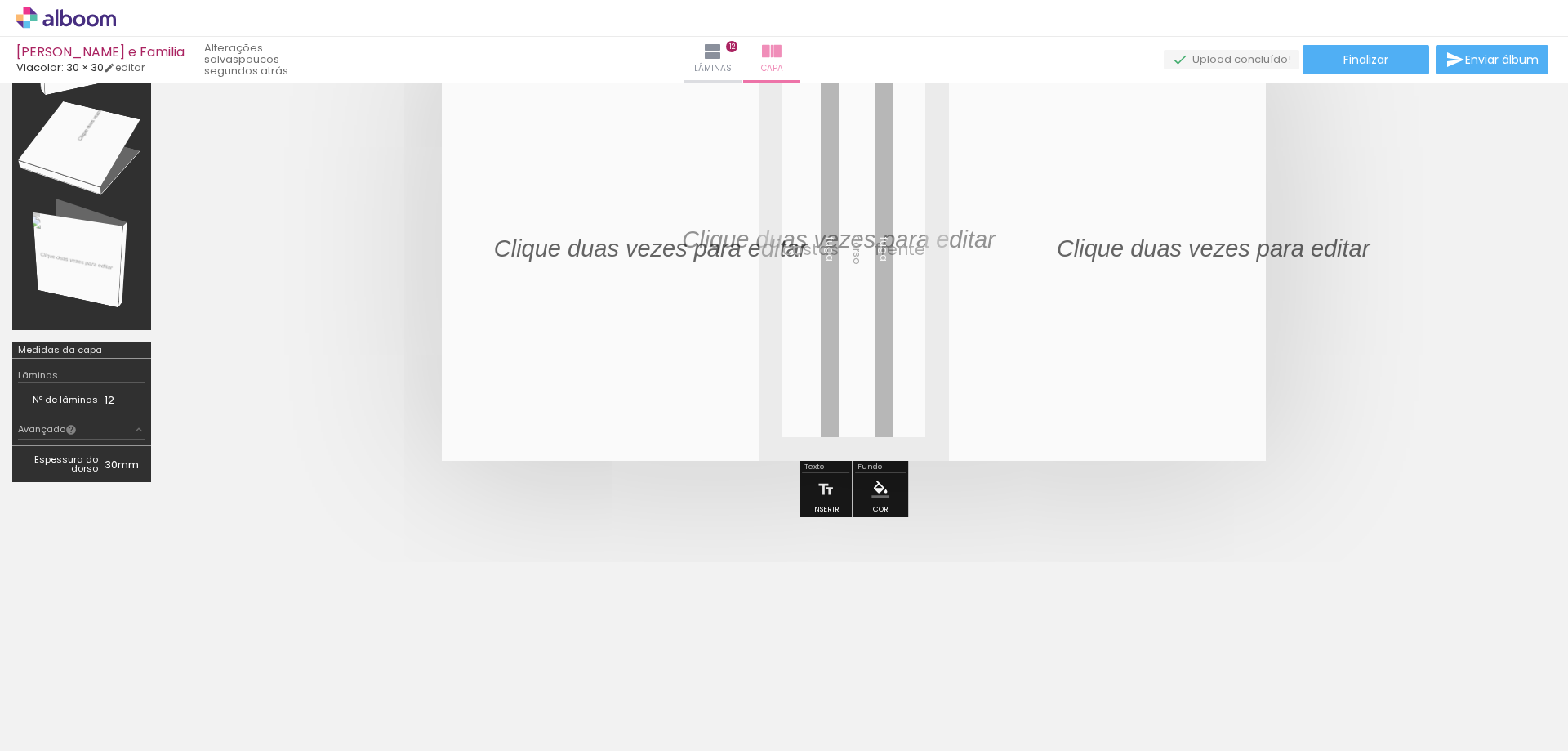
scroll to position [144, 0]
click at [723, 45] on iron-icon at bounding box center [712, 51] width 19 height 19
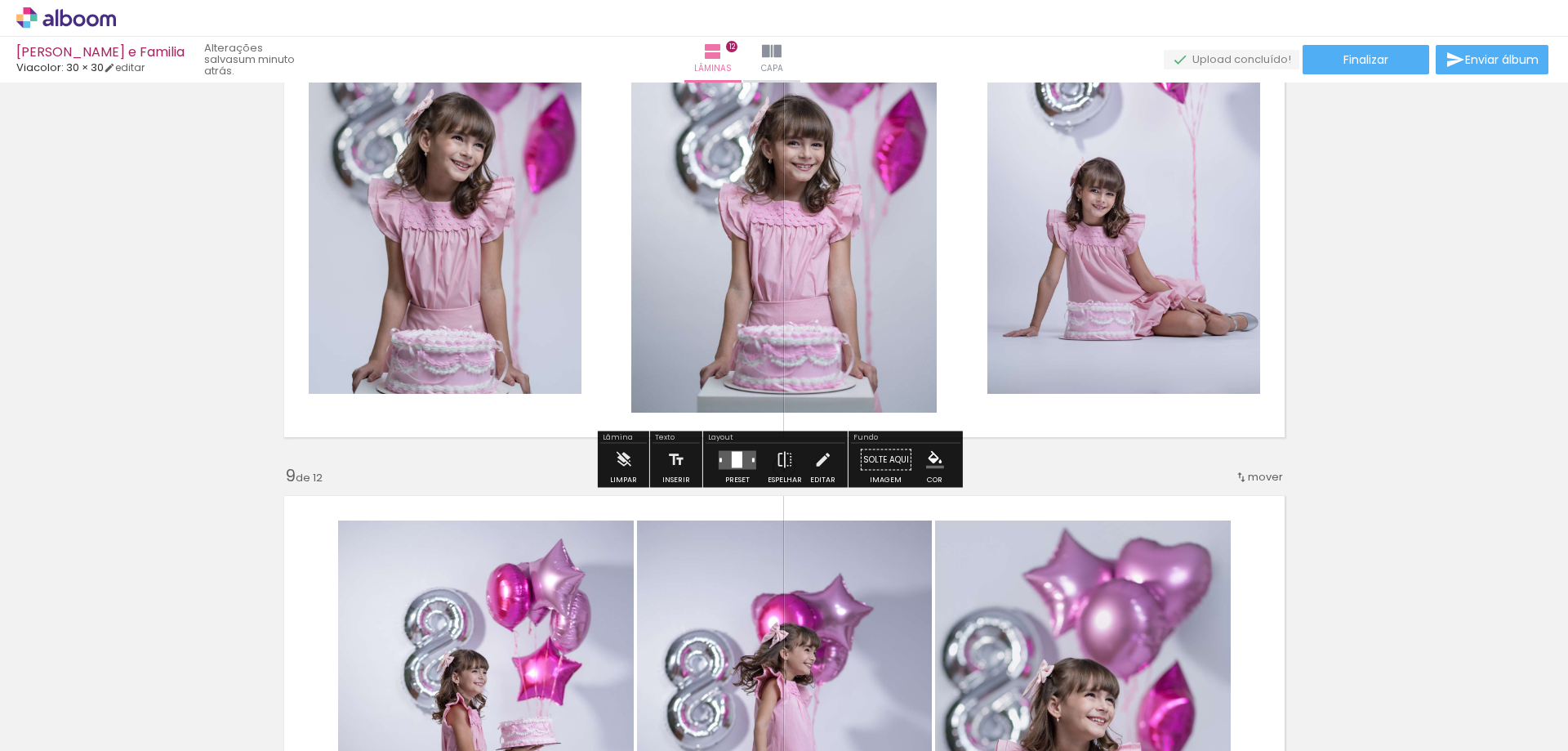
scroll to position [3921, 0]
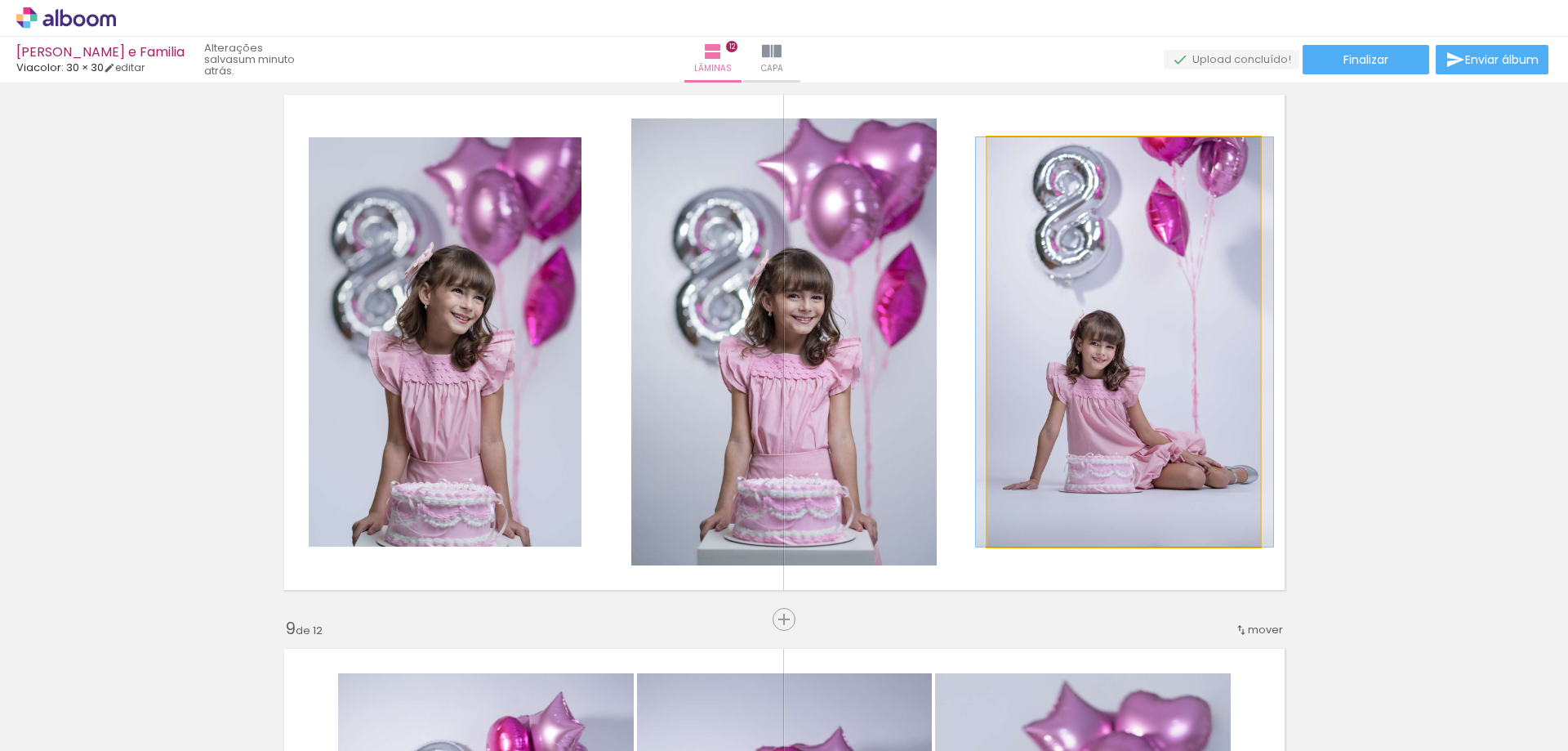
drag, startPoint x: 1087, startPoint y: 386, endPoint x: 833, endPoint y: 380, distance: 254.1
click at [0, 0] on slot at bounding box center [0, 0] width 0 height 0
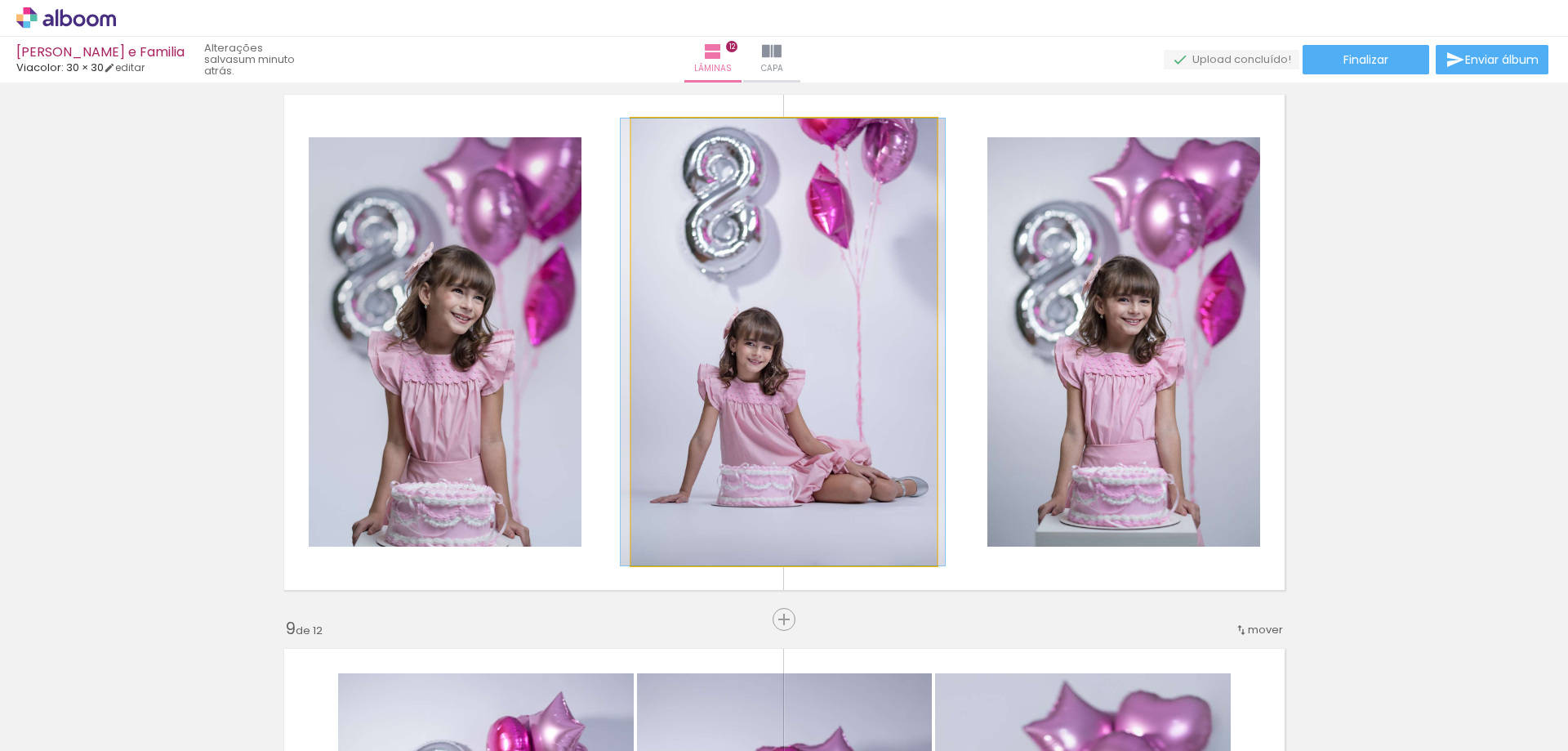
drag, startPoint x: 891, startPoint y: 405, endPoint x: 890, endPoint y: 392, distance: 13.0
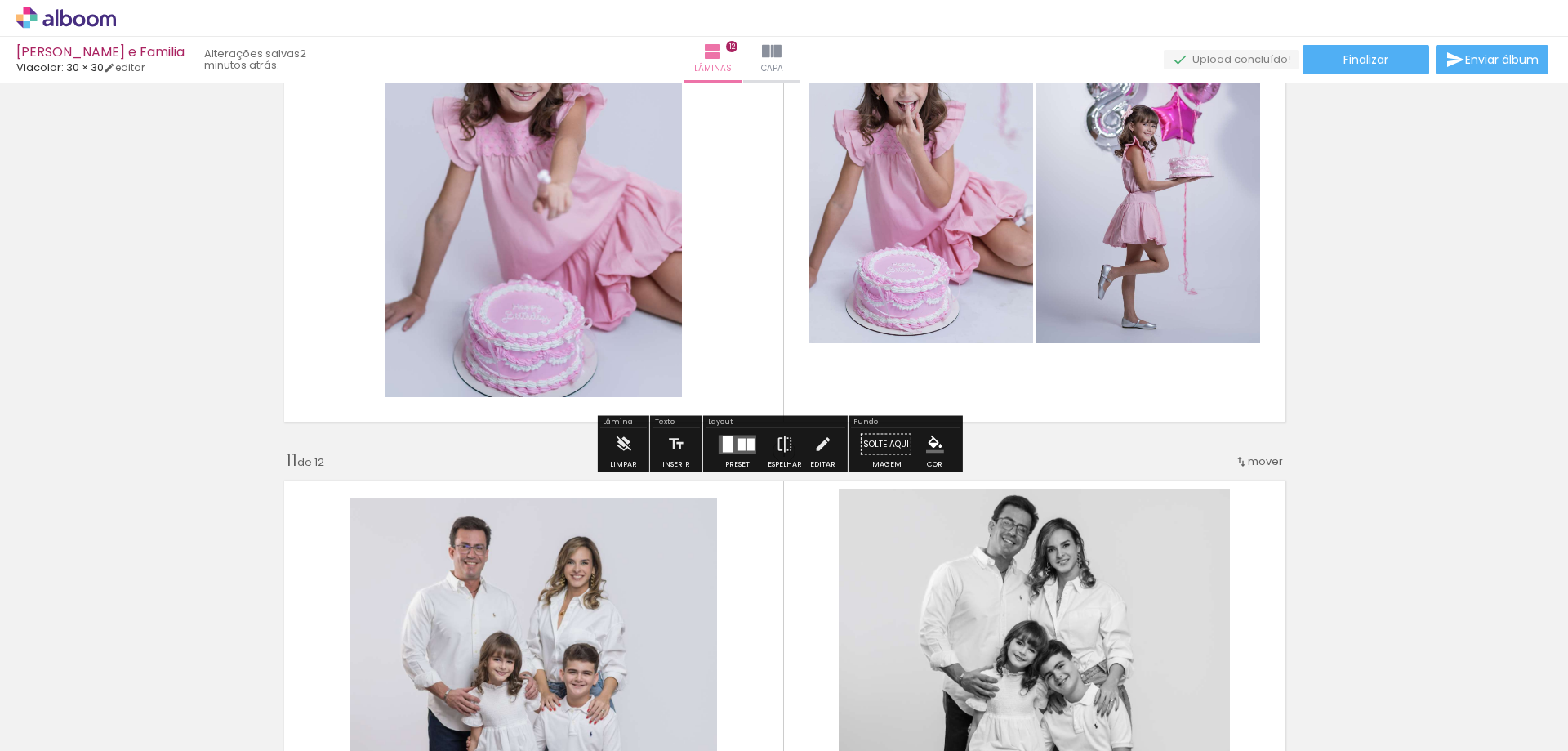
scroll to position [5064, 0]
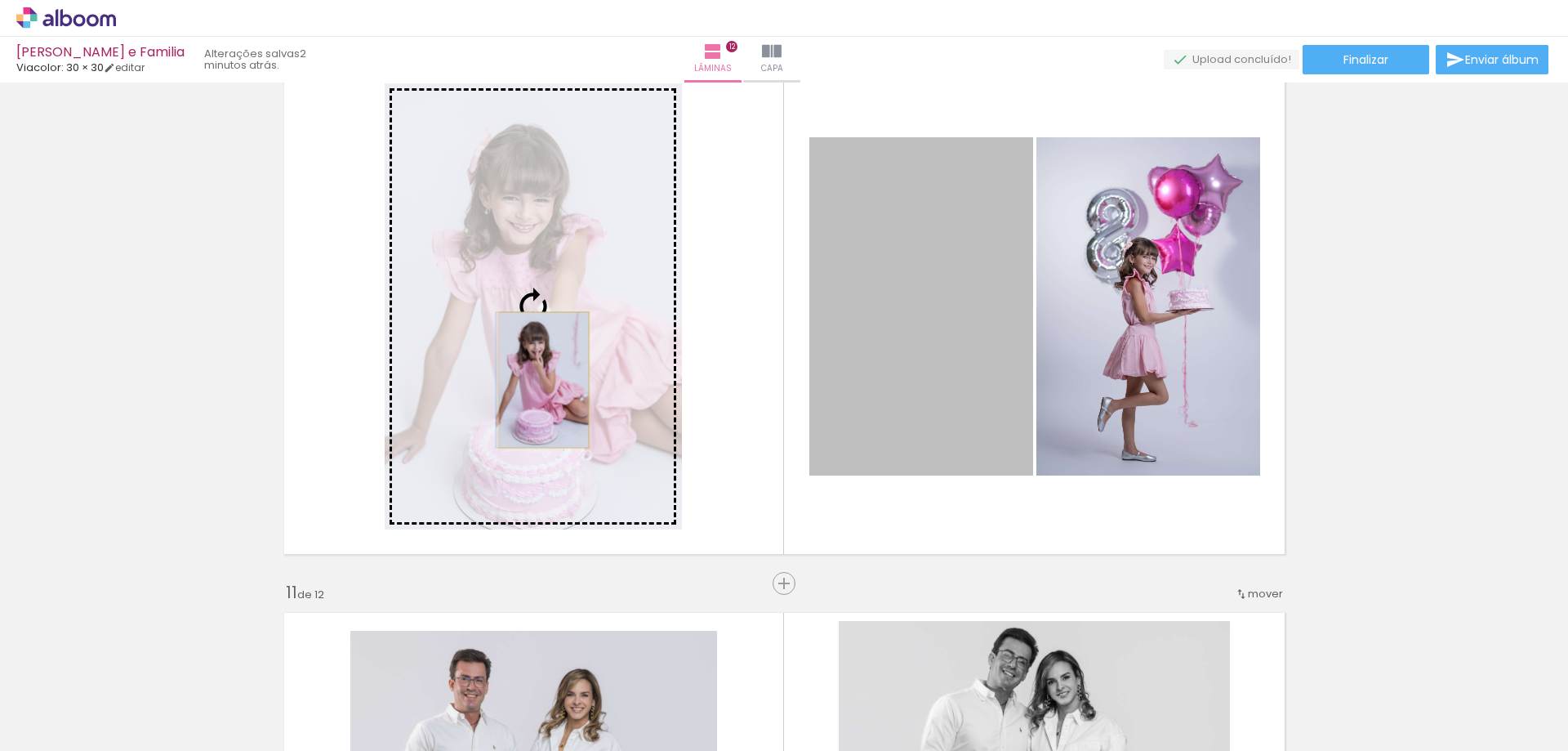
drag, startPoint x: 887, startPoint y: 387, endPoint x: 537, endPoint y: 379, distance: 350.1
click at [0, 0] on slot at bounding box center [0, 0] width 0 height 0
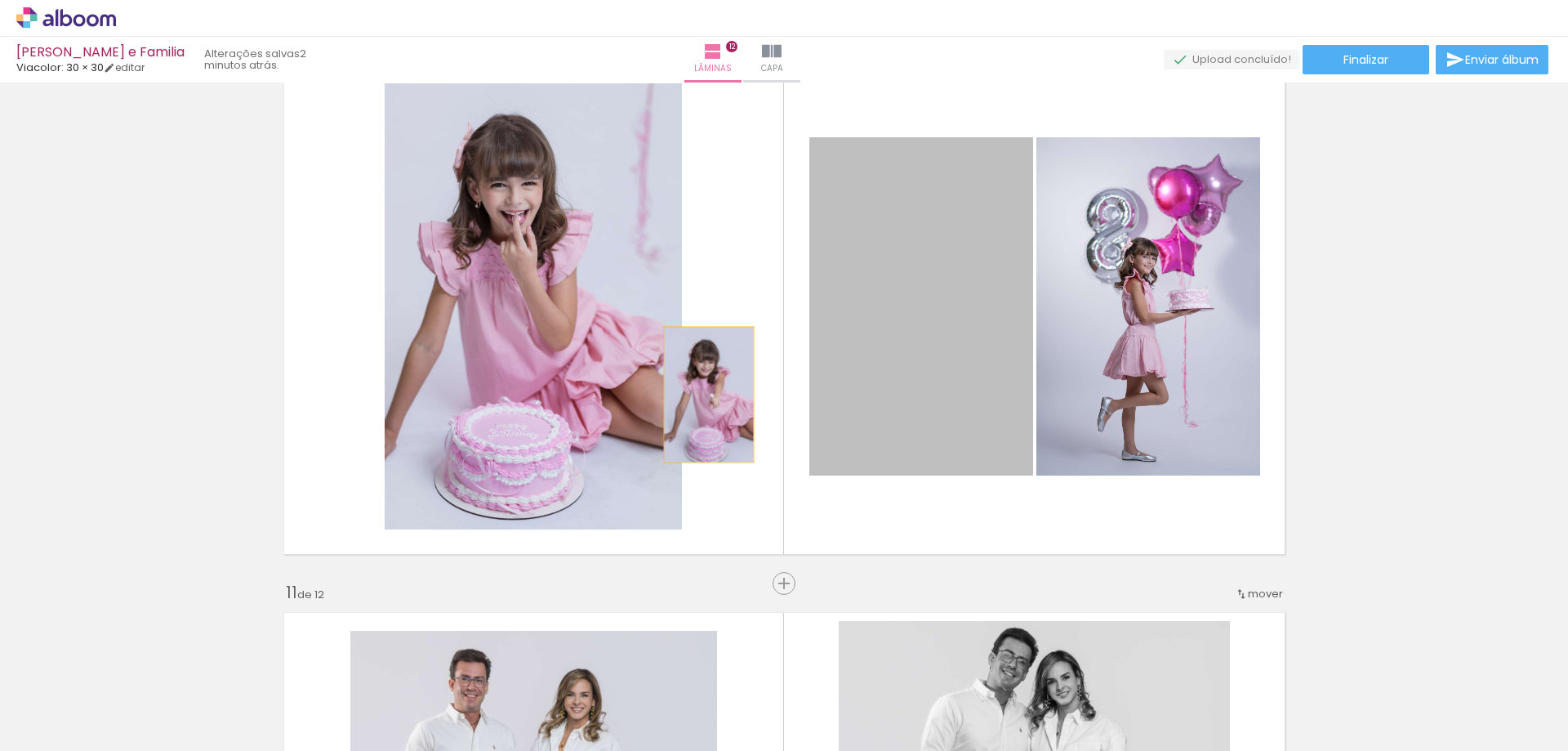
drag, startPoint x: 872, startPoint y: 391, endPoint x: 648, endPoint y: 396, distance: 224.1
click at [0, 0] on slot at bounding box center [0, 0] width 0 height 0
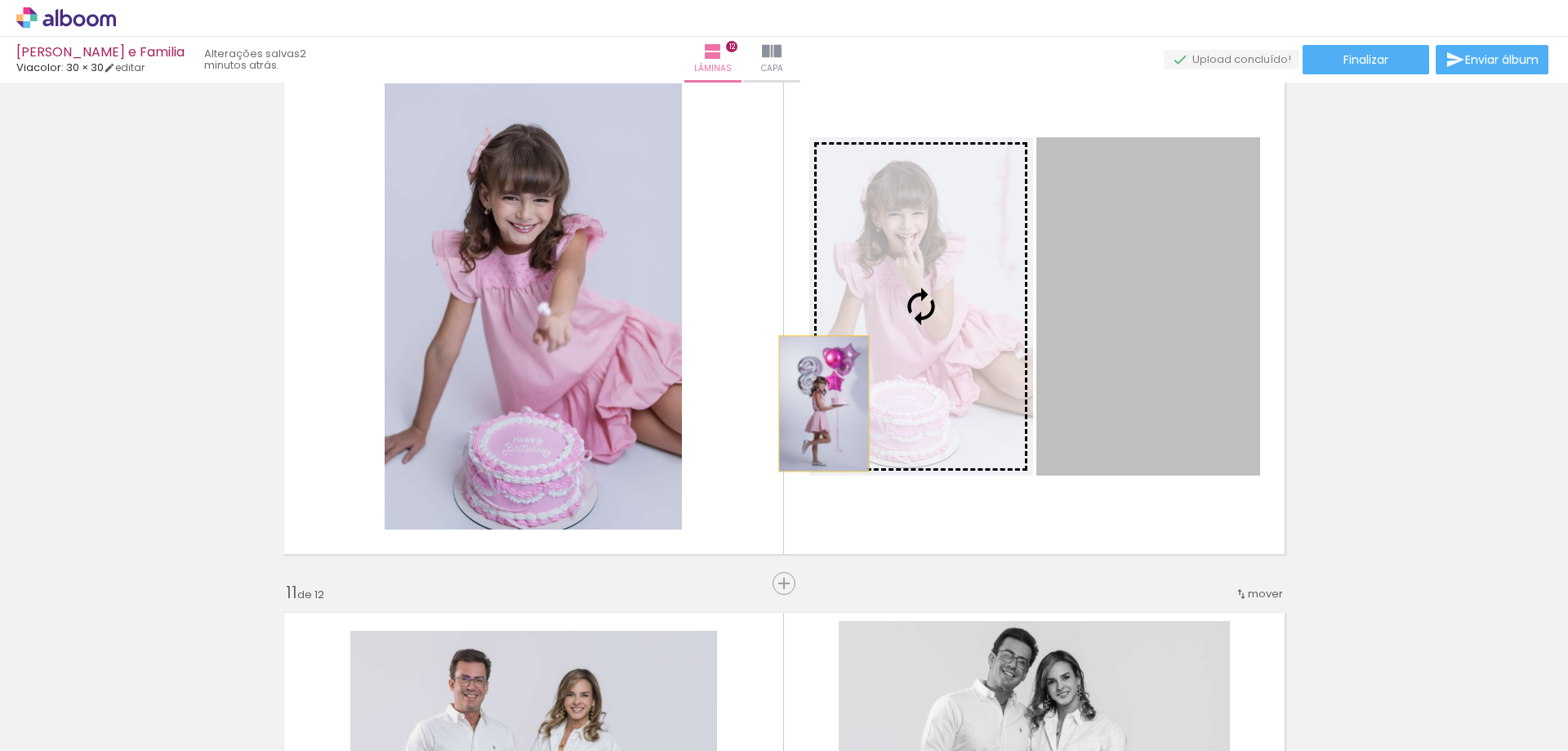
drag, startPoint x: 986, startPoint y: 392, endPoint x: 478, endPoint y: 401, distance: 508.1
click at [0, 0] on slot at bounding box center [0, 0] width 0 height 0
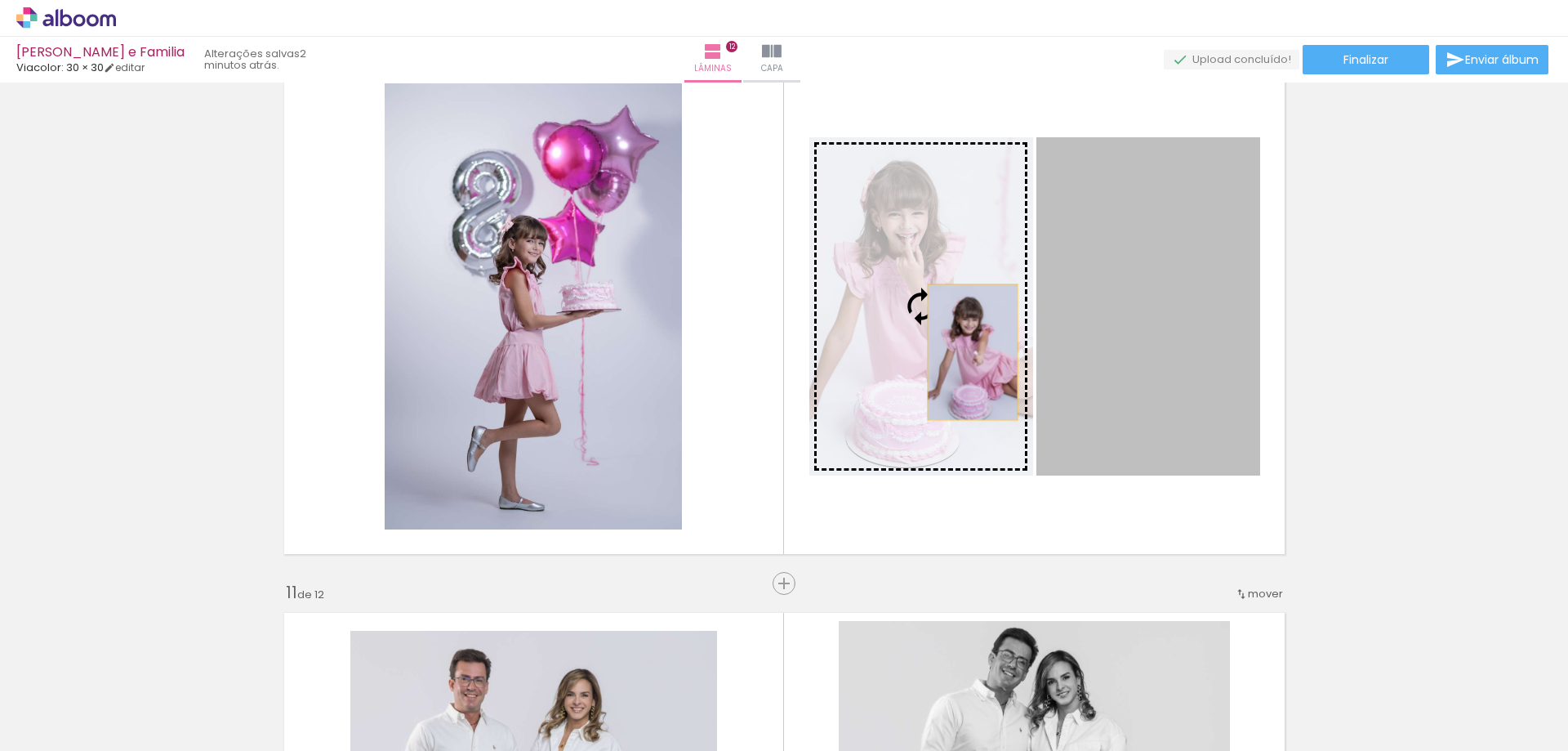
drag, startPoint x: 1164, startPoint y: 341, endPoint x: 966, endPoint y: 352, distance: 198.3
click at [0, 0] on slot at bounding box center [0, 0] width 0 height 0
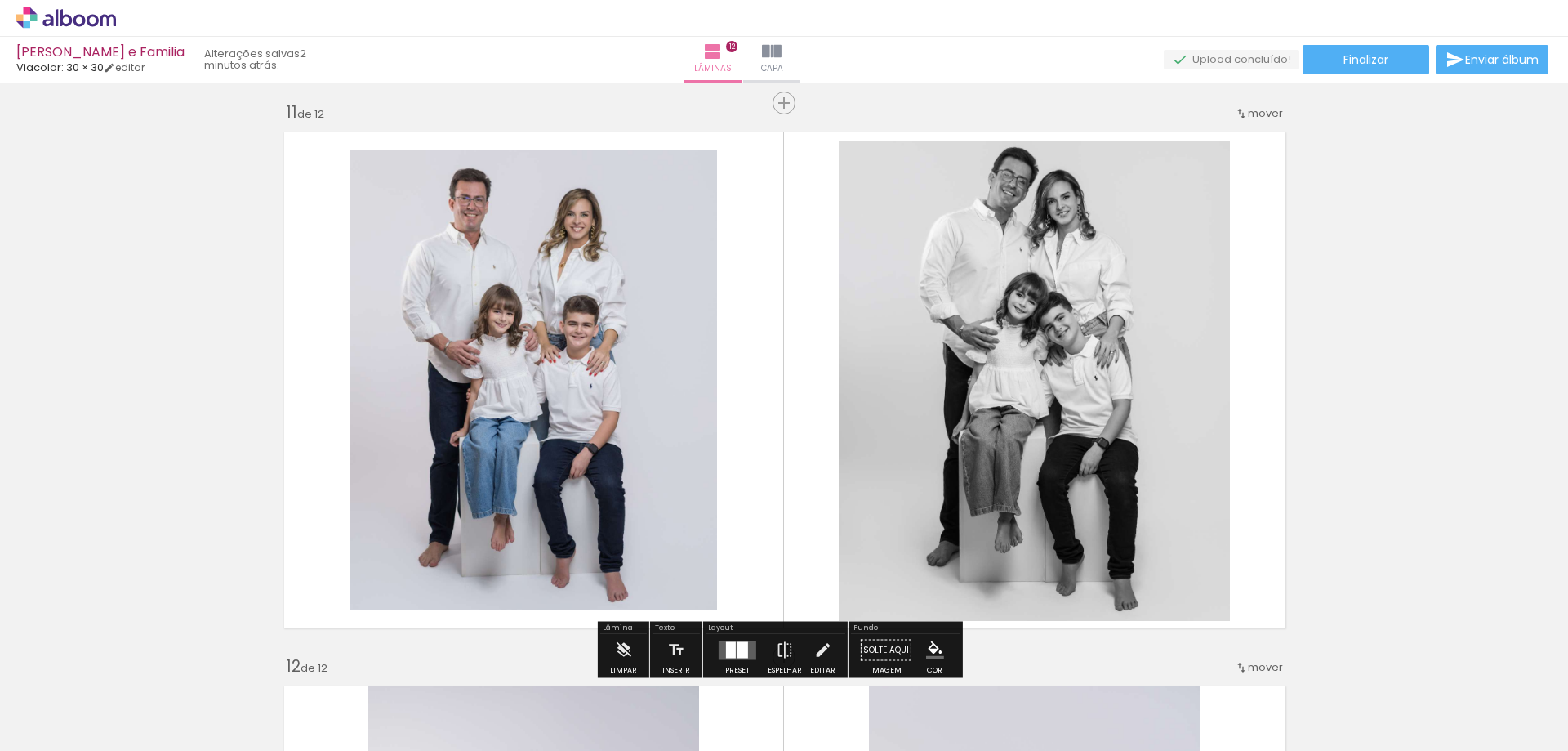
scroll to position [5554, 0]
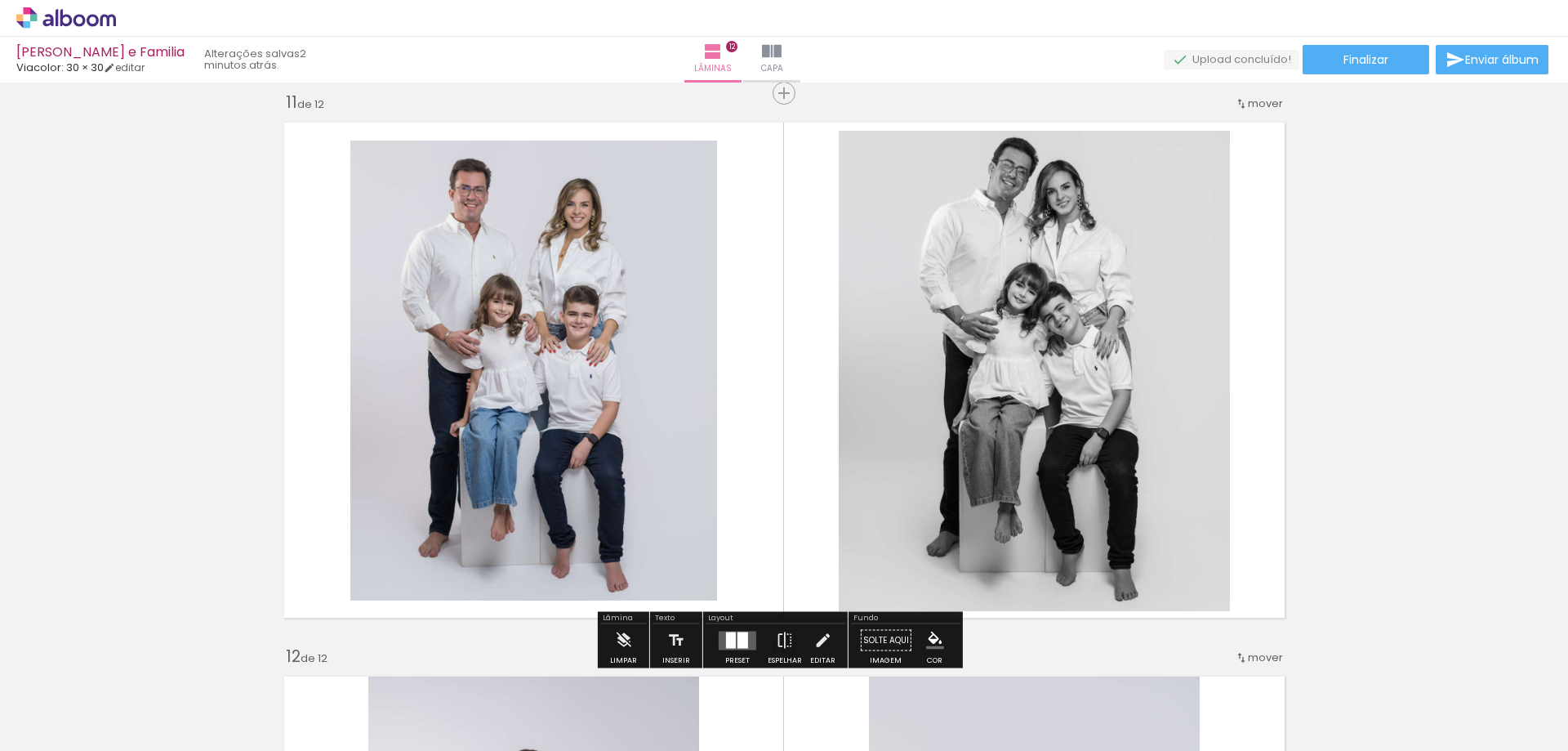
click at [1004, 352] on quentale-photo at bounding box center [1035, 372] width 392 height 481
click at [600, 349] on quentale-photo at bounding box center [534, 370] width 366 height 460
click at [1284, 322] on quentale-layouter at bounding box center [785, 370] width 1019 height 513
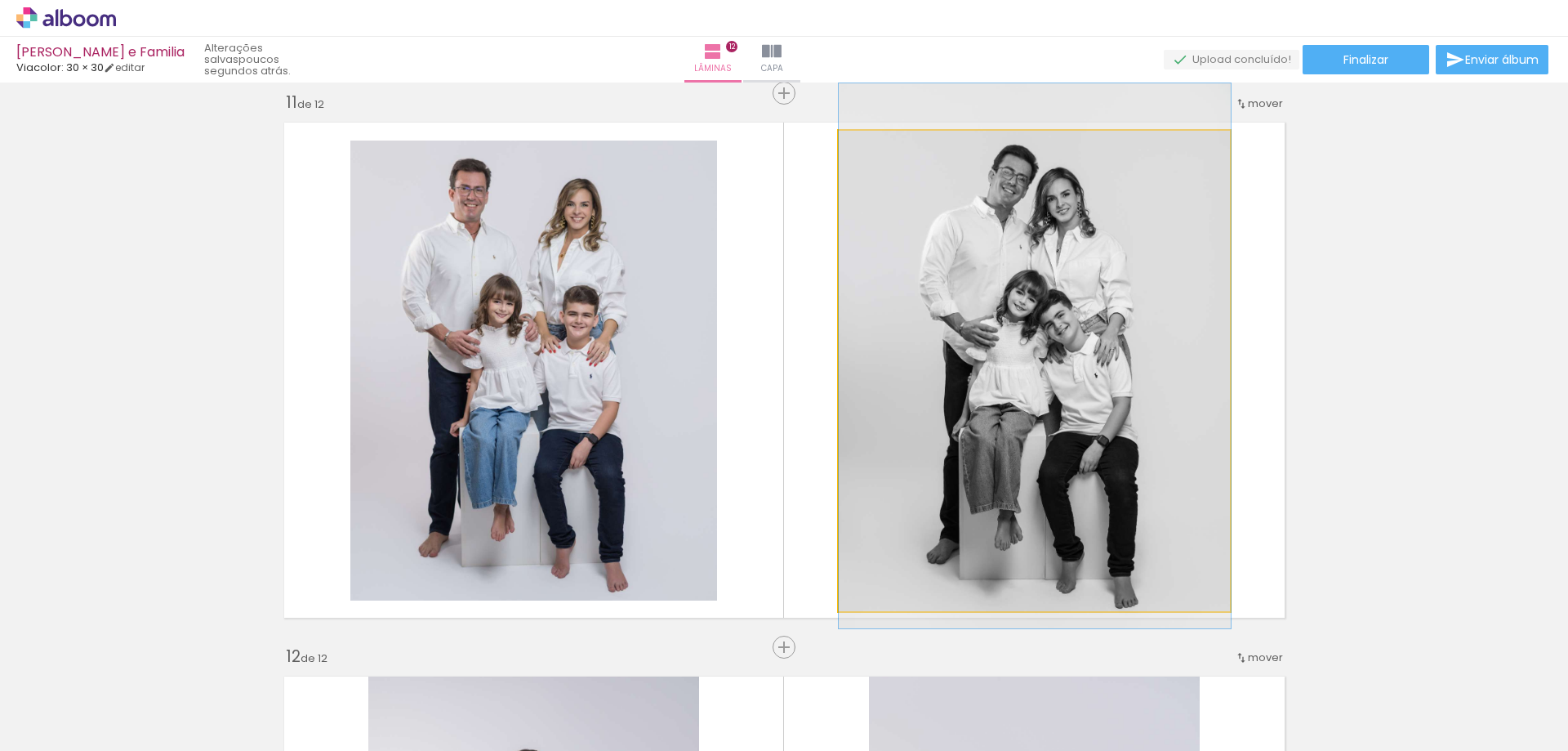
drag, startPoint x: 1124, startPoint y: 303, endPoint x: 1148, endPoint y: 311, distance: 25.3
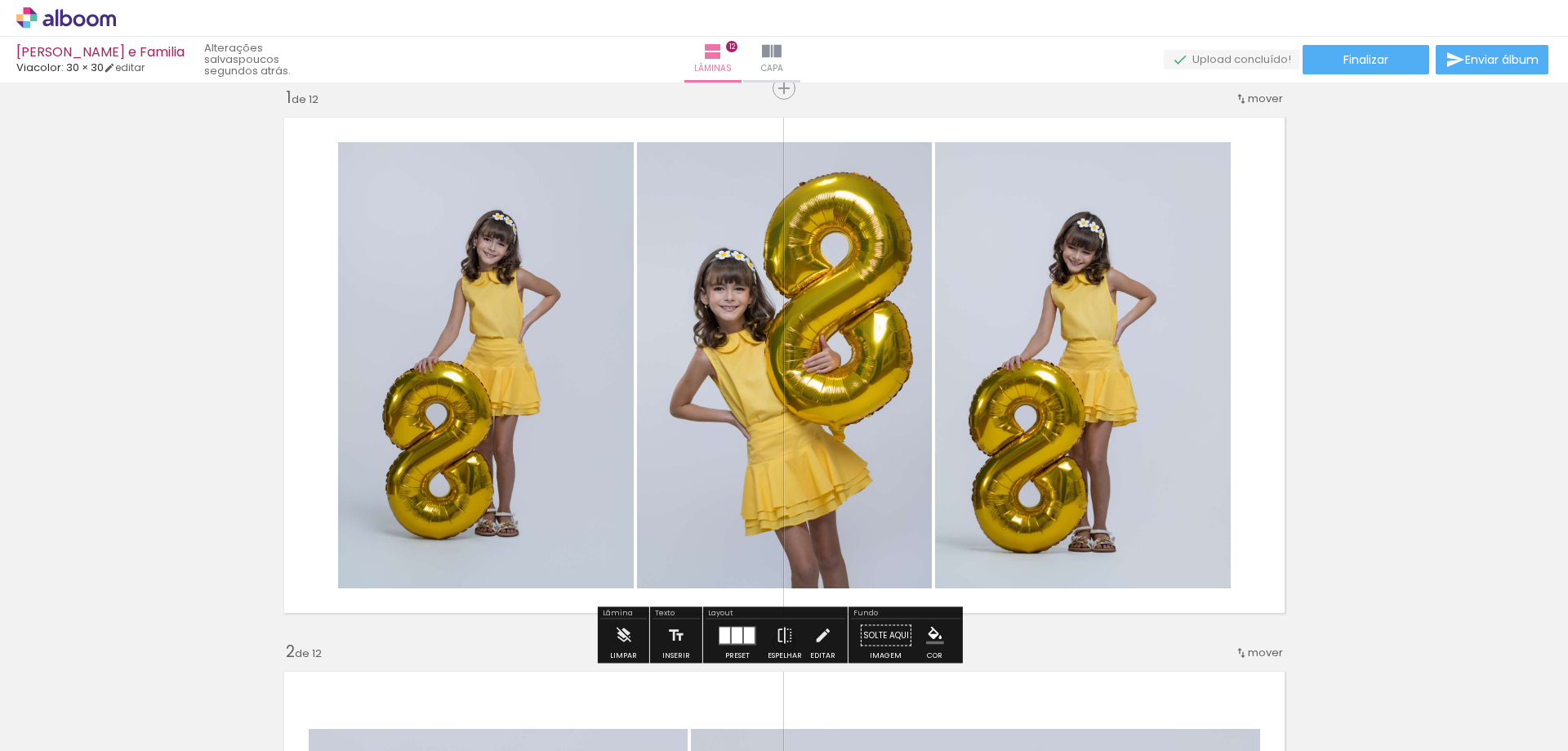
scroll to position [0, 0]
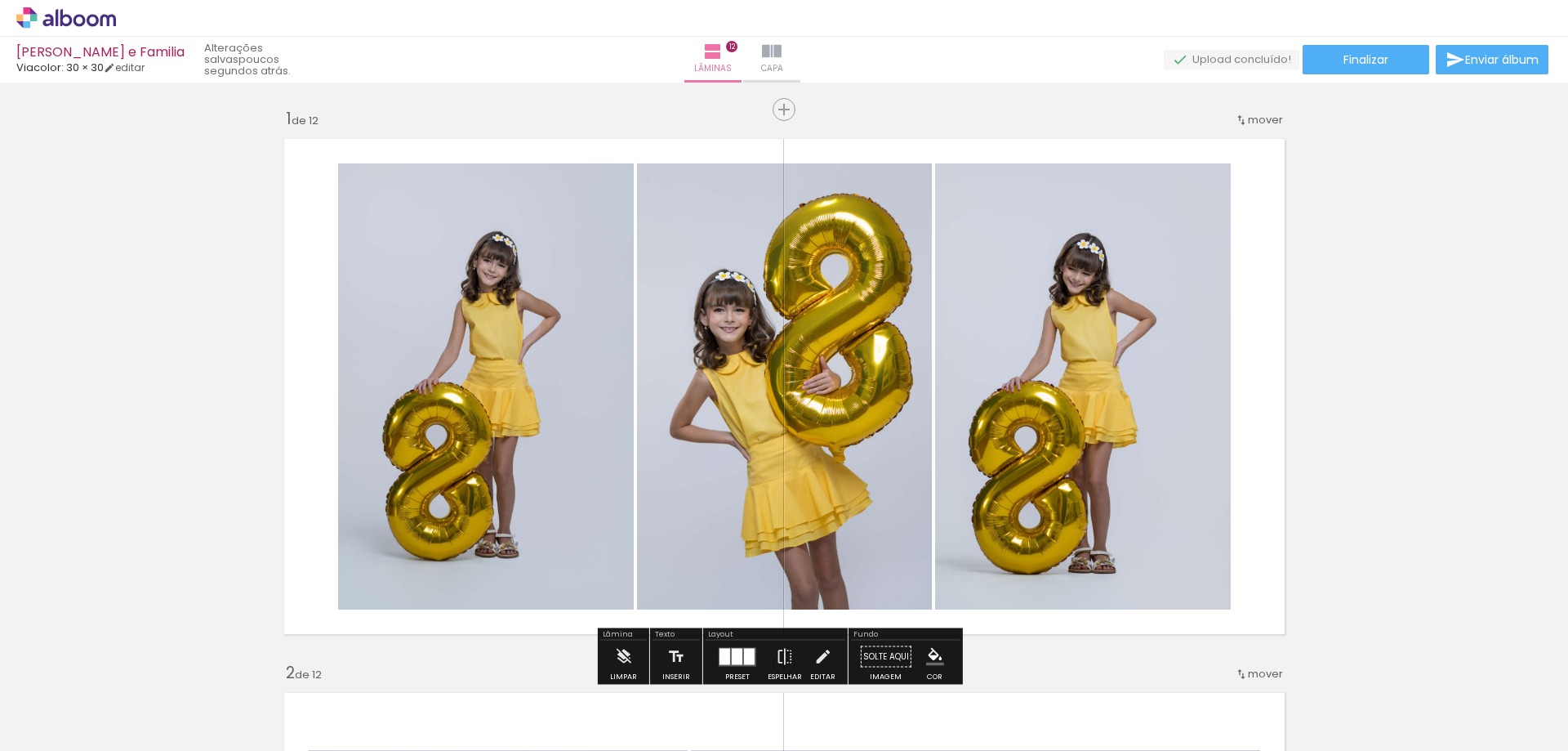
drag, startPoint x: 815, startPoint y: 53, endPoint x: 674, endPoint y: 57, distance: 141.1
click at [781, 52] on iron-icon at bounding box center [772, 51] width 19 height 19
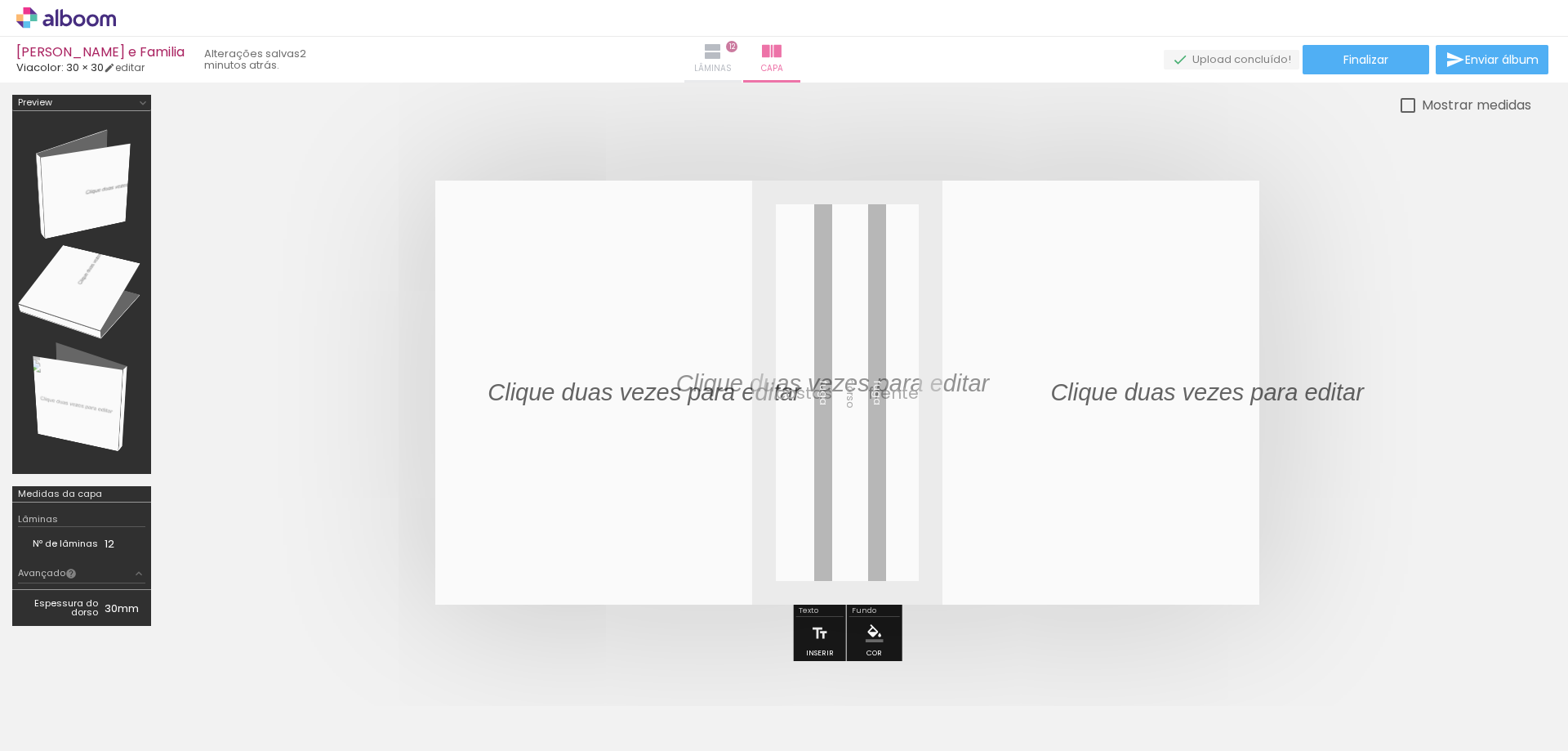
click at [723, 51] on iron-icon at bounding box center [712, 51] width 19 height 19
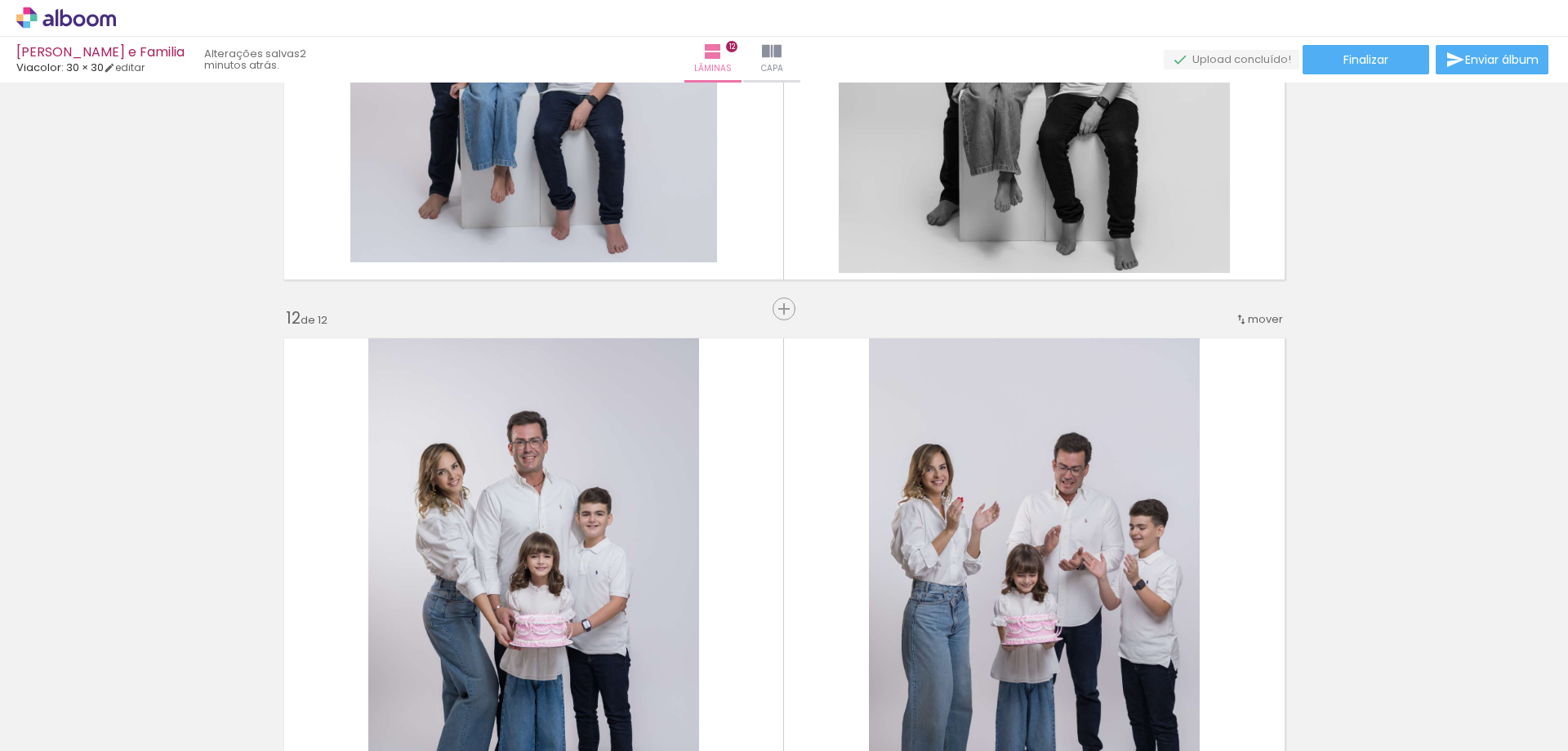
scroll to position [6045, 0]
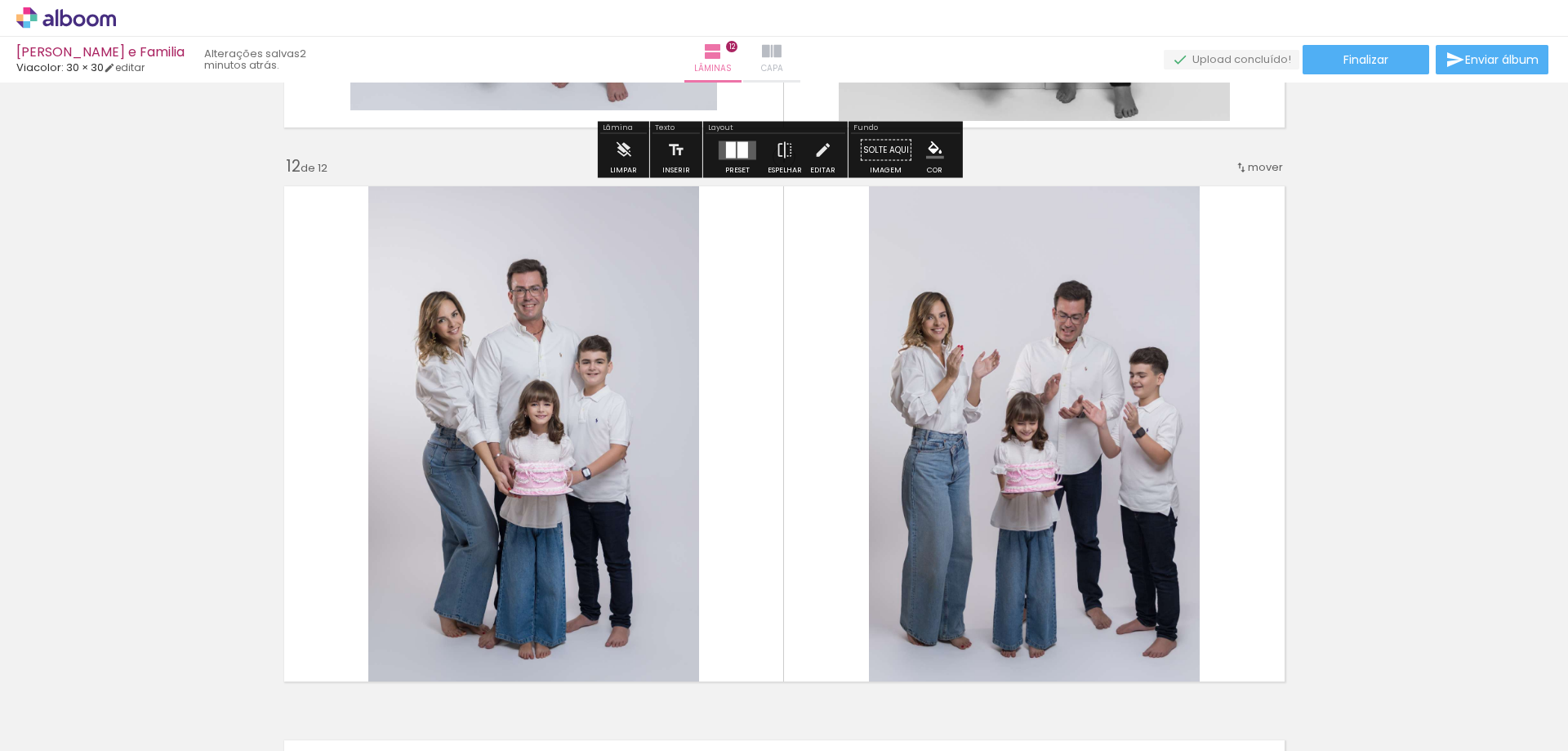
click at [781, 58] on iron-icon at bounding box center [772, 51] width 19 height 19
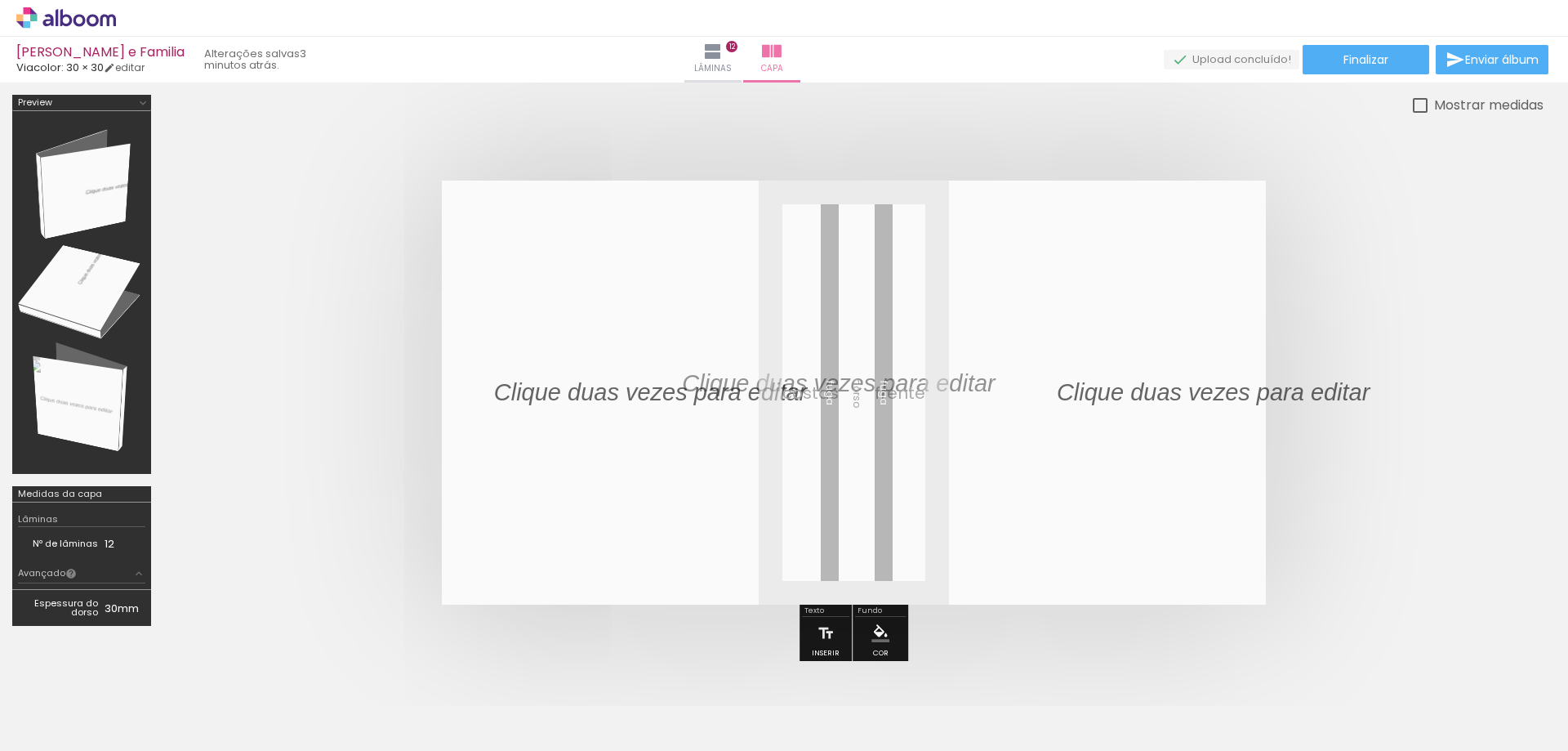
scroll to position [144, 0]
click at [723, 50] on iron-icon at bounding box center [712, 51] width 19 height 19
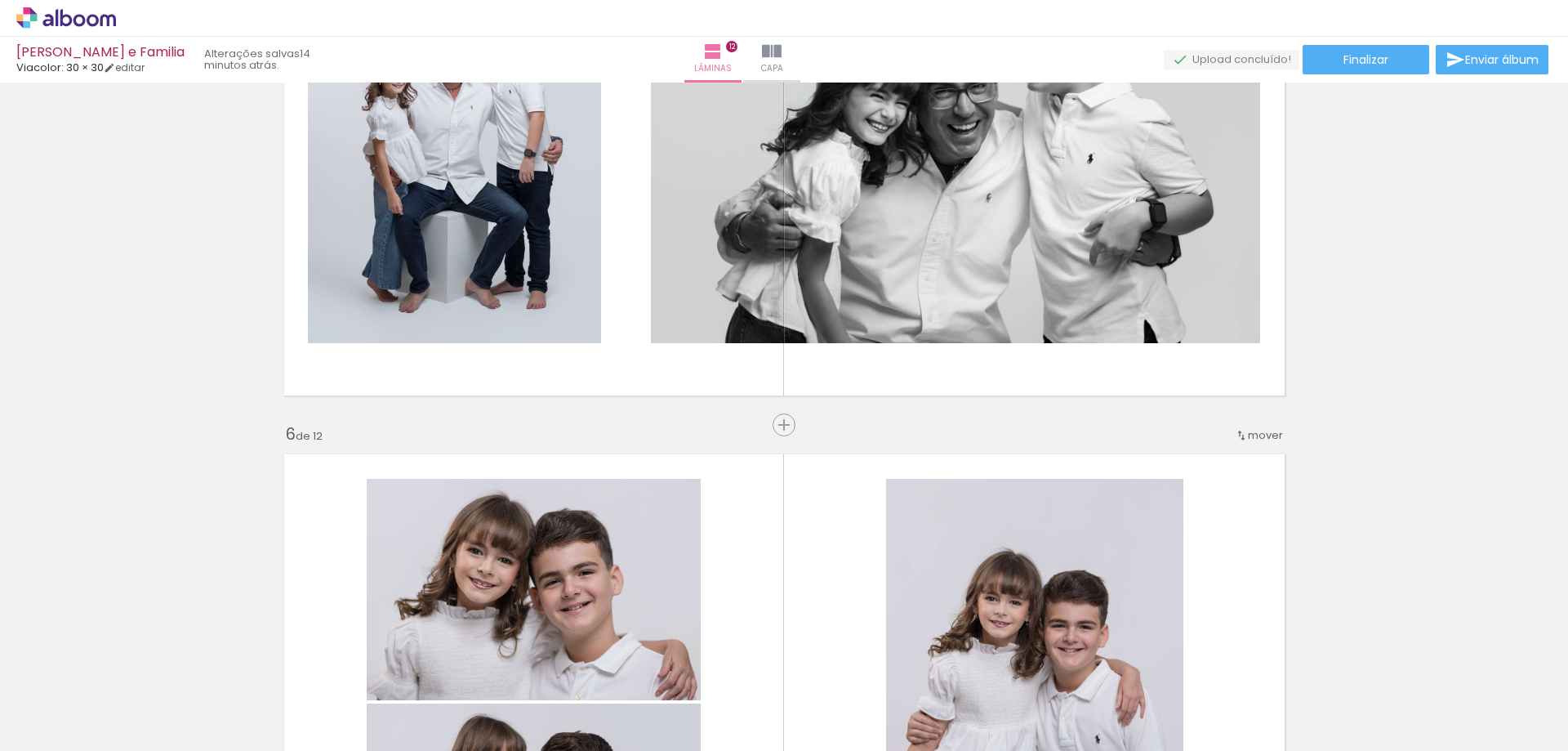
scroll to position [2450, 0]
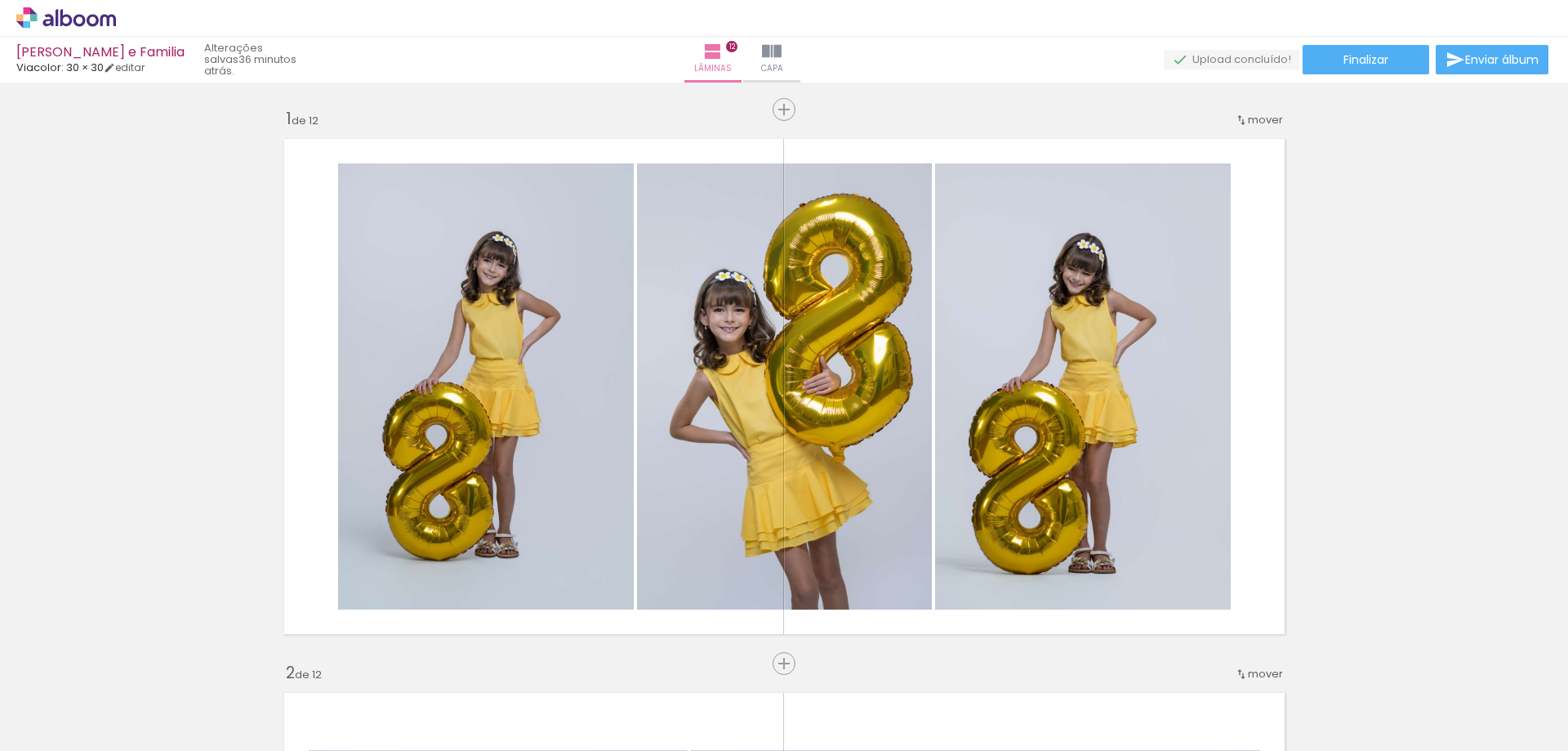
scroll to position [2450, 0]
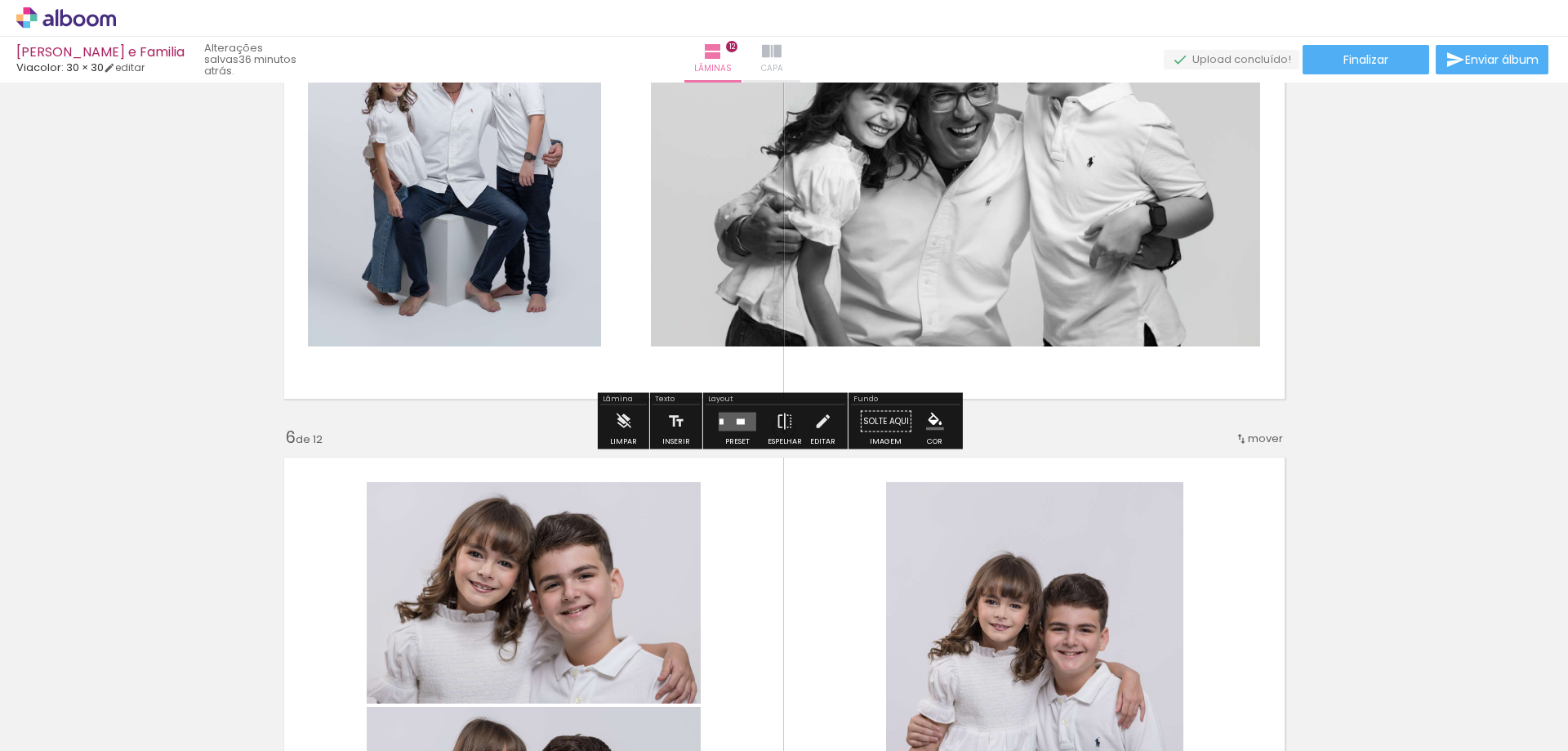
click at [801, 51] on paper-button "Capa" at bounding box center [772, 59] width 58 height 45
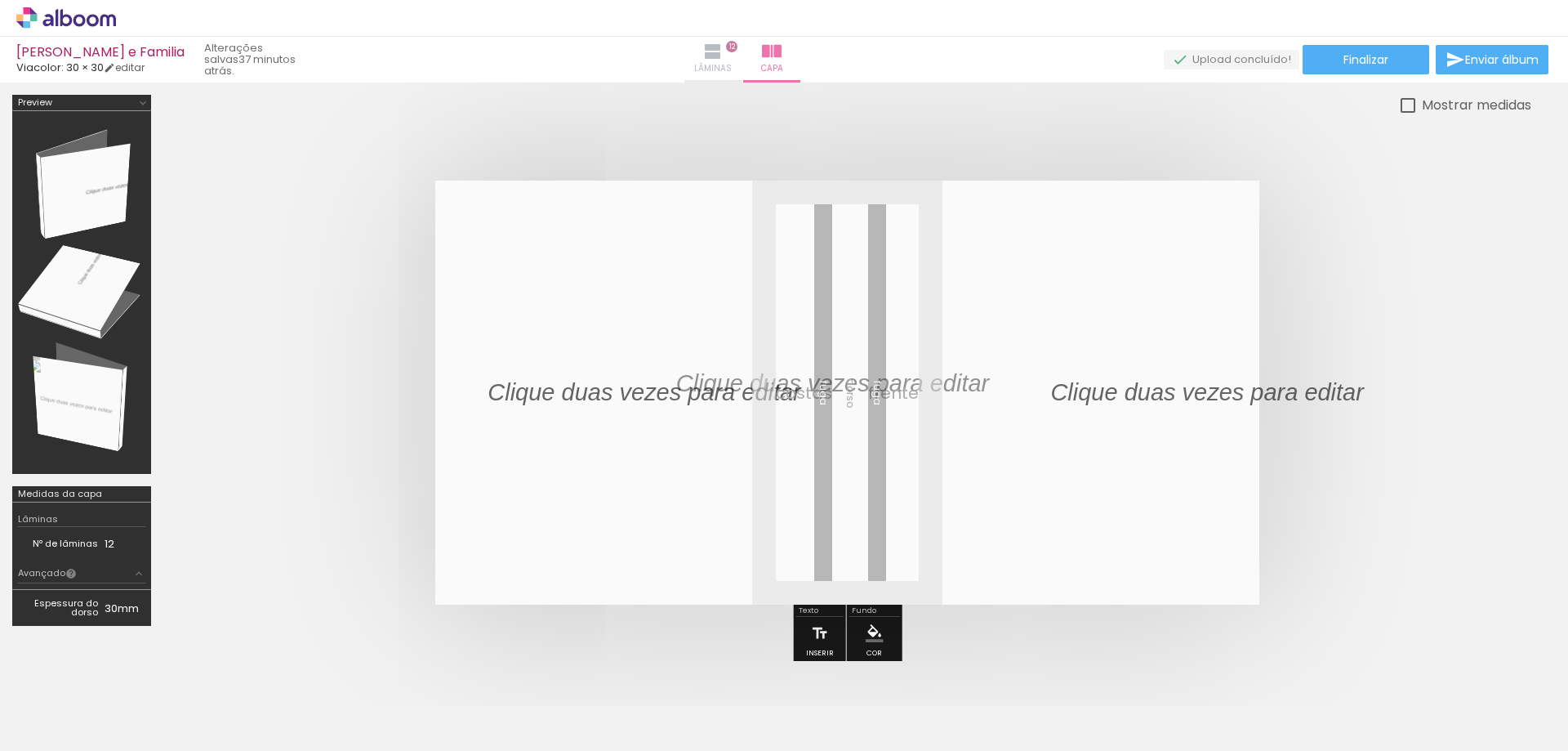
click at [723, 51] on iron-icon at bounding box center [712, 51] width 19 height 19
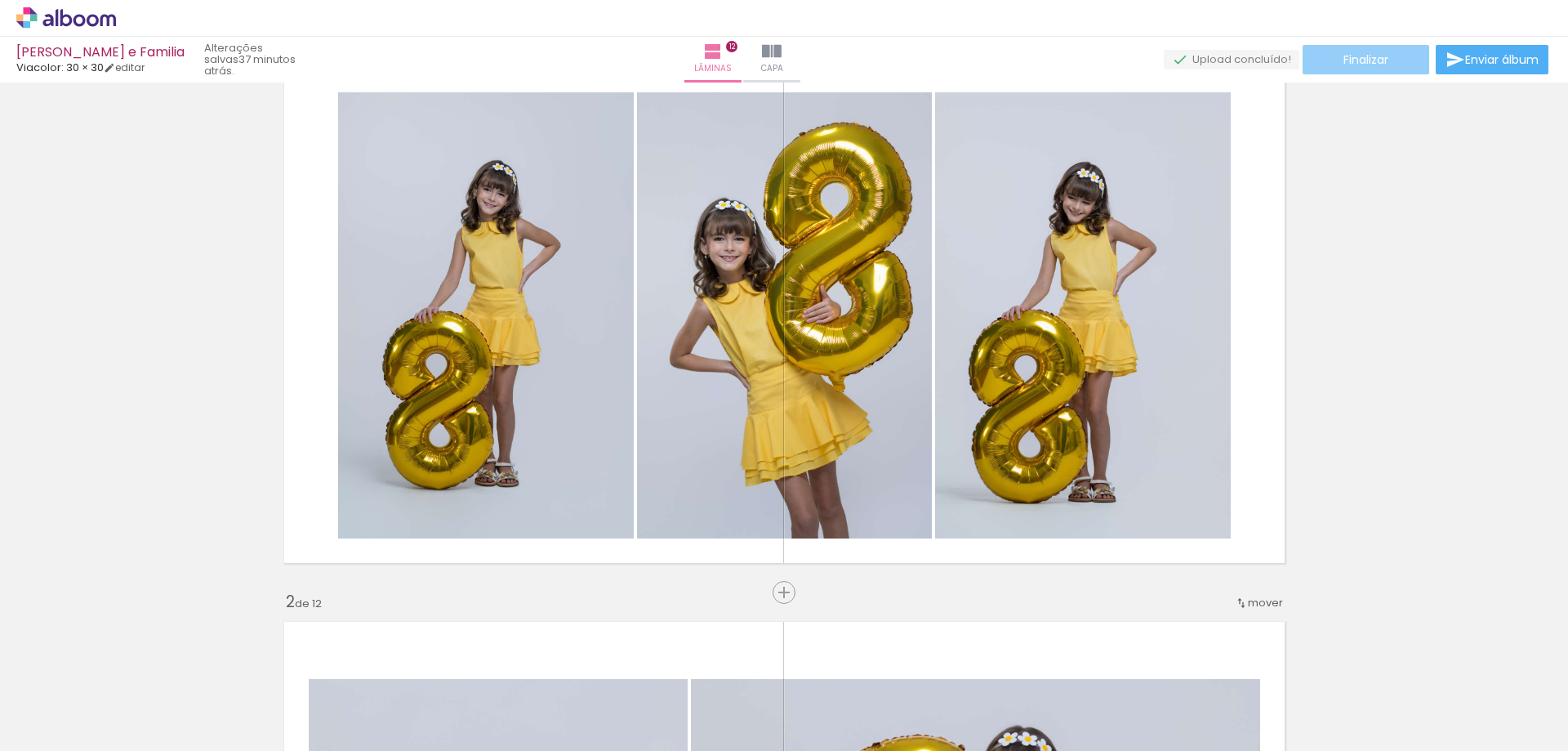
scroll to position [82, 0]
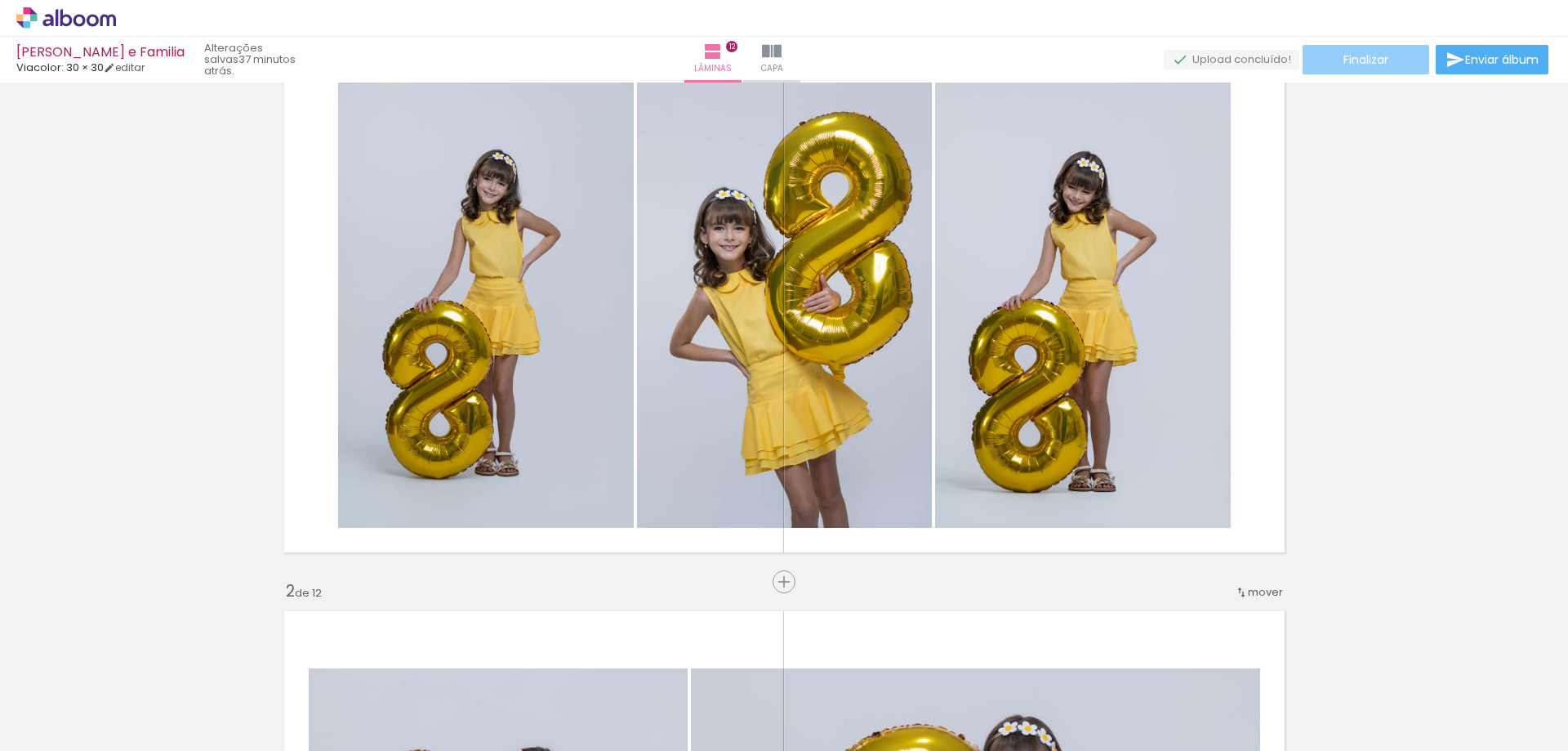
click at [1353, 54] on span "Finalizar" at bounding box center [1367, 59] width 45 height 11
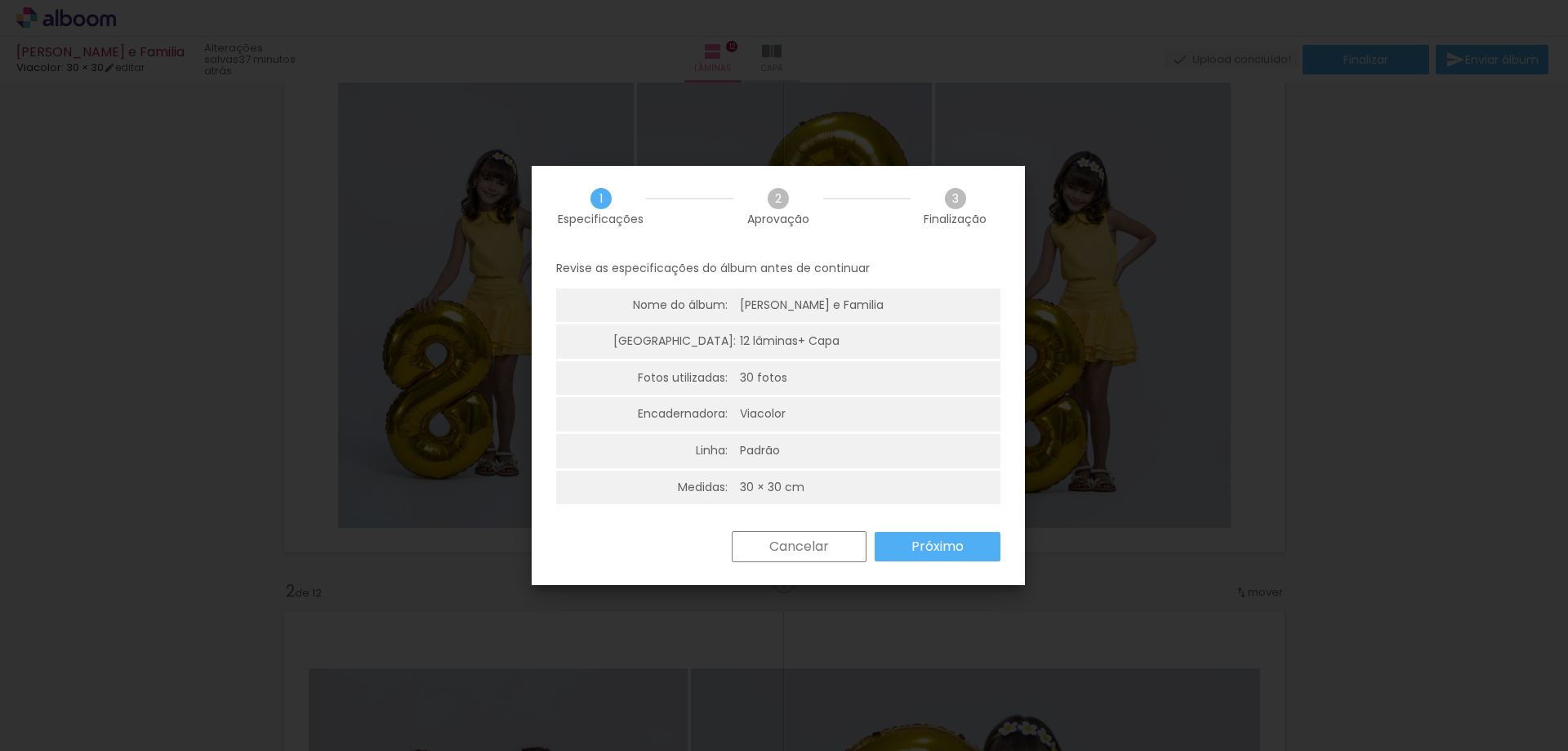
scroll to position [4, 0]
click at [0, 0] on slot "Próximo" at bounding box center [0, 0] width 0 height 0
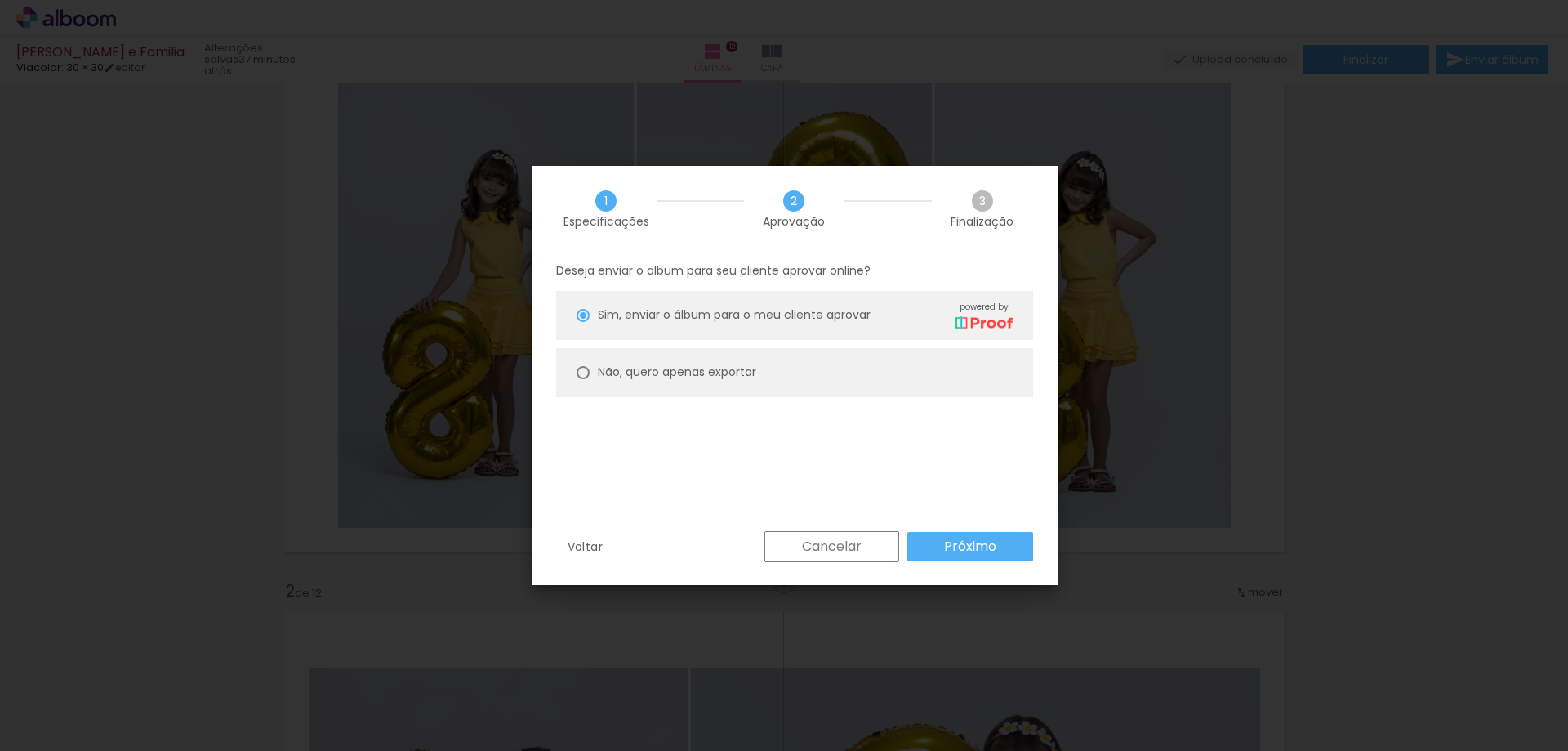
click at [589, 371] on div at bounding box center [583, 372] width 13 height 13
type paper-radio-button "on"
click at [0, 0] on slot "Próximo" at bounding box center [0, 0] width 0 height 0
type input "Alta, 300 DPI"
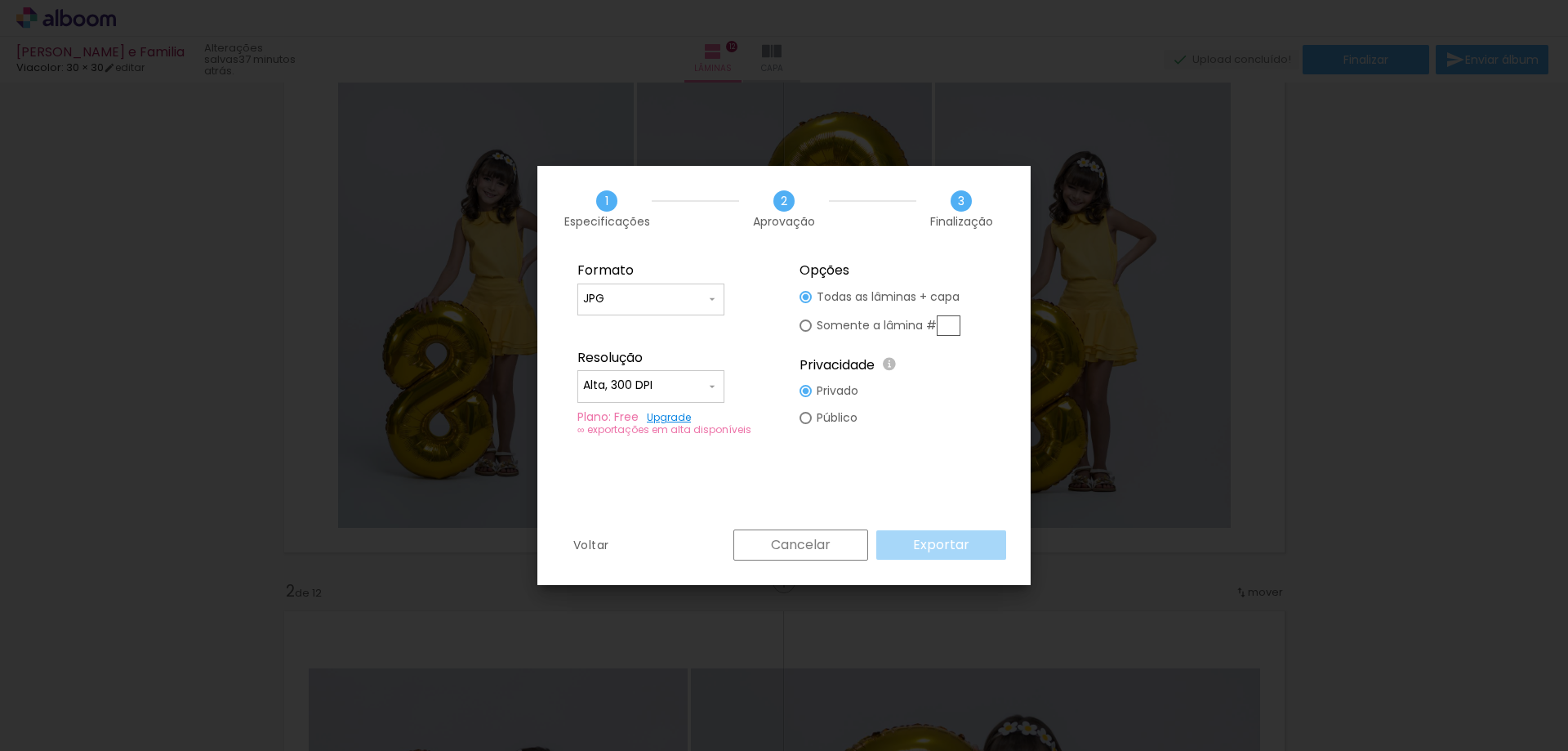
click at [656, 298] on input "JPG" at bounding box center [644, 298] width 122 height 17
click at [699, 251] on fieldset "Formato JPG PDF Resolução Alta, 300 DPI Baixa Plano: Free Upgrade ∞ exportações…" at bounding box center [672, 349] width 219 height 195
click at [719, 391] on paper-input-container "Alta, 300 DPI" at bounding box center [651, 386] width 147 height 32
click at [755, 333] on fieldset "Formato JPG PDF Resolução Alta, 300 DPI Baixa Plano: Free Upgrade ∞ exportações…" at bounding box center [672, 349] width 219 height 195
click at [811, 327] on div at bounding box center [806, 325] width 12 height 12
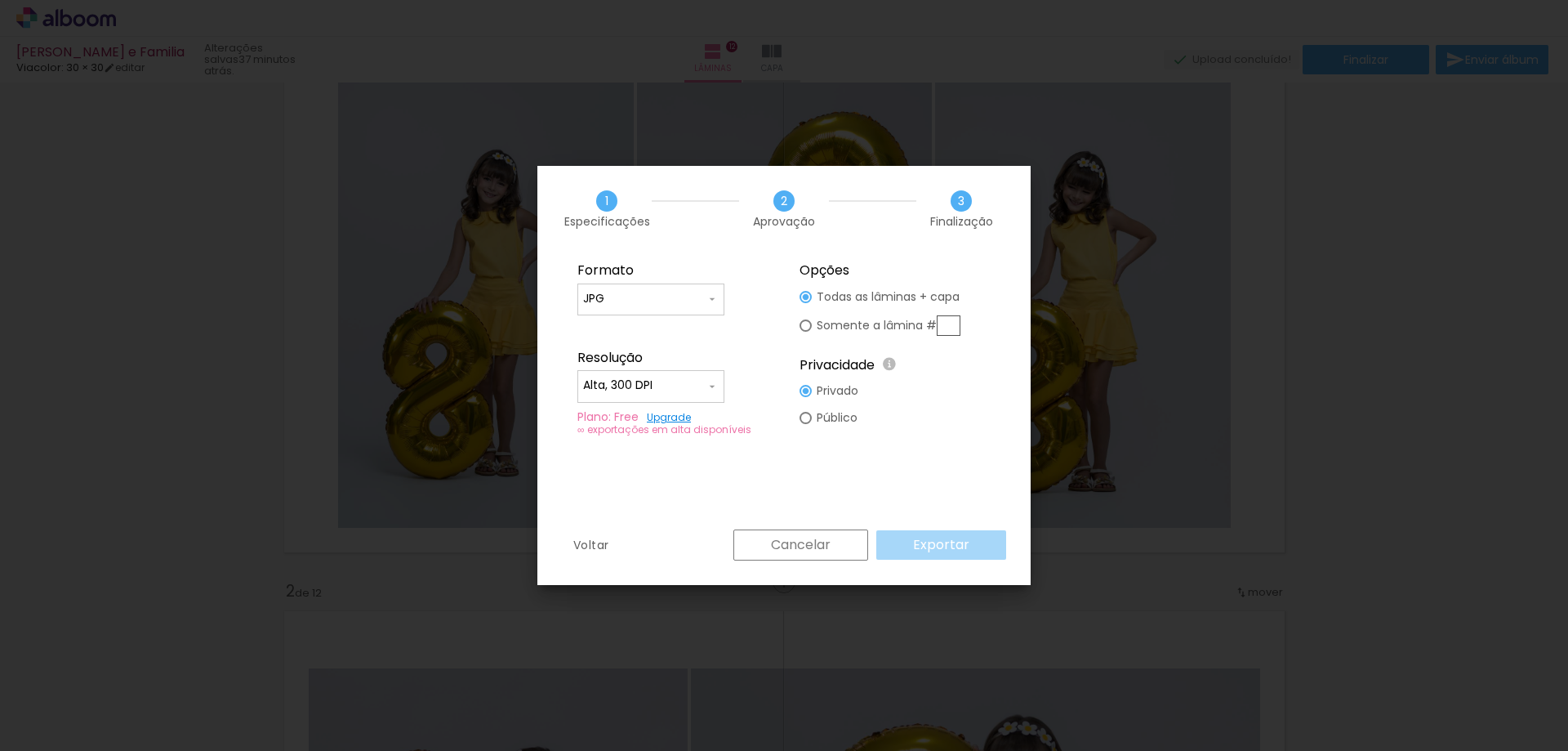
type paper-radio-button "on"
click at [948, 324] on input "text" at bounding box center [948, 324] width 24 height 20
click at [806, 293] on div at bounding box center [806, 297] width 12 height 12
type paper-radio-button "on"
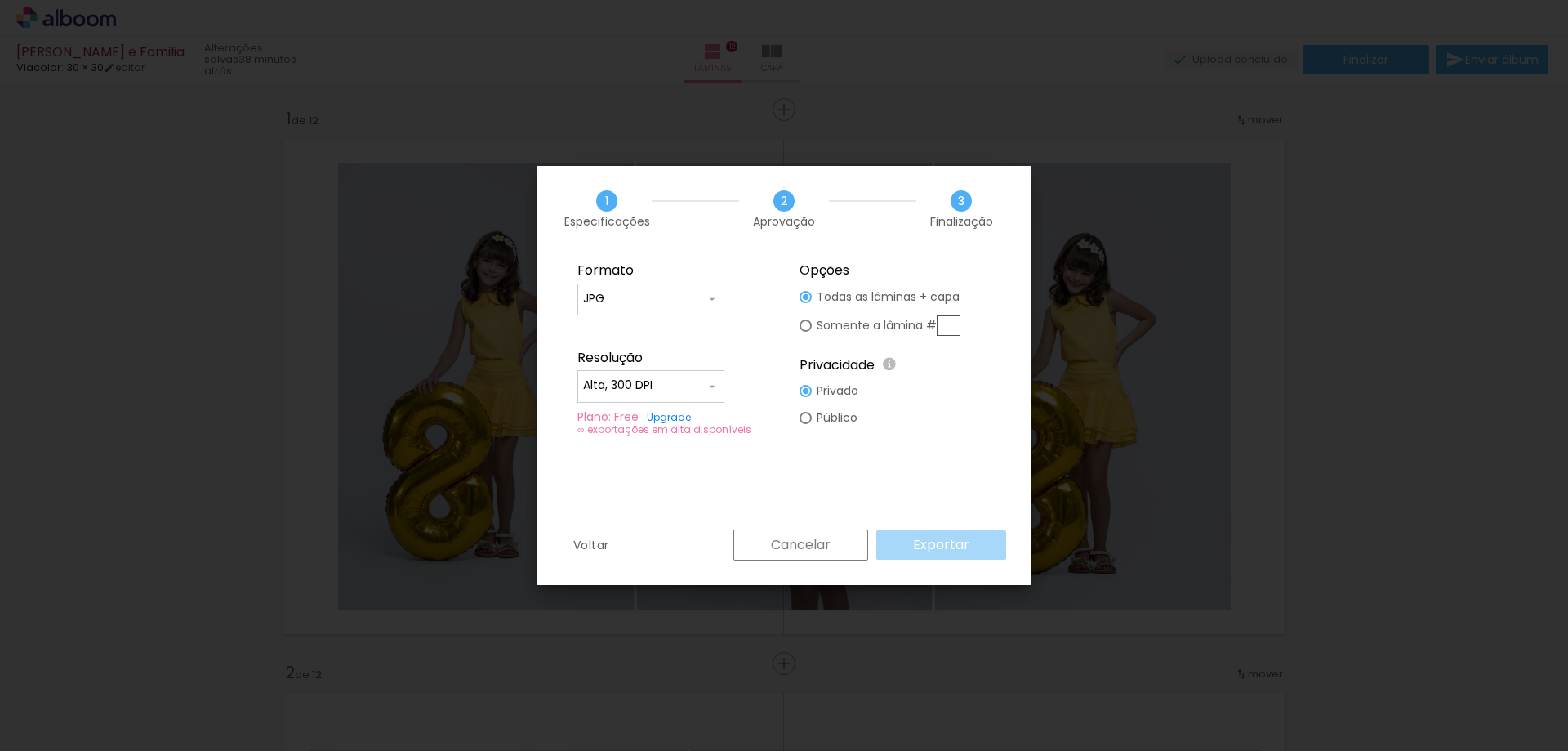
scroll to position [735, 0]
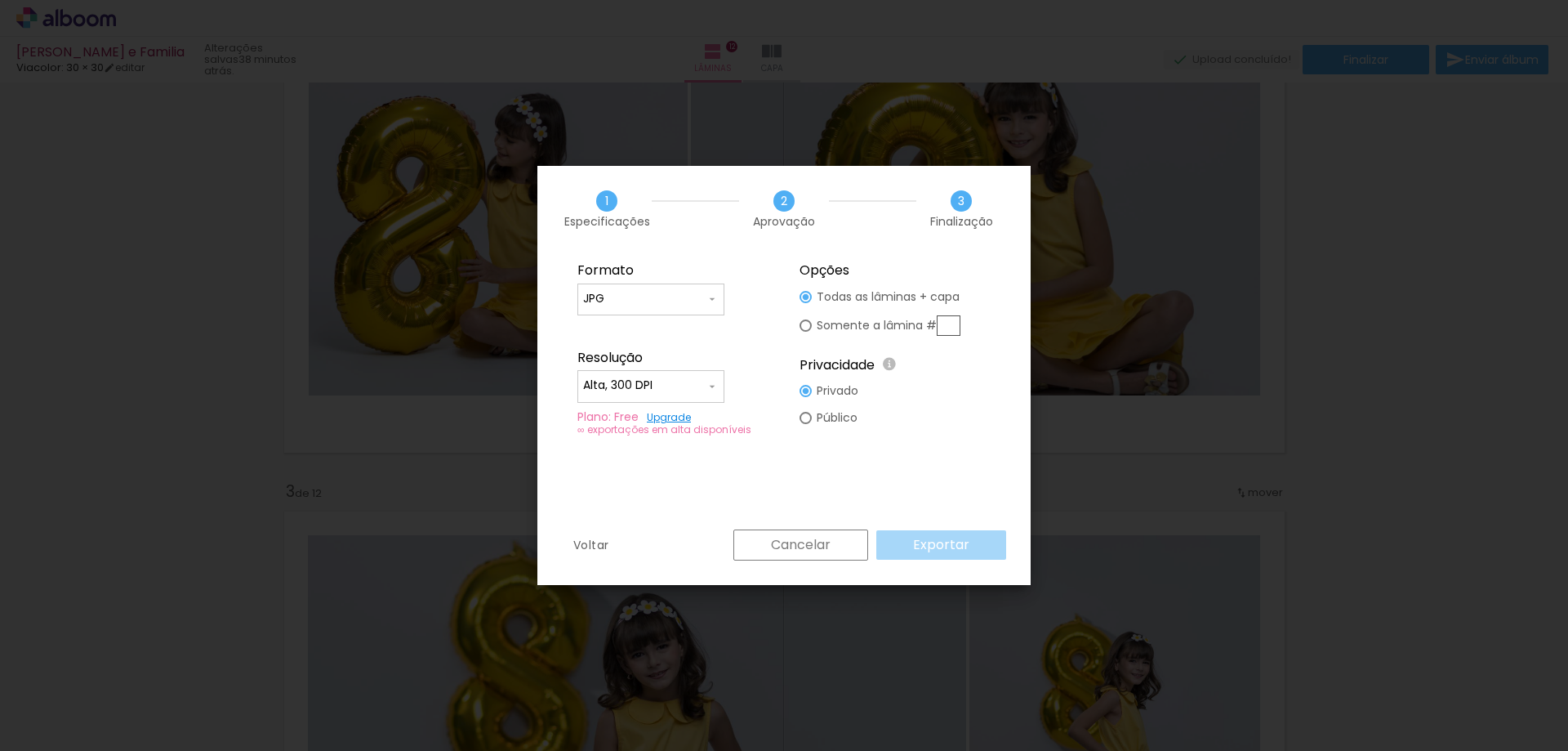
click at [964, 553] on div "Cancelar Exportar" at bounding box center [866, 545] width 281 height 31
click at [955, 319] on input "text" at bounding box center [948, 324] width 24 height 20
type paper-radio-button "on"
type input "12"
click at [958, 323] on input "12" at bounding box center [948, 324] width 24 height 20
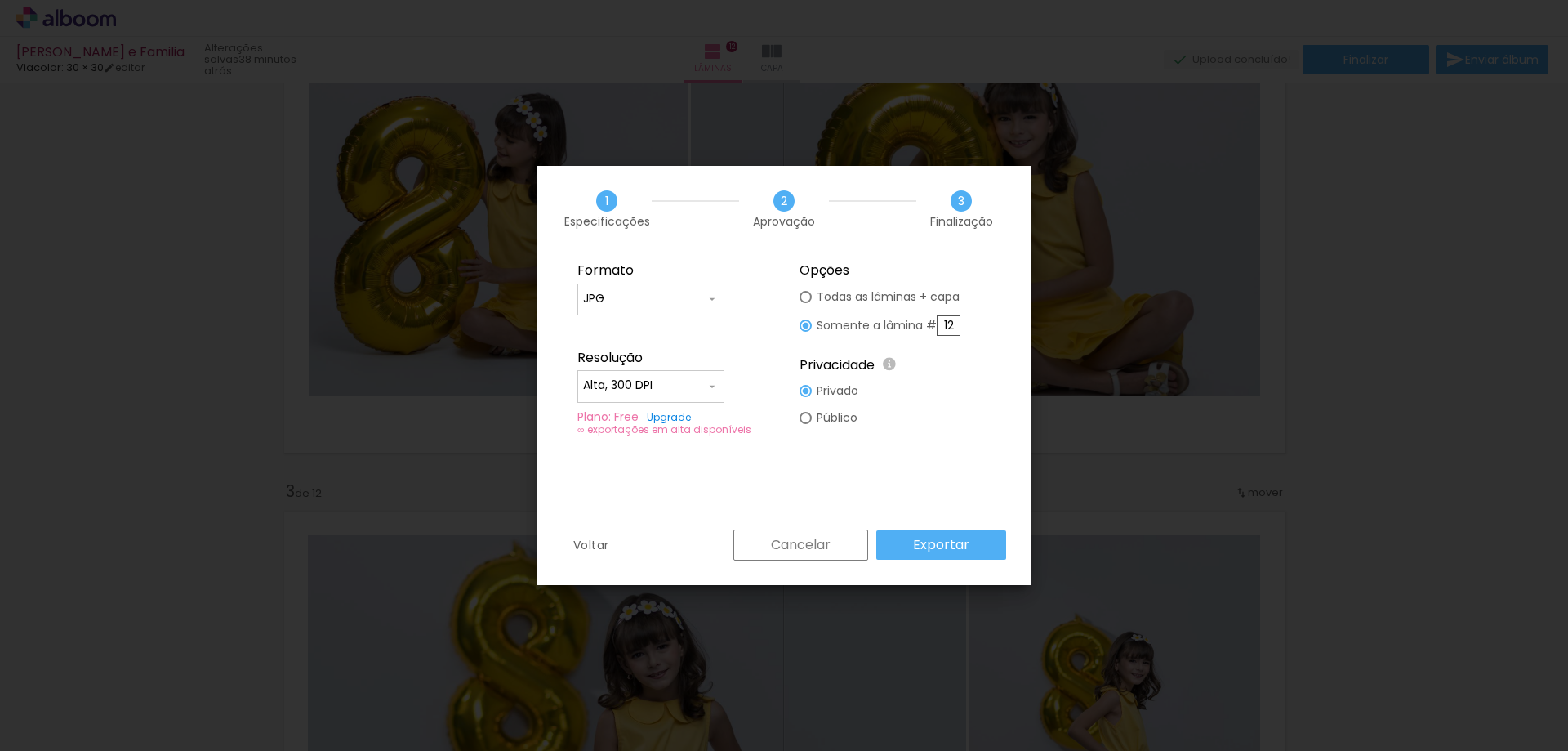
drag, startPoint x: 958, startPoint y: 323, endPoint x: 901, endPoint y: 334, distance: 58.1
click at [0, 0] on slot "Somente a lâmina # 12" at bounding box center [0, 0] width 0 height 0
click at [971, 381] on fieldset "Opções Todas as lâminas + capa Somente a lâmina # Privacidade Todo o conteúdo o…" at bounding box center [895, 349] width 219 height 195
click at [958, 319] on input "text" at bounding box center [948, 324] width 24 height 20
click at [813, 303] on paper-radio-button "Todas as lâminas + capa" at bounding box center [880, 297] width 160 height 27
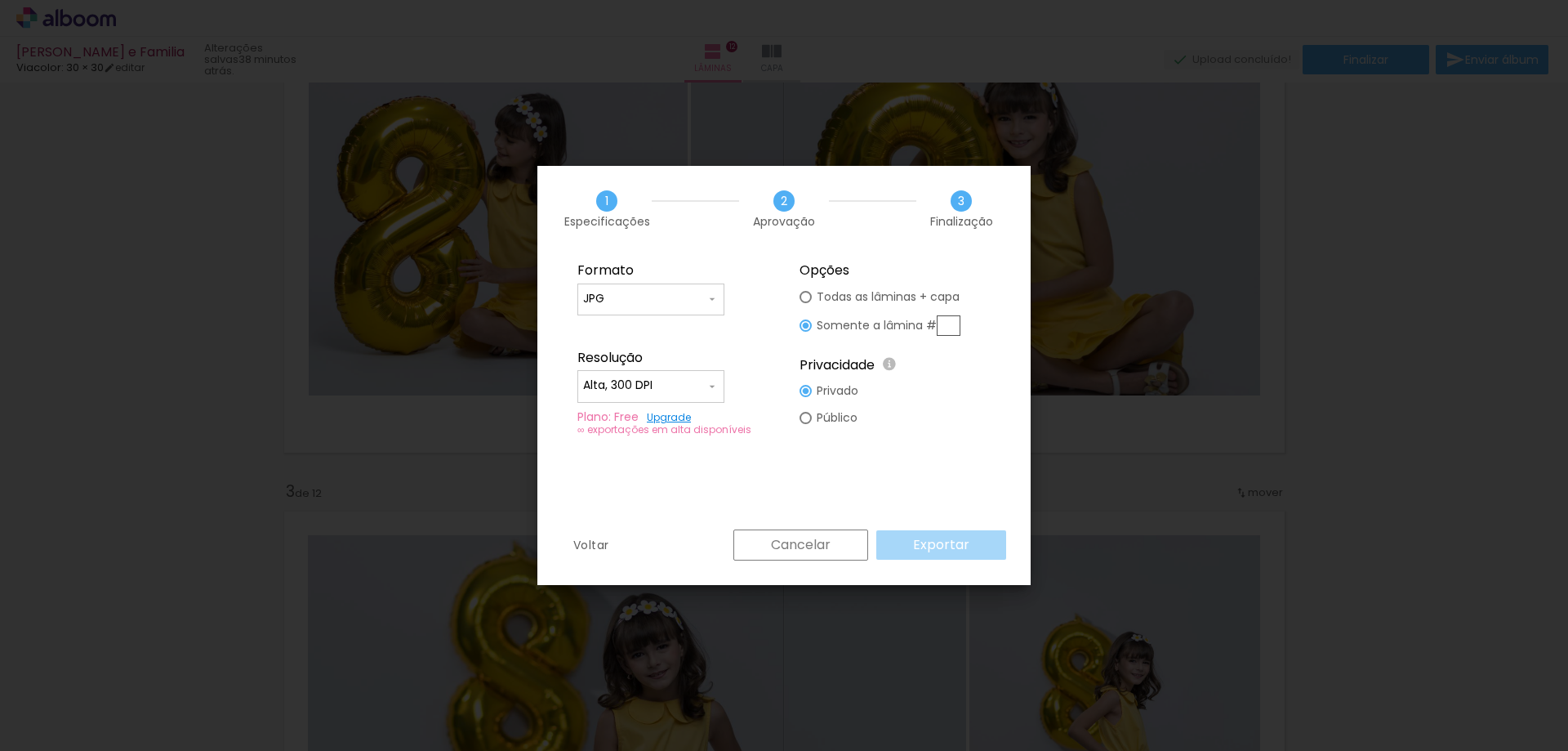
type paper-radio-button "on"
click at [955, 547] on div "Cancelar Exportar" at bounding box center [866, 545] width 281 height 31
click at [945, 319] on input "text" at bounding box center [948, 324] width 24 height 20
click at [690, 385] on input "Alta, 300 DPI" at bounding box center [644, 386] width 122 height 17
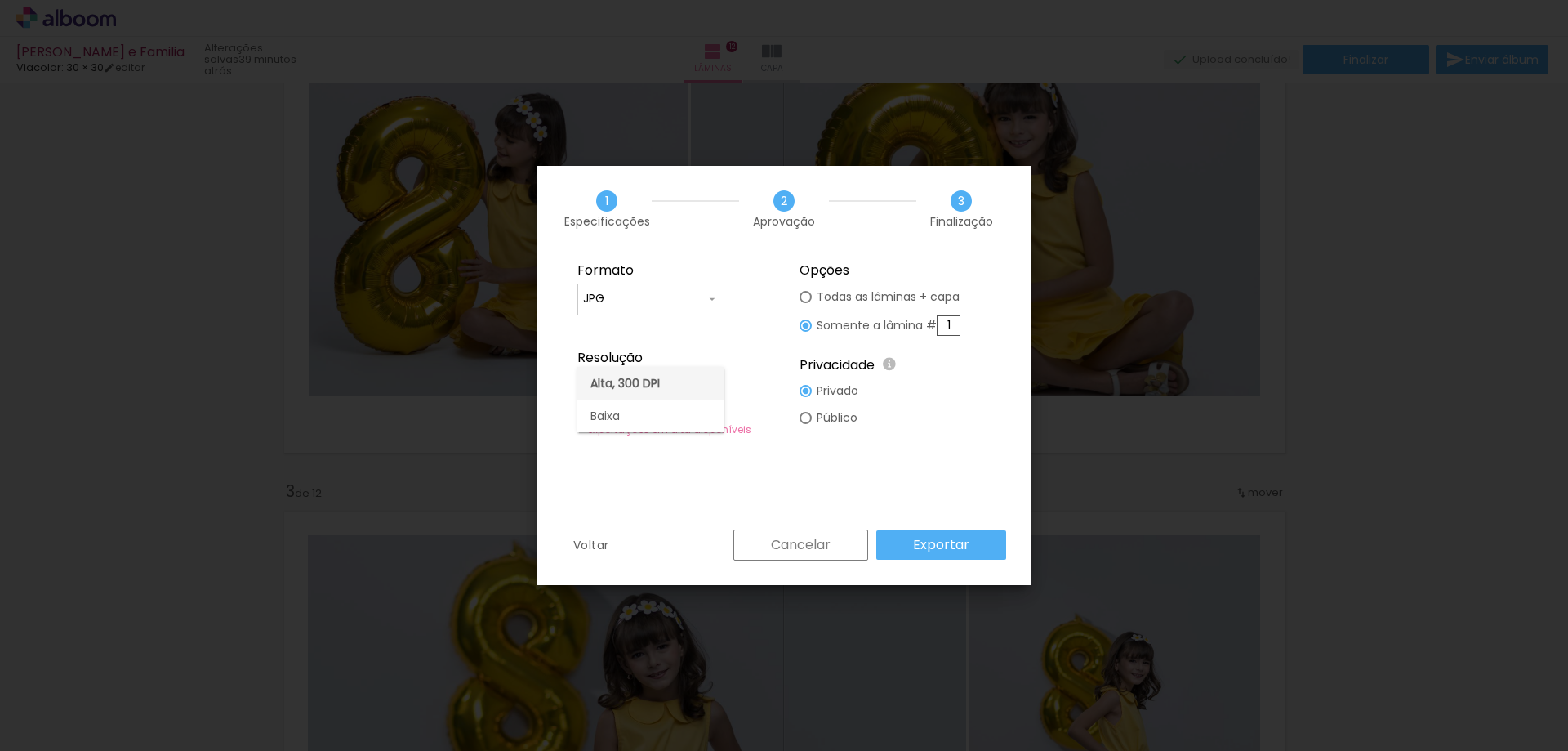
click at [699, 384] on paper-item "Alta, 300 DPI" at bounding box center [651, 382] width 147 height 32
click at [949, 327] on input "1" at bounding box center [948, 324] width 24 height 20
click at [811, 296] on div at bounding box center [806, 297] width 12 height 12
click at [956, 327] on input "1" at bounding box center [948, 324] width 24 height 20
click at [804, 290] on div at bounding box center [806, 297] width 12 height 12
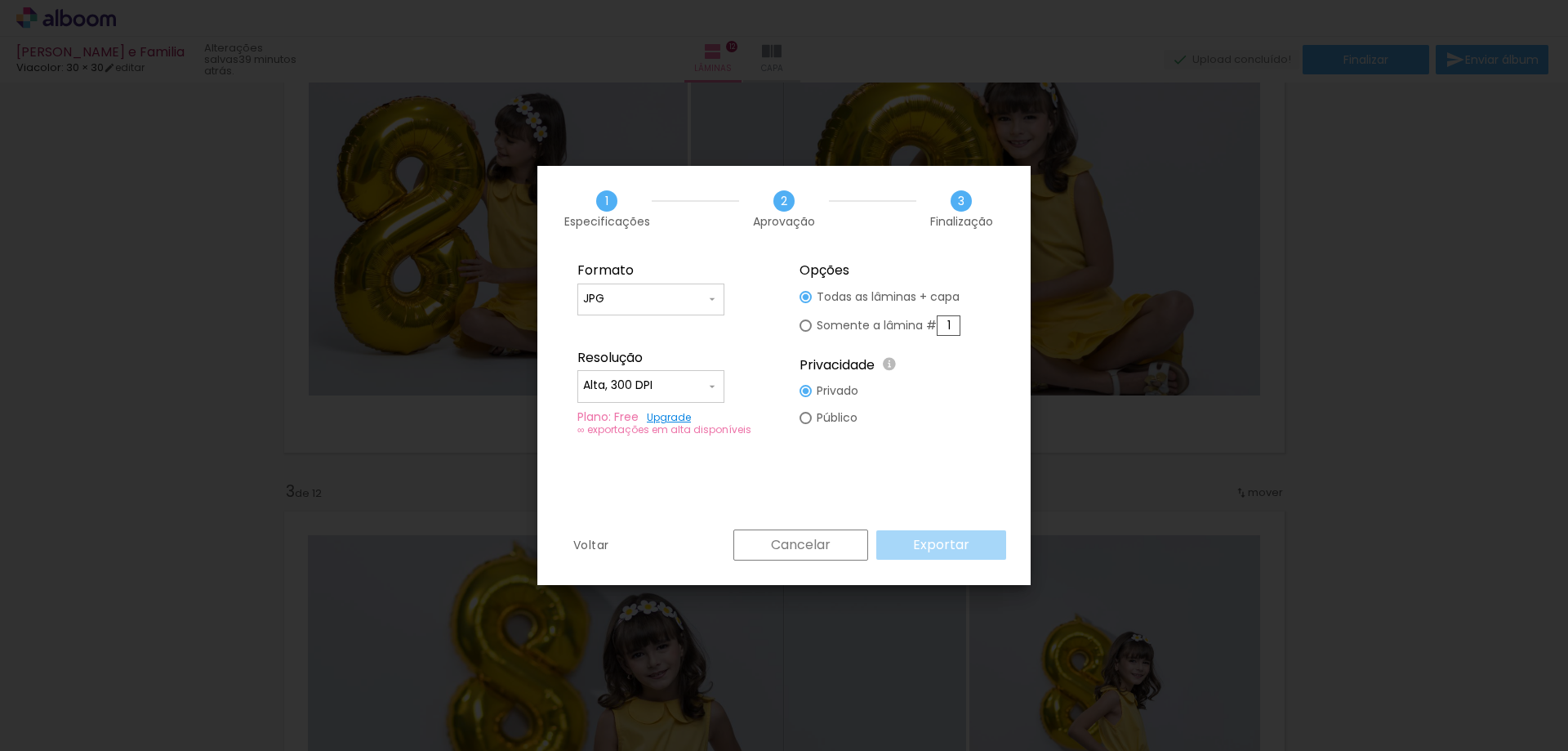
click at [965, 323] on fieldset "Opções Todas as lâminas + capa Somente a lâmina # 1 Privacidade Todo o conteúdo…" at bounding box center [895, 349] width 219 height 195
drag, startPoint x: 957, startPoint y: 323, endPoint x: 864, endPoint y: 330, distance: 93.3
click at [0, 0] on slot "Somente a lâmina # 1" at bounding box center [0, 0] width 0 height 0
drag, startPoint x: 953, startPoint y: 325, endPoint x: 785, endPoint y: 326, distance: 168.0
click at [794, 326] on fieldset "Opções Todas as lâminas + capa Somente a lâmina # 2 Privacidade Todo o conteúdo…" at bounding box center [895, 349] width 219 height 195
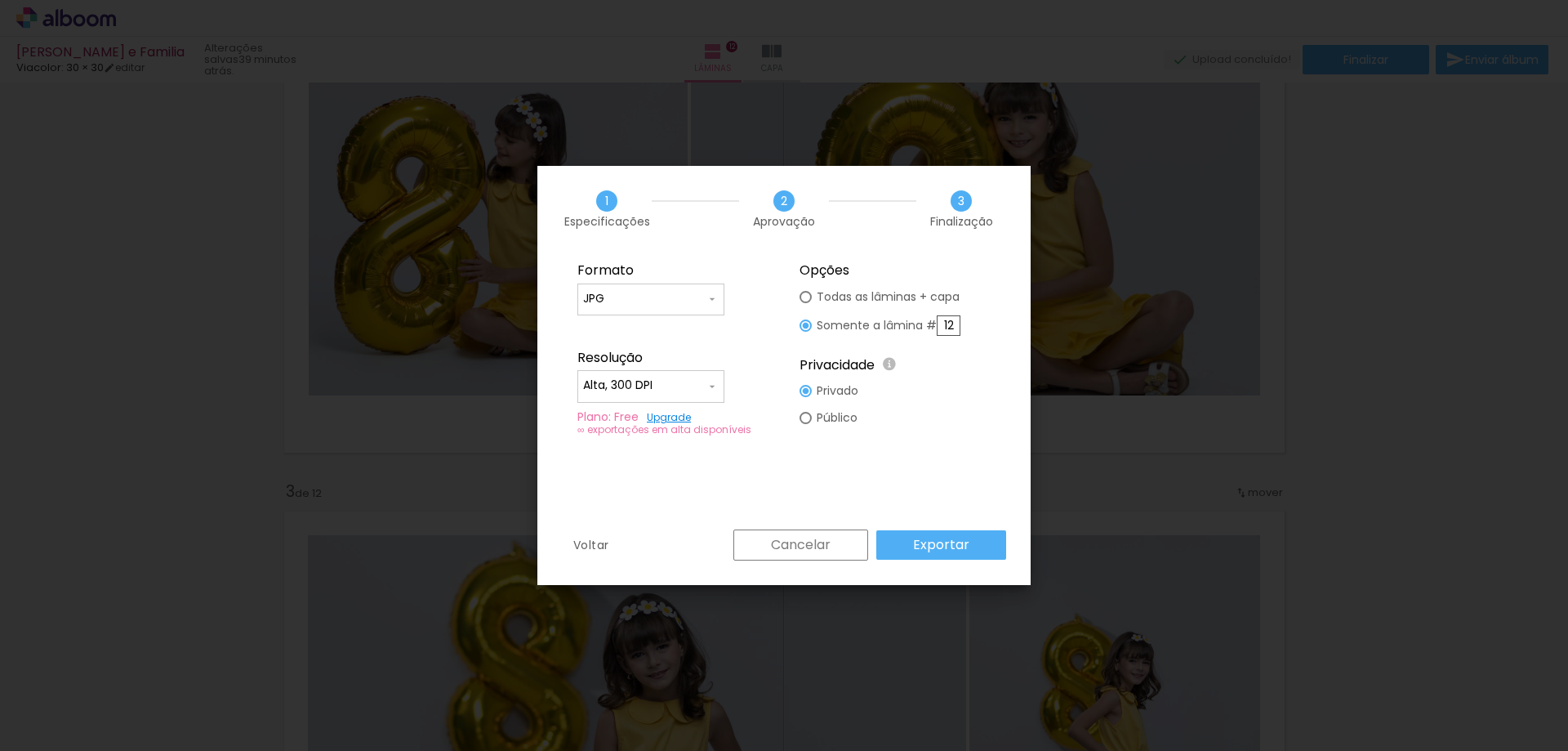
click at [953, 330] on input "12" at bounding box center [948, 324] width 24 height 20
drag, startPoint x: 957, startPoint y: 328, endPoint x: 862, endPoint y: 329, distance: 95.0
click at [0, 0] on slot "Somente a lâmina # 12" at bounding box center [0, 0] width 0 height 0
drag, startPoint x: 932, startPoint y: 348, endPoint x: 952, endPoint y: 325, distance: 30.5
click at [934, 346] on div "Privacidade Todo o conteúdo on-line na plataforma Alboom é visível ao público o…" at bounding box center [895, 359] width 191 height 38
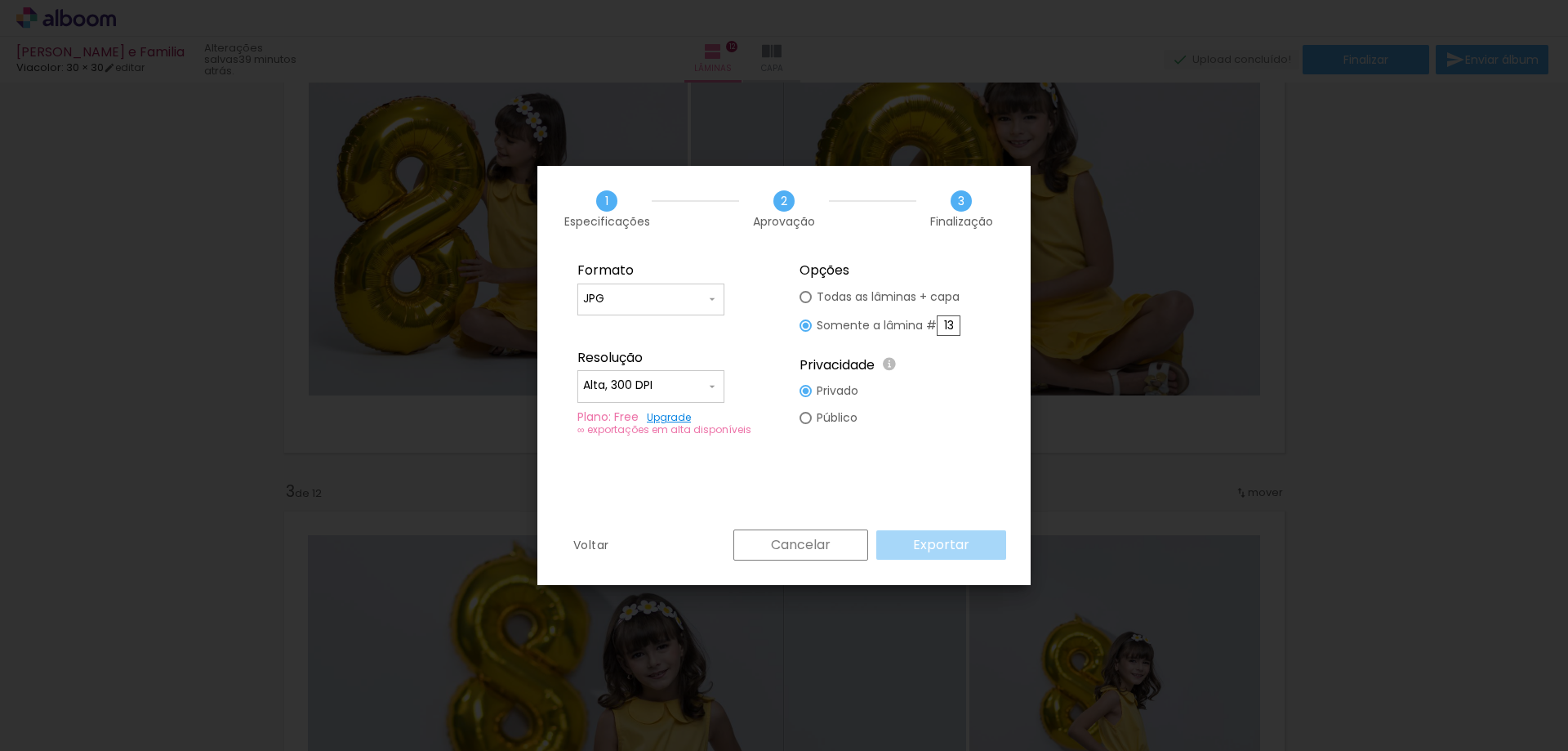
drag, startPoint x: 952, startPoint y: 323, endPoint x: 867, endPoint y: 324, distance: 85.0
click at [0, 0] on slot "Somente a lâmina # 13" at bounding box center [0, 0] width 0 height 0
type input "1"
click at [889, 413] on fieldset "Opções Todas as lâminas + capa Somente a lâmina # 1 Privacidade Todo o conteúdo…" at bounding box center [895, 349] width 219 height 195
click at [690, 313] on paper-input-container "JPG" at bounding box center [651, 299] width 147 height 32
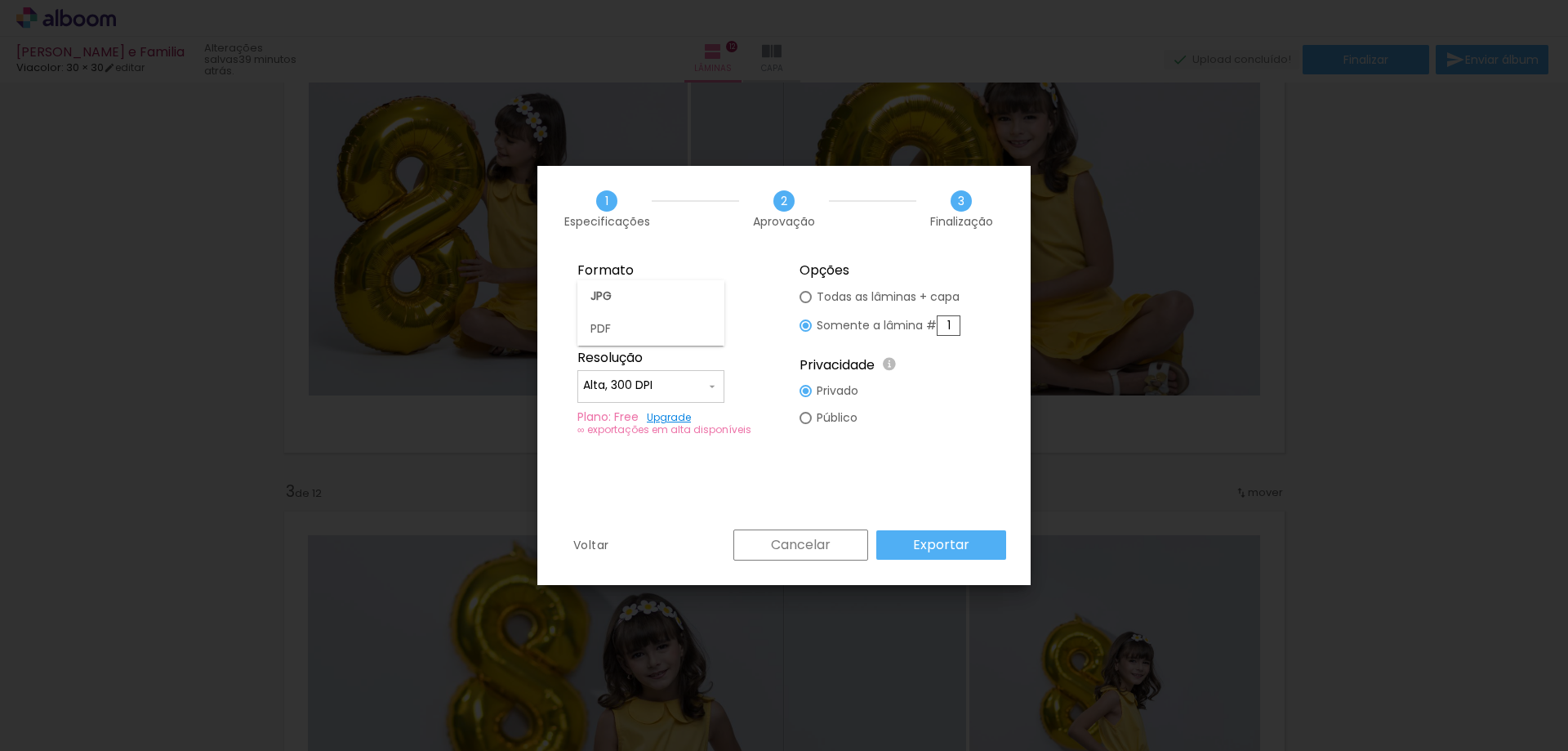
drag, startPoint x: 658, startPoint y: 336, endPoint x: 706, endPoint y: 328, distance: 48.7
click at [661, 336] on paper-item "PDF" at bounding box center [651, 329] width 147 height 32
click at [799, 326] on fieldset "Opções Todas as lâminas + capa Somente a lâmina # 1 Privacidade Todo o conteúdo…" at bounding box center [895, 349] width 219 height 195
click at [807, 297] on div at bounding box center [806, 297] width 12 height 12
click at [946, 323] on input "1" at bounding box center [948, 324] width 24 height 20
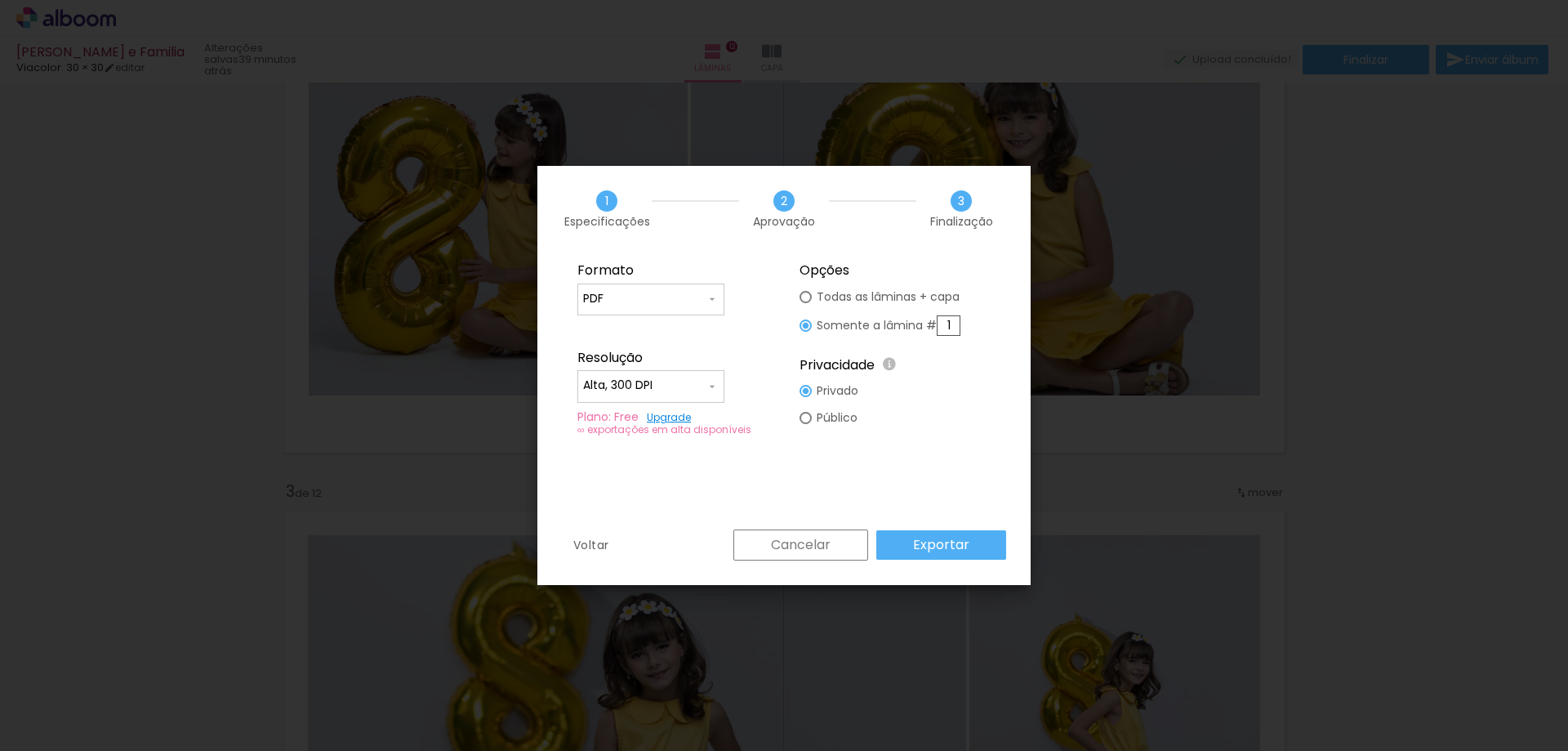
click at [617, 317] on fieldset "Formato JPG PDF Resolução Alta, 300 DPI Baixa Plano: Free Upgrade ∞ exportações…" at bounding box center [672, 349] width 219 height 195
drag, startPoint x: 618, startPoint y: 311, endPoint x: 635, endPoint y: 332, distance: 27.0
click at [618, 310] on paper-input-container "PDF" at bounding box center [651, 299] width 147 height 32
click at [620, 301] on paper-item "JPG" at bounding box center [651, 296] width 147 height 32
type input "JPG"
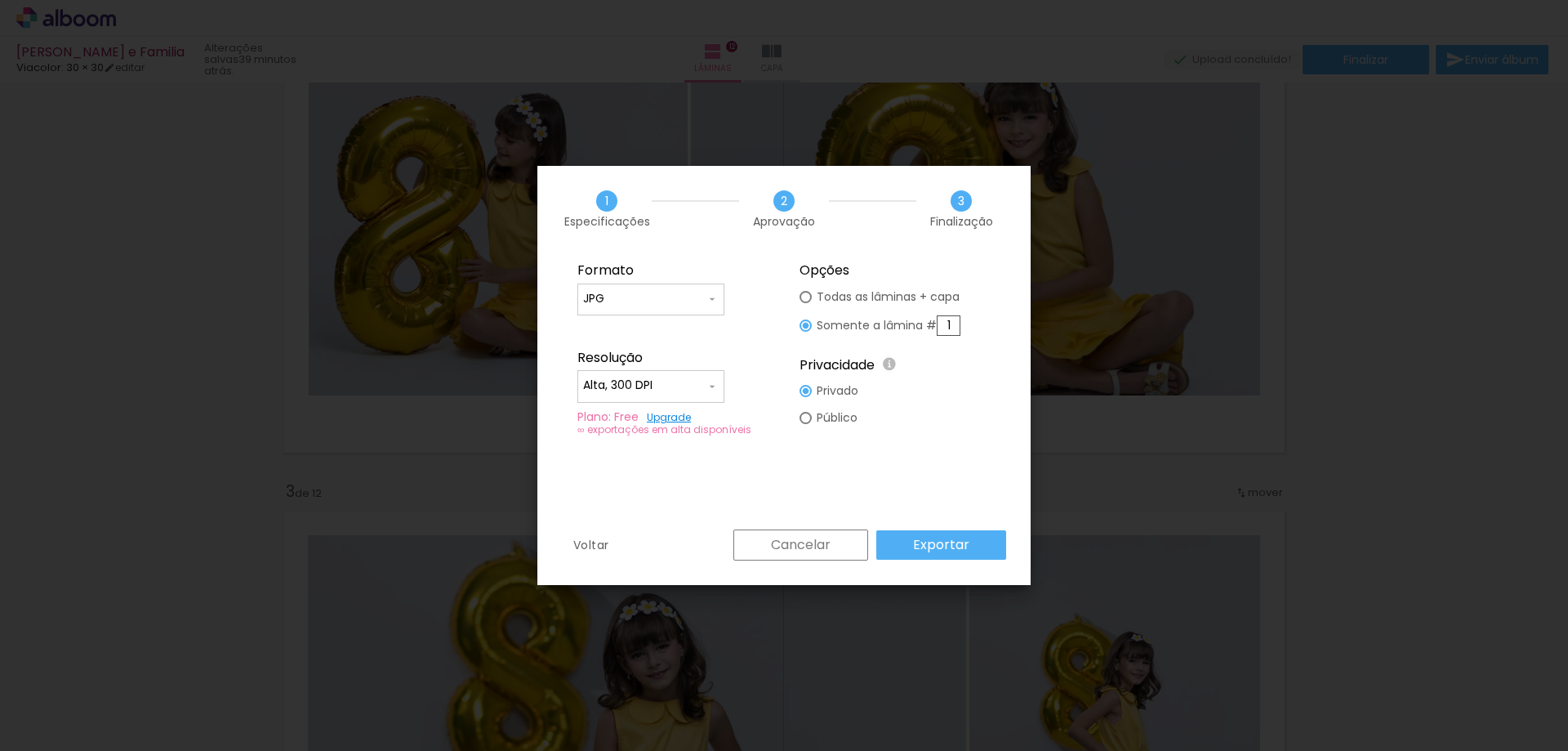
click at [947, 338] on paper-radio-button "Somente a lâmina # 1" at bounding box center [880, 325] width 160 height 31
click at [951, 326] on input "1" at bounding box center [948, 324] width 24 height 20
click at [800, 292] on fieldset "Opções Todas as lâminas + capa Somente a lâmina # 1 Privacidade Todo o conteúdo…" at bounding box center [895, 349] width 219 height 195
click at [811, 295] on div at bounding box center [806, 297] width 12 height 12
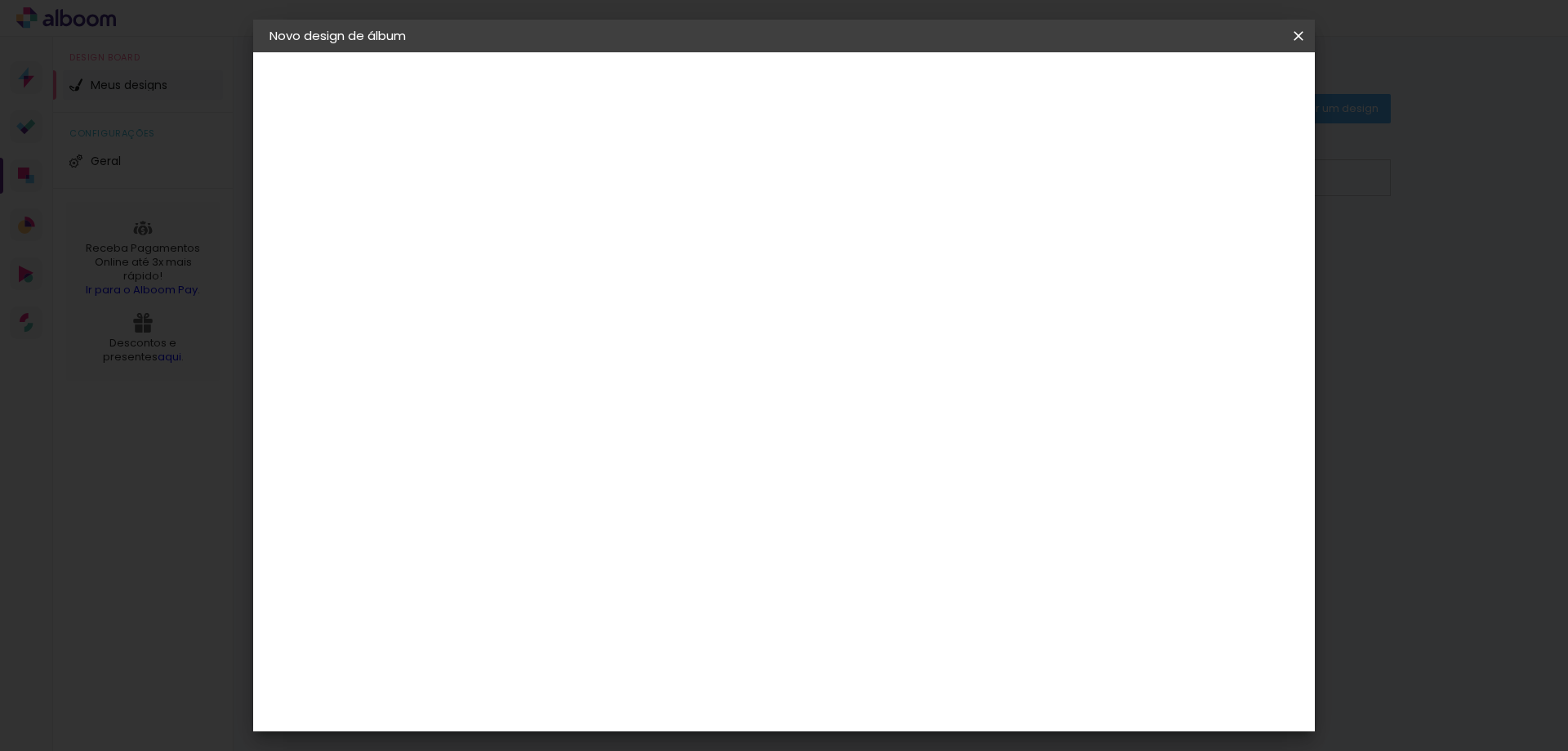
click at [1306, 35] on iron-icon at bounding box center [1299, 36] width 19 height 17
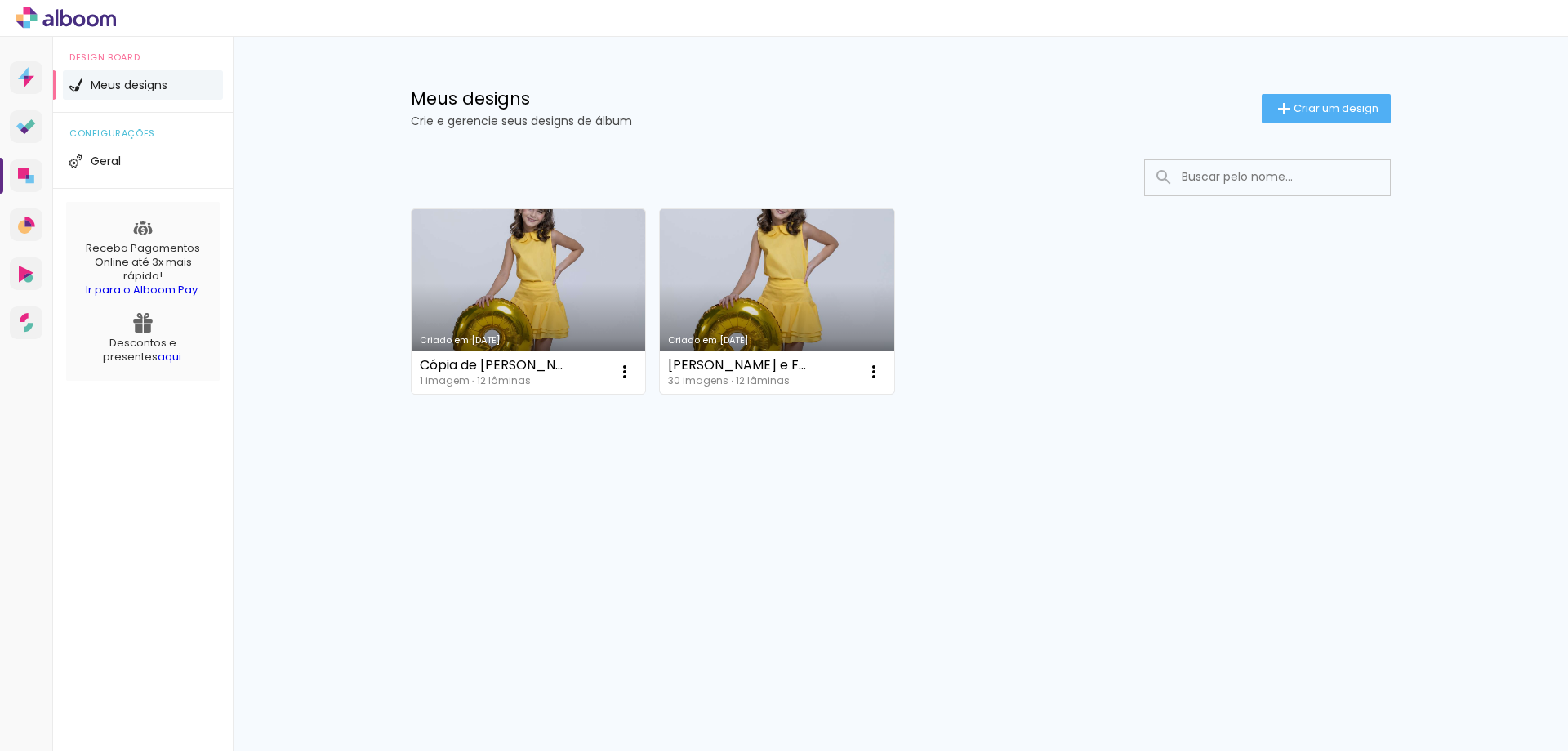
click at [759, 277] on link "Criado em [DATE]" at bounding box center [777, 302] width 235 height 185
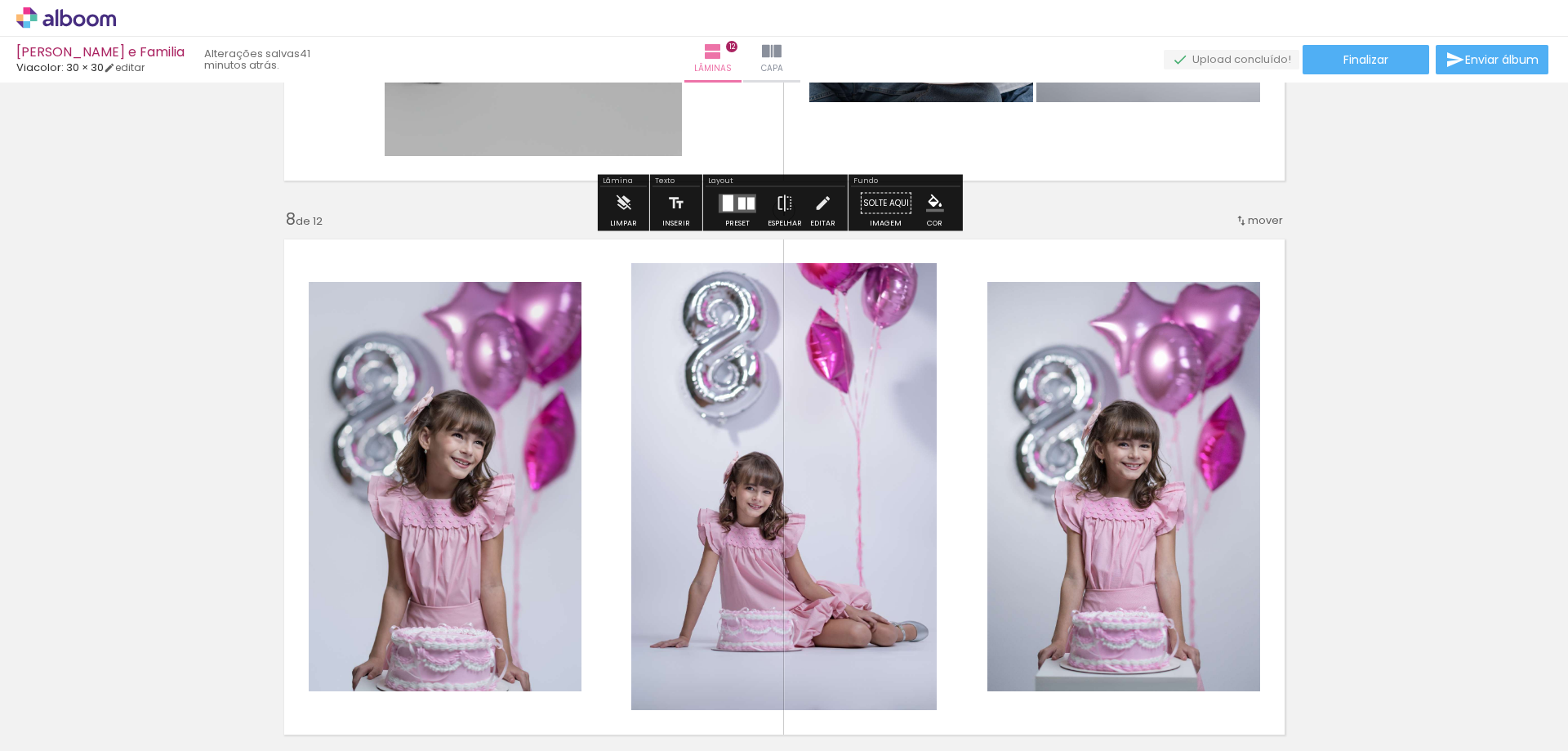
scroll to position [3921, 0]
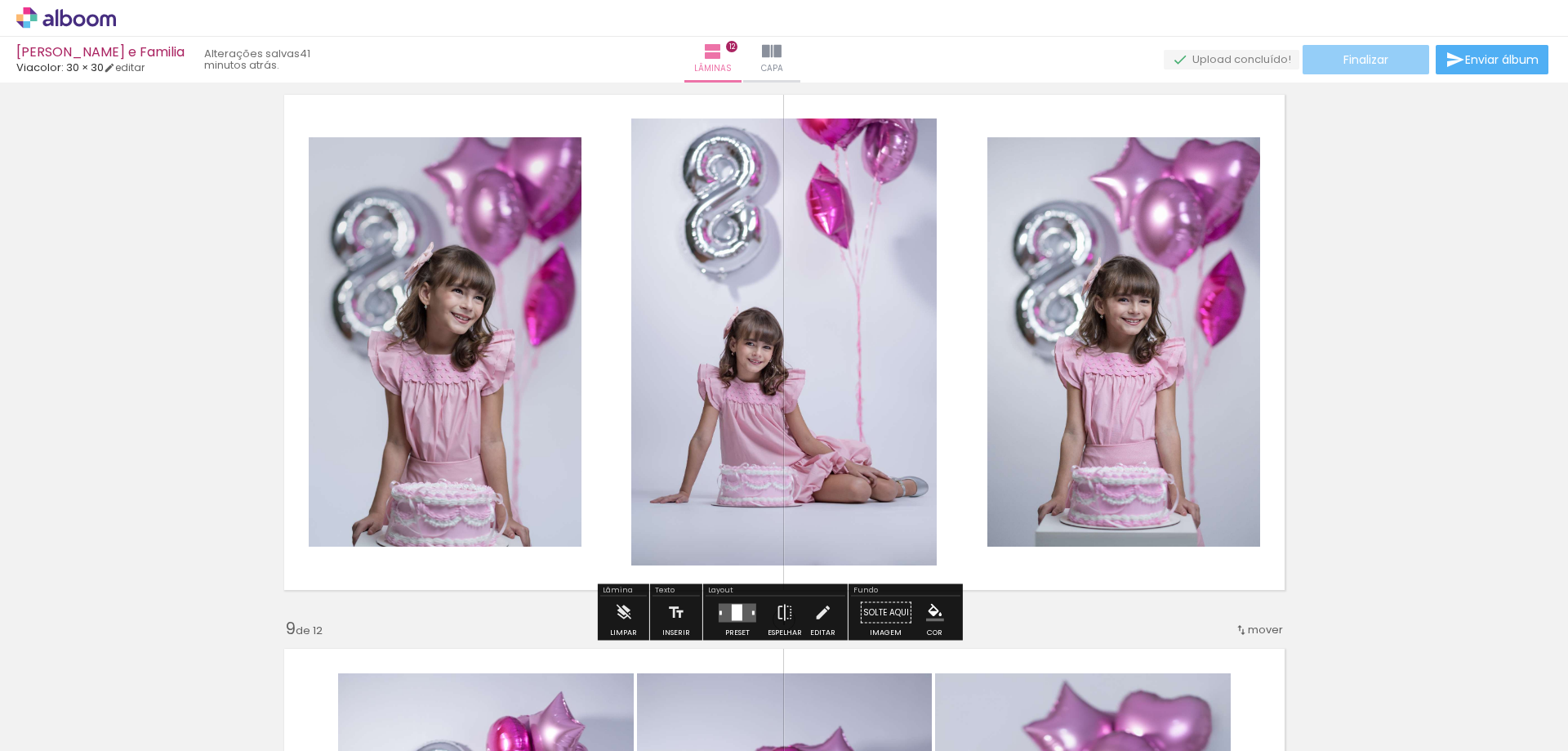
click at [1369, 54] on span "Finalizar" at bounding box center [1367, 59] width 45 height 11
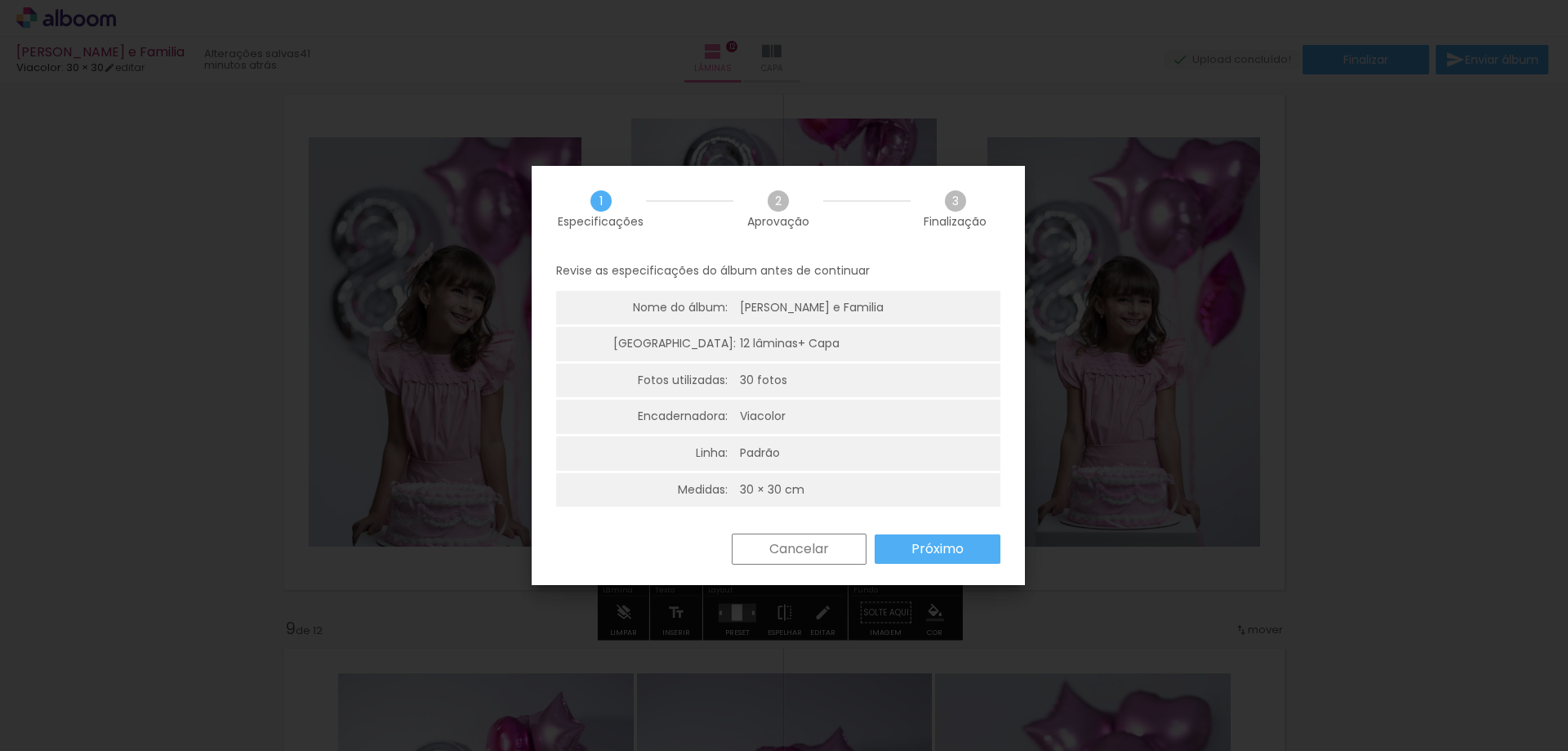
click at [0, 0] on slot "Próximo" at bounding box center [0, 0] width 0 height 0
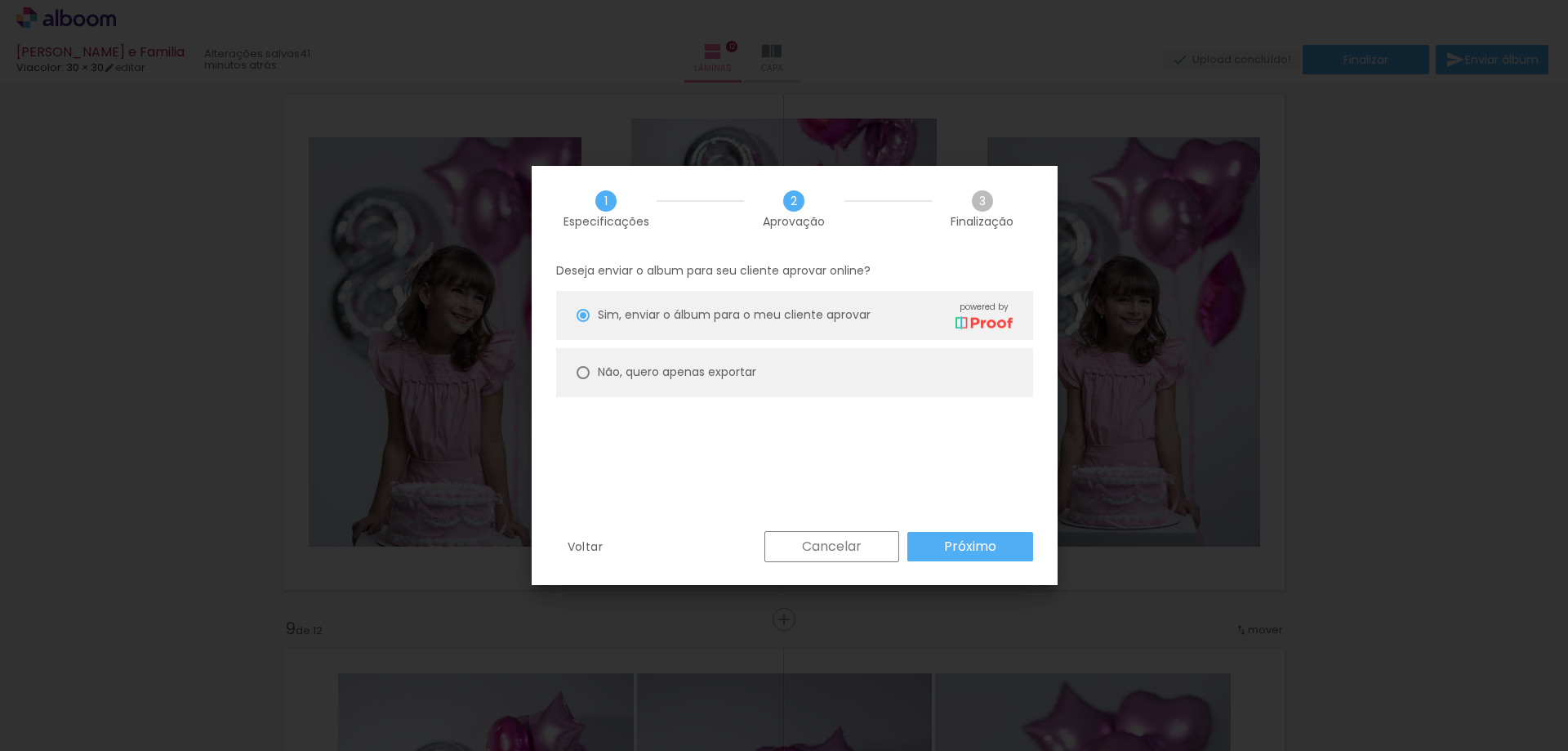
drag, startPoint x: 663, startPoint y: 381, endPoint x: 777, endPoint y: 465, distance: 141.6
click at [663, 382] on paper-radio-button "Não, quero apenas exportar" at bounding box center [794, 372] width 477 height 49
type paper-radio-button "on"
click at [0, 0] on slot "Próximo" at bounding box center [0, 0] width 0 height 0
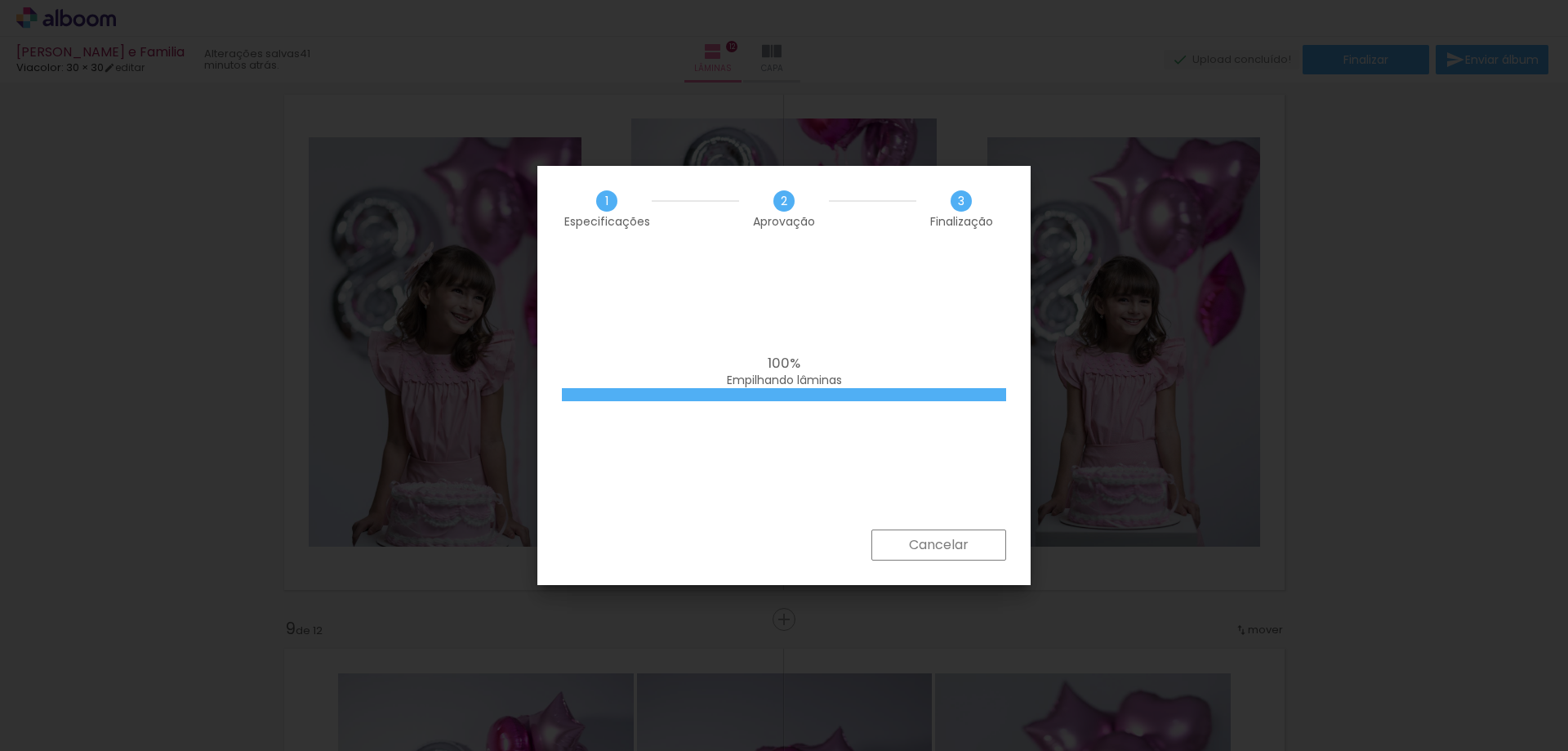
click at [781, 367] on span "100%" at bounding box center [783, 363] width 32 height 19
click at [675, 302] on div "100% Empilhando lâminas" at bounding box center [784, 390] width 494 height 277
click at [992, 194] on div "3 Finalização" at bounding box center [961, 208] width 90 height 37
click at [952, 207] on span "3" at bounding box center [961, 201] width 21 height 21
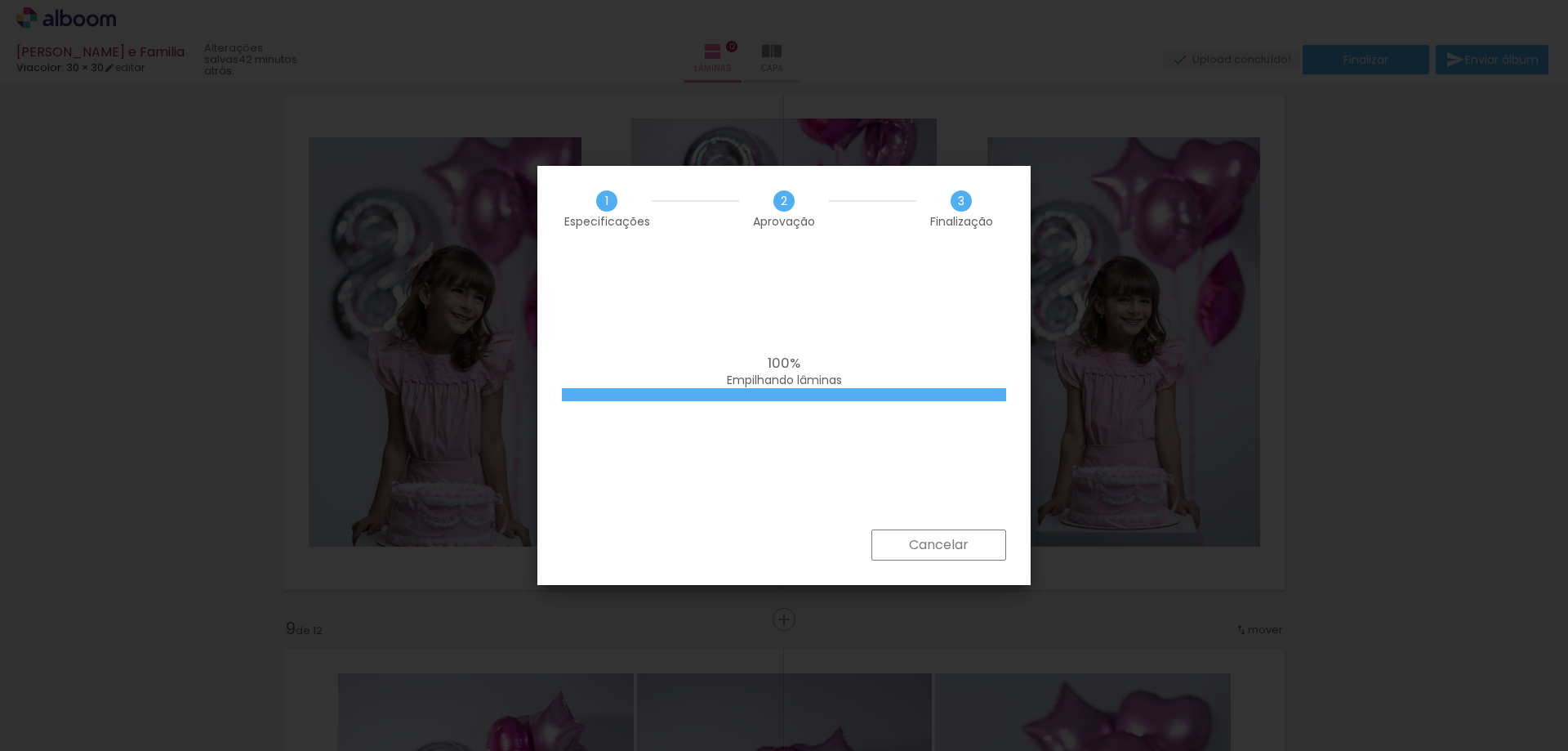
click at [712, 329] on div "100% Empilhando lâminas" at bounding box center [784, 390] width 494 height 277
click at [0, 0] on slot "Cancelar" at bounding box center [0, 0] width 0 height 0
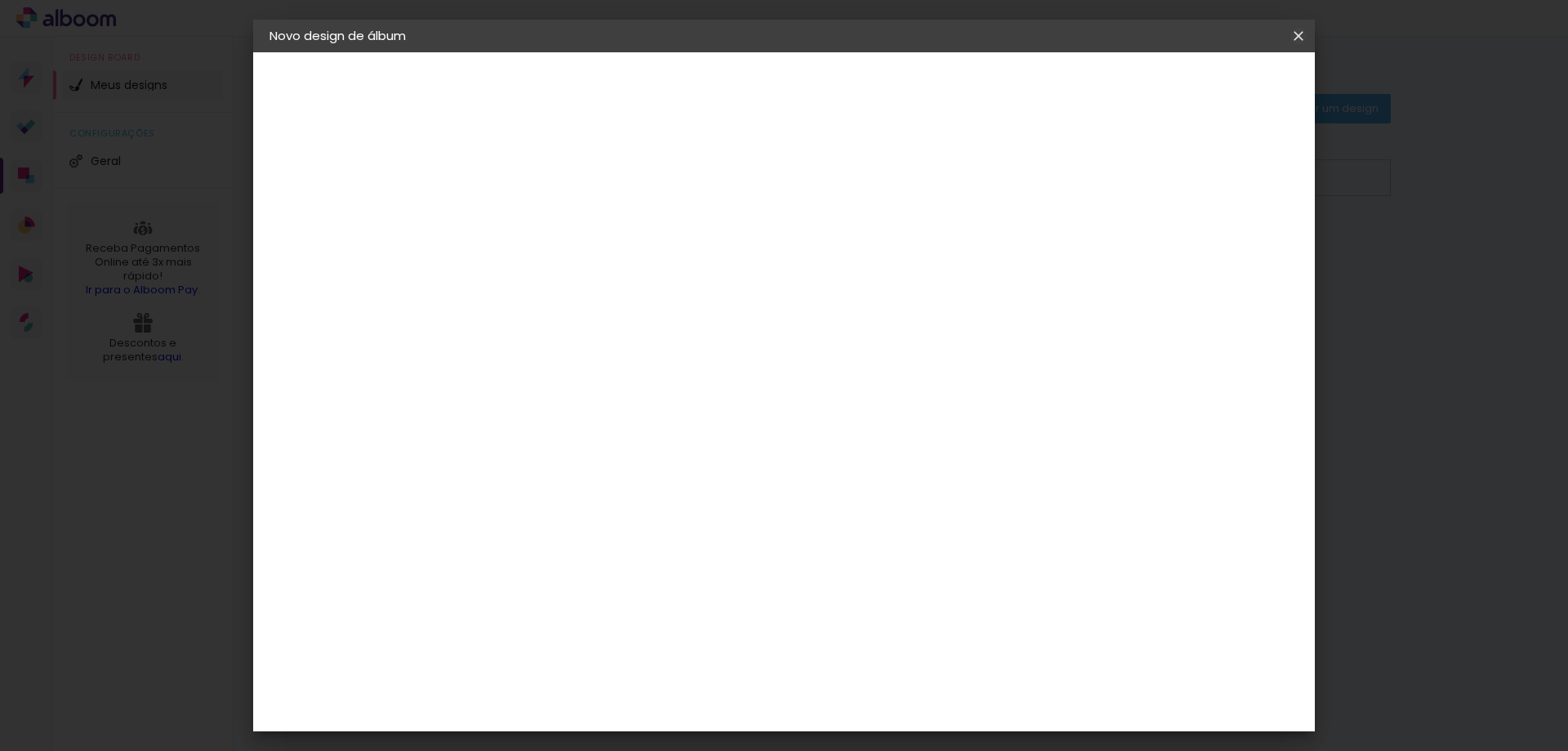
click at [1290, 33] on paper-icon-button at bounding box center [1298, 36] width 32 height 30
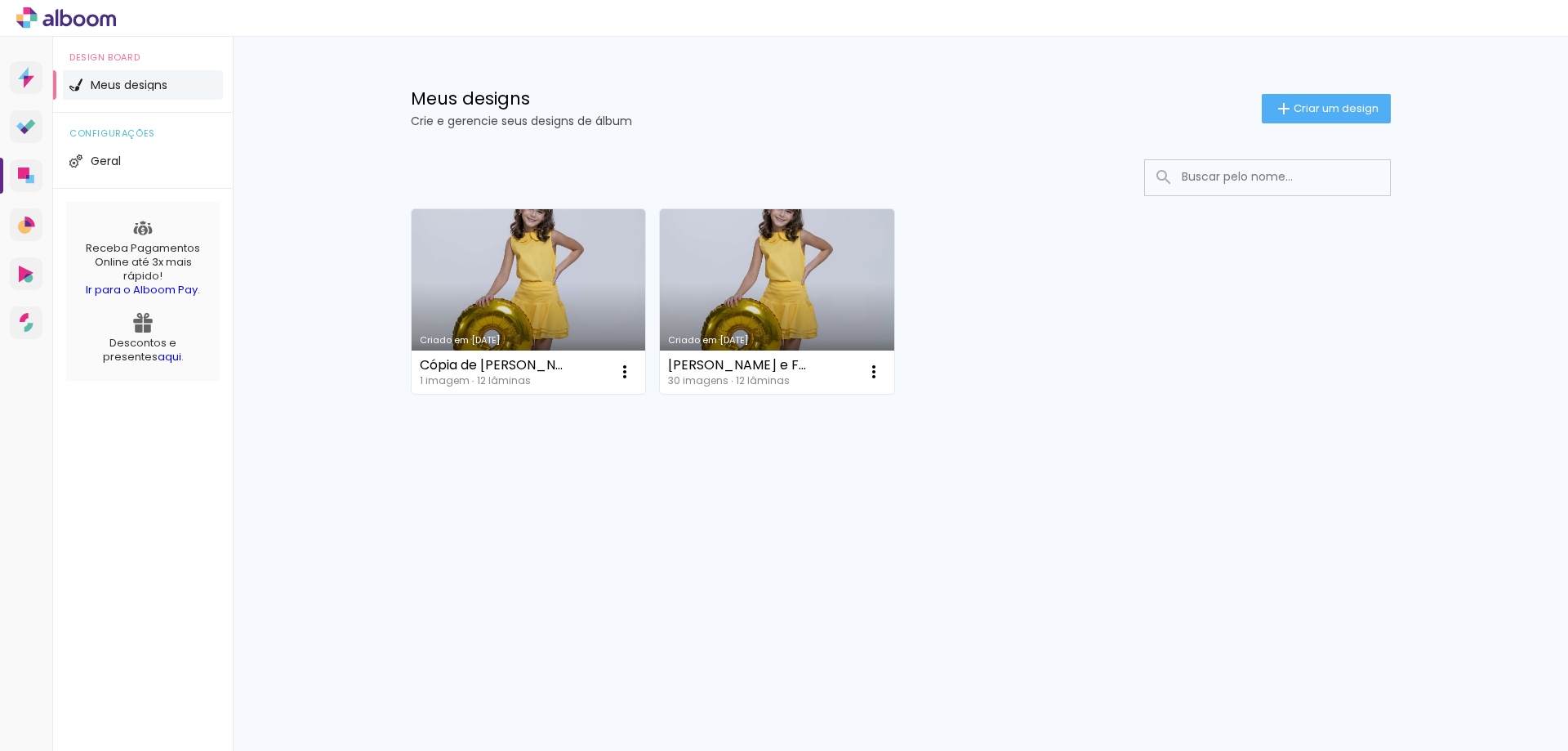
click at [752, 313] on link "Criado em [DATE]" at bounding box center [777, 302] width 235 height 185
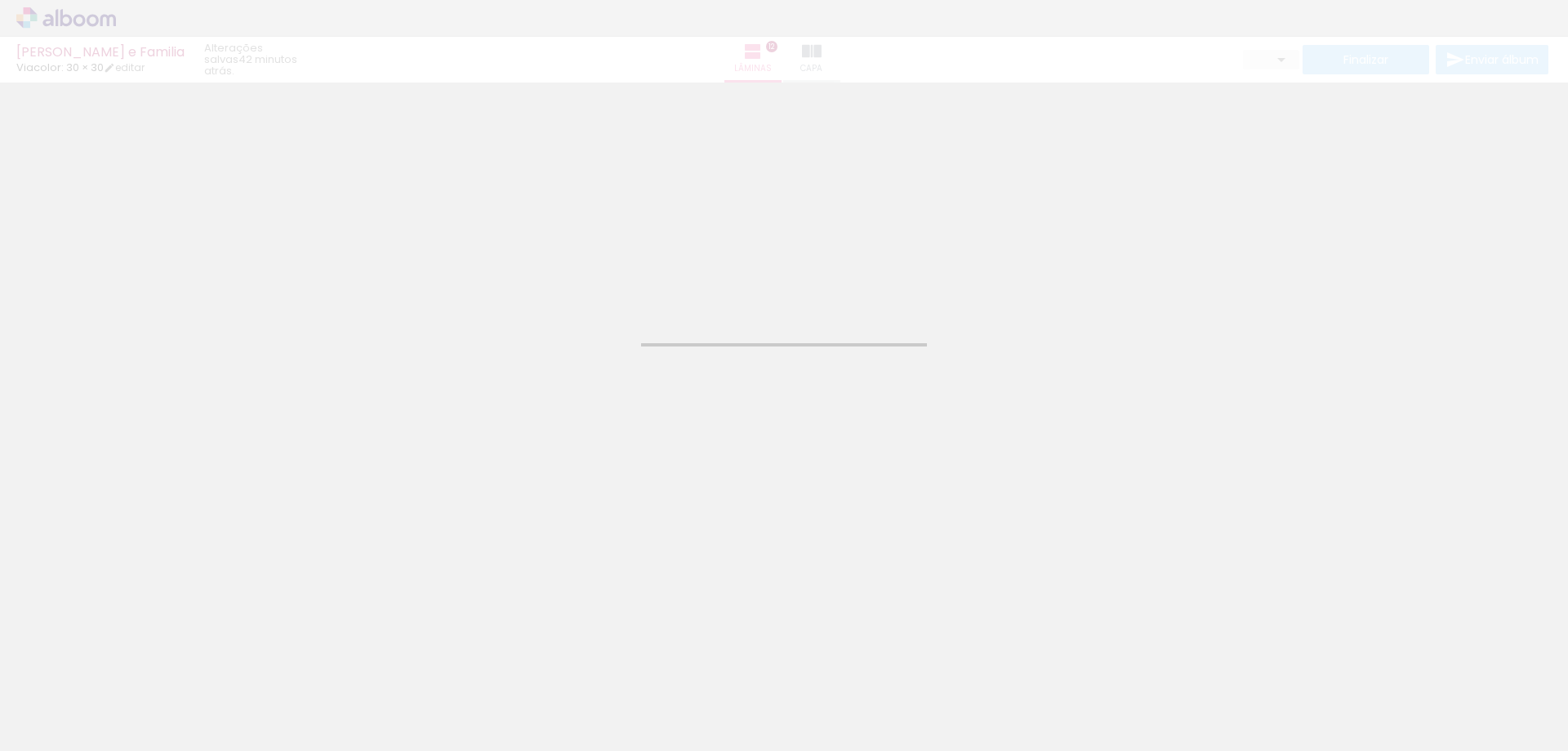
type input "JPG"
type input "Alta, 300 DPI"
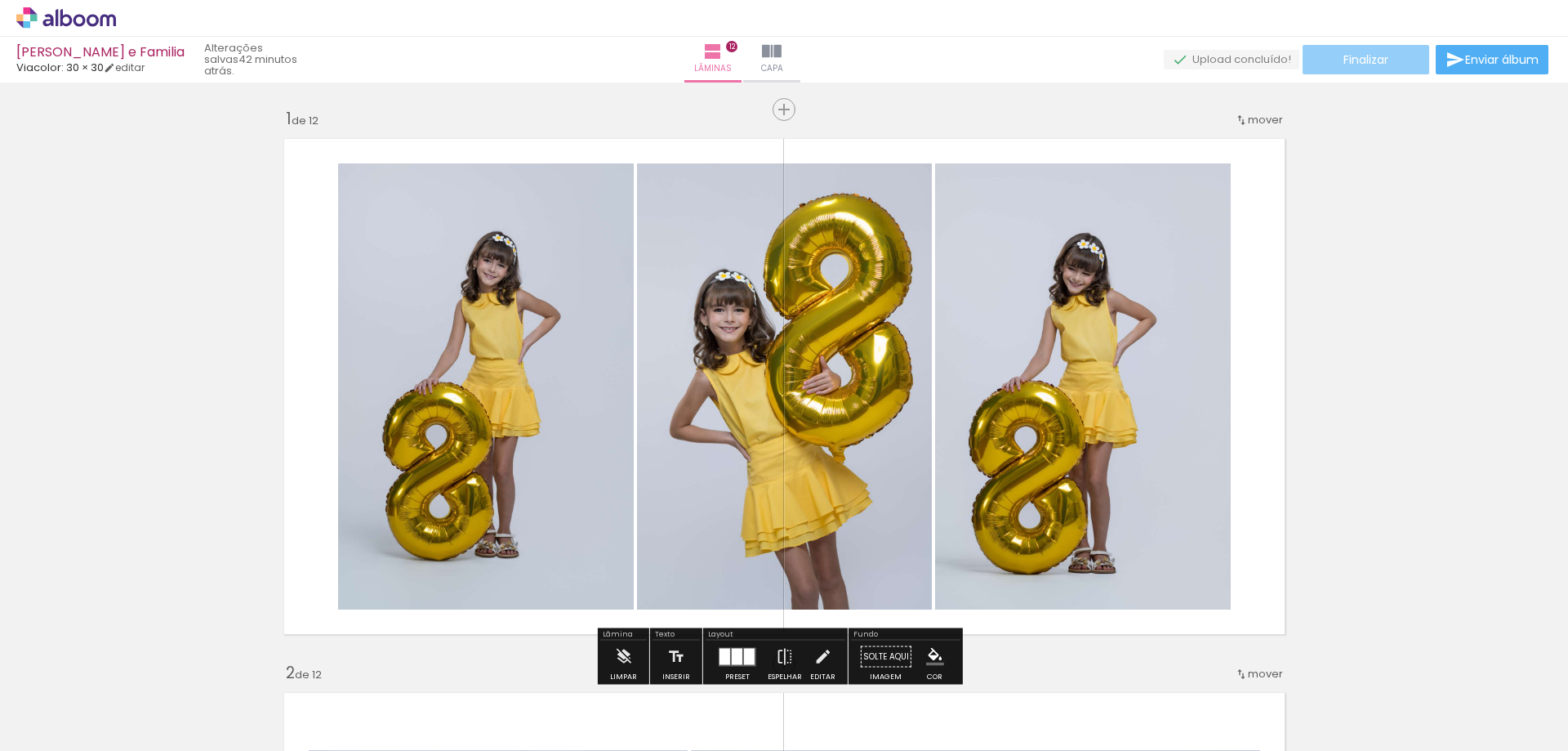
click at [1381, 58] on span "Finalizar" at bounding box center [1367, 59] width 45 height 11
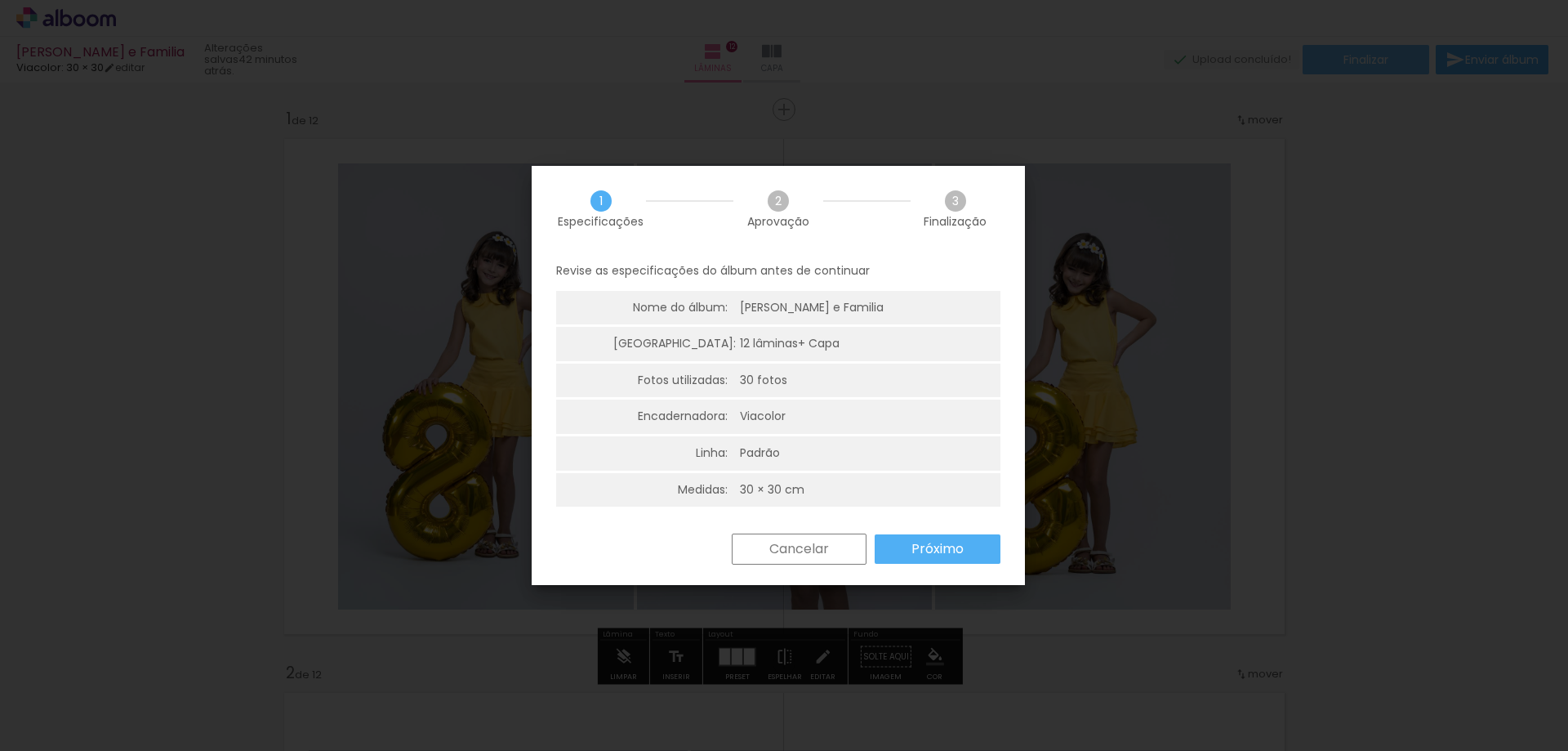
type input "JPG"
click at [931, 538] on paper-button "Próximo" at bounding box center [937, 549] width 126 height 30
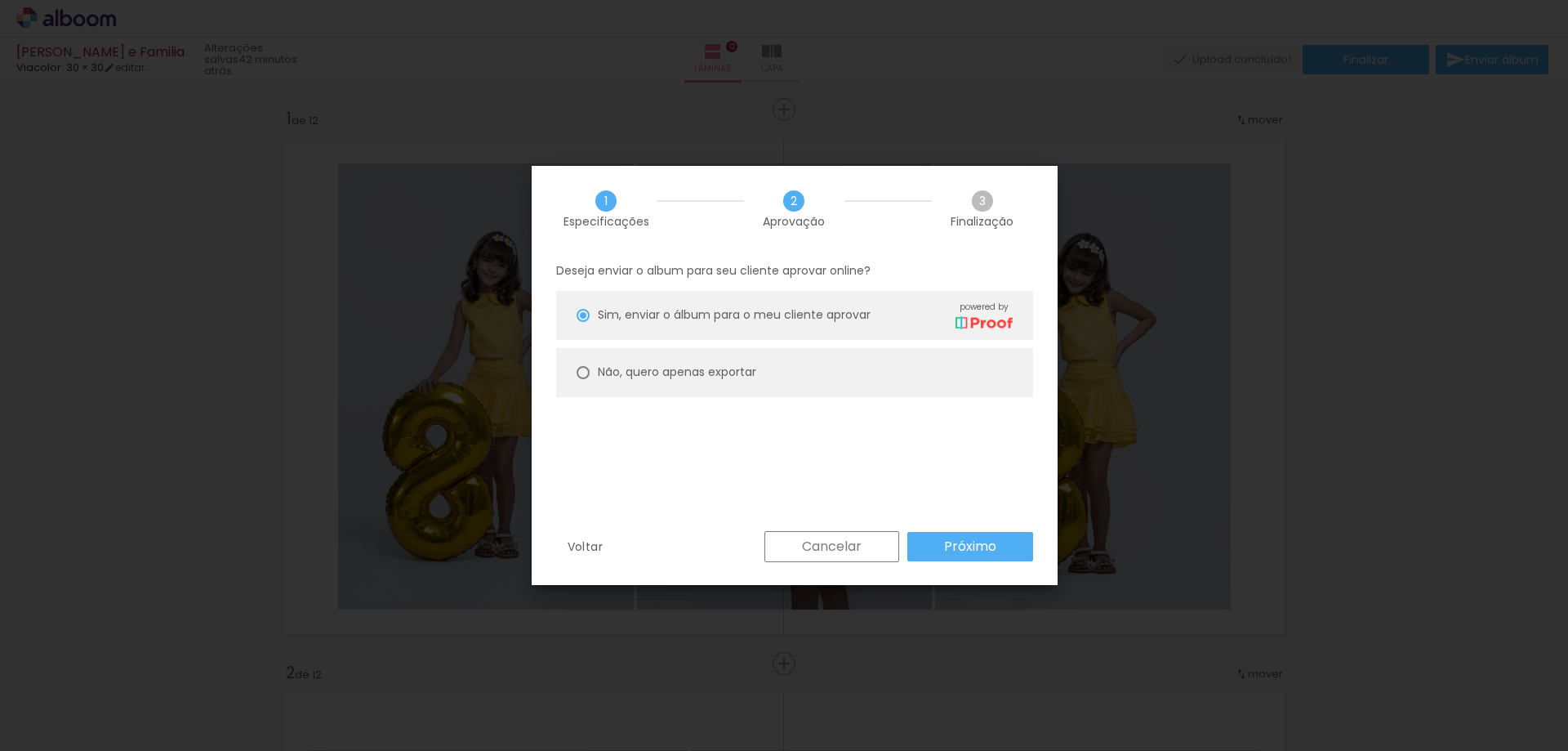
click at [673, 381] on paper-radio-button "Não, quero apenas exportar" at bounding box center [794, 372] width 477 height 49
type paper-radio-button "on"
click at [0, 0] on slot "Próximo" at bounding box center [0, 0] width 0 height 0
type input "Alta, 300 DPI"
type input "JPG"
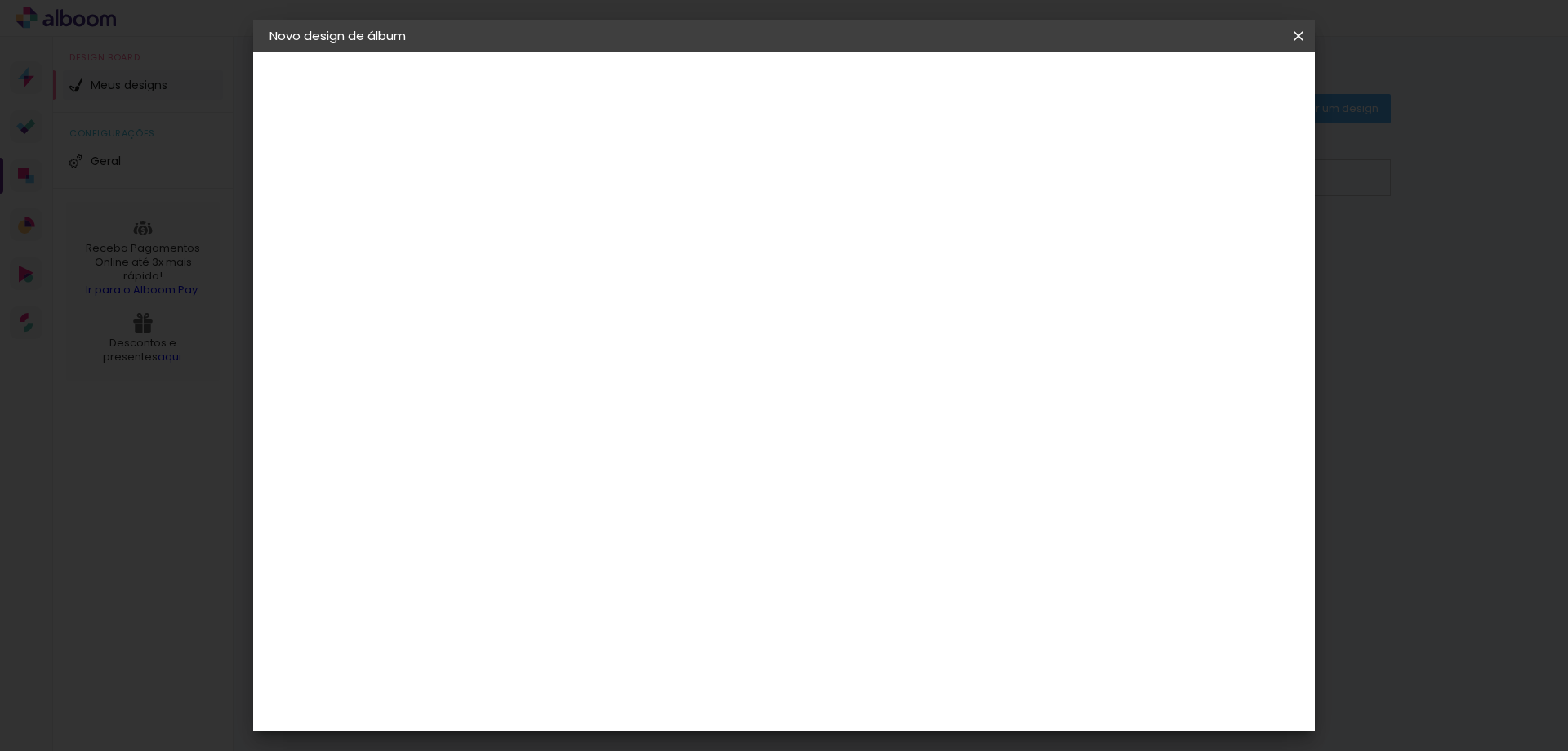
click at [1305, 28] on iron-icon at bounding box center [1299, 36] width 19 height 17
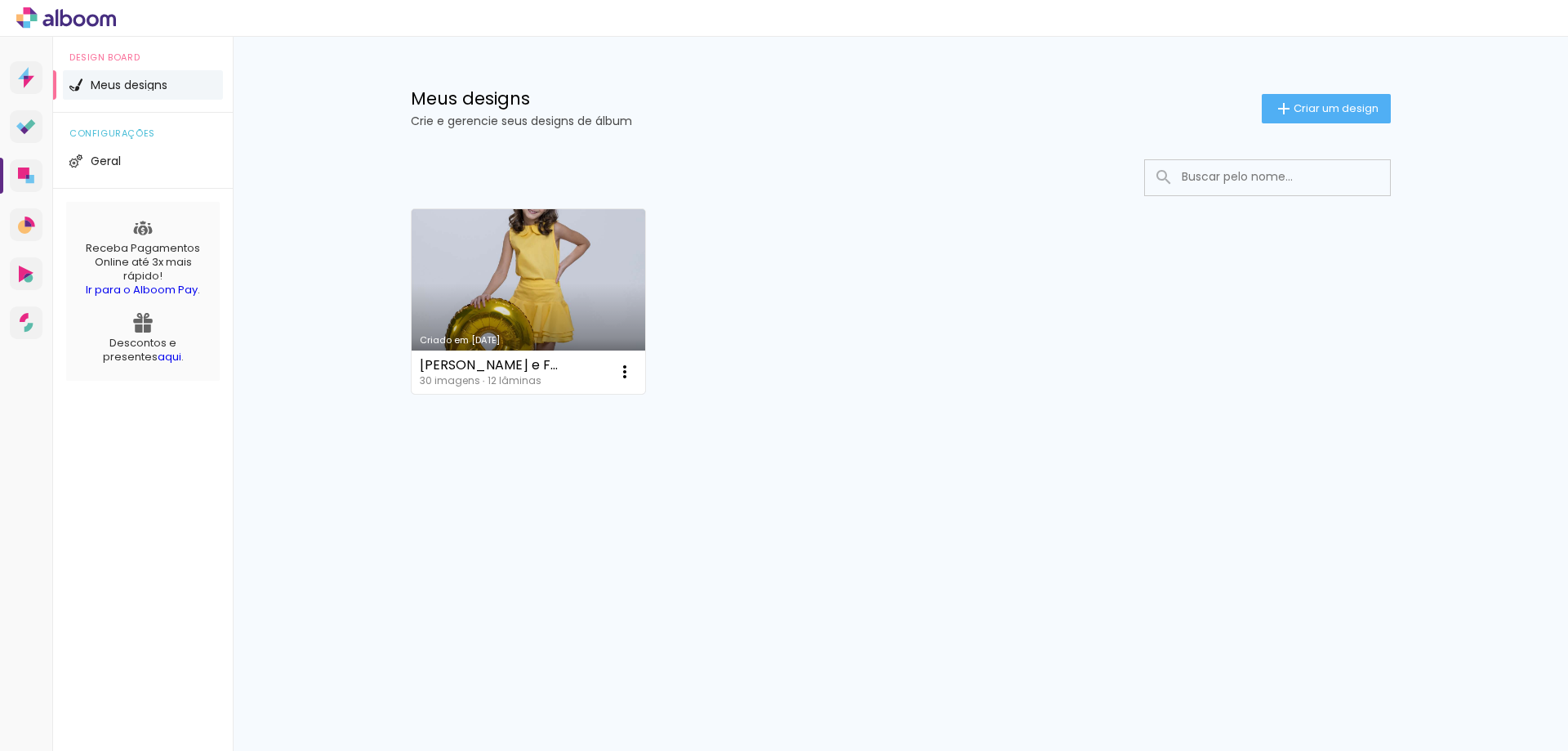
click at [570, 276] on link "Criado em [DATE]" at bounding box center [528, 302] width 235 height 185
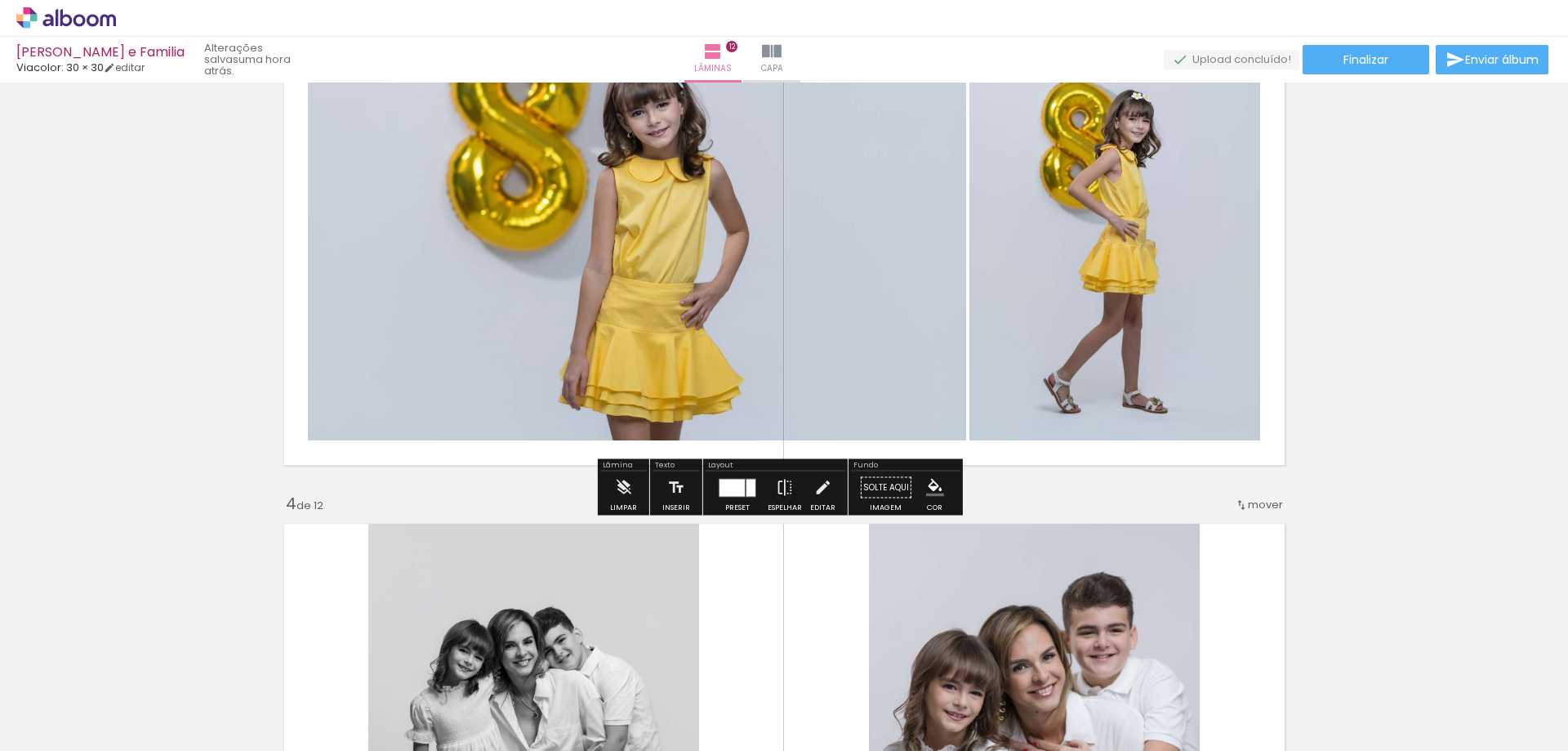
scroll to position [1144, 0]
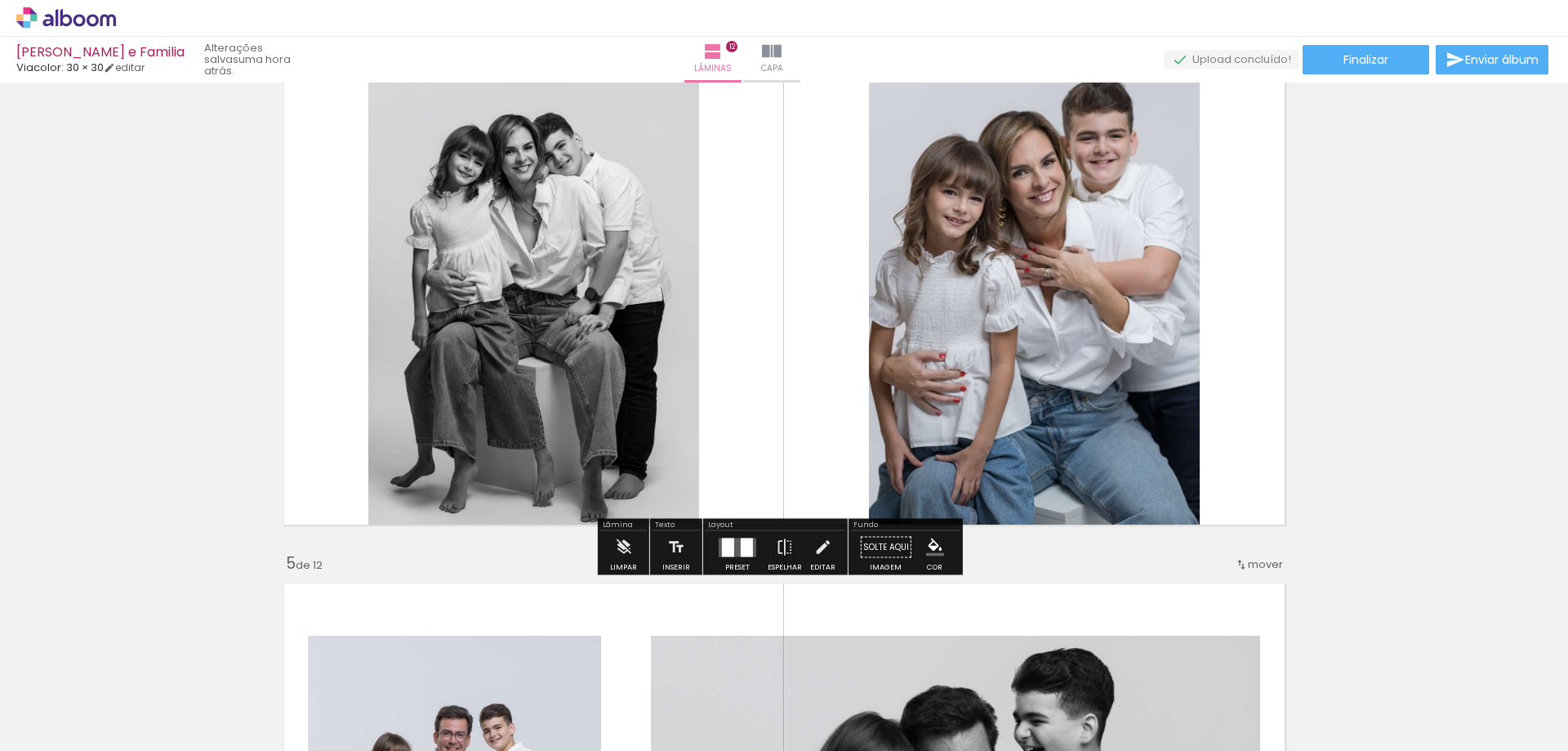
scroll to position [1716, 0]
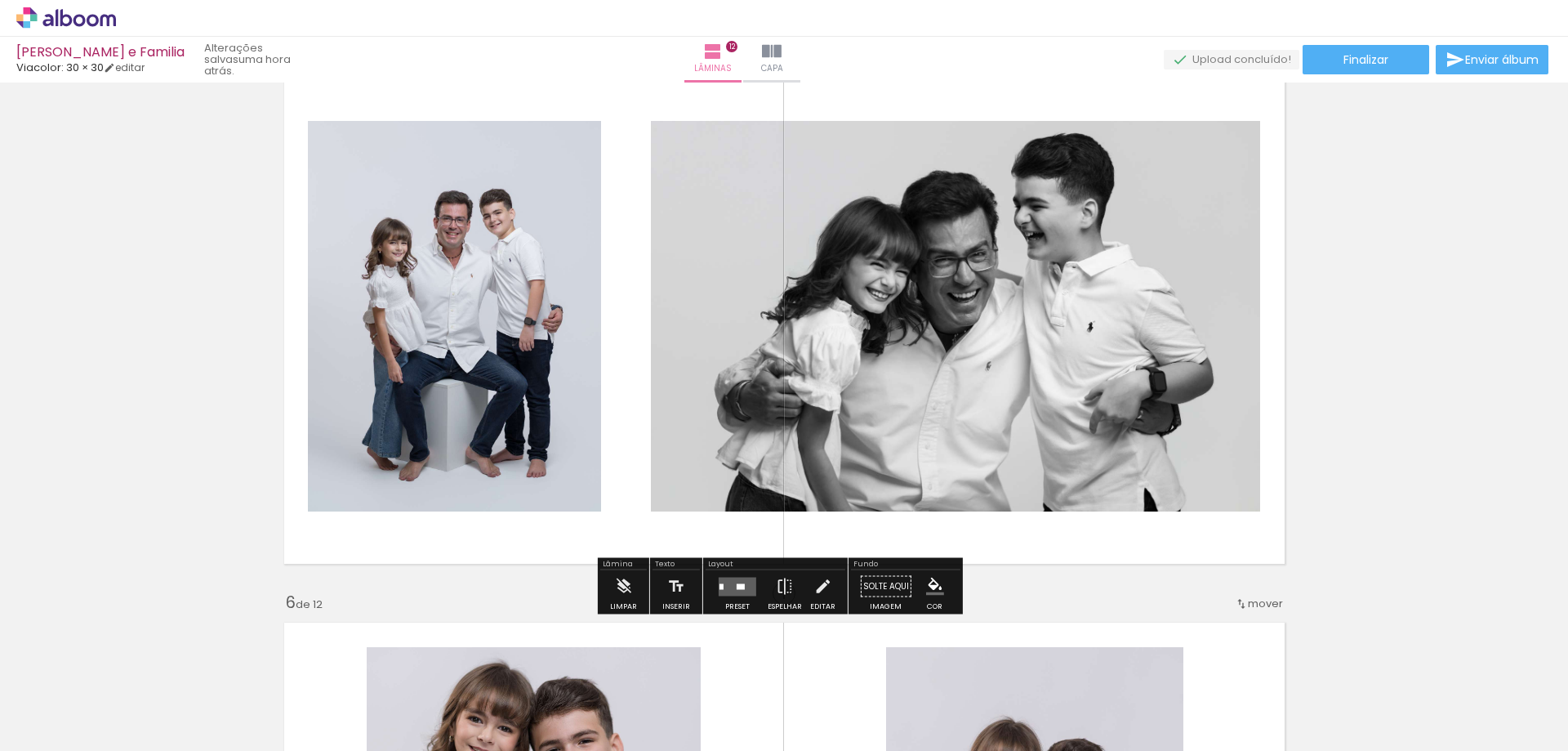
scroll to position [2287, 0]
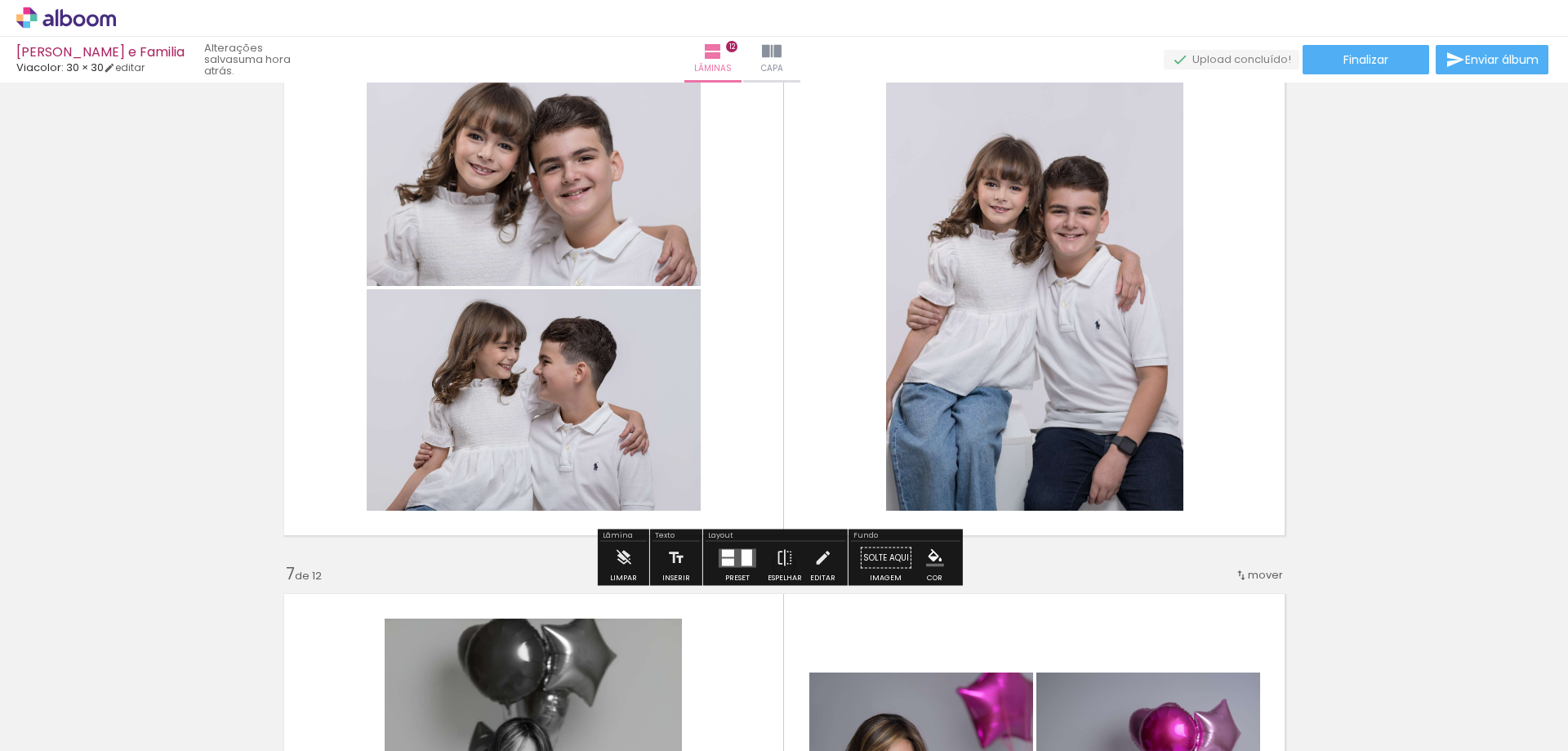
scroll to position [2859, 0]
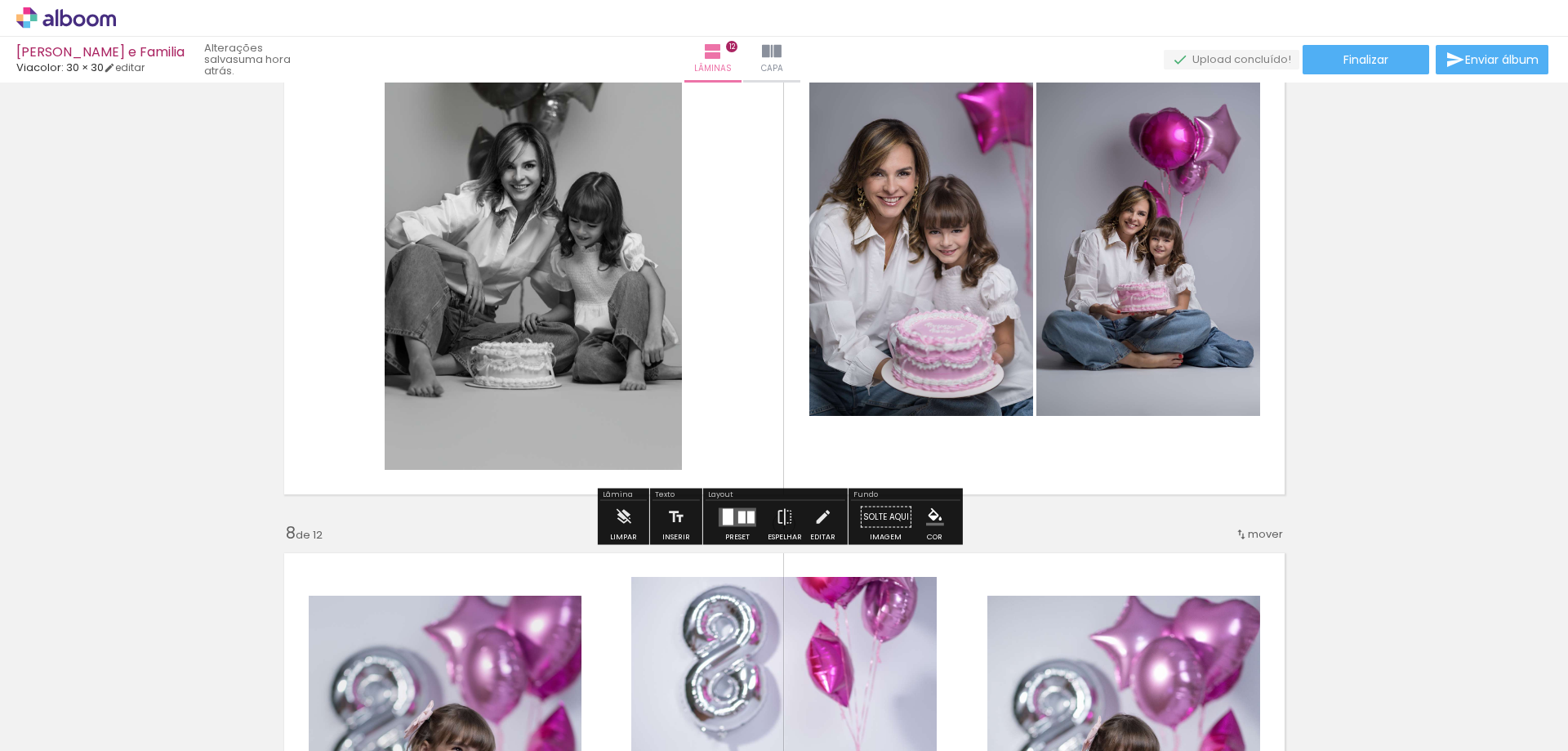
scroll to position [3267, 0]
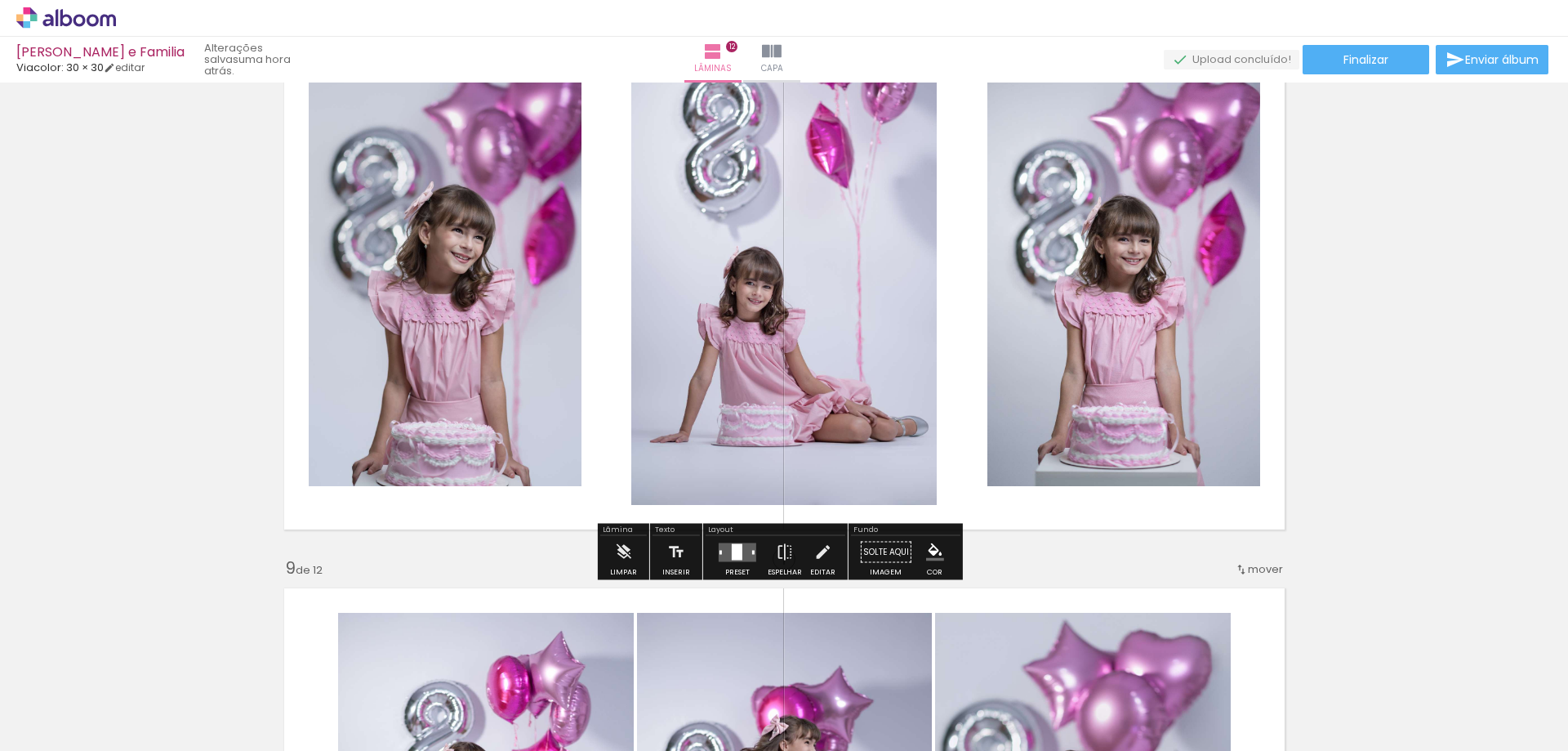
scroll to position [3921, 0]
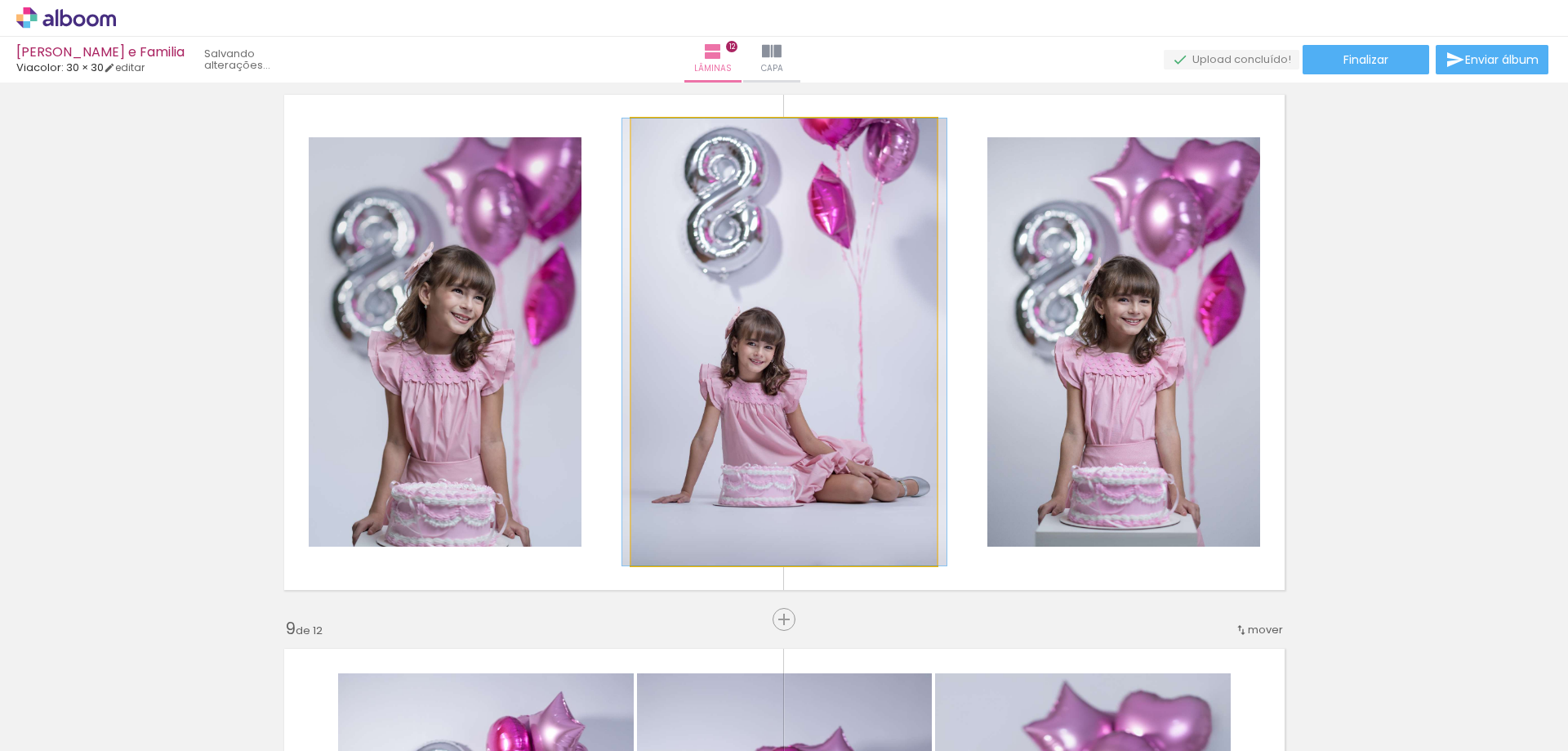
drag, startPoint x: 839, startPoint y: 391, endPoint x: 841, endPoint y: 366, distance: 25.1
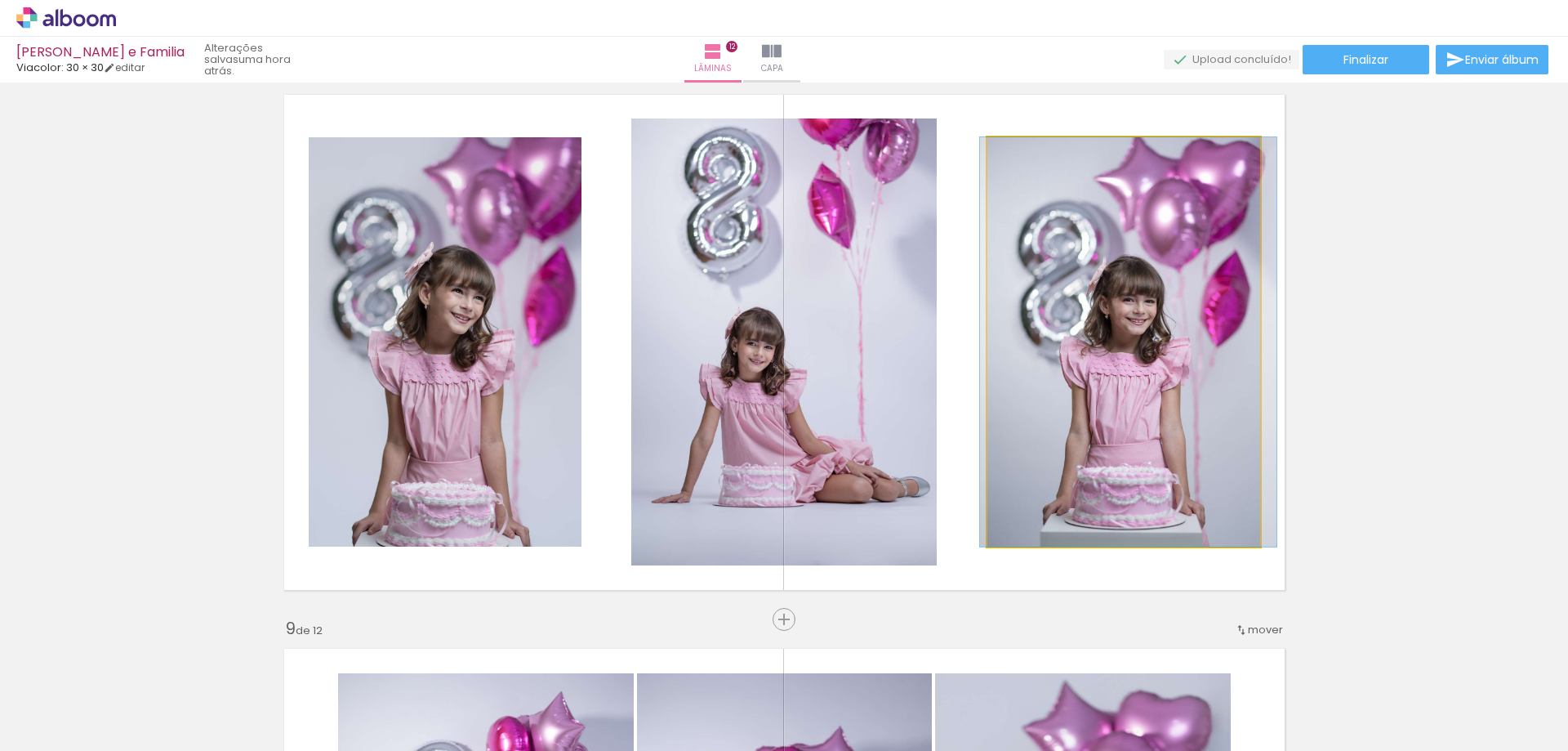
drag, startPoint x: 1128, startPoint y: 378, endPoint x: 1134, endPoint y: 358, distance: 20.9
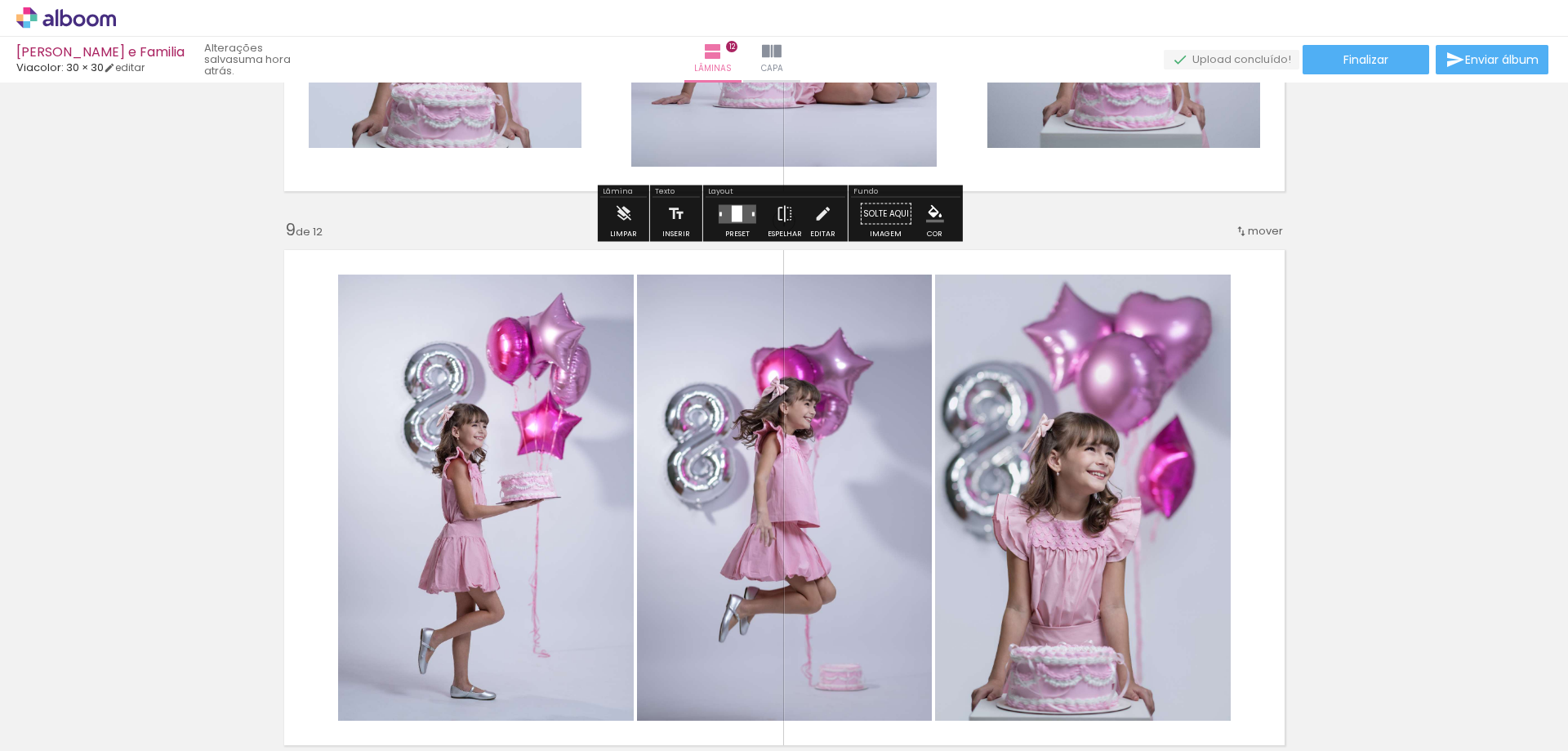
scroll to position [4329, 0]
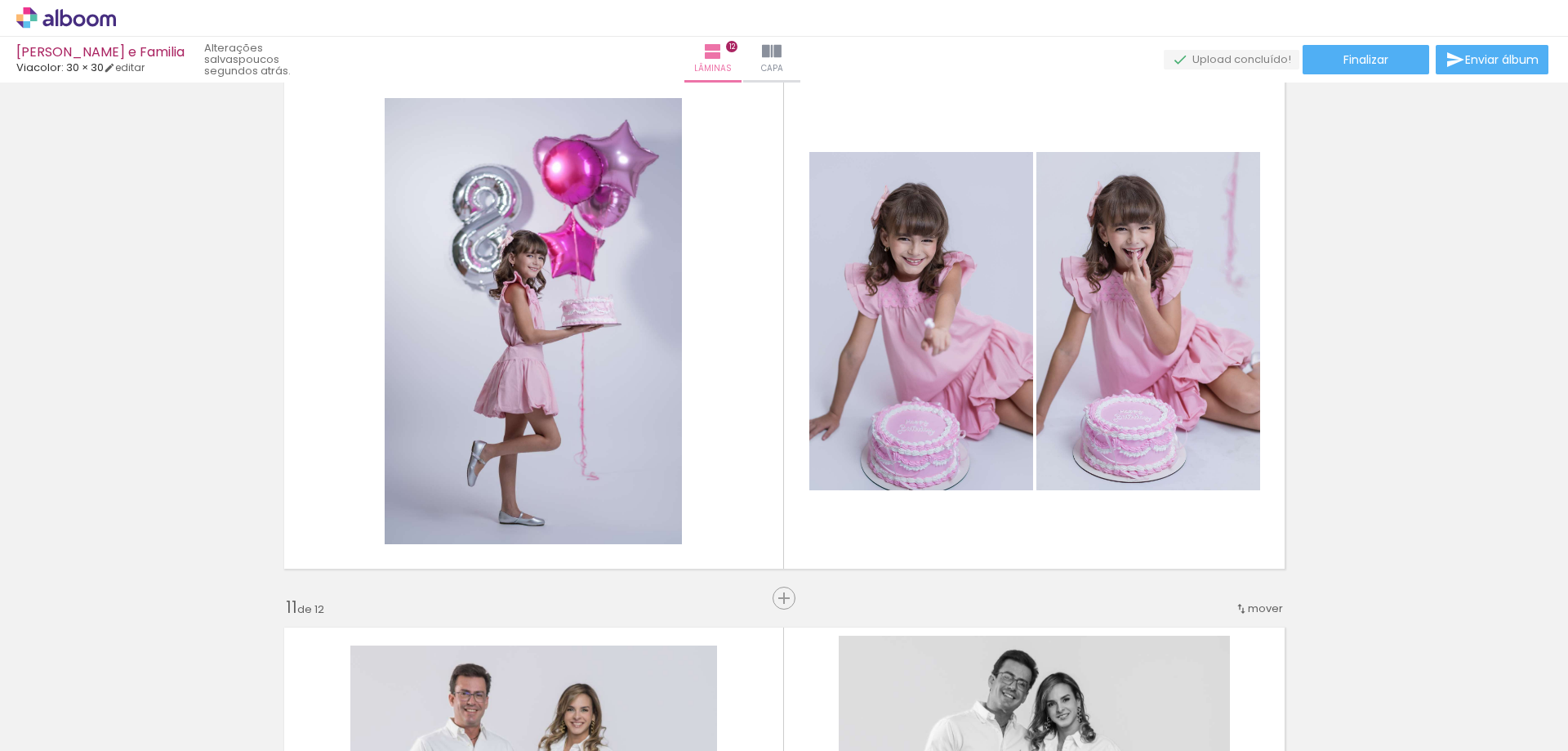
scroll to position [5064, 0]
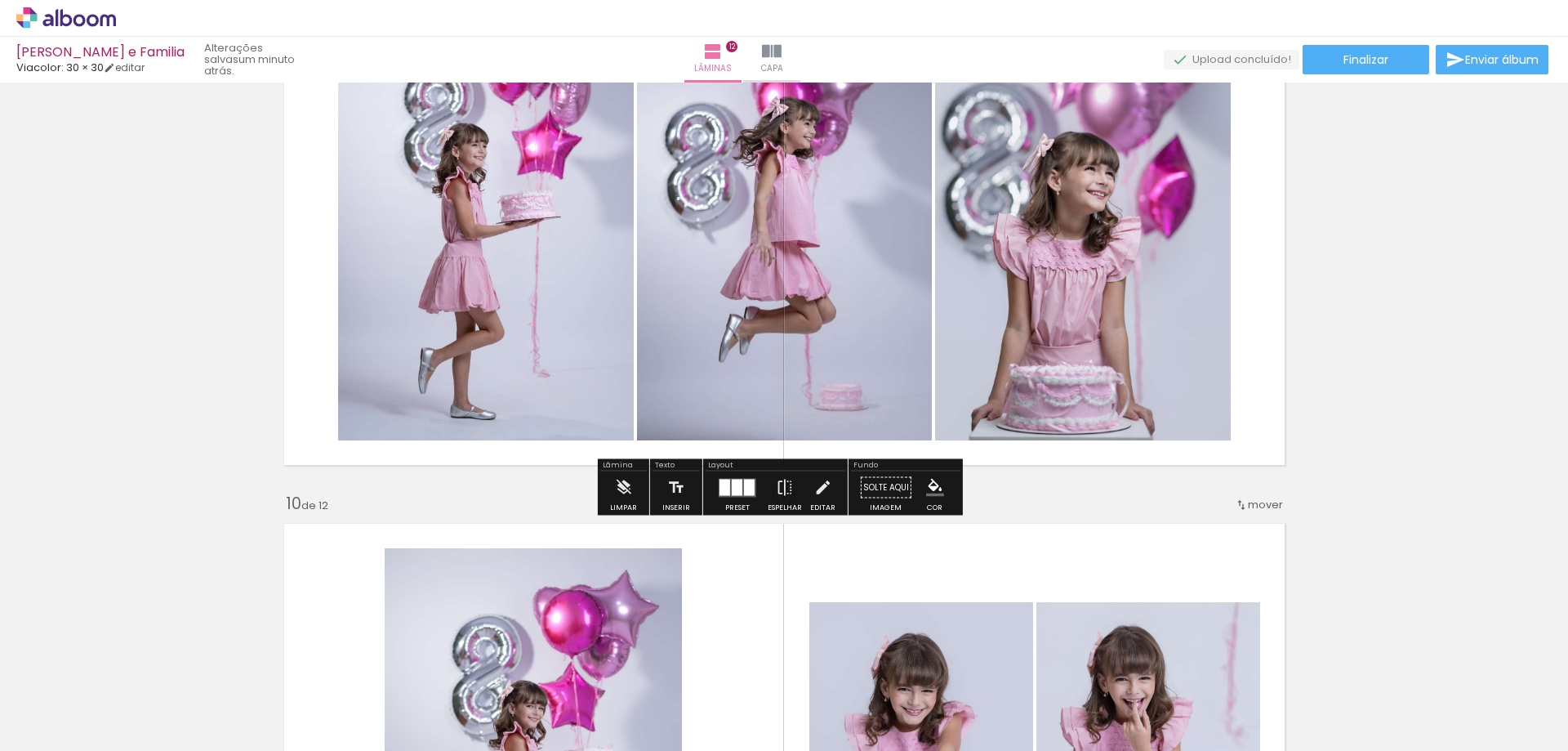
scroll to position [5146, 0]
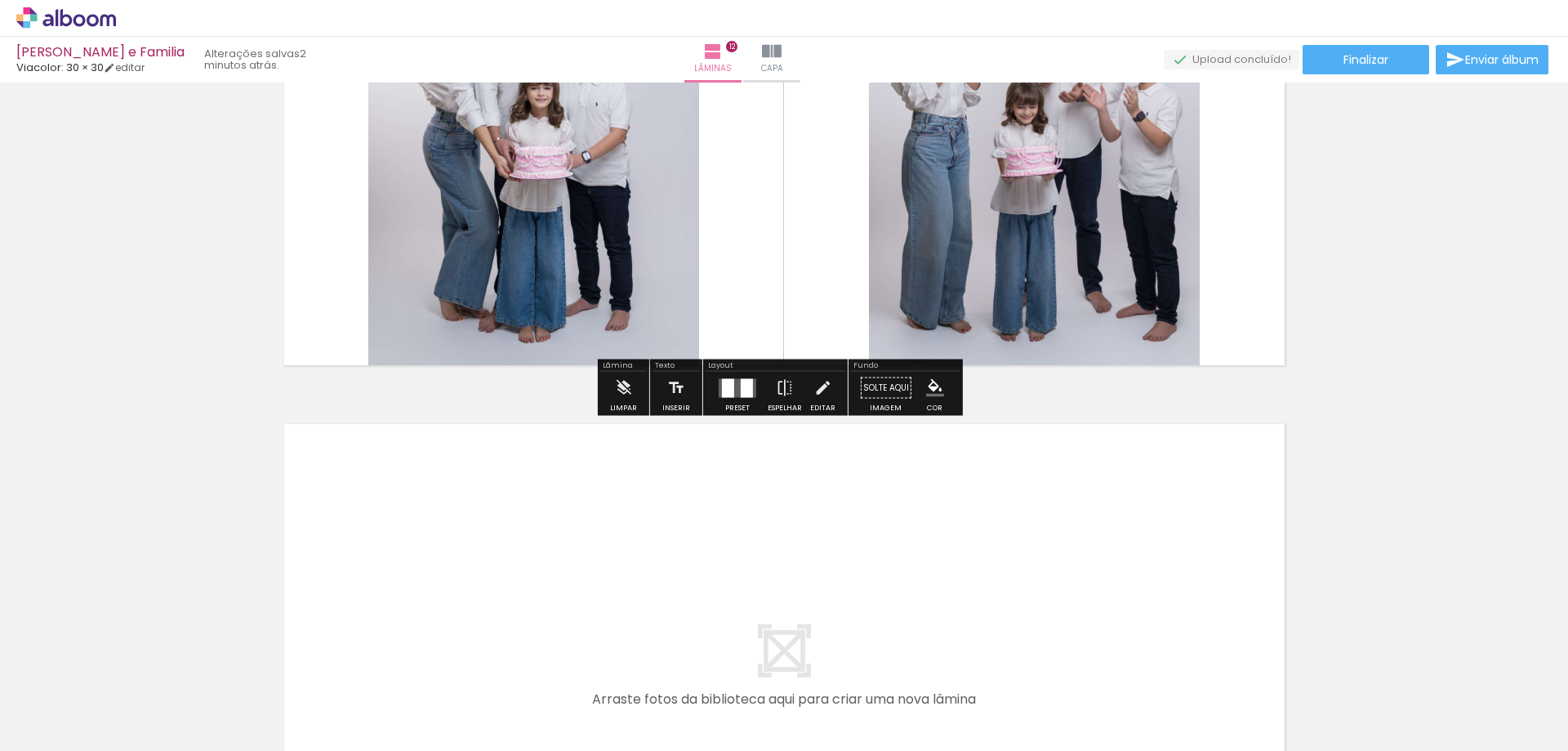
scroll to position [6372, 0]
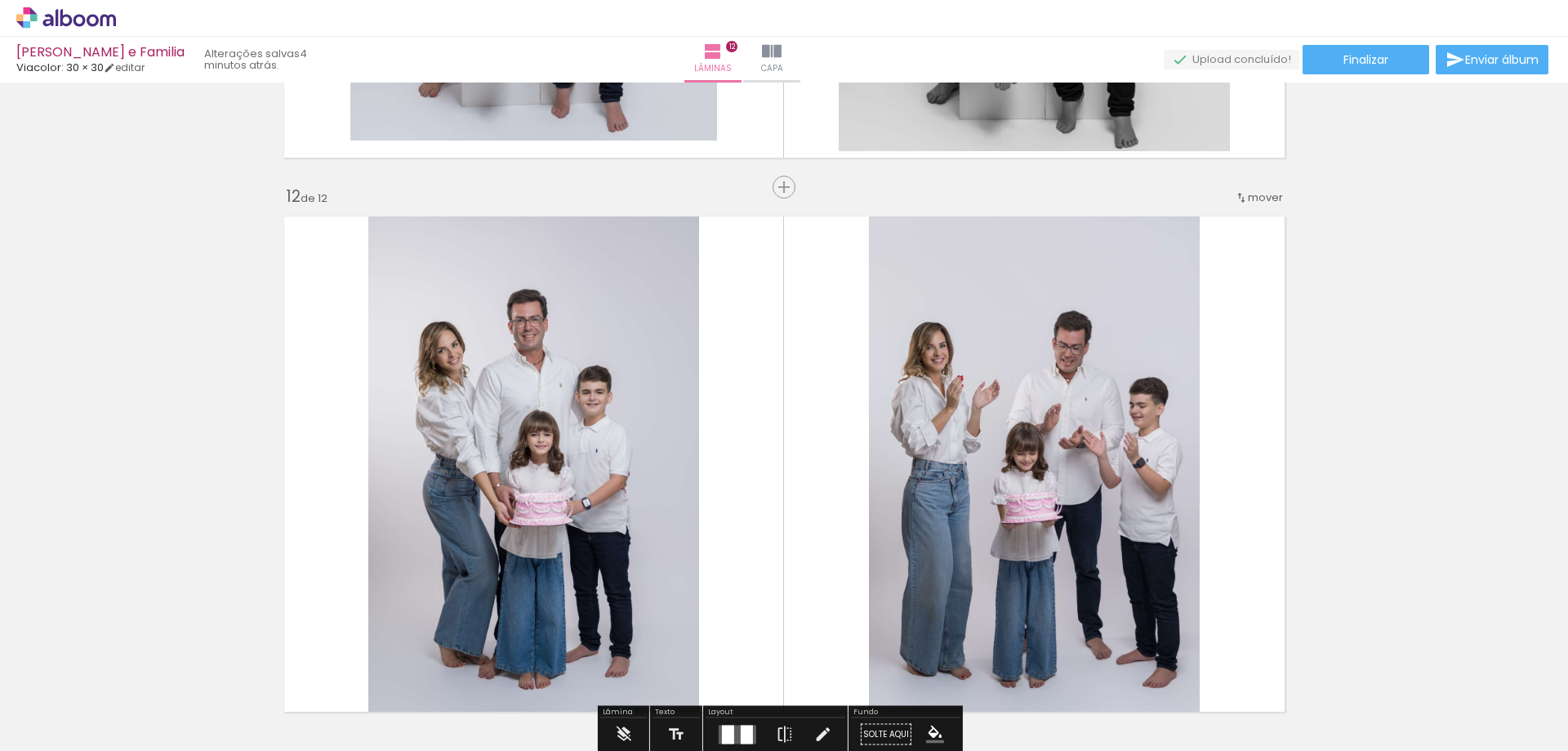
scroll to position [5881, 0]
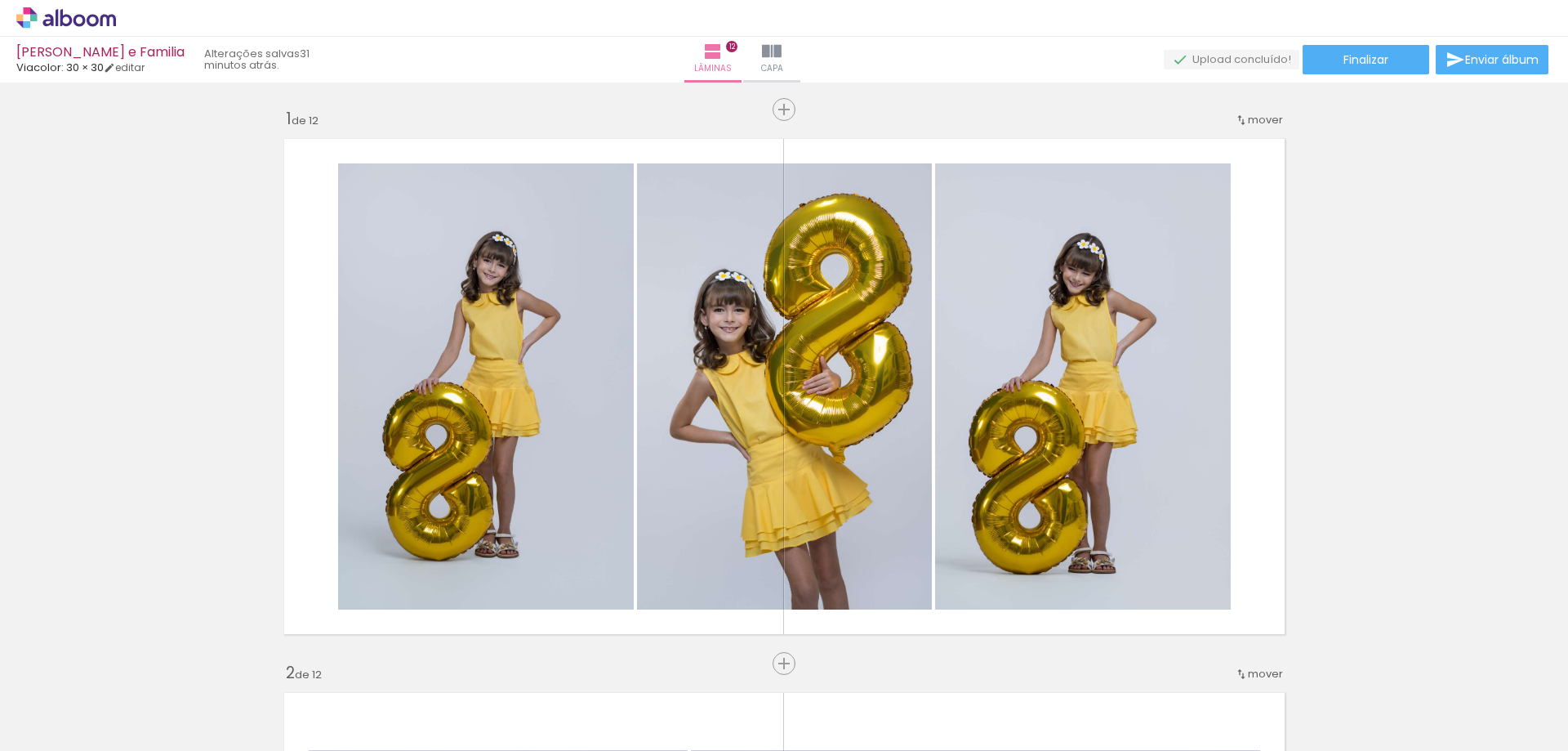
scroll to position [5881, 0]
